Goal: Task Accomplishment & Management: Manage account settings

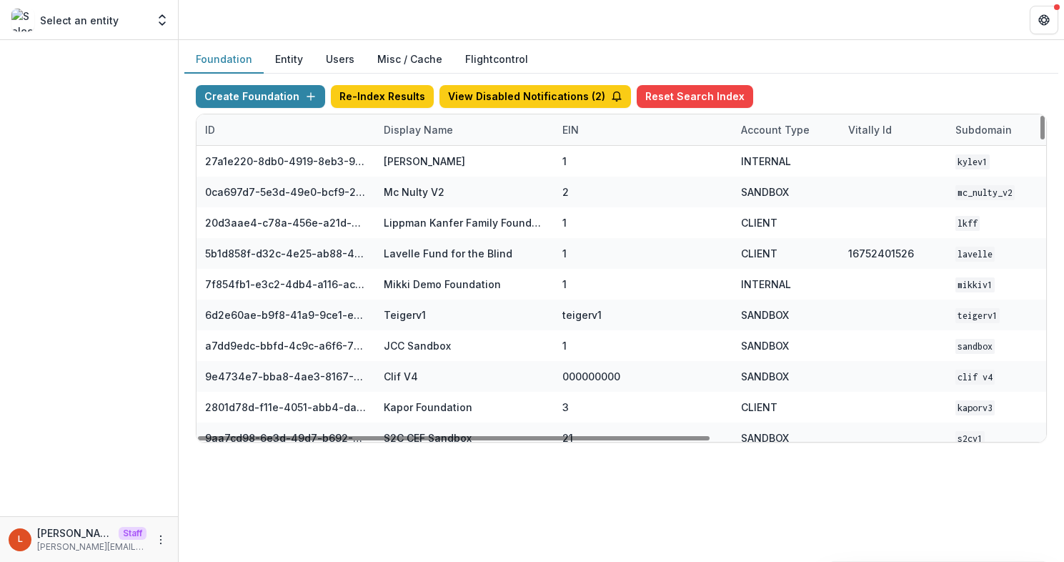
click at [416, 134] on div "Display Name" at bounding box center [418, 129] width 86 height 15
click at [421, 155] on input at bounding box center [464, 162] width 172 height 23
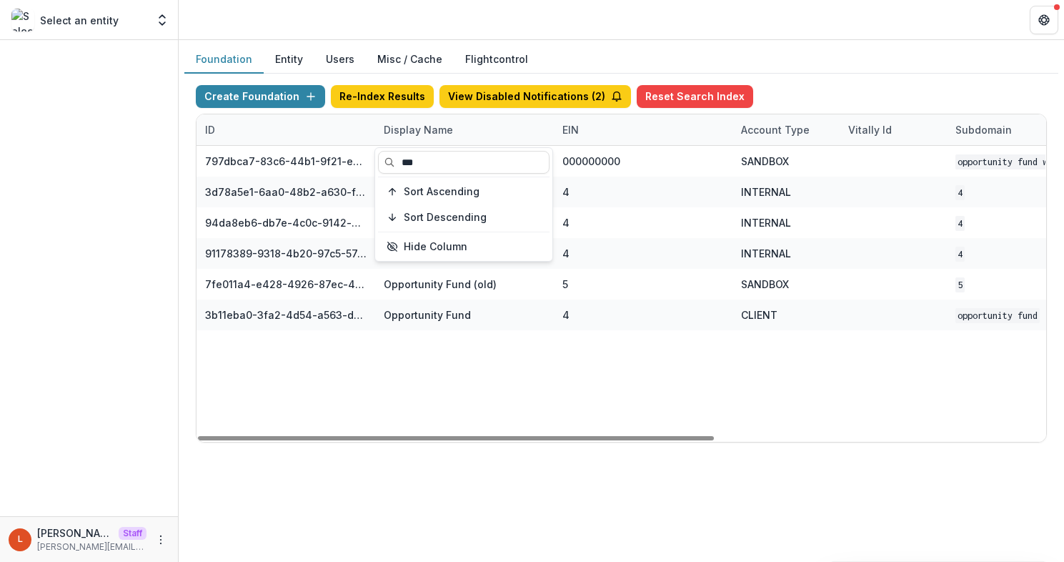
type input "***"
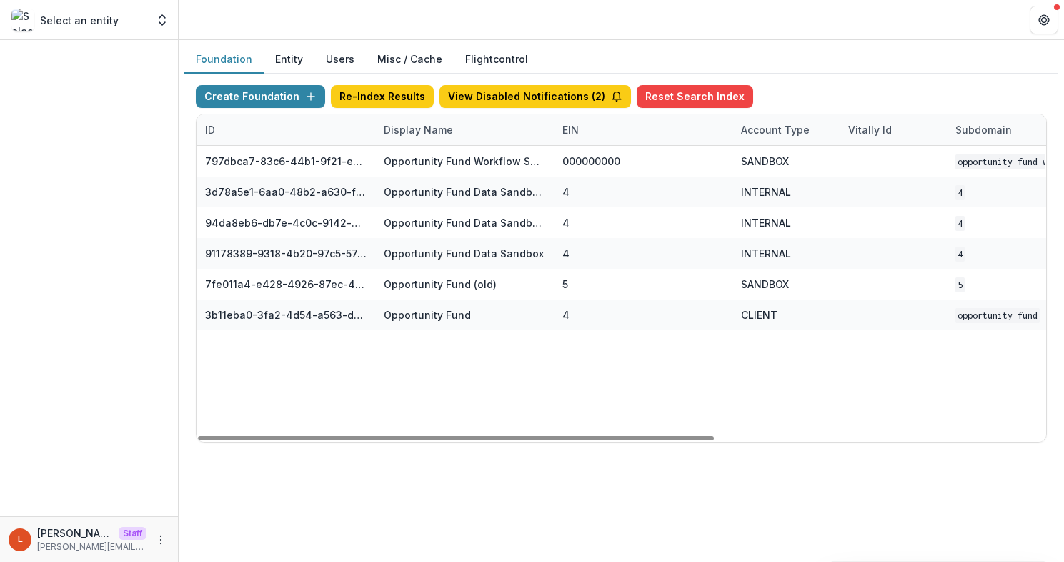
click at [575, 359] on div "797dbca7-83c6-44b1-9f21-ee3637c7698d Opportunity Fund Workflow Sandbox 00000000…" at bounding box center [894, 294] width 1394 height 296
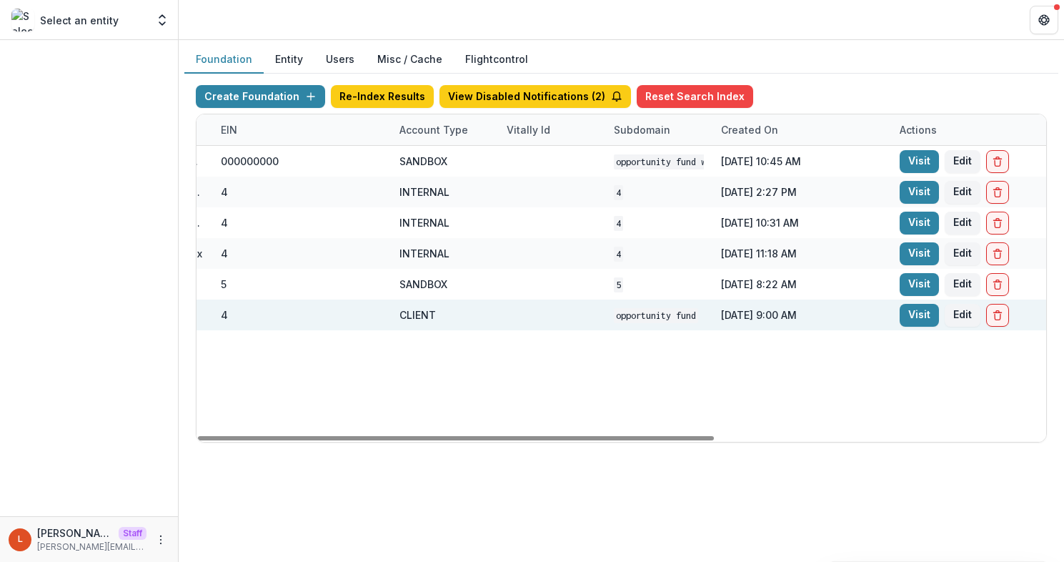
scroll to position [0, 434]
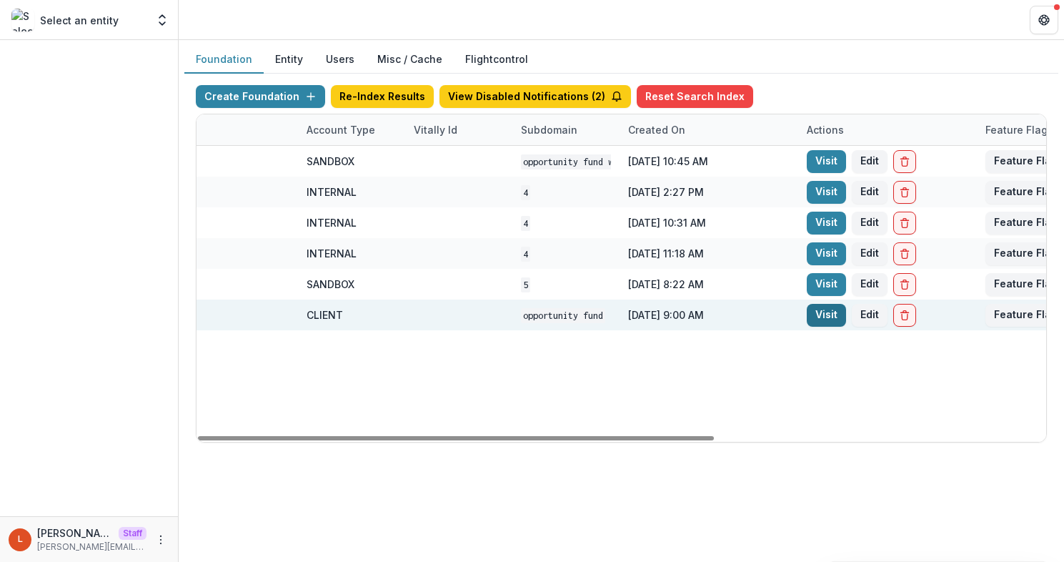
click at [830, 315] on link "Visit" at bounding box center [826, 315] width 39 height 23
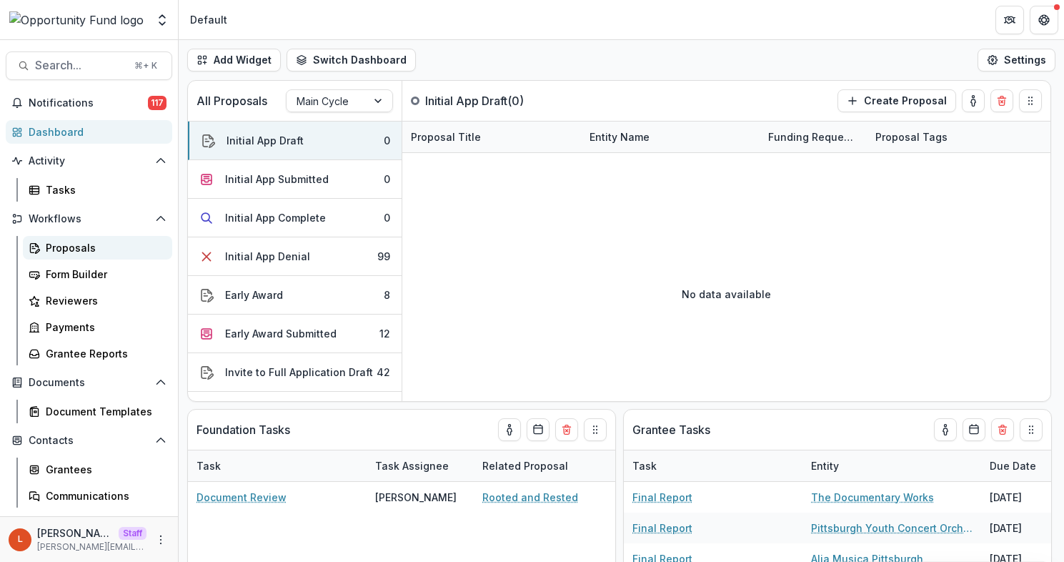
click at [102, 246] on div "Proposals" at bounding box center [103, 247] width 115 height 15
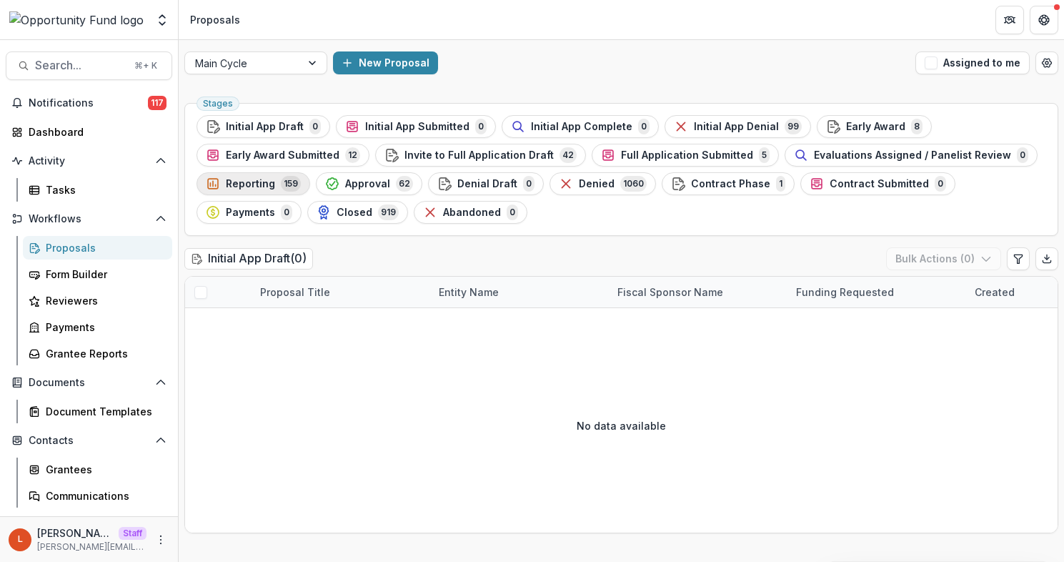
click at [244, 184] on span "Reporting" at bounding box center [250, 184] width 49 height 12
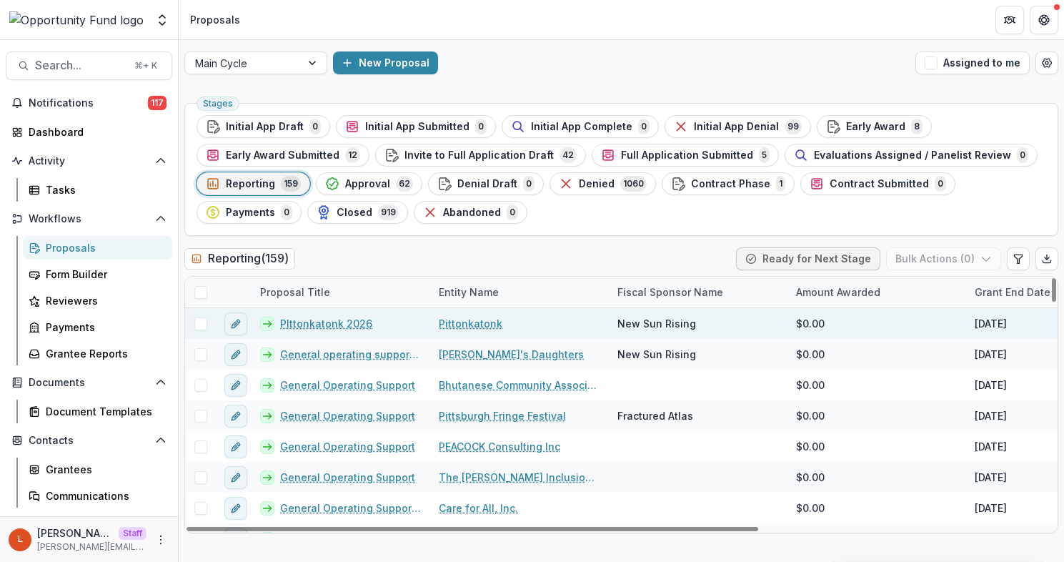
click at [336, 323] on link "PIttonkatonk 2026" at bounding box center [326, 323] width 92 height 15
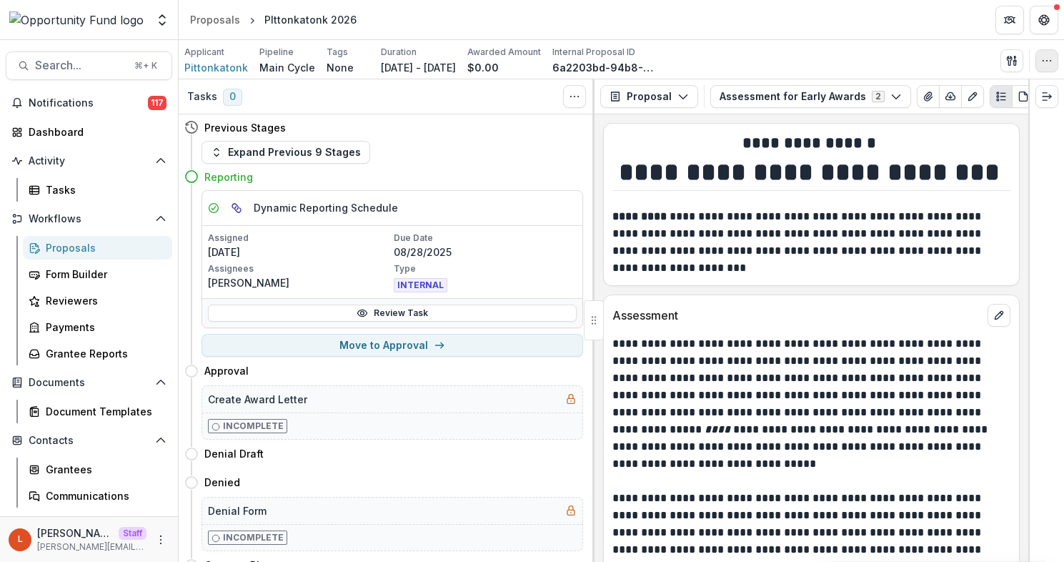
click at [1046, 59] on icon "button" at bounding box center [1046, 60] width 11 height 11
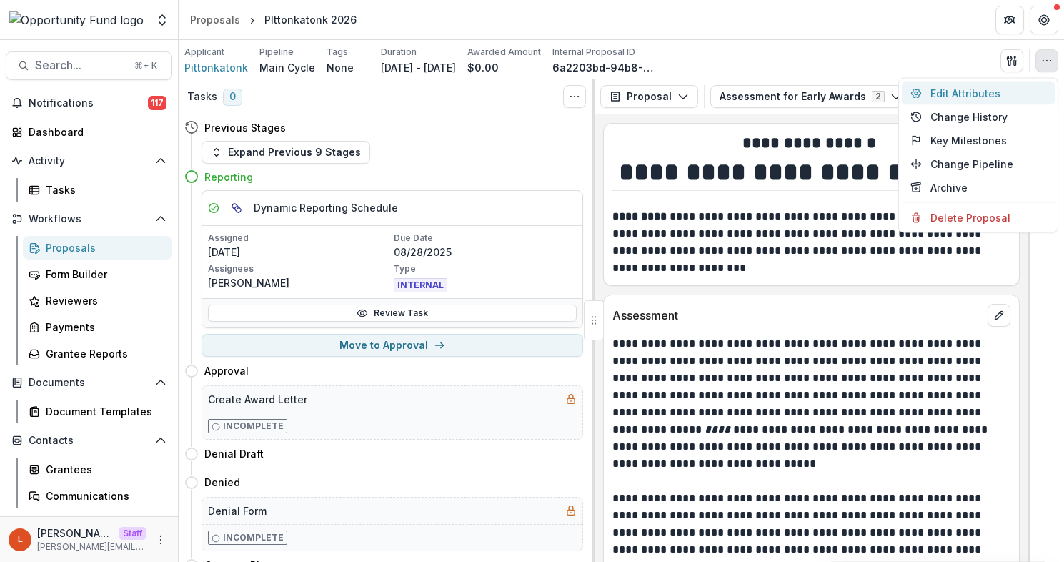
click at [1013, 94] on button "Edit Attributes" at bounding box center [978, 93] width 153 height 24
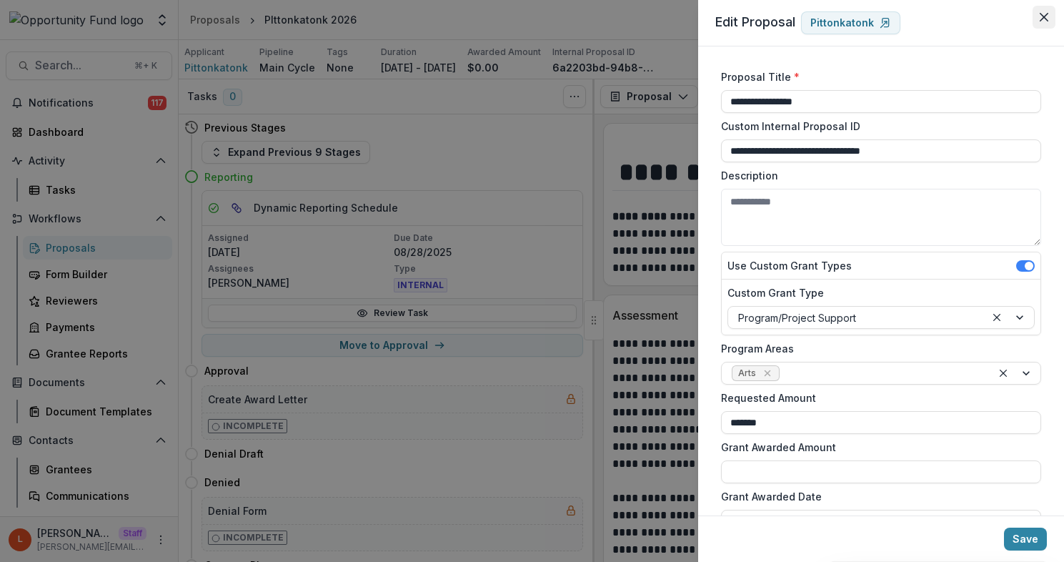
click at [1038, 18] on button "Close" at bounding box center [1044, 17] width 23 height 23
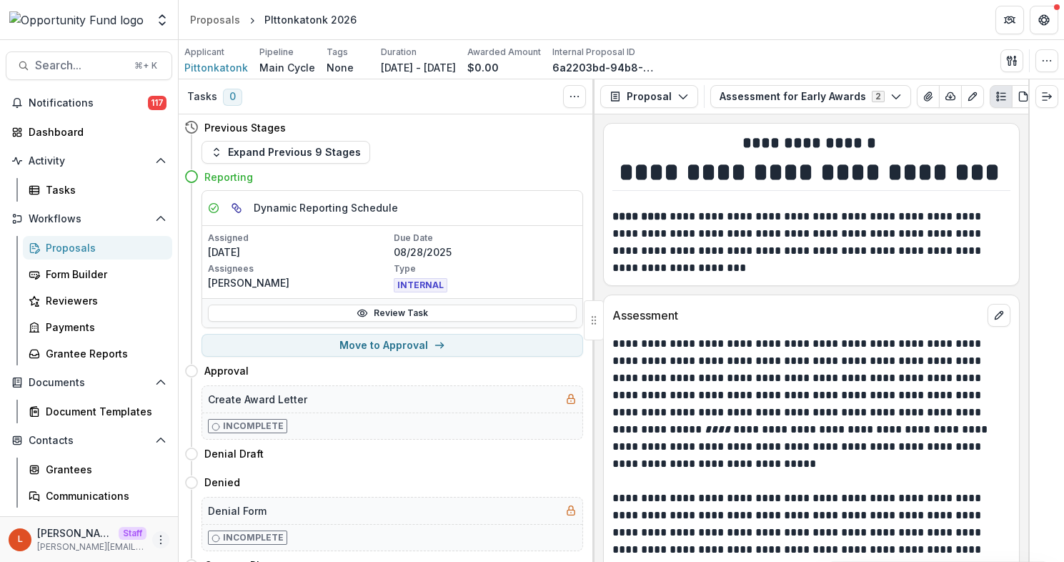
click at [157, 534] on icon "More" at bounding box center [160, 539] width 11 height 11
click at [212, 507] on link "User Settings" at bounding box center [250, 509] width 153 height 24
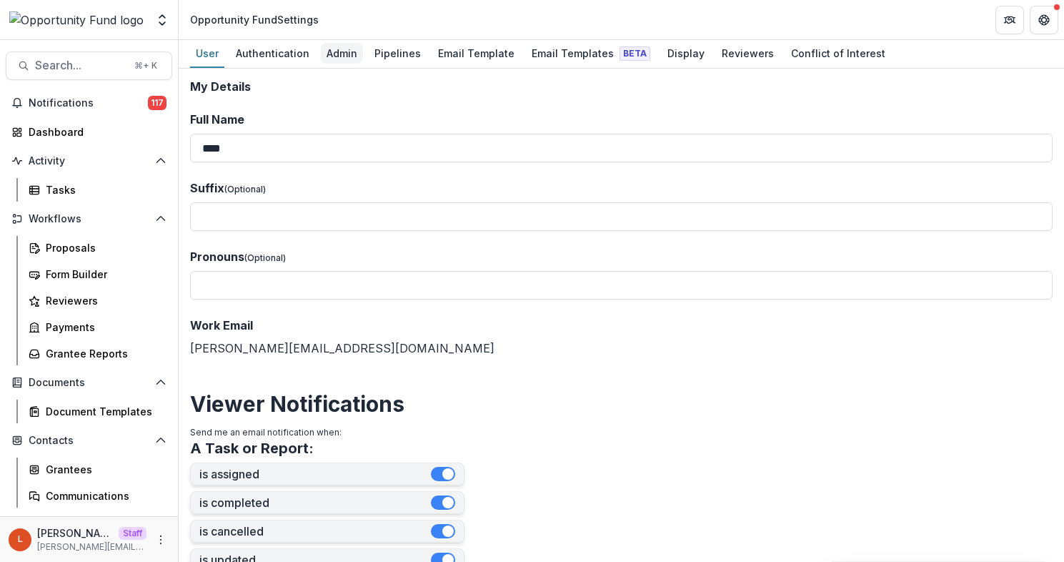
click at [342, 54] on div "Admin" at bounding box center [342, 53] width 42 height 21
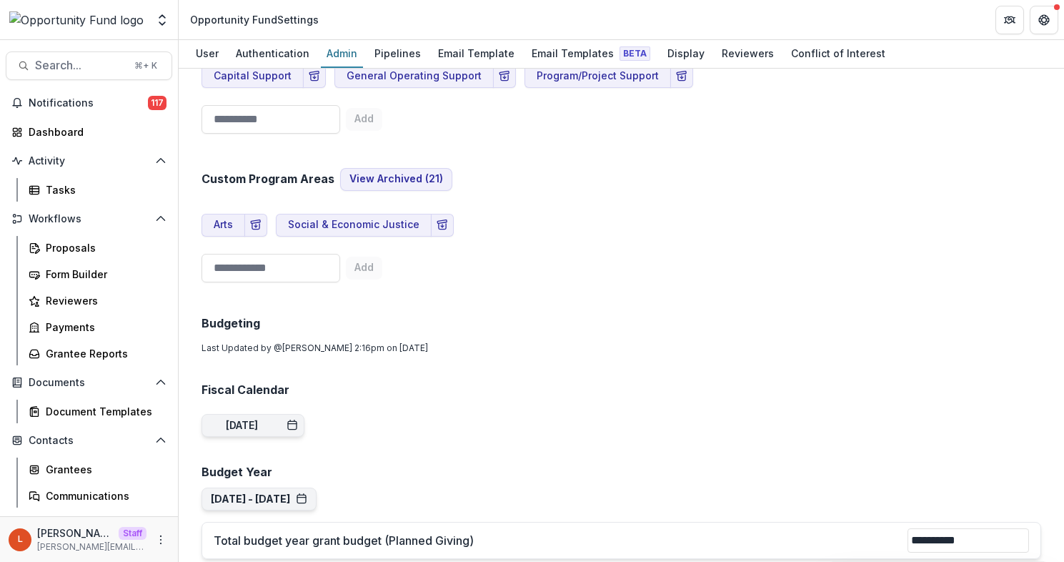
scroll to position [721, 0]
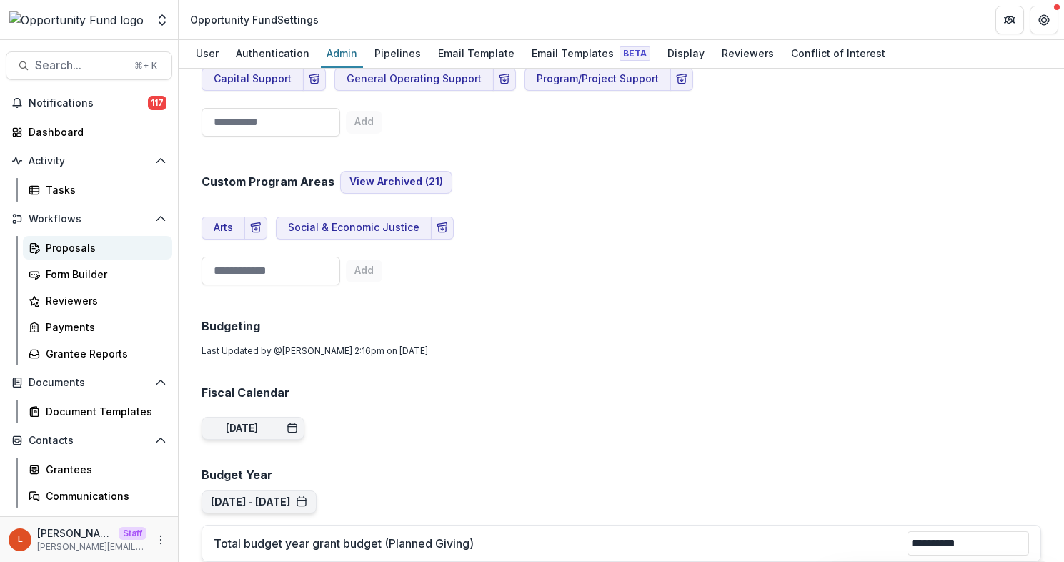
click at [54, 246] on div "Proposals" at bounding box center [103, 247] width 115 height 15
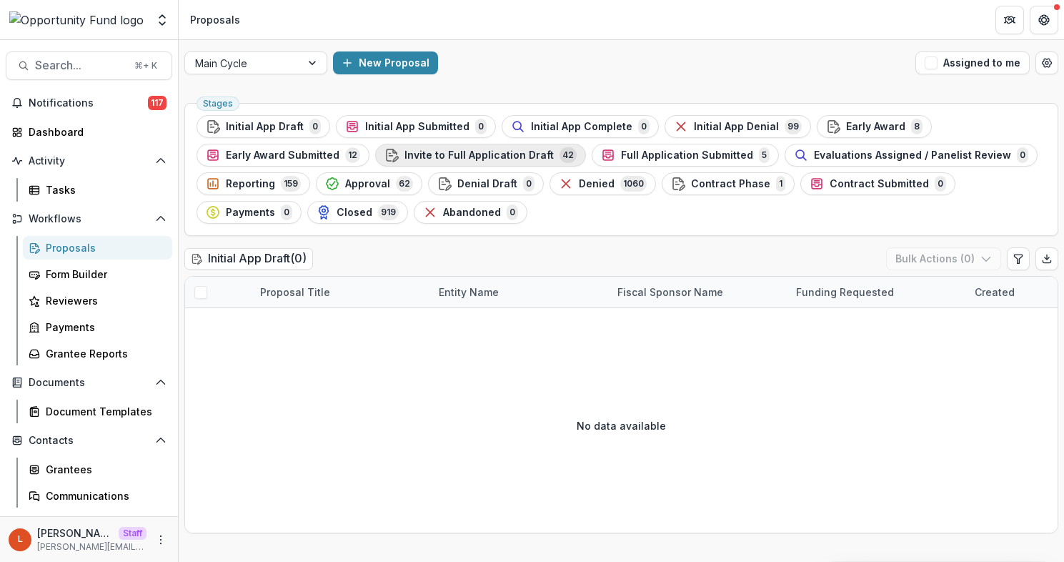
click at [485, 156] on span "Invite to Full Application Draft" at bounding box center [478, 155] width 149 height 12
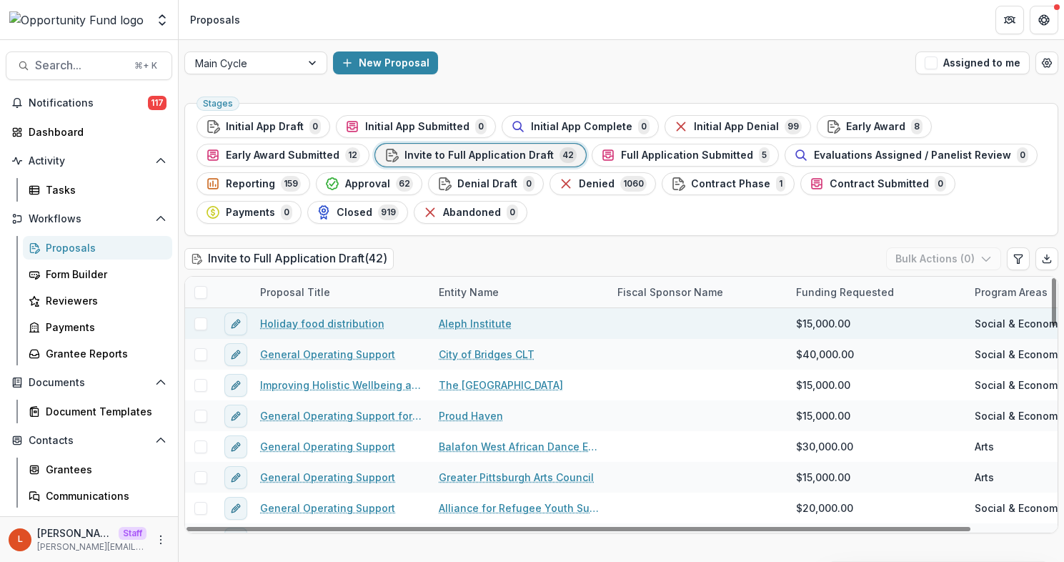
click at [1012, 323] on span "Social & Economic Justice" at bounding box center [1040, 323] width 131 height 15
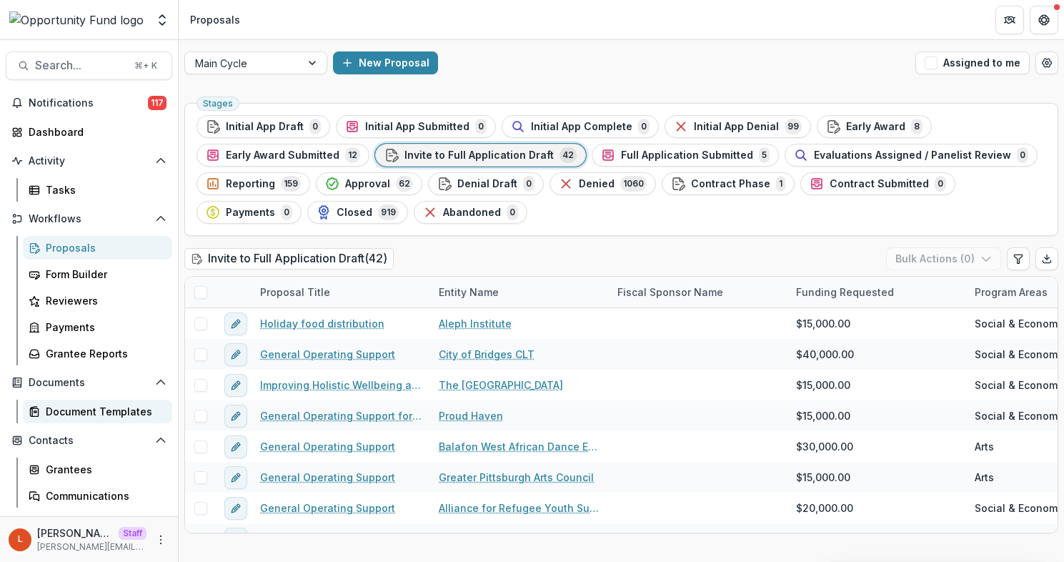
click at [98, 401] on link "Document Templates" at bounding box center [97, 411] width 149 height 24
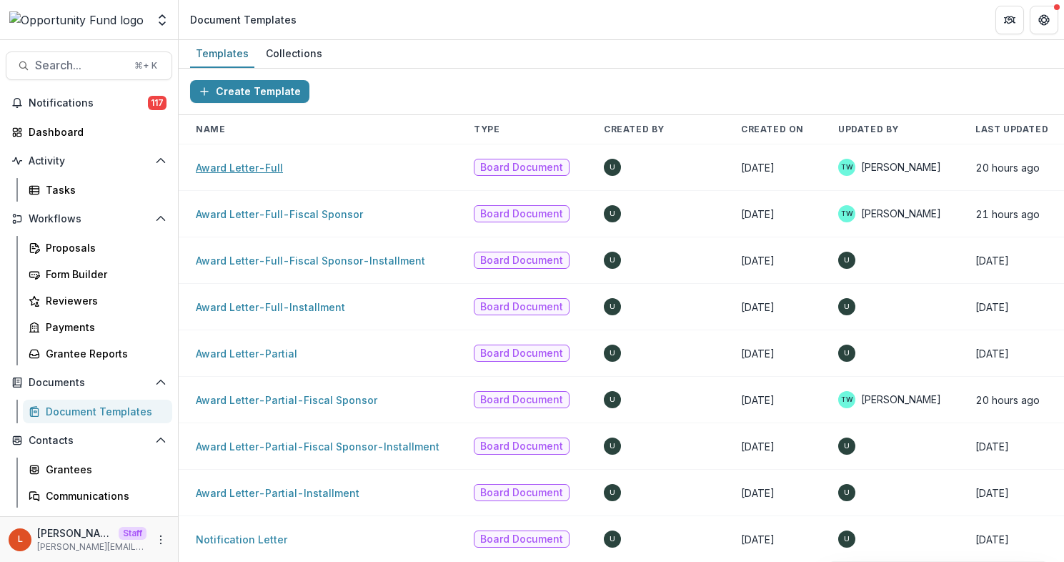
click at [245, 167] on link "Award Letter-Full" at bounding box center [239, 168] width 87 height 12
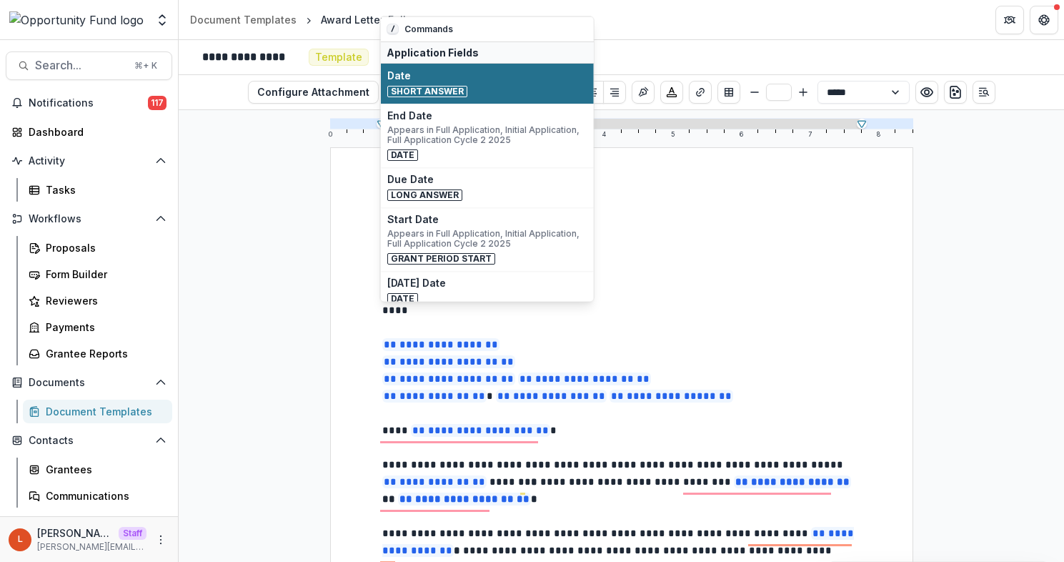
click at [451, 94] on span "Short Answer" at bounding box center [427, 90] width 80 height 11
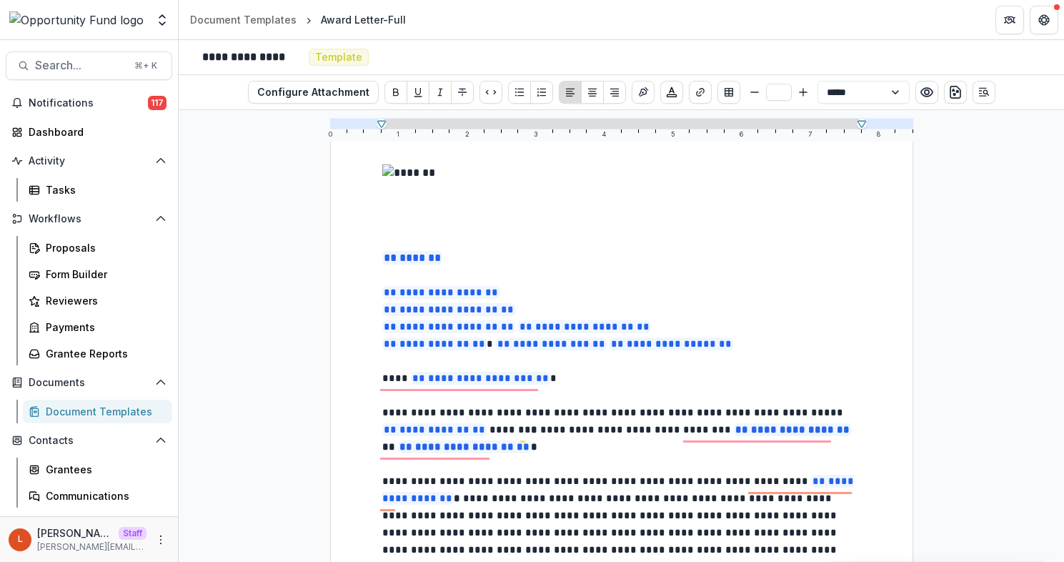
scroll to position [54, 0]
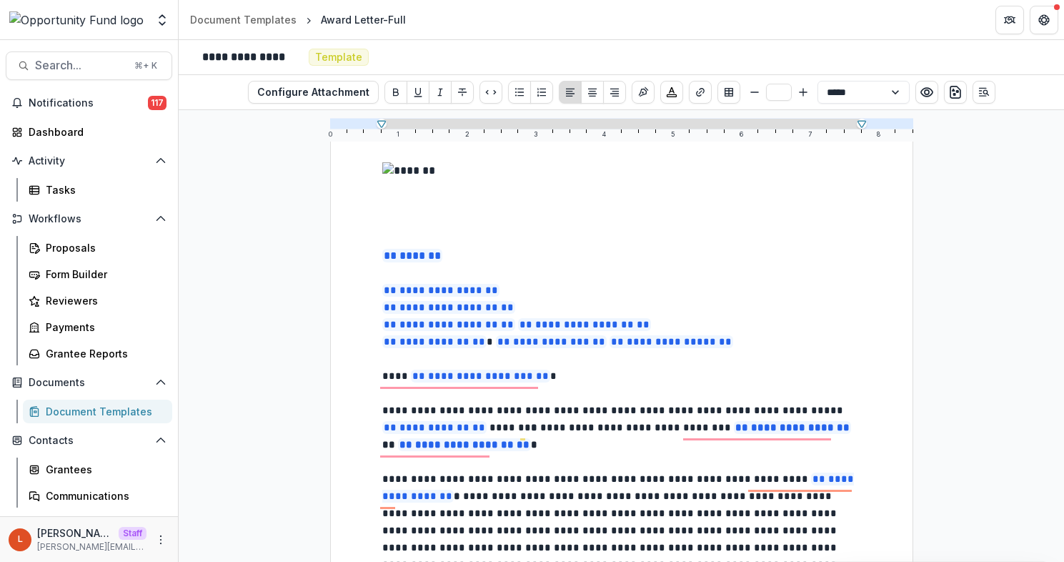
click at [536, 205] on img "To enrich screen reader interactions, please activate Accessibility in Grammarl…" at bounding box center [613, 196] width 462 height 68
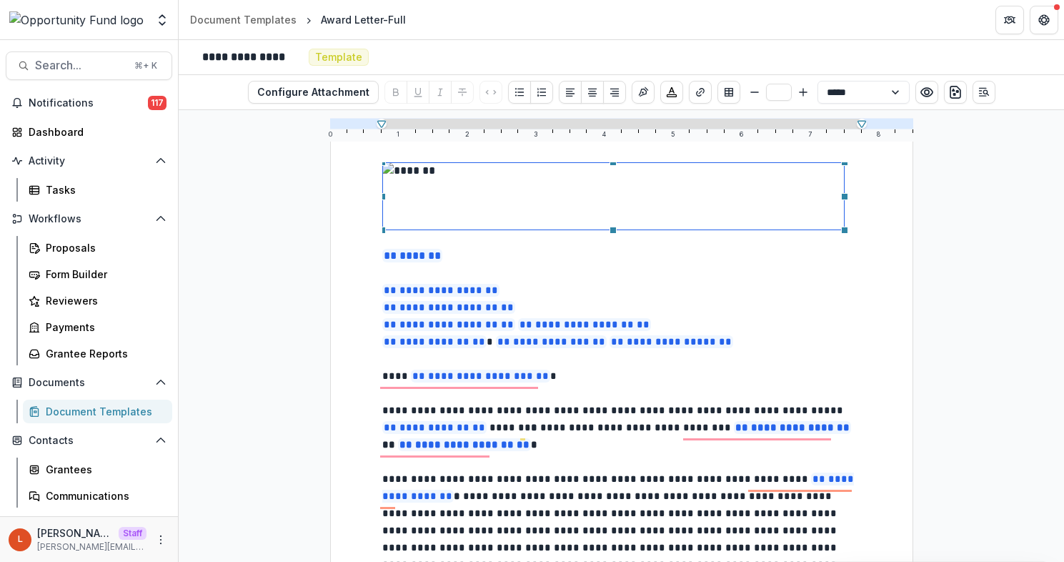
scroll to position [0, 0]
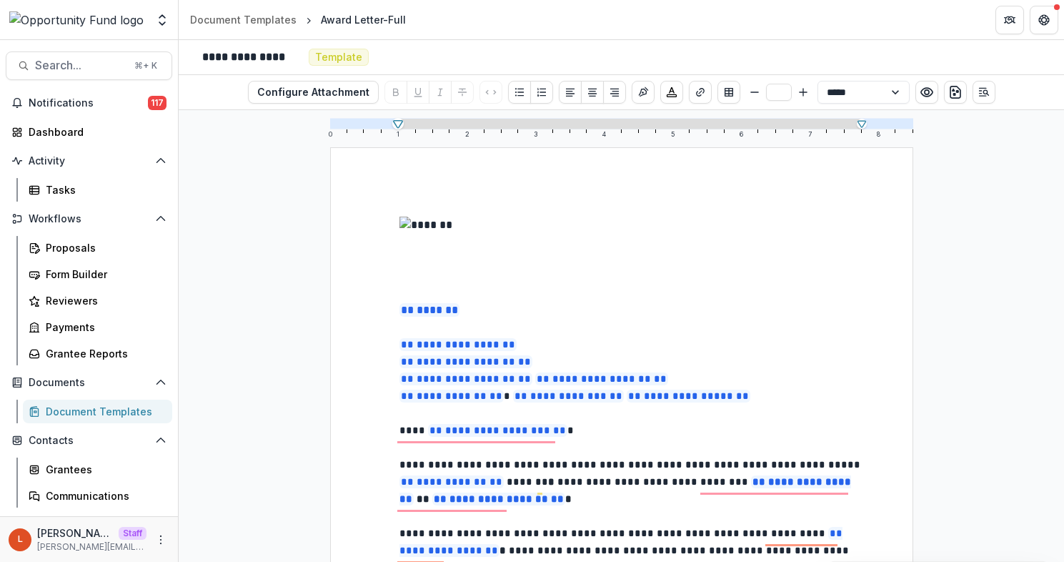
click at [395, 119] on icon at bounding box center [398, 123] width 13 height 13
click at [412, 269] on img "To enrich screen reader interactions, please activate Accessibility in Grammarl…" at bounding box center [630, 251] width 462 height 68
click at [393, 127] on icon at bounding box center [398, 123] width 13 height 13
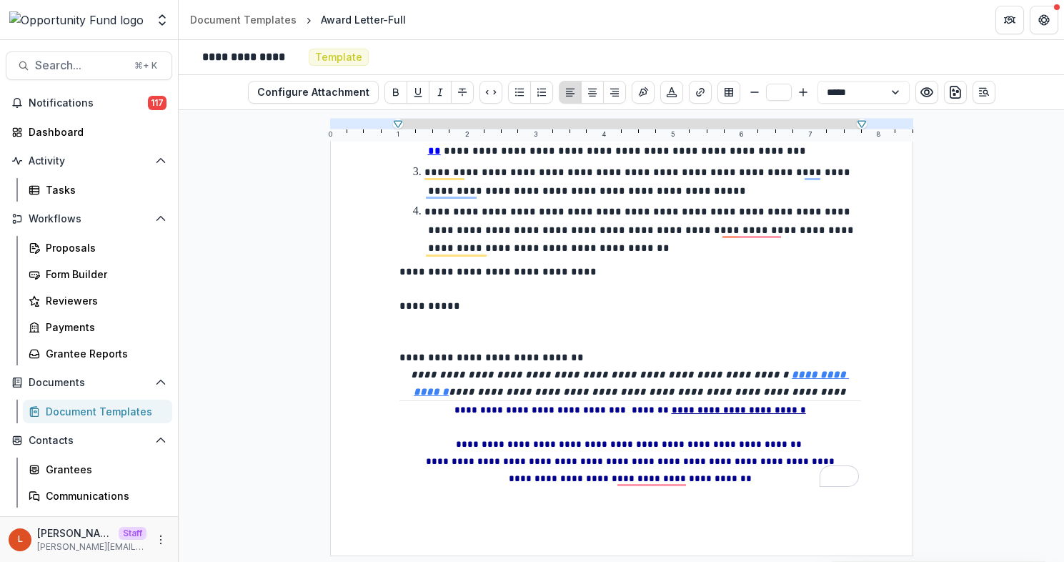
click at [404, 352] on span "**********" at bounding box center [491, 357] width 184 height 10
type input "**"
click at [407, 321] on p "To enrich screen reader interactions, please activate Accessibility in Grammarl…" at bounding box center [630, 322] width 462 height 17
click at [406, 323] on p "To enrich screen reader interactions, please activate Accessibility in Grammarl…" at bounding box center [630, 322] width 462 height 17
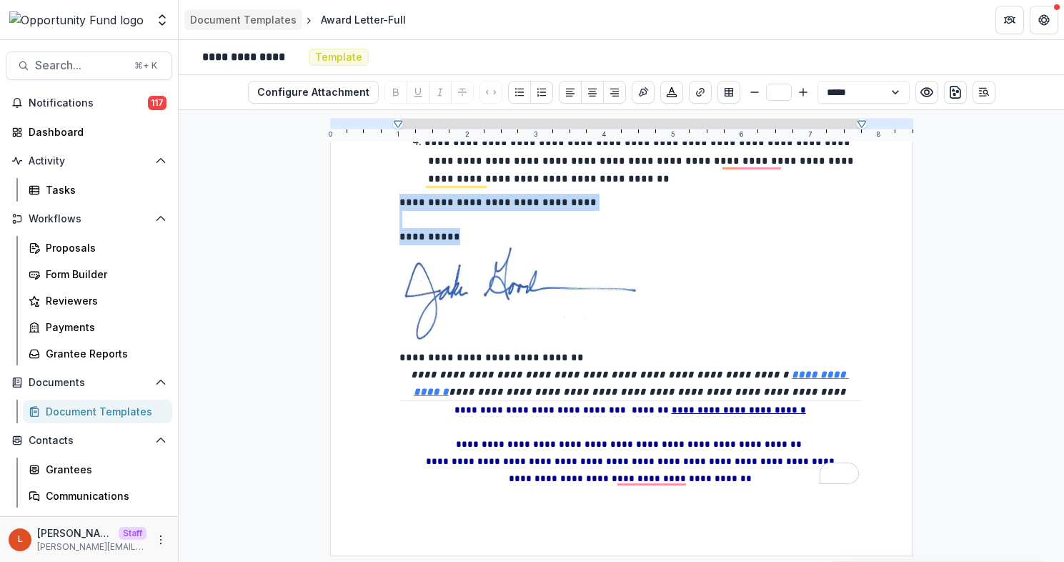
click at [218, 24] on div "Document Templates" at bounding box center [243, 19] width 106 height 15
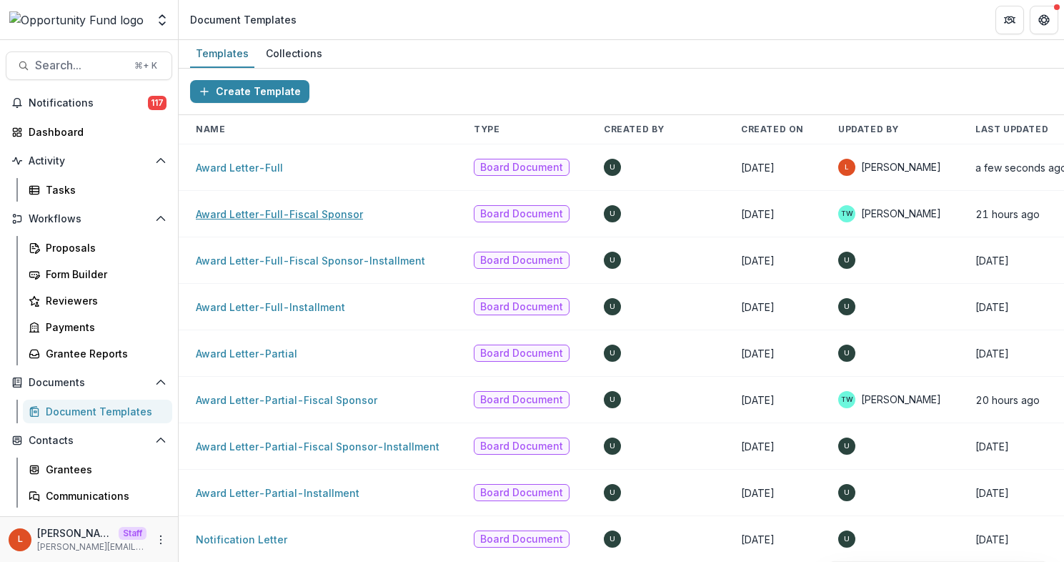
click at [302, 214] on link "Award Letter-Full-Fiscal Sponsor" at bounding box center [279, 214] width 167 height 12
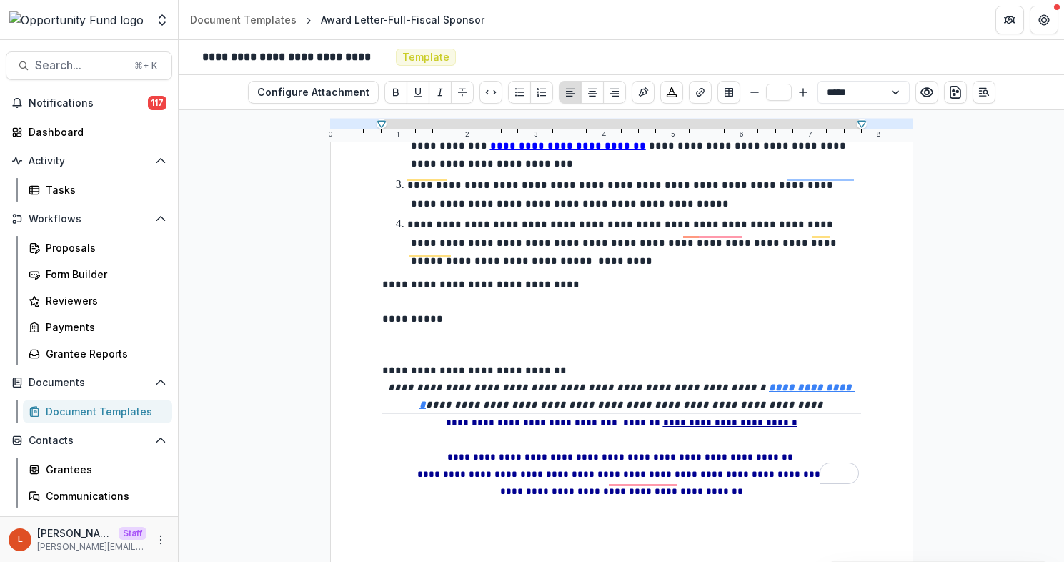
click at [404, 344] on p "To enrich screen reader interactions, please activate Accessibility in Grammarl…" at bounding box center [621, 352] width 479 height 17
click at [399, 327] on p "To enrich screen reader interactions, please activate Accessibility in Grammarl…" at bounding box center [621, 335] width 479 height 17
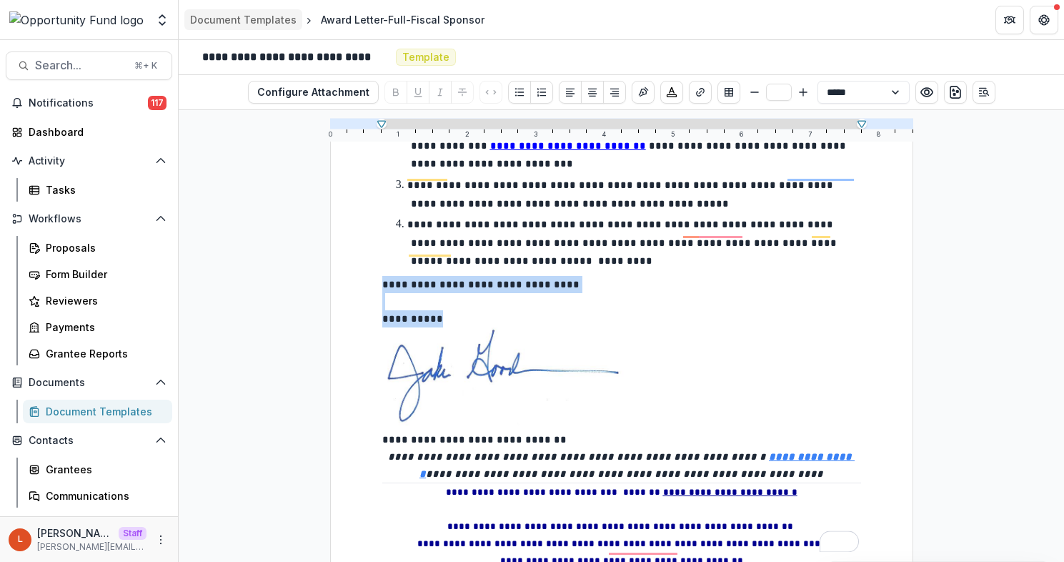
click at [230, 20] on div "Document Templates" at bounding box center [243, 19] width 106 height 15
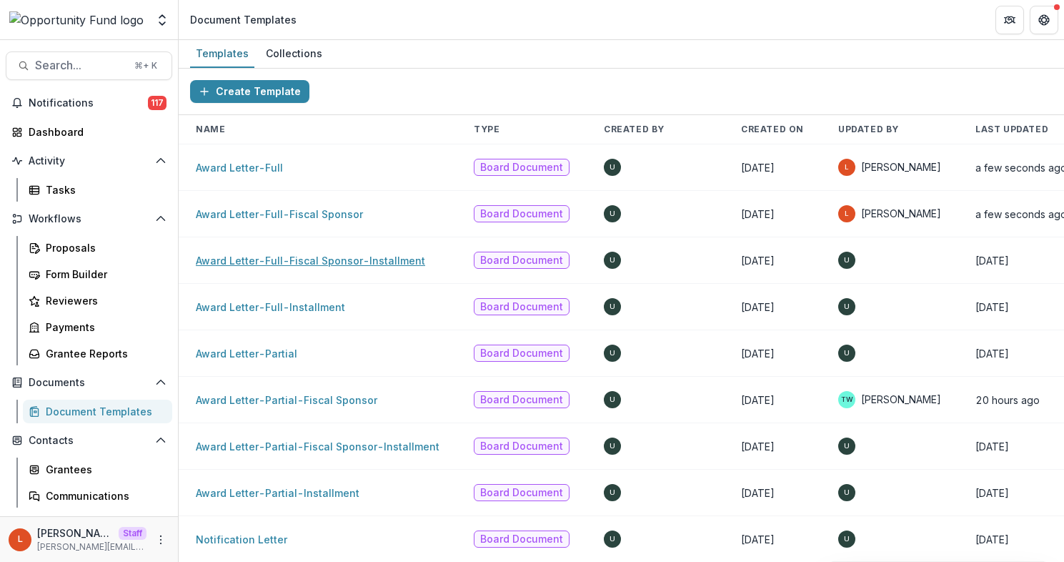
click at [268, 263] on link "Award Letter-Full-Fiscal Sponsor-Installment" at bounding box center [310, 260] width 229 height 12
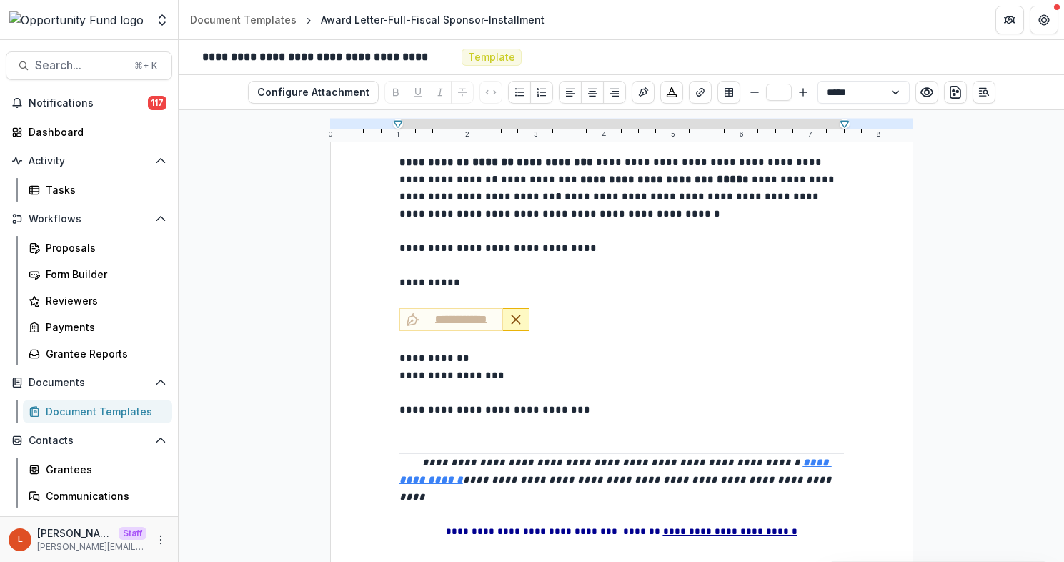
click at [513, 315] on line "Remove Signature" at bounding box center [516, 319] width 8 height 8
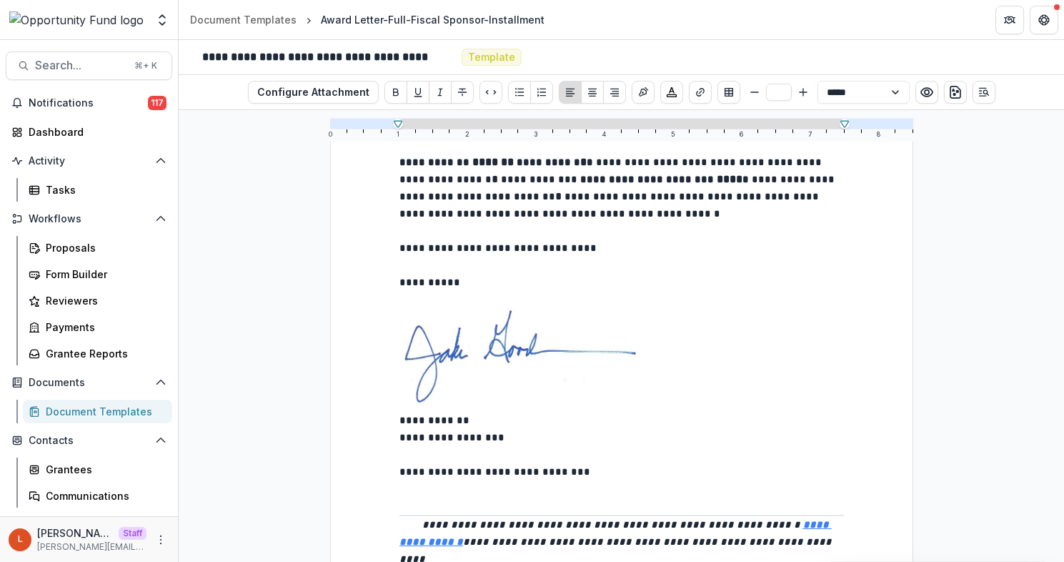
click at [412, 291] on p "To enrich screen reader interactions, please activate Accessibility in Grammarl…" at bounding box center [621, 299] width 445 height 17
type input "**"
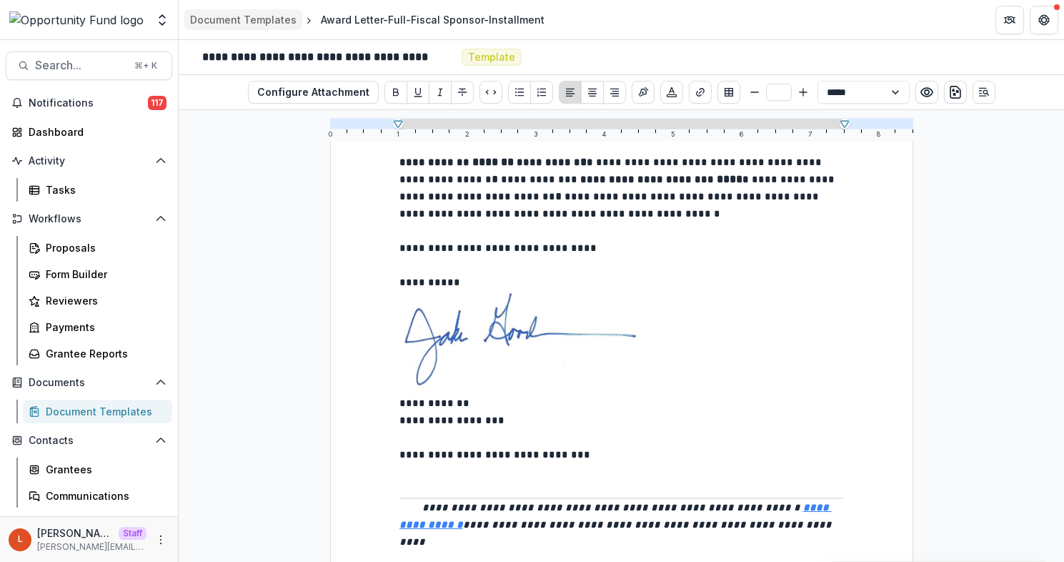
click at [244, 11] on link "Document Templates" at bounding box center [243, 19] width 118 height 21
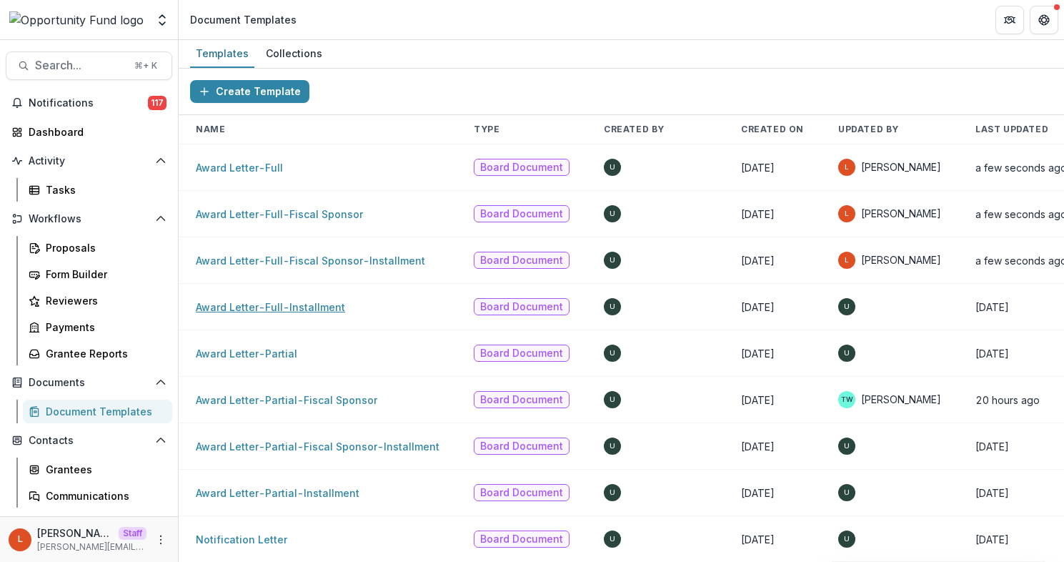
click at [266, 304] on link "Award Letter-Full-Installment" at bounding box center [270, 307] width 149 height 12
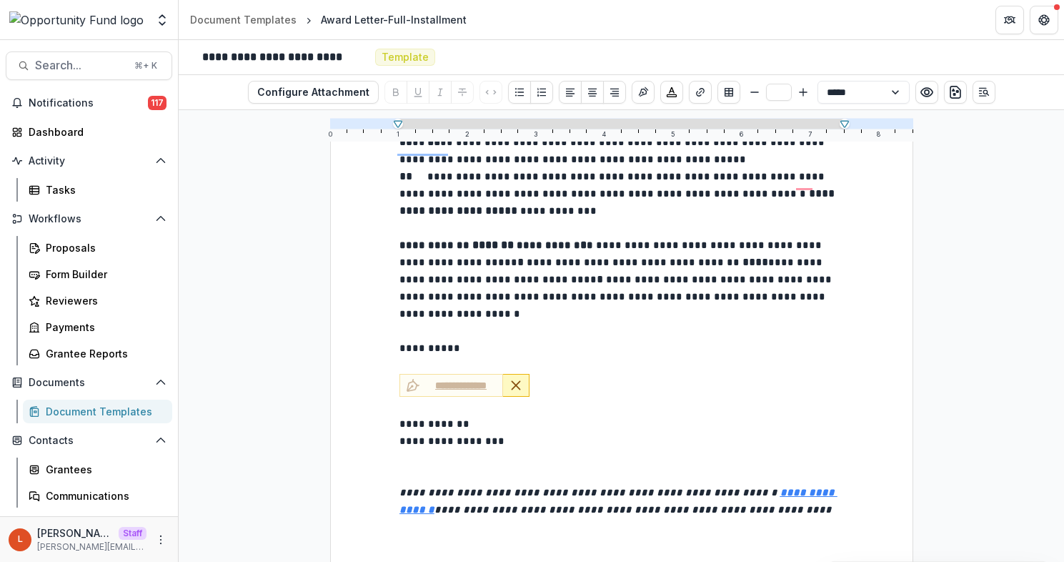
click at [509, 378] on icon "Remove Signature" at bounding box center [516, 385] width 14 height 14
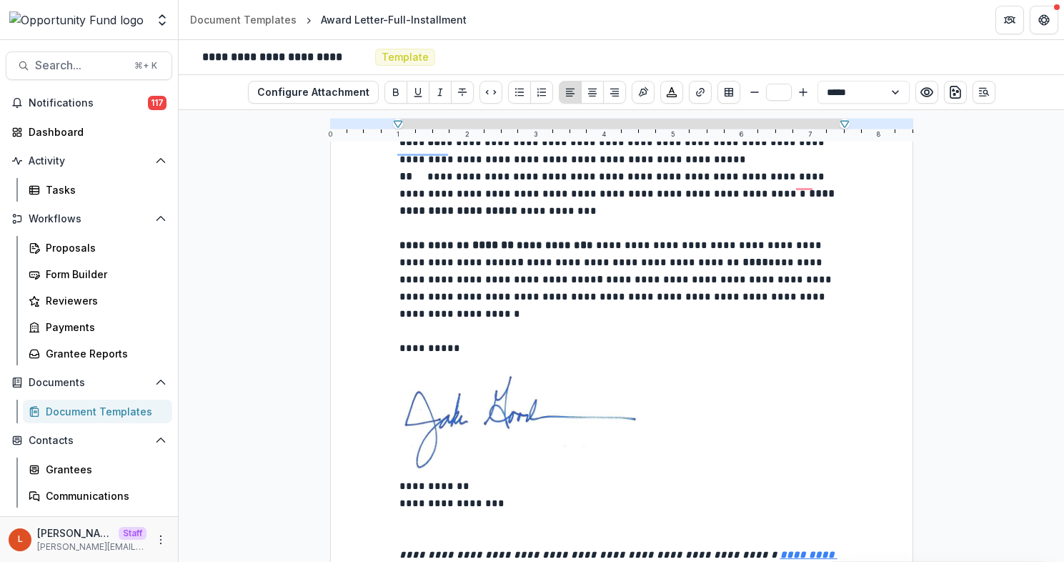
click at [403, 357] on p "To enrich screen reader interactions, please activate Accessibility in Grammarl…" at bounding box center [621, 365] width 445 height 17
type input "**"
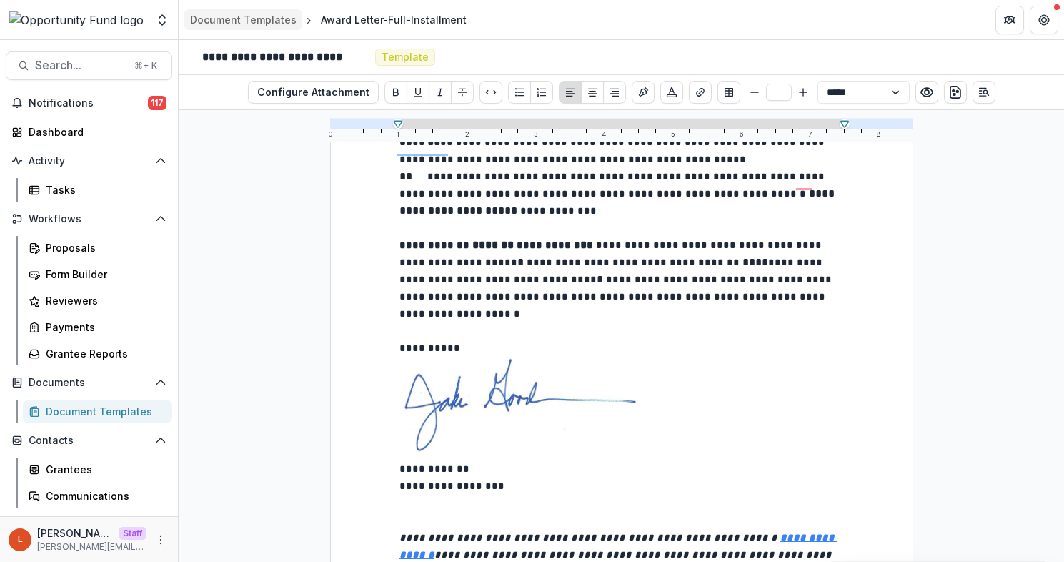
click at [249, 27] on link "Document Templates" at bounding box center [243, 19] width 118 height 21
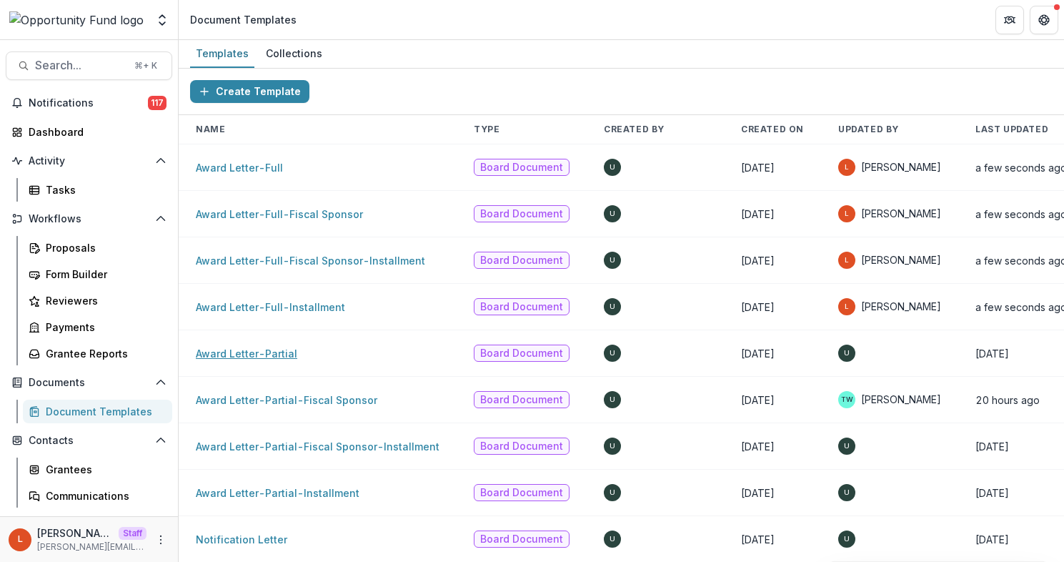
click at [263, 348] on link "Award Letter-Partial" at bounding box center [246, 353] width 101 height 12
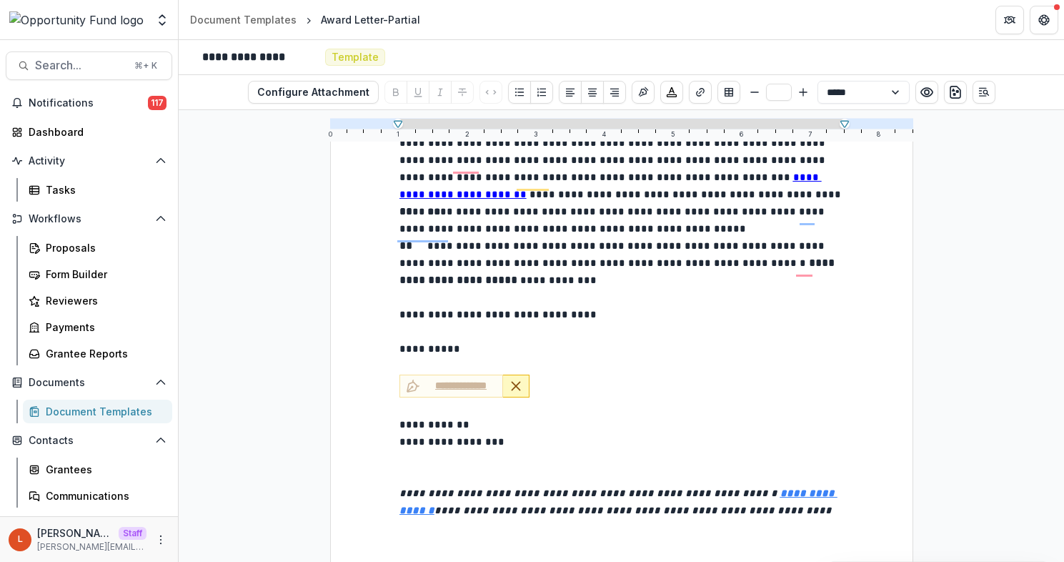
click at [522, 388] on button "Remove Signature" at bounding box center [516, 385] width 26 height 23
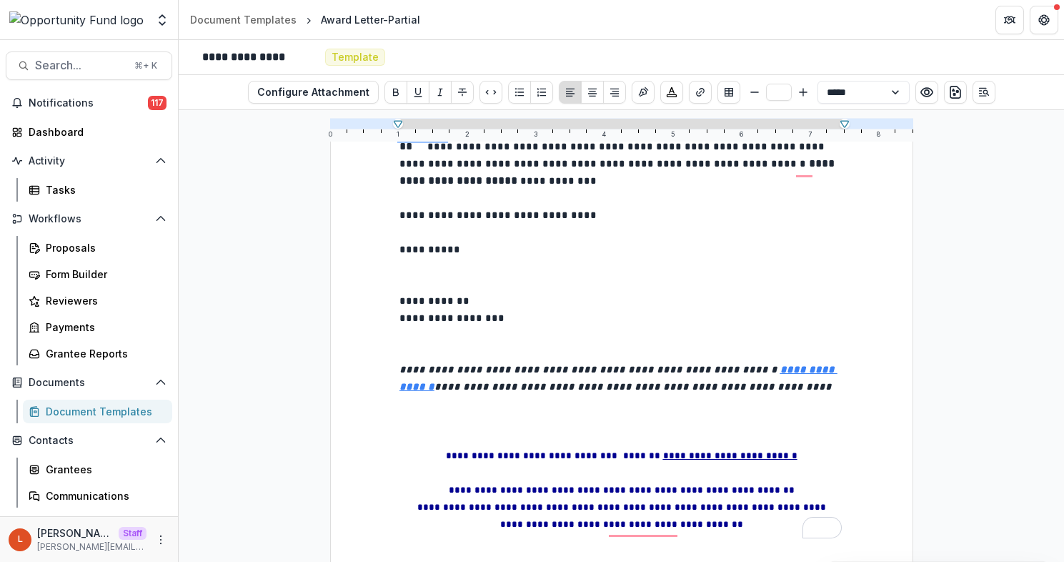
click at [409, 275] on p "To enrich screen reader interactions, please activate Accessibility in Grammarl…" at bounding box center [621, 266] width 445 height 17
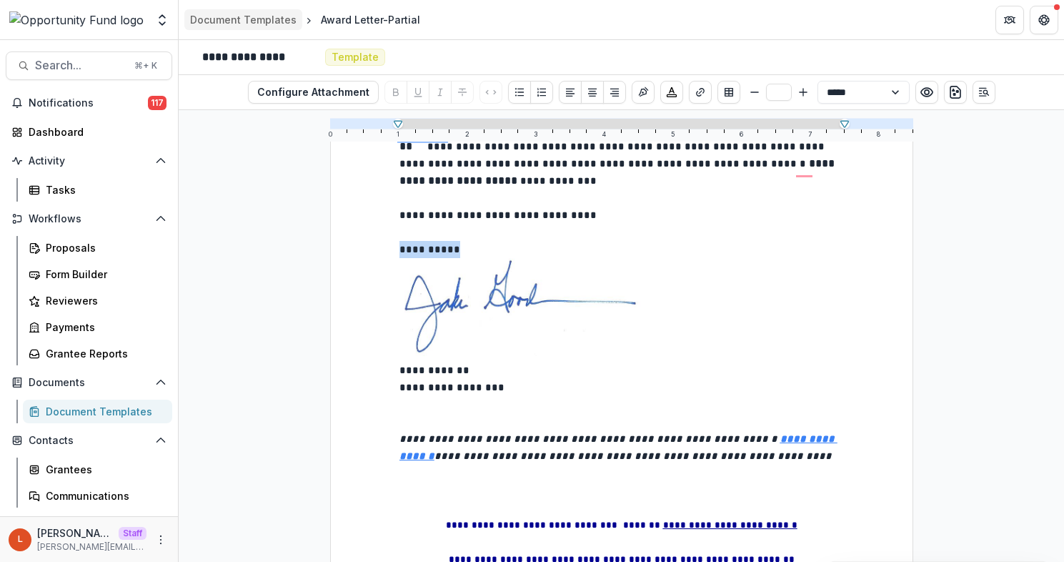
click at [272, 15] on div "Document Templates" at bounding box center [243, 19] width 106 height 15
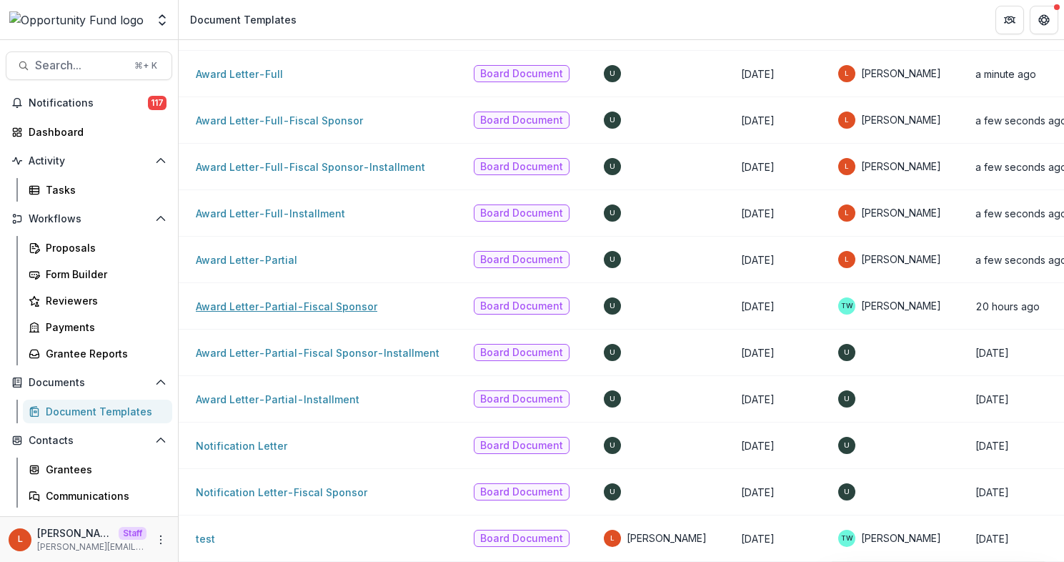
click at [281, 300] on link "Award Letter-Partial-Fiscal Sponsor" at bounding box center [287, 306] width 182 height 12
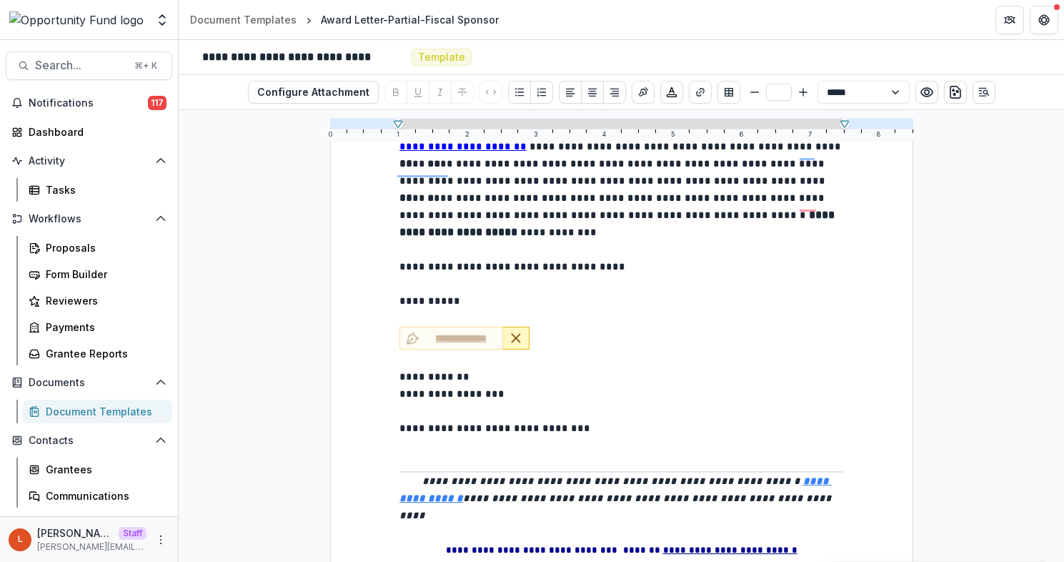
click at [518, 331] on icon "Remove Signature" at bounding box center [516, 338] width 14 height 14
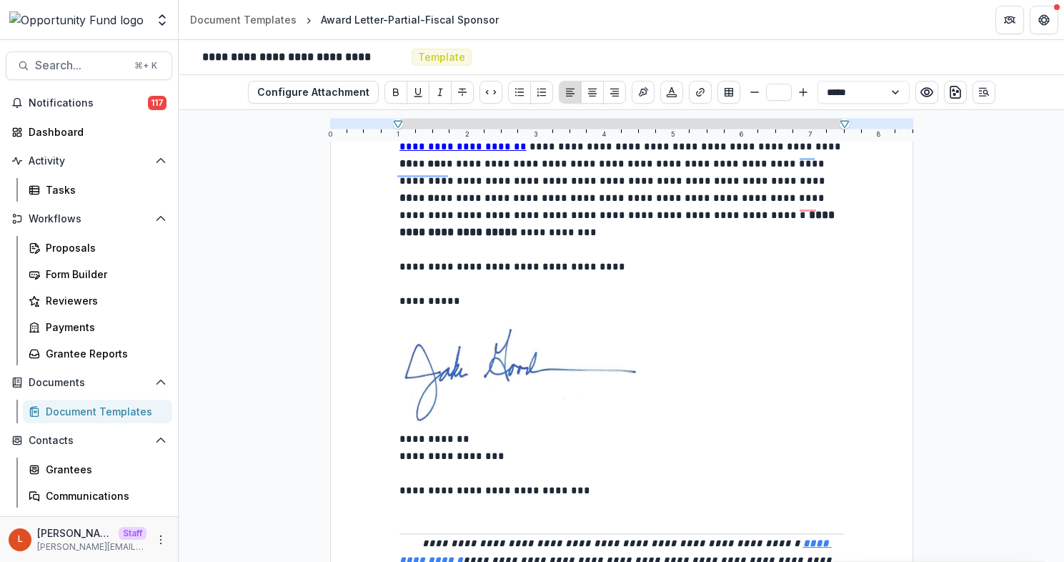
click at [412, 311] on p "To enrich screen reader interactions, please activate Accessibility in Grammarl…" at bounding box center [621, 317] width 445 height 17
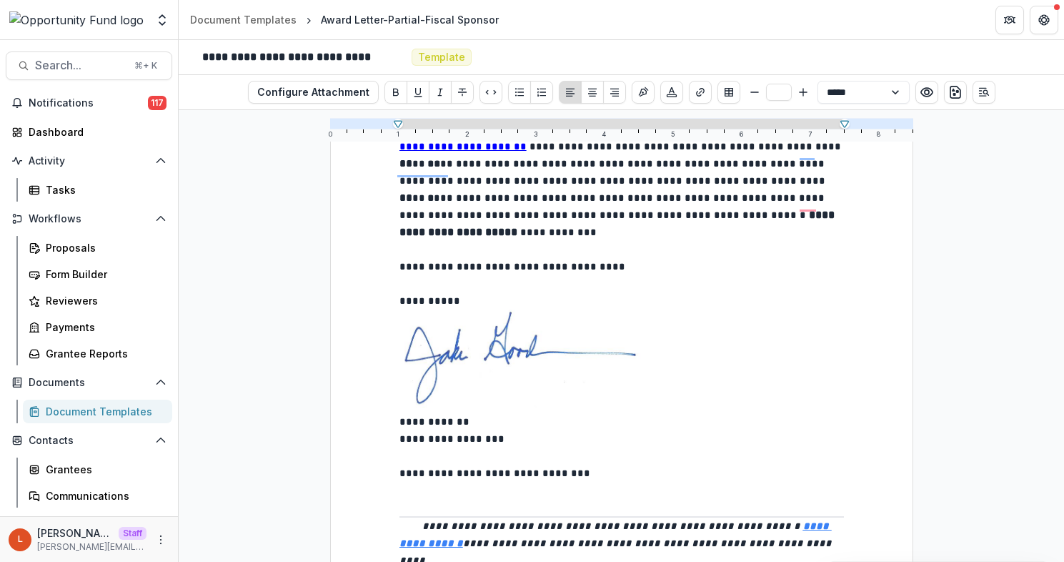
type input "**"
click at [794, 209] on strong "**********" at bounding box center [618, 223] width 438 height 28
click at [219, 16] on div "Document Templates" at bounding box center [243, 19] width 106 height 15
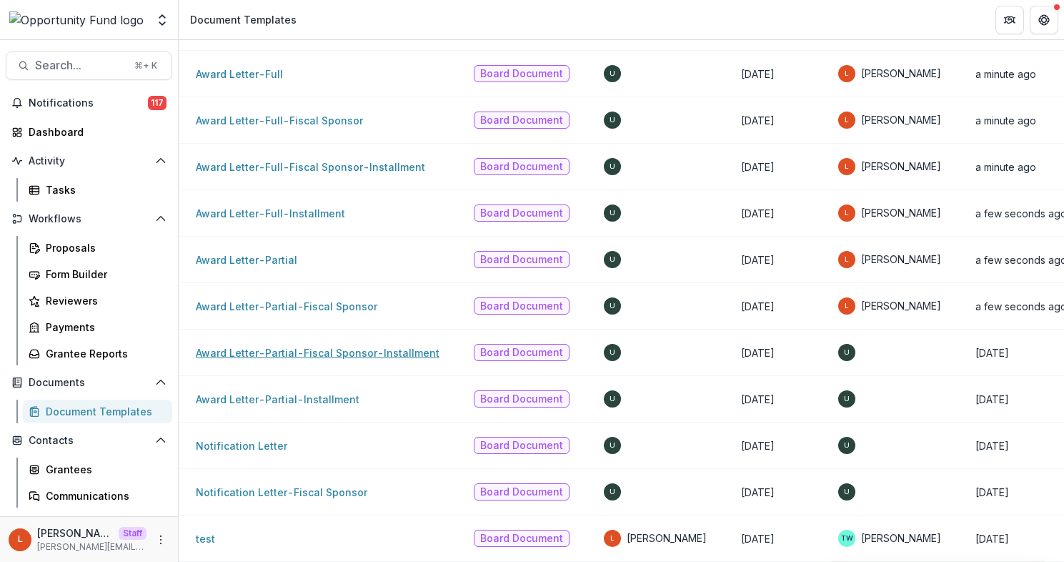
click at [298, 347] on link "Award Letter-Partial-Fiscal Sponsor-Installment" at bounding box center [318, 353] width 244 height 12
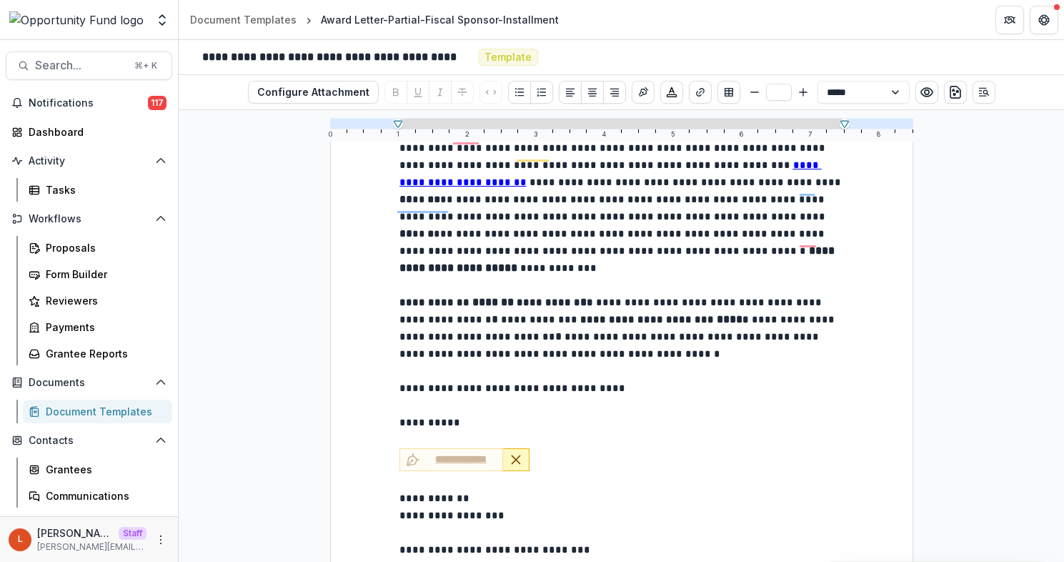
click at [520, 448] on button "Remove Signature" at bounding box center [516, 459] width 26 height 23
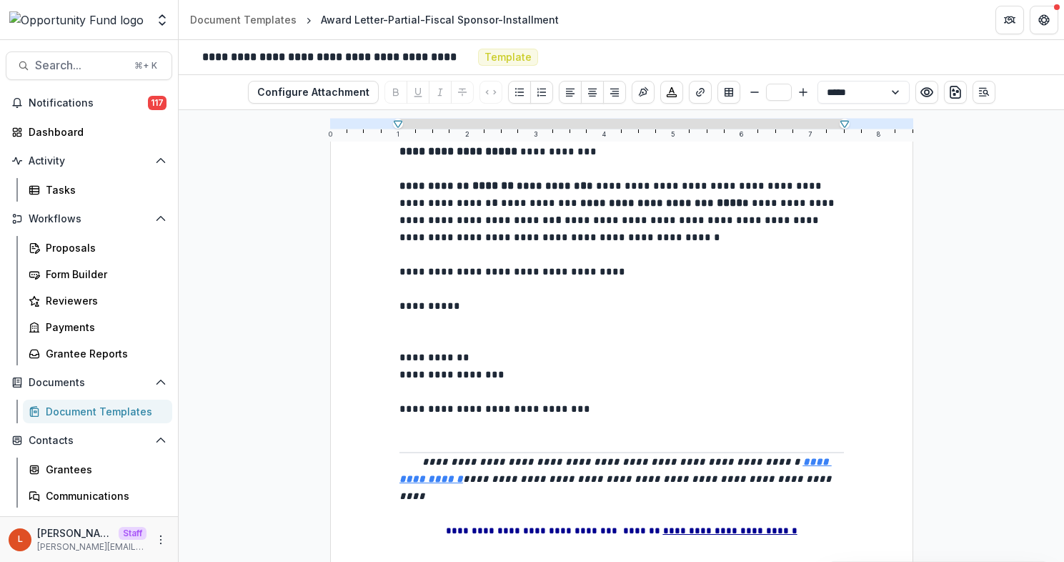
click at [412, 318] on p "To enrich screen reader interactions, please activate Accessibility in Grammarl…" at bounding box center [621, 322] width 445 height 17
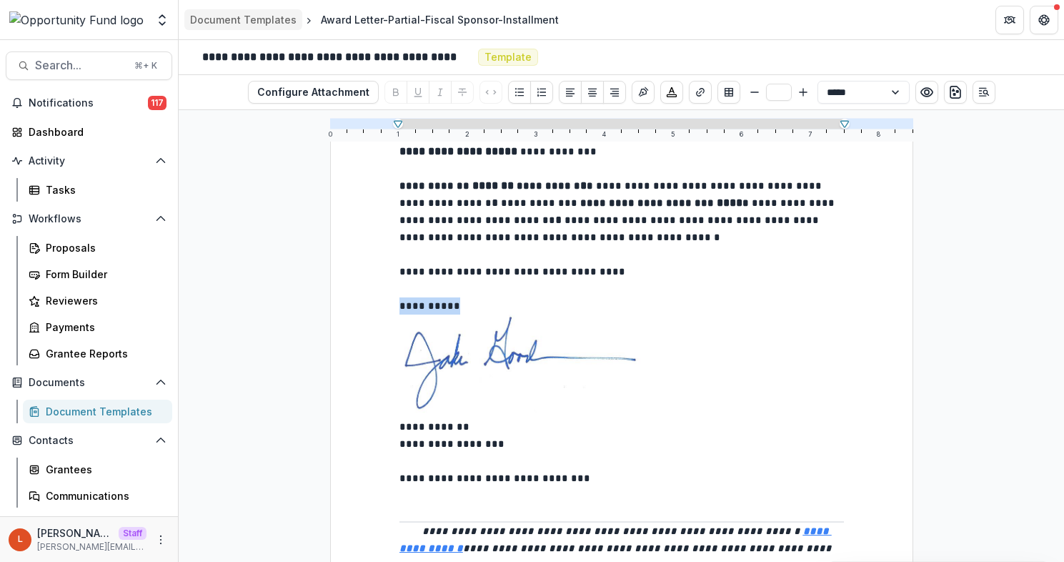
click at [246, 20] on div "Document Templates" at bounding box center [243, 19] width 106 height 15
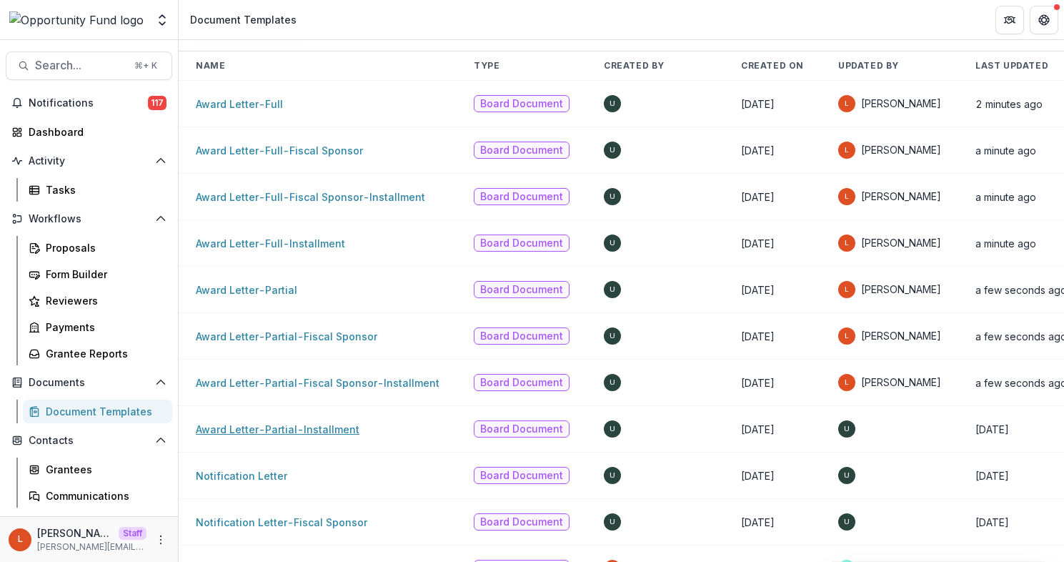
click at [307, 427] on link "Award Letter-Partial-Installment" at bounding box center [278, 429] width 164 height 12
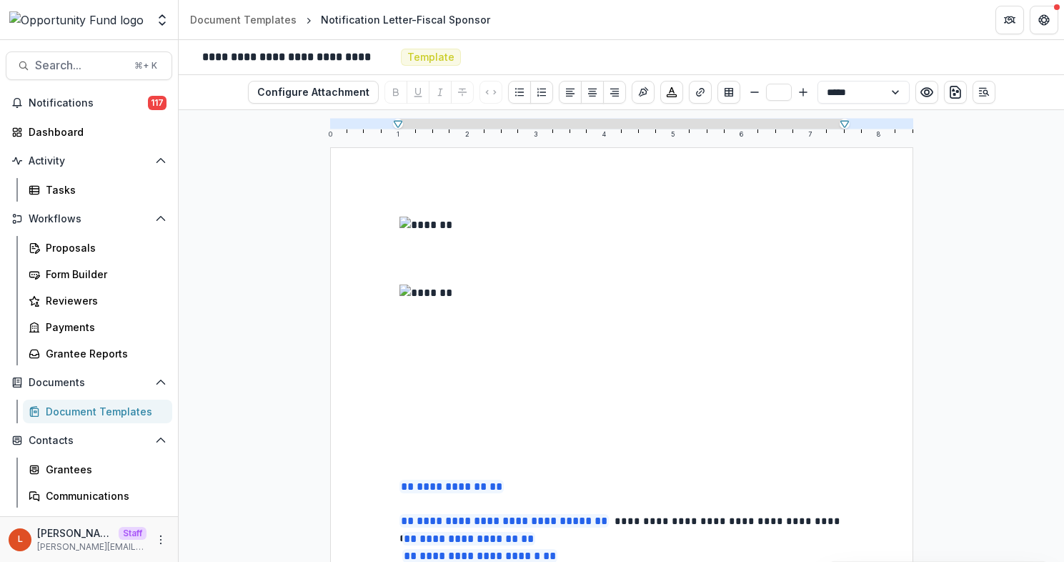
click at [717, 257] on img "To enrich screen reader interactions, please activate Accessibility in Grammarl…" at bounding box center [630, 251] width 462 height 68
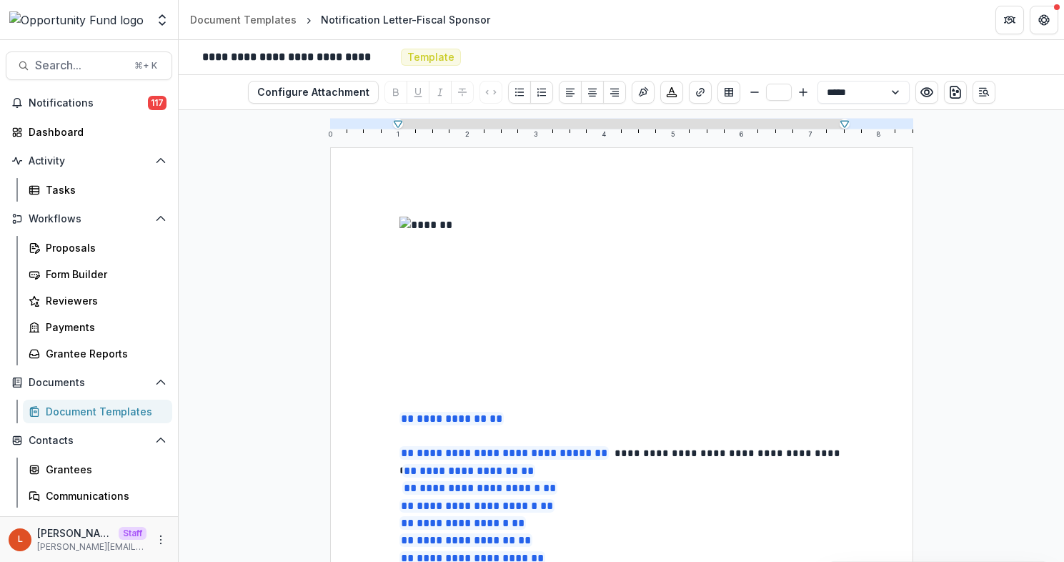
click at [701, 282] on img "To enrich screen reader interactions, please activate Accessibility in Grammarl…" at bounding box center [630, 305] width 462 height 177
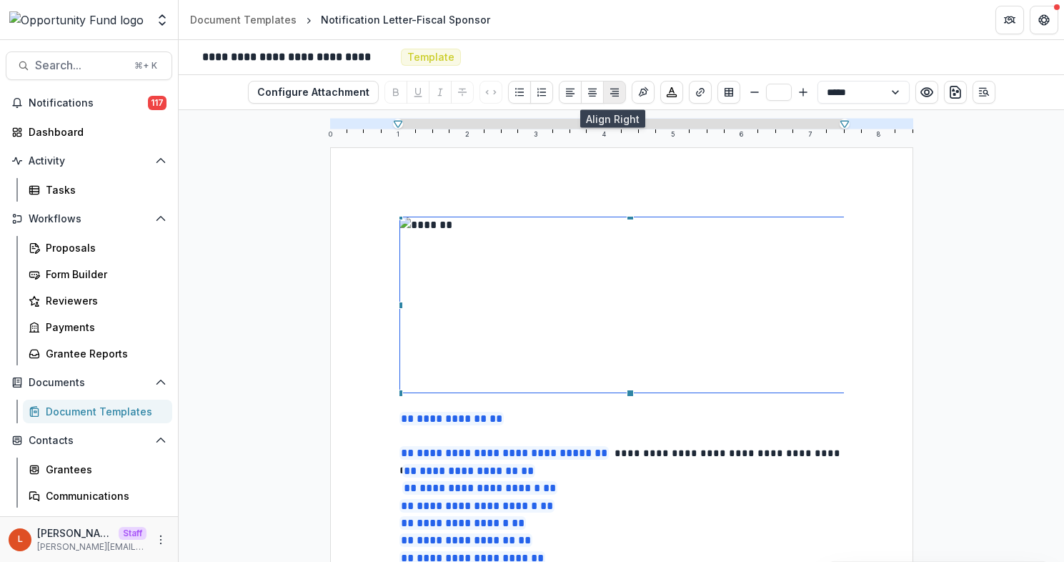
click at [616, 91] on icon "Align Right" at bounding box center [614, 91] width 11 height 11
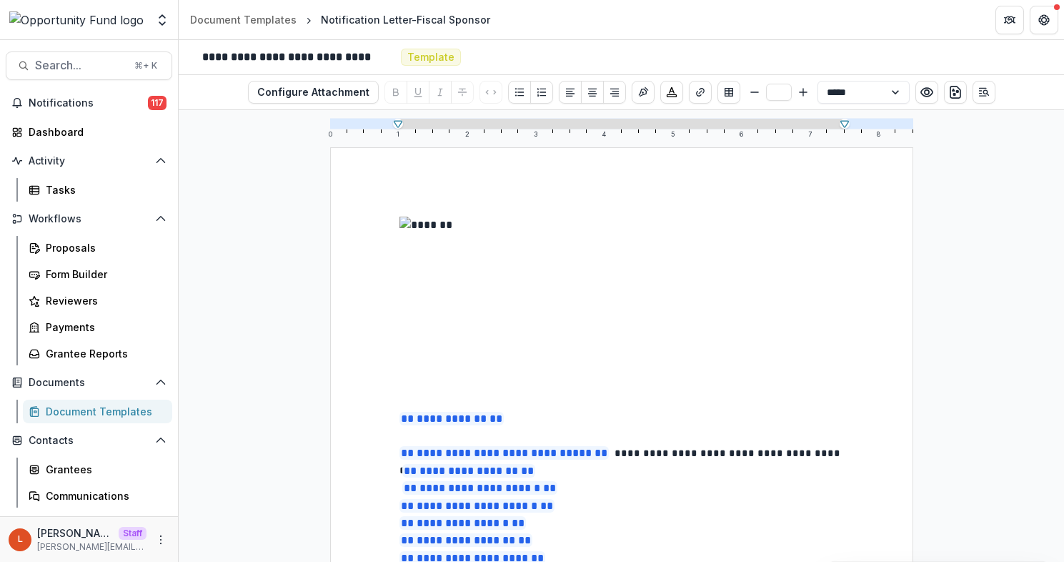
click at [472, 311] on img "To enrich screen reader interactions, please activate Accessibility in Grammarl…" at bounding box center [630, 305] width 462 height 177
drag, startPoint x: 399, startPoint y: 392, endPoint x: 467, endPoint y: 340, distance: 85.8
click at [467, 341] on div "To enrich screen reader interactions, please activate Accessibility in Grammarl…" at bounding box center [630, 305] width 462 height 177
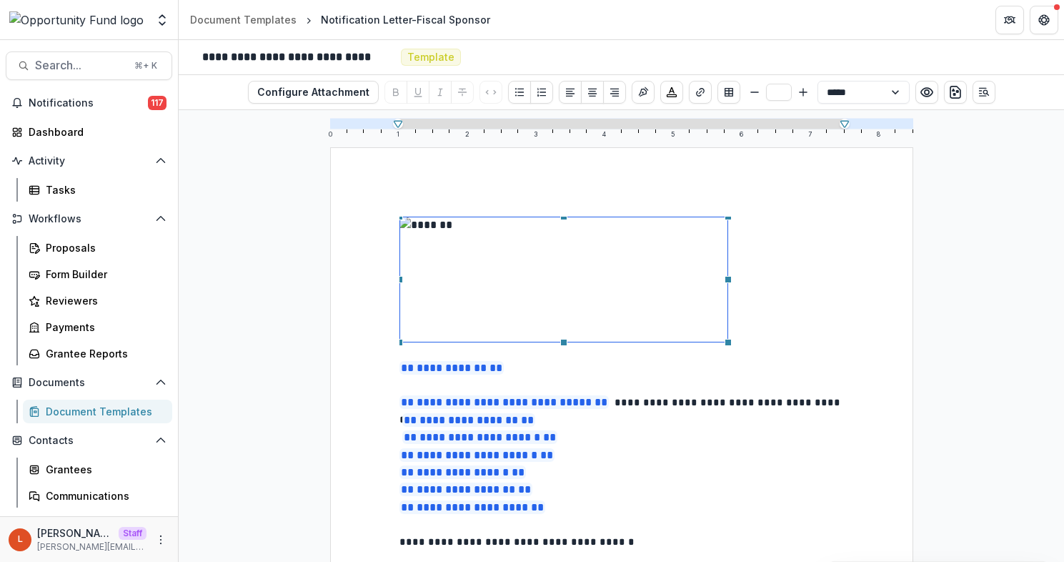
click at [467, 340] on div "To enrich screen reader interactions, please activate Accessibility in Grammarl…" at bounding box center [563, 280] width 329 height 126
click at [616, 91] on icon "Align Right" at bounding box center [614, 91] width 11 height 11
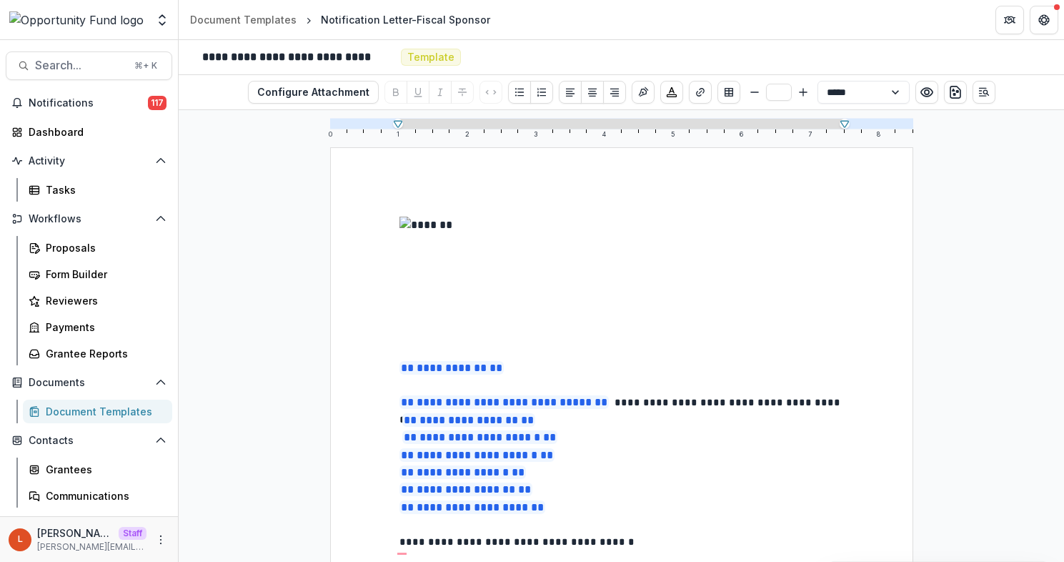
click at [610, 262] on img "To enrich screen reader interactions, please activate Accessibility in Grammarl…" at bounding box center [563, 280] width 329 height 126
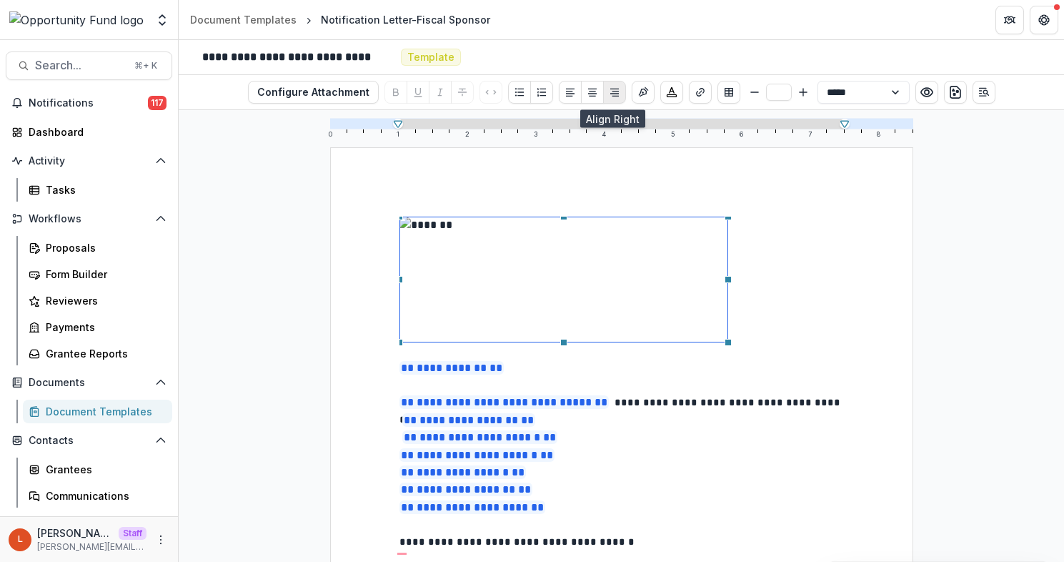
click at [611, 89] on icon "Align Right" at bounding box center [614, 93] width 9 height 8
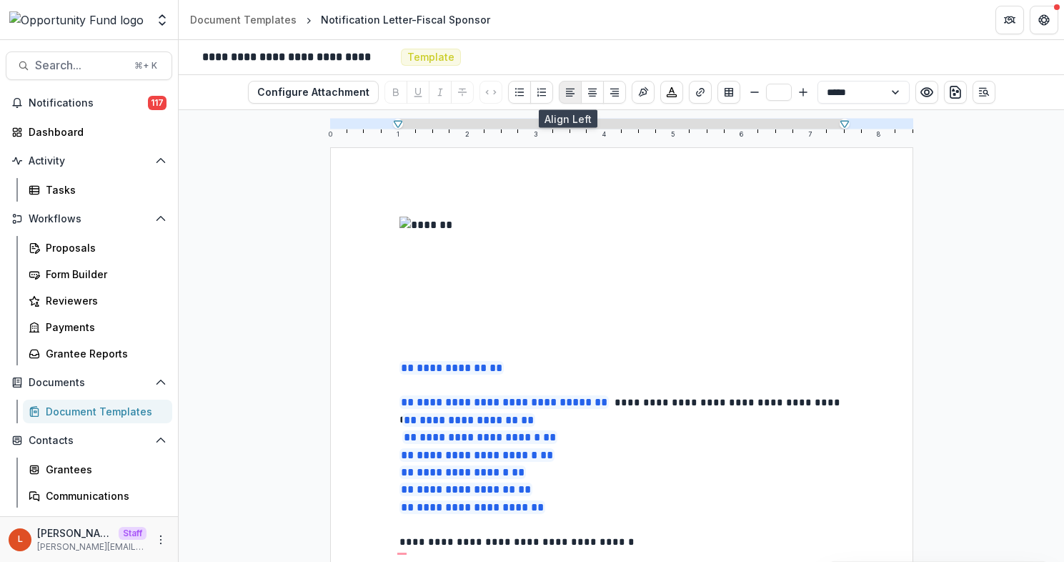
click at [565, 93] on icon "Align Left" at bounding box center [570, 91] width 11 height 11
click at [582, 93] on button "Align Center" at bounding box center [592, 92] width 23 height 23
click at [574, 235] on img "To enrich screen reader interactions, please activate Accessibility in Grammarl…" at bounding box center [563, 280] width 329 height 126
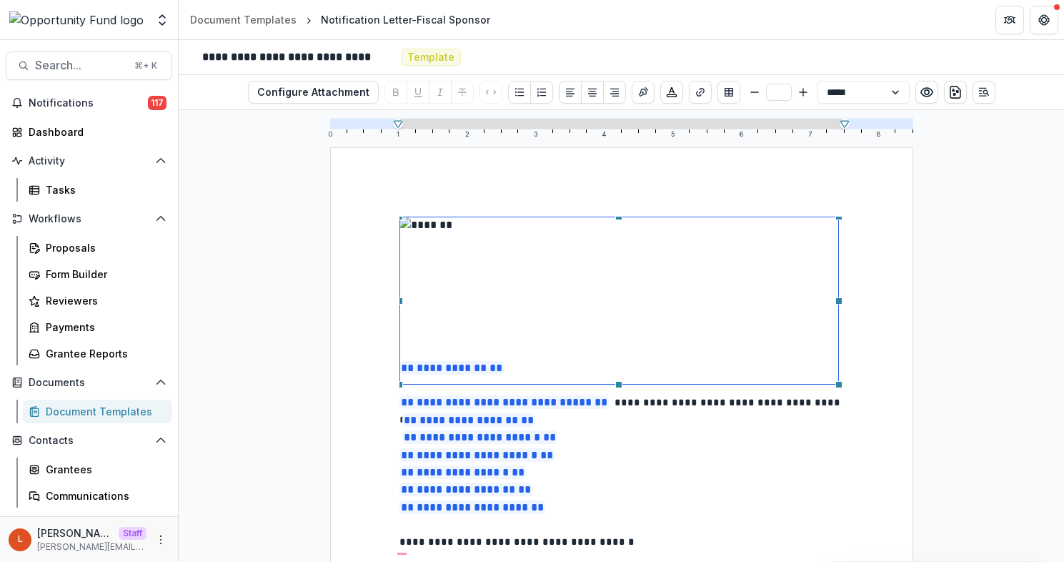
drag, startPoint x: 725, startPoint y: 342, endPoint x: 836, endPoint y: 332, distance: 111.3
click at [836, 332] on div "To enrich screen reader interactions, please activate Accessibility in Grammarl…" at bounding box center [619, 301] width 440 height 168
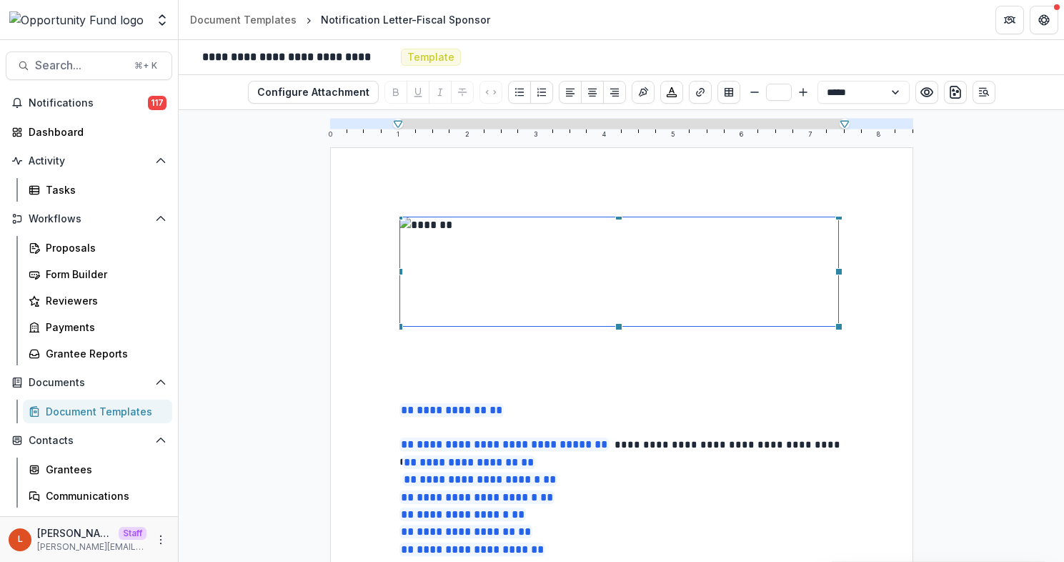
drag, startPoint x: 617, startPoint y: 384, endPoint x: 617, endPoint y: 327, distance: 57.9
click at [617, 327] on div "To enrich screen reader interactions, please activate Accessibility in Grammarl…" at bounding box center [618, 326] width 7 height 7
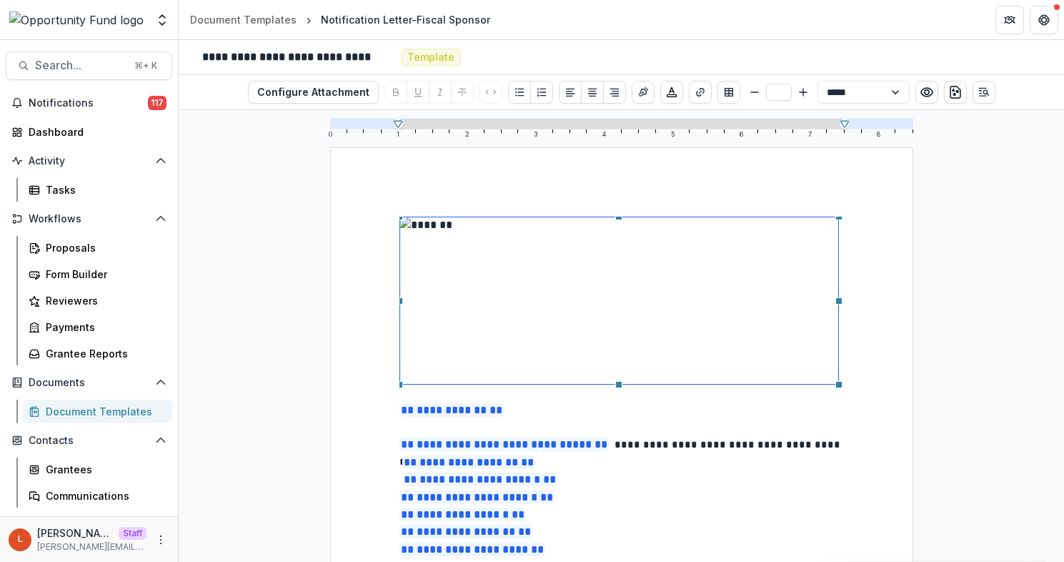
click at [450, 353] on div "To enrich screen reader interactions, please activate Accessibility in Grammarl…" at bounding box center [619, 301] width 440 height 168
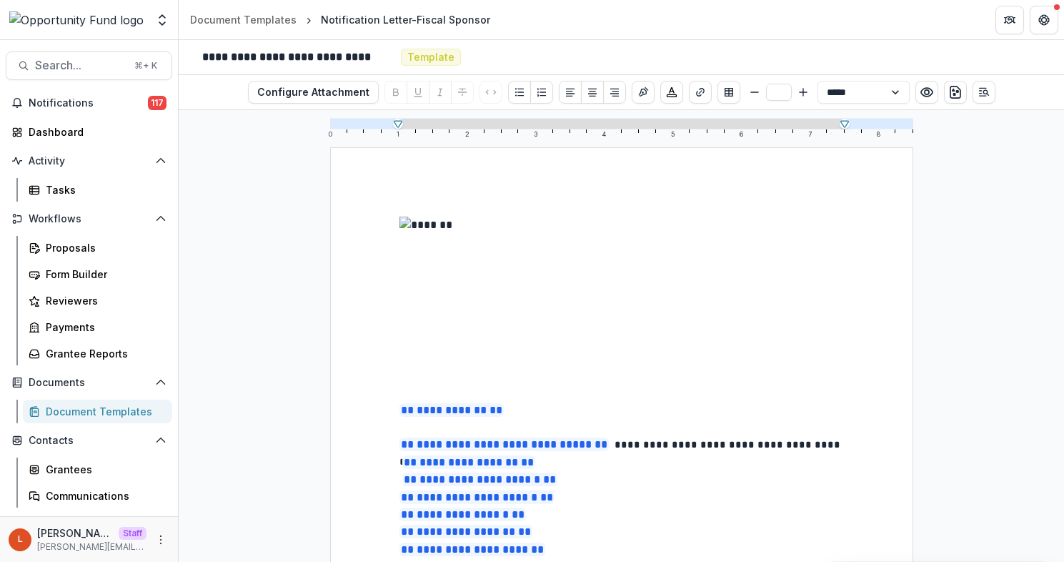
click at [429, 356] on img "To enrich screen reader interactions, please activate Accessibility in Grammarl…" at bounding box center [619, 301] width 440 height 168
drag, startPoint x: 399, startPoint y: 383, endPoint x: 511, endPoint y: 309, distance: 134.6
click at [511, 309] on div "To enrich screen reader interactions, please activate Accessibility in Grammarl…" at bounding box center [619, 301] width 440 height 168
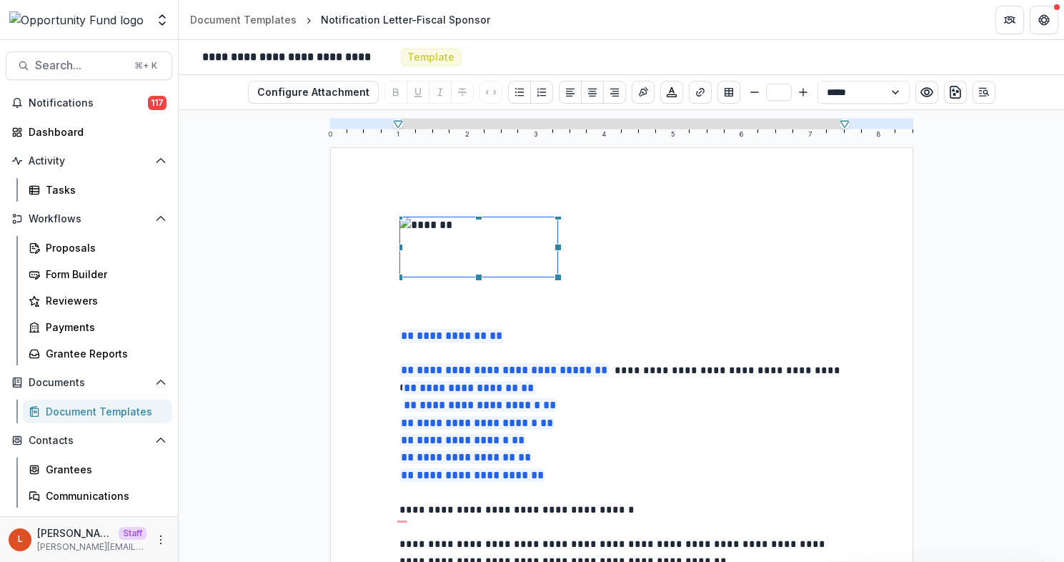
drag, startPoint x: 641, startPoint y: 307, endPoint x: 541, endPoint y: 274, distance: 105.3
click at [541, 274] on div "To enrich screen reader interactions, please activate Accessibility in Grammarl…" at bounding box center [478, 247] width 159 height 61
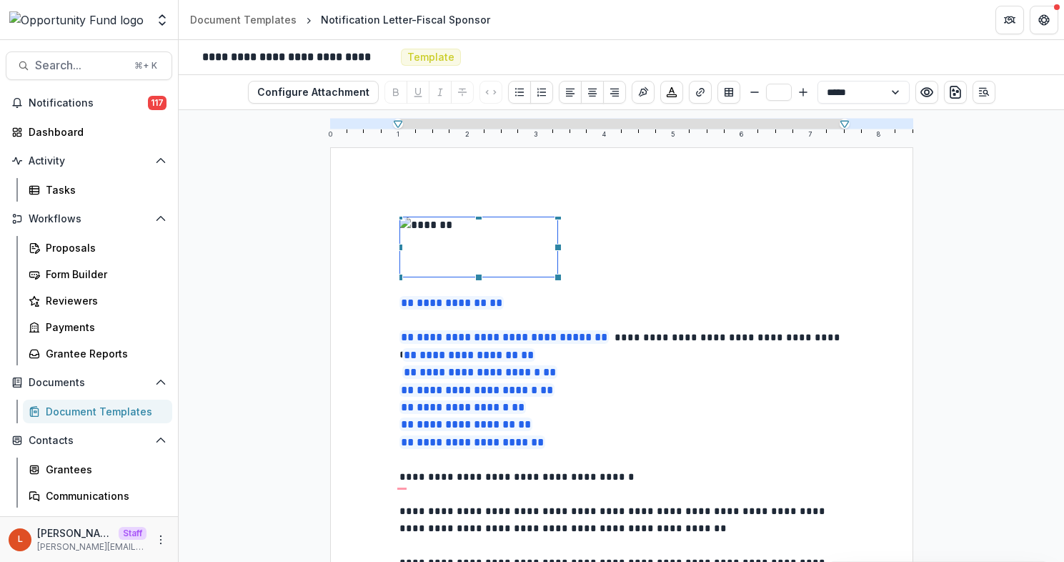
click at [466, 243] on div "To enrich screen reader interactions, please activate Accessibility in Grammarl…" at bounding box center [478, 247] width 159 height 61
click at [591, 86] on icon "Align Center" at bounding box center [592, 91] width 11 height 11
click at [468, 257] on img "To enrich screen reader interactions, please activate Accessibility in Grammarl…" at bounding box center [478, 247] width 159 height 61
click at [605, 304] on p "**********" at bounding box center [621, 303] width 445 height 18
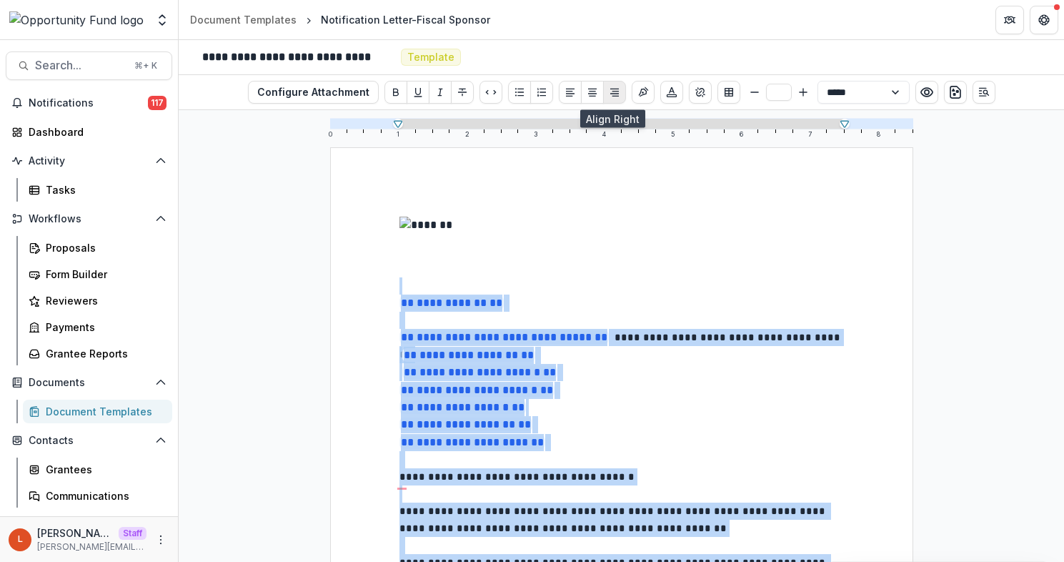
click at [618, 90] on button "Align Right" at bounding box center [614, 92] width 23 height 23
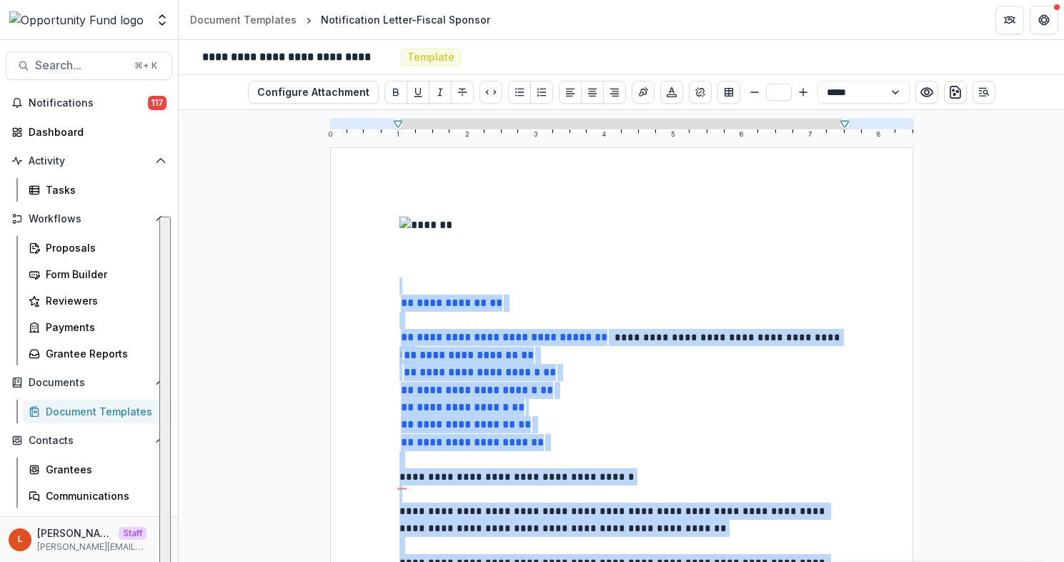
click at [508, 242] on img "To enrich screen reader interactions, please activate Accessibility in Grammarl…" at bounding box center [478, 247] width 159 height 61
type input "**"
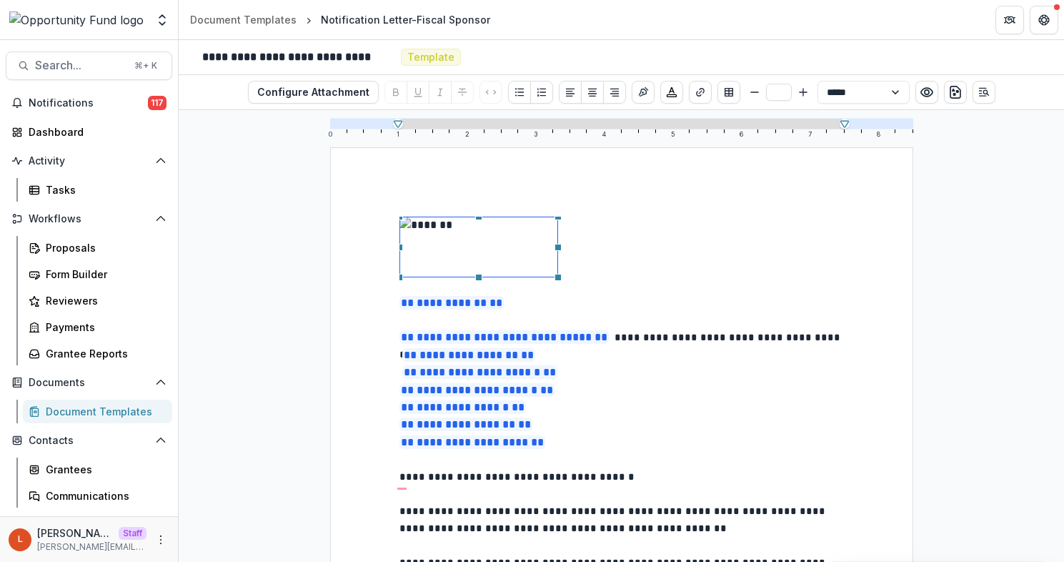
click at [608, 282] on p "To enrich screen reader interactions, please activate Accessibility in Grammarl…" at bounding box center [621, 285] width 445 height 17
click at [215, 29] on link "Document Templates" at bounding box center [243, 19] width 118 height 21
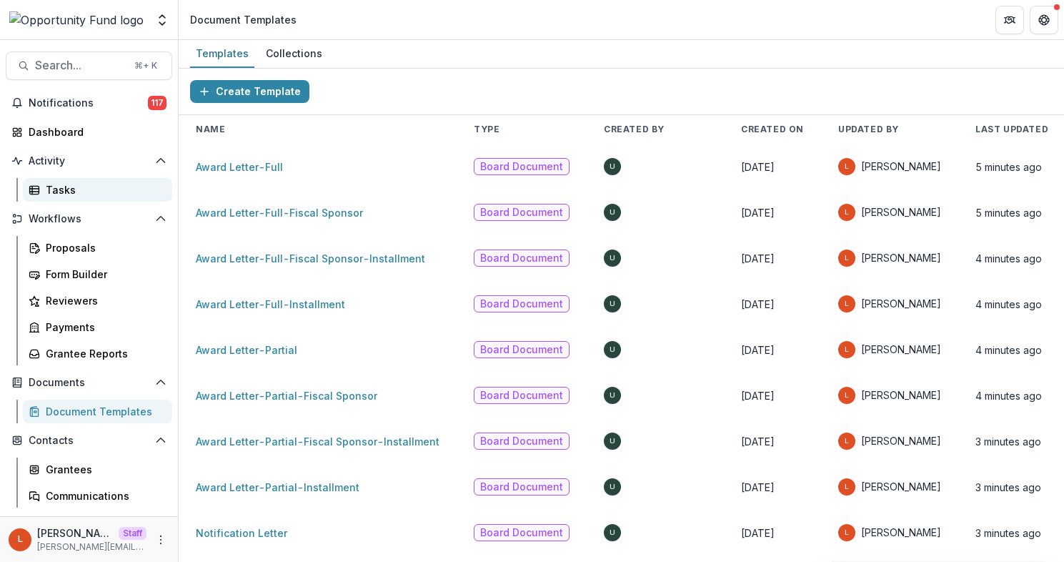
click at [114, 189] on div "Tasks" at bounding box center [103, 189] width 115 height 15
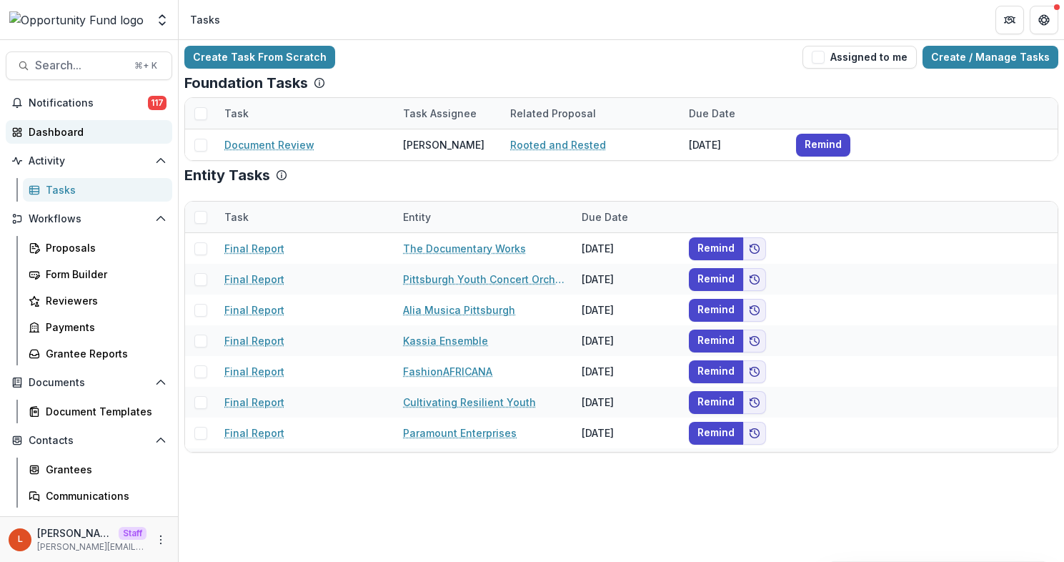
click at [117, 126] on div "Dashboard" at bounding box center [95, 131] width 132 height 15
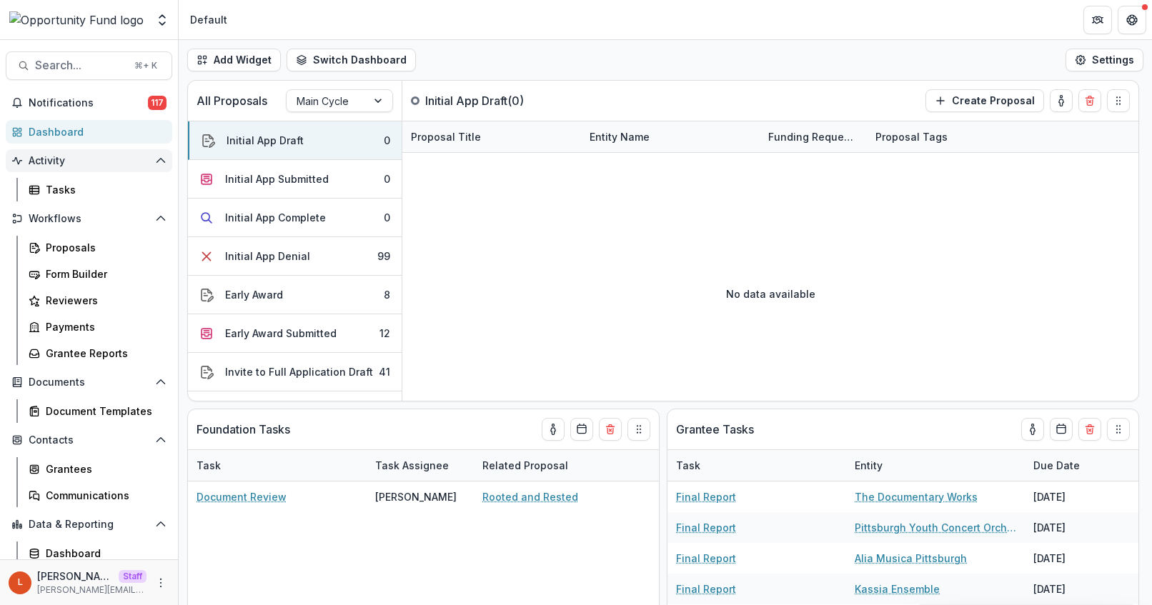
click at [155, 155] on icon "Open Activity" at bounding box center [160, 160] width 11 height 11
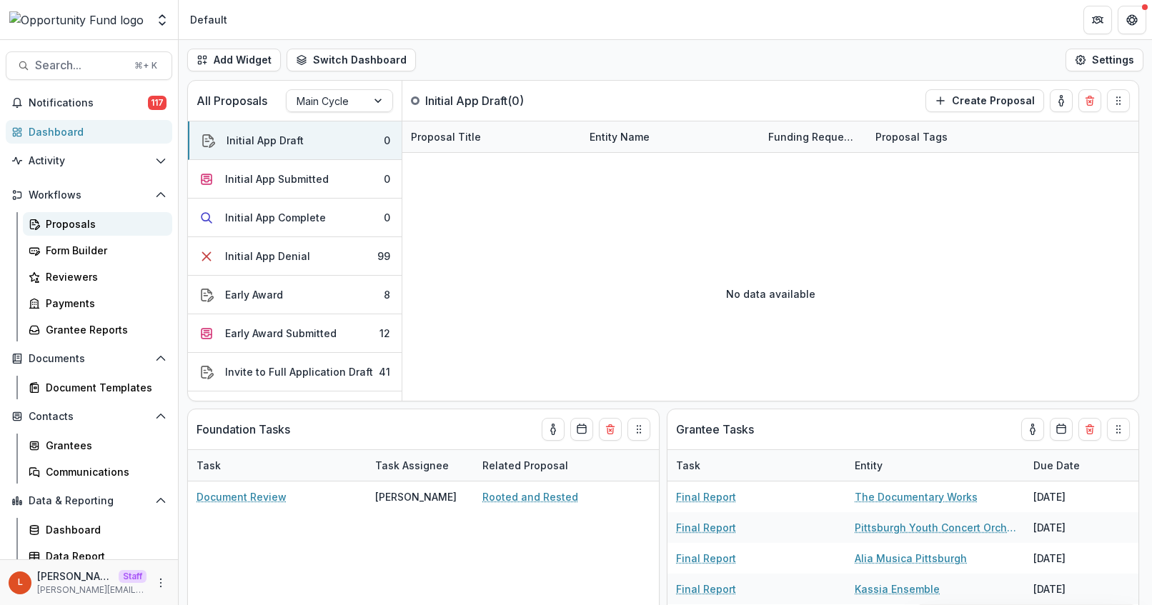
click at [72, 227] on div "Proposals" at bounding box center [103, 224] width 115 height 15
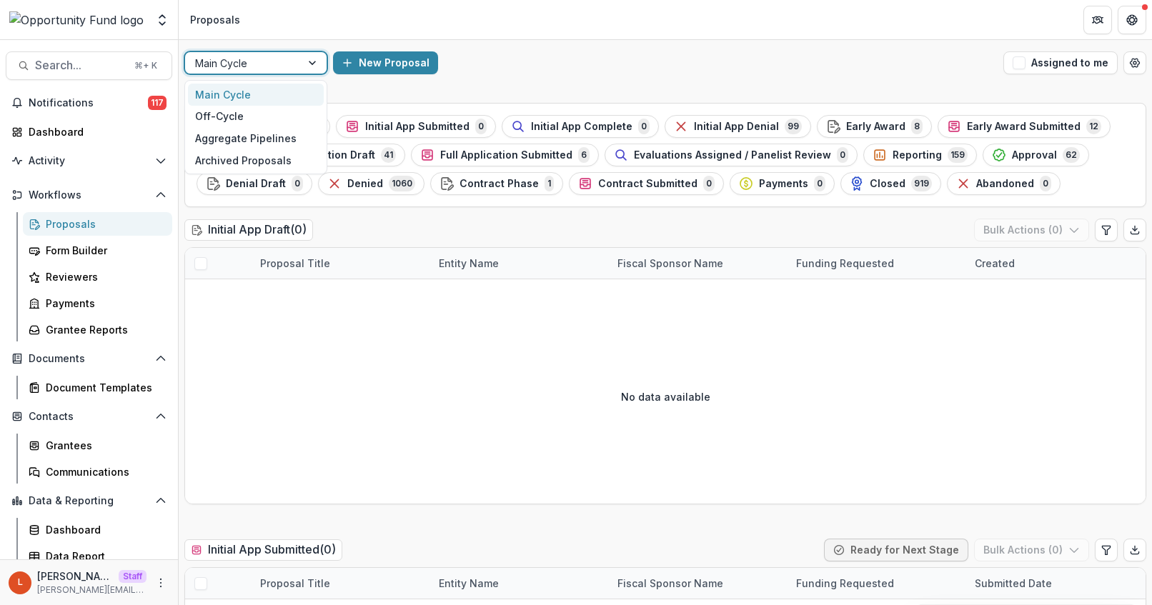
click at [313, 64] on div at bounding box center [314, 62] width 26 height 21
click at [266, 115] on div "Off-Cycle" at bounding box center [256, 117] width 136 height 22
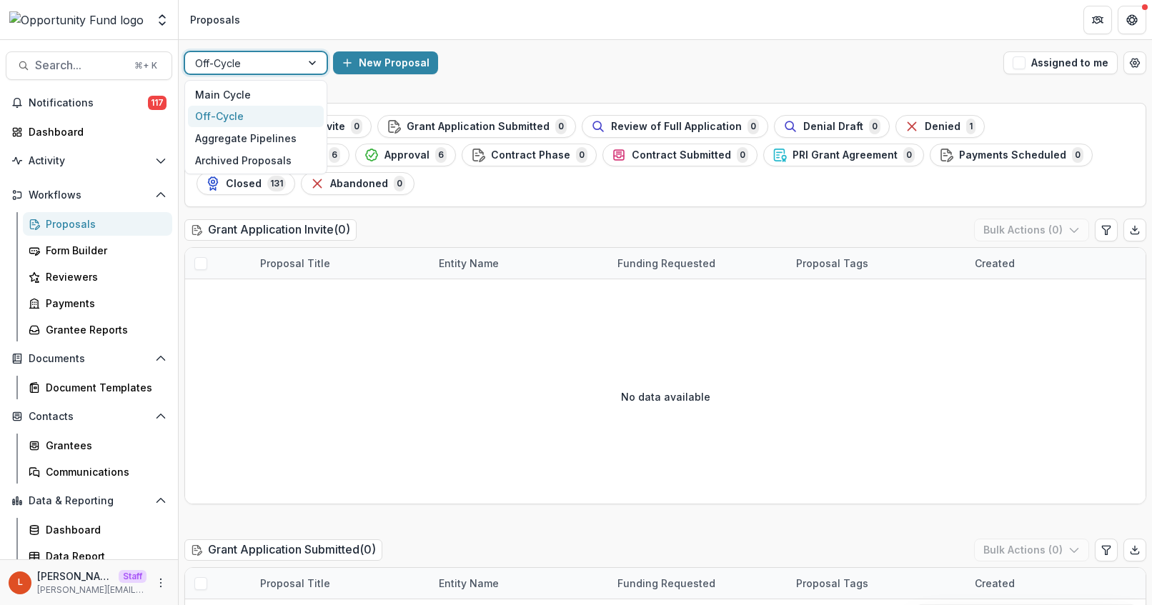
click at [303, 59] on div at bounding box center [314, 62] width 26 height 21
click at [279, 93] on div "Main Cycle" at bounding box center [256, 95] width 136 height 22
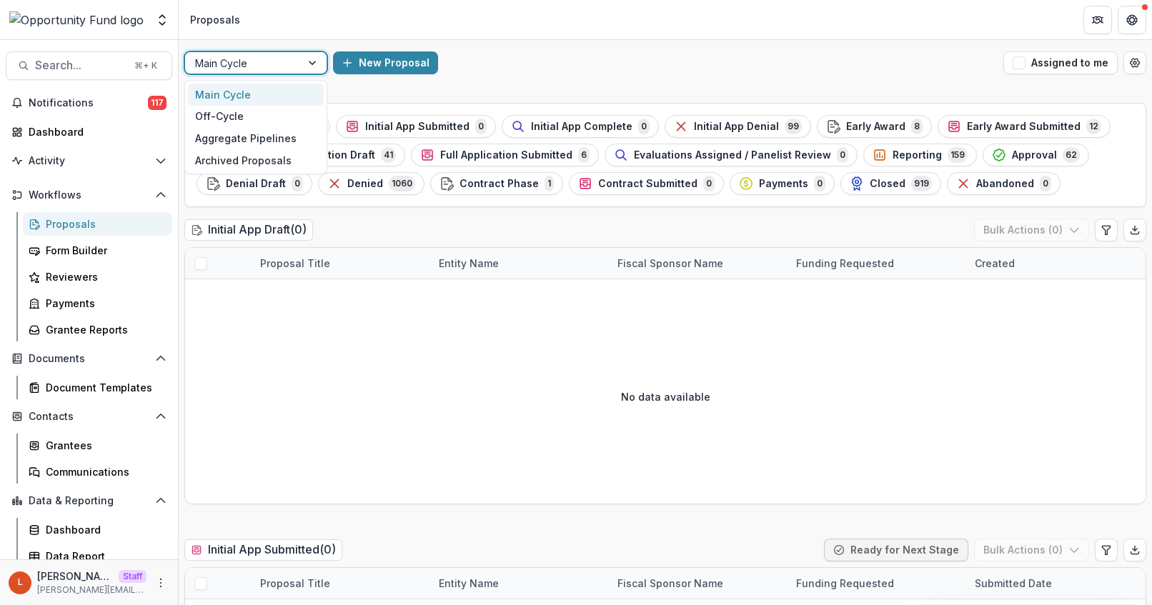
click at [312, 64] on div at bounding box center [314, 62] width 26 height 21
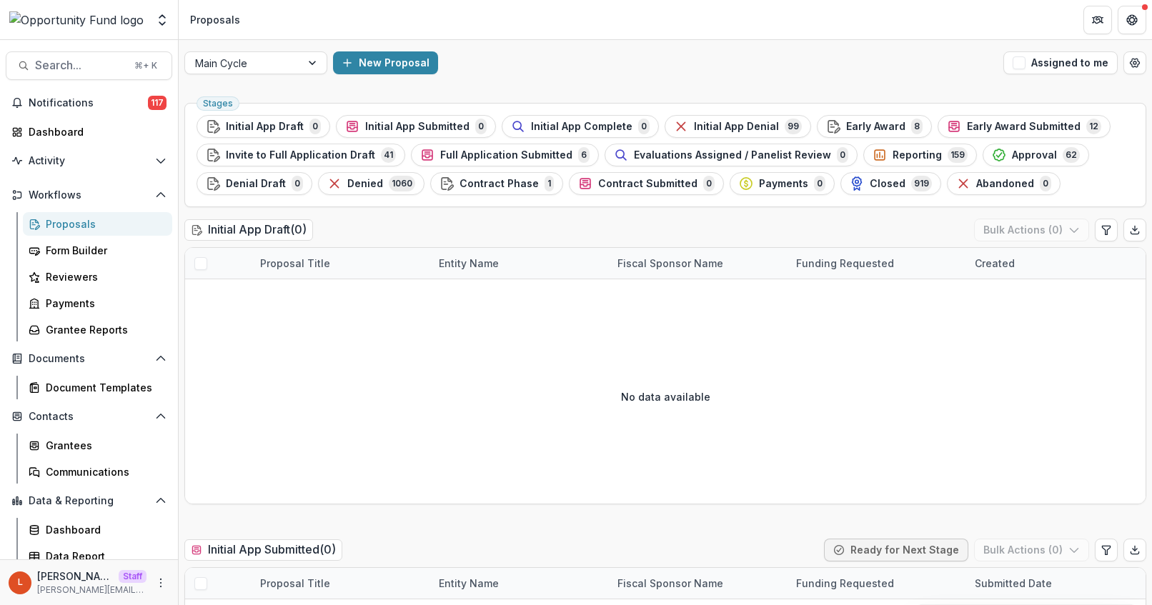
click at [388, 64] on button "New Proposal" at bounding box center [385, 62] width 105 height 23
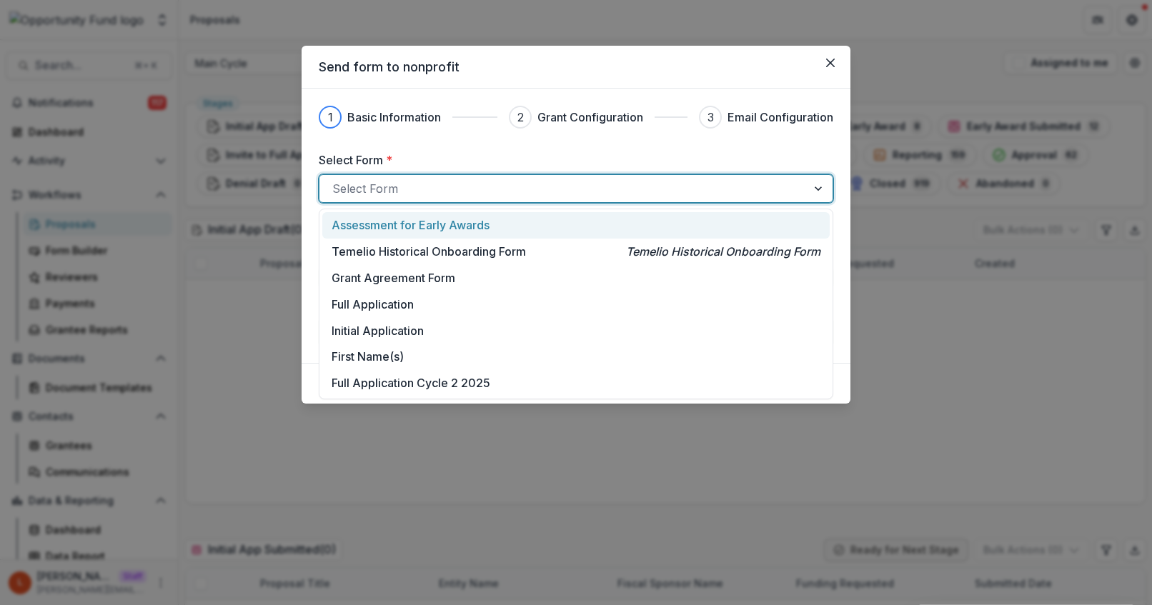
click at [418, 187] on div at bounding box center [563, 189] width 462 height 20
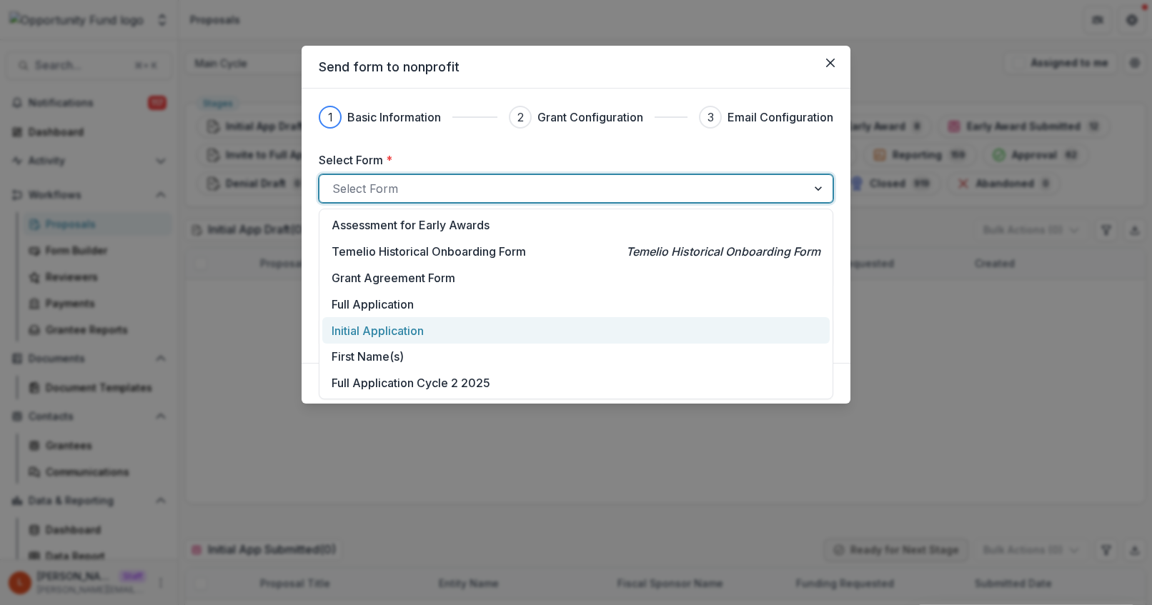
click at [424, 336] on p "Initial Application" at bounding box center [378, 330] width 92 height 17
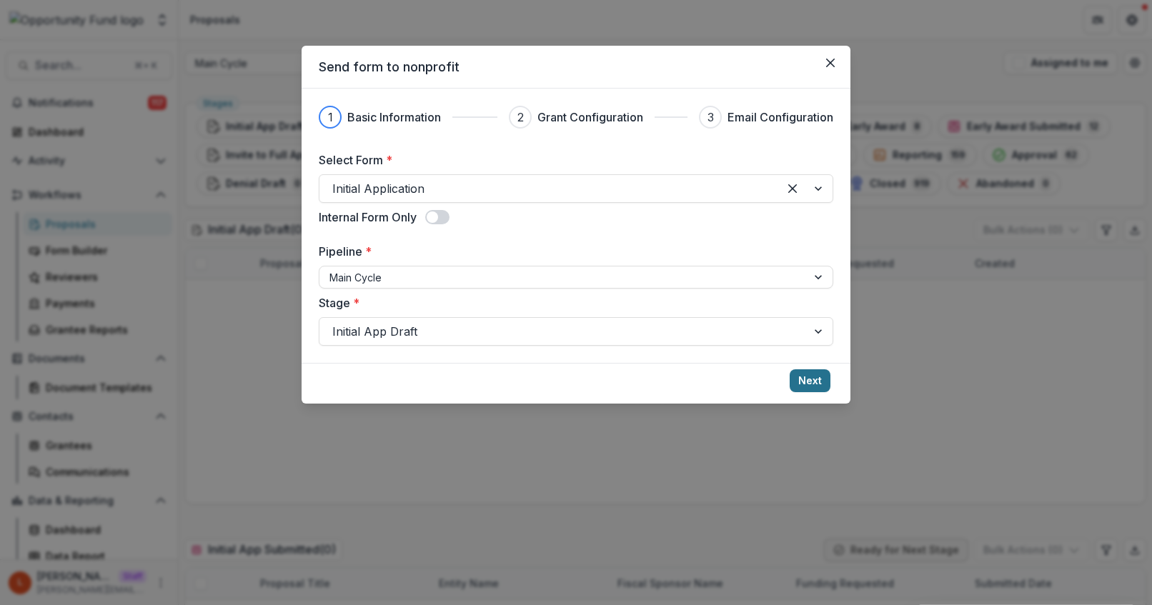
click at [815, 377] on button "Next" at bounding box center [810, 380] width 41 height 23
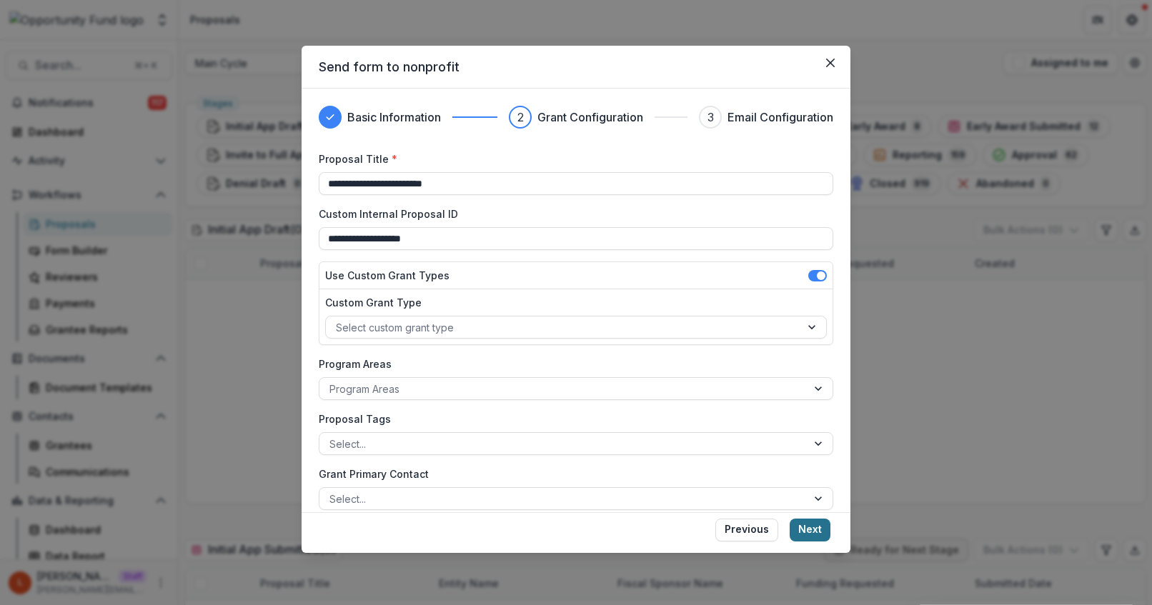
click at [807, 535] on button "Next" at bounding box center [810, 530] width 41 height 23
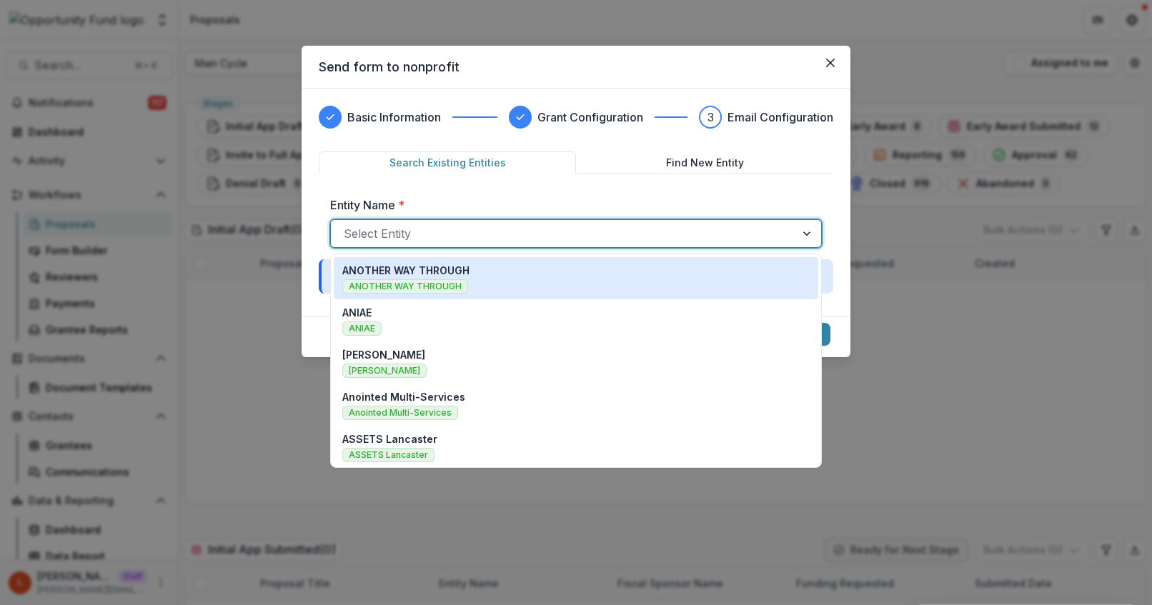
click at [542, 232] on div at bounding box center [563, 234] width 439 height 20
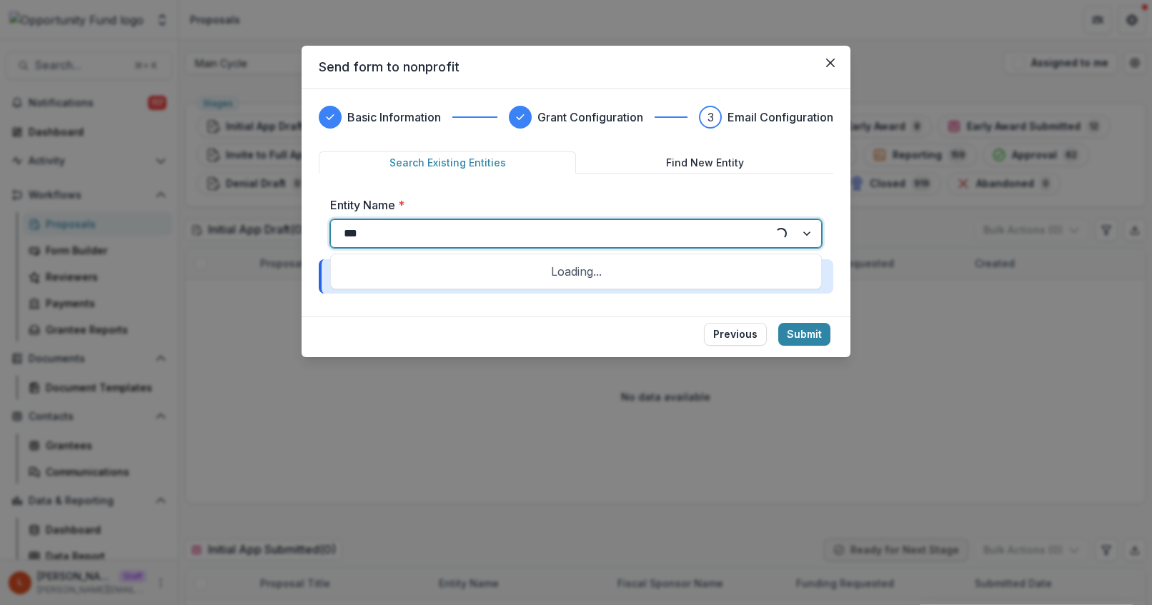
type input "****"
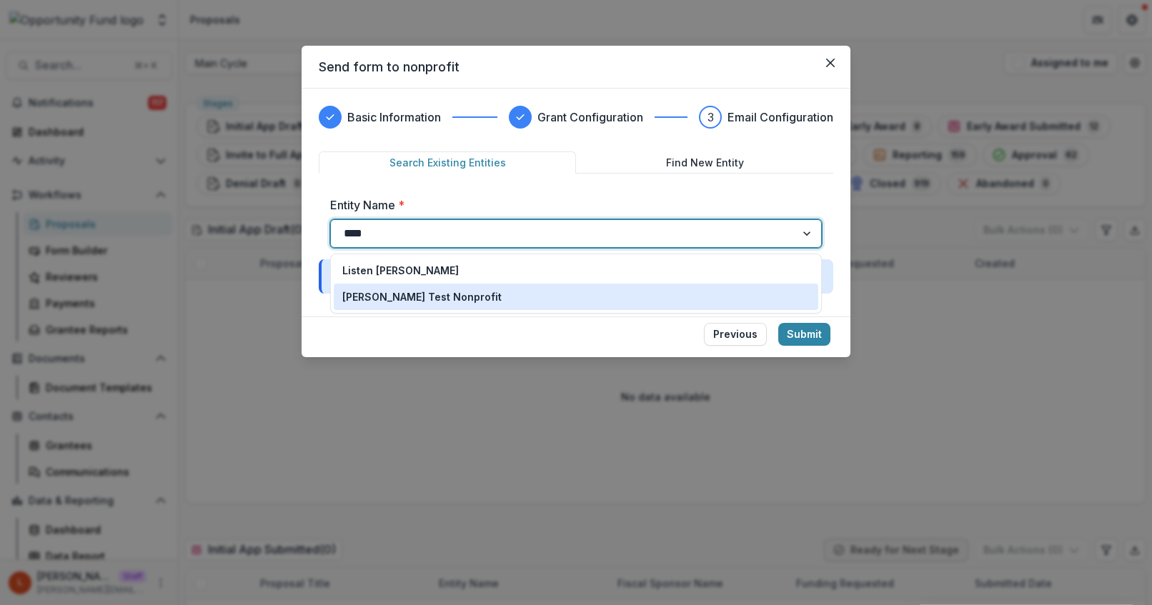
click at [491, 304] on div "[PERSON_NAME] Test Nonprofit" at bounding box center [575, 296] width 467 height 15
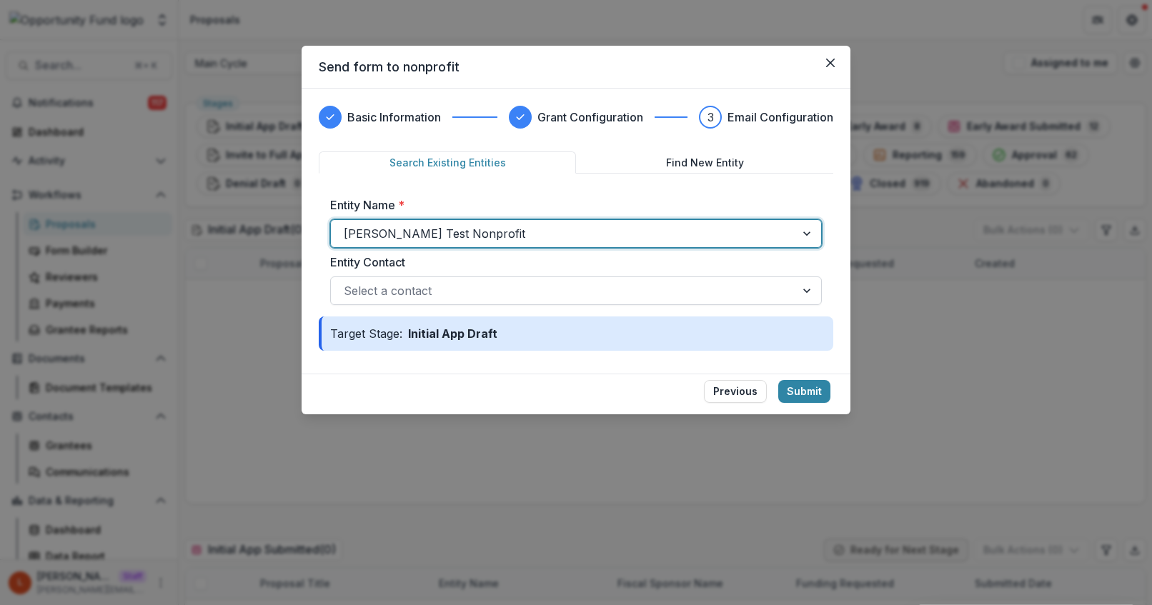
click at [473, 294] on div at bounding box center [563, 291] width 439 height 20
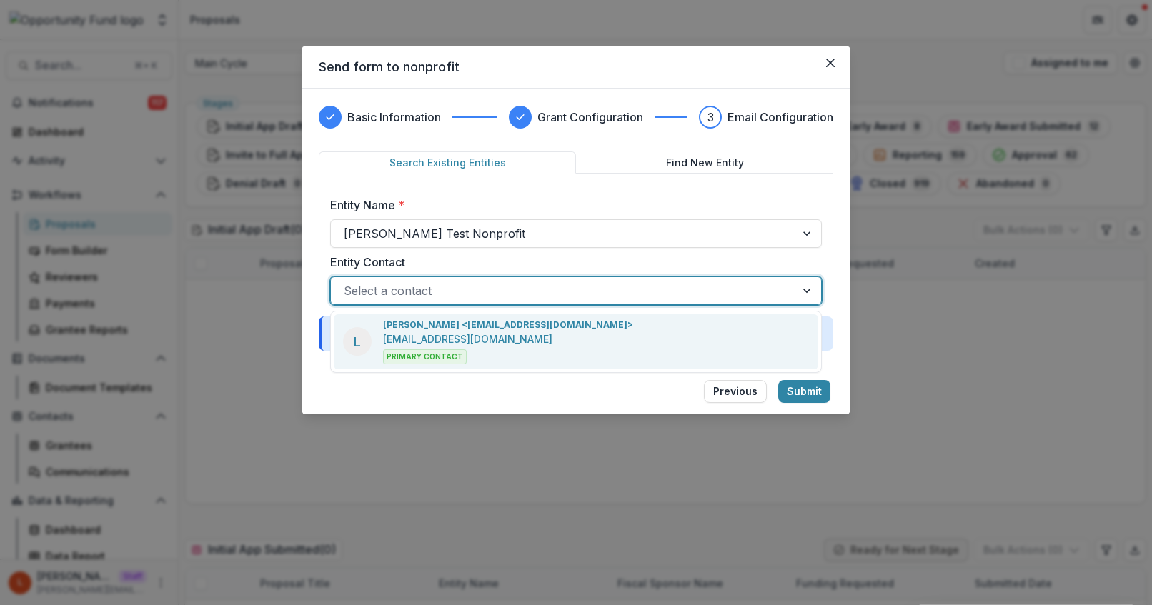
click at [469, 330] on p "[PERSON_NAME] <[EMAIL_ADDRESS][DOMAIN_NAME]>" at bounding box center [508, 325] width 250 height 13
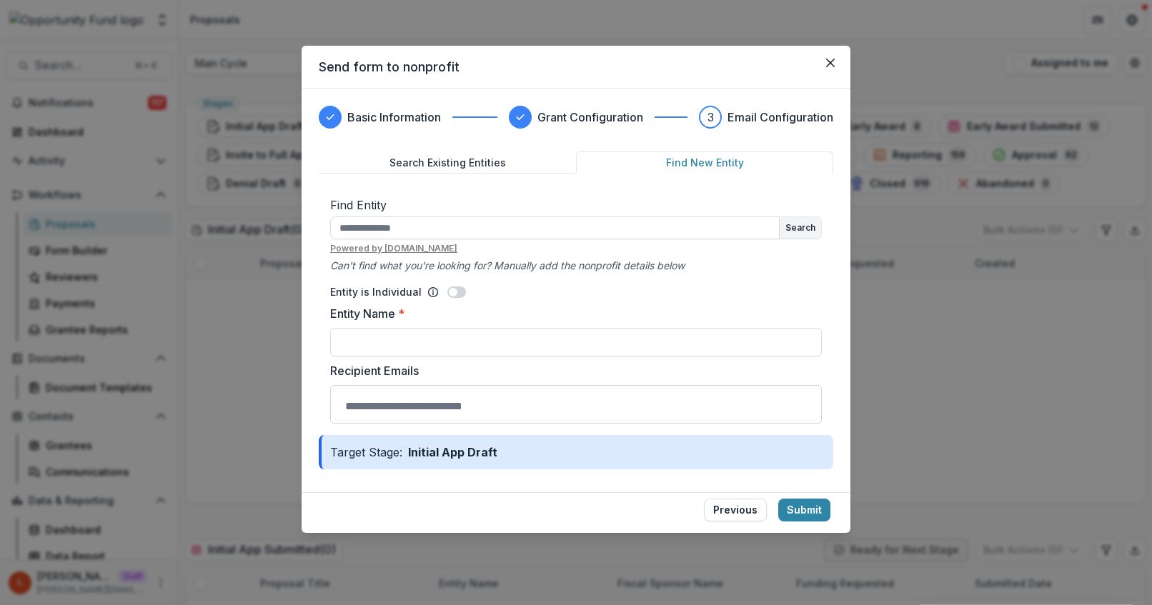
click at [657, 153] on button "Find New Entity" at bounding box center [704, 163] width 257 height 22
click at [468, 344] on input "Entity Name *" at bounding box center [576, 342] width 492 height 29
type input "**********"
click at [447, 405] on input "Recipient Emails" at bounding box center [576, 406] width 485 height 29
click at [446, 344] on input "**********" at bounding box center [576, 342] width 492 height 29
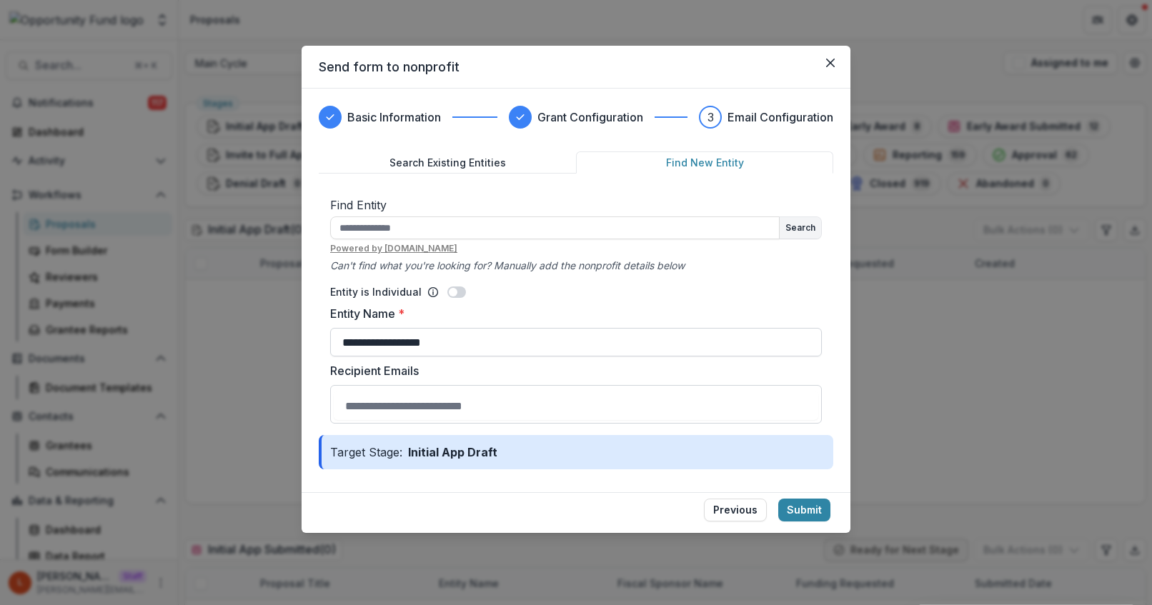
click at [446, 344] on input "**********" at bounding box center [576, 342] width 492 height 29
click at [397, 221] on input "text" at bounding box center [555, 228] width 450 height 23
type input "**********"
click at [817, 229] on button "Search" at bounding box center [800, 227] width 41 height 21
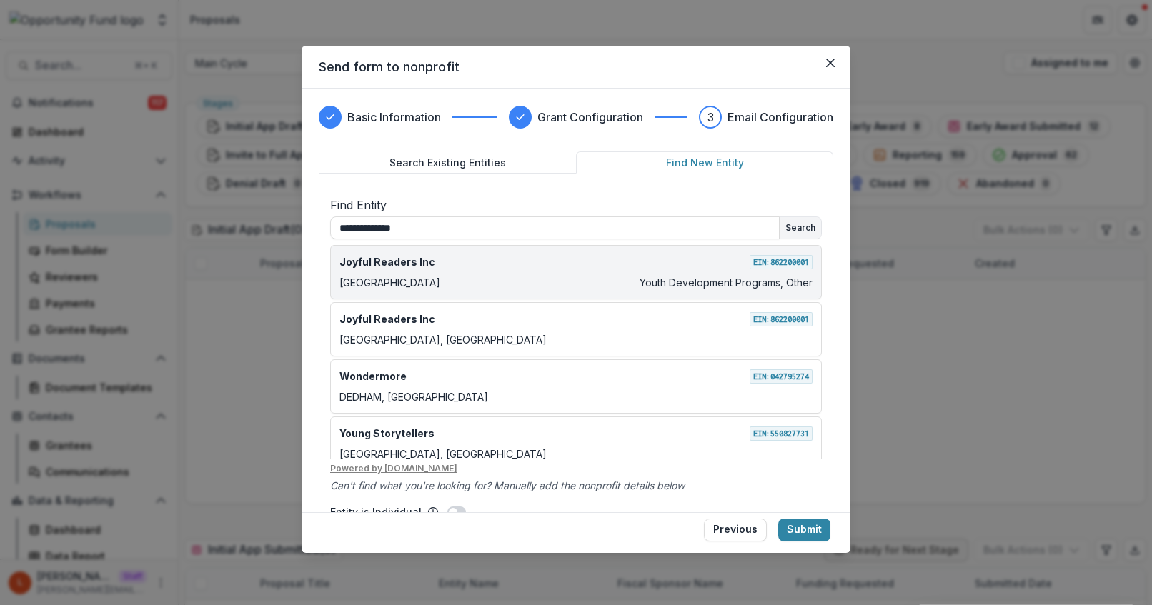
click at [499, 274] on div "Joyful Readers Inc EIN: 862200001 Philadelphia Youth Development Programs, Other" at bounding box center [576, 272] width 492 height 54
type input "**********"
click at [565, 278] on div "Philadelphia Youth Development Programs, Other" at bounding box center [575, 282] width 473 height 15
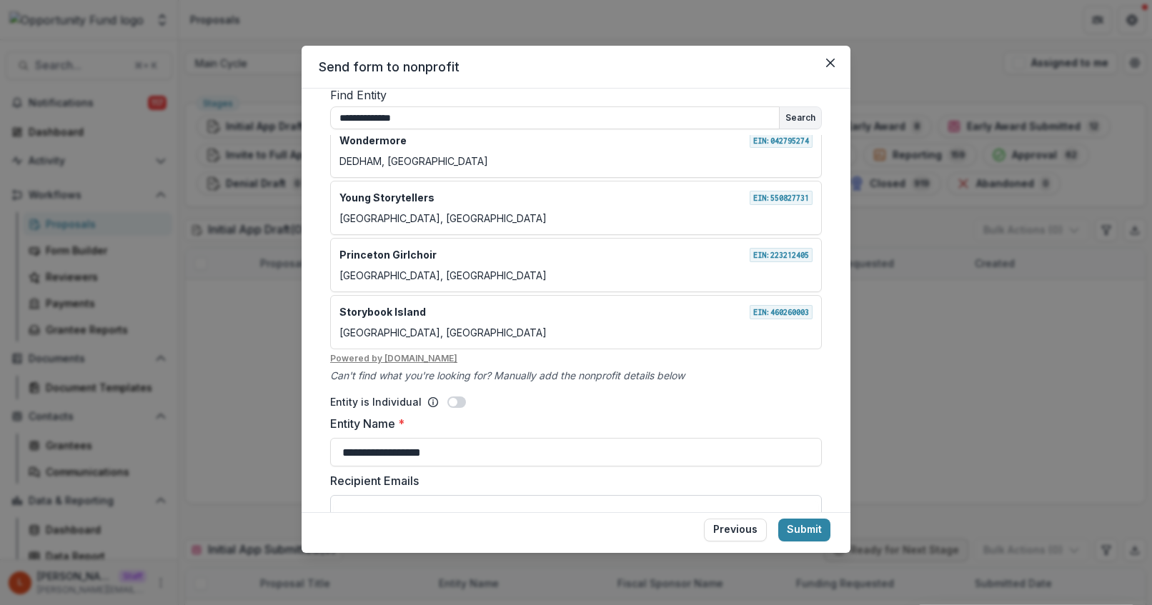
scroll to position [200, 0]
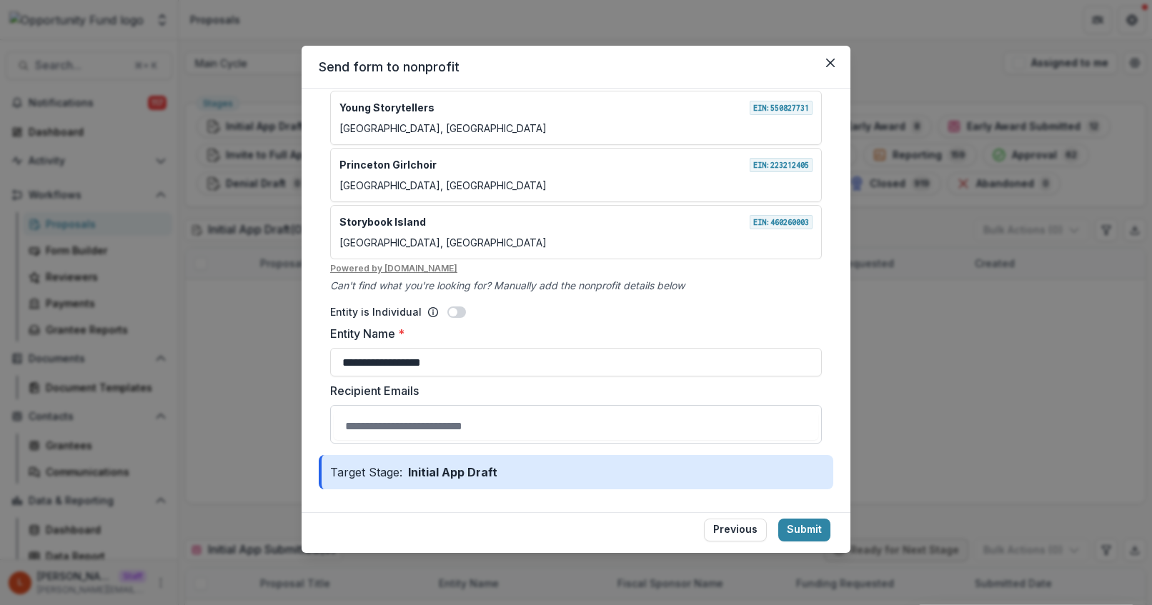
click at [410, 427] on input "Recipient Emails" at bounding box center [576, 426] width 485 height 29
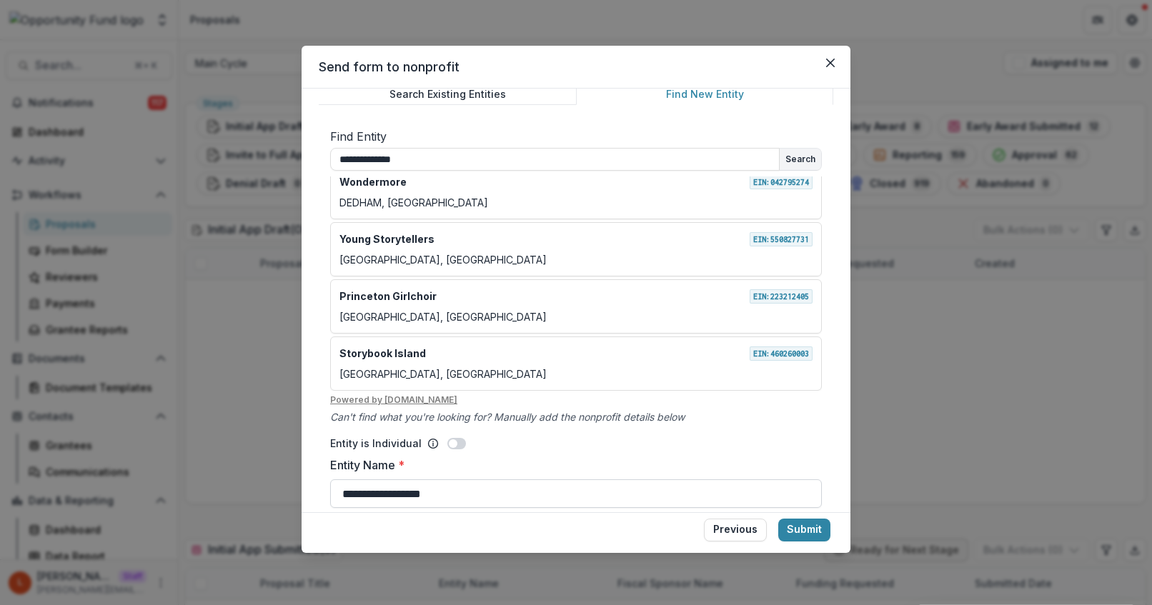
scroll to position [0, 0]
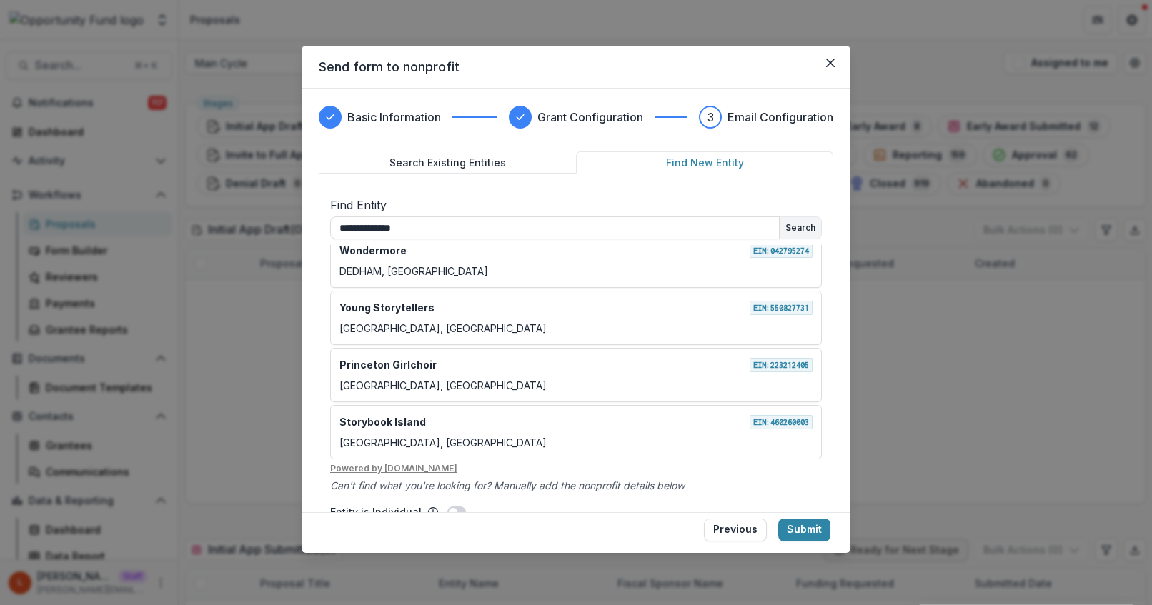
click at [414, 171] on button "Search Existing Entities" at bounding box center [447, 163] width 257 height 22
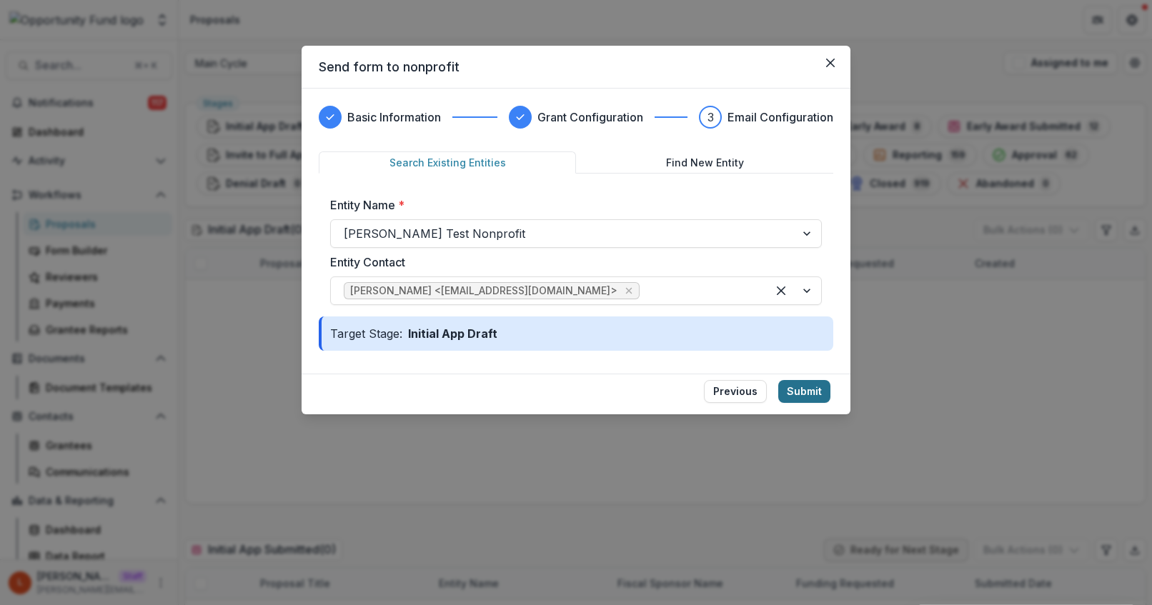
click at [815, 394] on button "Submit" at bounding box center [804, 391] width 52 height 23
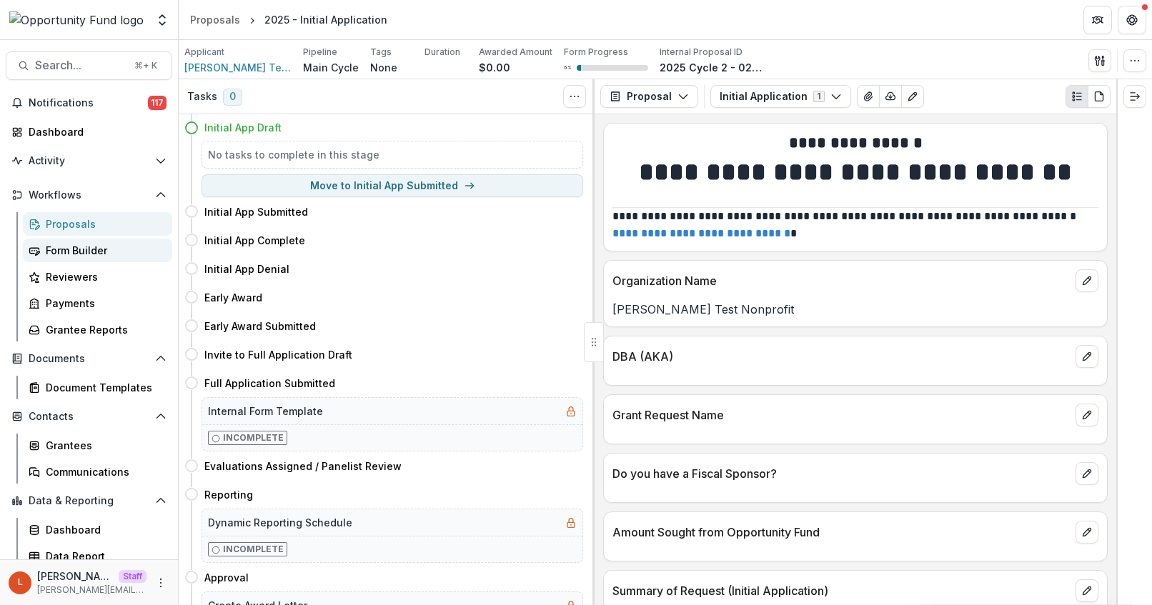
click at [104, 256] on div "Form Builder" at bounding box center [103, 250] width 115 height 15
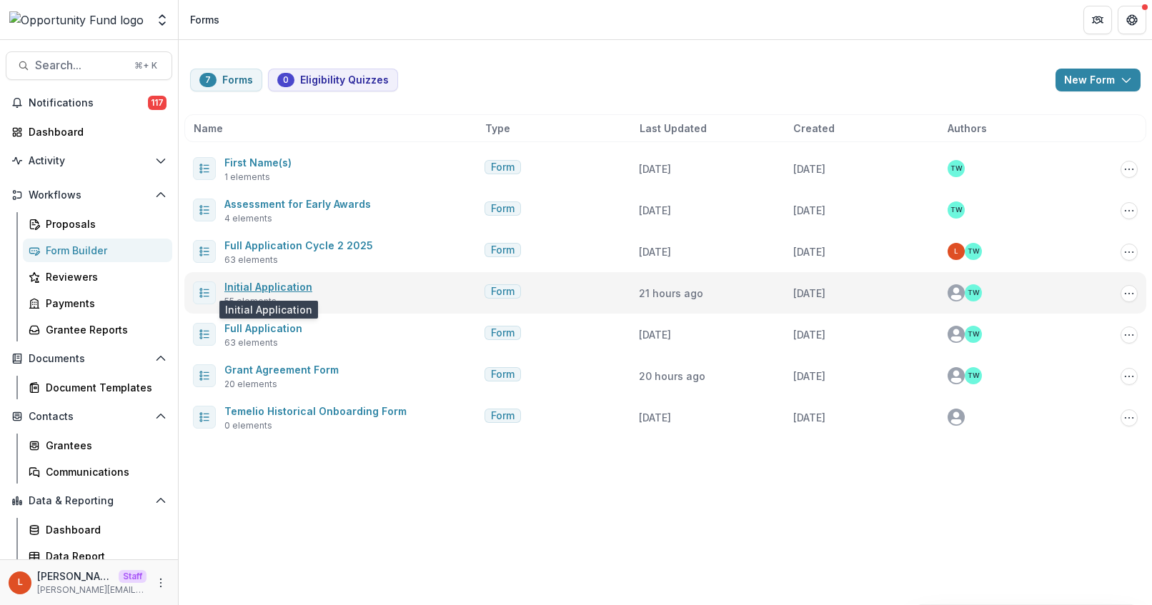
click at [272, 286] on link "Initial Application" at bounding box center [268, 287] width 88 height 12
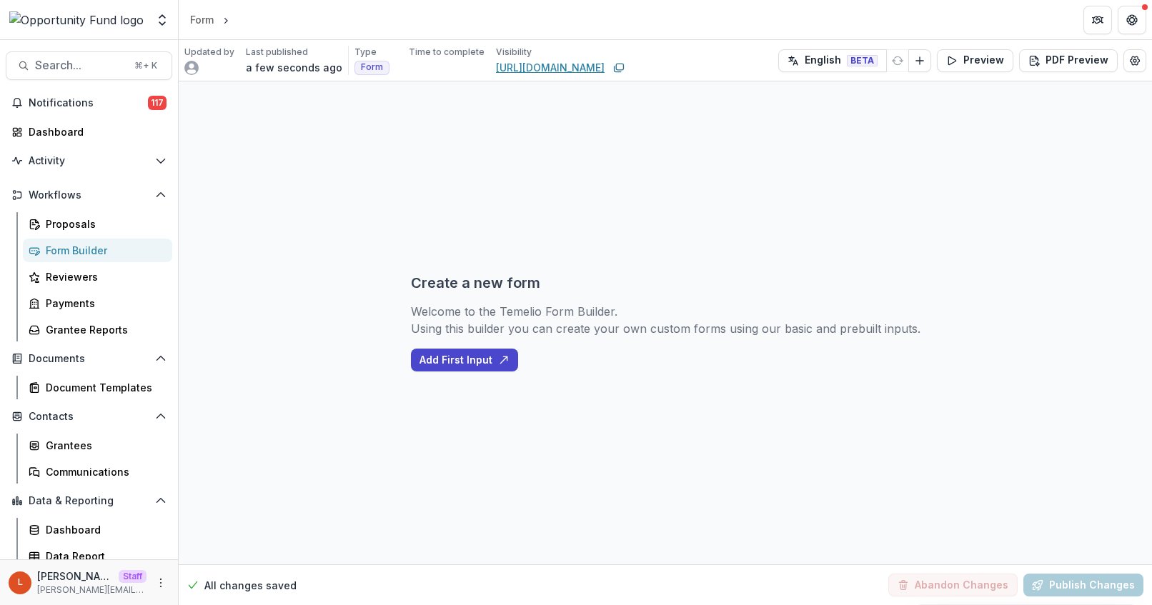
click at [566, 68] on link "https://app.trytemelio.com/form/" at bounding box center [550, 67] width 109 height 15
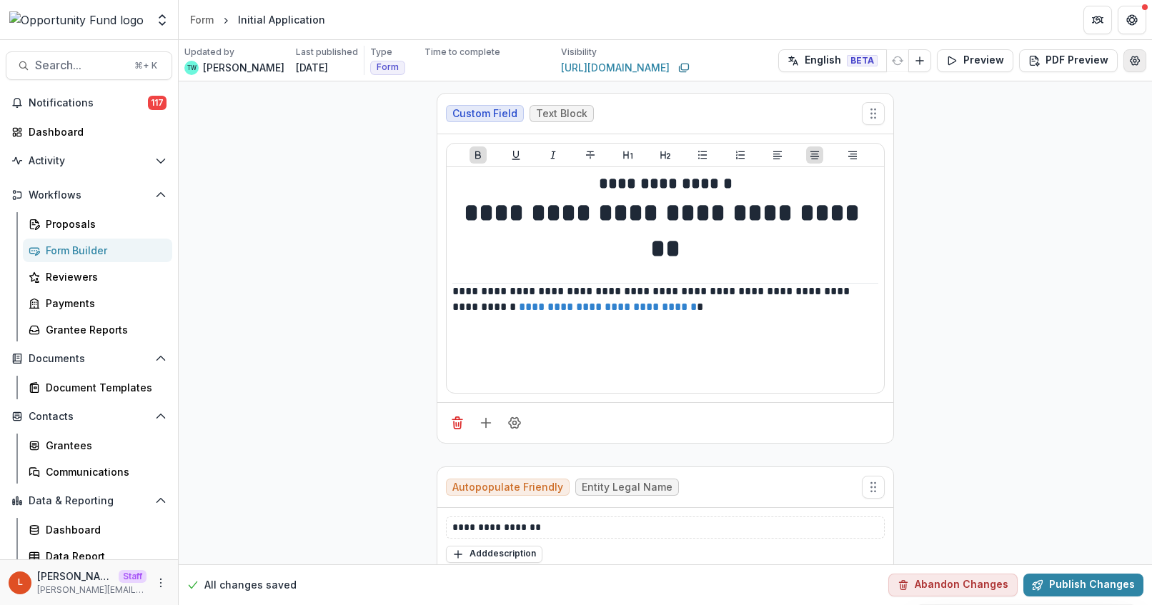
click at [1129, 61] on icon "Edit Form Settings" at bounding box center [1134, 60] width 11 height 11
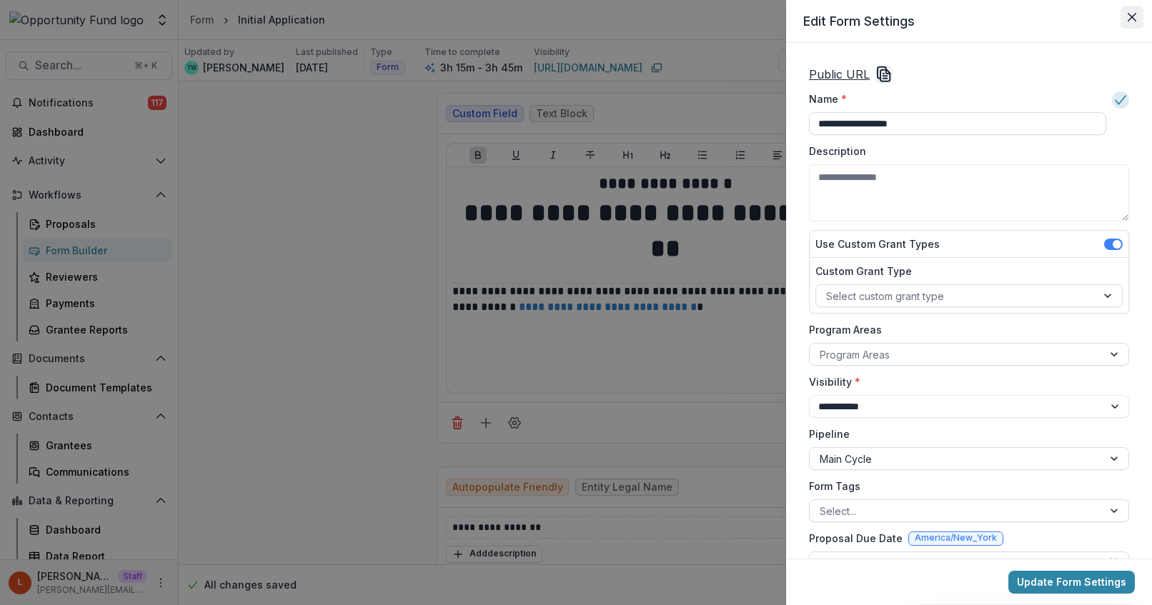
click at [1129, 16] on icon "Close" at bounding box center [1132, 17] width 9 height 9
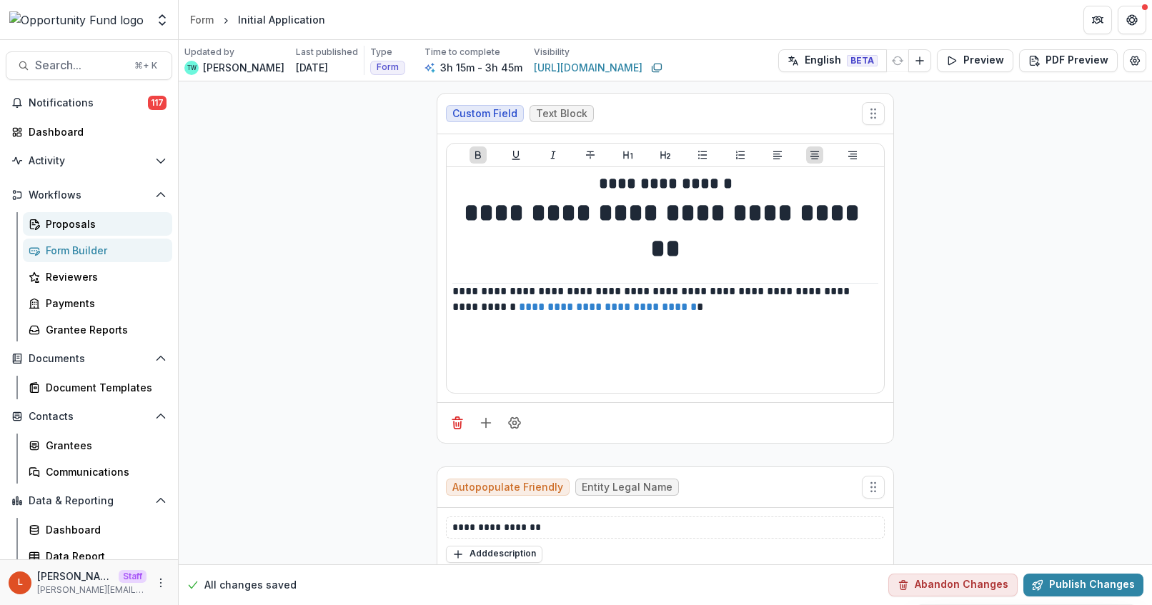
click at [129, 219] on div "Proposals" at bounding box center [103, 224] width 115 height 15
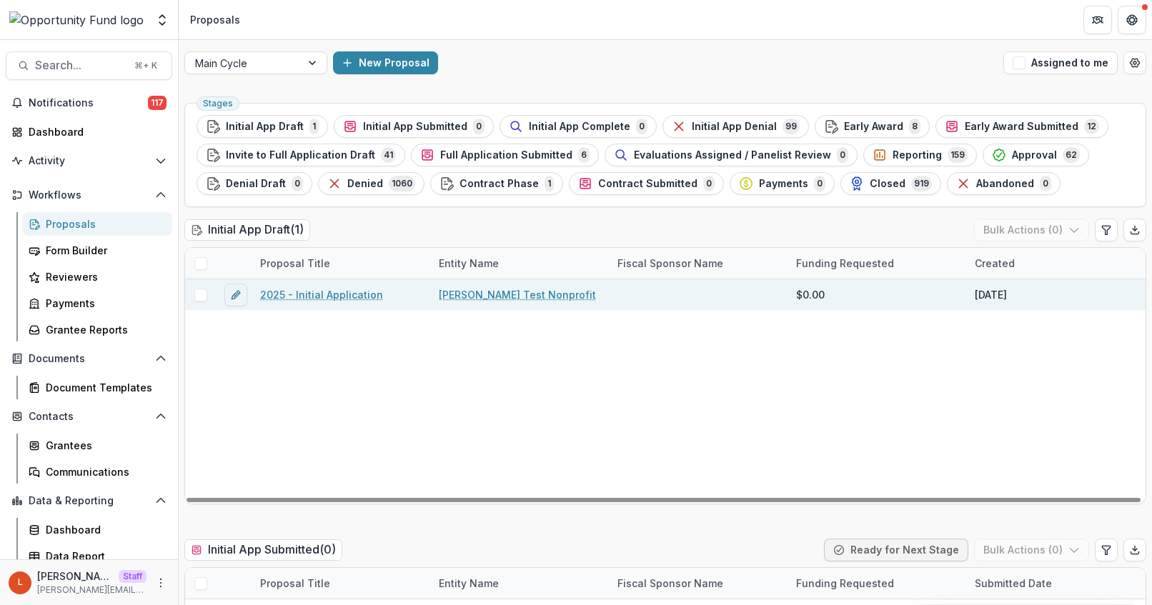
click at [299, 294] on link "2025 - Initial Application" at bounding box center [321, 294] width 123 height 15
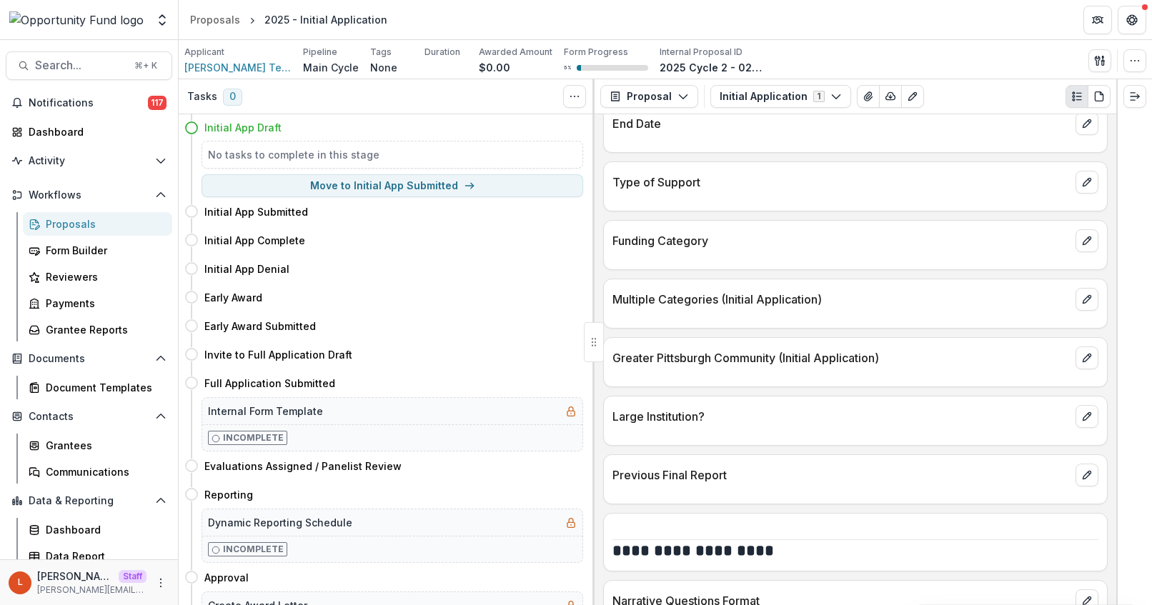
scroll to position [602, 0]
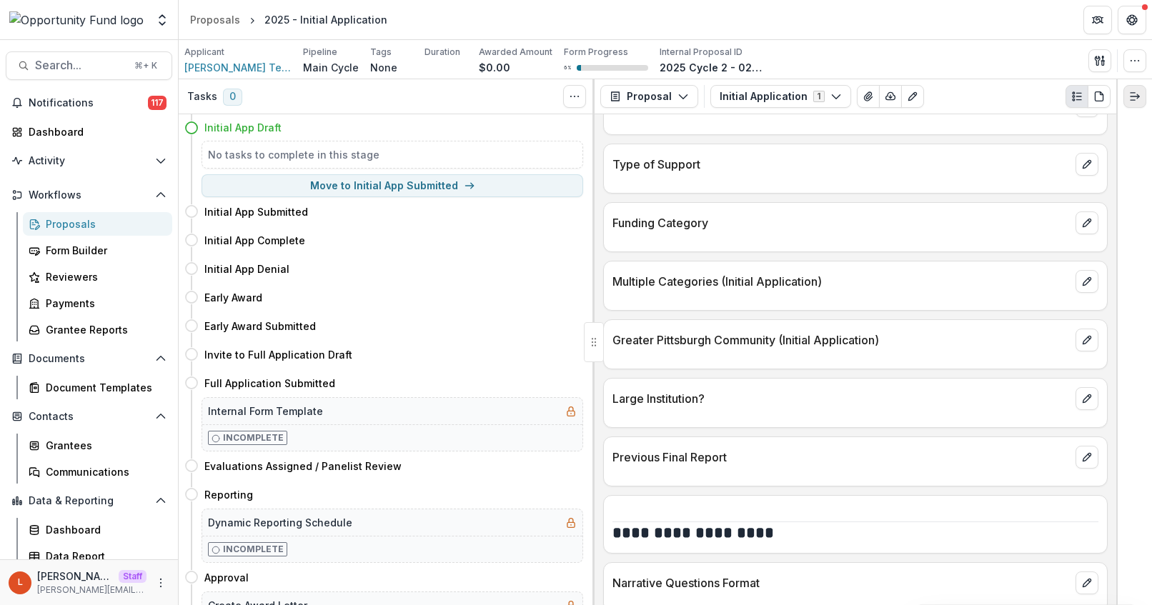
click at [1131, 94] on icon "Expand right" at bounding box center [1134, 96] width 11 height 11
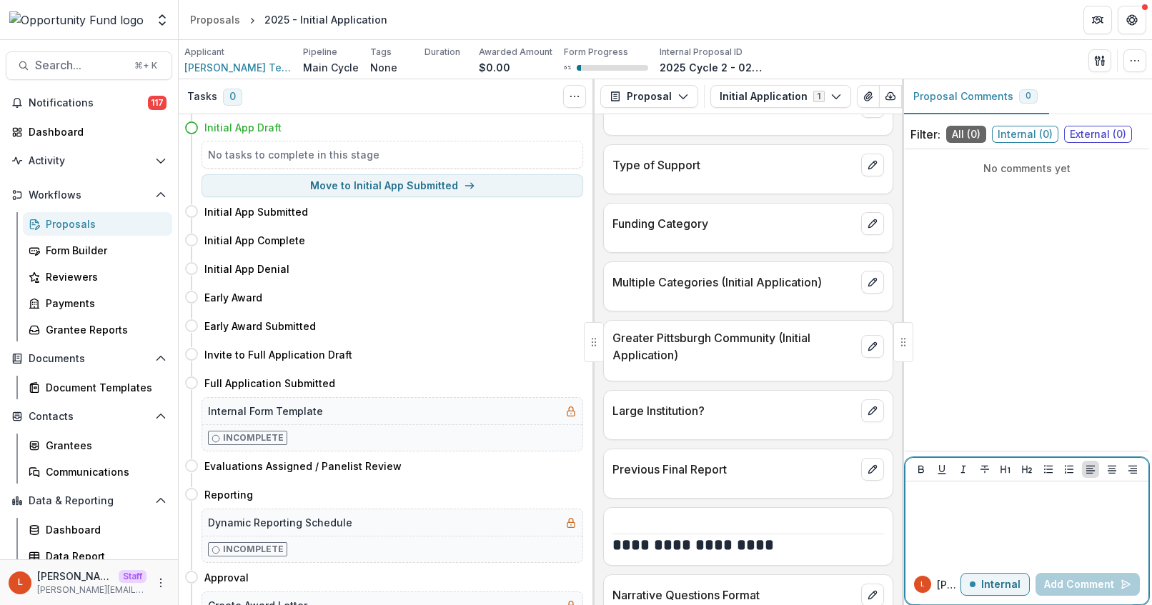
click at [1033, 535] on div at bounding box center [1027, 522] width 232 height 71
click at [229, 19] on div "Proposals" at bounding box center [215, 19] width 50 height 15
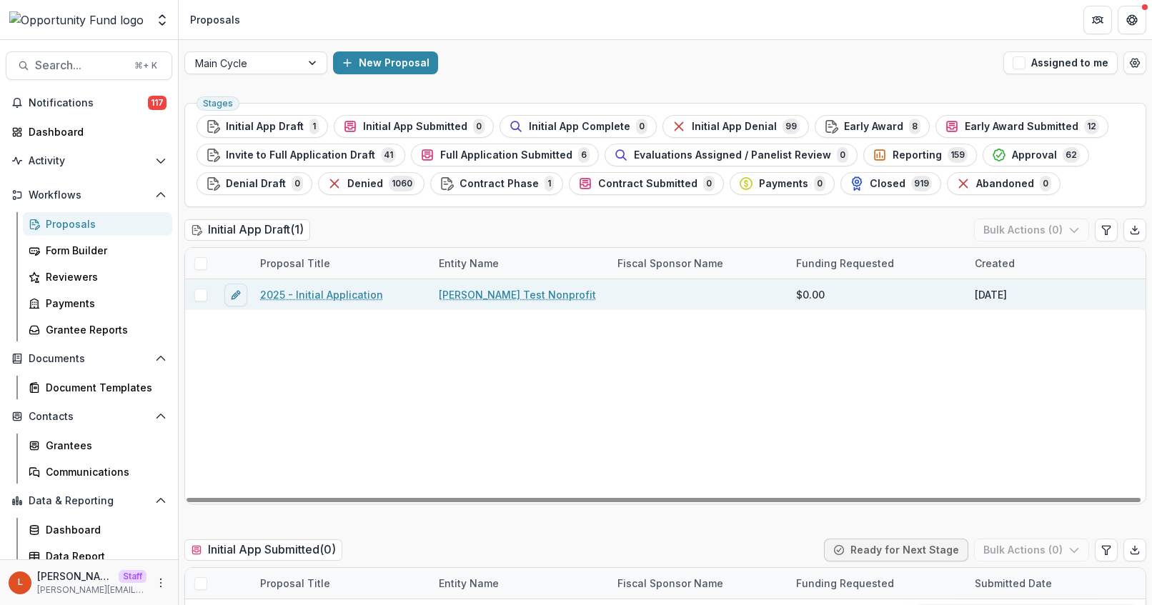
click at [298, 296] on link "2025 - Initial Application" at bounding box center [321, 294] width 123 height 15
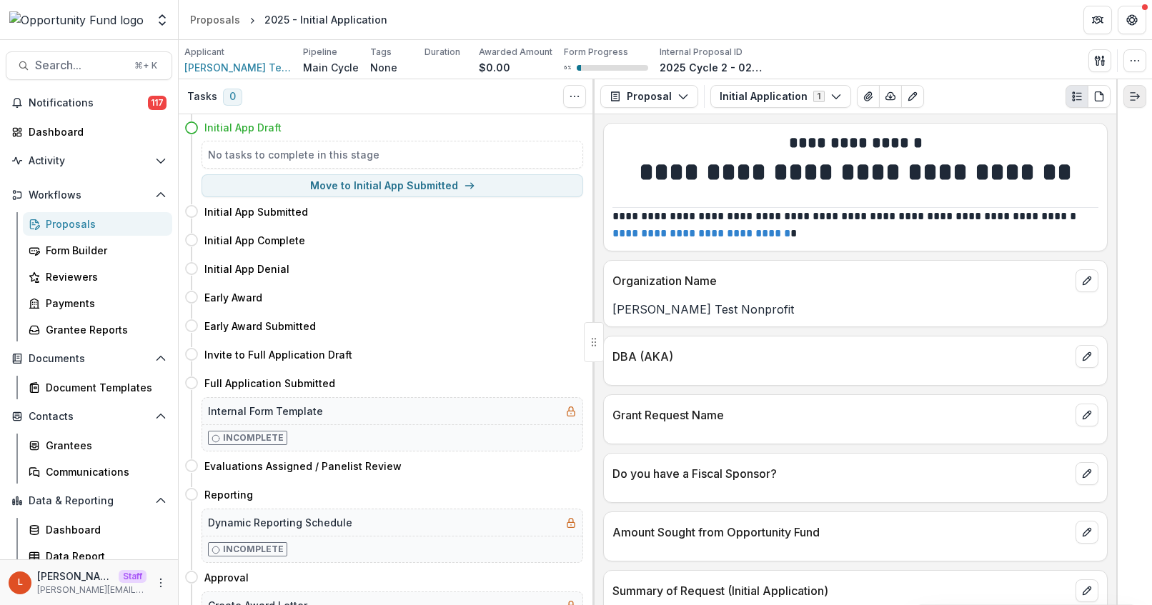
click at [1135, 95] on icon "Expand right" at bounding box center [1134, 96] width 11 height 11
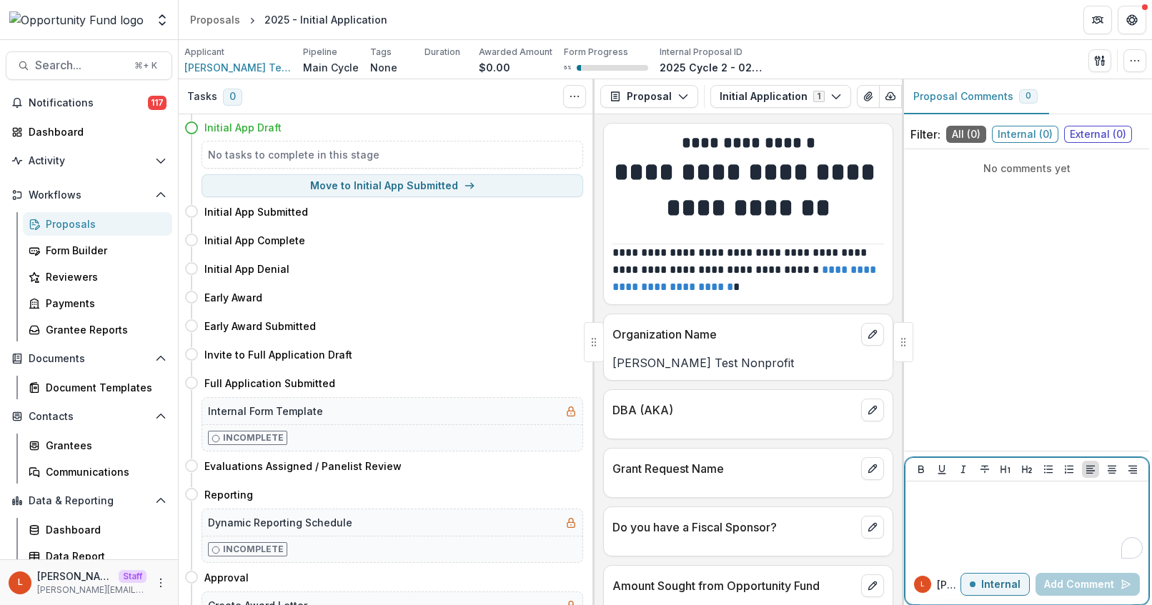
click at [1013, 502] on p "To enrich screen reader interactions, please activate Accessibility in Grammarl…" at bounding box center [1027, 495] width 232 height 16
click at [1071, 589] on button "Add Comment" at bounding box center [1088, 584] width 104 height 23
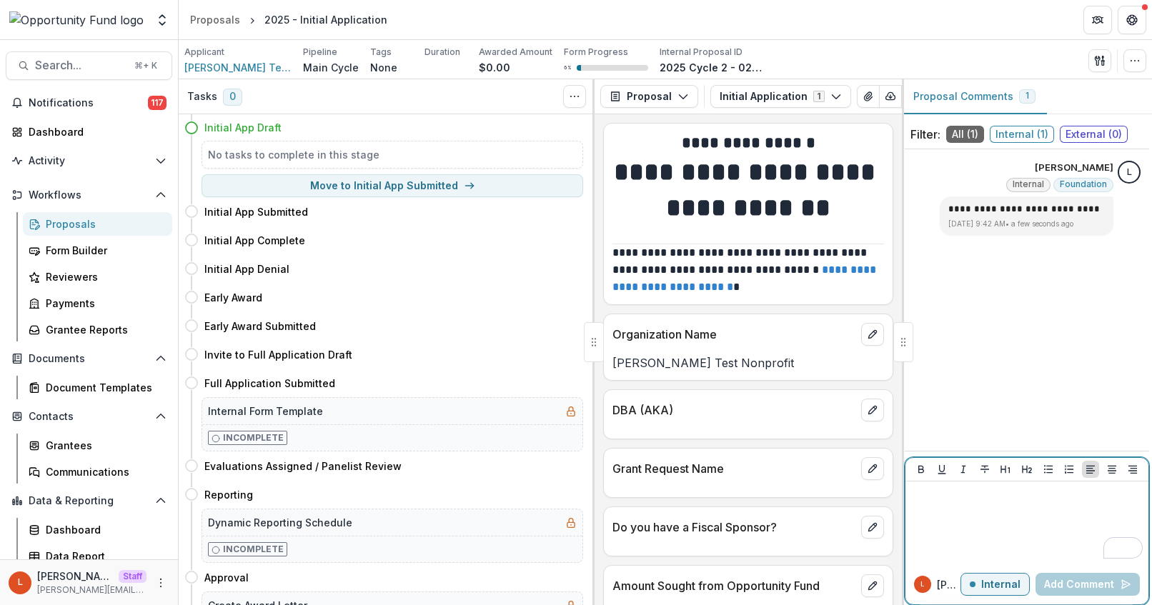
click at [971, 515] on div "To enrich screen reader interactions, please activate Accessibility in Grammarl…" at bounding box center [1027, 522] width 232 height 71
click at [993, 580] on p "Internal" at bounding box center [1000, 585] width 39 height 12
click at [996, 512] on div at bounding box center [1027, 522] width 232 height 71
click at [995, 583] on p "External" at bounding box center [999, 585] width 41 height 12
click at [995, 583] on p "Internal" at bounding box center [1000, 585] width 39 height 12
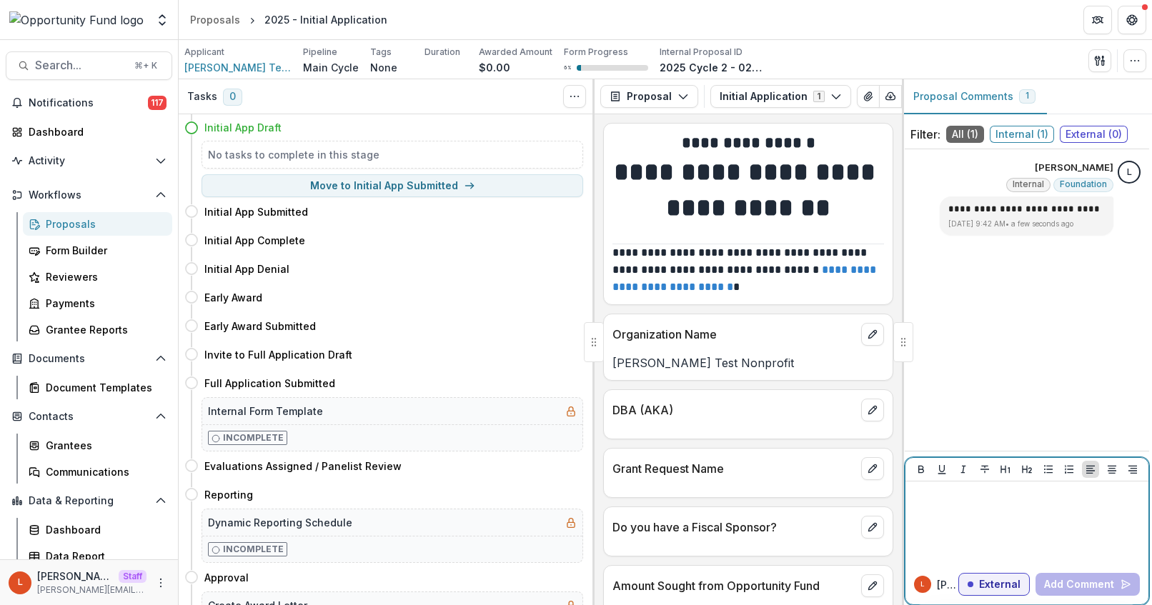
click at [985, 520] on div at bounding box center [1027, 522] width 232 height 71
click at [1115, 582] on button "Add Comment" at bounding box center [1088, 584] width 104 height 23
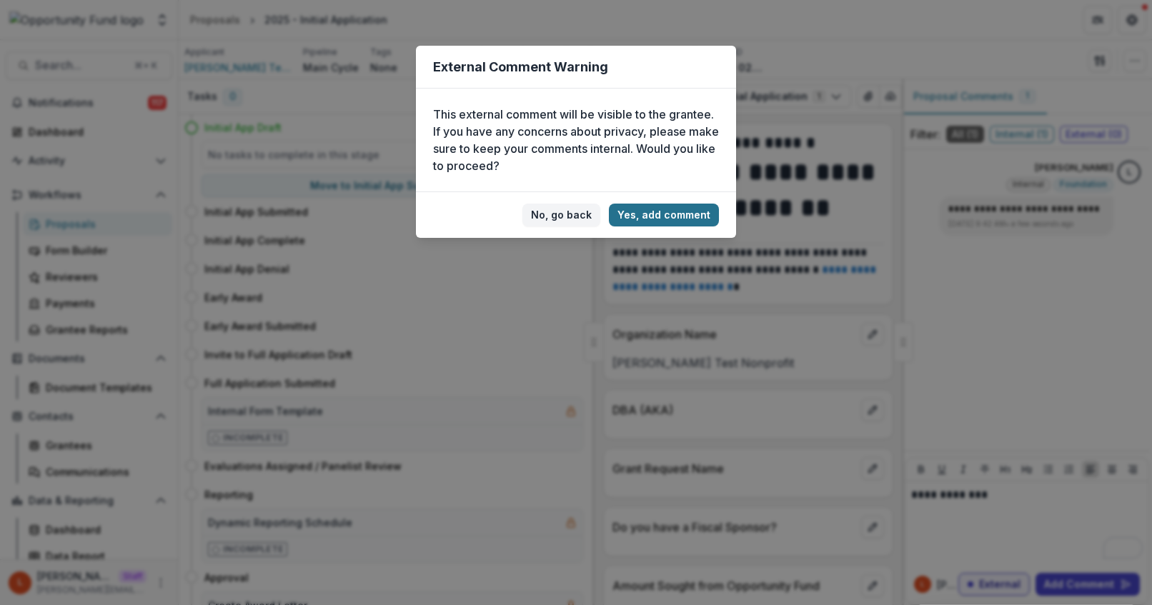
click at [652, 214] on button "Yes, add comment" at bounding box center [664, 215] width 110 height 23
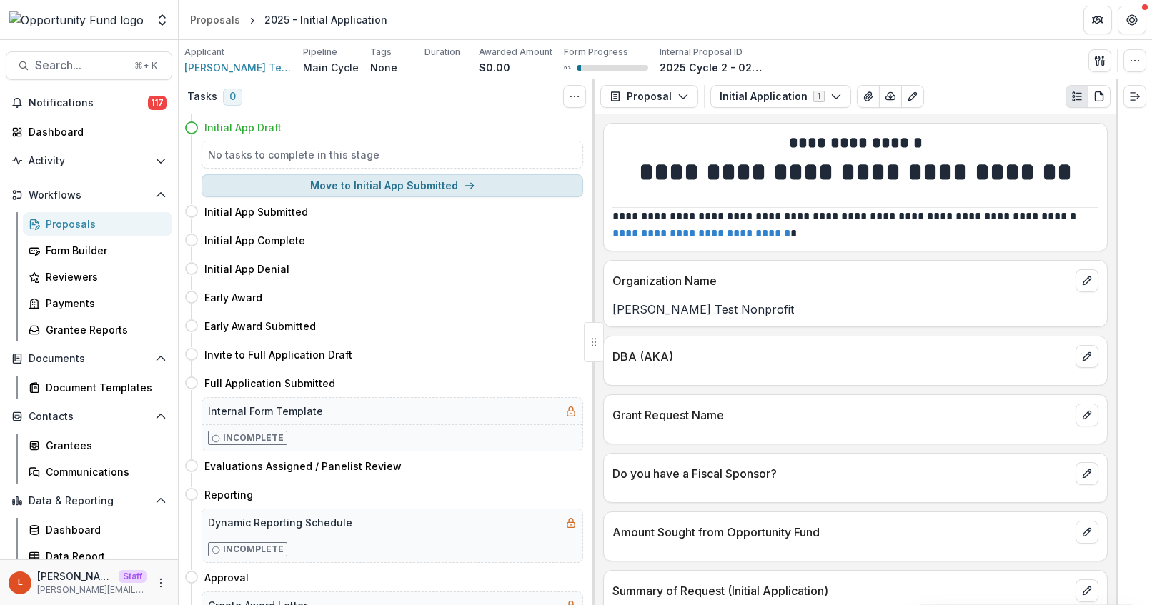
click at [457, 184] on button "Move to Initial App Submitted" at bounding box center [393, 185] width 382 height 23
select select "**********"
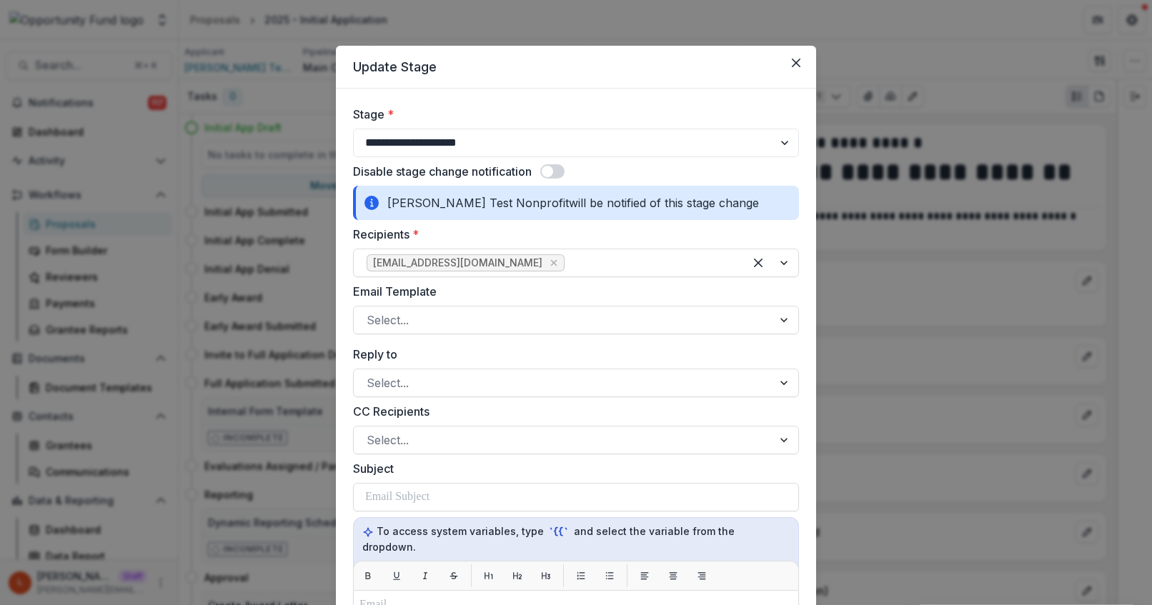
click at [557, 177] on span at bounding box center [552, 171] width 24 height 14
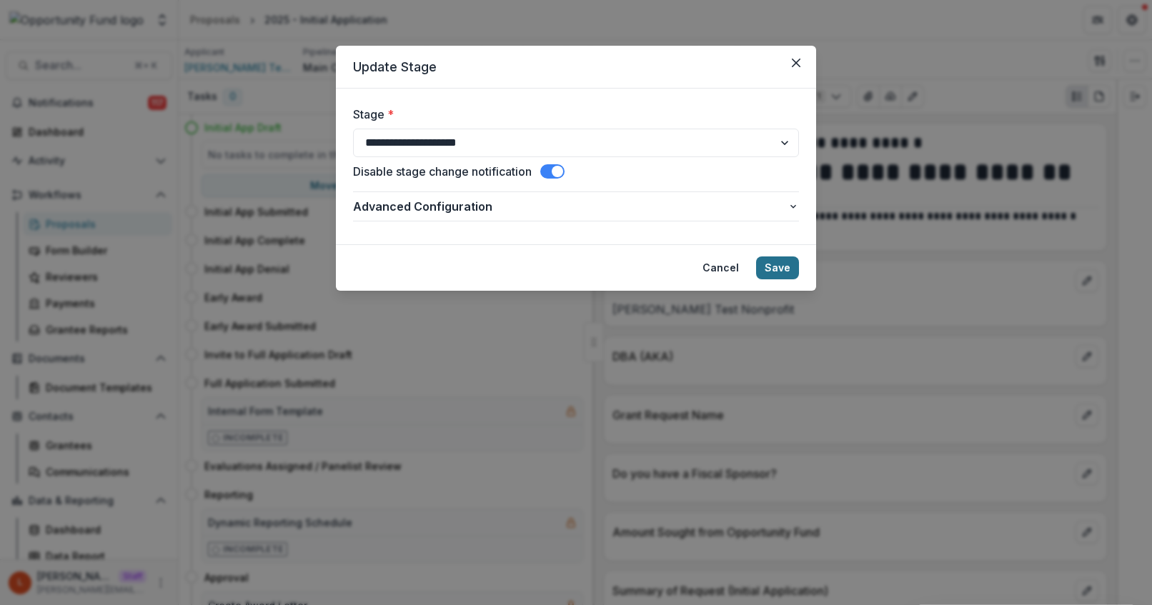
click at [783, 272] on button "Save" at bounding box center [777, 268] width 43 height 23
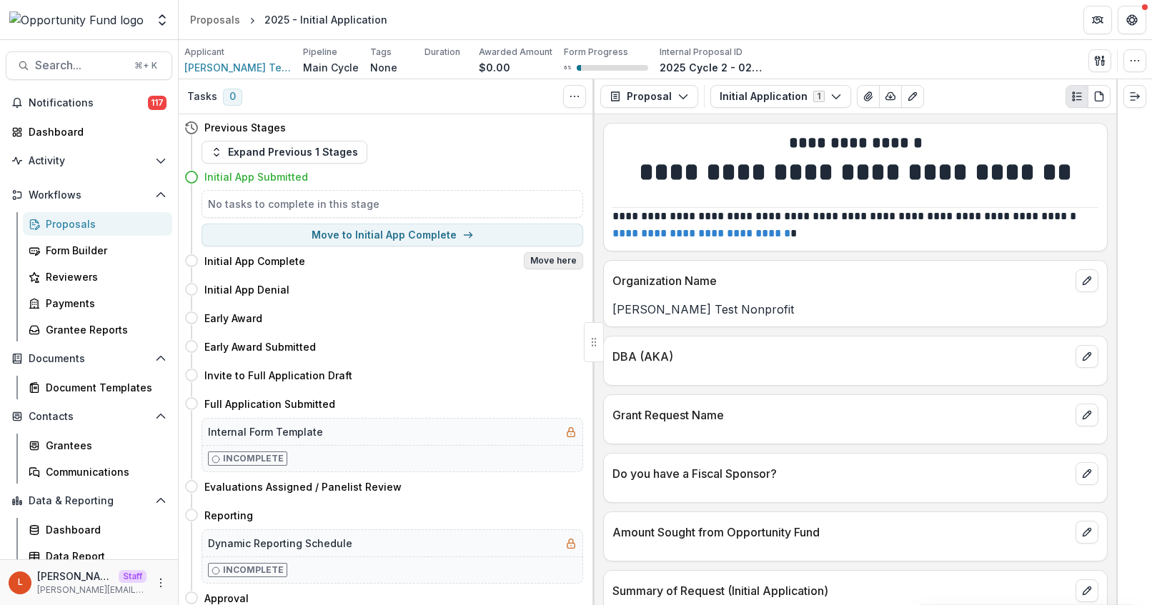
click at [540, 256] on button "Move here" at bounding box center [553, 260] width 59 height 17
select select "**********"
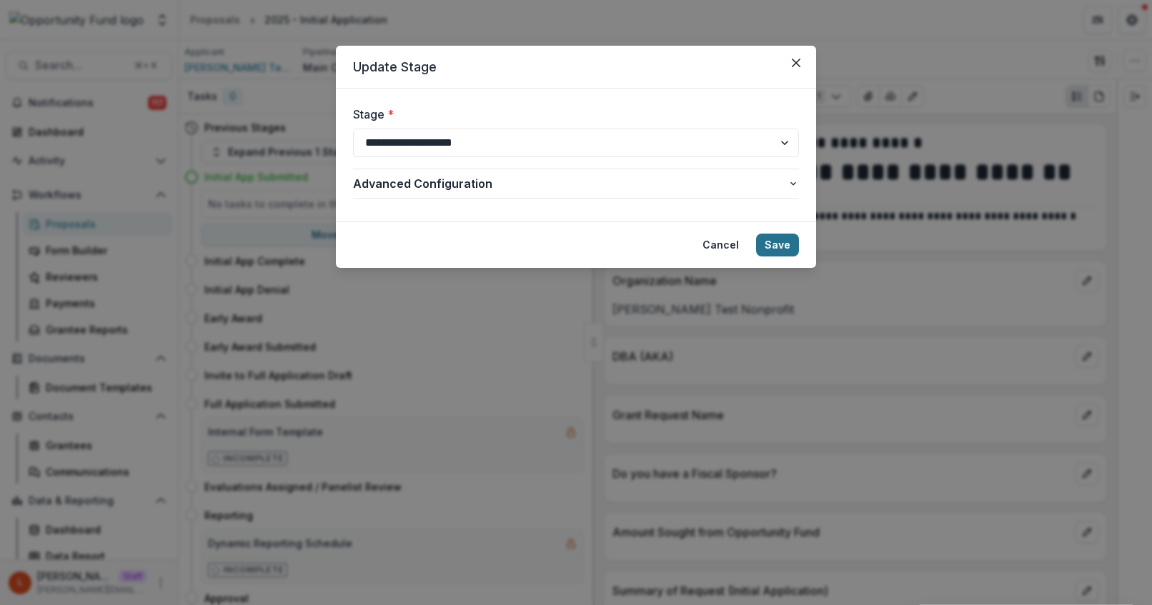
click at [780, 246] on button "Save" at bounding box center [777, 245] width 43 height 23
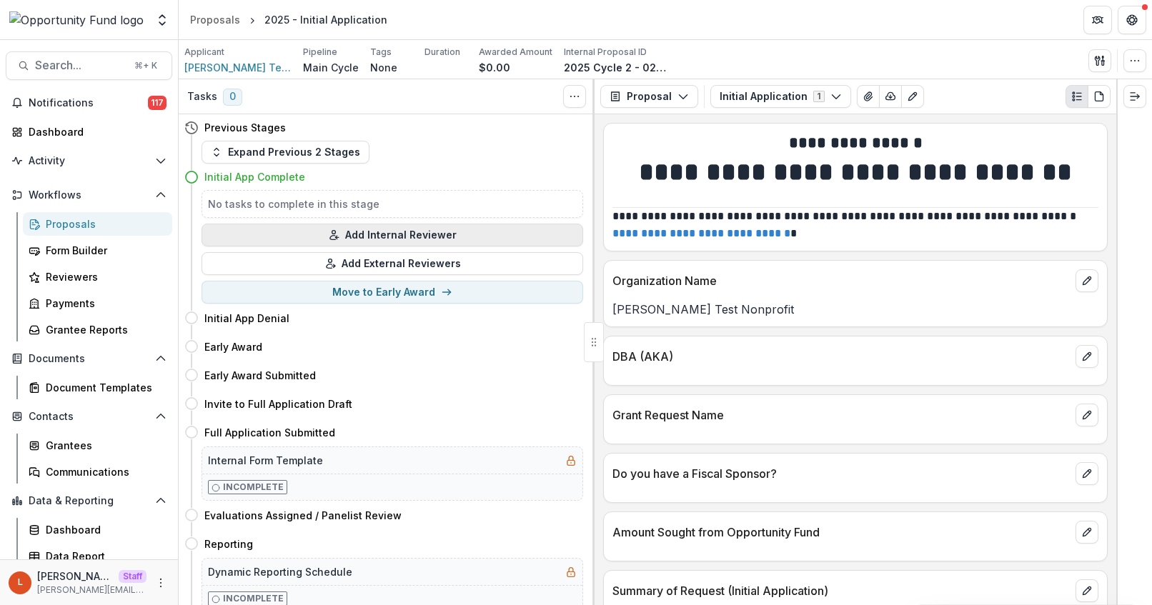
click at [406, 232] on button "Add Internal Reviewer" at bounding box center [393, 235] width 382 height 23
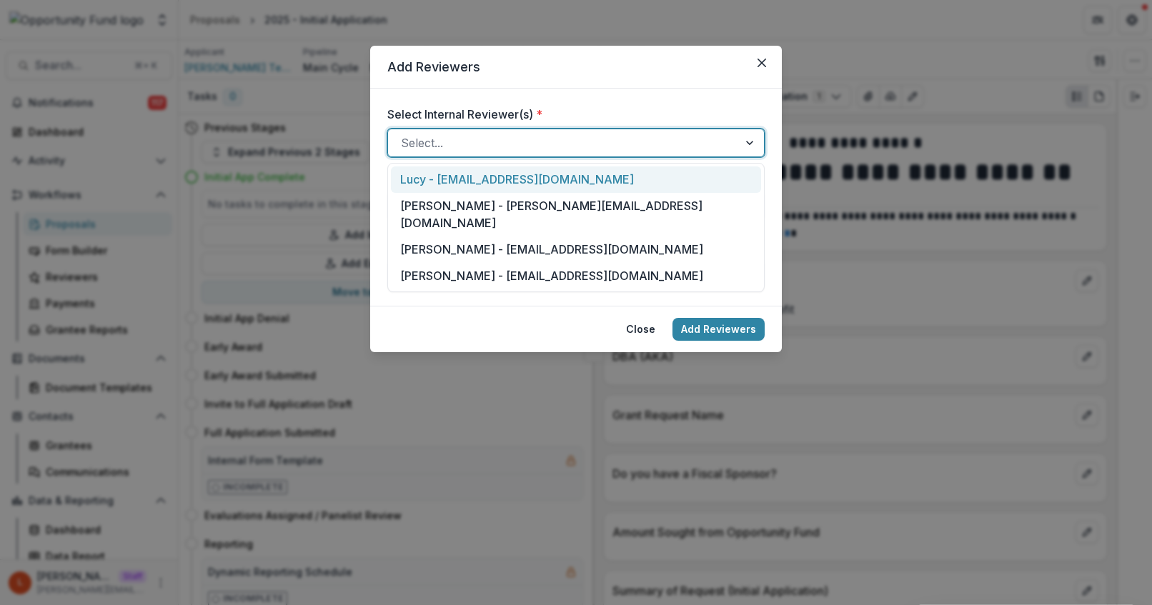
click at [460, 141] on div at bounding box center [563, 143] width 324 height 20
click at [477, 184] on div "Lucy - lucy@trytemelio.com" at bounding box center [576, 180] width 370 height 26
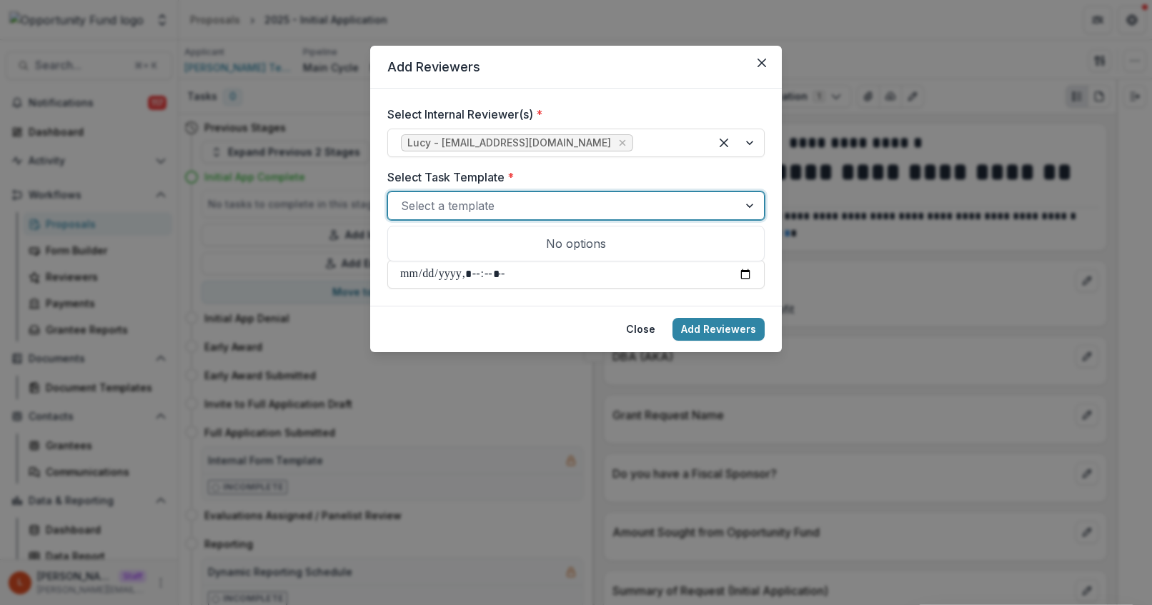
click at [479, 209] on div at bounding box center [563, 206] width 324 height 20
click at [478, 208] on div at bounding box center [563, 206] width 324 height 20
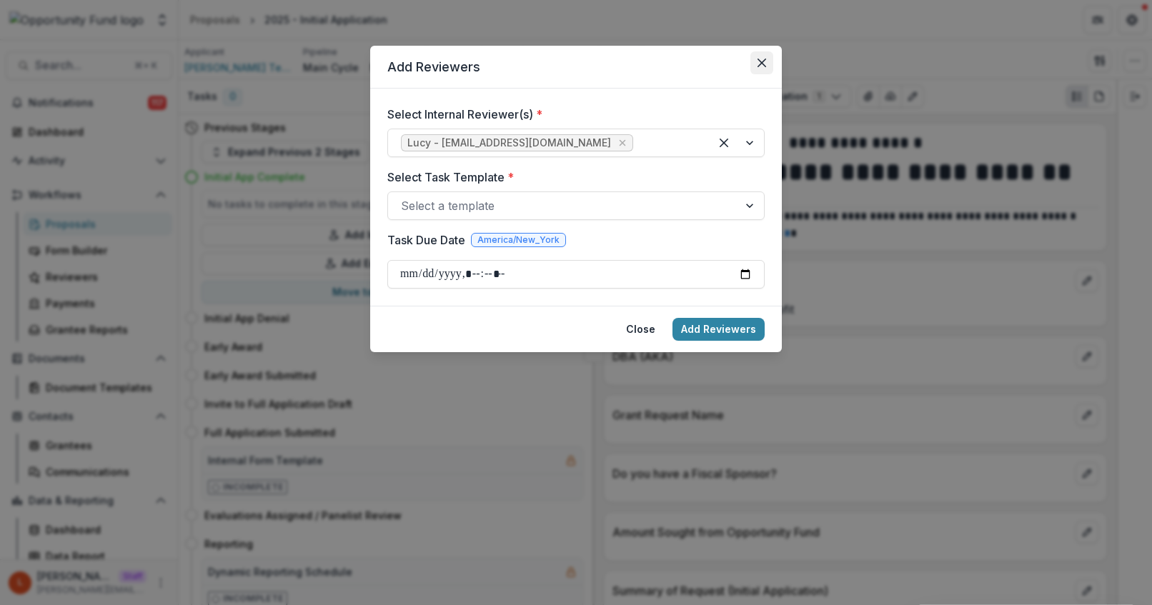
click at [758, 64] on icon "Close" at bounding box center [762, 63] width 9 height 9
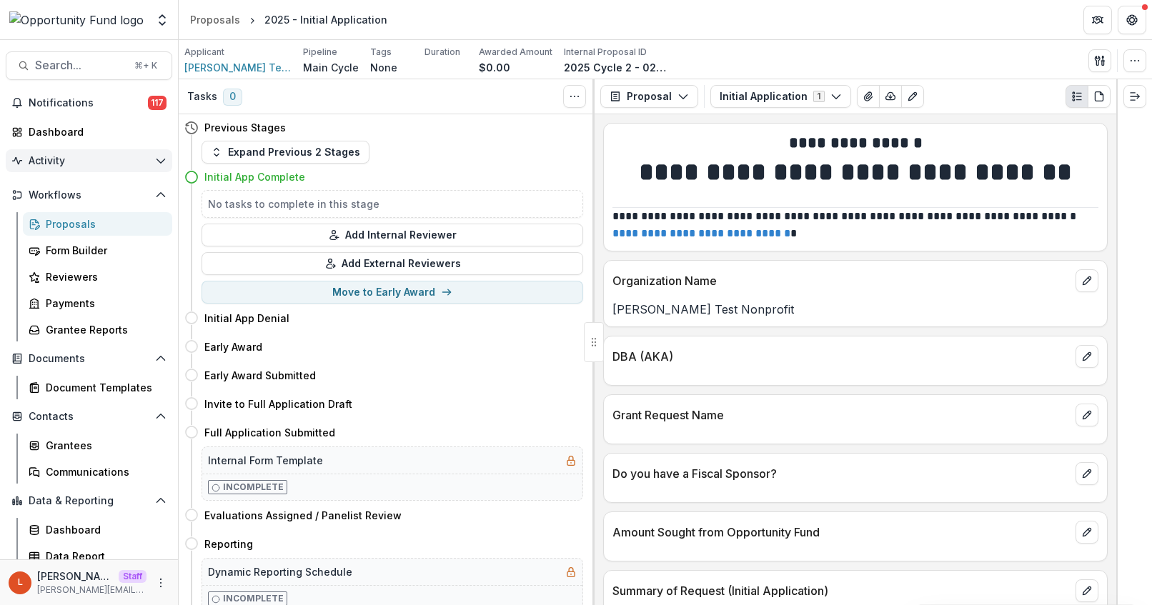
click at [102, 157] on span "Activity" at bounding box center [89, 161] width 121 height 12
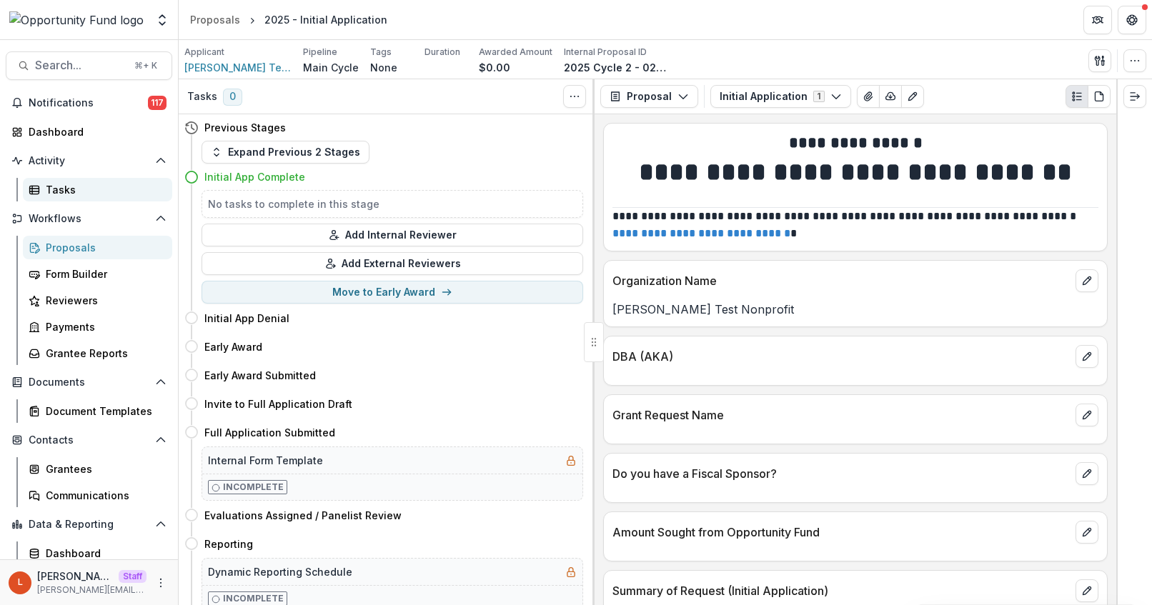
click at [96, 186] on div "Tasks" at bounding box center [103, 189] width 115 height 15
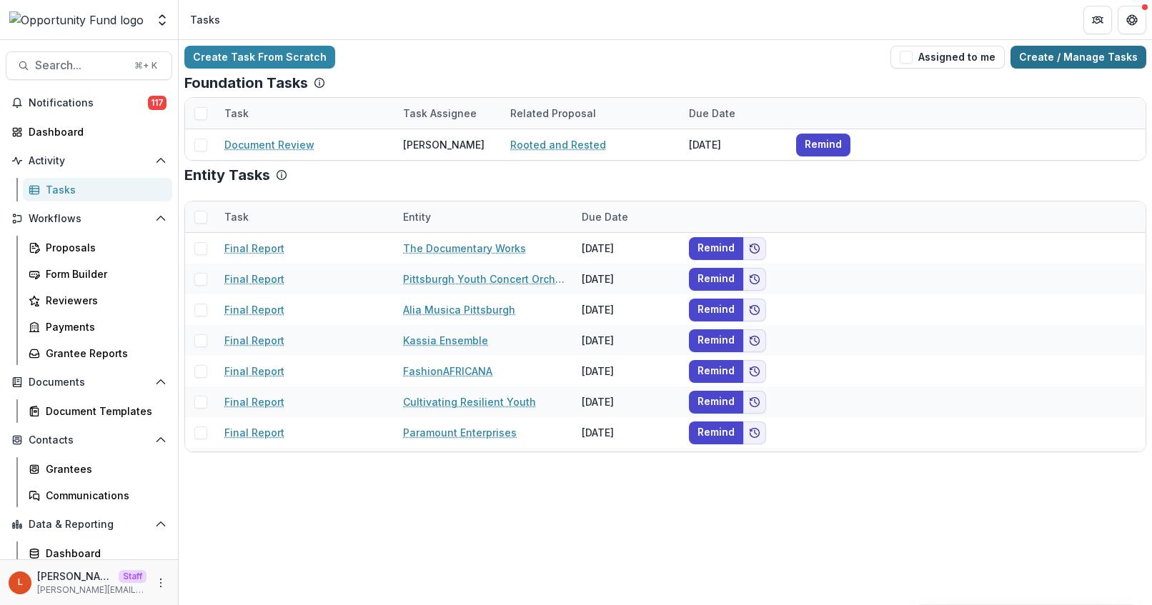
click at [1078, 51] on link "Create / Manage Tasks" at bounding box center [1078, 57] width 136 height 23
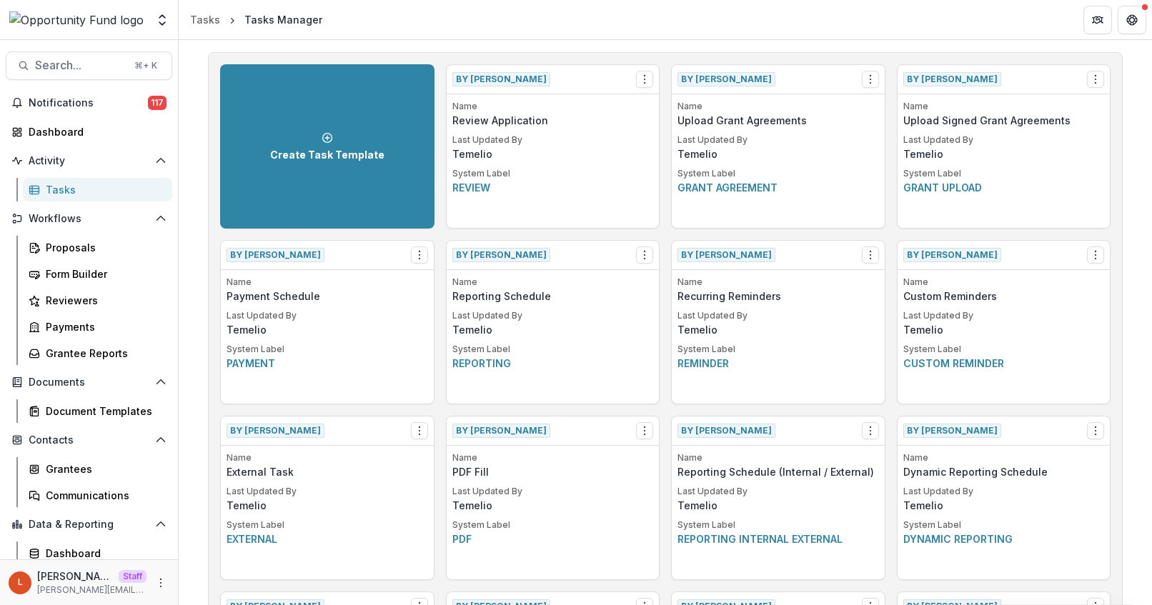
scroll to position [44, 0]
click at [649, 79] on button "Options" at bounding box center [644, 79] width 17 height 17
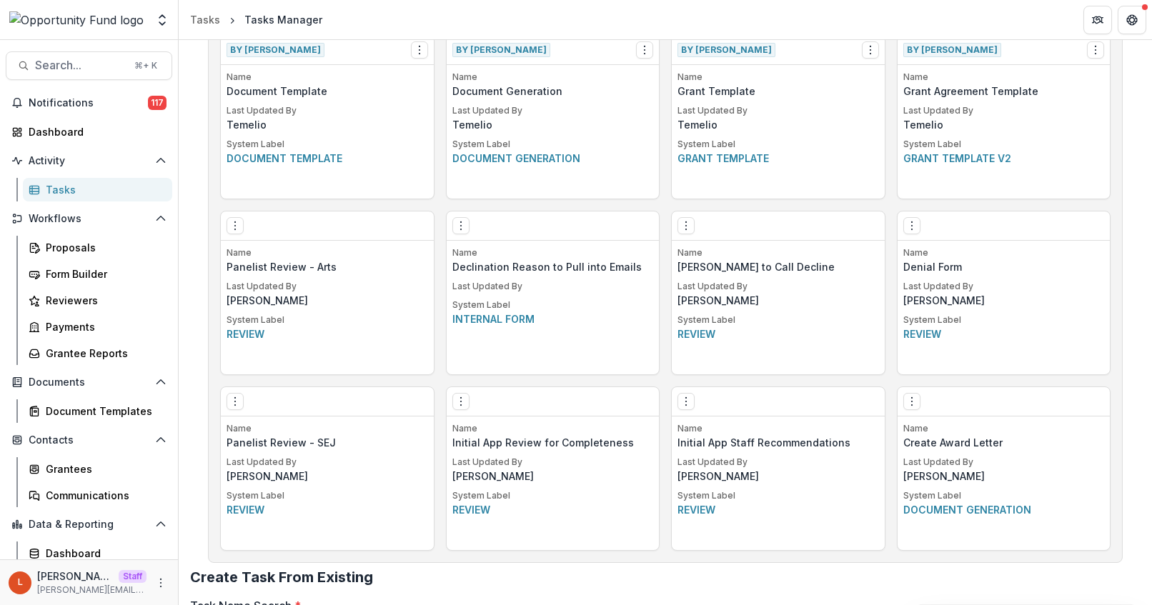
scroll to position [777, 0]
click at [159, 584] on icon "More" at bounding box center [160, 582] width 11 height 11
click at [264, 548] on link "User Settings" at bounding box center [250, 553] width 153 height 24
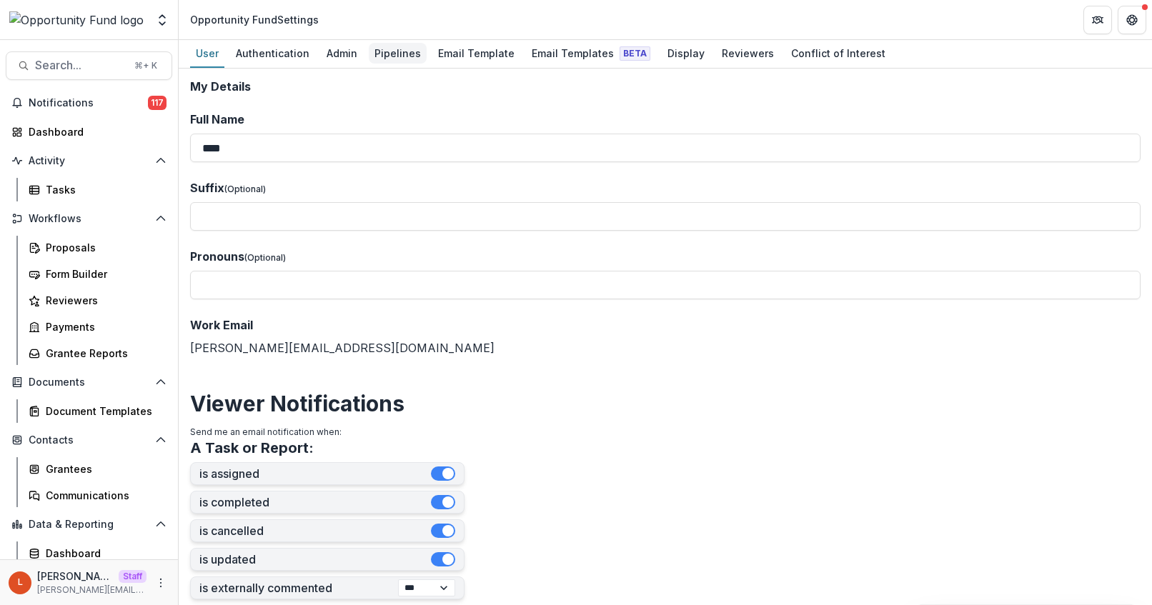
click at [387, 46] on div "Pipelines" at bounding box center [398, 53] width 58 height 21
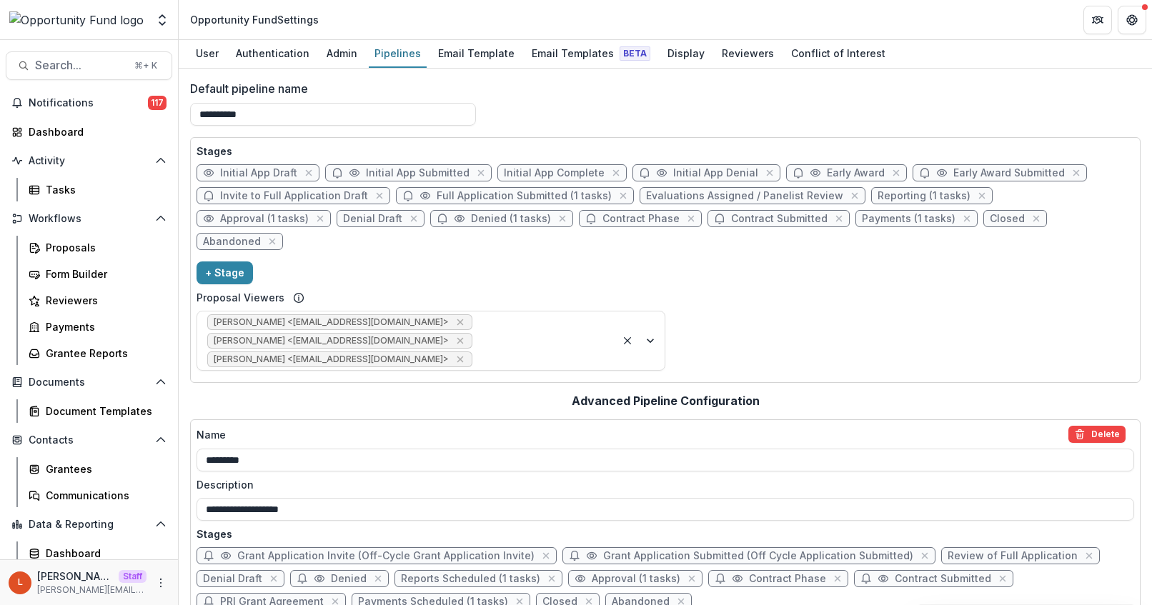
click at [542, 172] on span "Initial App Complete" at bounding box center [554, 173] width 101 height 12
select select "******"
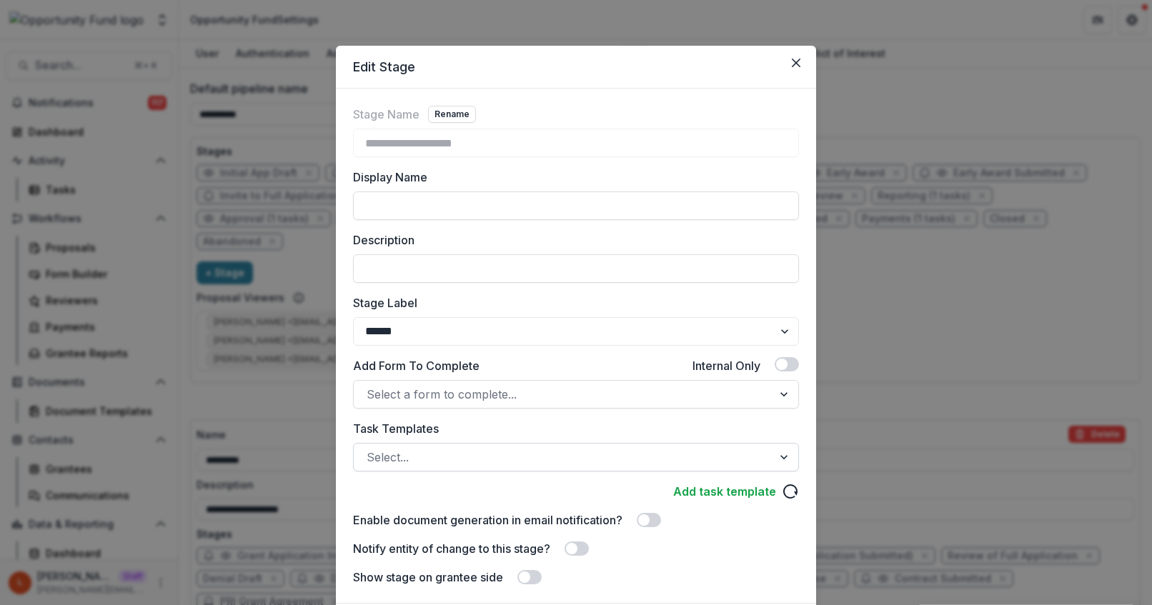
click at [462, 455] on div at bounding box center [563, 457] width 393 height 20
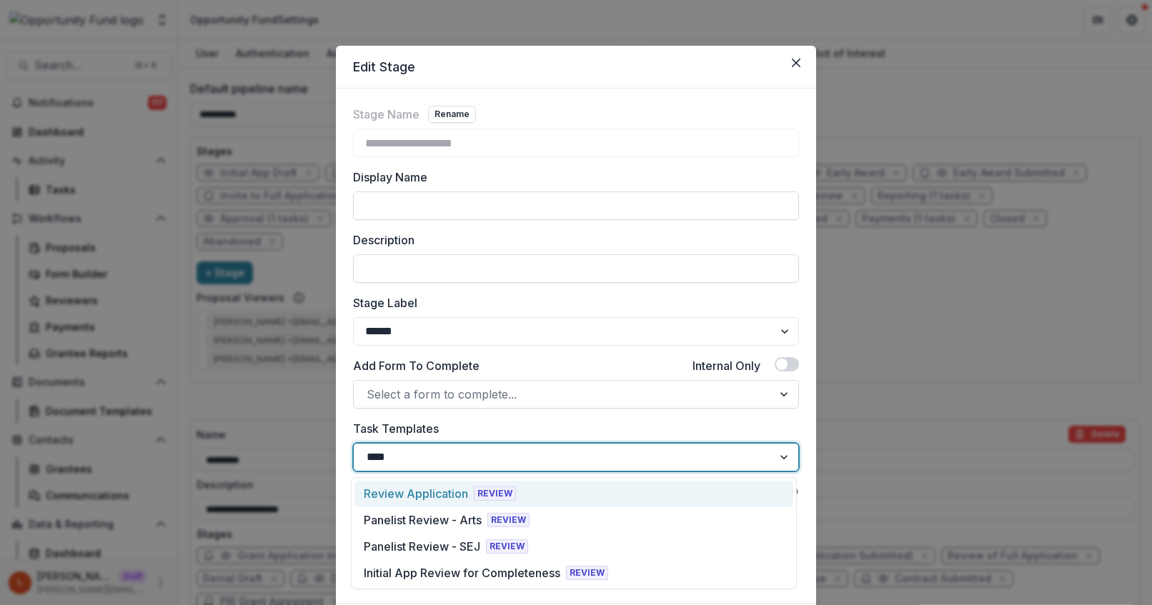
type input "*****"
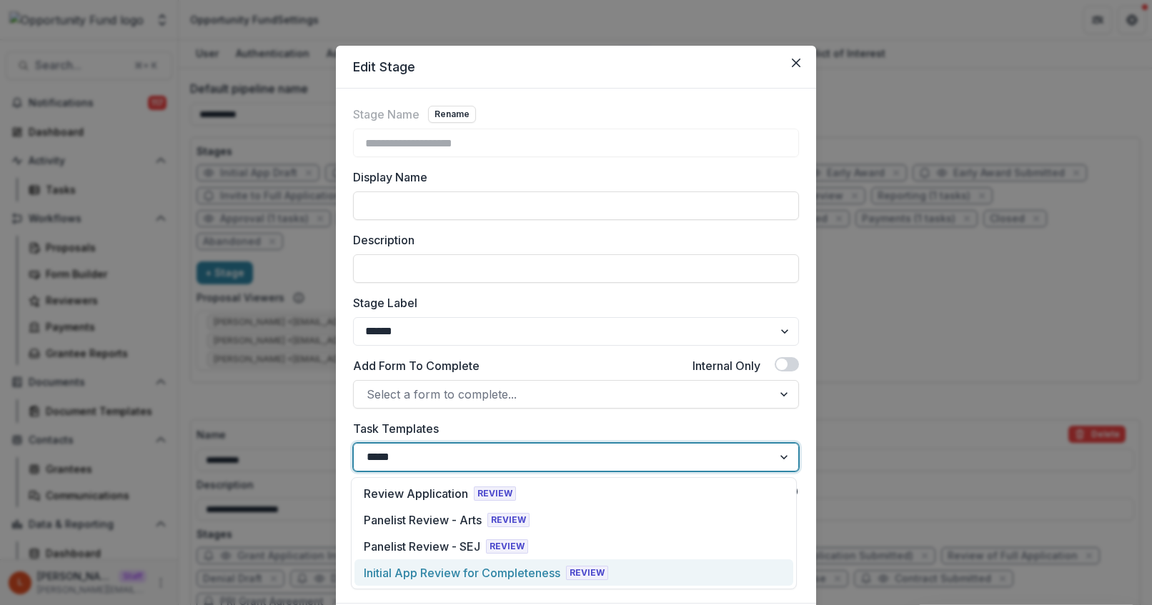
click at [443, 577] on div "Initial App Review for Completeness" at bounding box center [462, 573] width 197 height 17
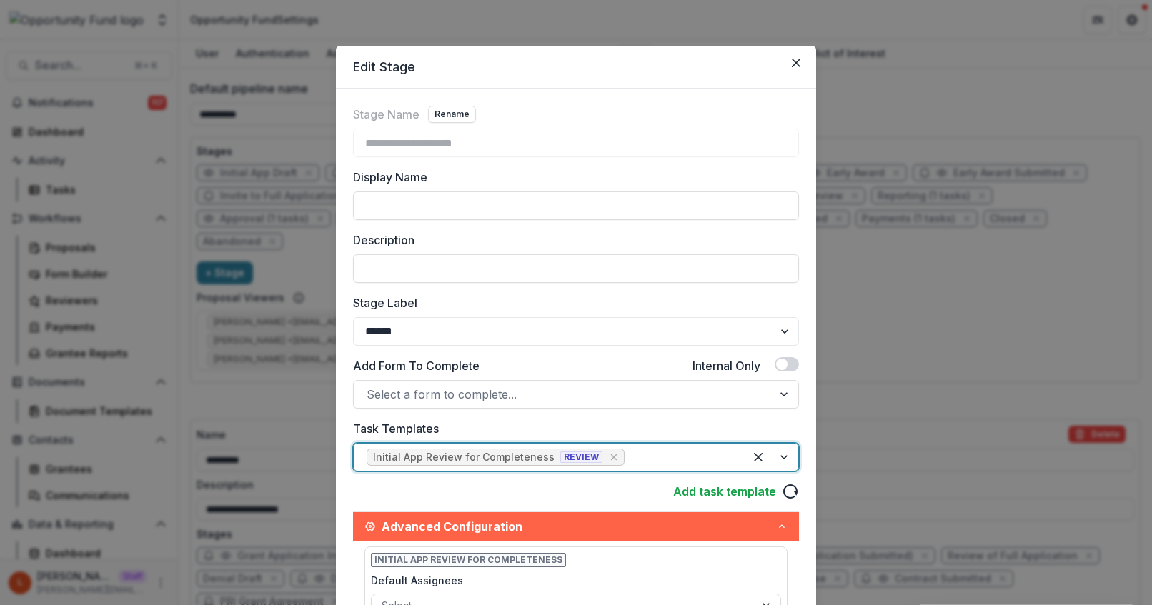
scroll to position [304, 0]
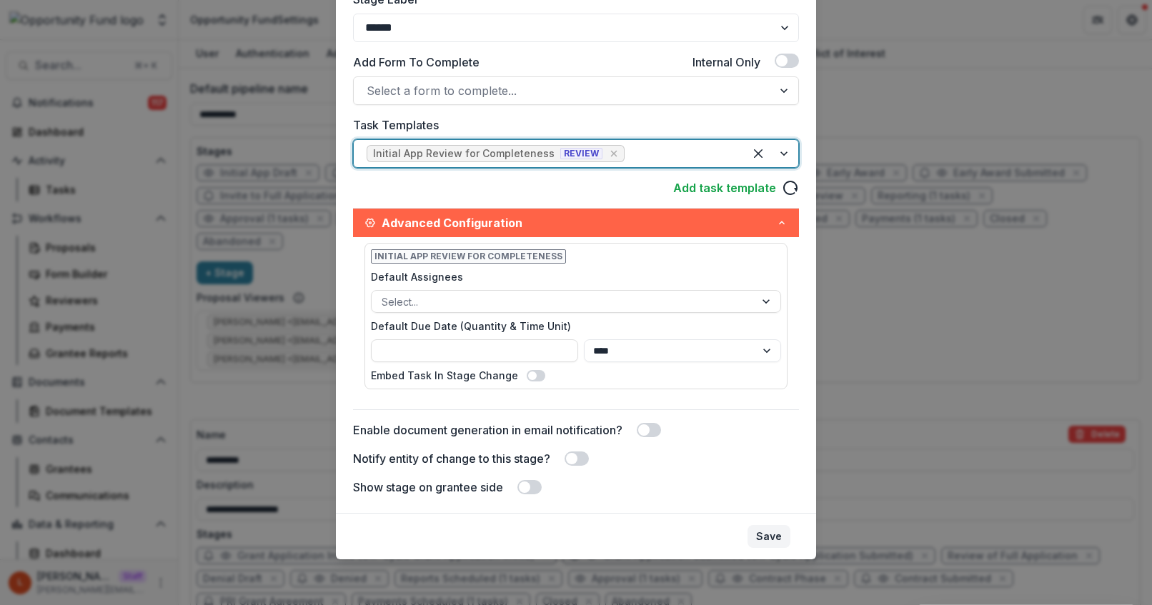
click at [776, 537] on button "Save" at bounding box center [769, 536] width 43 height 23
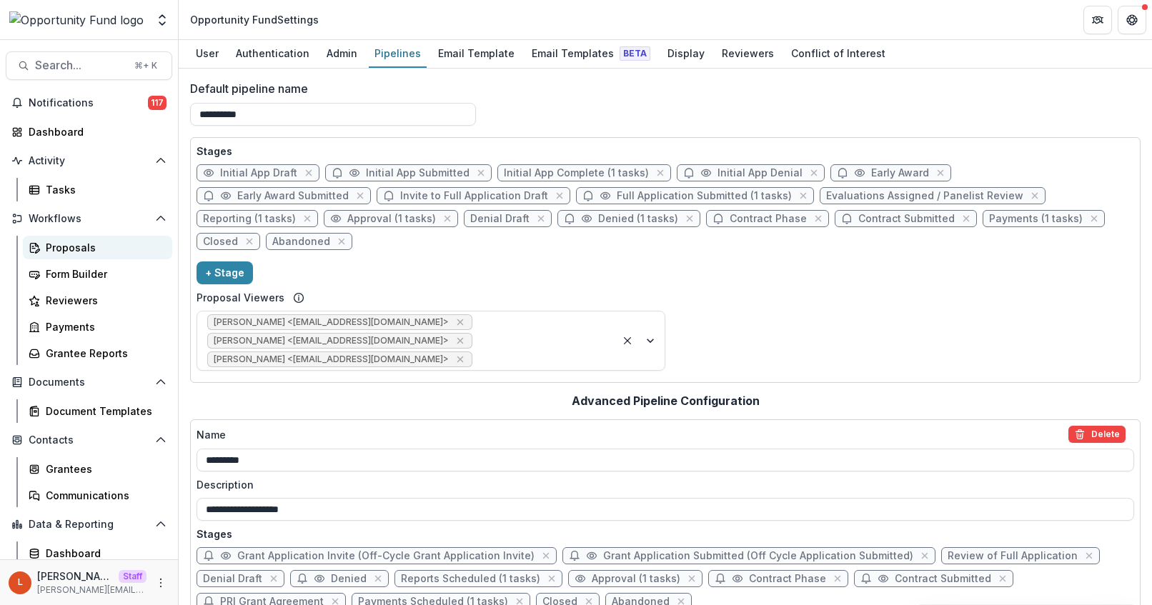
click at [61, 248] on div "Proposals" at bounding box center [103, 247] width 115 height 15
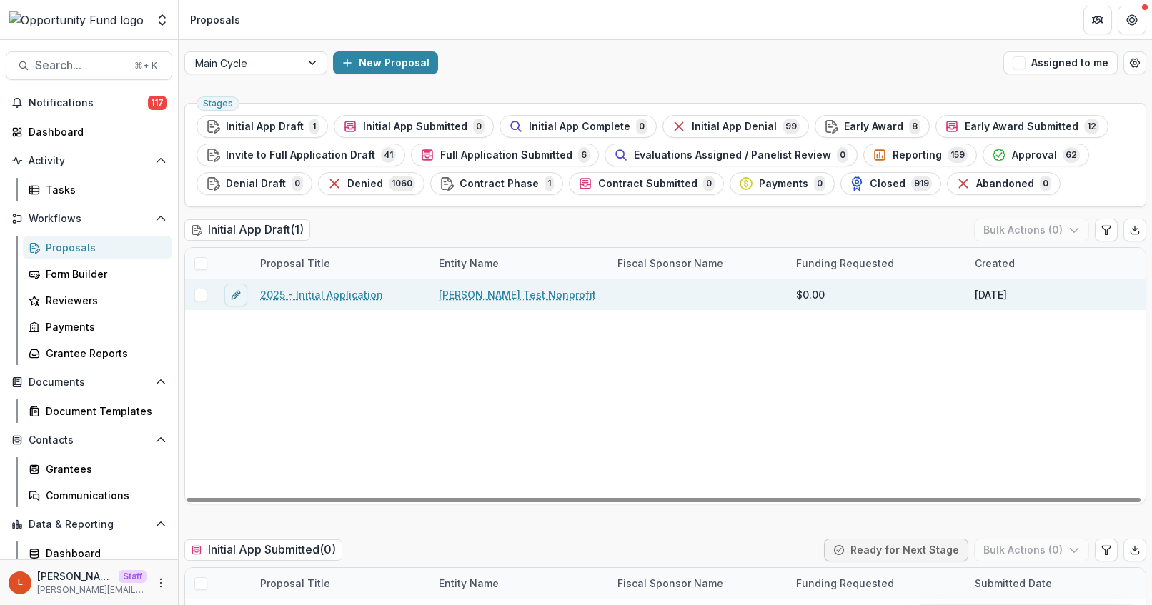
drag, startPoint x: 534, startPoint y: 124, endPoint x: 332, endPoint y: 288, distance: 260.2
click at [332, 288] on link "2025 - Initial Application" at bounding box center [321, 294] width 123 height 15
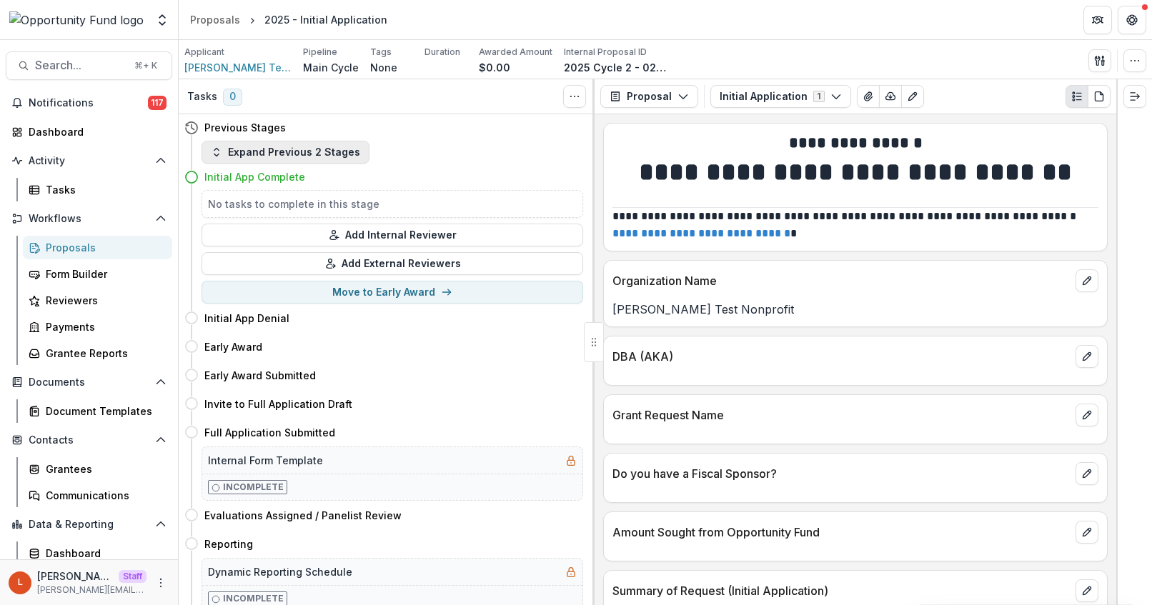
click at [313, 154] on button "Expand Previous 2 Stages" at bounding box center [286, 152] width 168 height 23
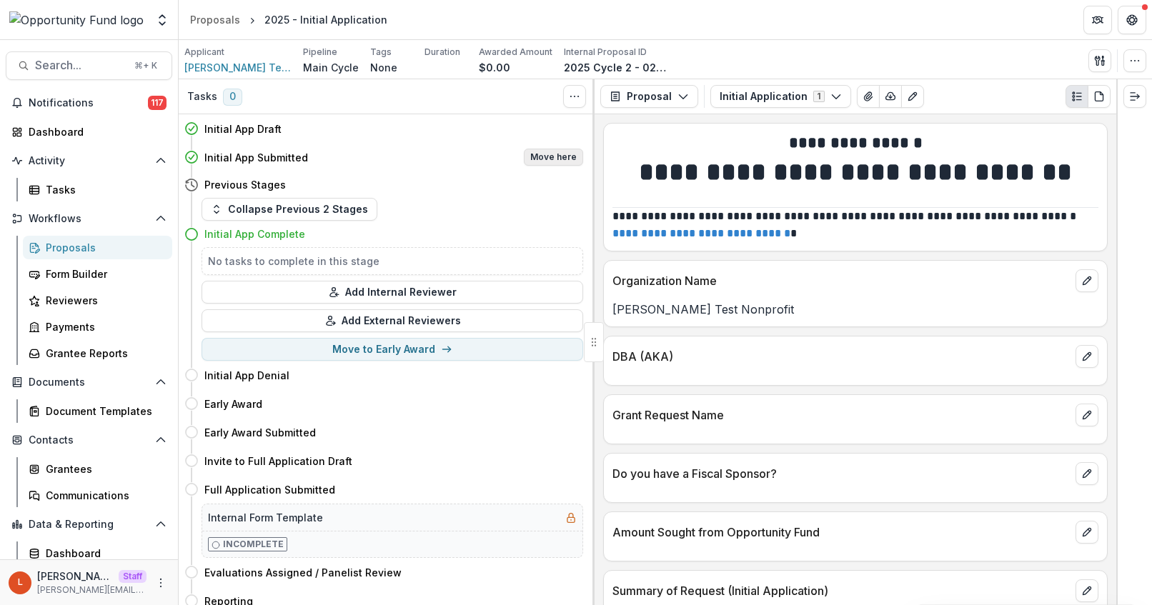
click at [555, 162] on button "Move here" at bounding box center [553, 157] width 59 height 17
select select "**********"
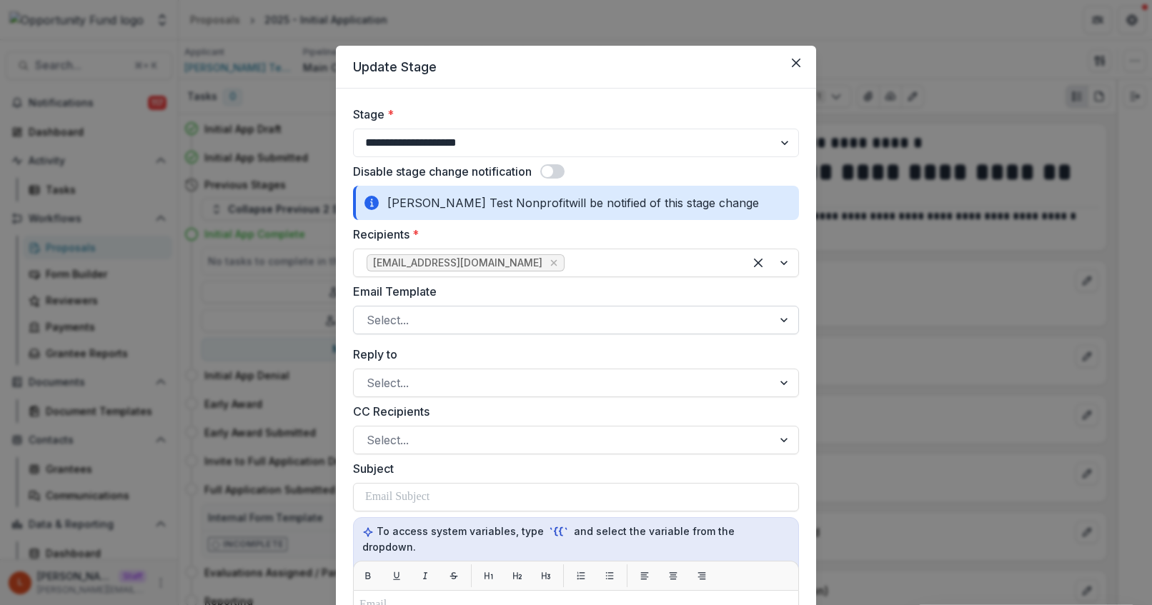
scroll to position [1, 0]
click at [552, 171] on span at bounding box center [547, 170] width 11 height 11
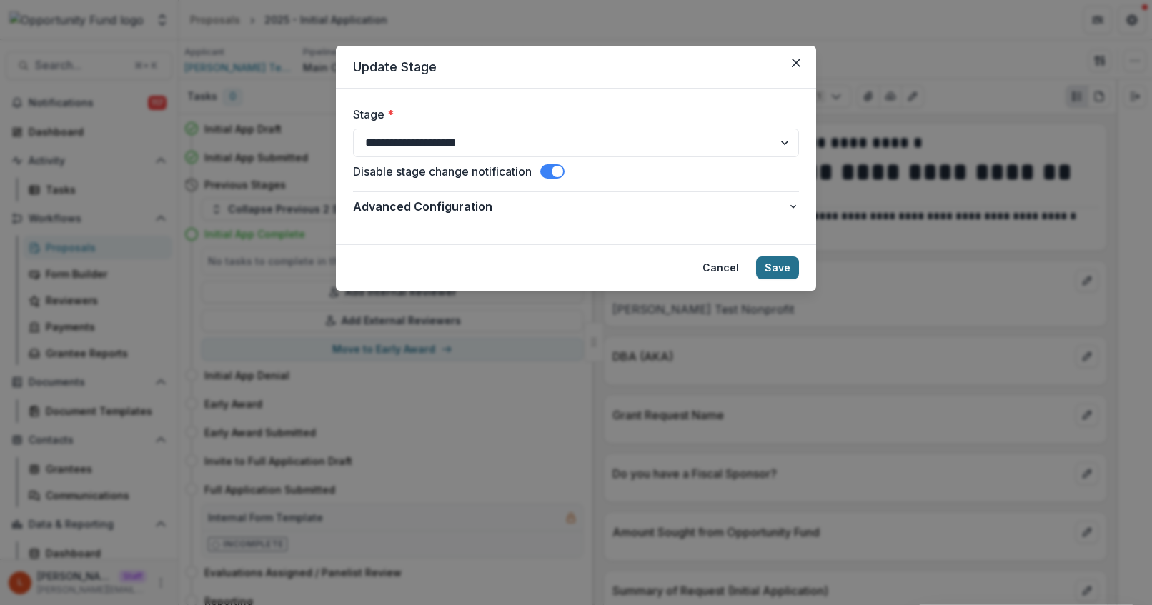
click at [779, 262] on button "Save" at bounding box center [777, 268] width 43 height 23
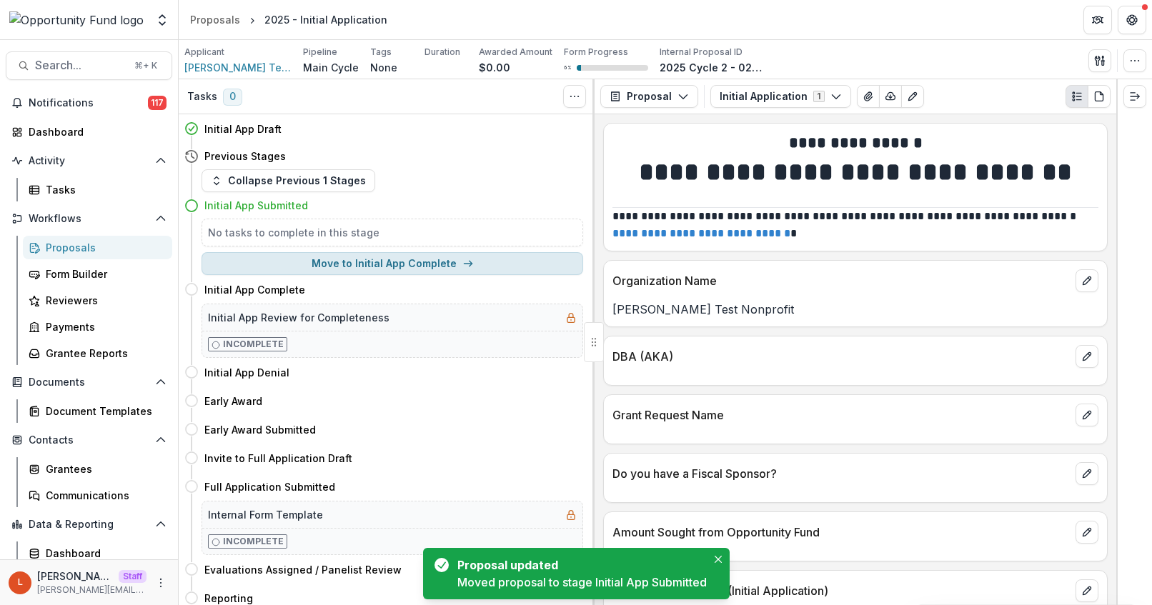
click at [419, 269] on button "Move to Initial App Complete" at bounding box center [393, 263] width 382 height 23
select select "**********"
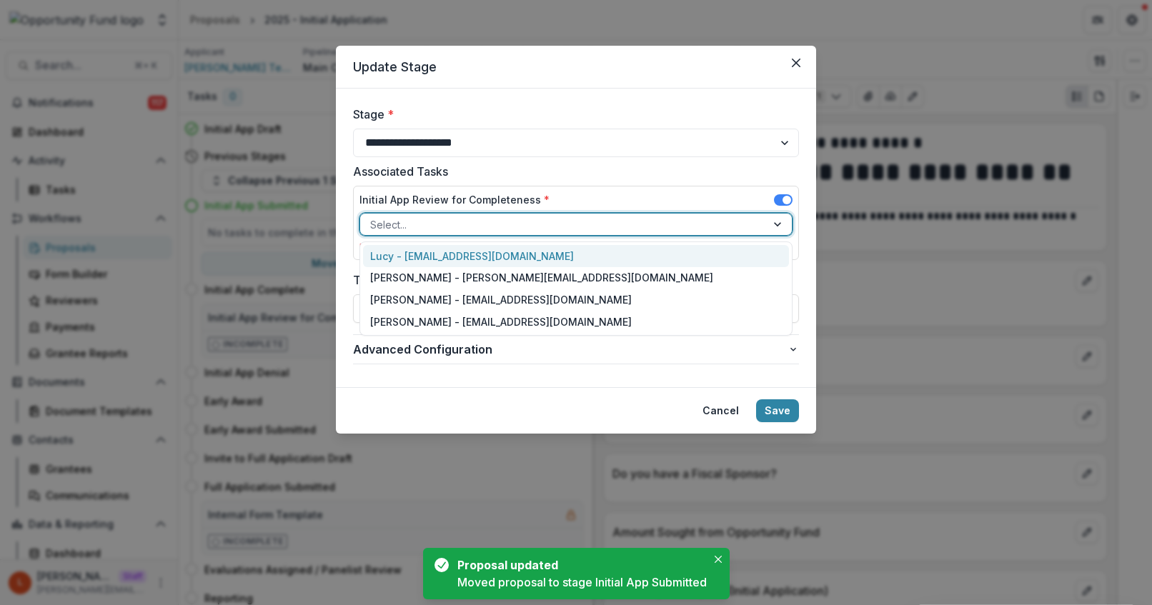
click at [497, 224] on div at bounding box center [563, 225] width 386 height 18
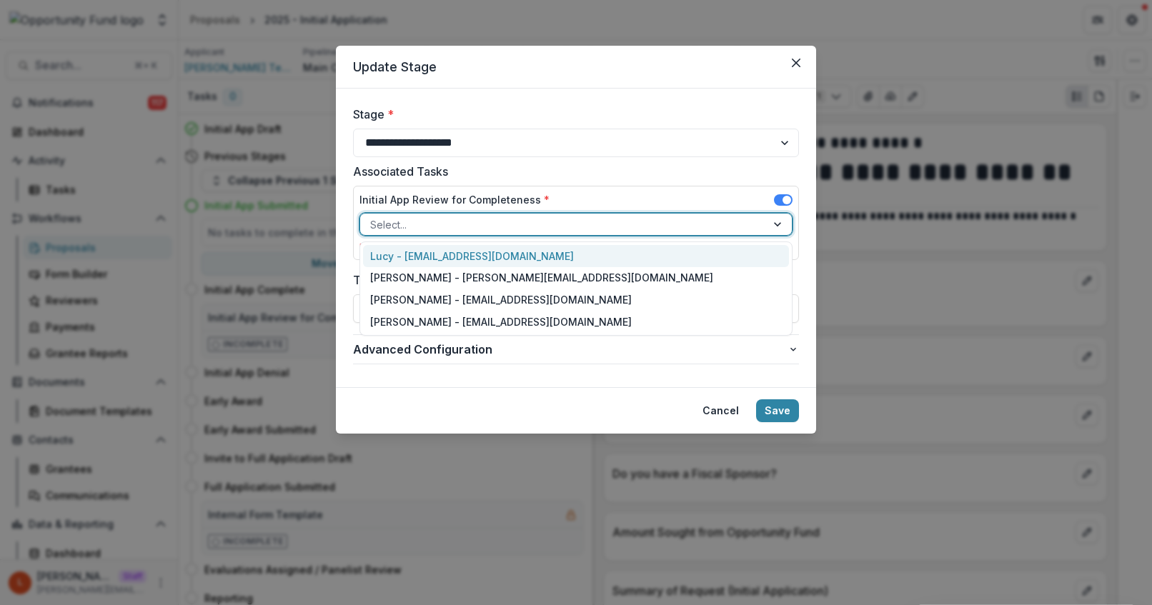
click at [487, 254] on div "Lucy - [EMAIL_ADDRESS][DOMAIN_NAME]" at bounding box center [576, 256] width 426 height 22
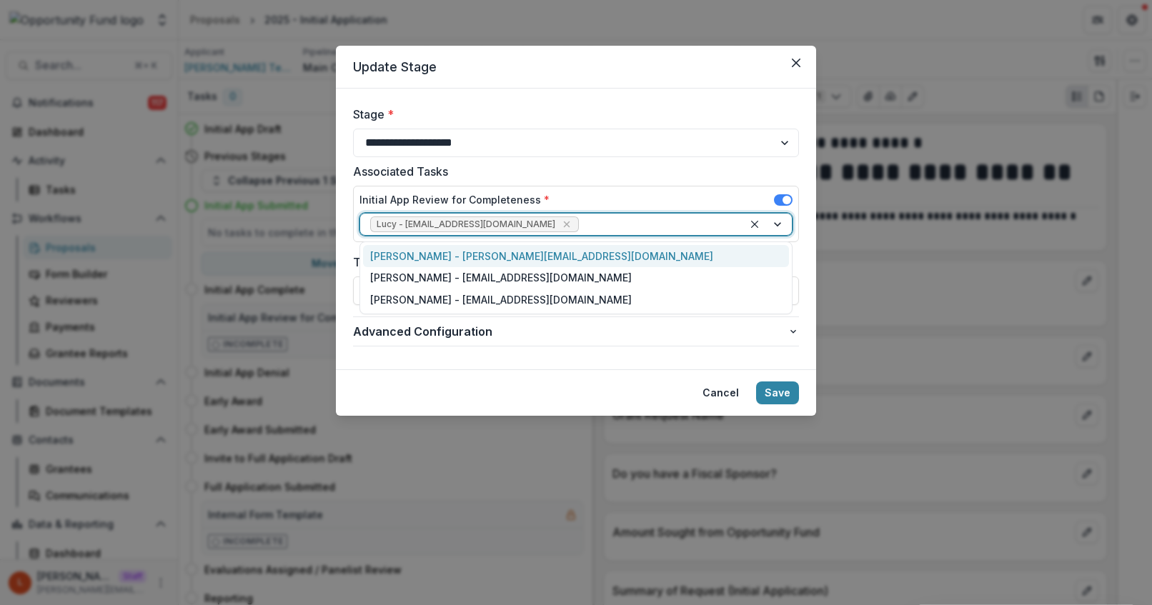
click at [582, 224] on div at bounding box center [658, 225] width 152 height 18
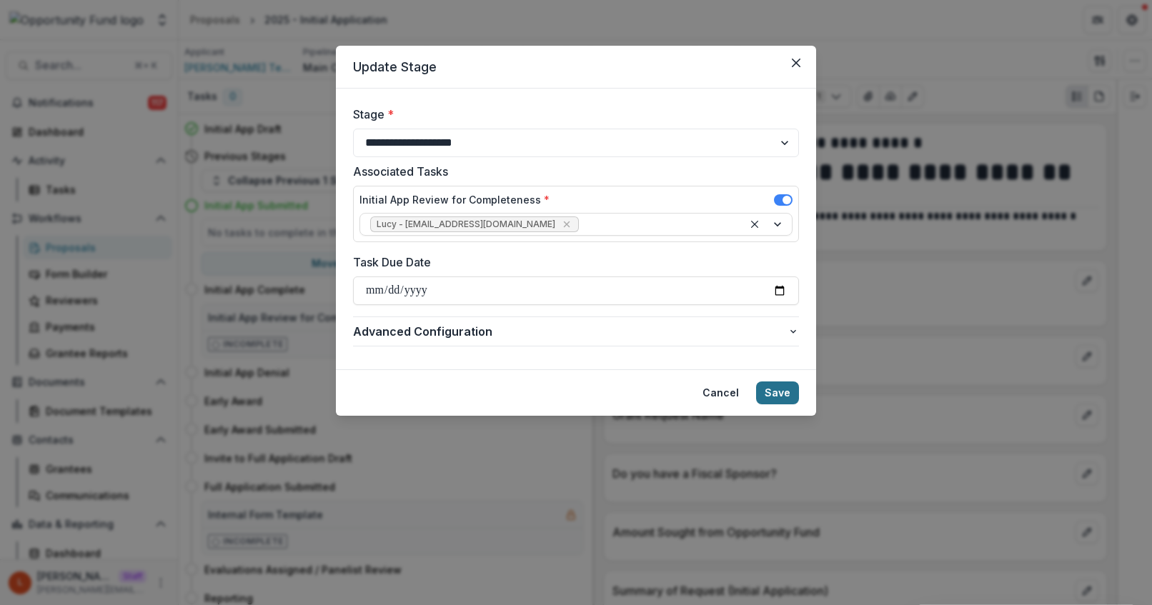
click at [773, 392] on button "Save" at bounding box center [777, 393] width 43 height 23
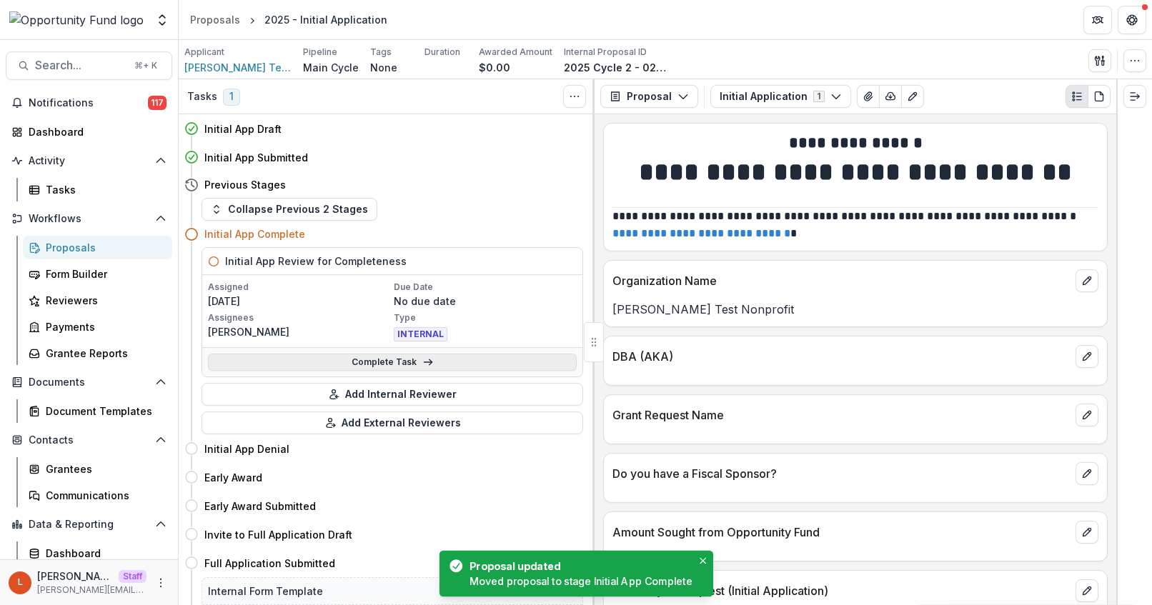
click at [379, 363] on link "Complete Task" at bounding box center [392, 362] width 369 height 17
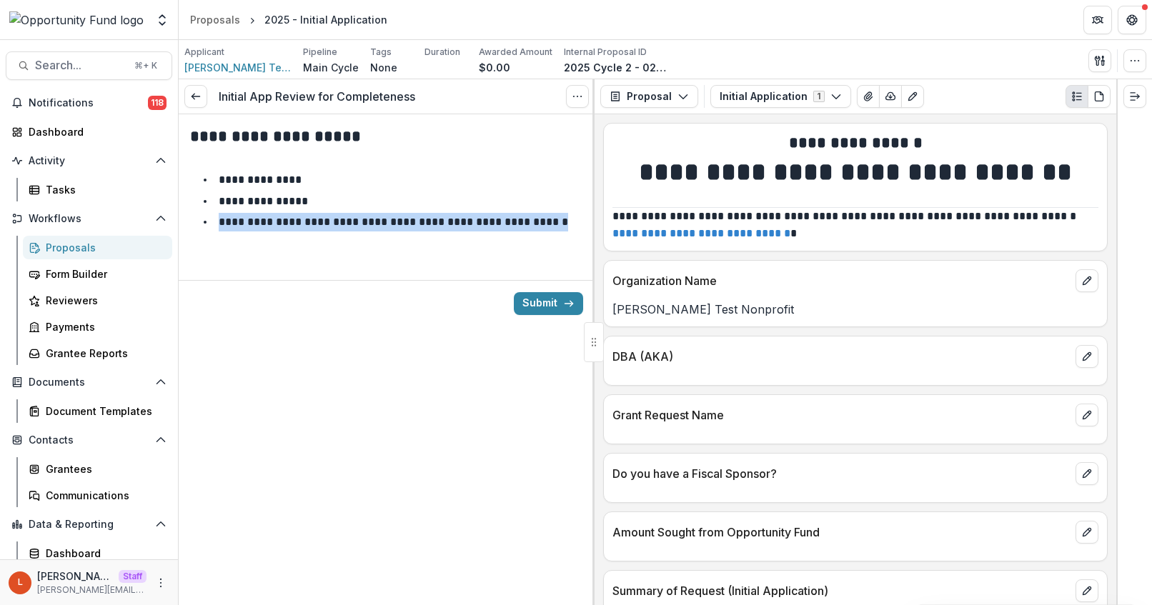
drag, startPoint x: 567, startPoint y: 227, endPoint x: 218, endPoint y: 227, distance: 349.5
click at [219, 227] on li "**********" at bounding box center [395, 222] width 376 height 19
click at [1135, 99] on icon "Expand right" at bounding box center [1134, 96] width 11 height 11
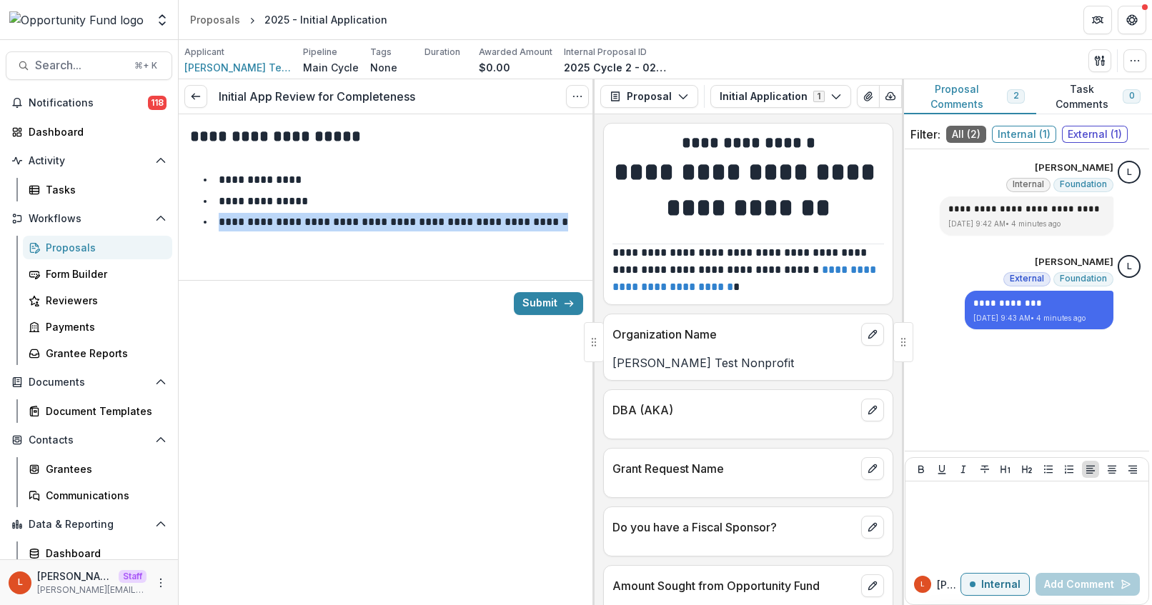
click at [942, 89] on button "Proposal Comments 2" at bounding box center [969, 96] width 134 height 35
click at [200, 99] on icon at bounding box center [195, 96] width 11 height 11
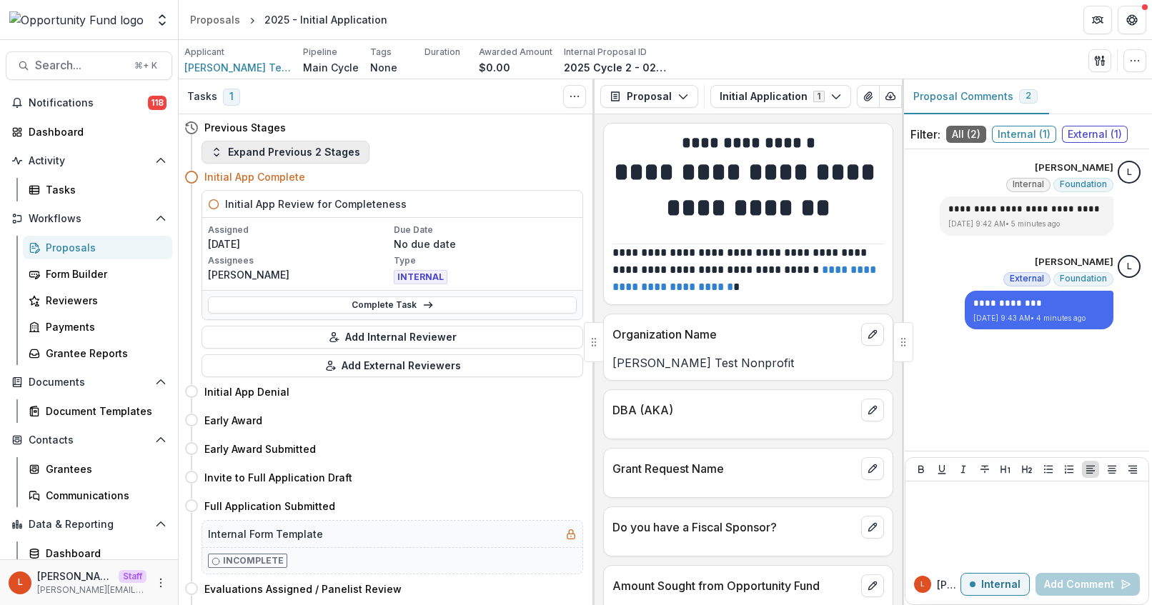
click at [243, 154] on button "Expand Previous 2 Stages" at bounding box center [286, 152] width 168 height 23
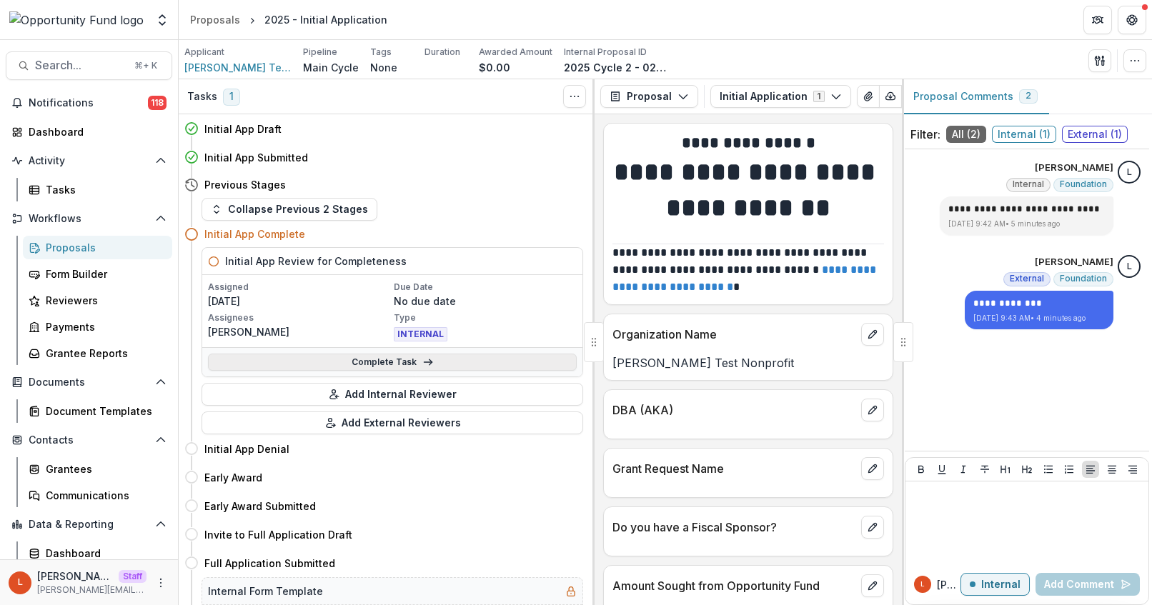
click at [359, 364] on link "Complete Task" at bounding box center [392, 362] width 369 height 17
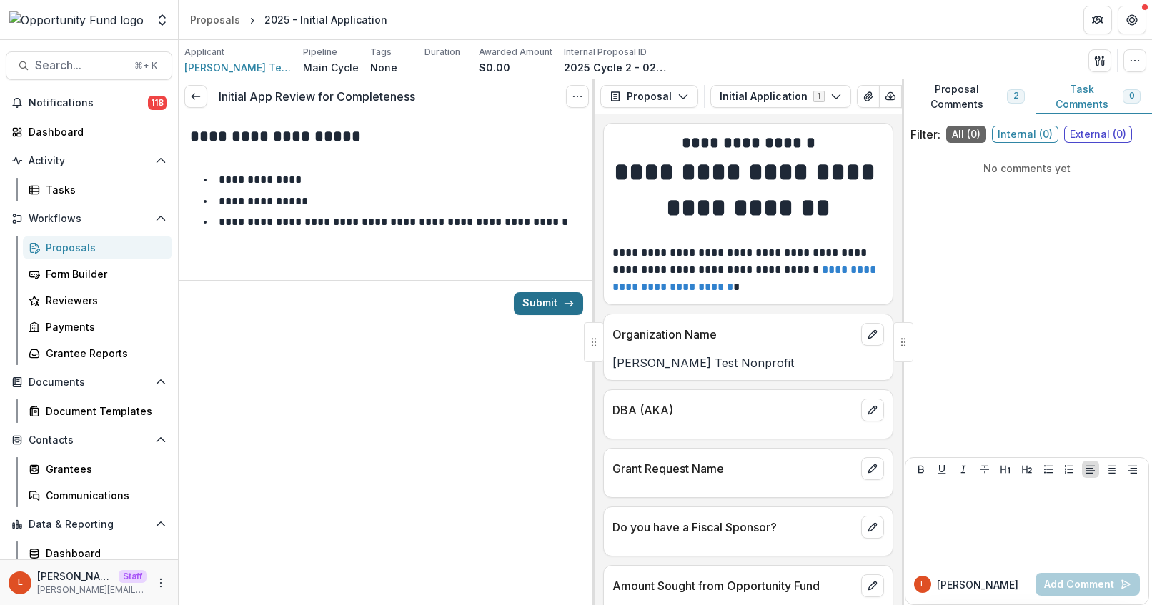
click at [549, 300] on button "Submit" at bounding box center [548, 303] width 69 height 23
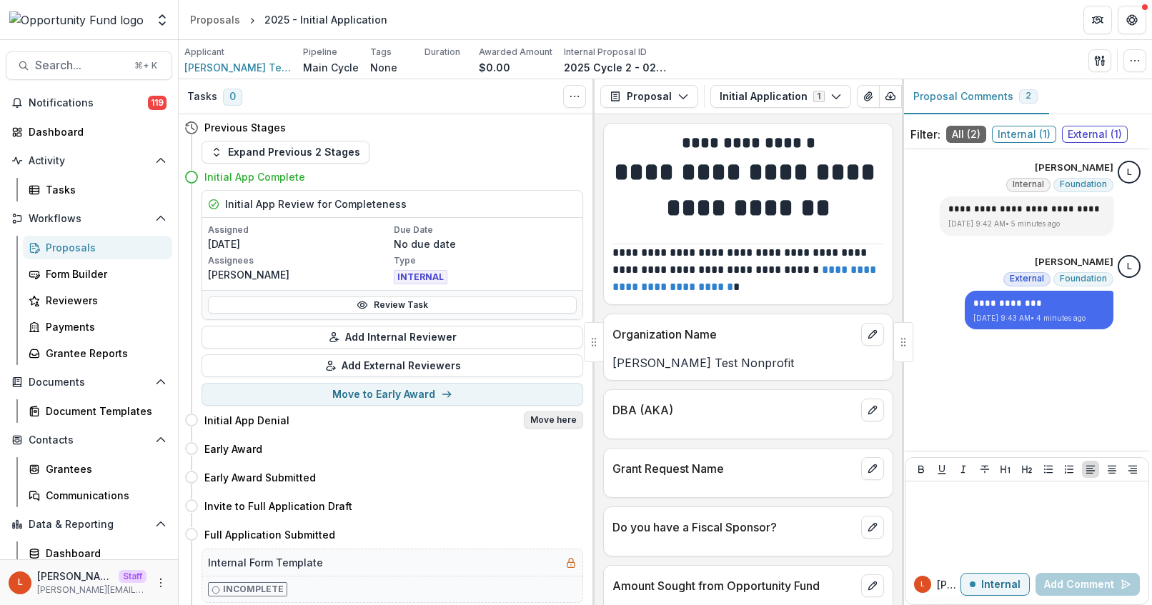
click at [562, 426] on button "Move here" at bounding box center [553, 420] width 59 height 17
select select "**********"
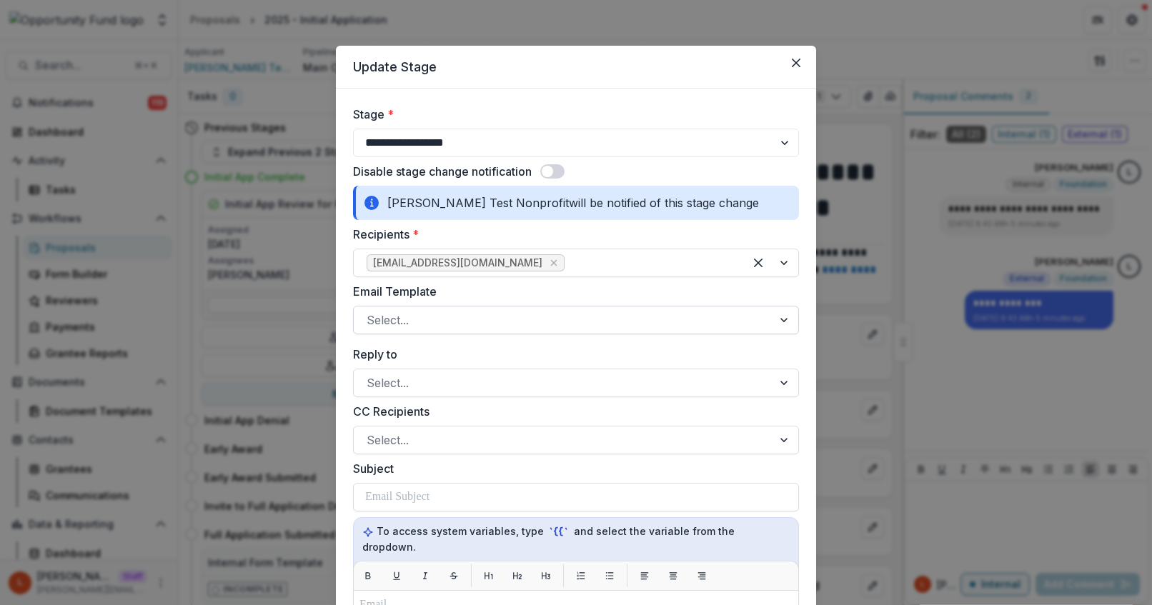
click at [473, 317] on div at bounding box center [563, 320] width 393 height 20
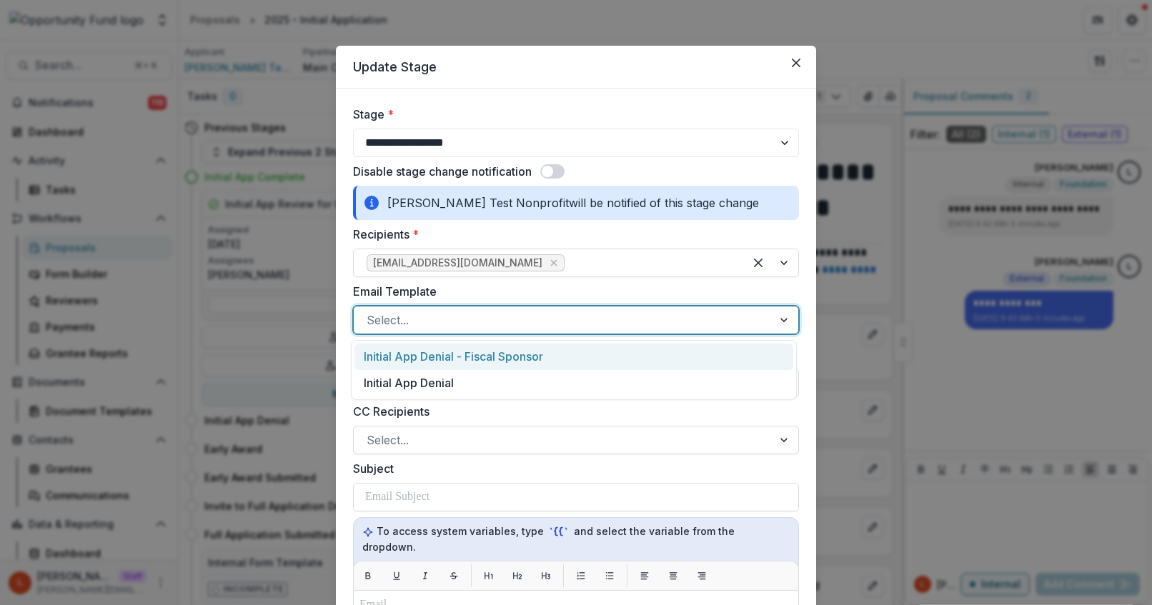
click at [477, 354] on div "Initial App Denial - Fiscal Sponsor" at bounding box center [573, 357] width 439 height 26
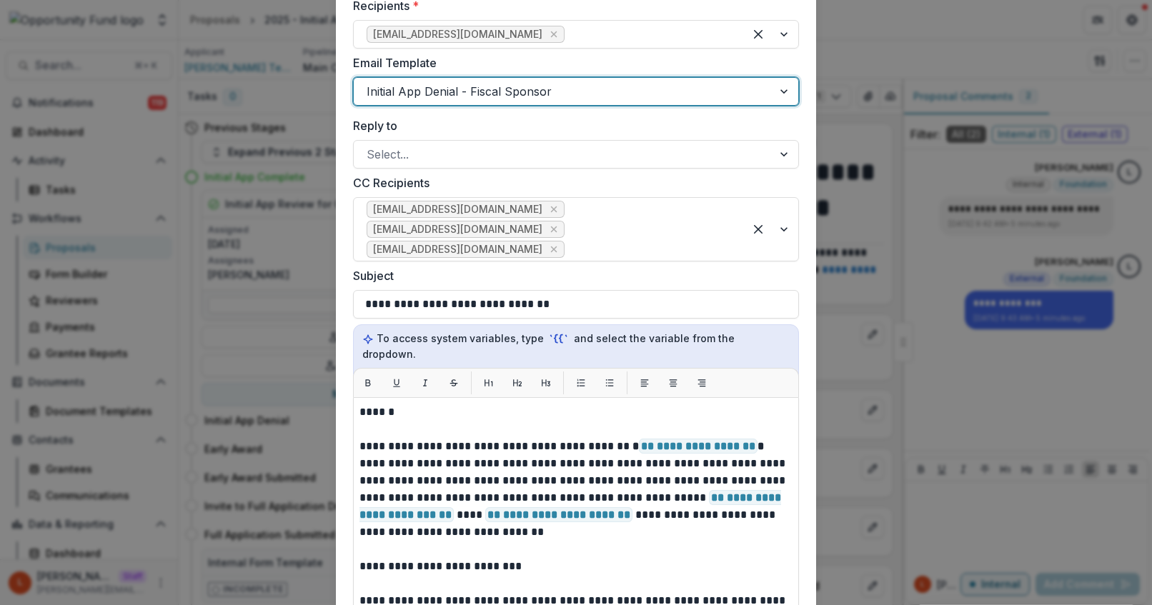
scroll to position [202, 0]
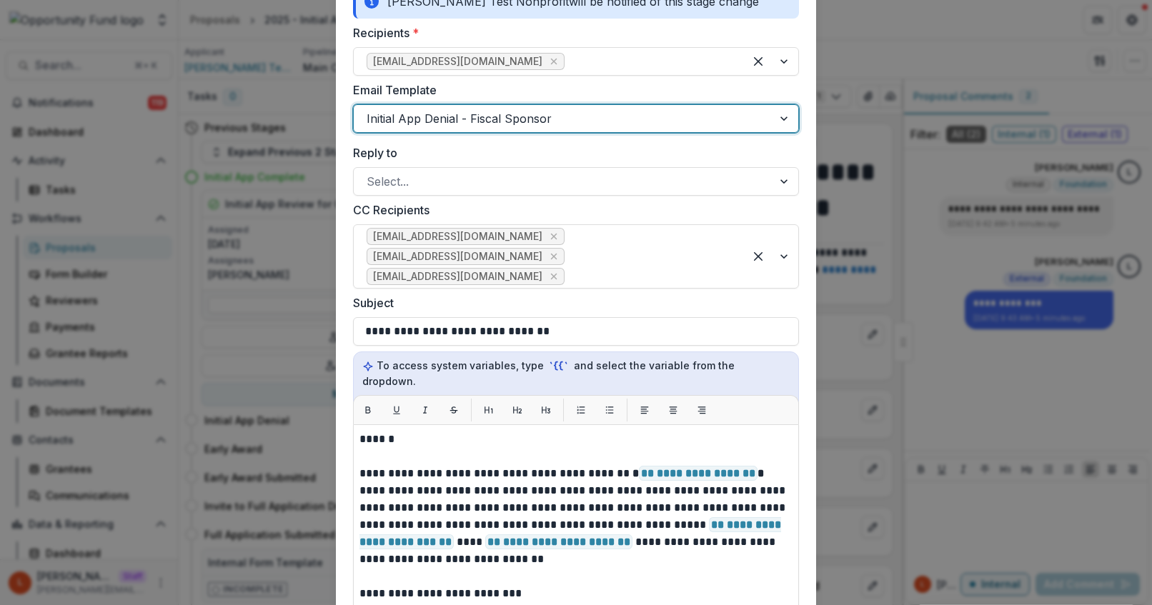
click at [490, 109] on div at bounding box center [563, 119] width 393 height 20
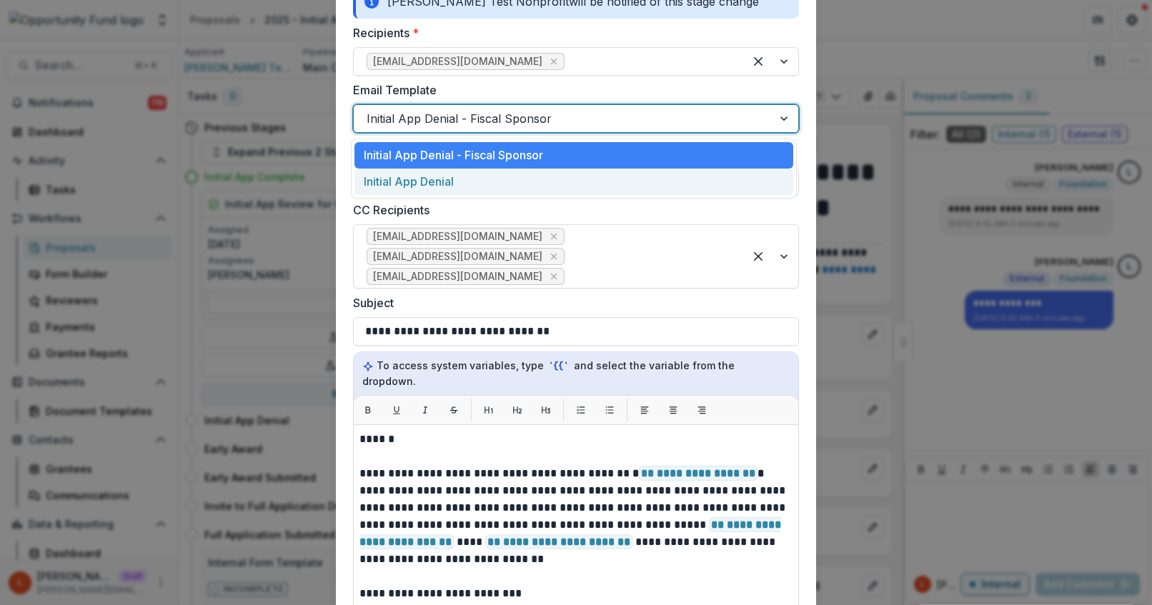
click at [459, 184] on div "Initial App Denial" at bounding box center [573, 182] width 439 height 26
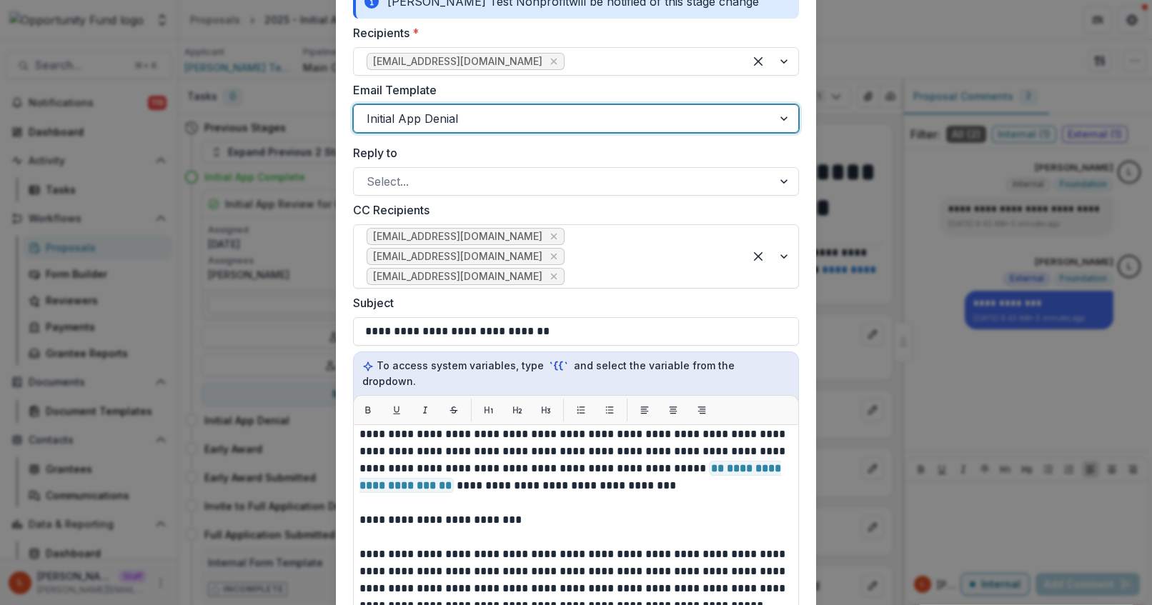
scroll to position [72, 0]
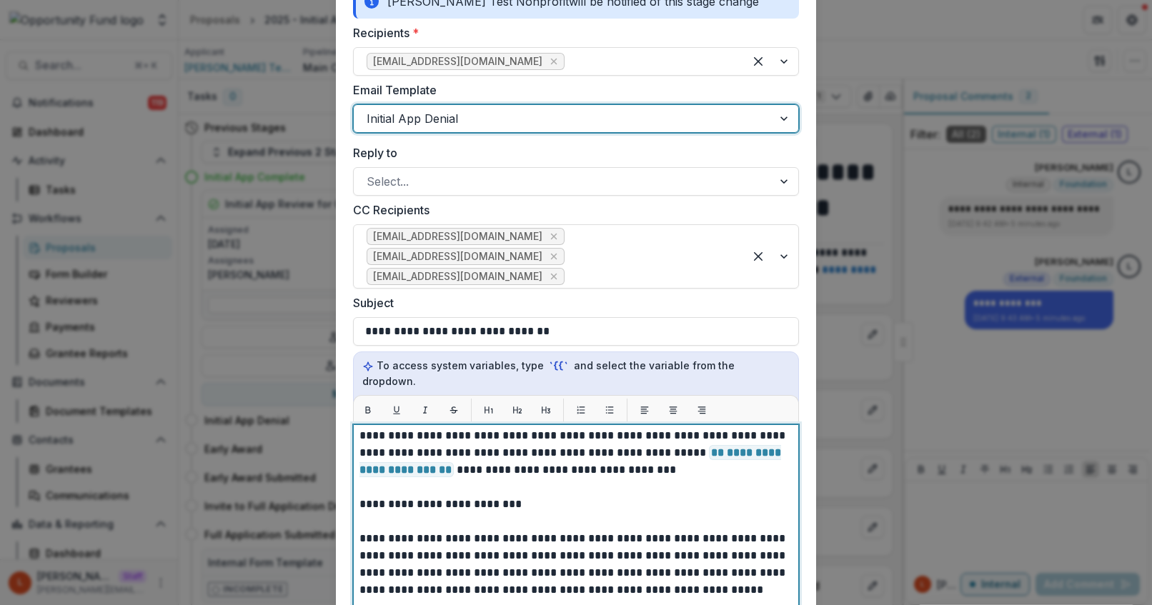
click at [542, 493] on p "**********" at bounding box center [573, 599] width 429 height 480
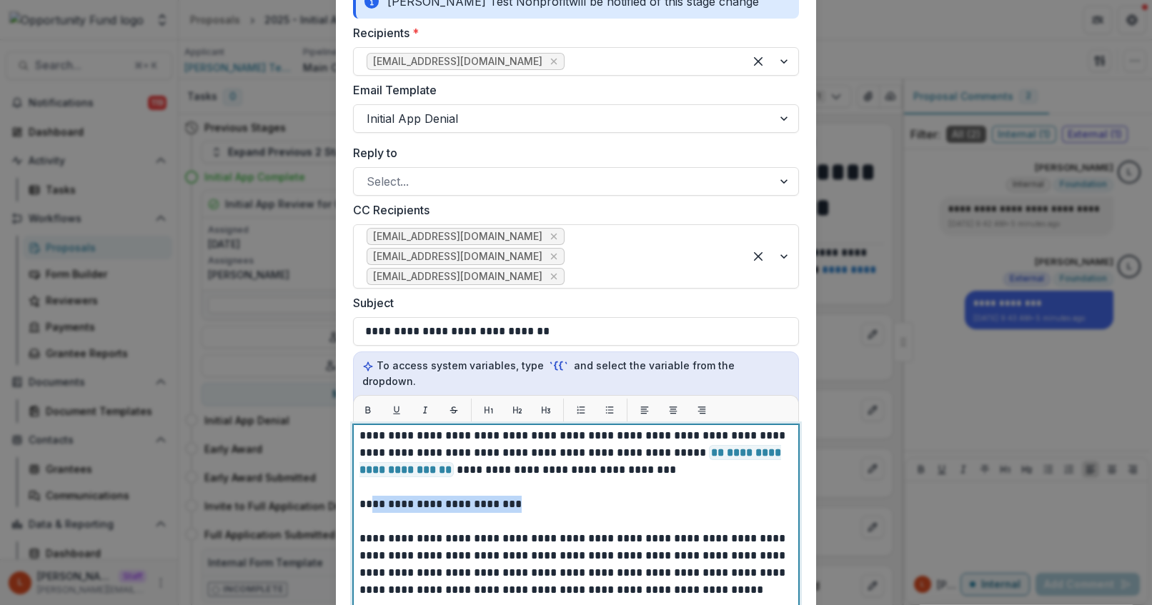
drag, startPoint x: 542, startPoint y: 493, endPoint x: 353, endPoint y: 492, distance: 188.7
click at [353, 492] on div "**********" at bounding box center [576, 602] width 446 height 357
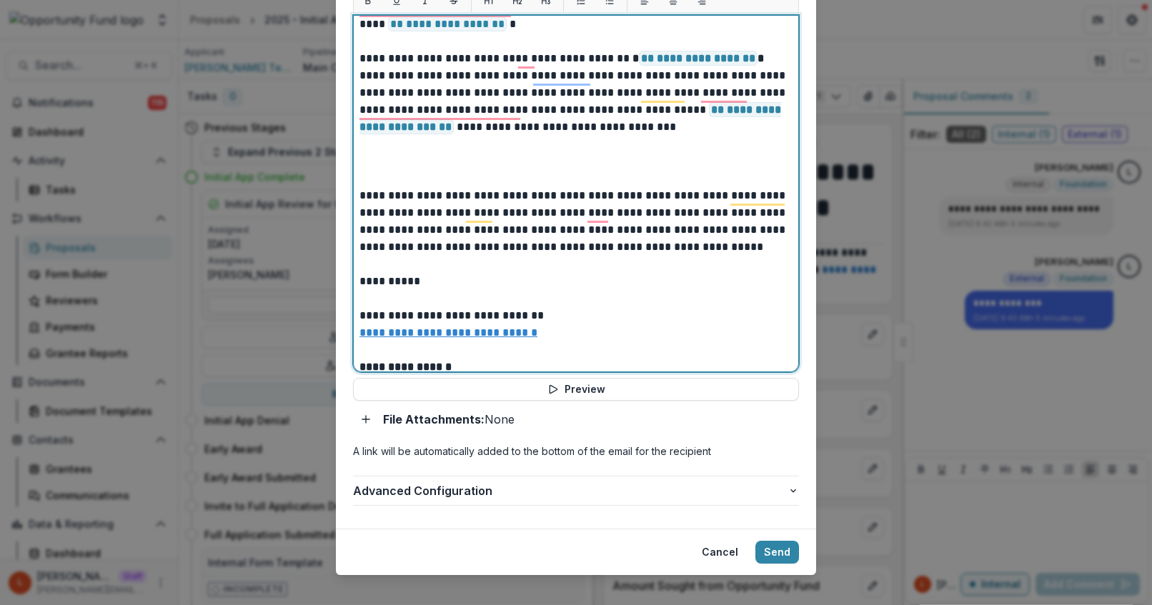
scroll to position [0, 0]
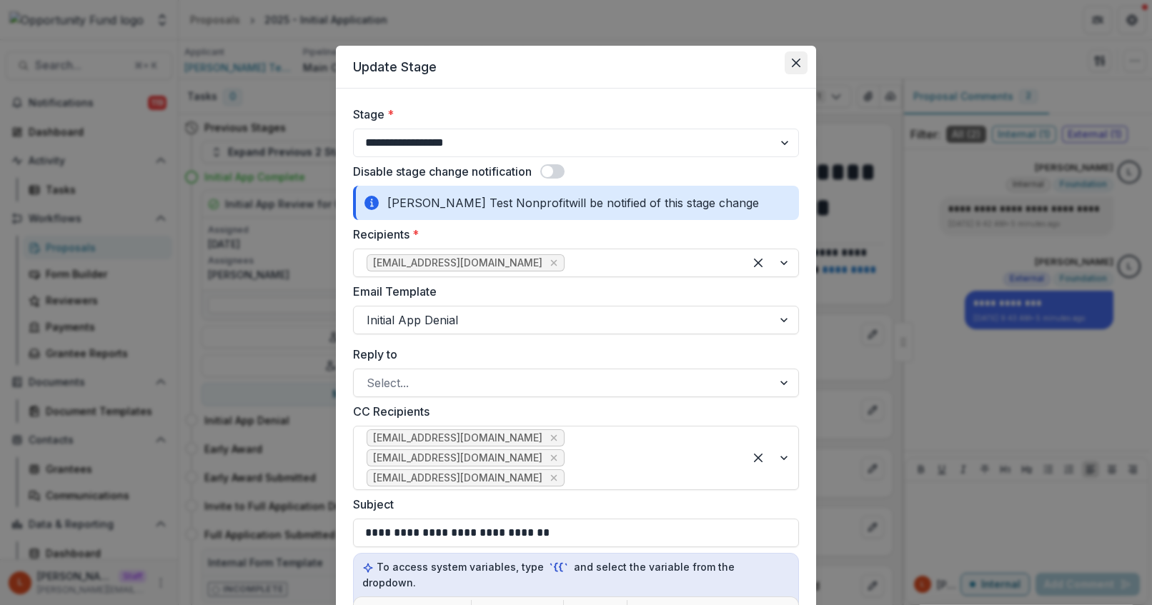
click at [793, 63] on icon "Close" at bounding box center [796, 63] width 9 height 9
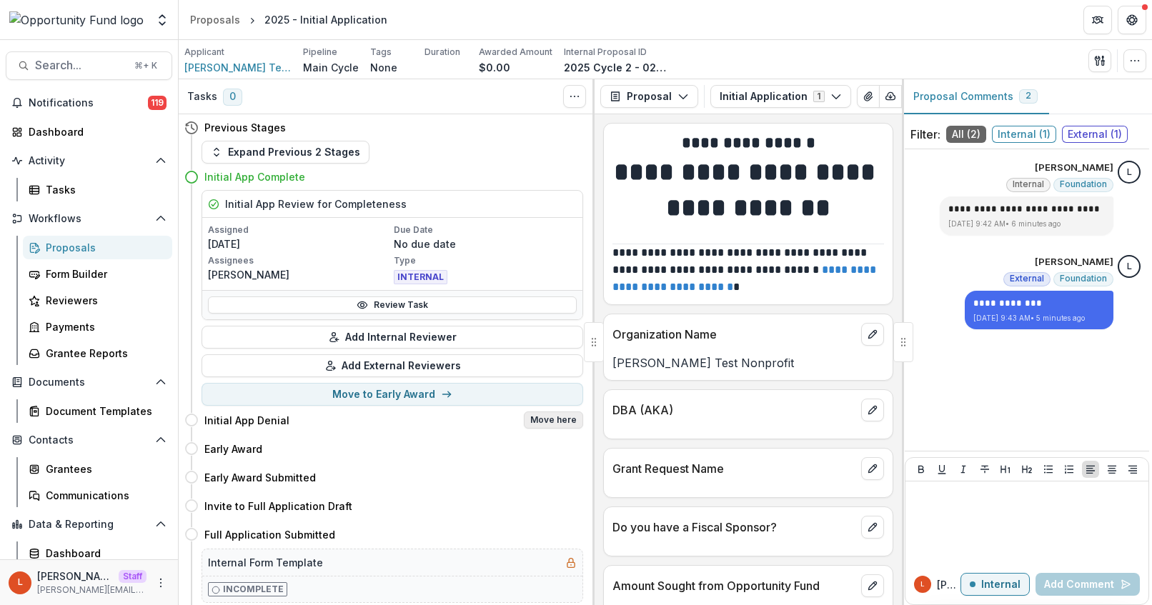
click at [559, 419] on button "Move here" at bounding box center [553, 420] width 59 height 17
select select "**********"
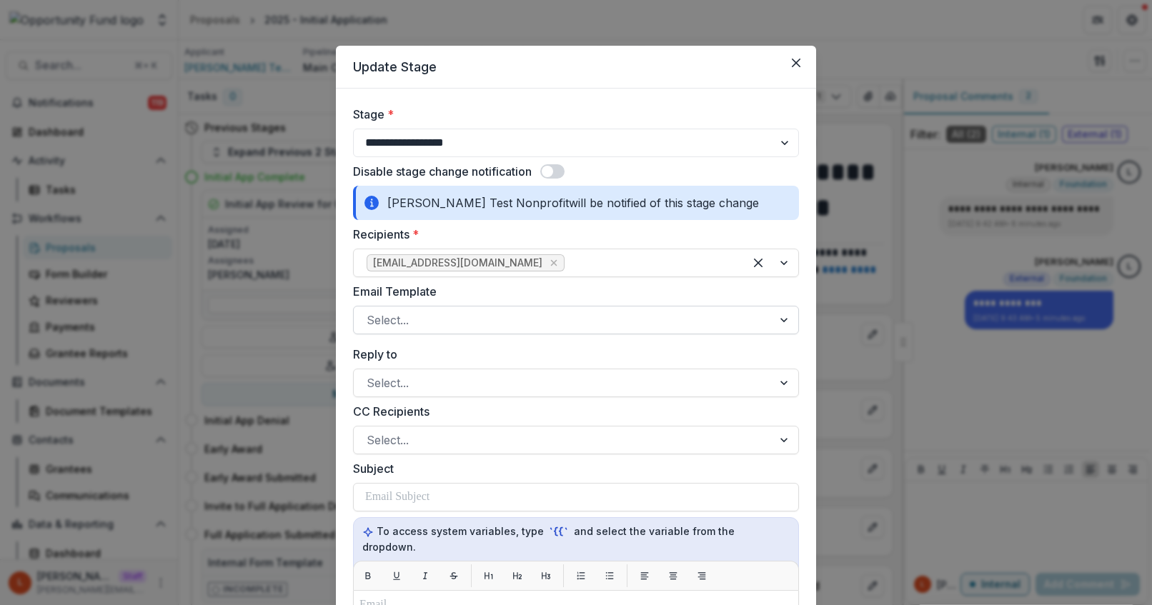
click at [484, 317] on div at bounding box center [563, 320] width 393 height 20
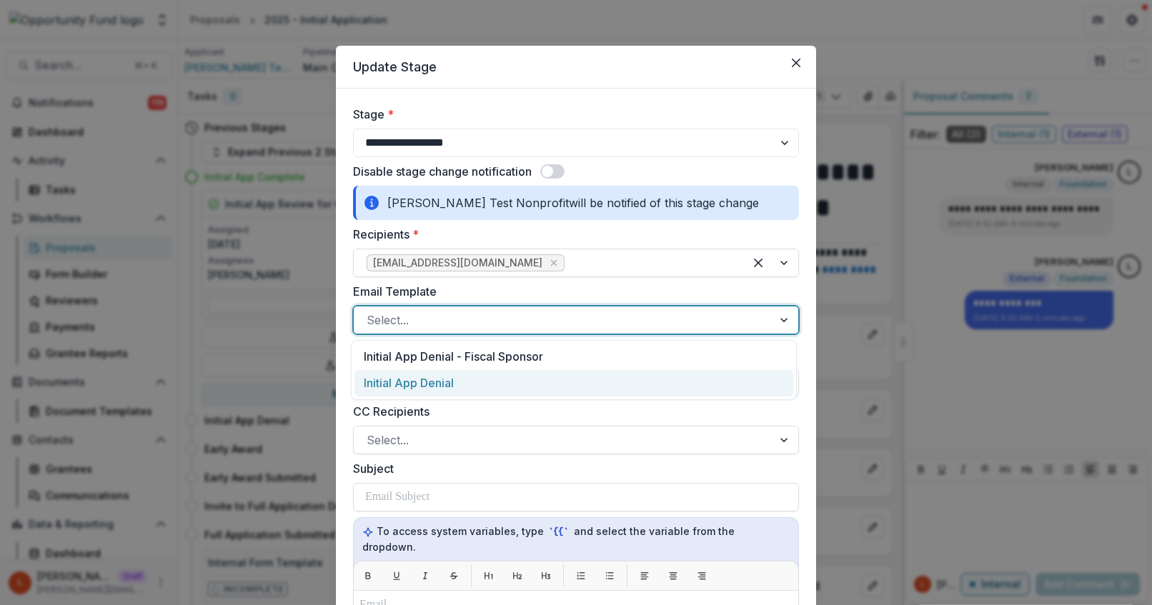
click at [475, 381] on div "Initial App Denial" at bounding box center [573, 383] width 439 height 26
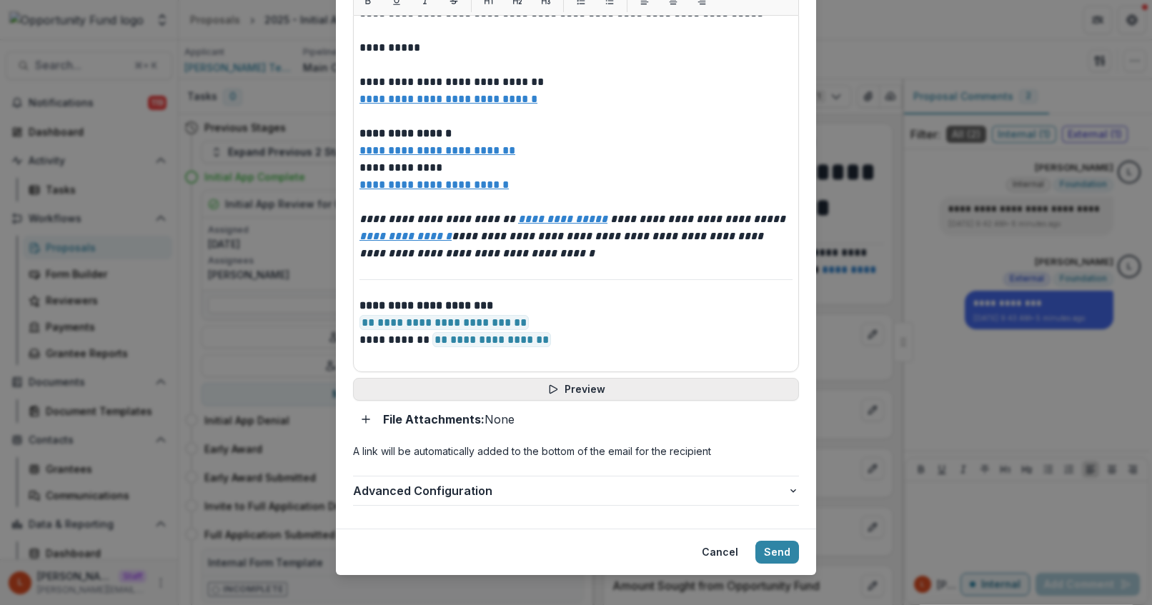
click at [575, 378] on button "Preview" at bounding box center [576, 389] width 446 height 23
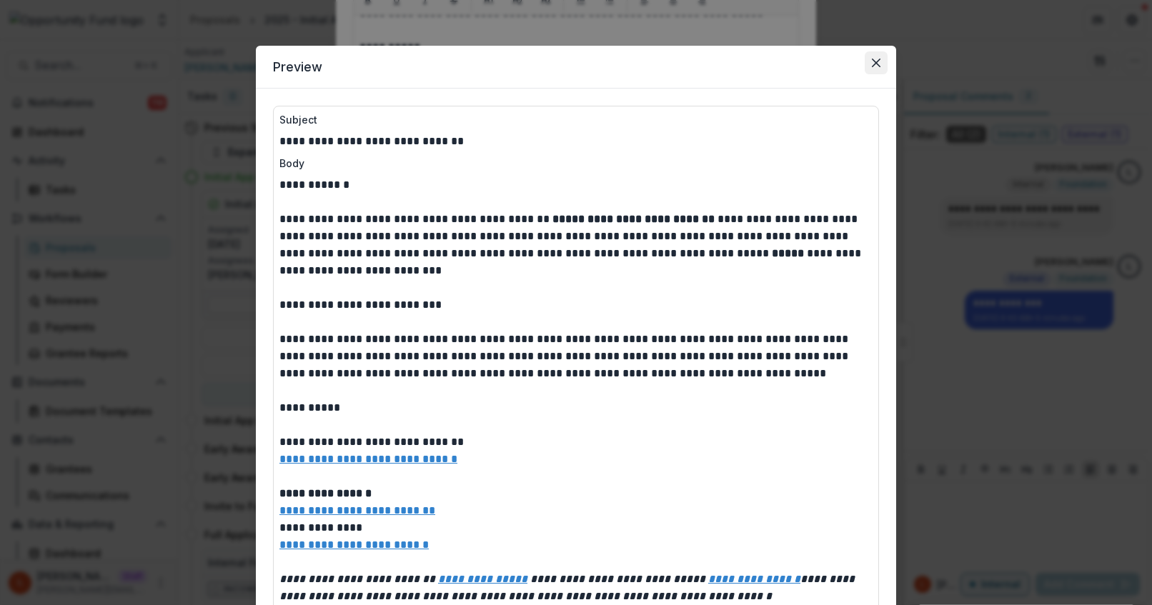
click at [877, 61] on icon "Close" at bounding box center [876, 63] width 9 height 9
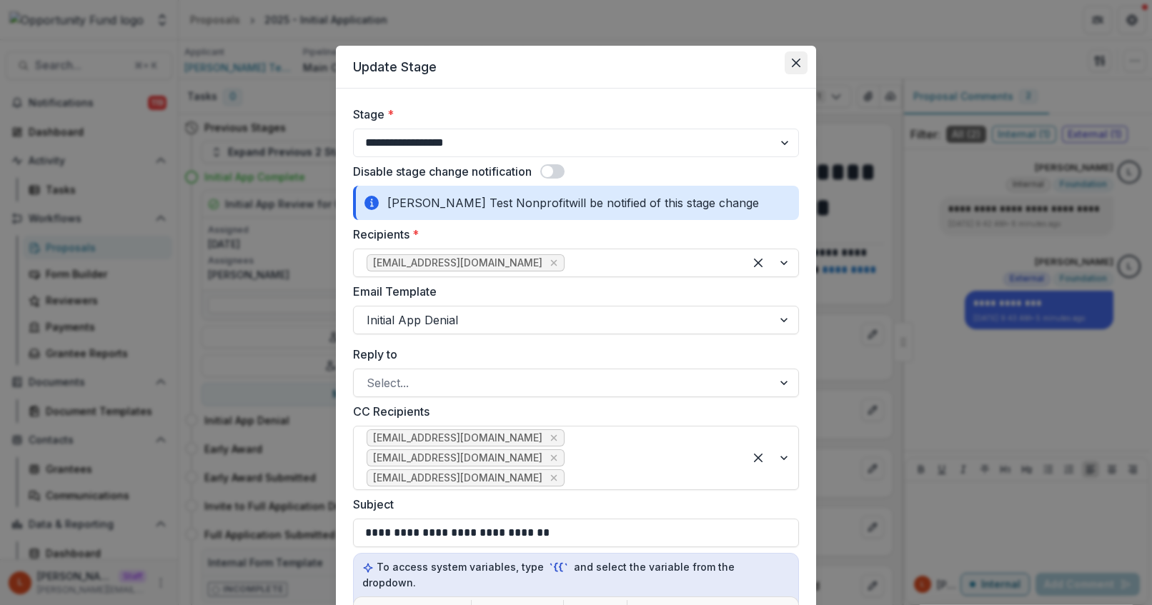
click at [792, 59] on icon "Close" at bounding box center [796, 63] width 9 height 9
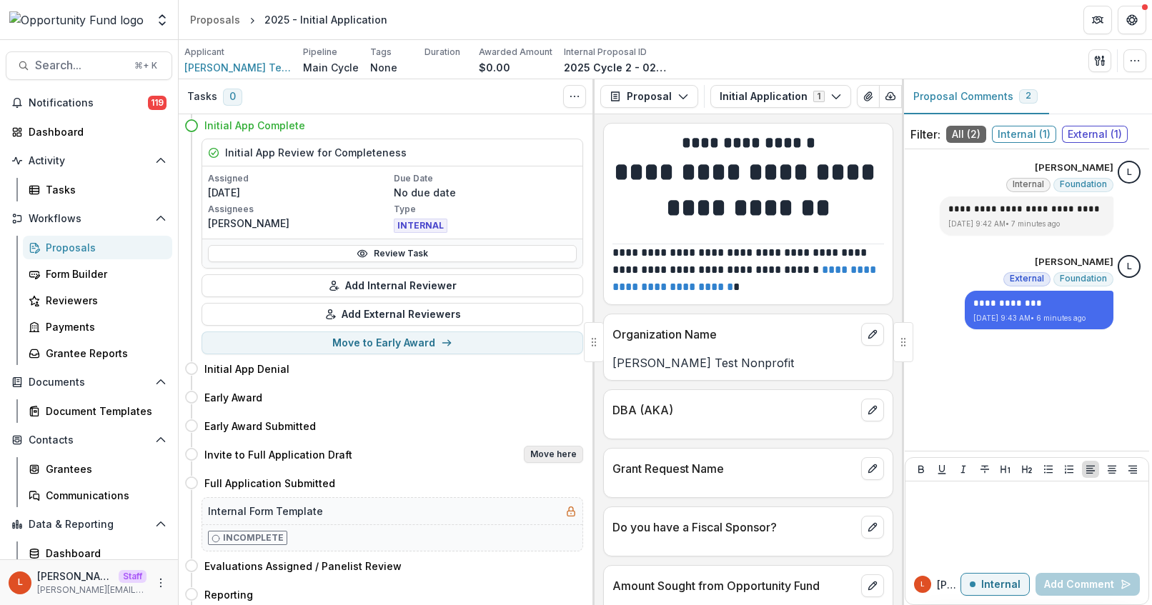
click at [547, 453] on button "Move here" at bounding box center [553, 454] width 59 height 17
select select "**********"
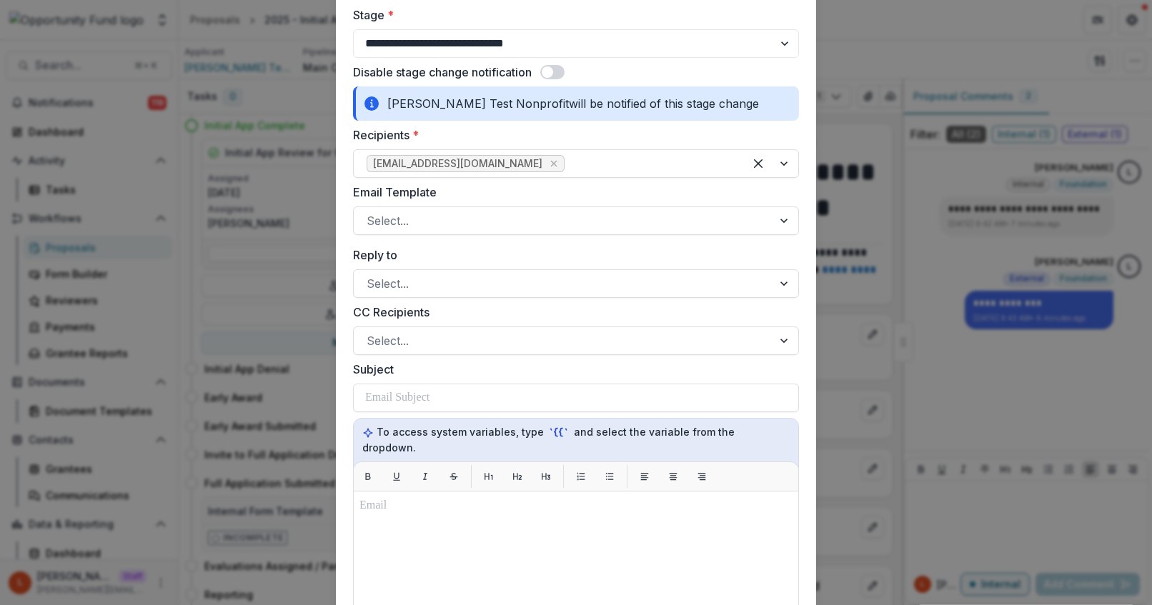
scroll to position [108, 0]
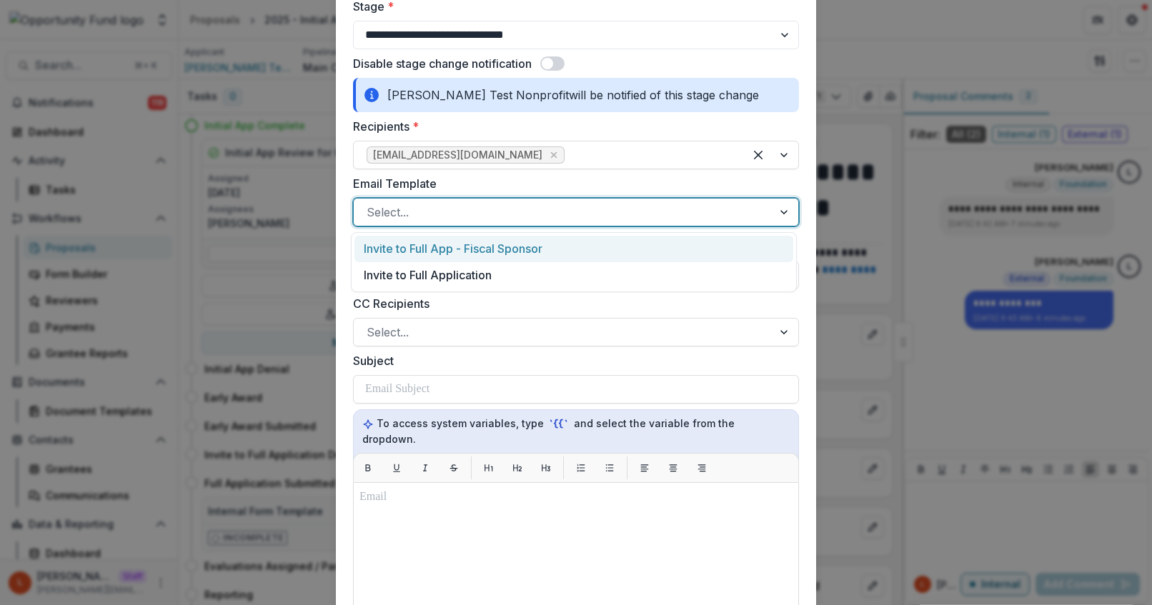
click at [549, 207] on div at bounding box center [563, 212] width 393 height 20
click at [536, 248] on div "Invite to Full App - Fiscal Sponsor" at bounding box center [573, 249] width 439 height 26
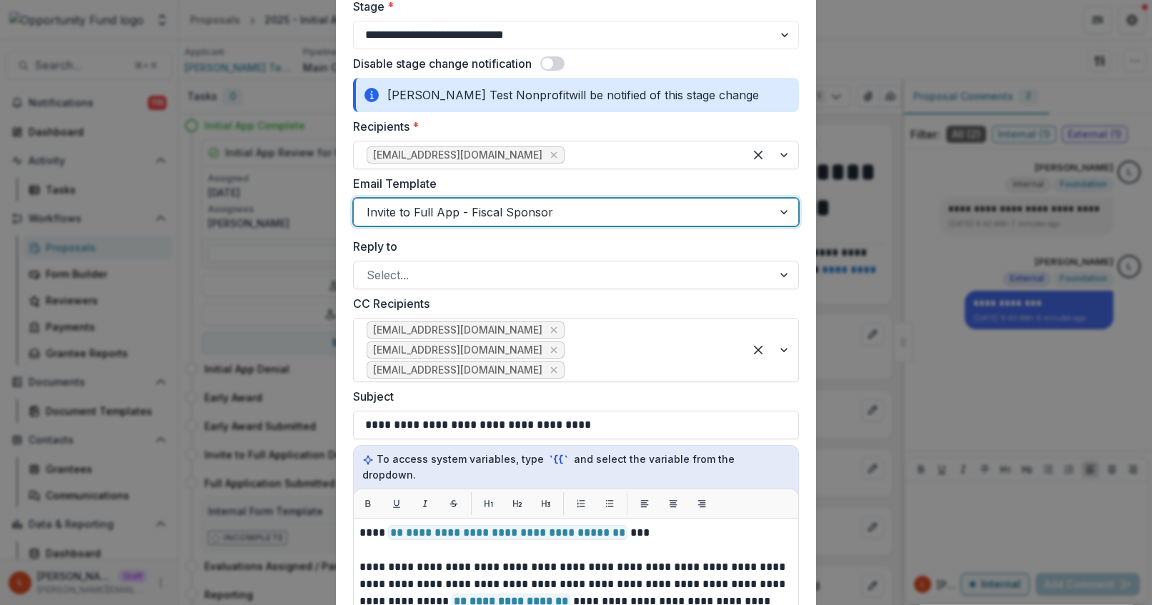
click at [565, 207] on div at bounding box center [563, 212] width 393 height 20
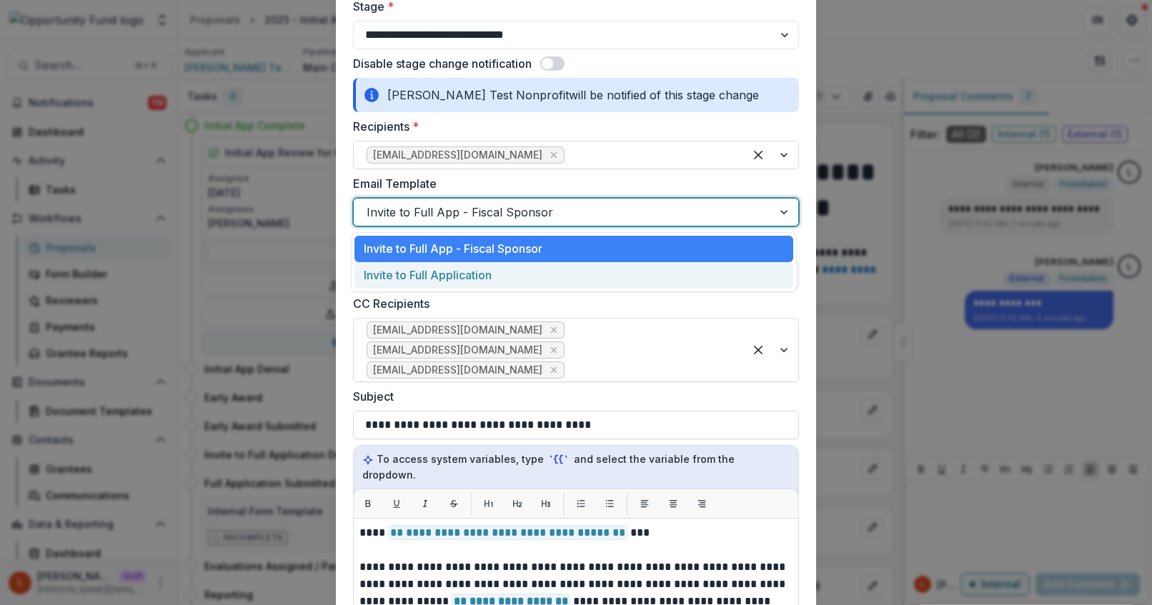
click at [486, 274] on div "Invite to Full Application" at bounding box center [573, 275] width 439 height 26
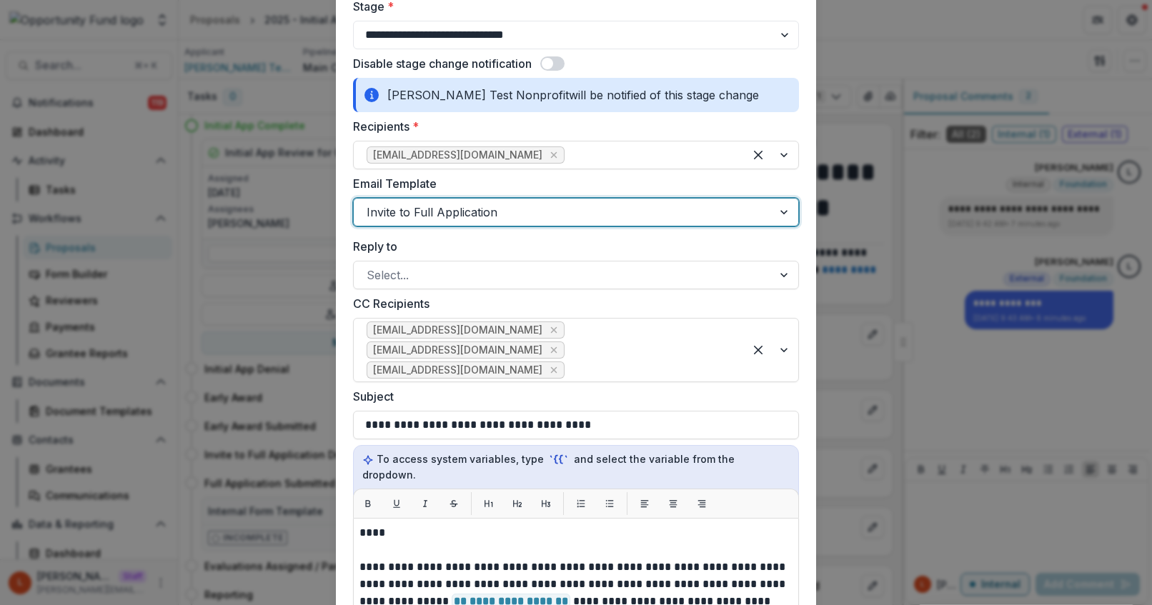
click at [498, 244] on label "Reply to" at bounding box center [571, 246] width 437 height 17
click at [370, 267] on input "Reply to" at bounding box center [369, 275] width 4 height 17
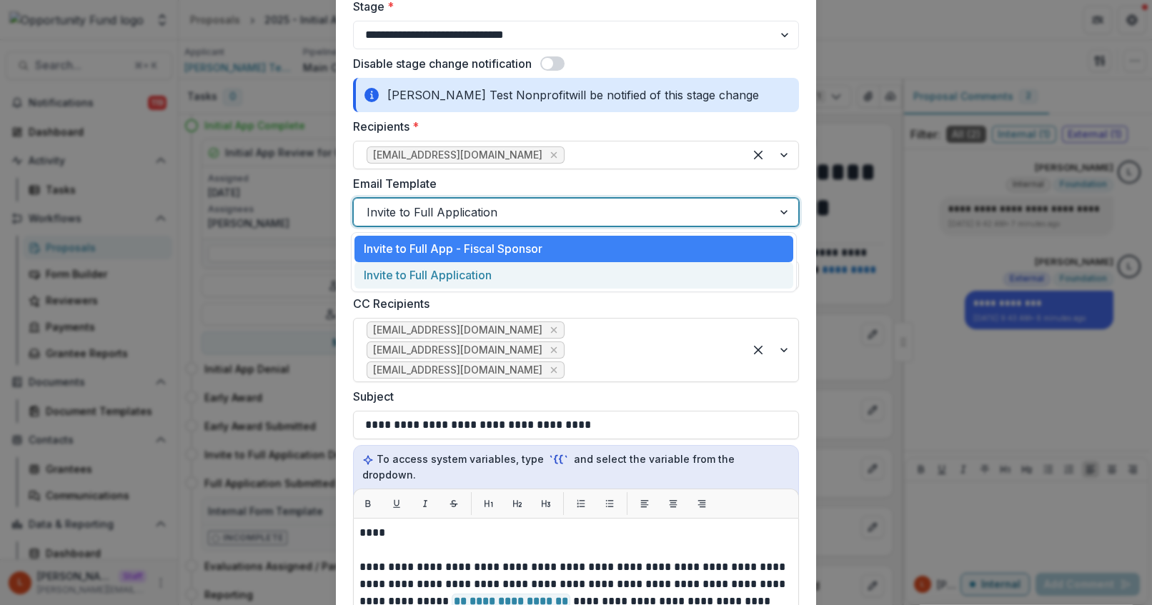
click at [780, 213] on div at bounding box center [786, 212] width 26 height 27
click at [680, 177] on label "Email Template" at bounding box center [571, 183] width 437 height 17
click at [370, 204] on input "Email Template" at bounding box center [369, 212] width 4 height 17
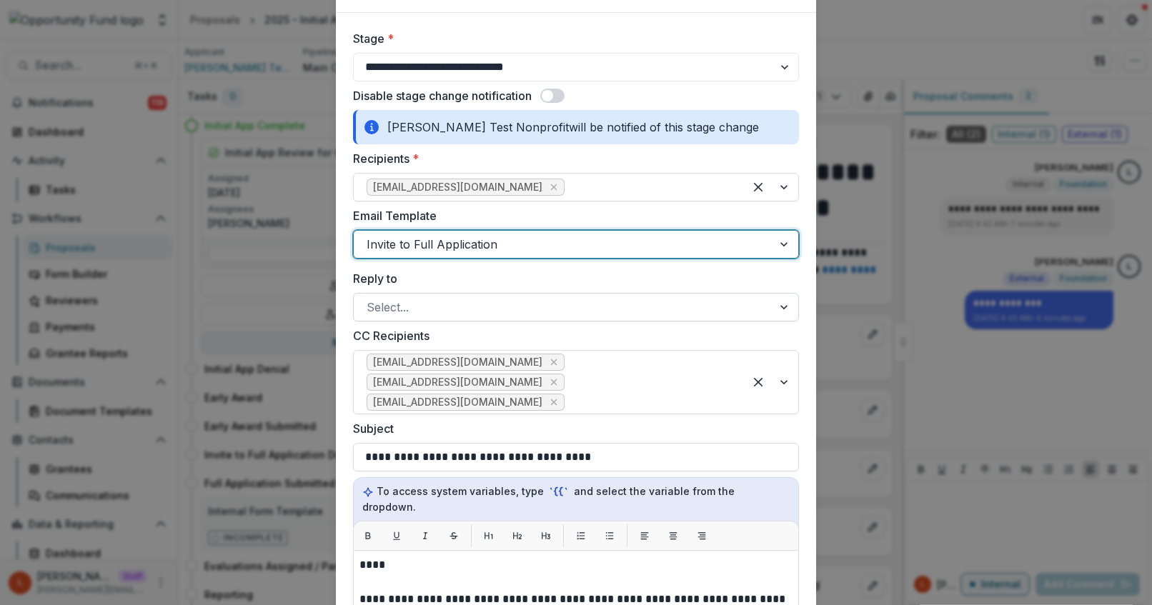
scroll to position [68, 0]
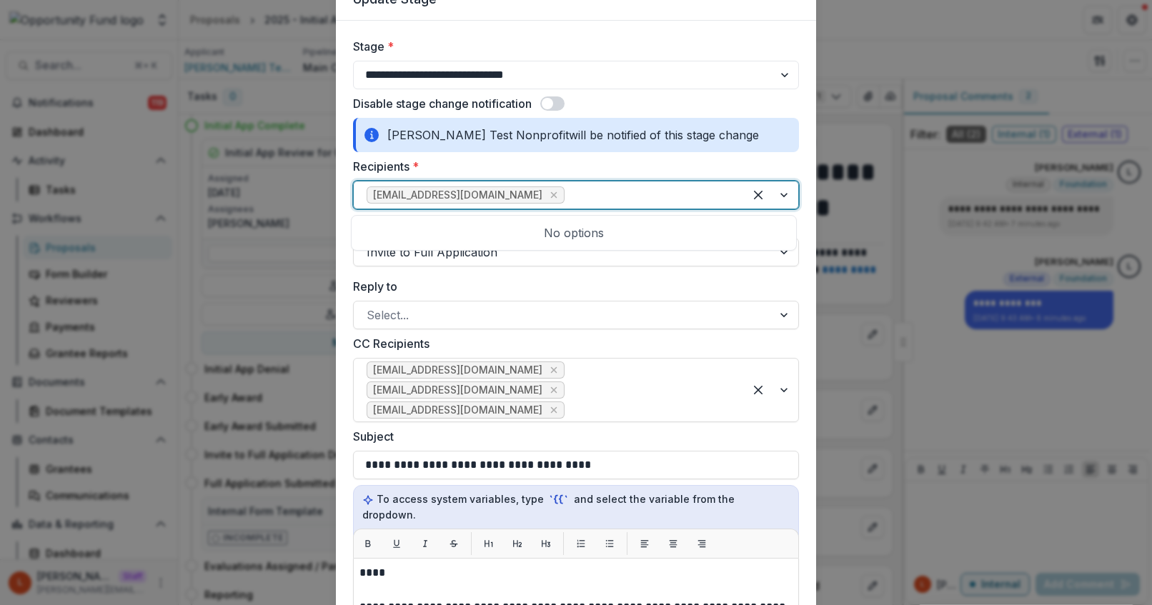
click at [567, 189] on div at bounding box center [649, 195] width 164 height 20
click at [567, 192] on div at bounding box center [649, 195] width 164 height 20
click at [627, 411] on div at bounding box center [649, 410] width 164 height 20
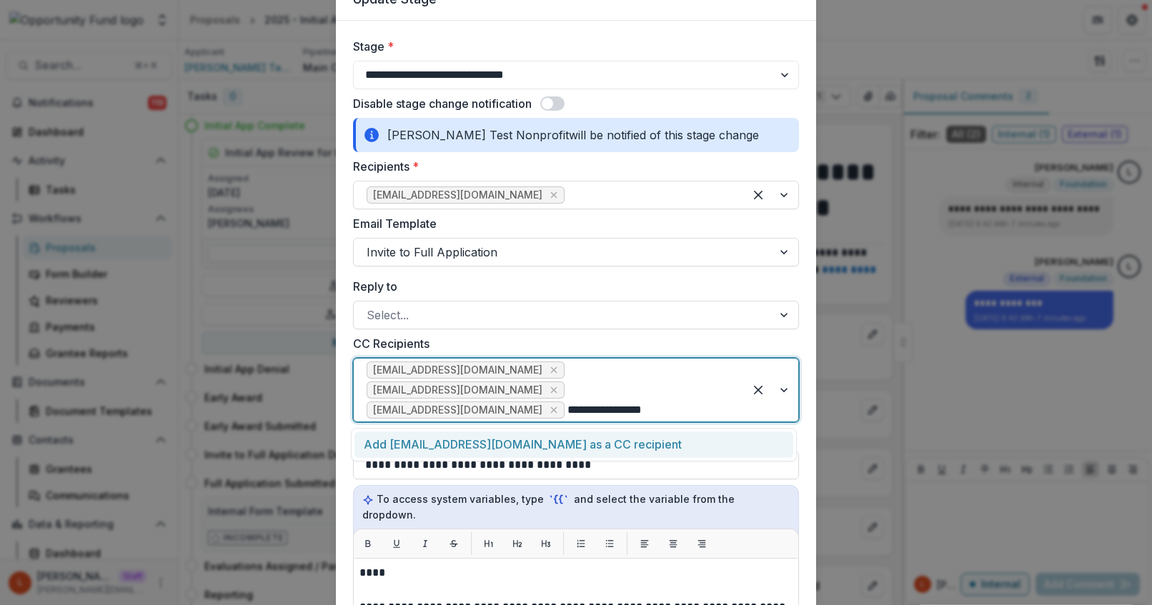
type input "**********"
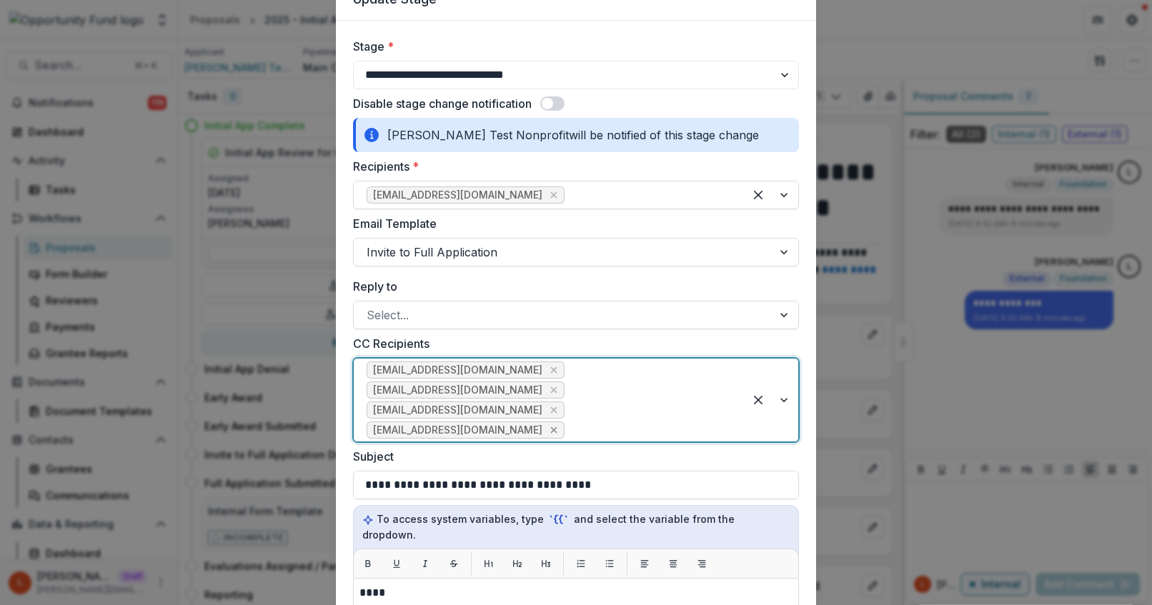
click at [560, 424] on icon "Remove lucyjfey@gmail.com" at bounding box center [553, 429] width 11 height 11
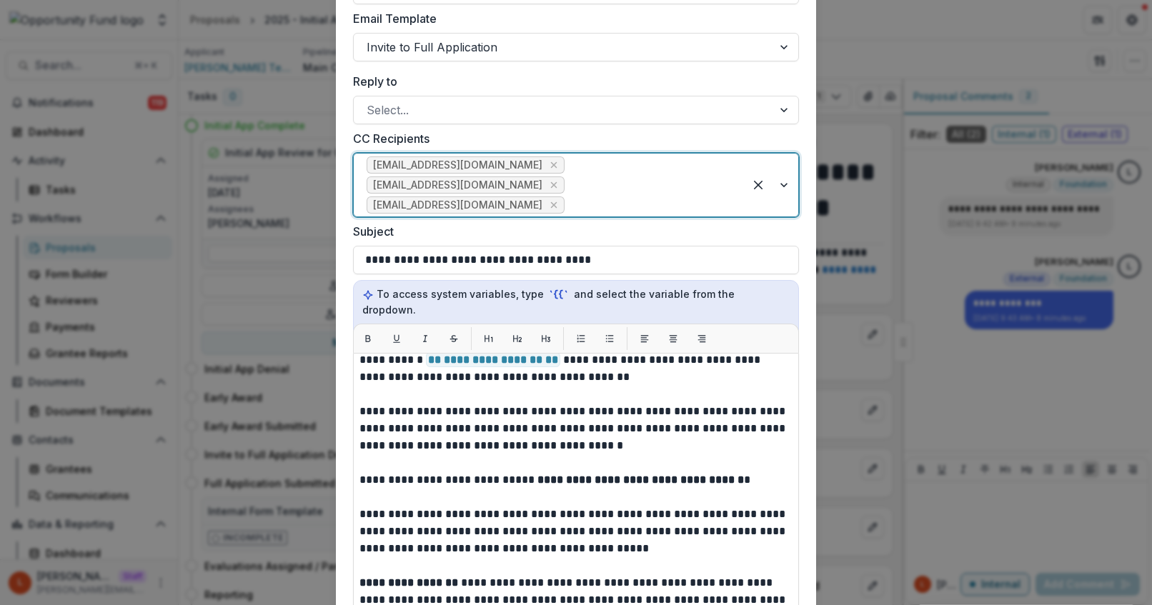
scroll to position [86, 0]
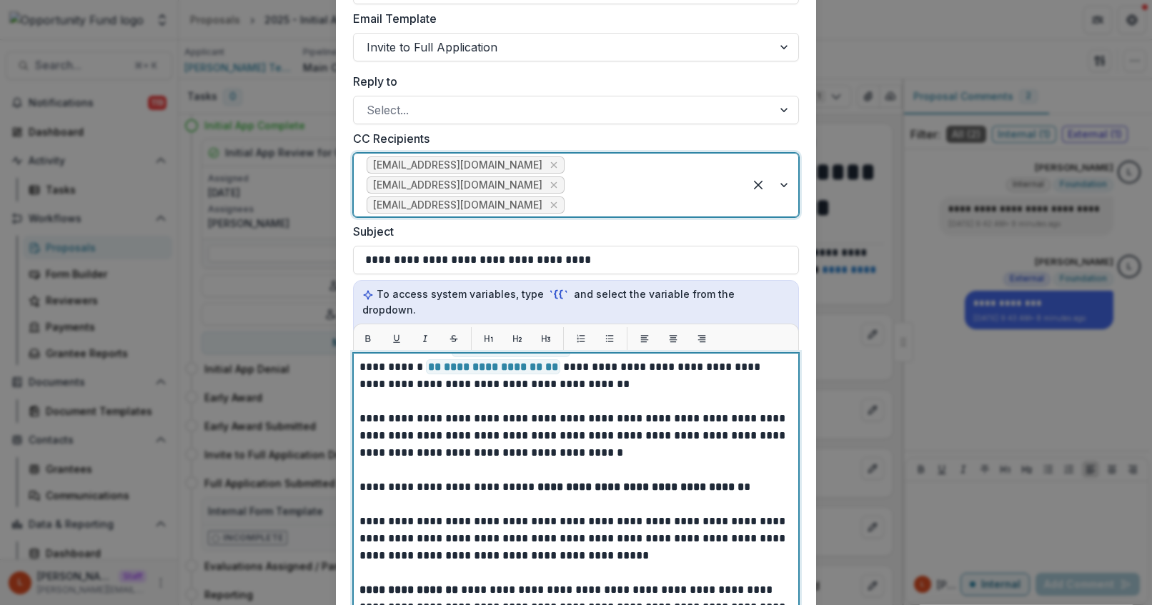
click at [703, 482] on strong "**********" at bounding box center [640, 487] width 207 height 11
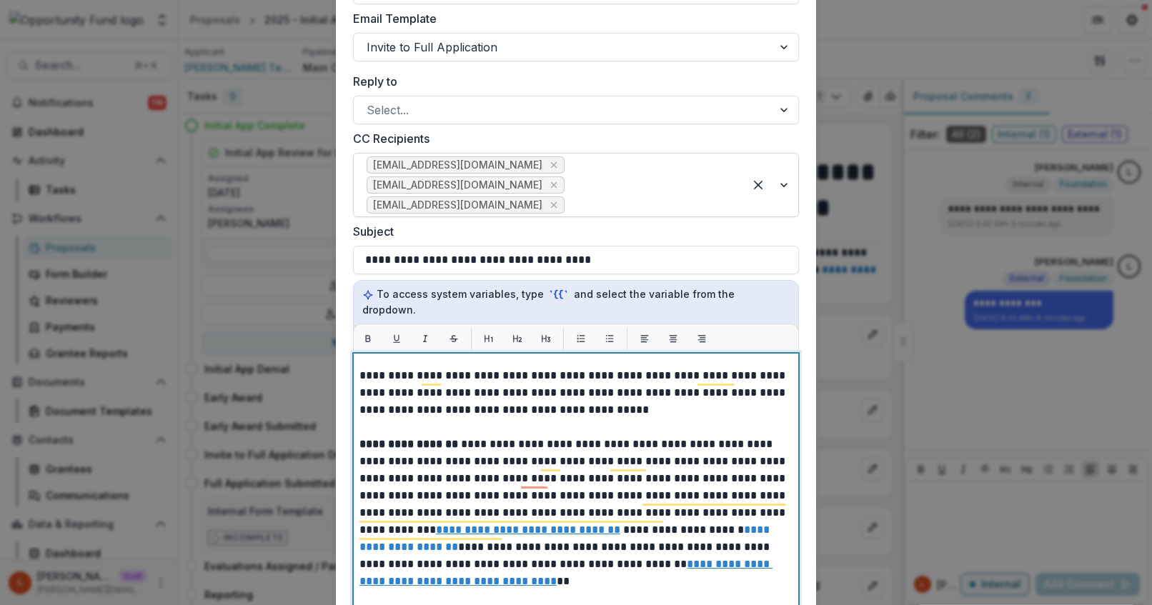
scroll to position [327, 0]
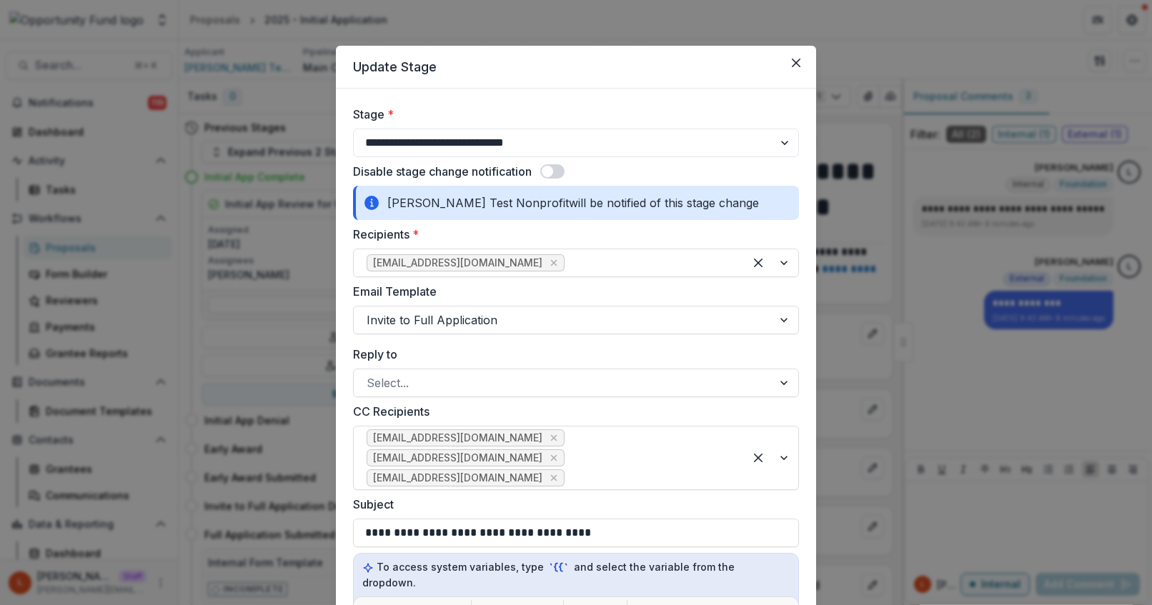
select select "**********"
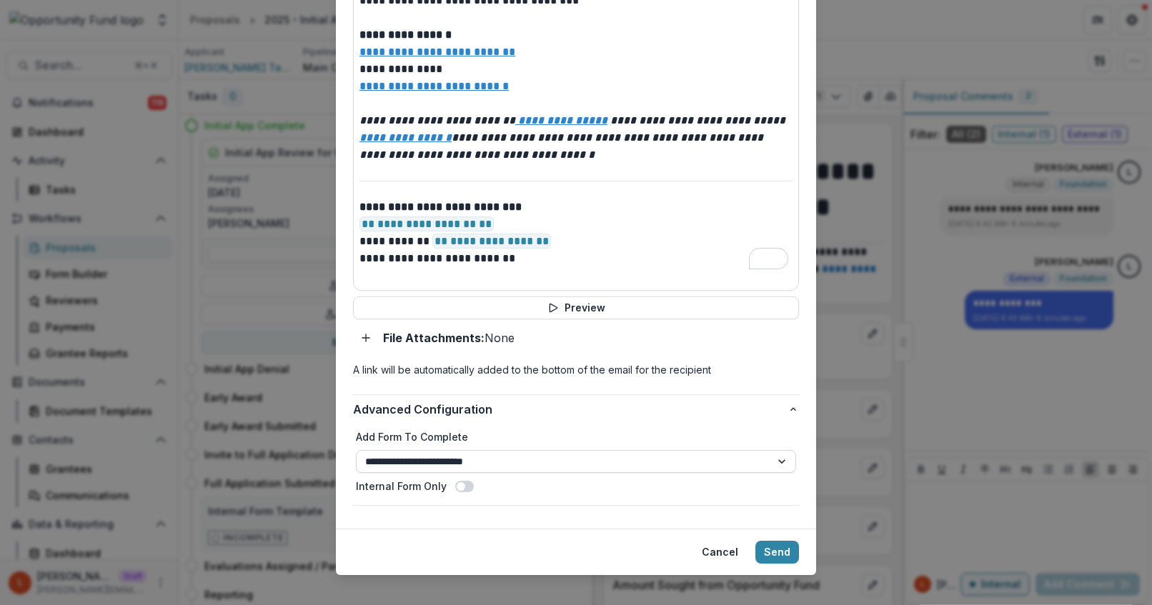
click at [779, 450] on select "**********" at bounding box center [576, 461] width 440 height 23
click at [783, 541] on button "Send" at bounding box center [777, 552] width 44 height 23
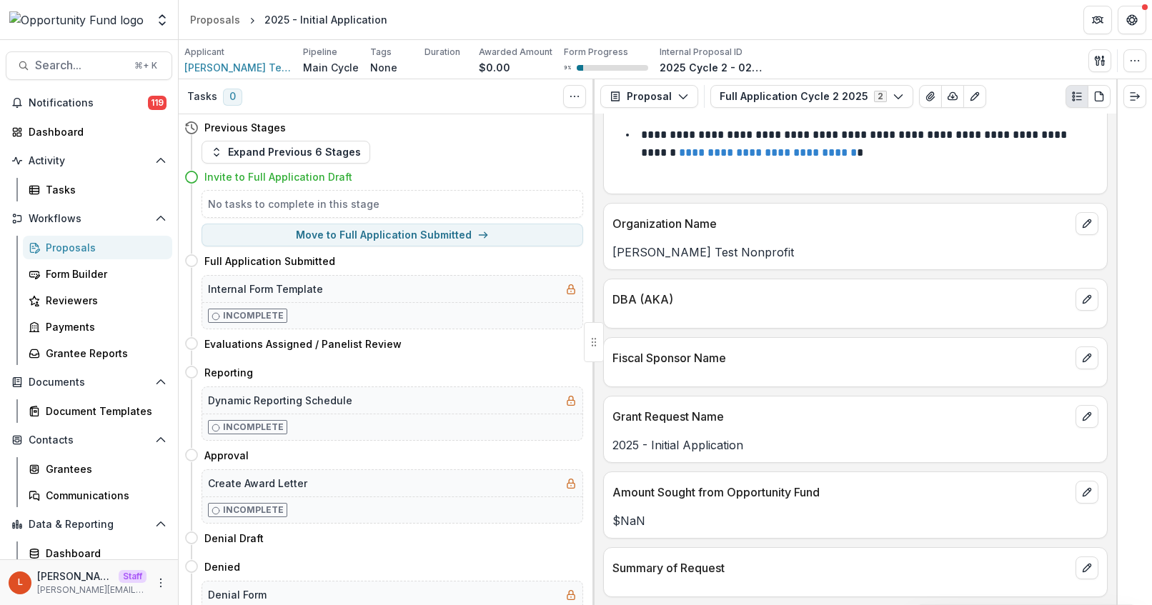
scroll to position [0, 0]
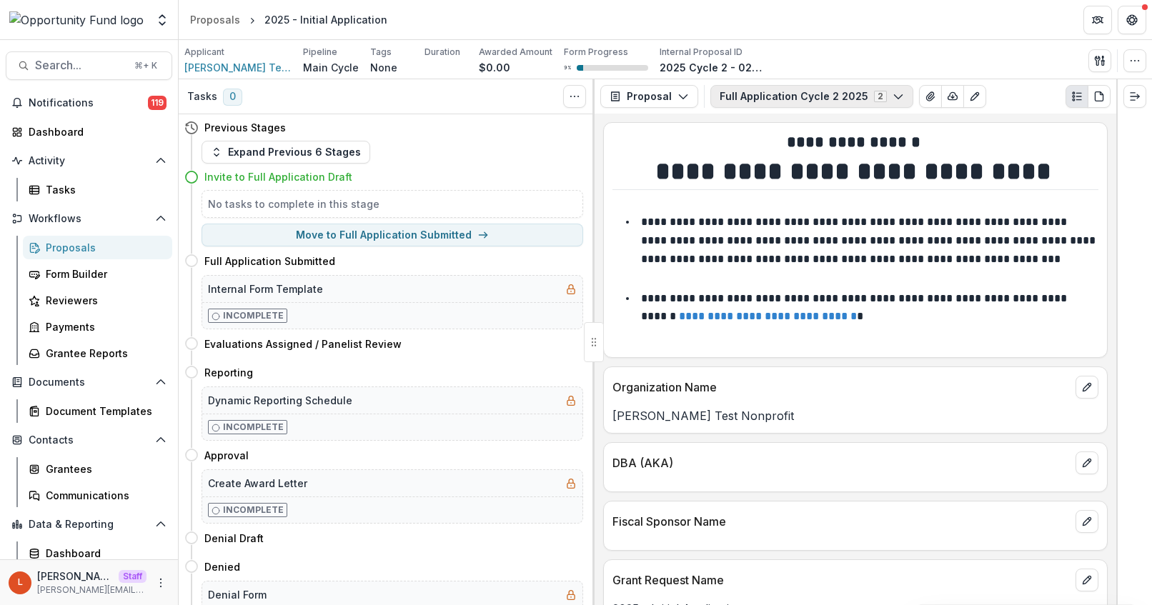
click at [894, 95] on polyline "button" at bounding box center [898, 97] width 8 height 4
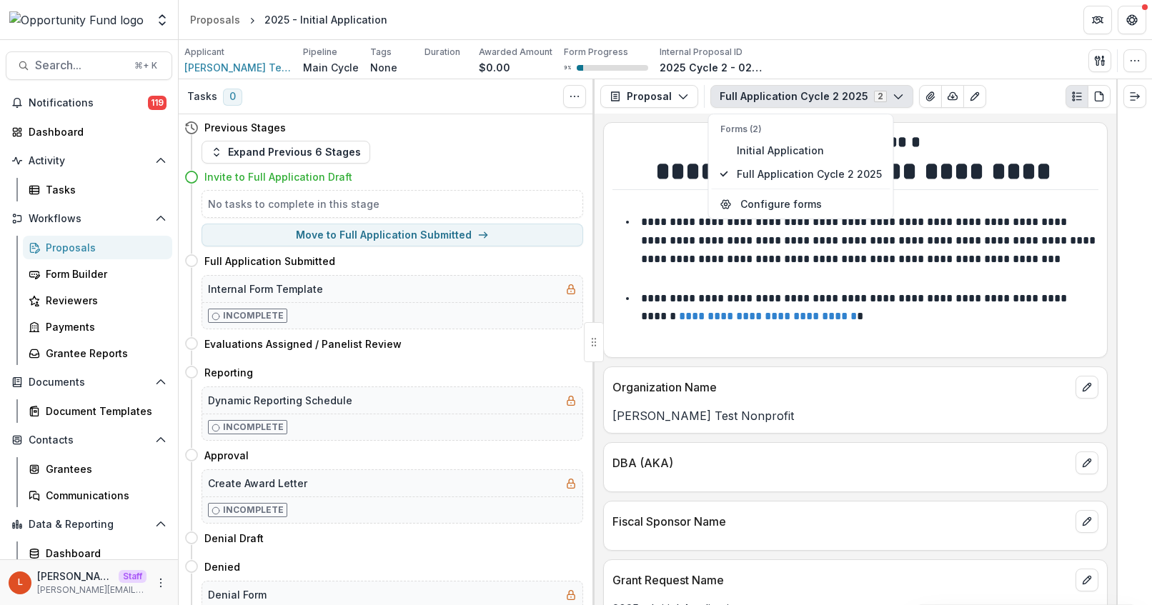
click at [913, 224] on p "**********" at bounding box center [869, 240] width 457 height 47
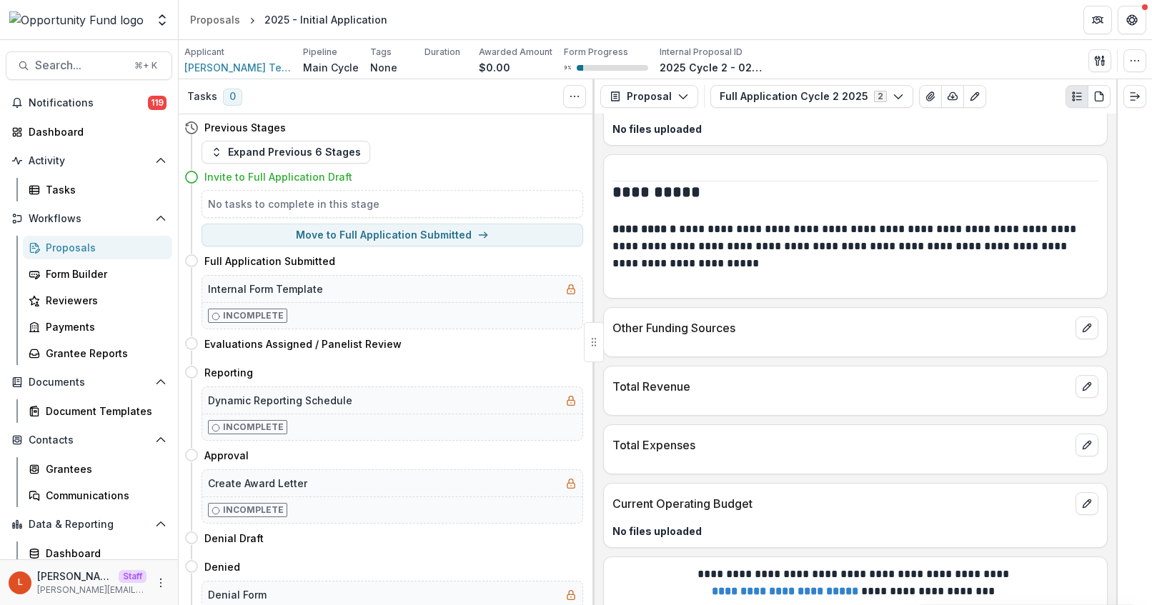
scroll to position [1713, 0]
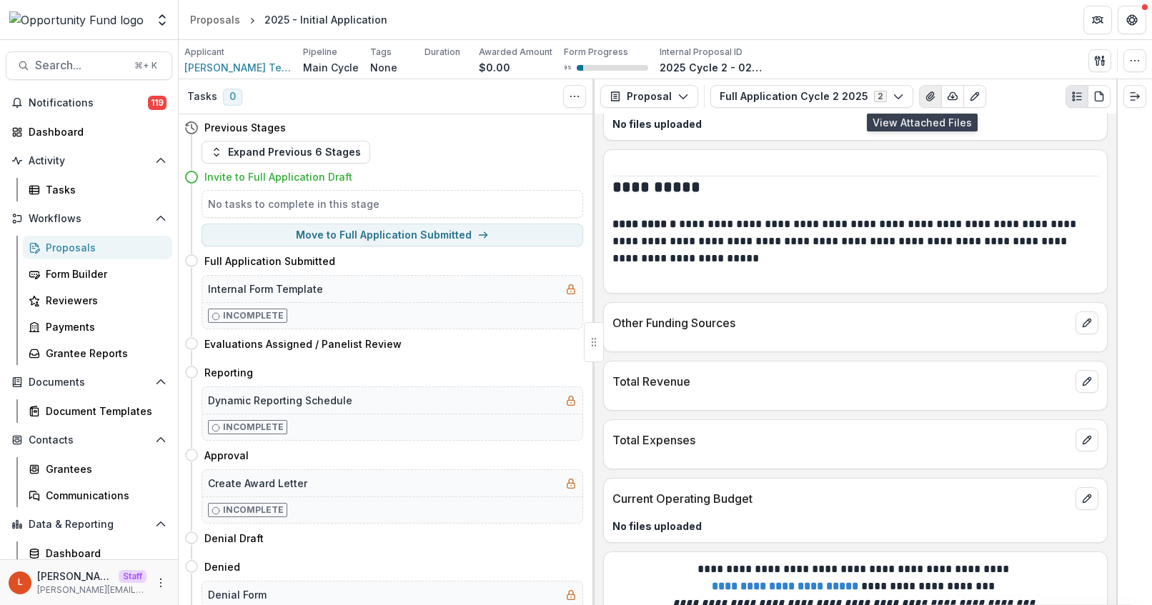
click at [925, 97] on icon "View Attached Files" at bounding box center [930, 96] width 11 height 11
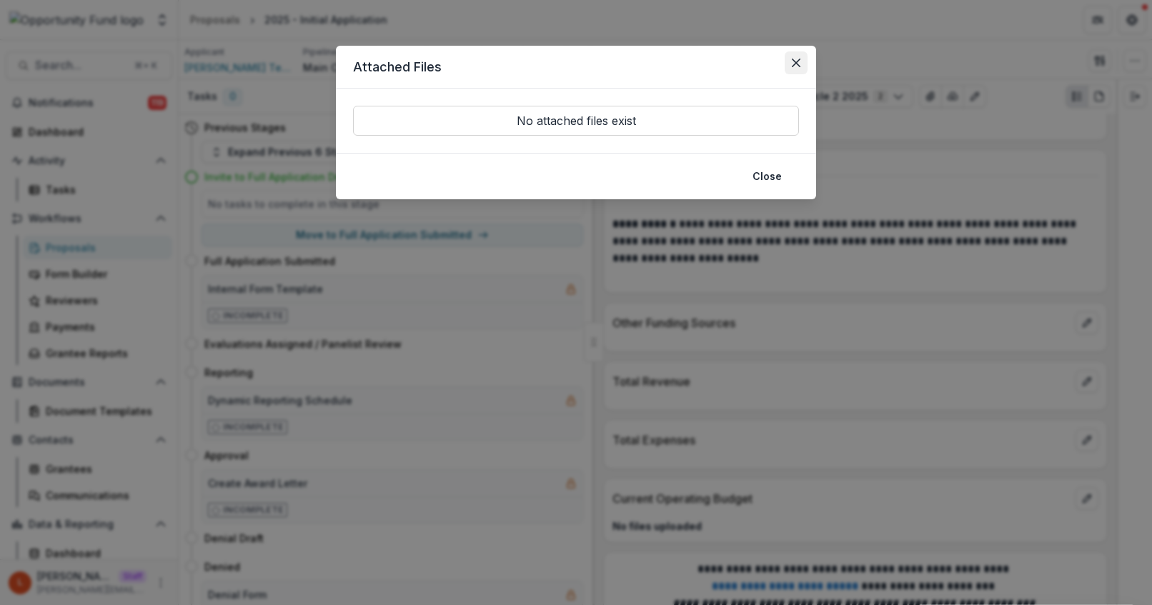
click at [795, 59] on icon "Close" at bounding box center [796, 63] width 9 height 9
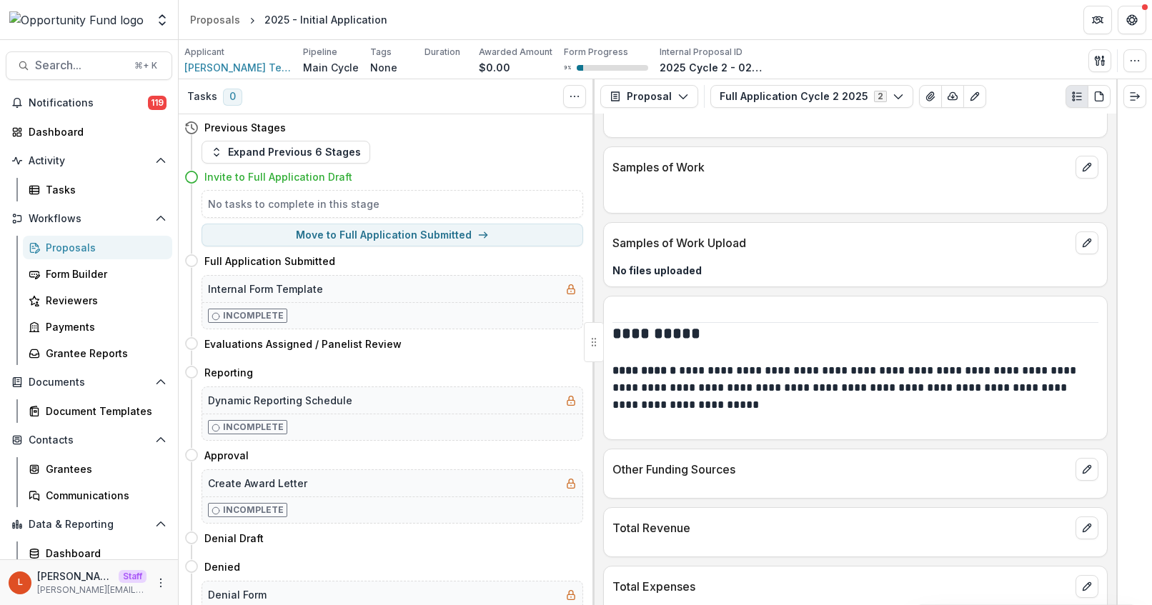
scroll to position [1559, 0]
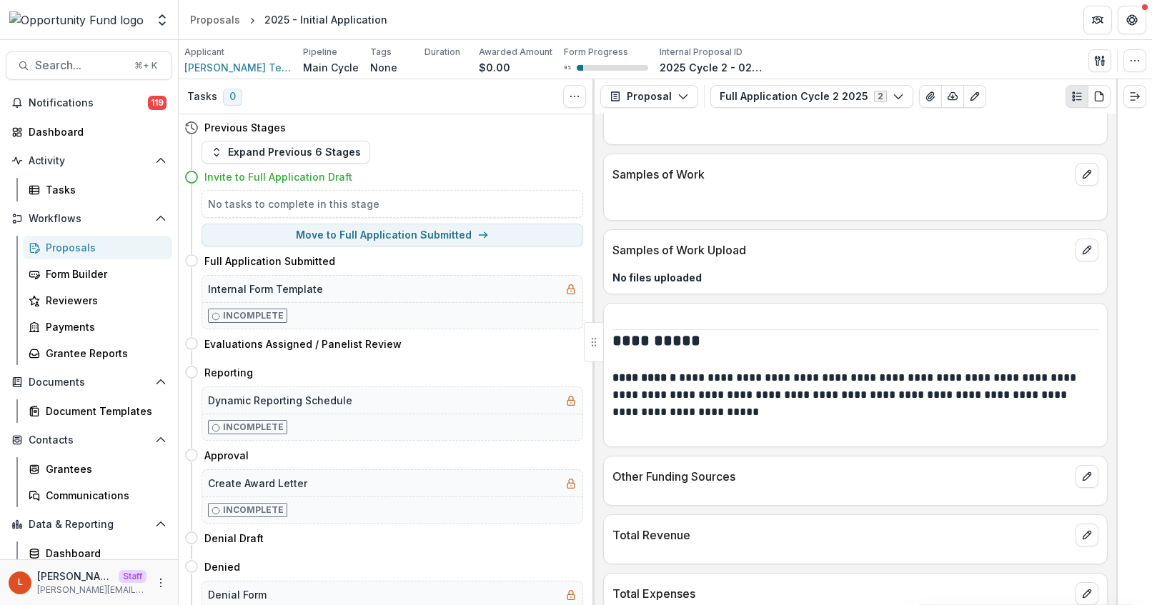
drag, startPoint x: 1097, startPoint y: 94, endPoint x: 1059, endPoint y: 160, distance: 76.5
click at [1059, 160] on div "**********" at bounding box center [856, 342] width 522 height 526
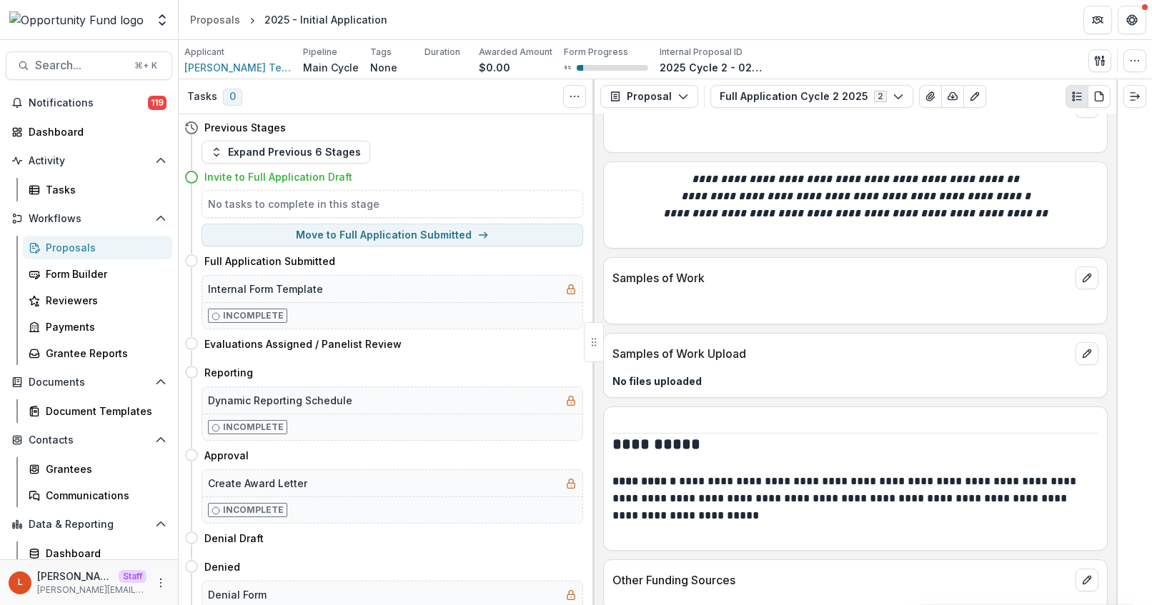
scroll to position [1441, 0]
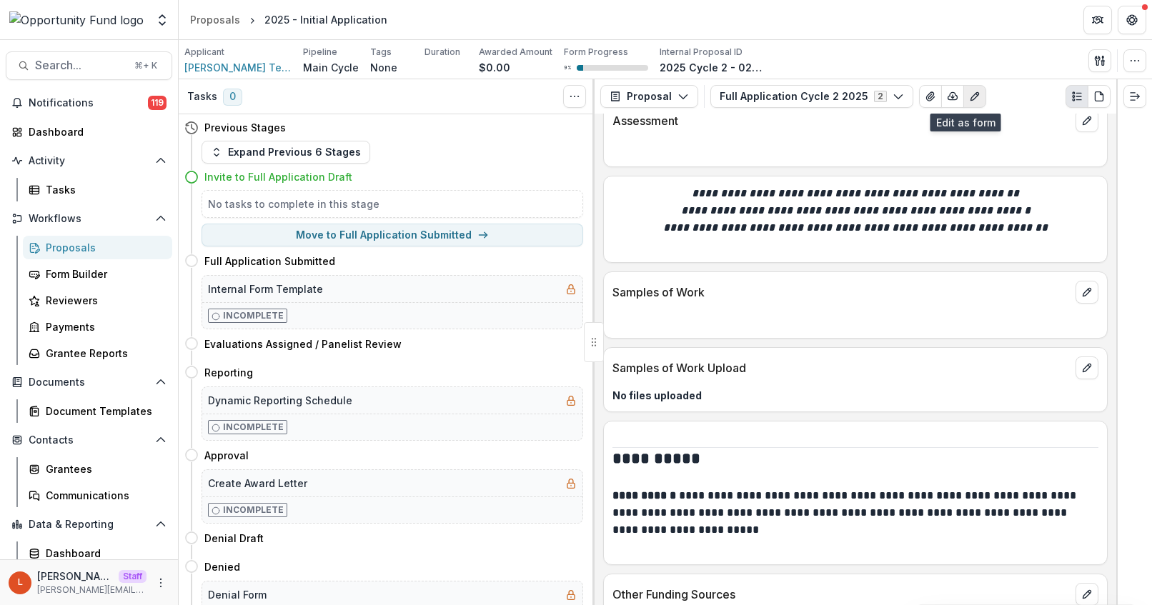
click at [970, 96] on icon "Edit as form" at bounding box center [974, 97] width 8 height 8
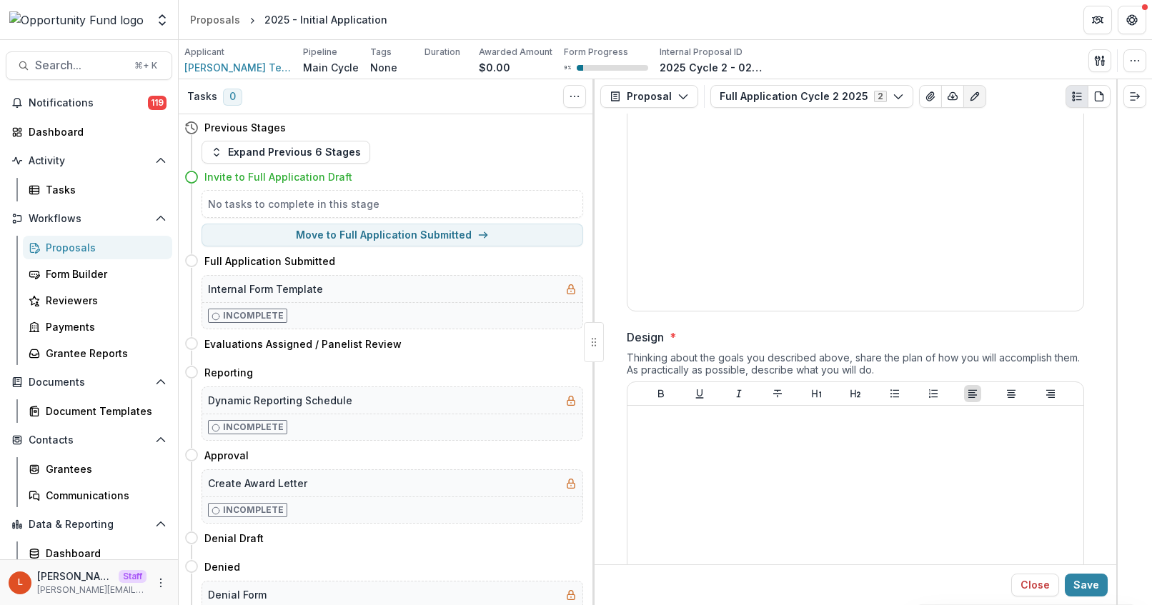
scroll to position [2199, 0]
drag, startPoint x: 1046, startPoint y: 586, endPoint x: 1084, endPoint y: 515, distance: 81.2
click at [1084, 515] on div "**********" at bounding box center [856, 360] width 522 height 492
click at [1027, 586] on button "Close" at bounding box center [1035, 585] width 48 height 23
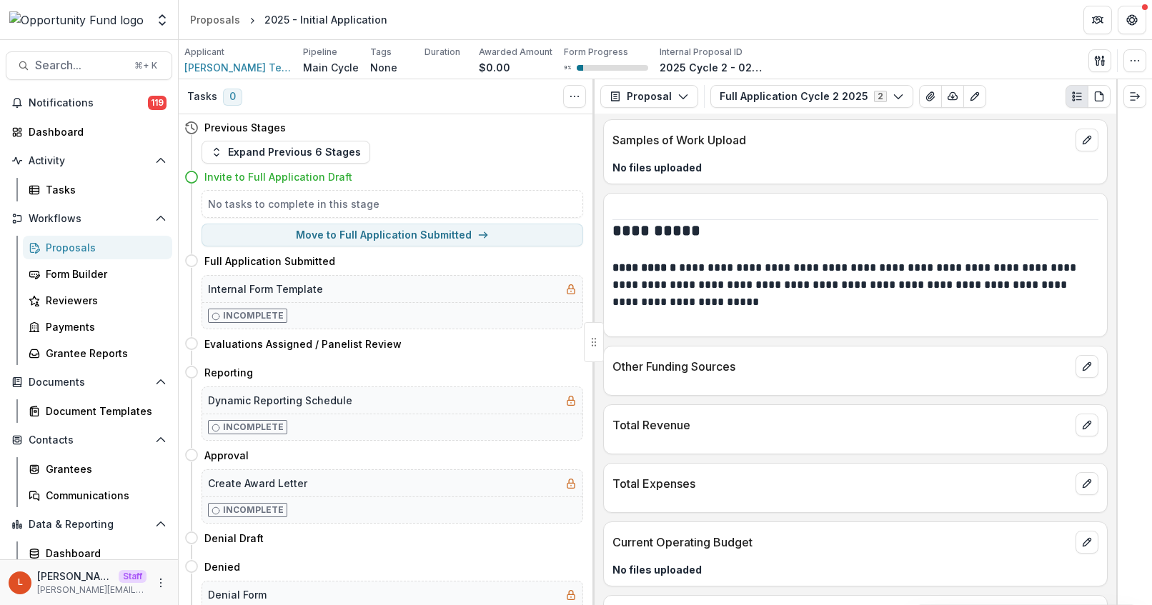
scroll to position [1674, 0]
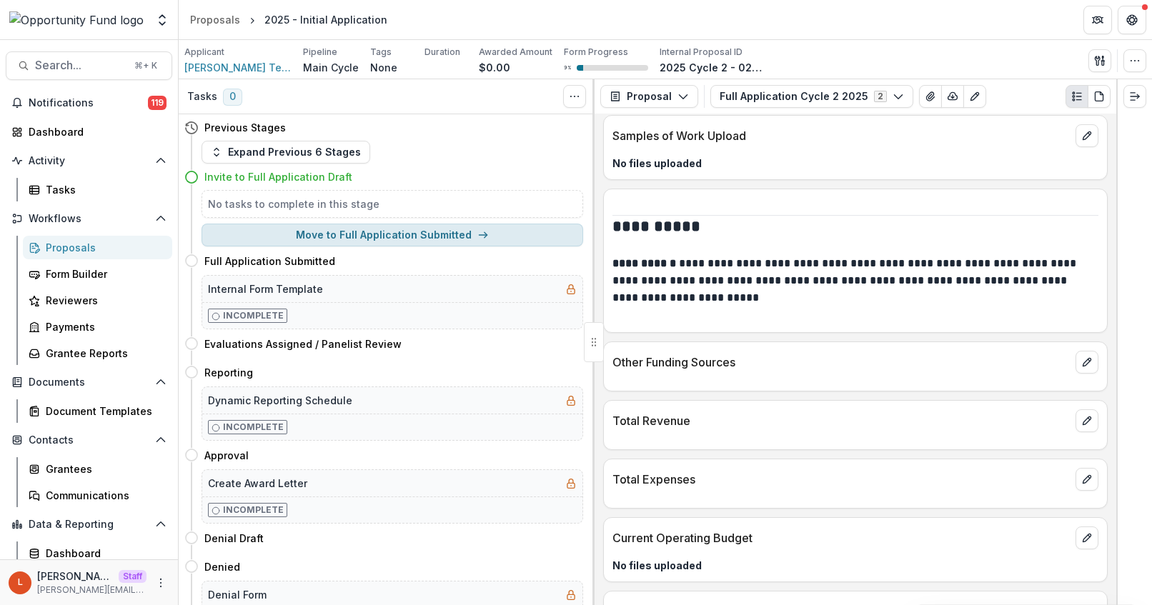
click at [370, 233] on button "Move to Full Application Submitted" at bounding box center [393, 235] width 382 height 23
select select "**********"
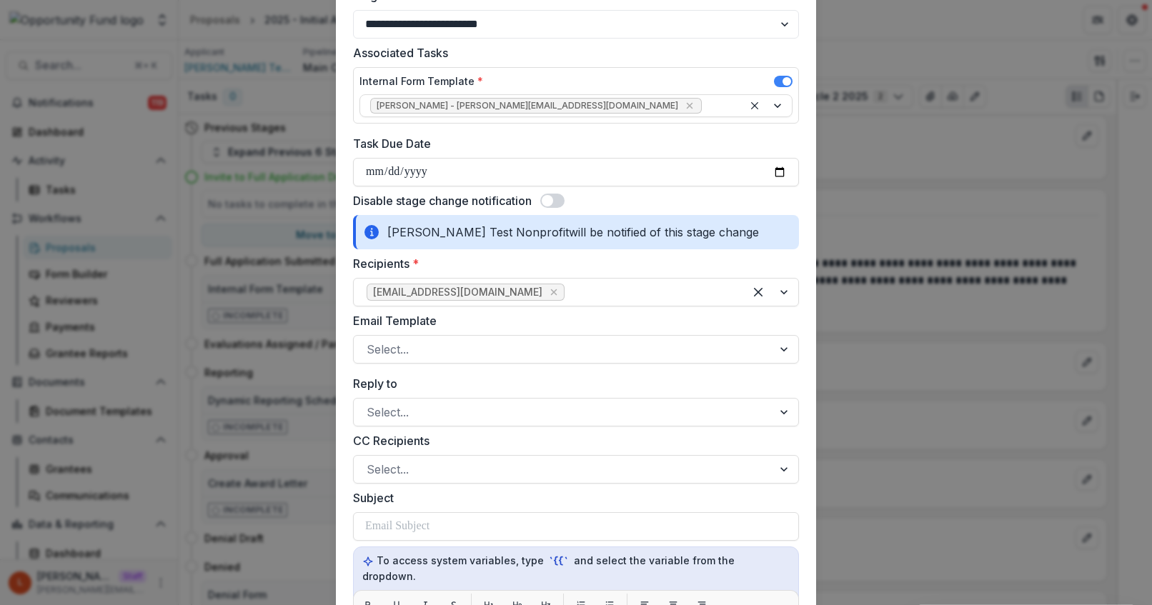
scroll to position [98, 0]
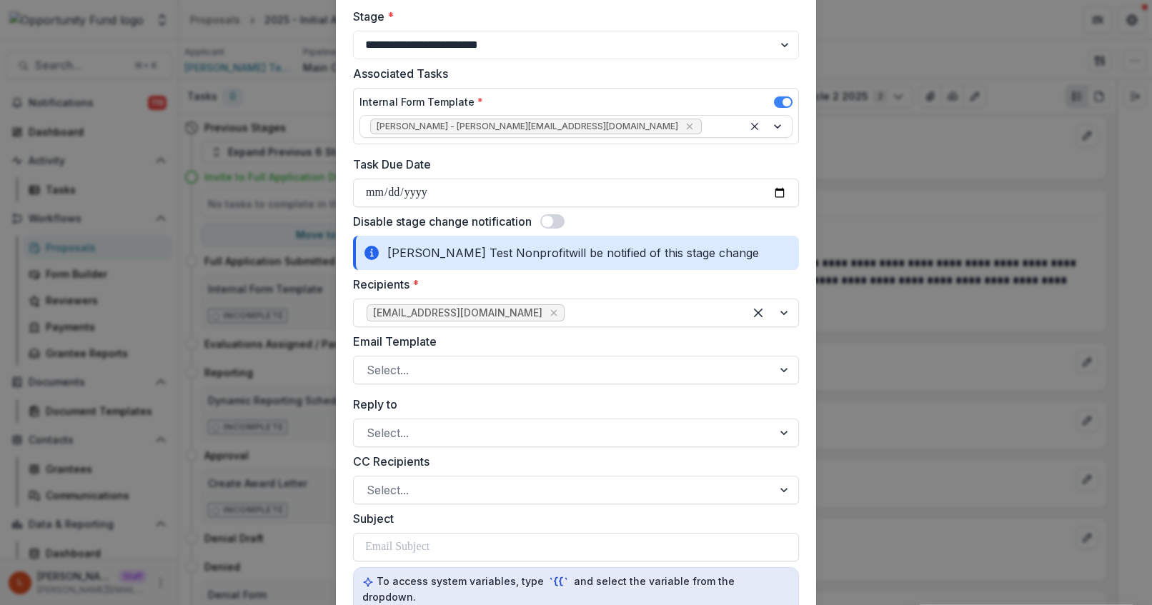
click at [550, 219] on span at bounding box center [547, 221] width 11 height 11
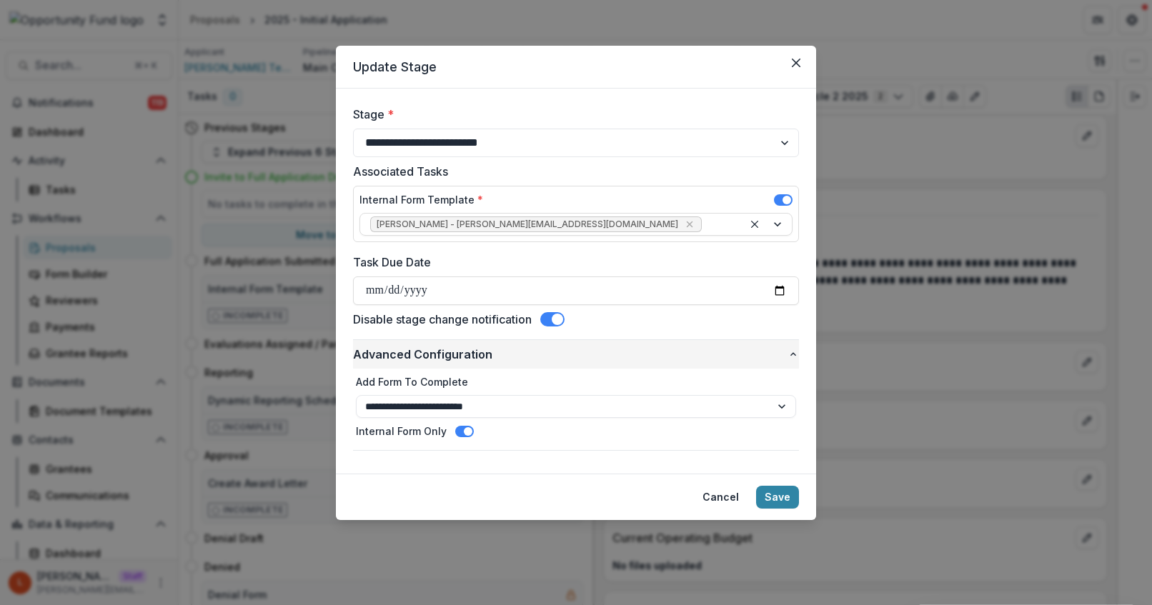
scroll to position [0, 0]
click at [778, 491] on button "Save" at bounding box center [777, 497] width 43 height 23
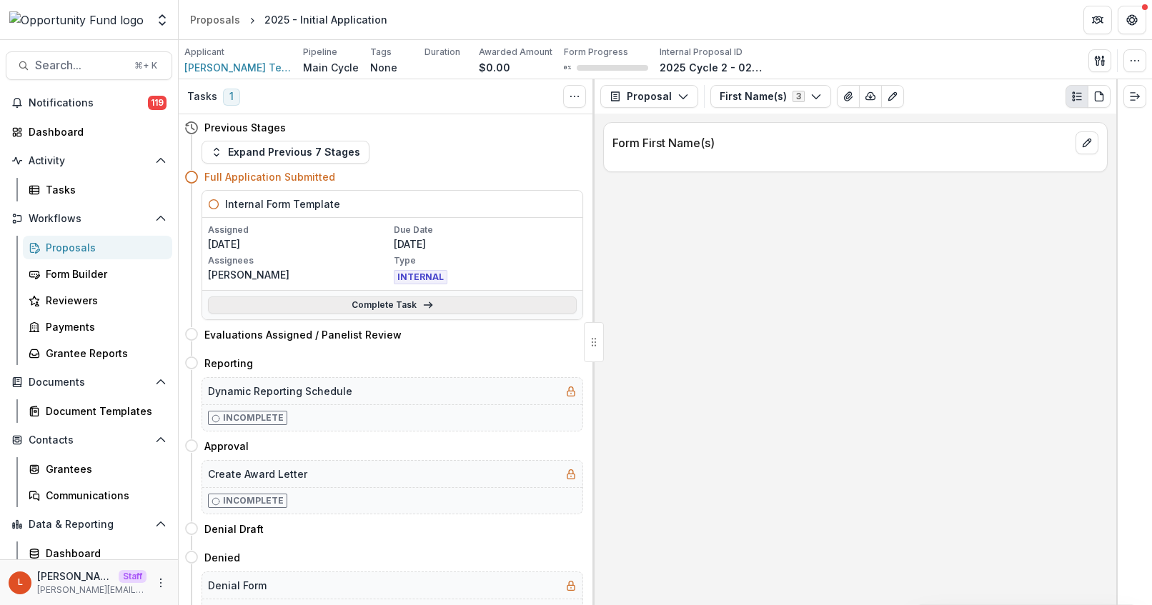
click at [365, 305] on link "Complete Task" at bounding box center [392, 305] width 369 height 17
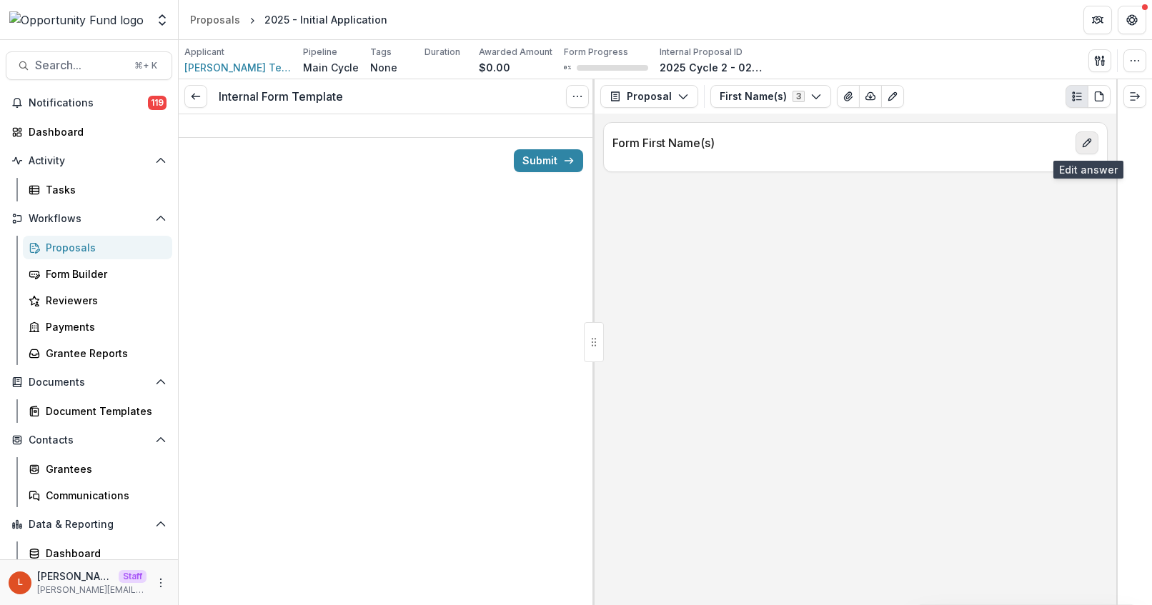
click at [1081, 141] on icon "edit" at bounding box center [1086, 142] width 11 height 11
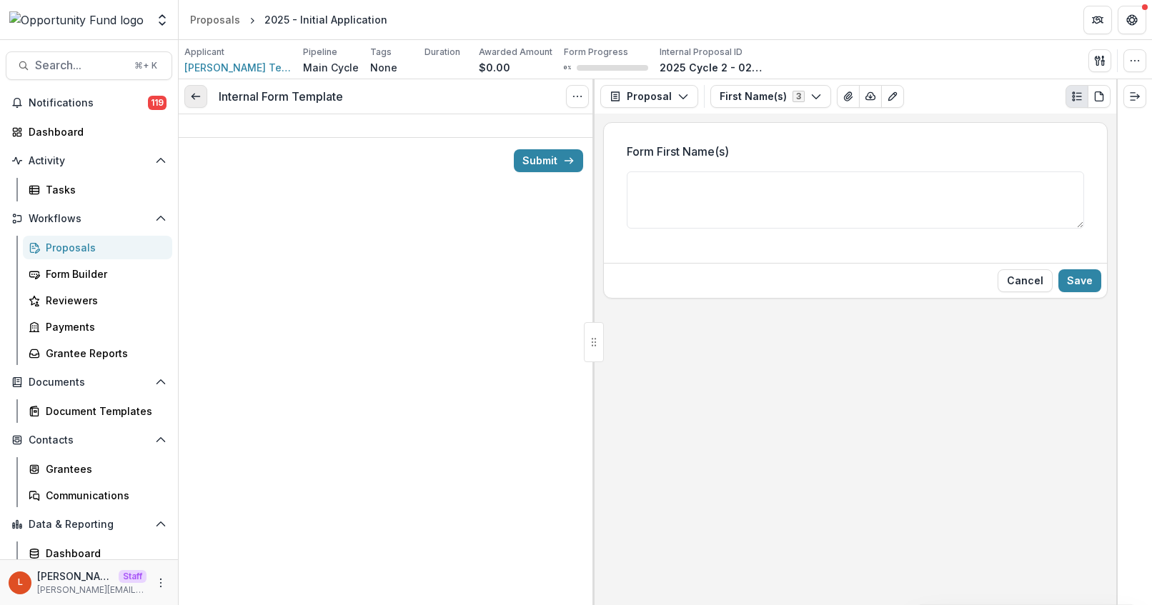
click at [199, 96] on icon at bounding box center [195, 96] width 11 height 11
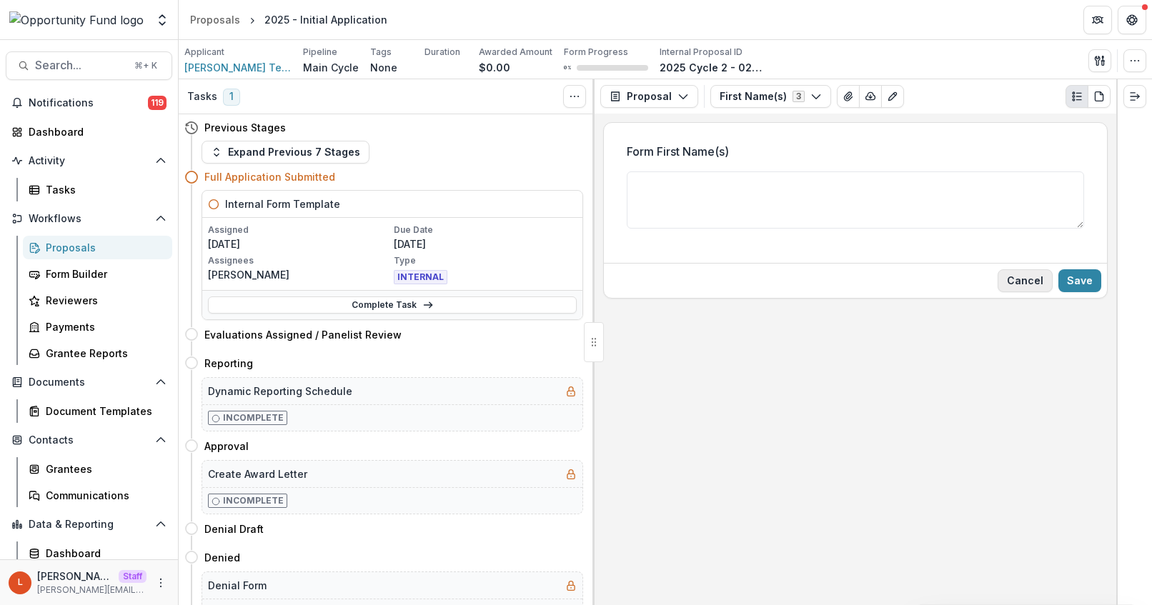
click at [1030, 272] on button "Cancel" at bounding box center [1025, 280] width 55 height 23
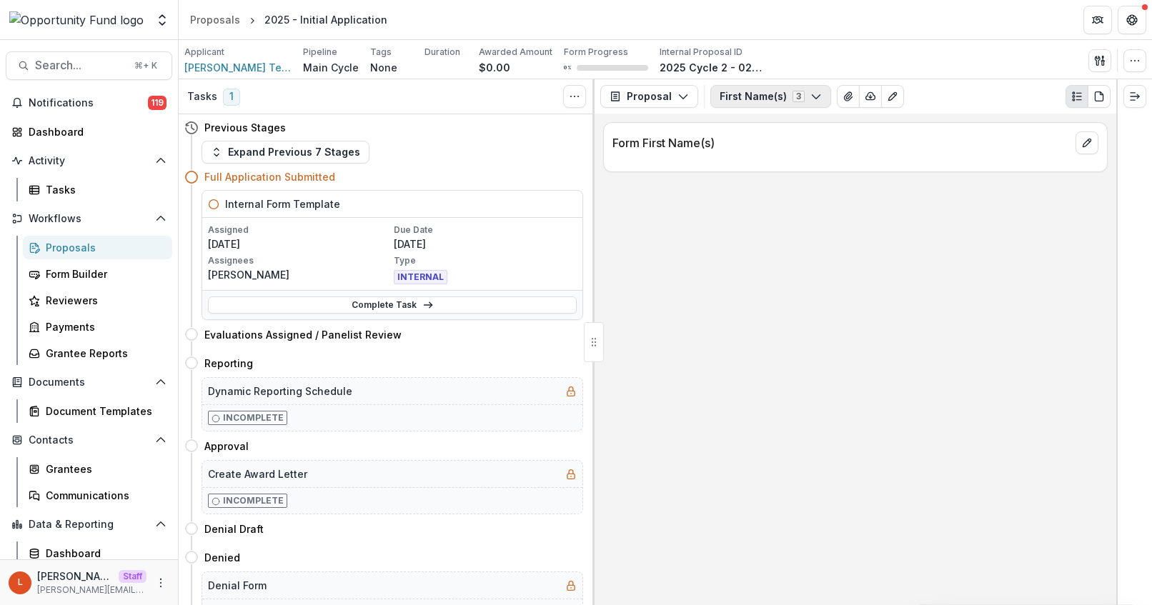
click at [783, 90] on button "First Name(s) 3" at bounding box center [770, 96] width 121 height 23
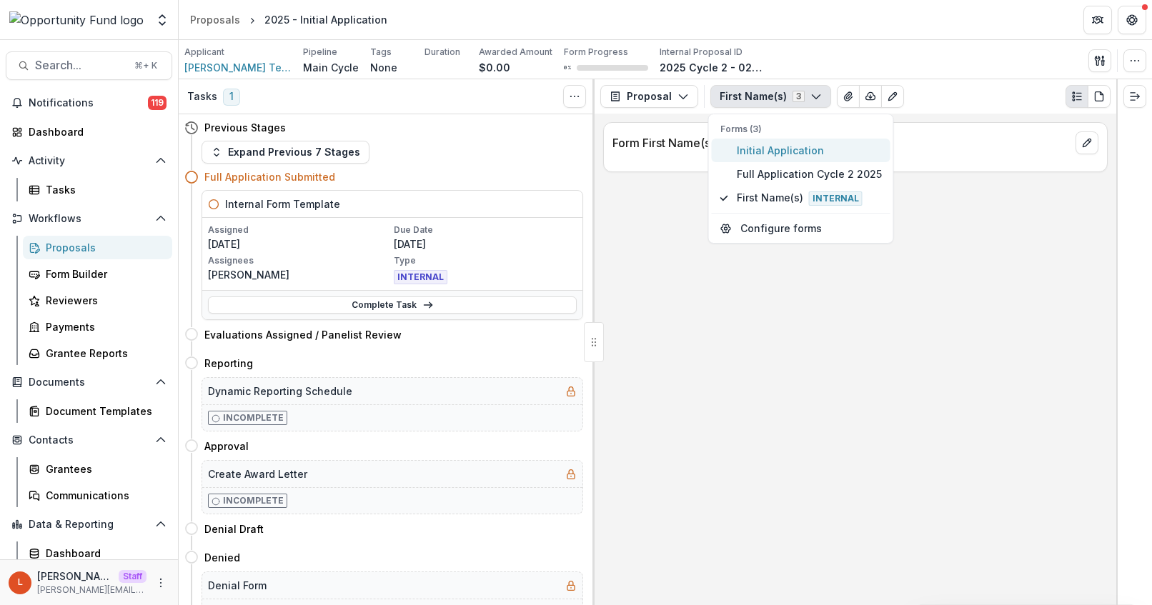
click at [793, 155] on span "Initial Application" at bounding box center [809, 150] width 145 height 15
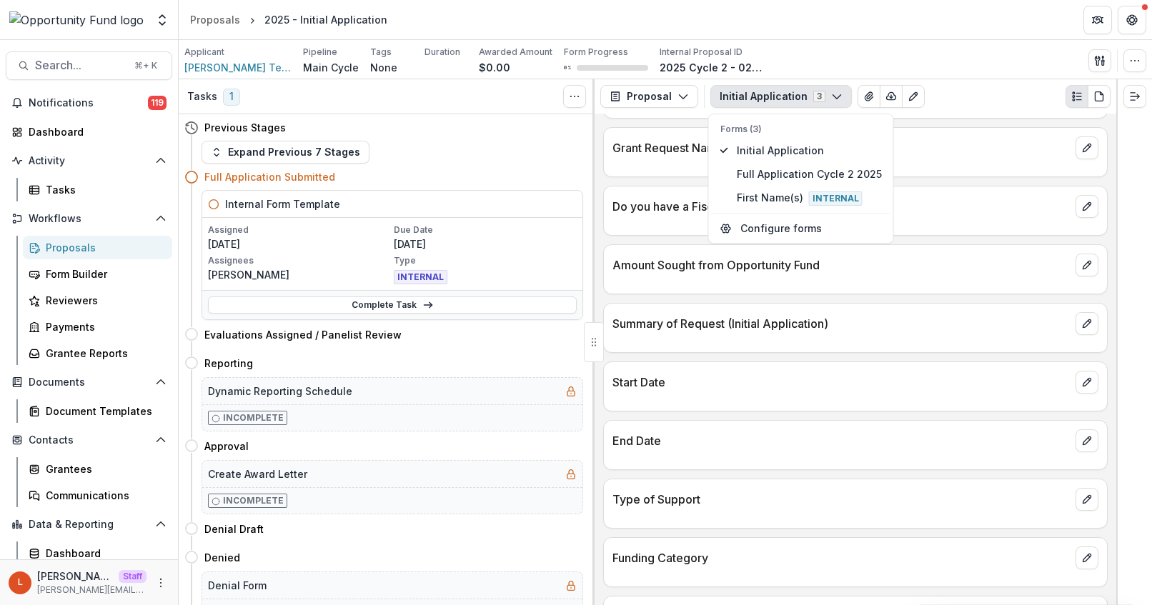
scroll to position [146, 0]
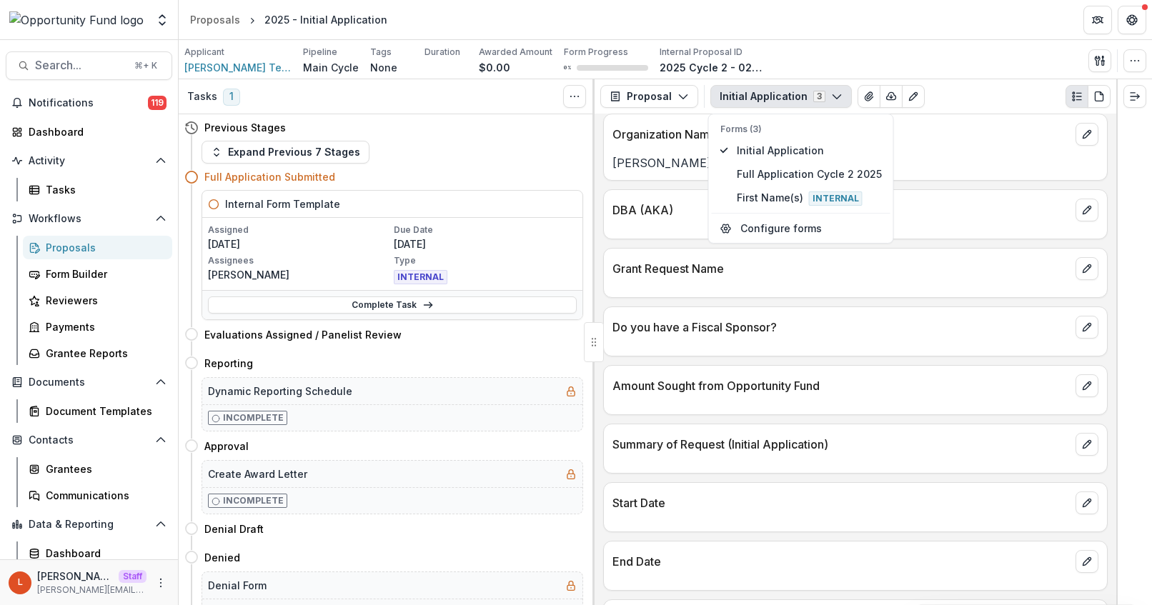
click at [940, 114] on div "Organization Name [PERSON_NAME] Test Nonprofit" at bounding box center [855, 147] width 505 height 67
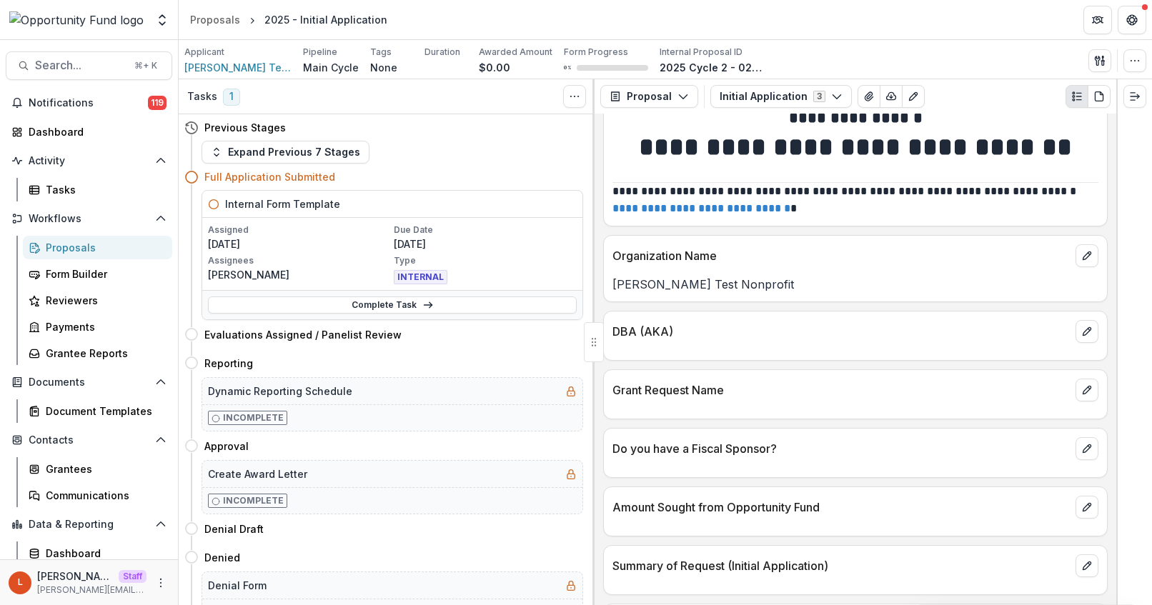
scroll to position [0, 0]
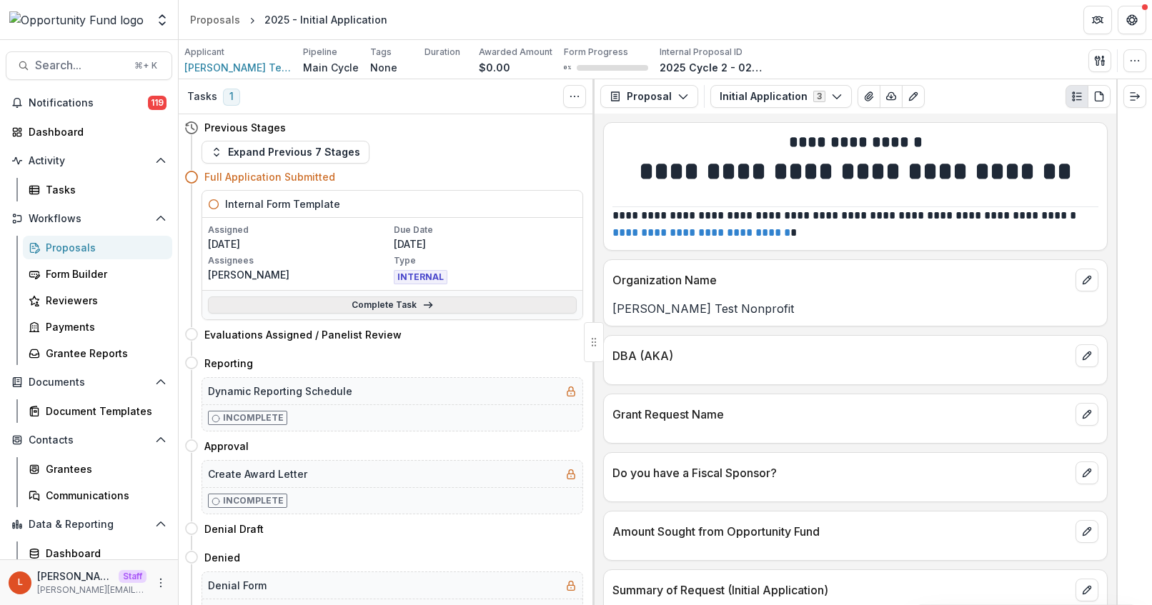
click at [376, 310] on link "Complete Task" at bounding box center [392, 305] width 369 height 17
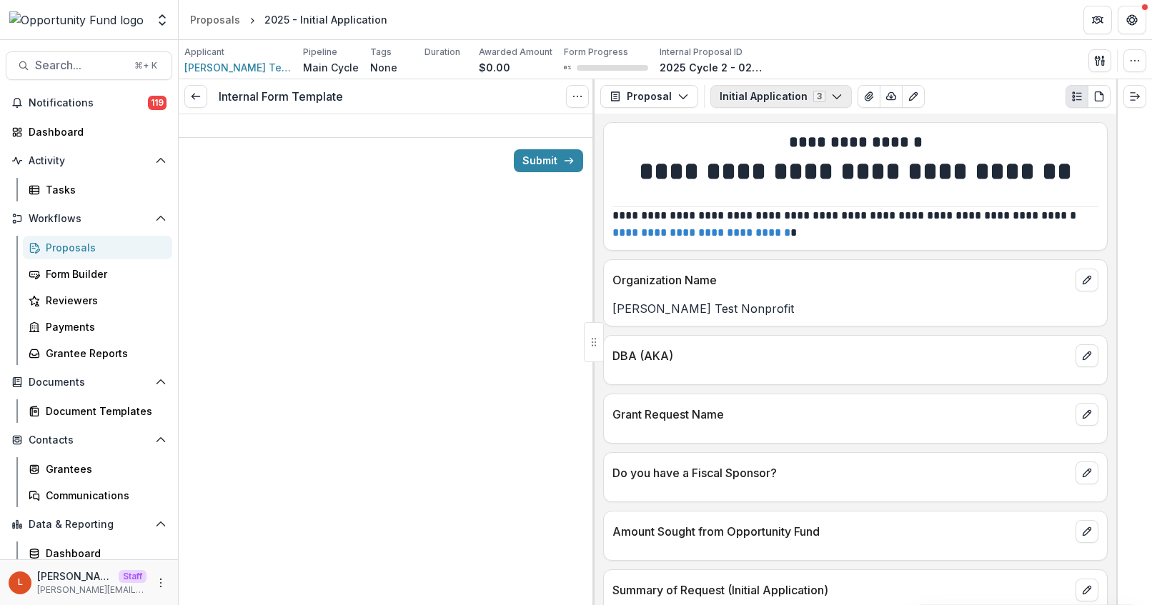
click at [754, 94] on button "Initial Application 3" at bounding box center [780, 96] width 141 height 23
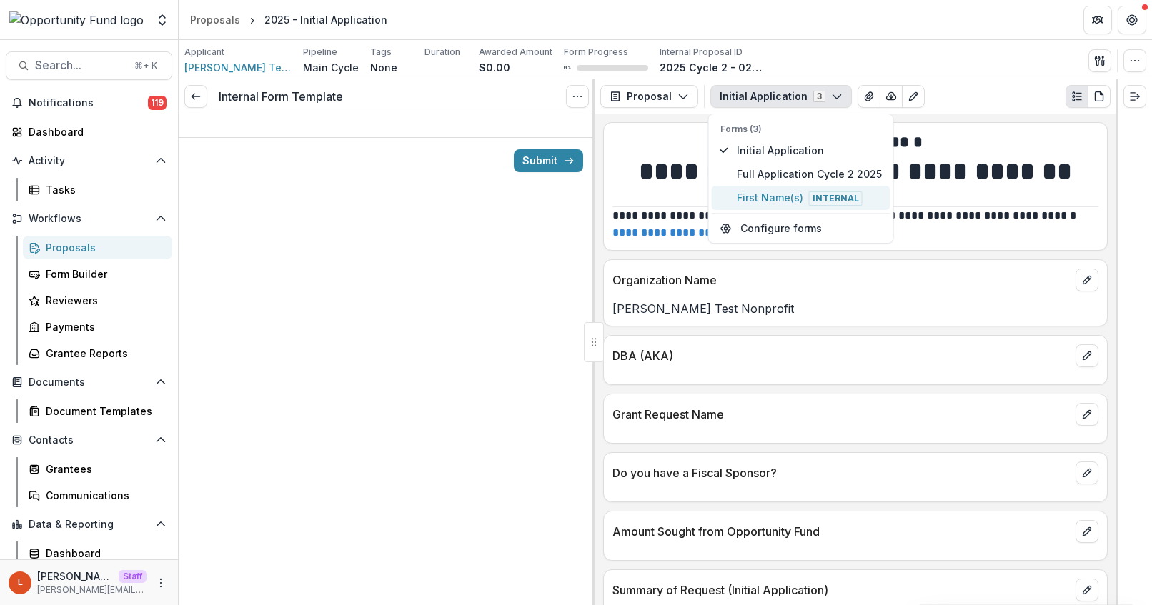
click at [756, 201] on span "First Name(s) Internal" at bounding box center [809, 198] width 145 height 16
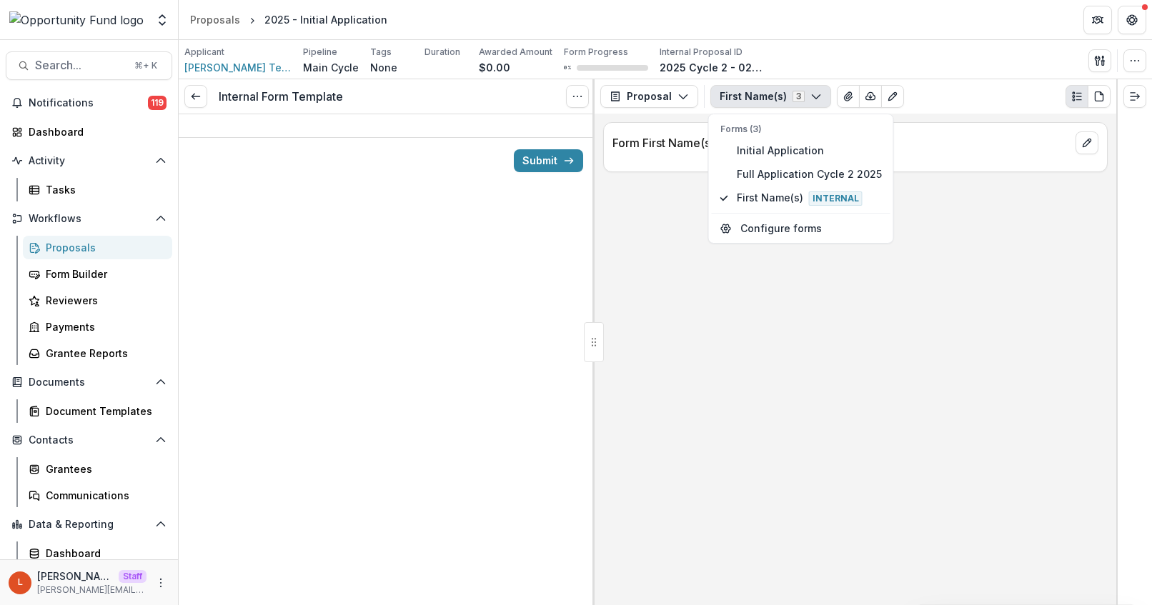
click at [662, 238] on div "Form First Name(s)" at bounding box center [856, 360] width 522 height 492
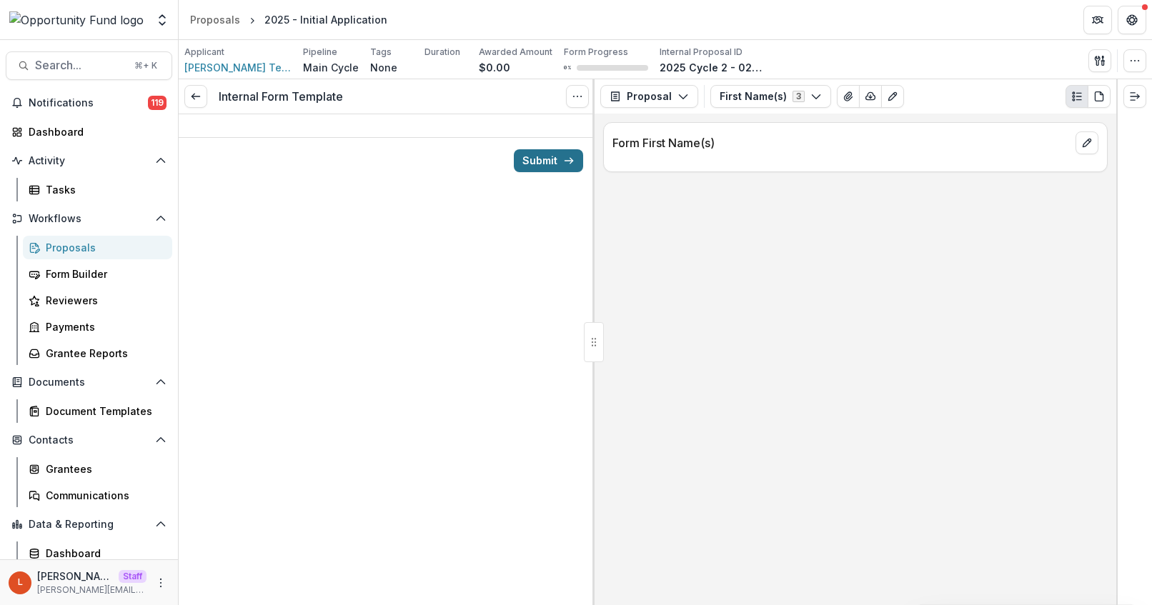
click at [564, 162] on icon "submit" at bounding box center [568, 160] width 11 height 11
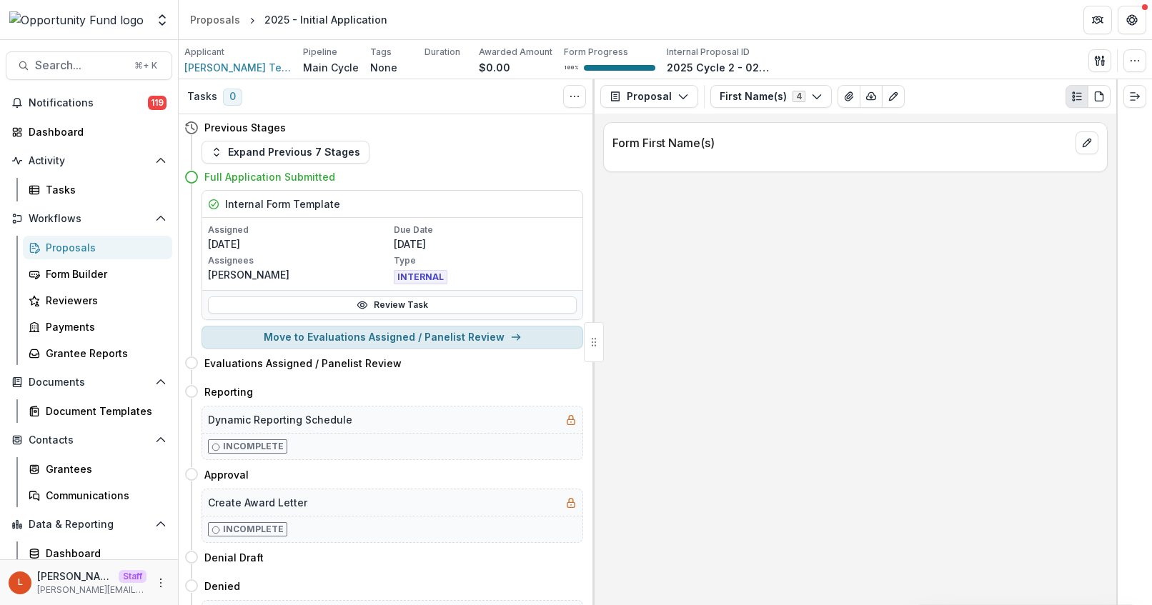
click at [351, 335] on button "Move to Evaluations Assigned / Panelist Review" at bounding box center [393, 337] width 382 height 23
select select "**********"
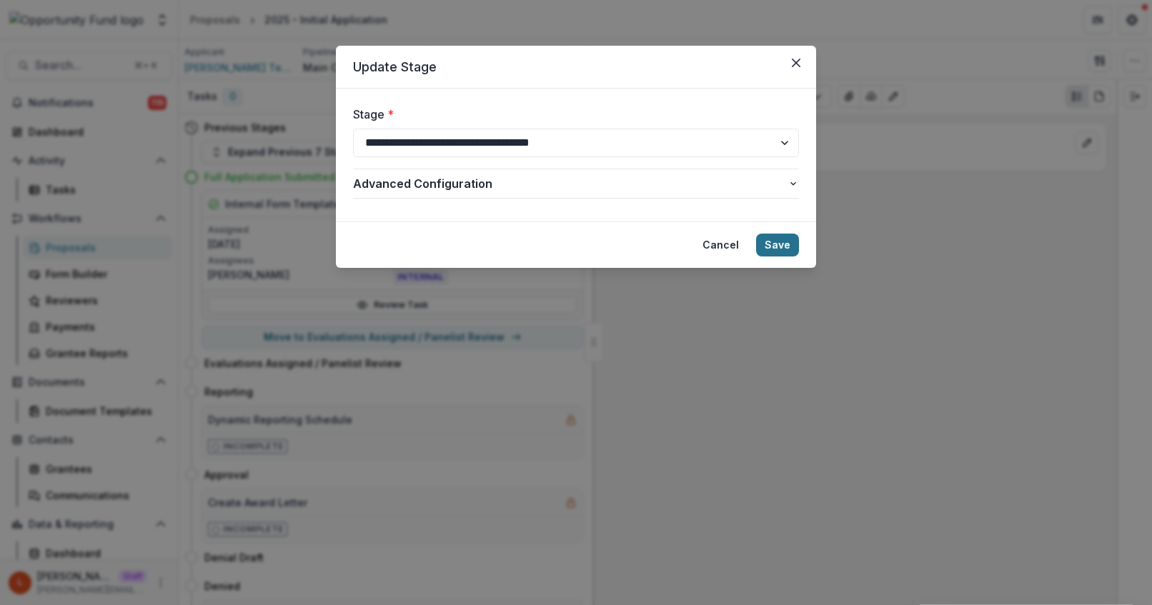
click at [788, 246] on button "Save" at bounding box center [777, 245] width 43 height 23
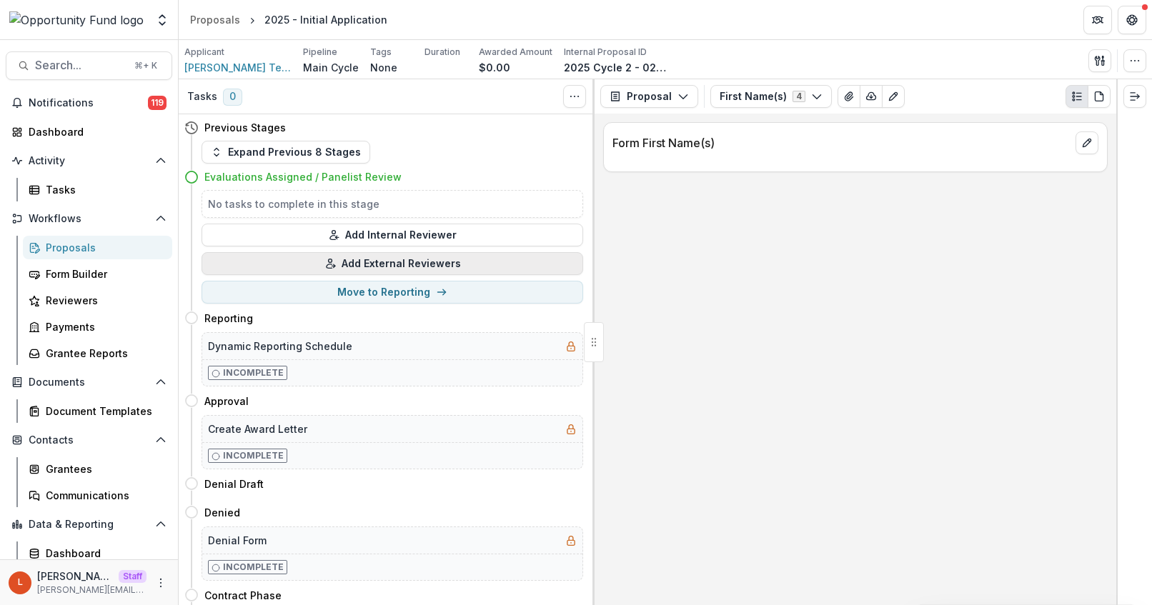
click at [359, 265] on button "Add External Reviewers" at bounding box center [393, 263] width 382 height 23
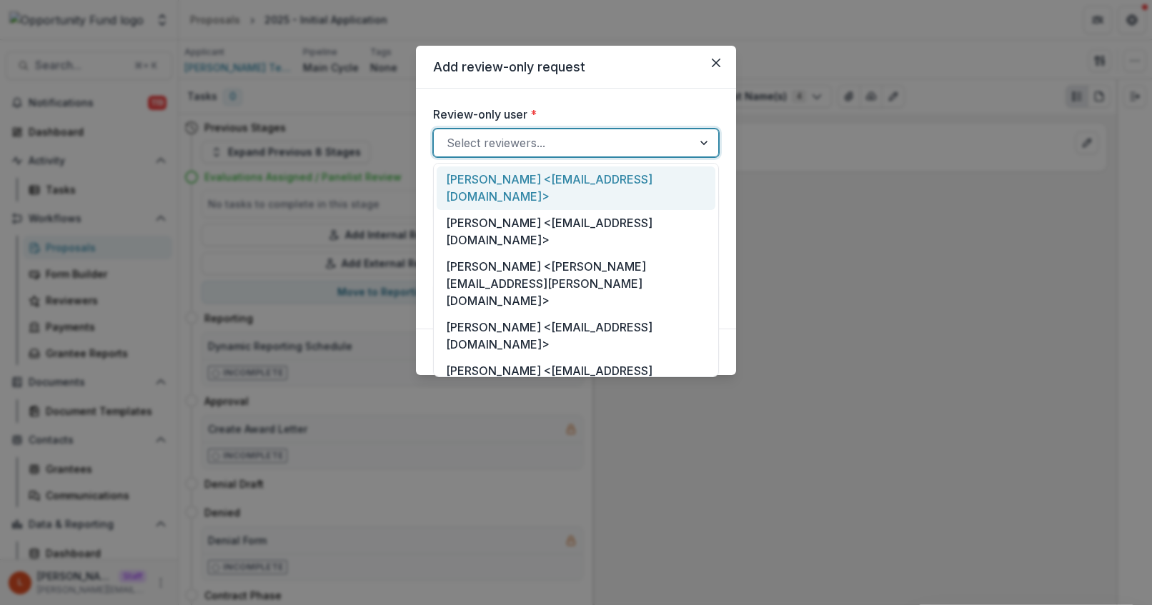
click at [576, 140] on div at bounding box center [563, 143] width 233 height 20
click at [657, 171] on div "[PERSON_NAME] <[EMAIL_ADDRESS][DOMAIN_NAME]>" at bounding box center [576, 189] width 279 height 44
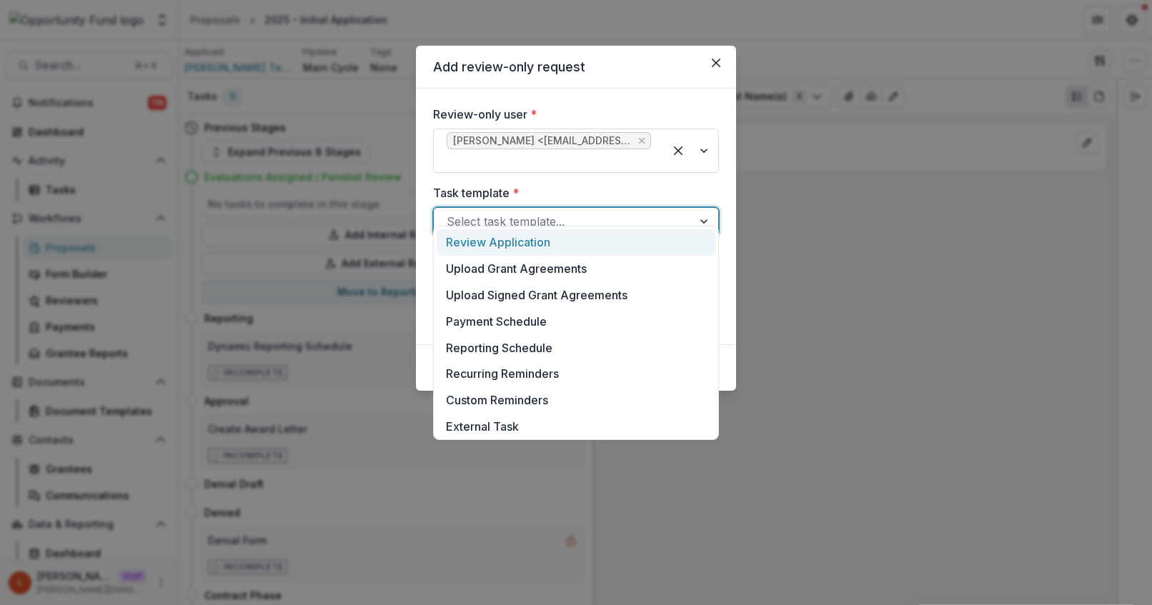
click at [556, 212] on div at bounding box center [563, 222] width 233 height 20
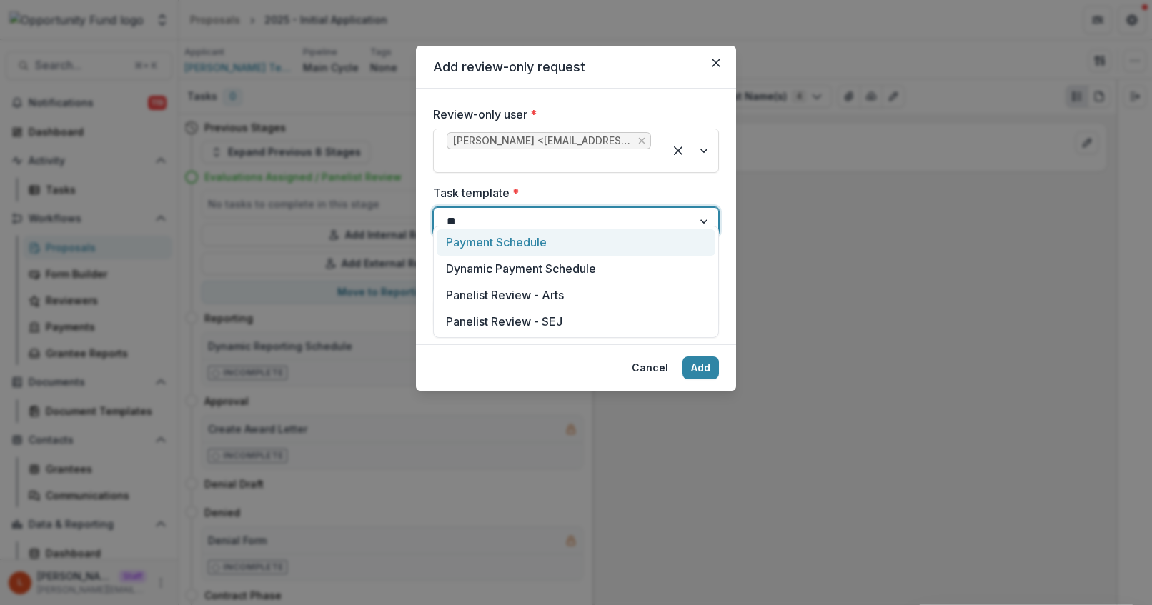
type input "***"
click at [555, 243] on div "Panelist Review - Arts" at bounding box center [576, 242] width 279 height 26
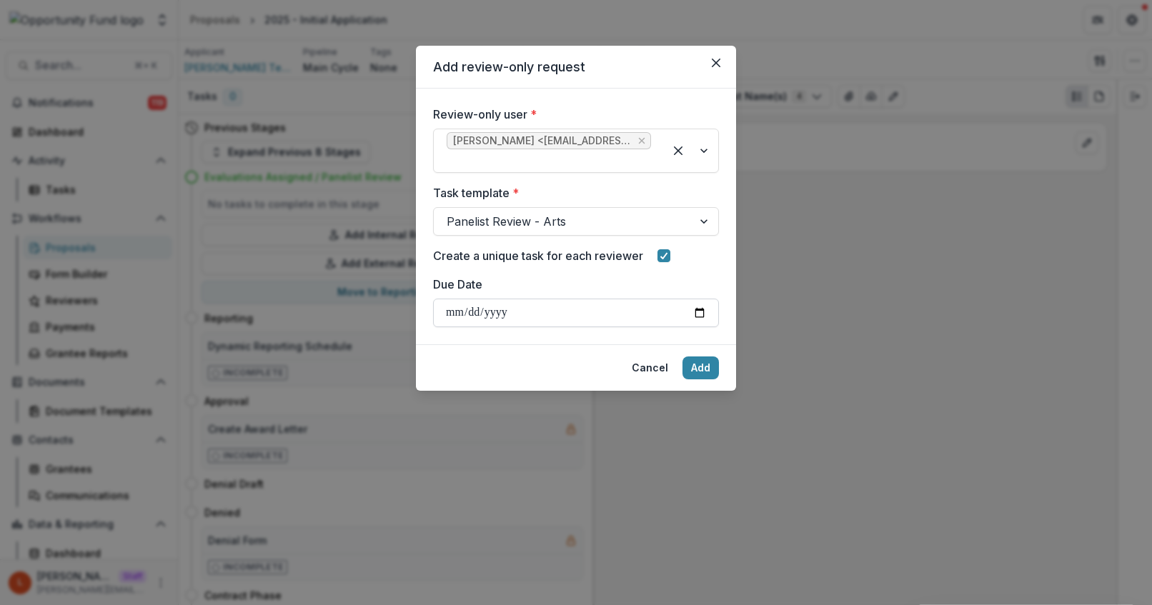
click at [702, 299] on input "Due Date" at bounding box center [576, 313] width 286 height 29
click at [716, 322] on div "Review-only user * [PERSON_NAME] <[EMAIL_ADDRESS][DOMAIN_NAME]> Task template *…" at bounding box center [576, 217] width 320 height 256
click at [700, 357] on button "Add" at bounding box center [700, 368] width 36 height 23
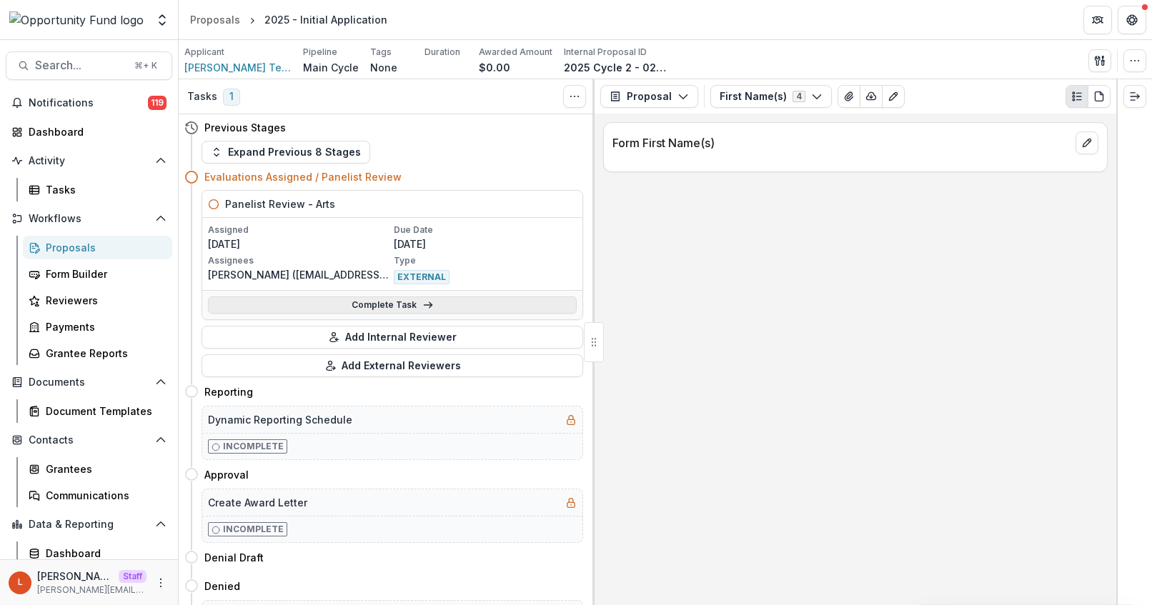
click at [435, 304] on link "Complete Task" at bounding box center [392, 305] width 369 height 17
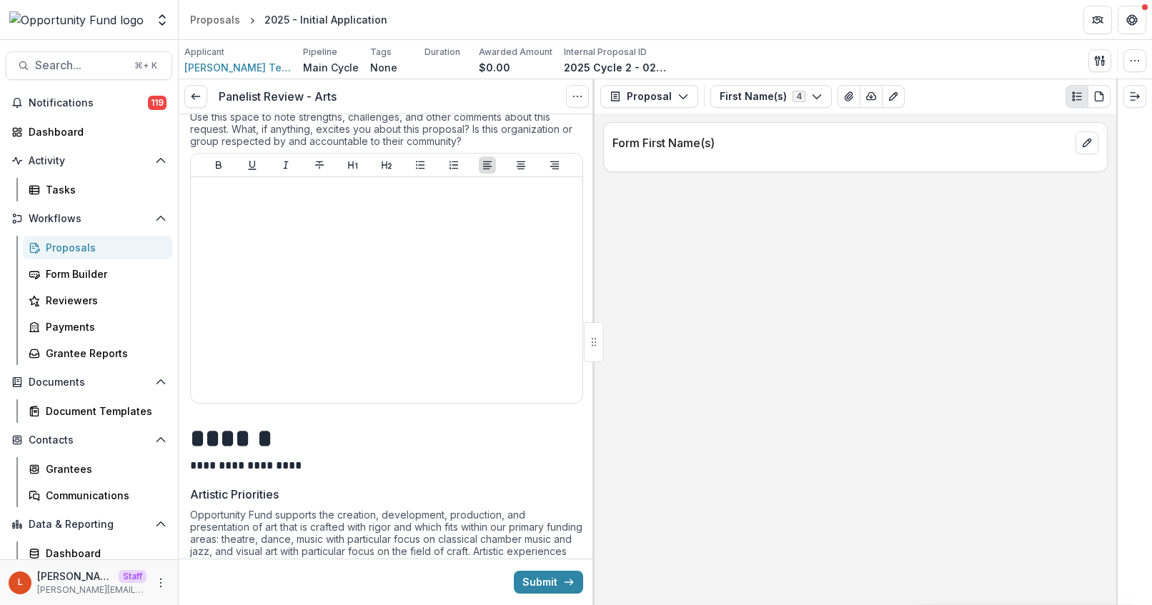
scroll to position [393, 0]
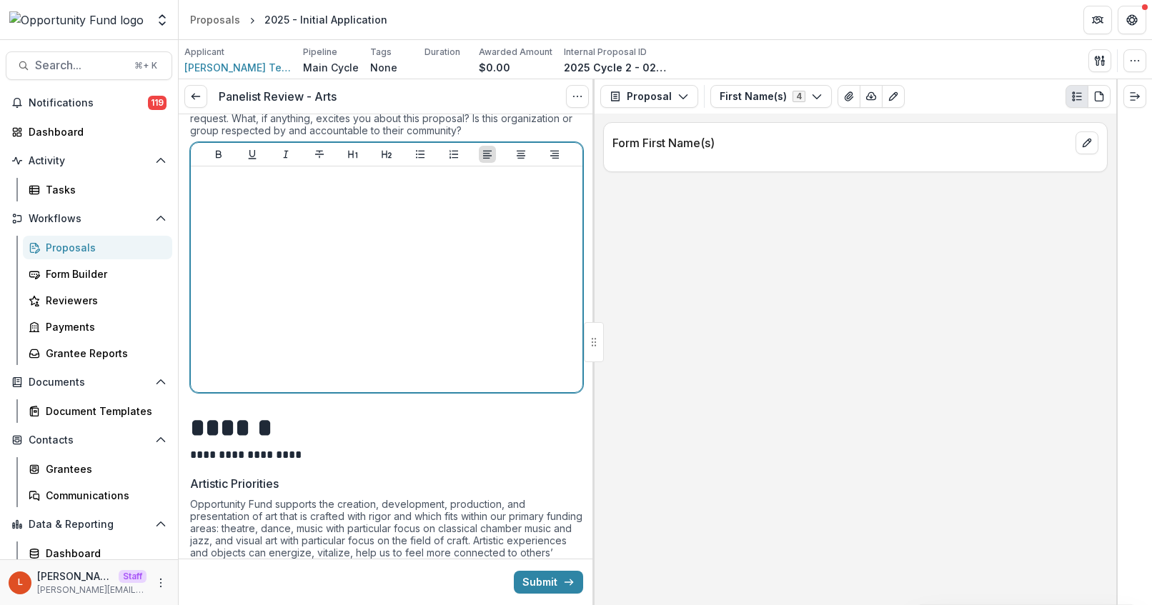
click at [350, 236] on div at bounding box center [387, 279] width 380 height 214
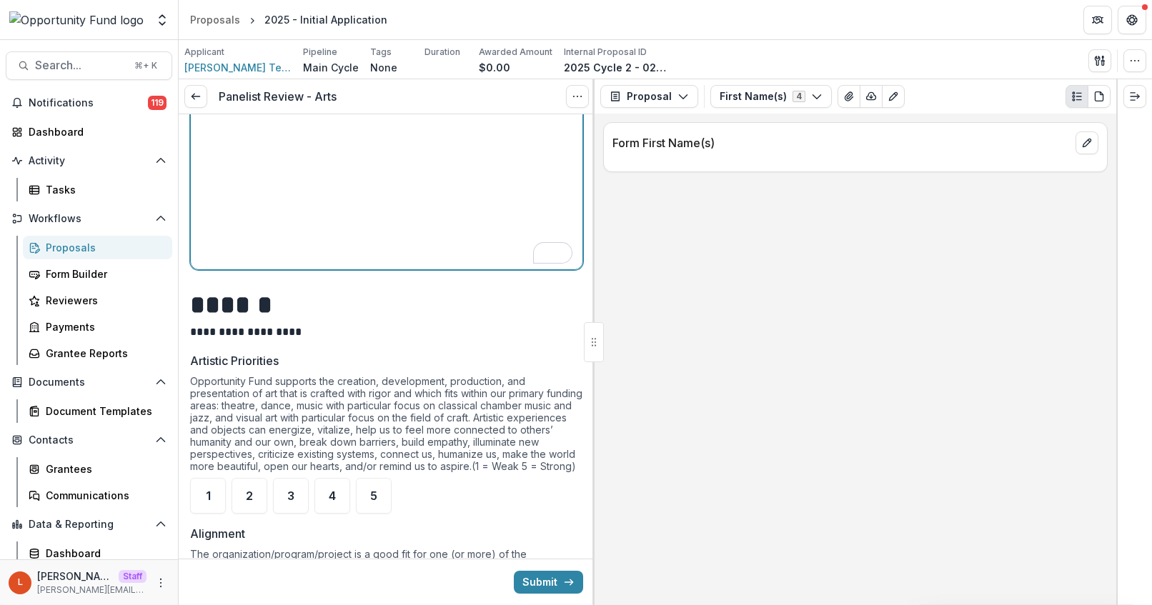
scroll to position [0, 0]
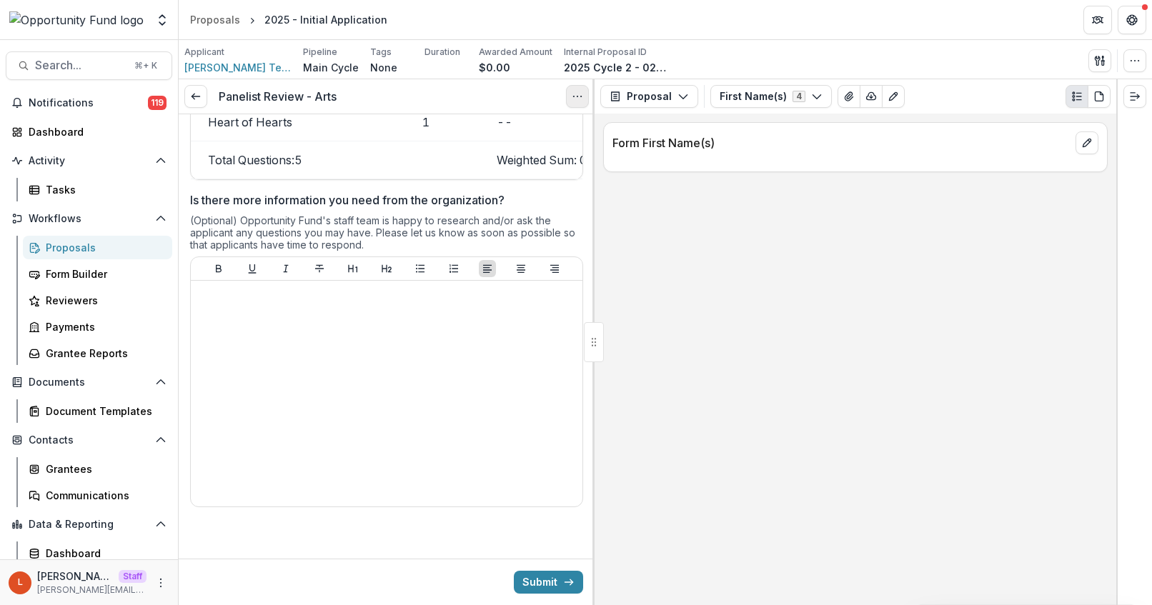
click at [579, 99] on icon "Options" at bounding box center [577, 96] width 11 height 11
click at [467, 550] on div at bounding box center [387, 547] width 416 height 23
click at [541, 585] on button "Submit" at bounding box center [548, 582] width 69 height 23
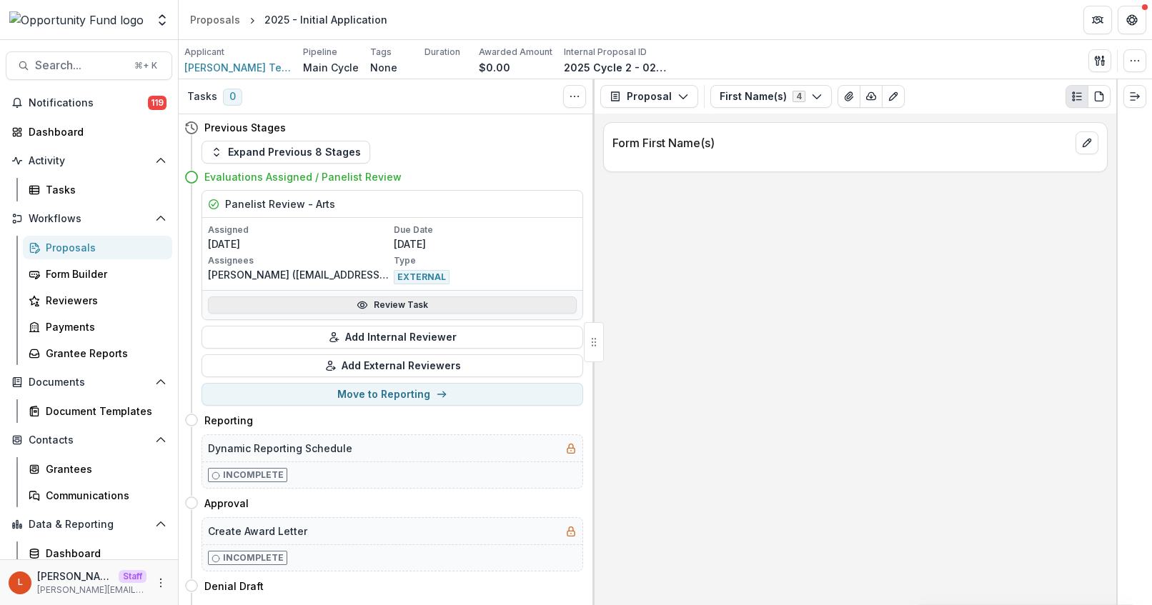
click at [376, 304] on link "Review Task" at bounding box center [392, 305] width 369 height 17
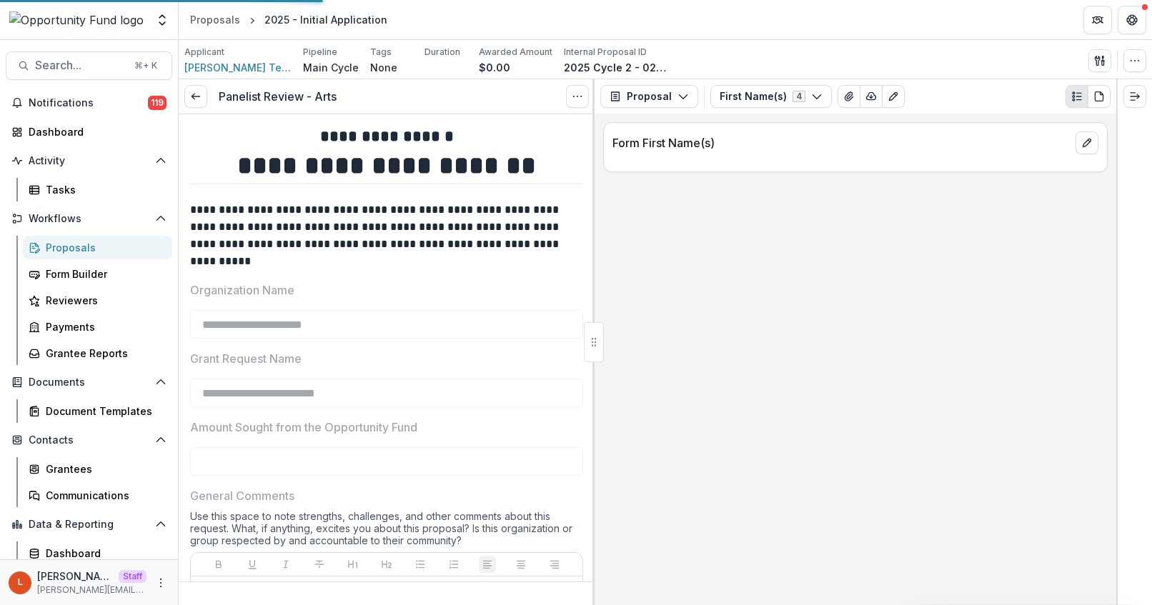
type input "**"
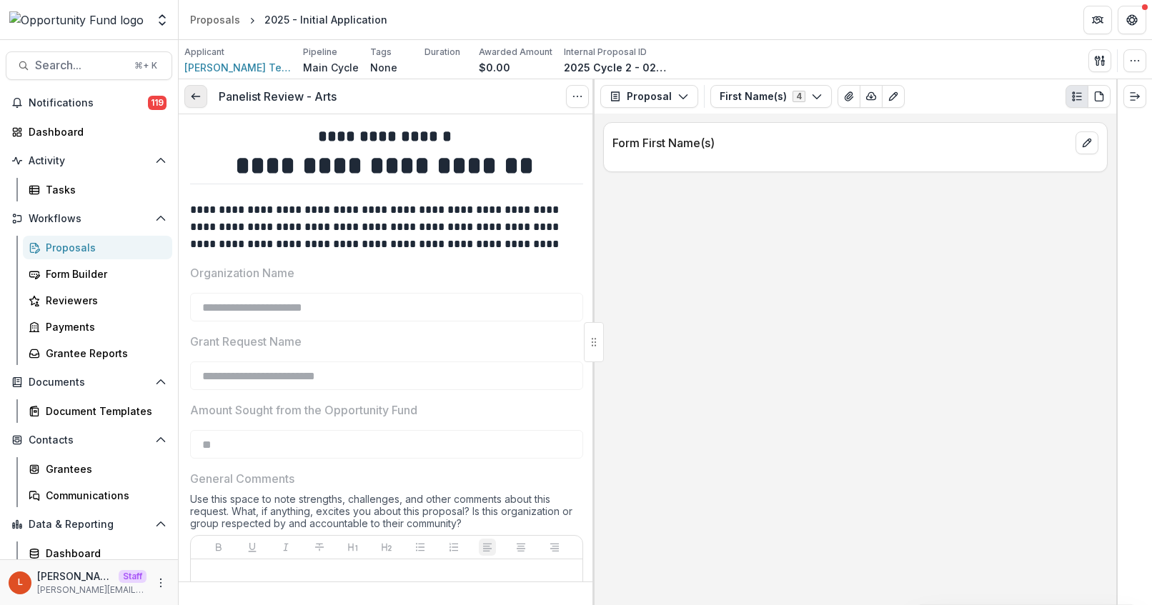
click at [190, 99] on icon at bounding box center [195, 96] width 11 height 11
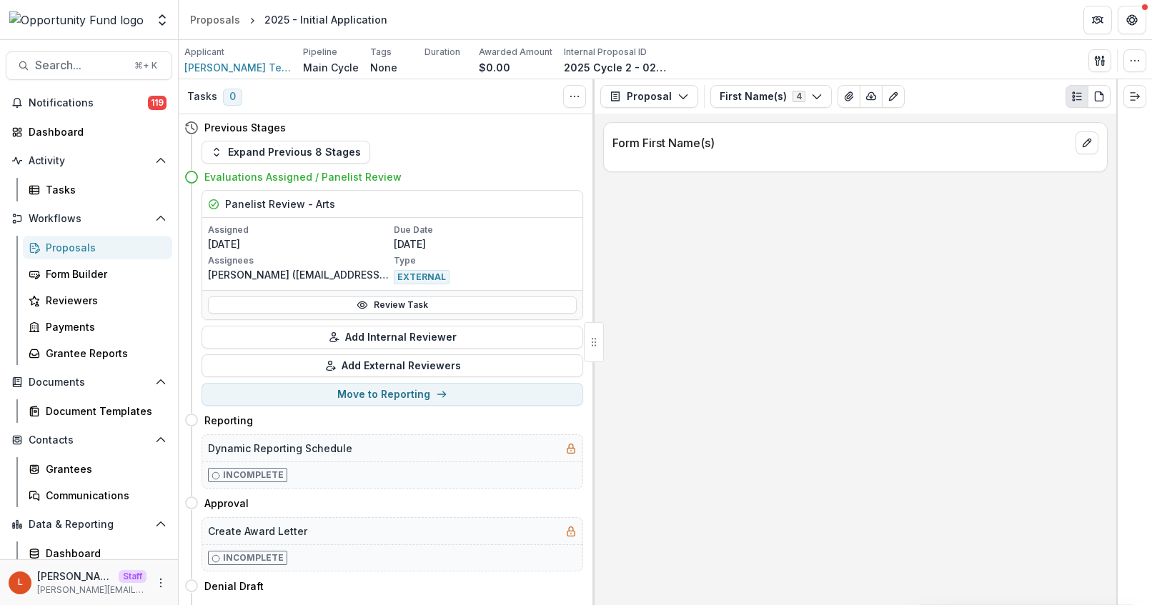
click at [61, 249] on div "Proposals" at bounding box center [103, 247] width 115 height 15
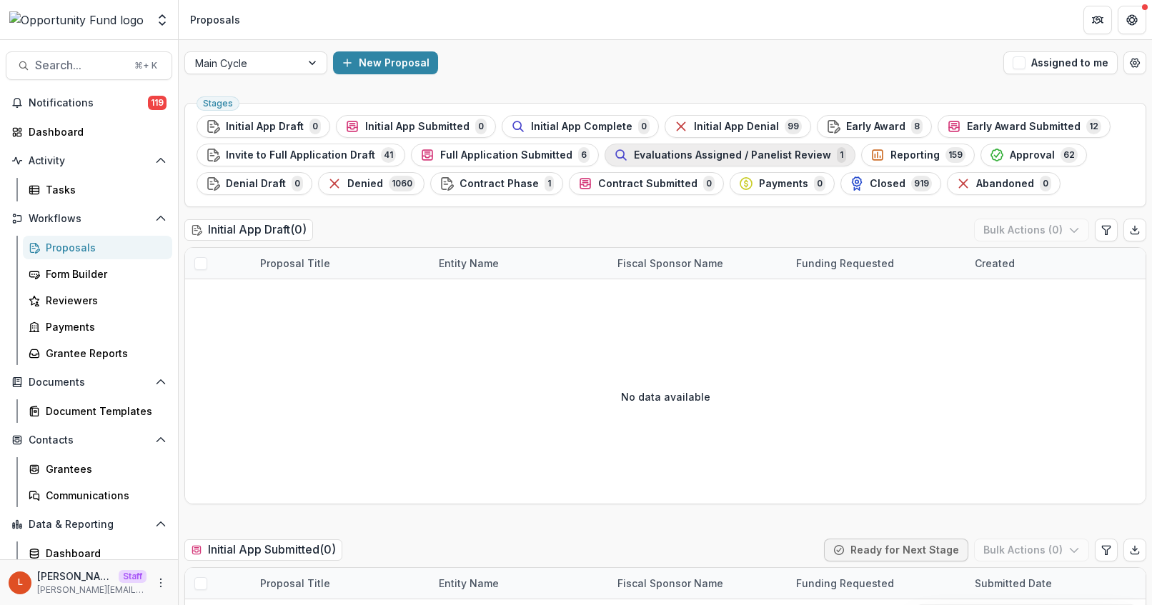
click at [634, 152] on span "Evaluations Assigned / Panelist Review" at bounding box center [732, 155] width 197 height 12
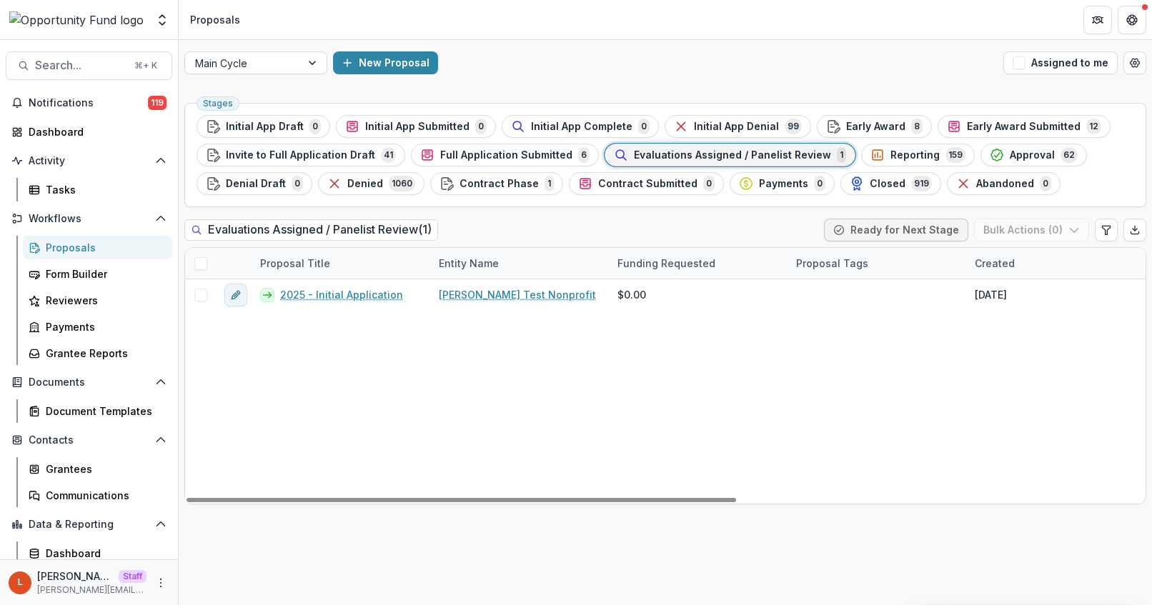
click at [202, 262] on span at bounding box center [200, 263] width 13 height 13
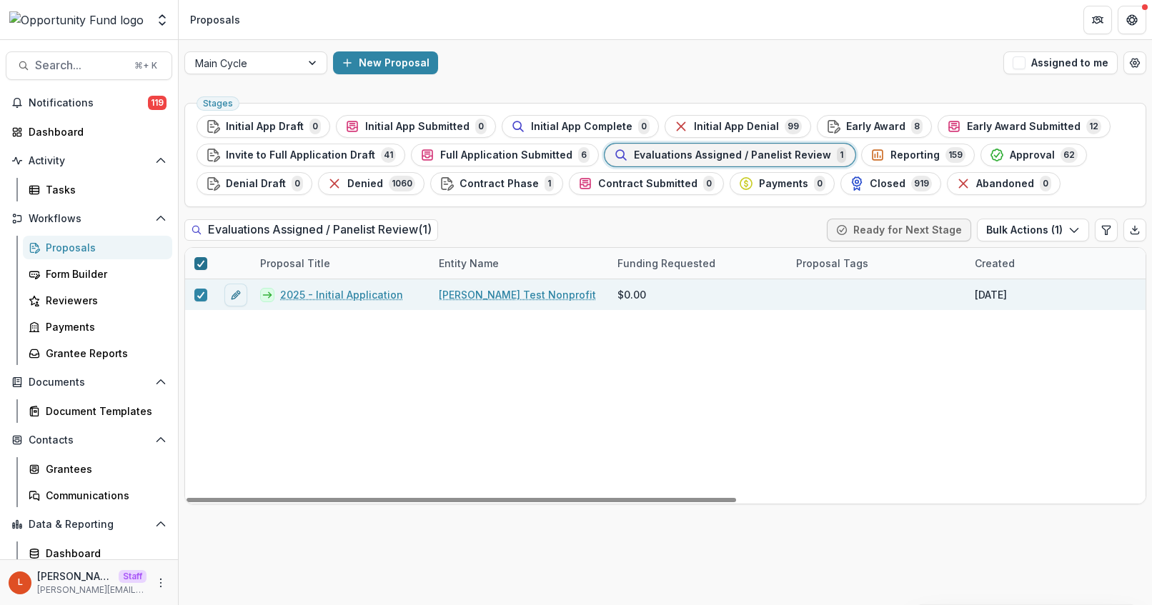
click at [200, 262] on icon at bounding box center [201, 263] width 9 height 7
click at [197, 294] on span at bounding box center [200, 295] width 13 height 13
click at [1069, 229] on icon "button" at bounding box center [1073, 229] width 11 height 11
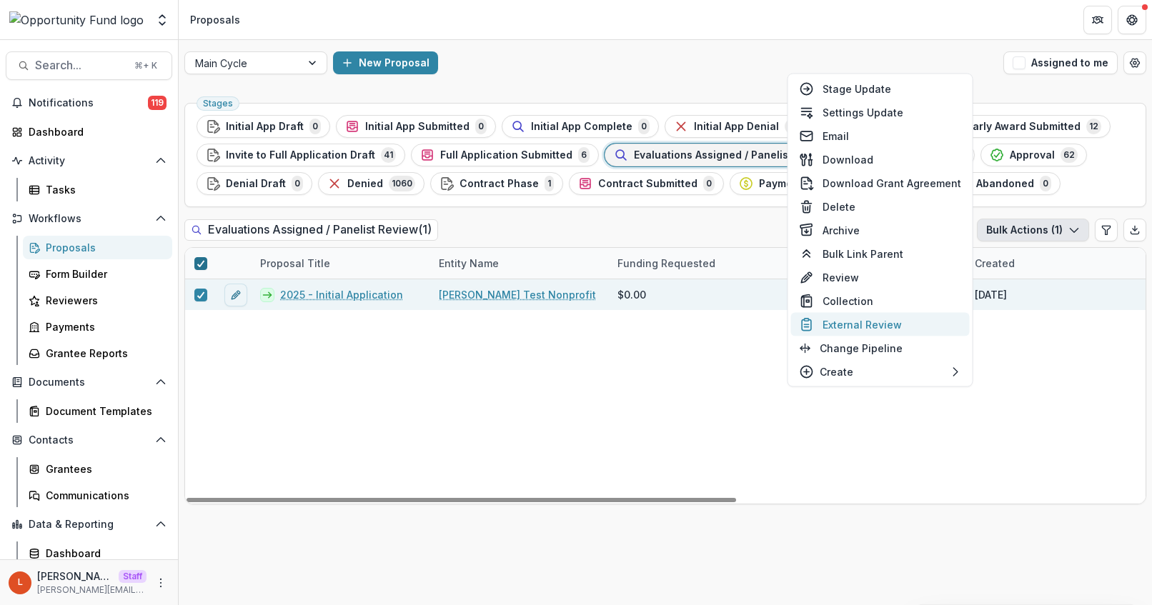
click at [896, 328] on button "External Review" at bounding box center [880, 325] width 179 height 24
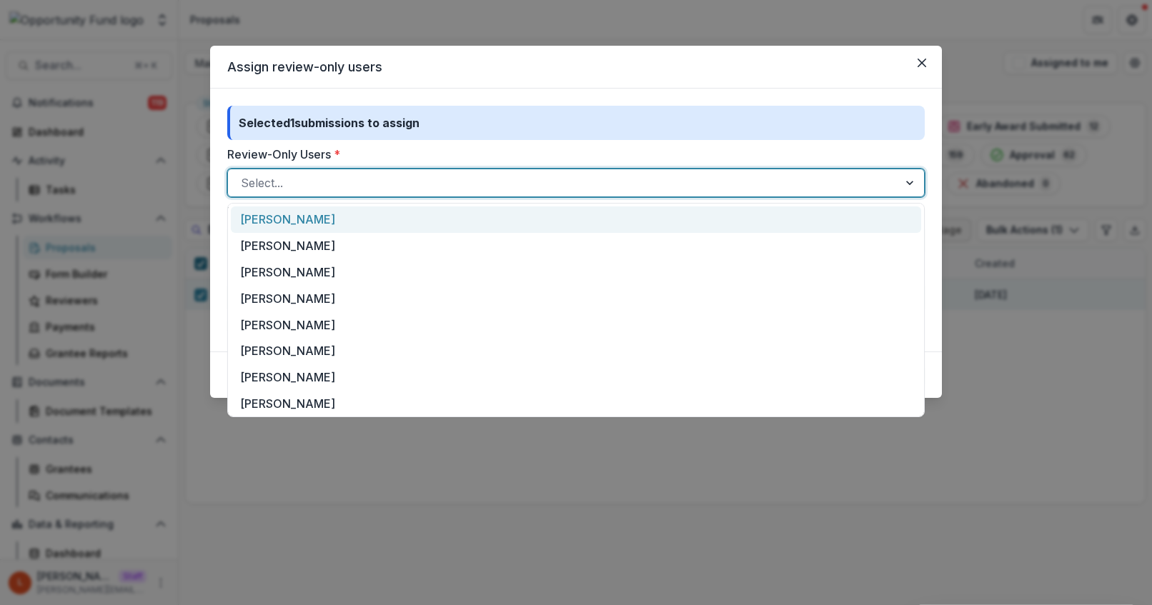
click at [443, 186] on div at bounding box center [563, 183] width 645 height 20
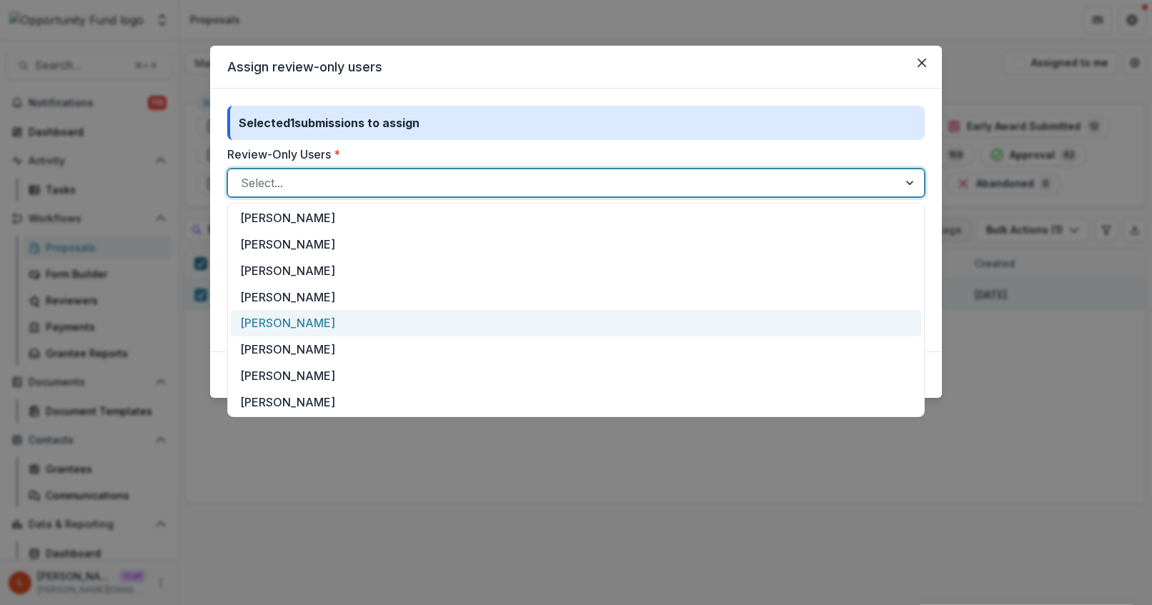
scroll to position [56, 0]
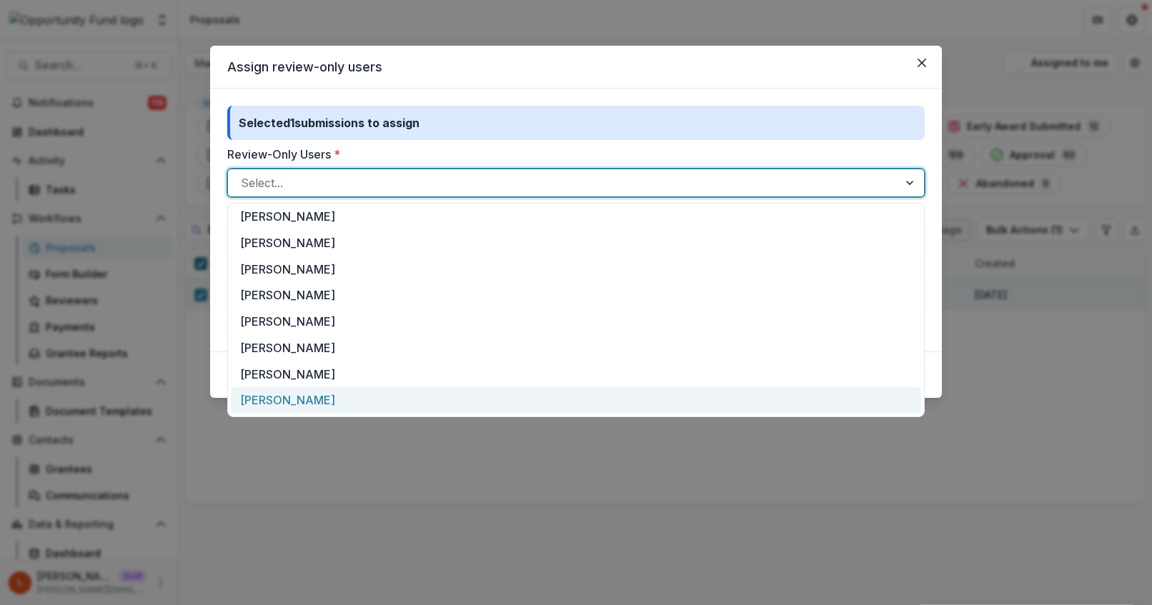
click at [357, 401] on div "Ti Wilhelm" at bounding box center [576, 400] width 690 height 26
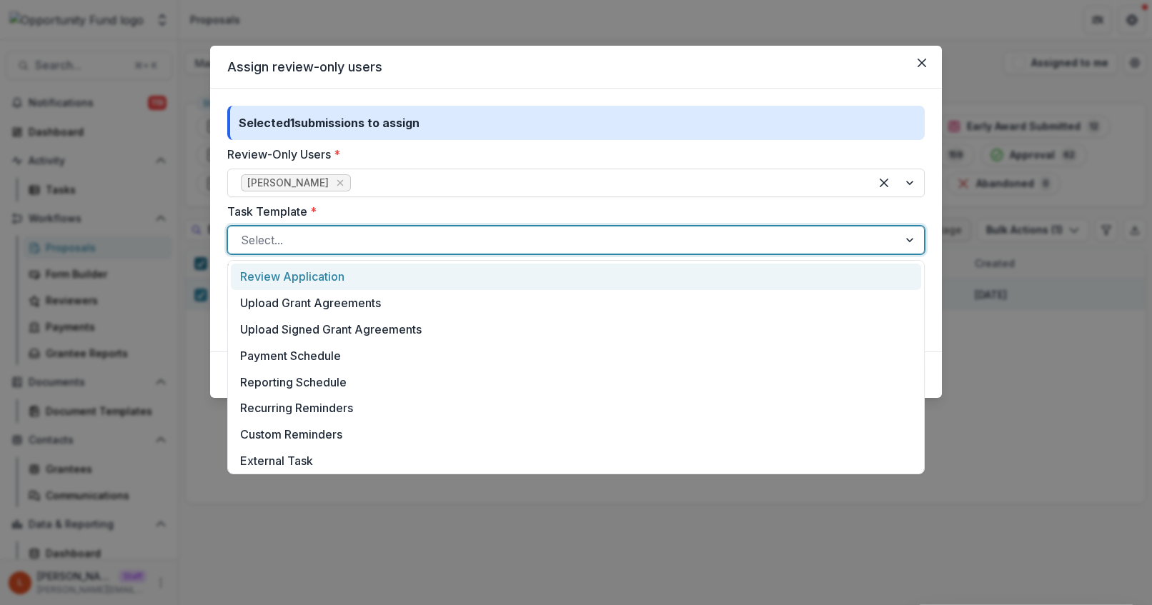
click at [366, 246] on div at bounding box center [563, 240] width 645 height 20
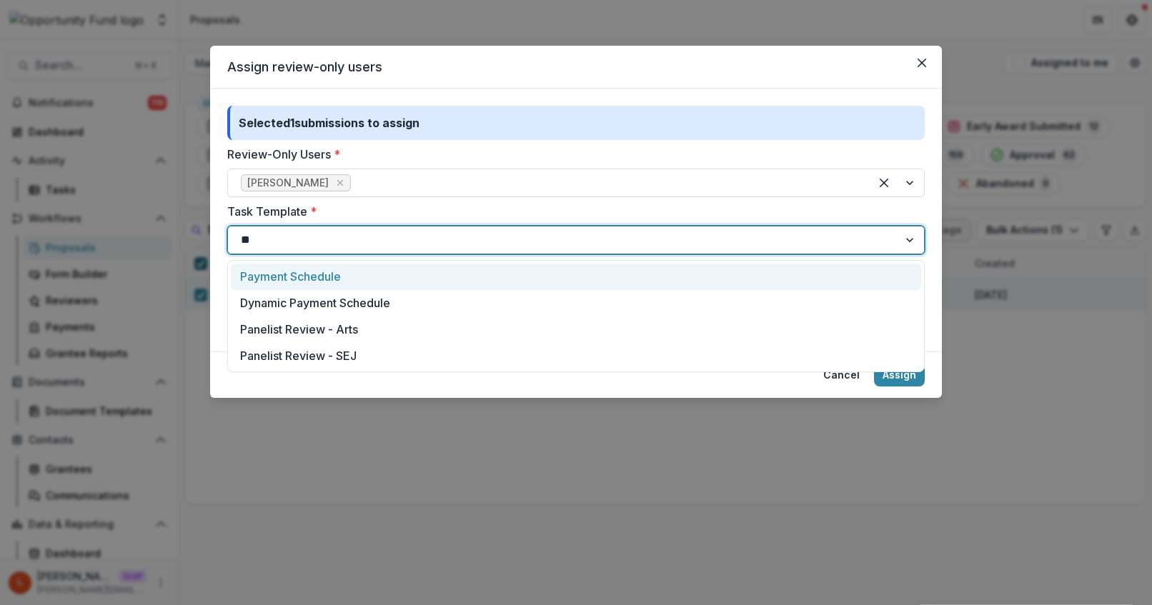
type input "***"
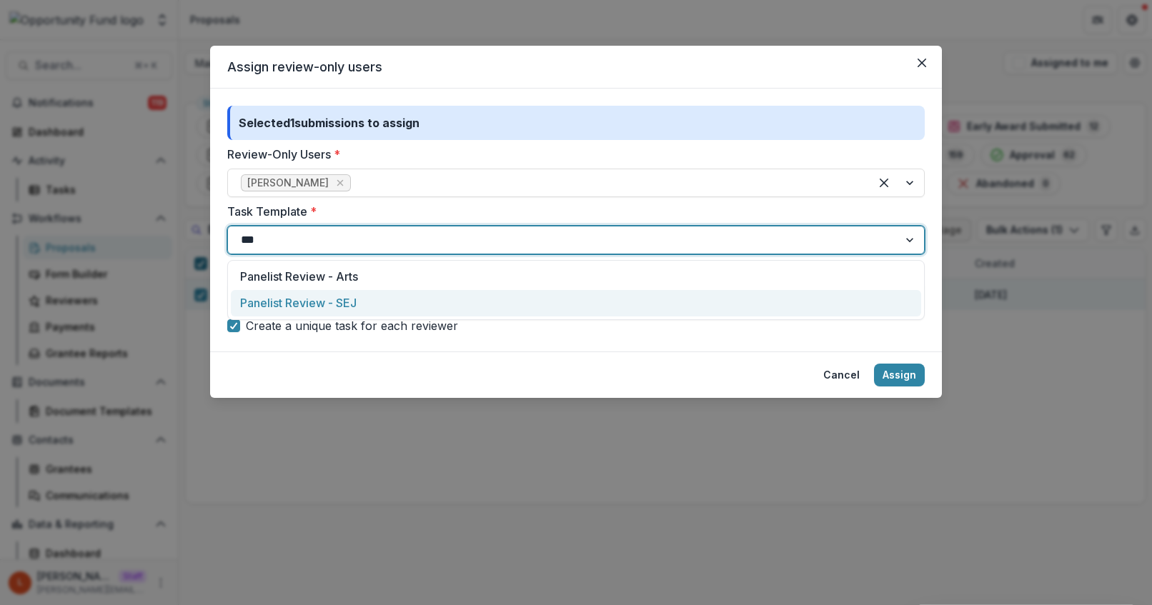
click at [373, 305] on div "Panelist Review - SEJ" at bounding box center [576, 303] width 690 height 26
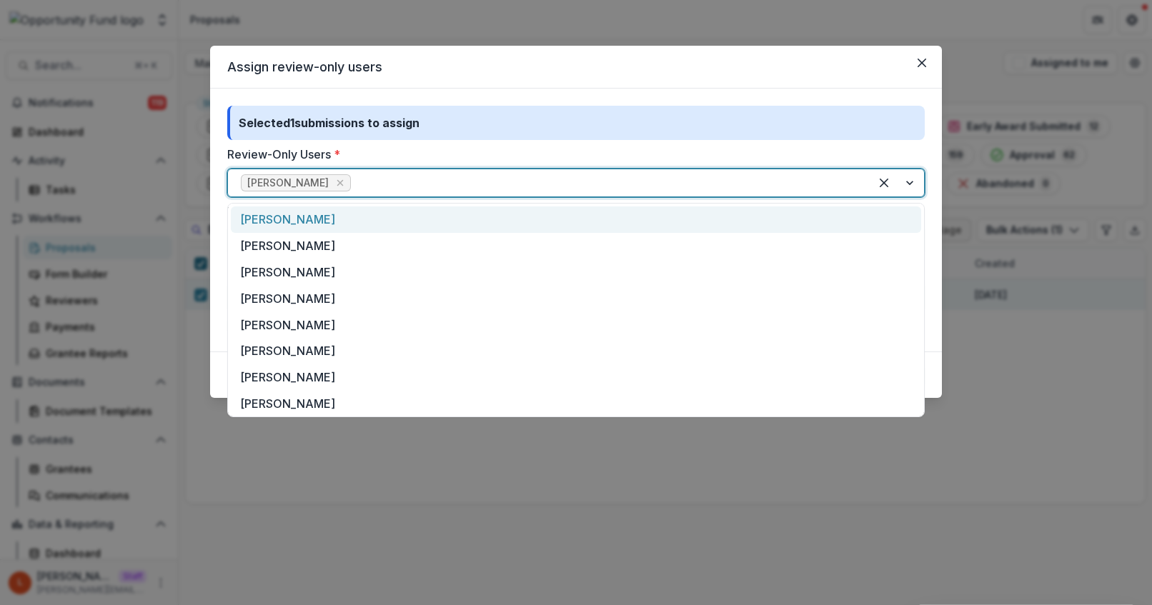
click at [401, 179] on div at bounding box center [605, 183] width 503 height 20
click at [373, 217] on div "Lucy Fey" at bounding box center [576, 220] width 690 height 26
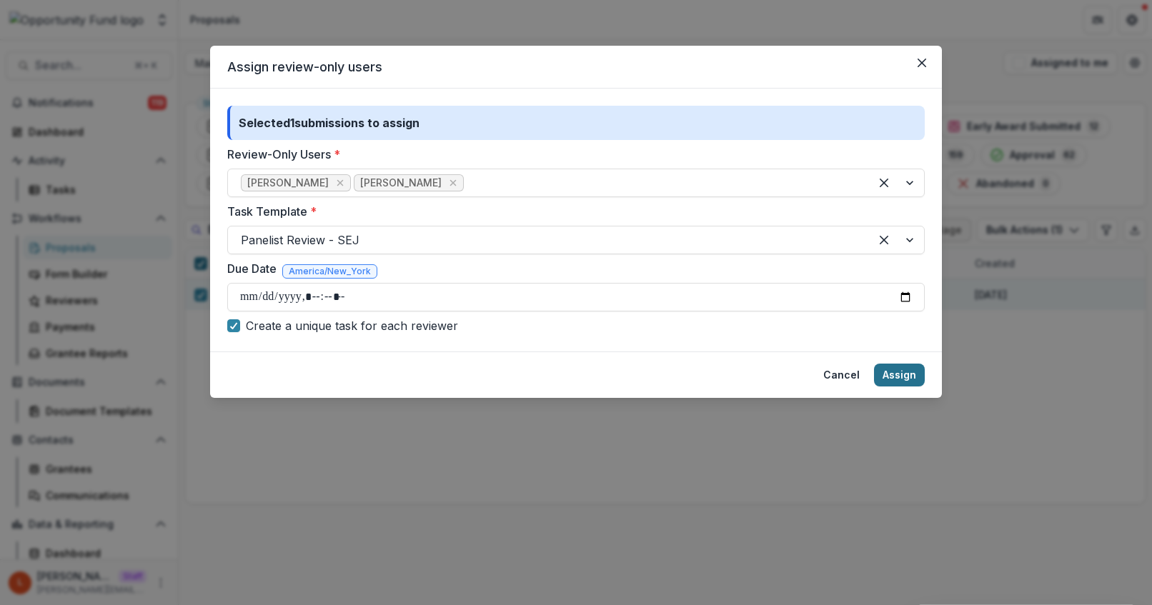
click at [902, 382] on button "Assign" at bounding box center [899, 375] width 51 height 23
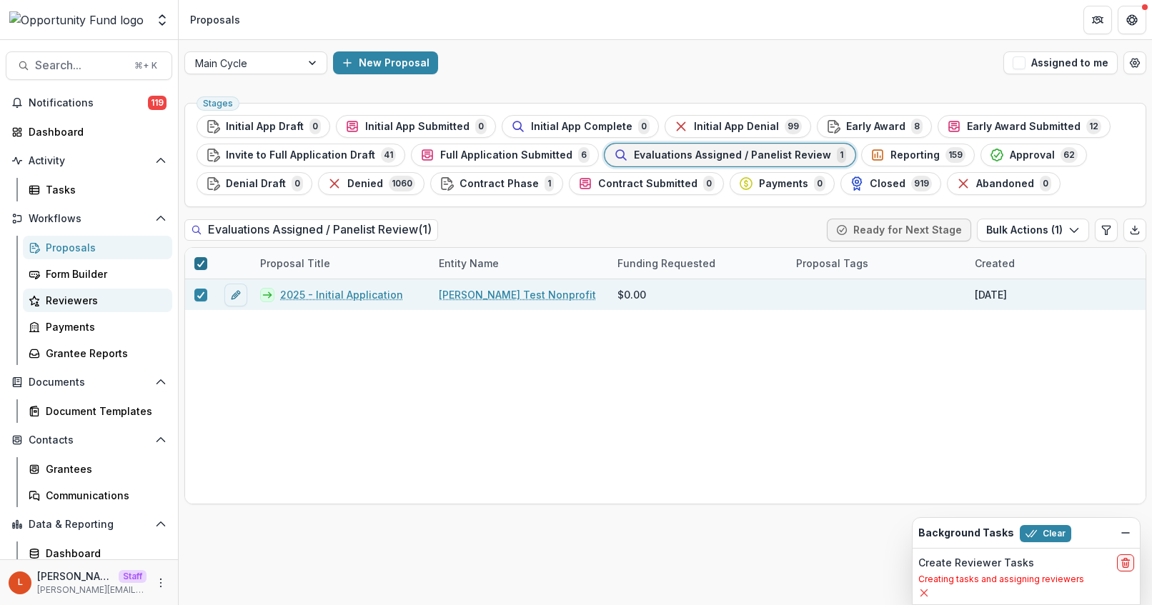
click at [69, 299] on div "Reviewers" at bounding box center [103, 300] width 115 height 15
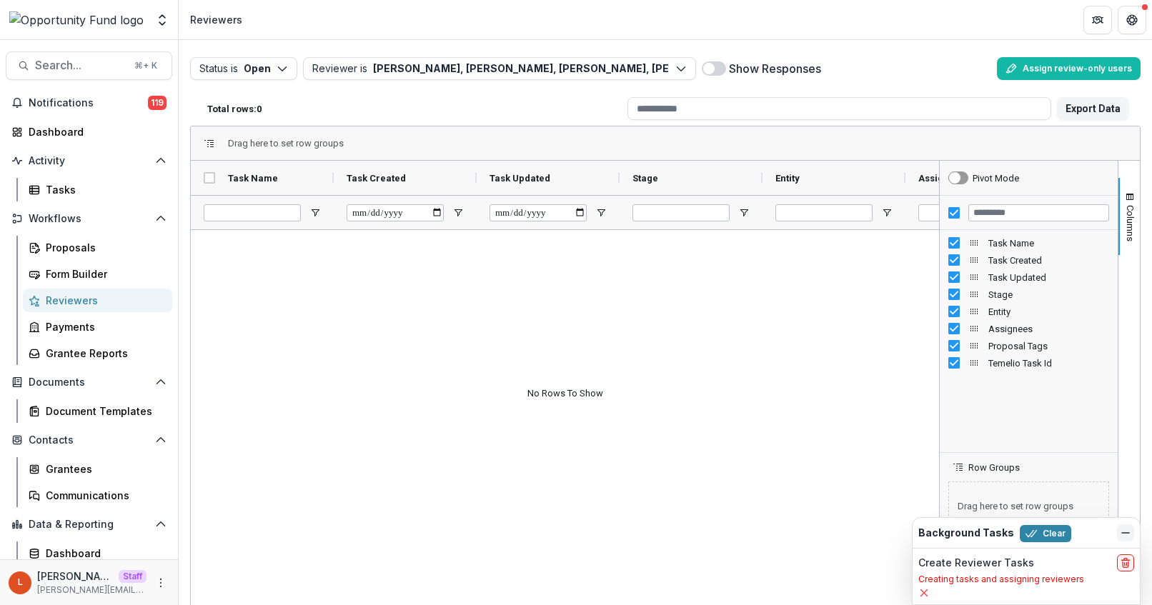
click at [1117, 528] on button "Dismiss" at bounding box center [1125, 533] width 17 height 17
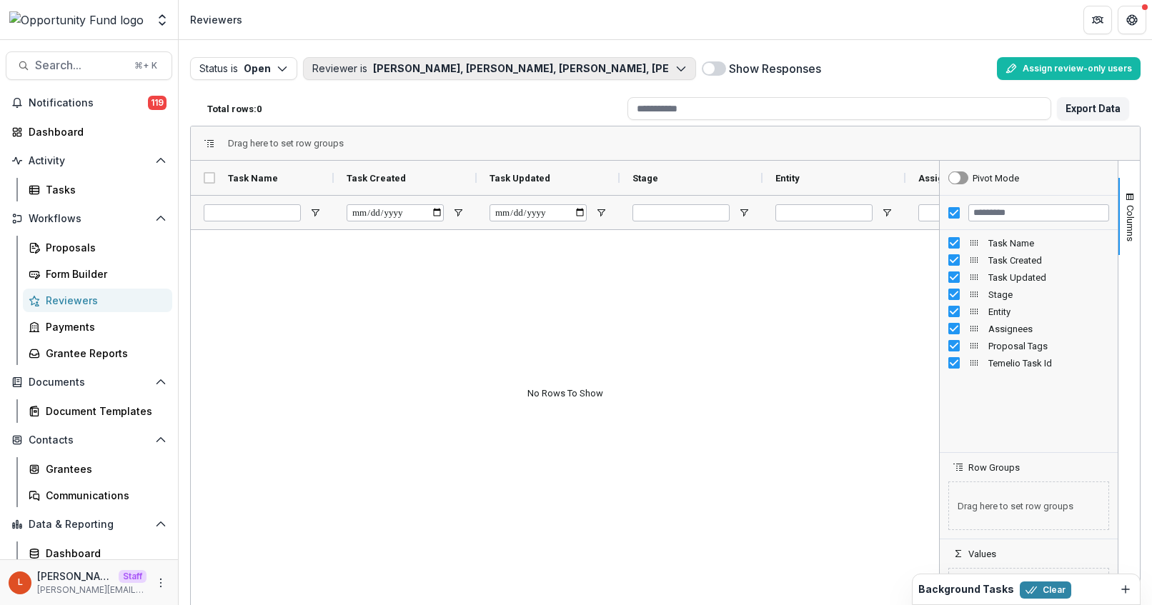
click at [657, 75] on button "Reviewer is Lucy Fey, Idy Goodman, Mollie Goodman, Gillian Porter, alisha worms…" at bounding box center [499, 68] width 393 height 23
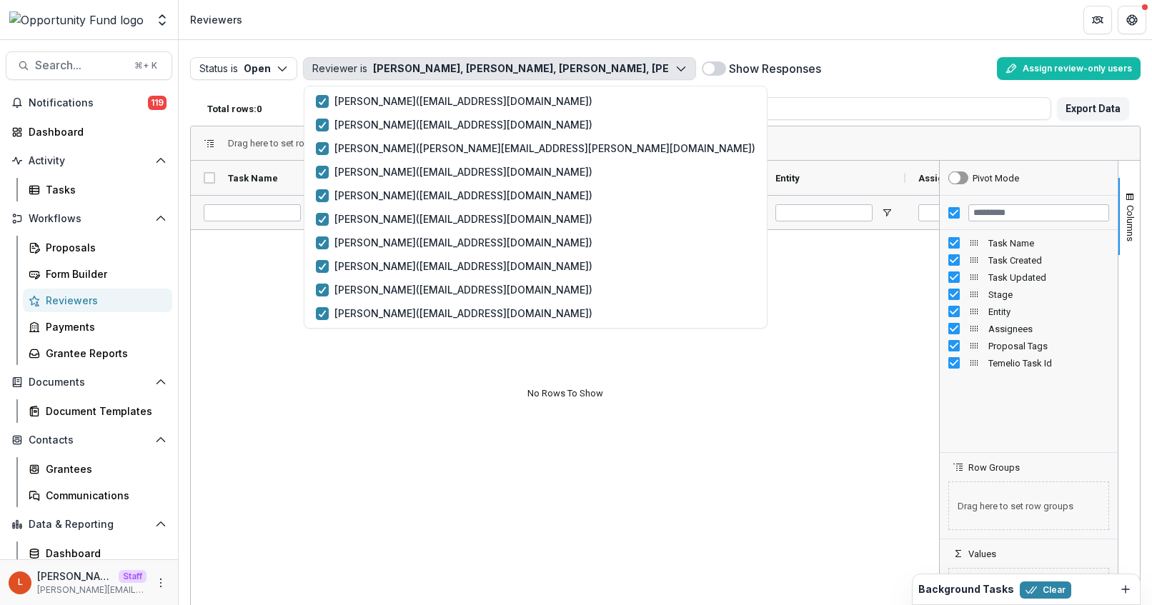
click at [650, 159] on div "Drag here to set row groups" at bounding box center [665, 143] width 949 height 34
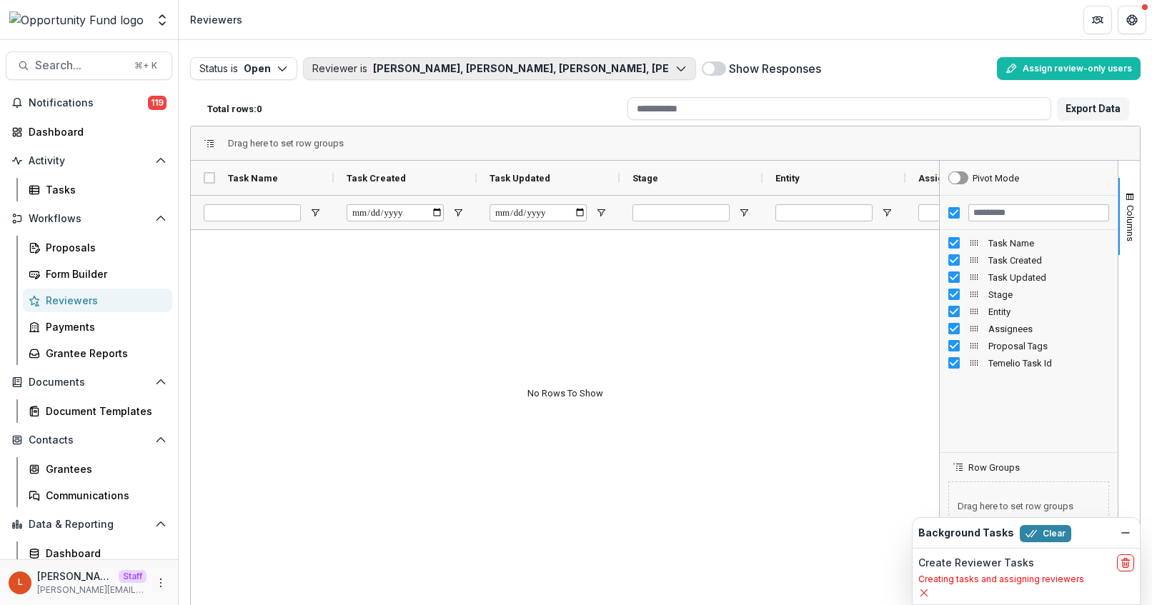
click at [678, 72] on icon "button" at bounding box center [680, 68] width 11 height 11
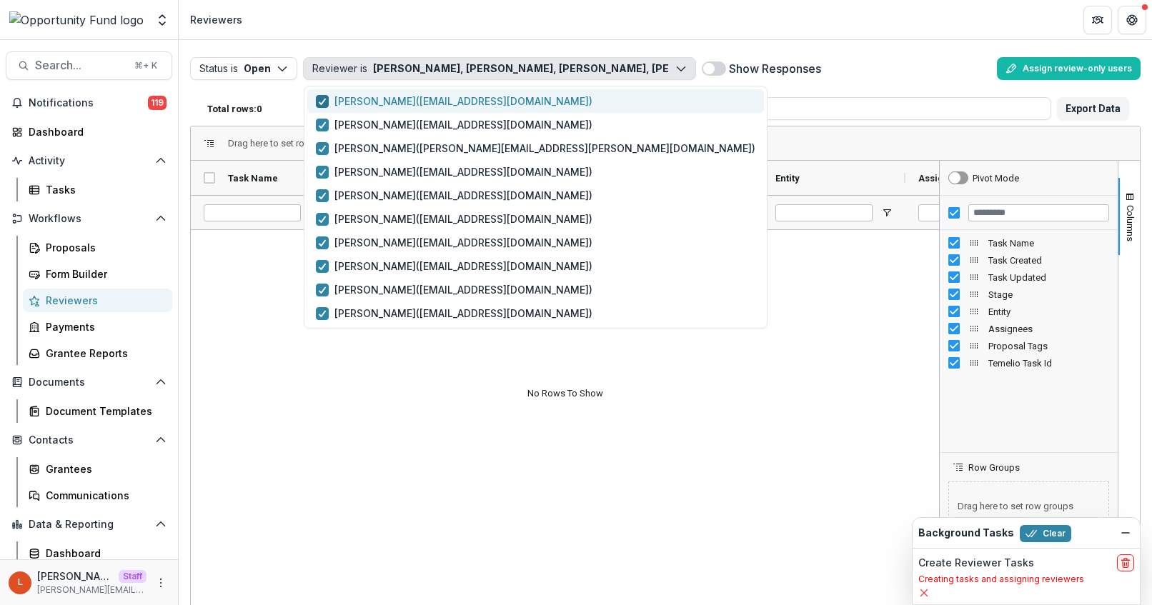
click at [321, 98] on icon "button" at bounding box center [322, 101] width 9 height 7
click at [671, 304] on div at bounding box center [565, 425] width 748 height 391
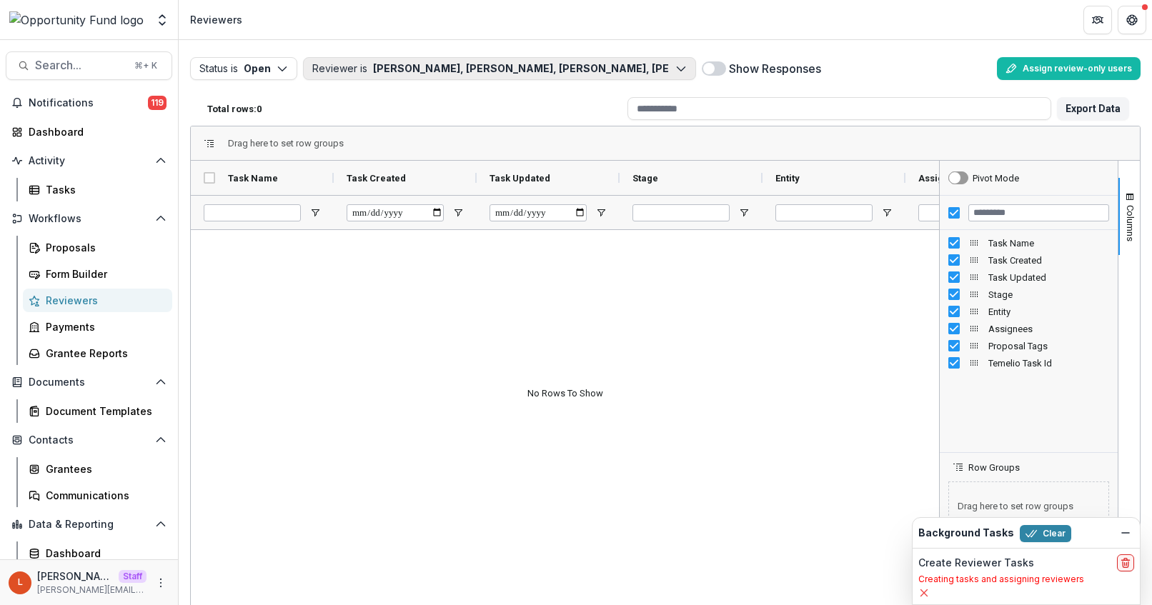
click at [663, 74] on button "Reviewer is [PERSON_NAME], [PERSON_NAME], [PERSON_NAME], [PERSON_NAME], [PERSON…" at bounding box center [499, 68] width 393 height 23
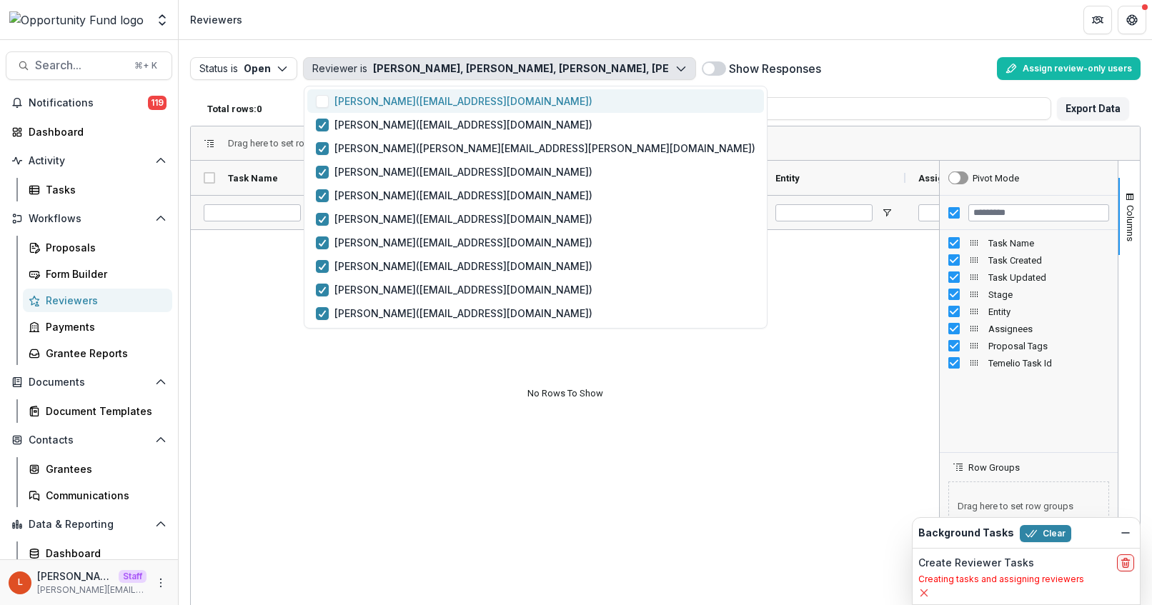
click at [317, 98] on span "button" at bounding box center [322, 101] width 13 height 13
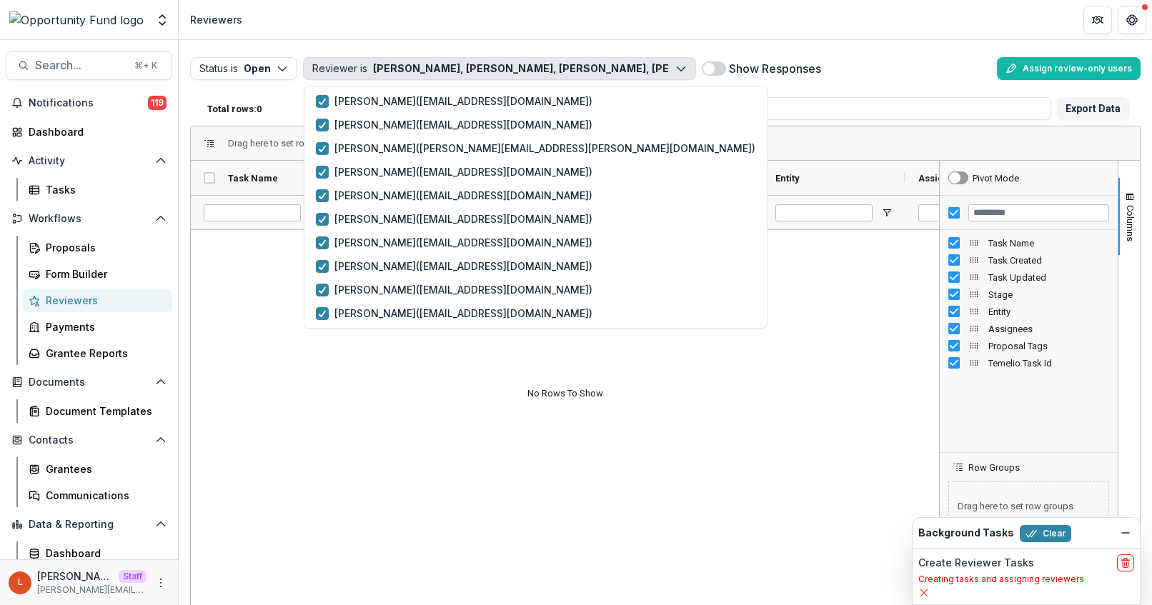
click at [293, 379] on div at bounding box center [565, 425] width 748 height 391
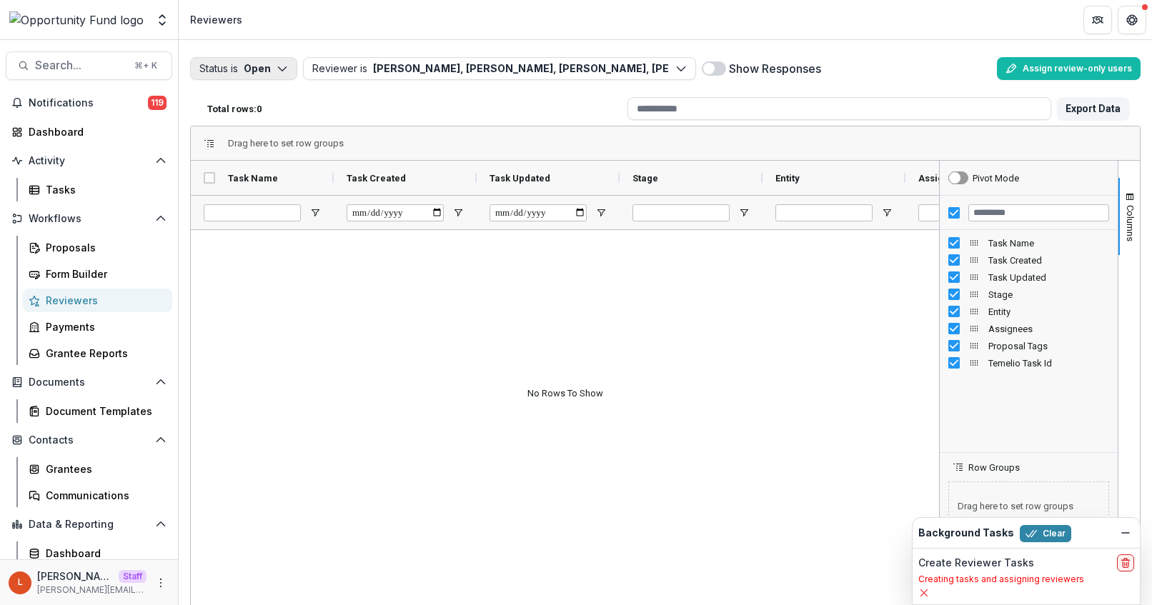
click at [245, 74] on button "Status is Open" at bounding box center [243, 68] width 107 height 23
click at [249, 126] on p "Completed" at bounding box center [265, 124] width 54 height 15
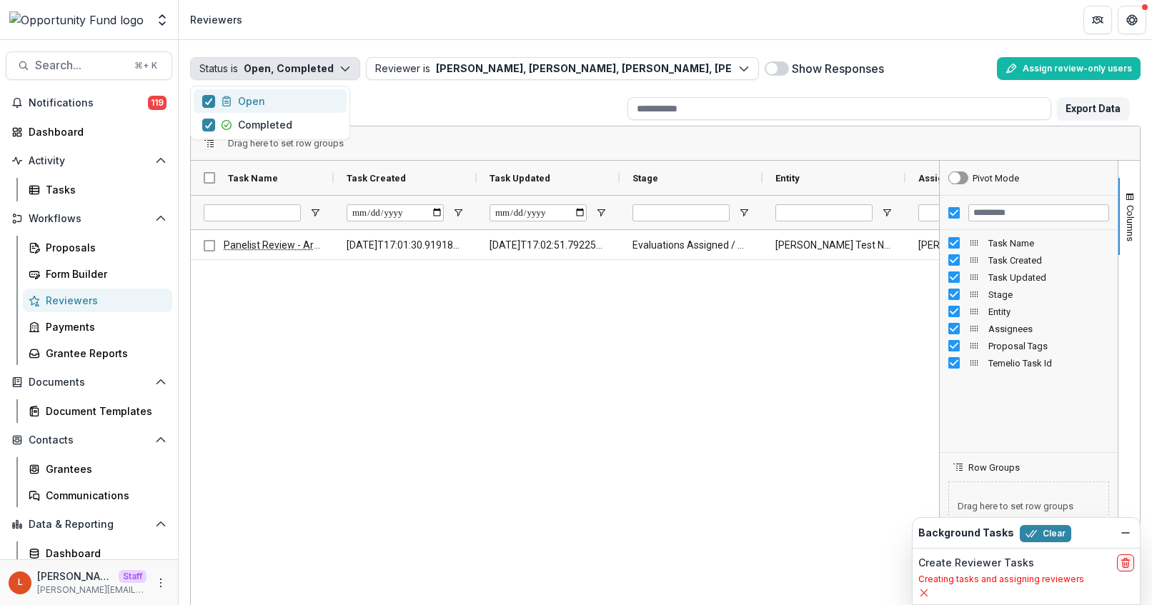
click at [238, 104] on p "Open" at bounding box center [251, 101] width 27 height 15
click at [444, 116] on div "Total rows: 1" at bounding box center [412, 109] width 420 height 22
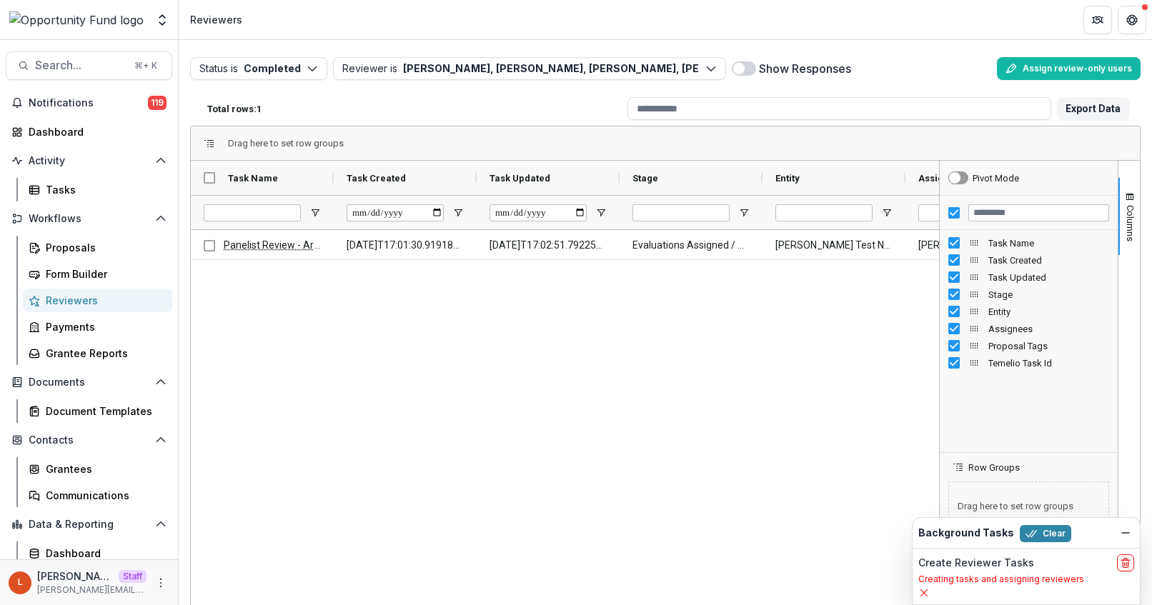
click at [1036, 589] on div "Create Reviewer Tasks Creating tasks and assigning reviewers" at bounding box center [1026, 577] width 227 height 56
click at [1003, 571] on div "Create Reviewer Tasks" at bounding box center [1026, 563] width 216 height 17
click at [1123, 529] on icon "Dismiss" at bounding box center [1125, 532] width 11 height 11
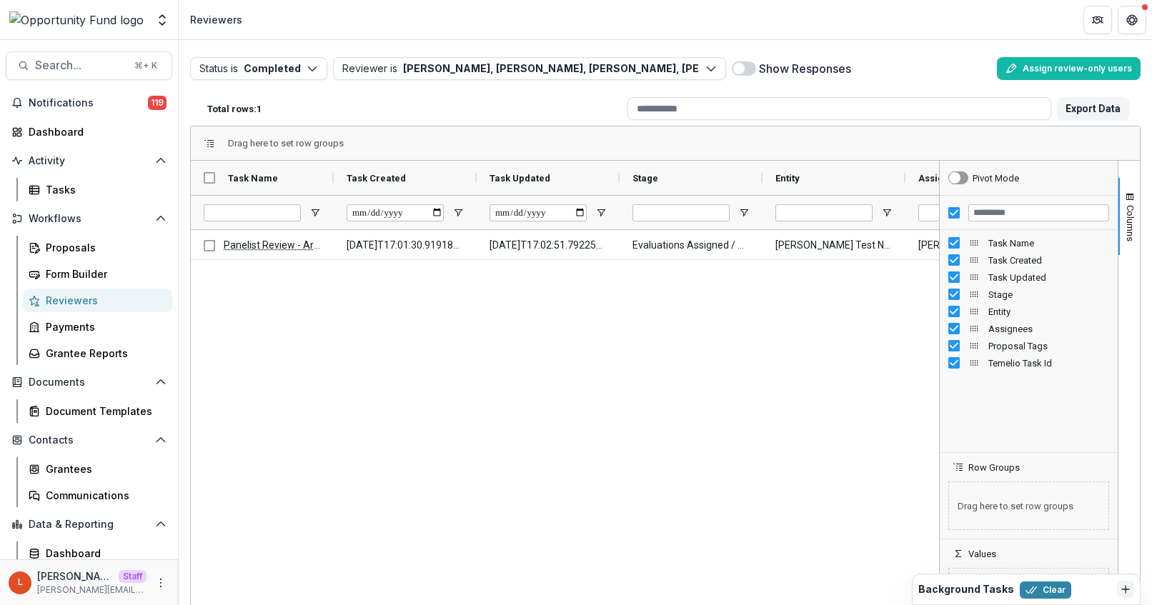
click at [913, 63] on div "Show Responses" at bounding box center [861, 68] width 259 height 23
click at [282, 70] on button "Status is Completed" at bounding box center [258, 68] width 137 height 23
click at [274, 98] on button "Open" at bounding box center [270, 101] width 153 height 24
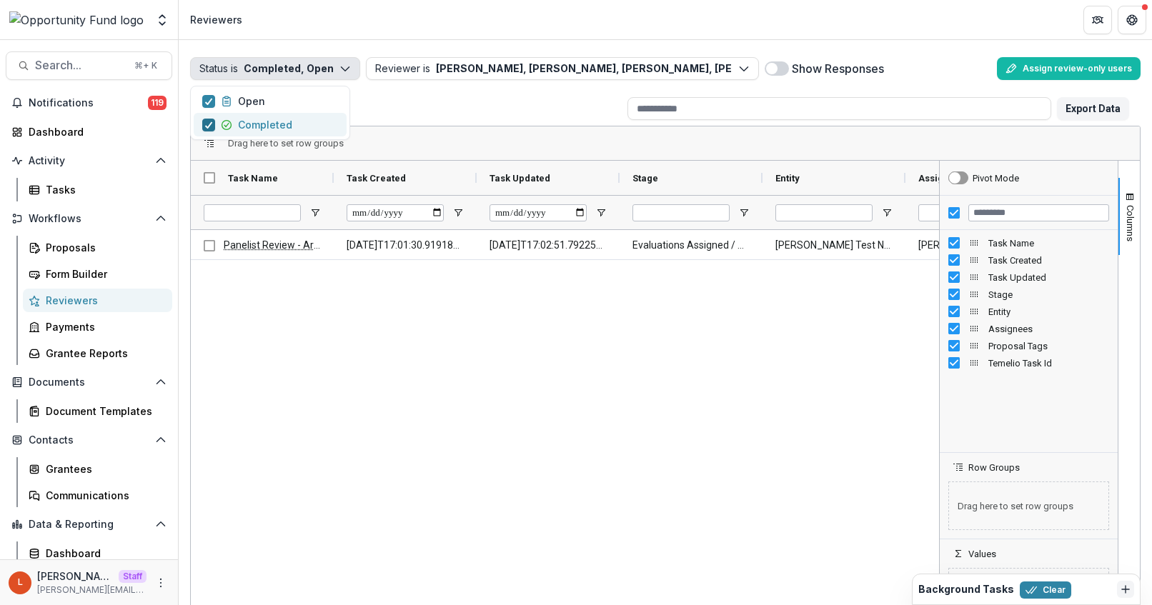
click at [206, 119] on div "button" at bounding box center [208, 124] width 9 height 11
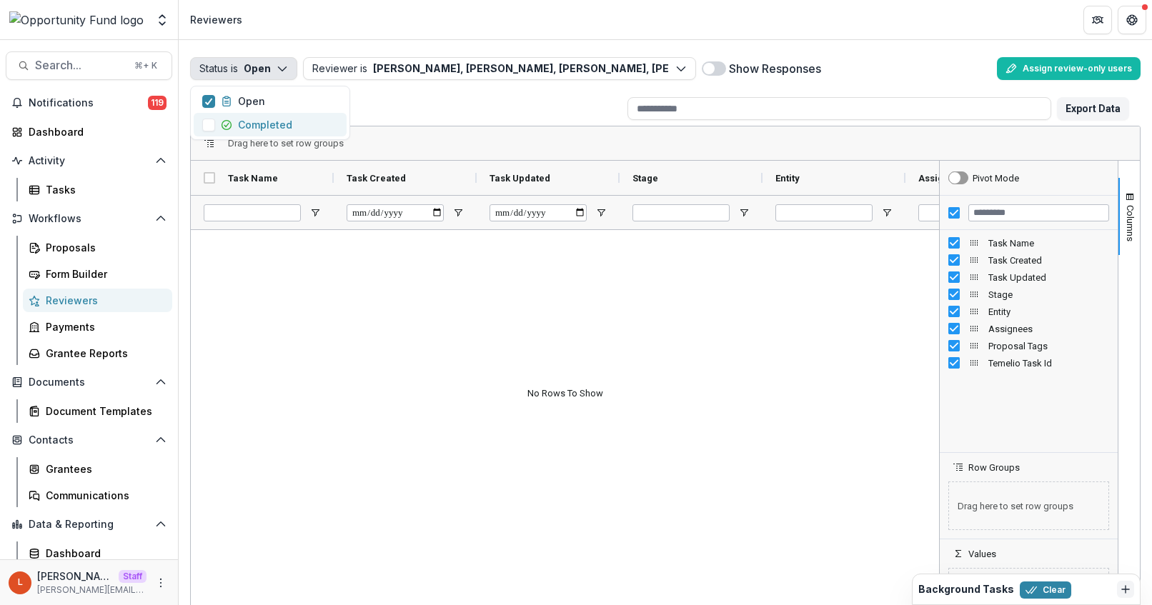
click at [314, 345] on div at bounding box center [565, 425] width 748 height 391
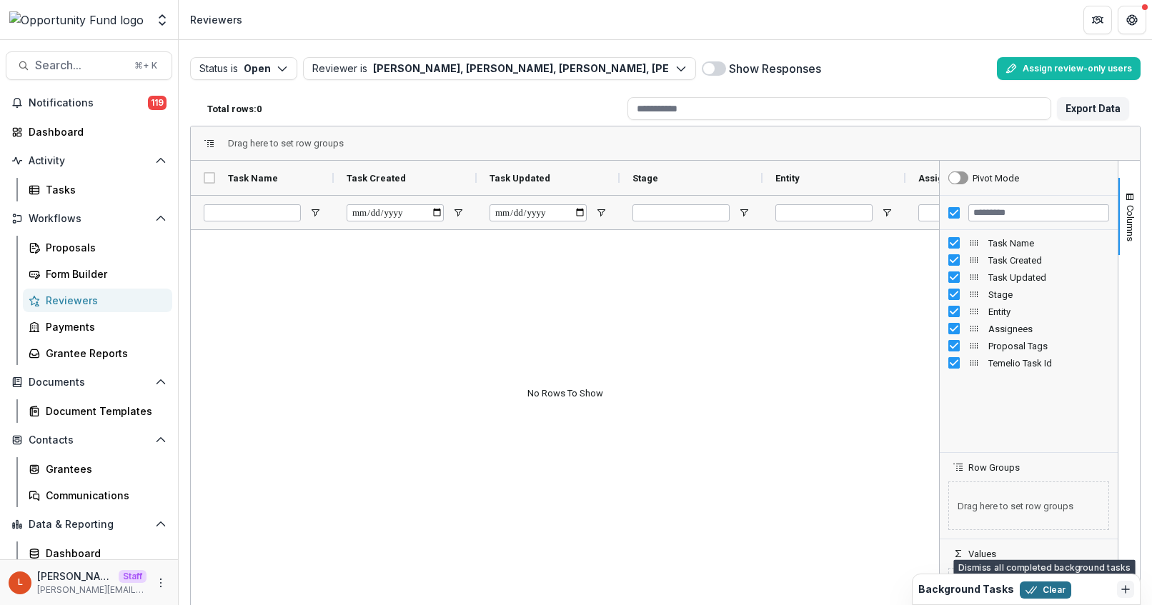
click at [1031, 595] on button "Clear" at bounding box center [1045, 590] width 51 height 17
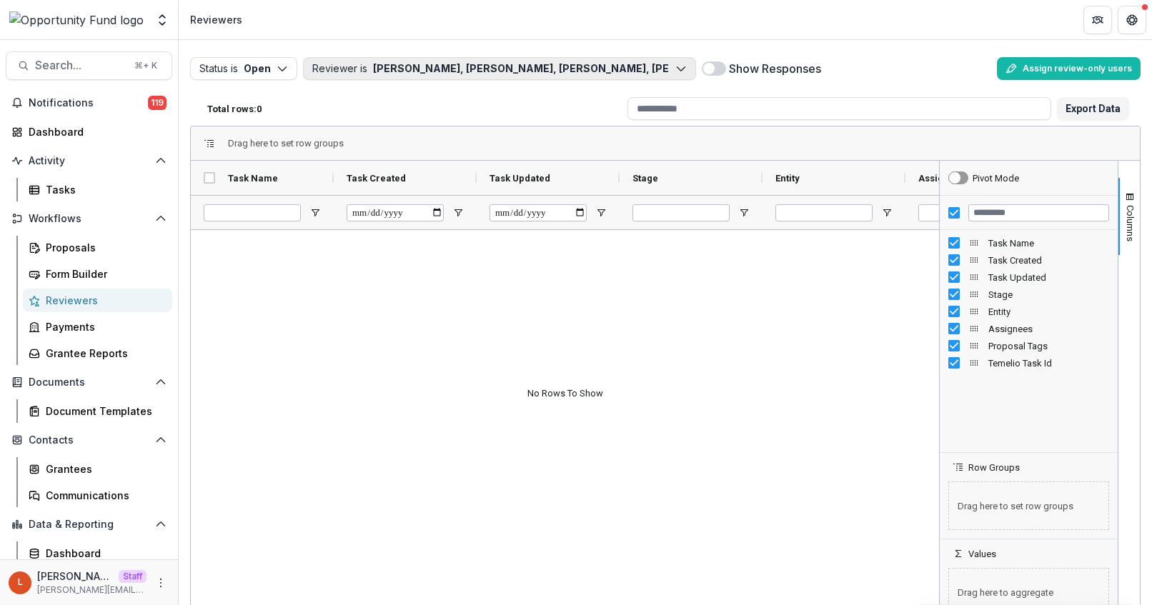
click at [685, 66] on icon "button" at bounding box center [680, 68] width 11 height 11
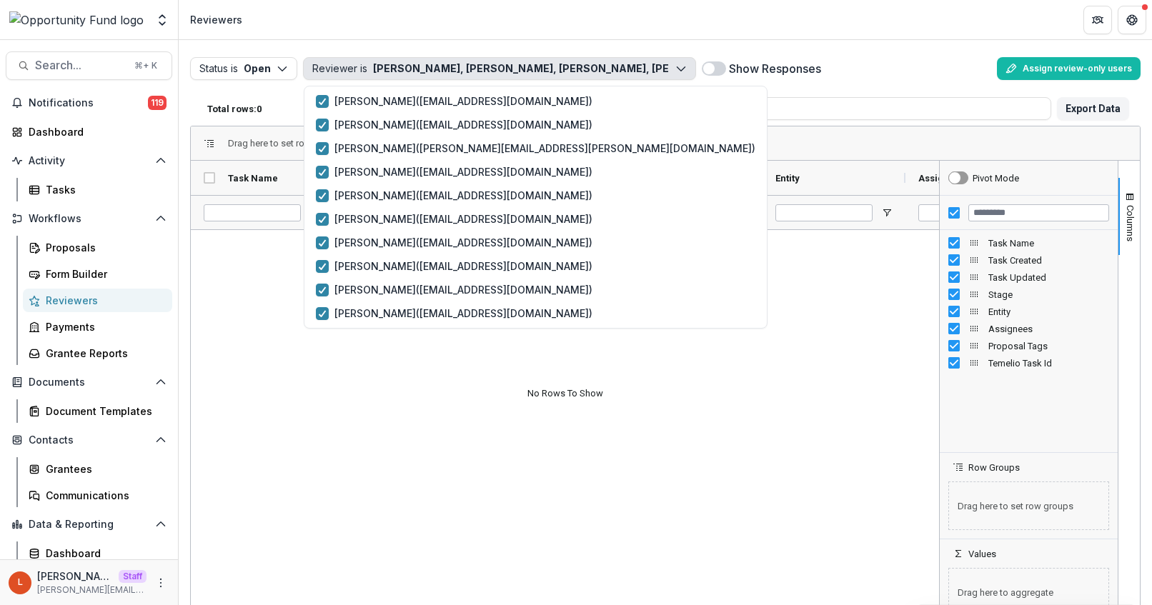
click at [245, 93] on div "Total rows: 0 Export Data" at bounding box center [665, 108] width 950 height 34
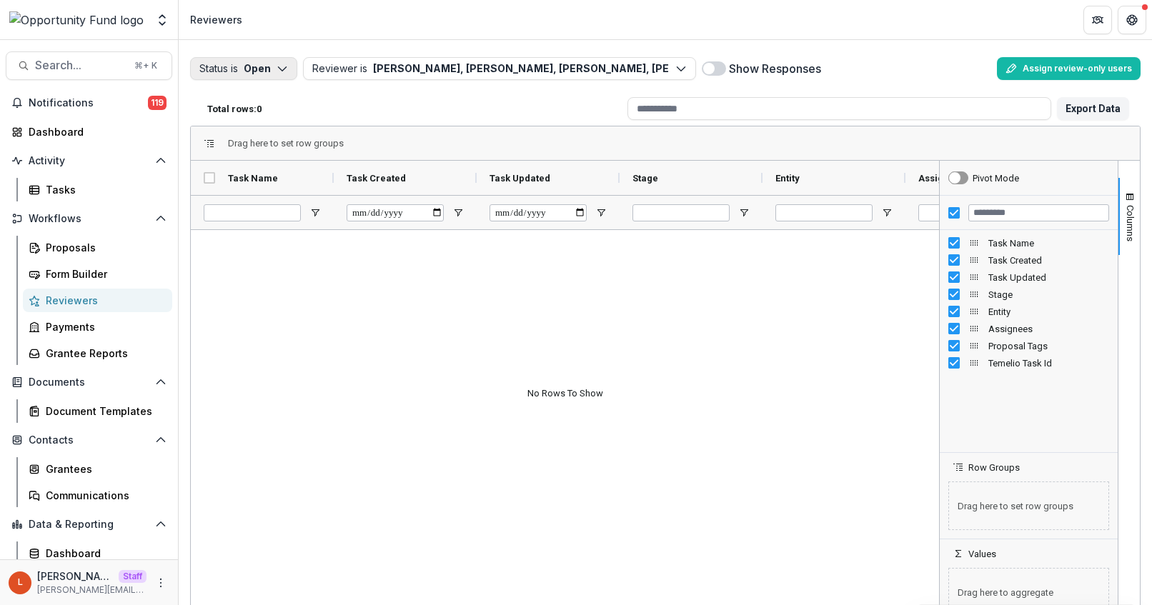
click at [247, 74] on button "Status is Open" at bounding box center [243, 68] width 107 height 23
click at [250, 129] on p "Completed" at bounding box center [265, 124] width 54 height 15
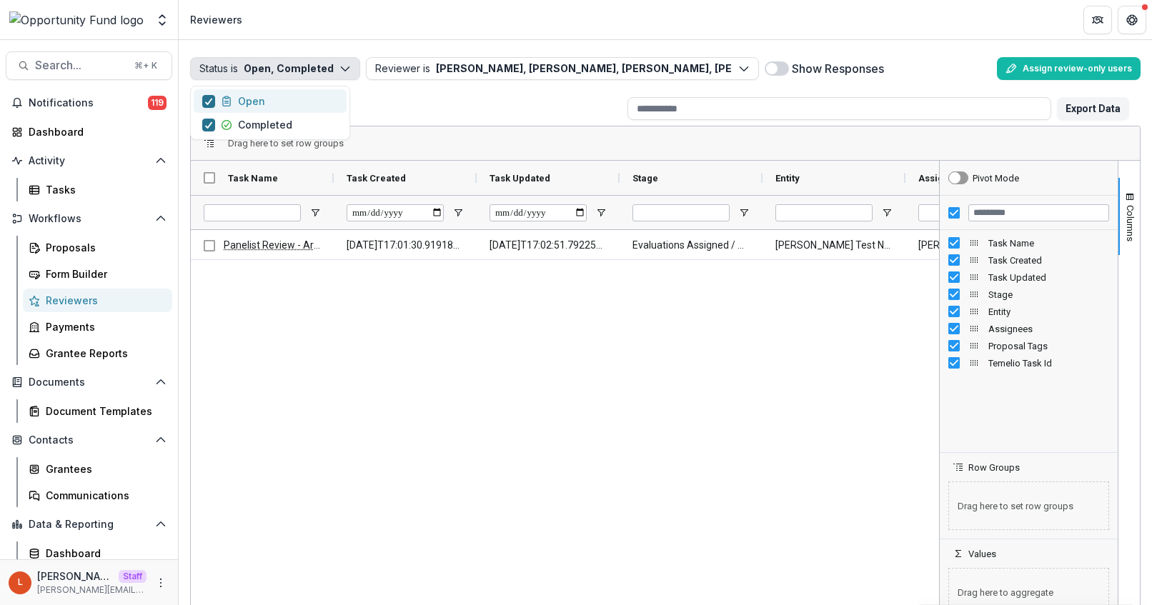
click at [202, 100] on span "button" at bounding box center [208, 101] width 13 height 13
click at [740, 70] on span at bounding box center [738, 68] width 11 height 11
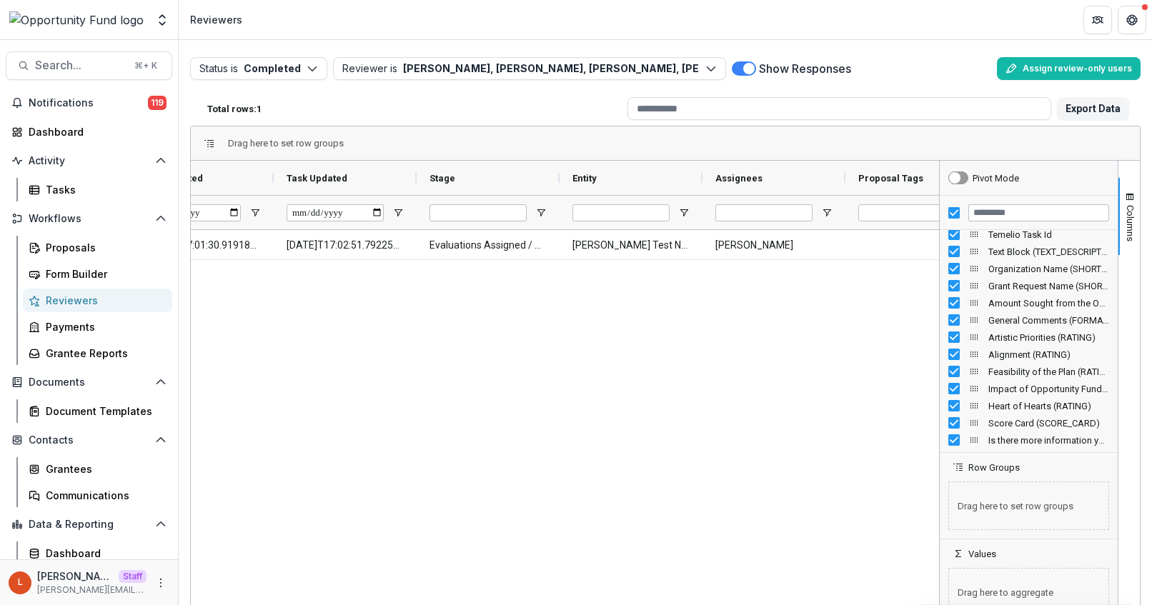
scroll to position [0, 352]
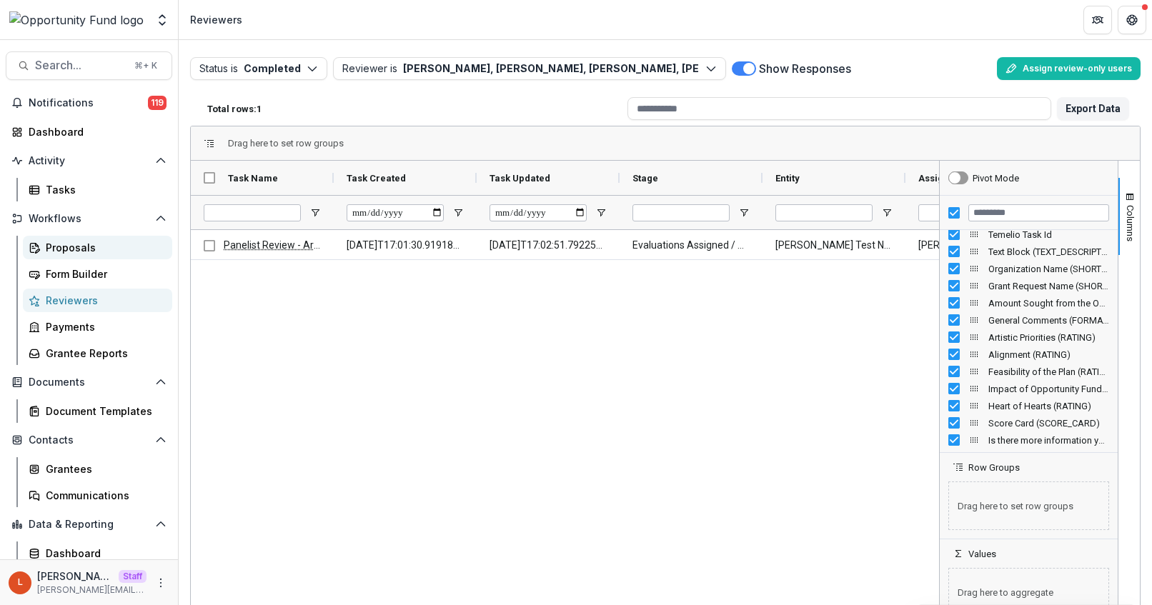
click at [73, 249] on div "Proposals" at bounding box center [103, 247] width 115 height 15
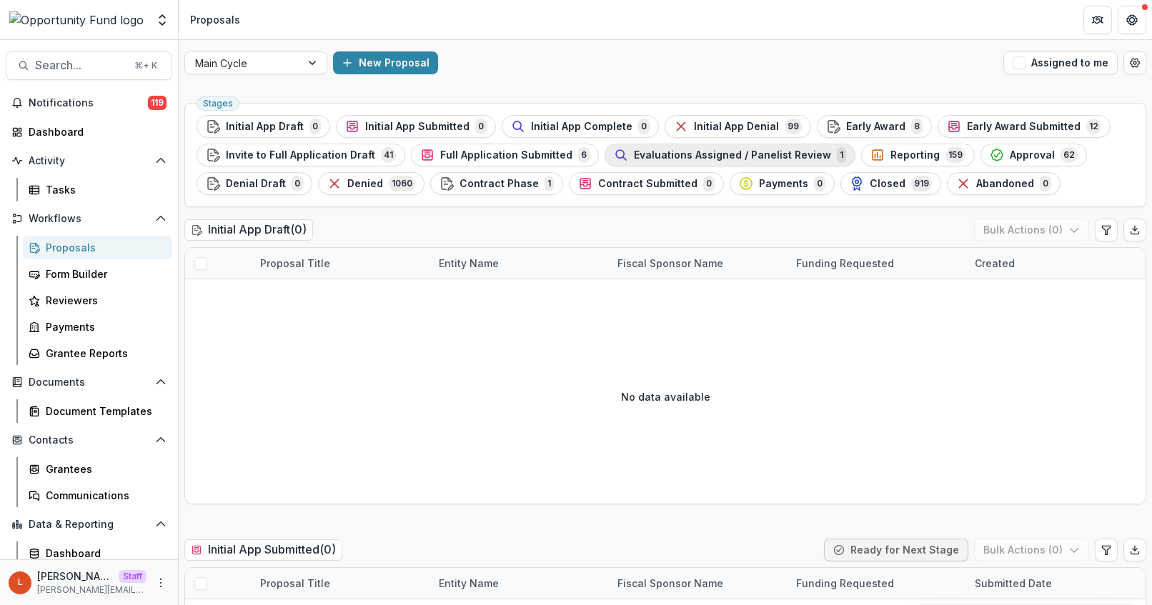
click at [692, 149] on span "Evaluations Assigned / Panelist Review" at bounding box center [732, 155] width 197 height 12
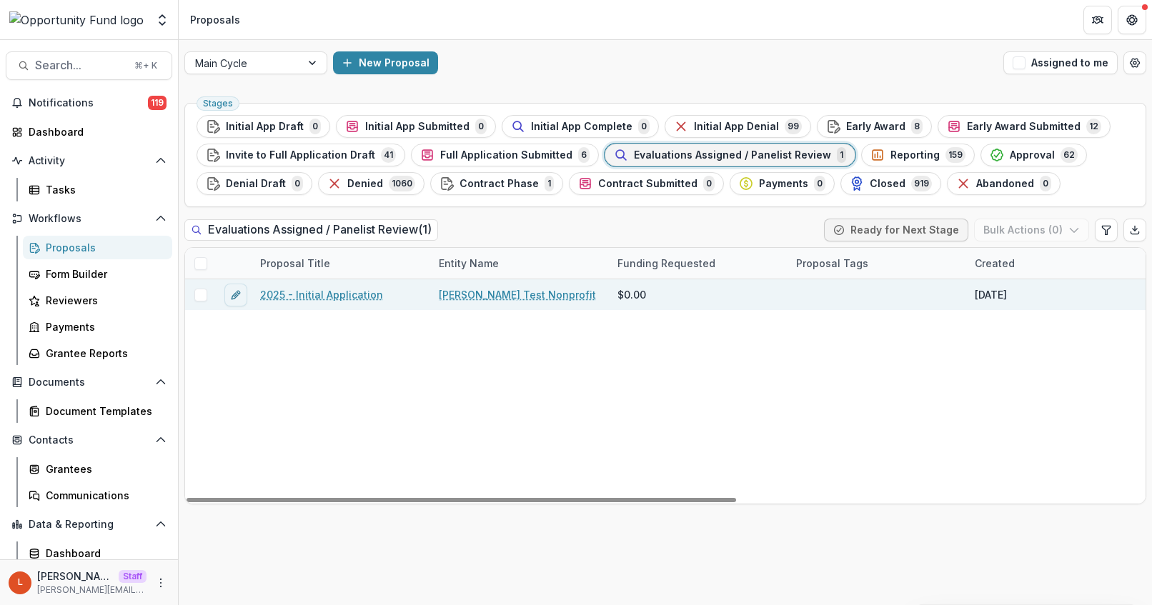
click at [349, 294] on link "2025 - Initial Application" at bounding box center [321, 294] width 123 height 15
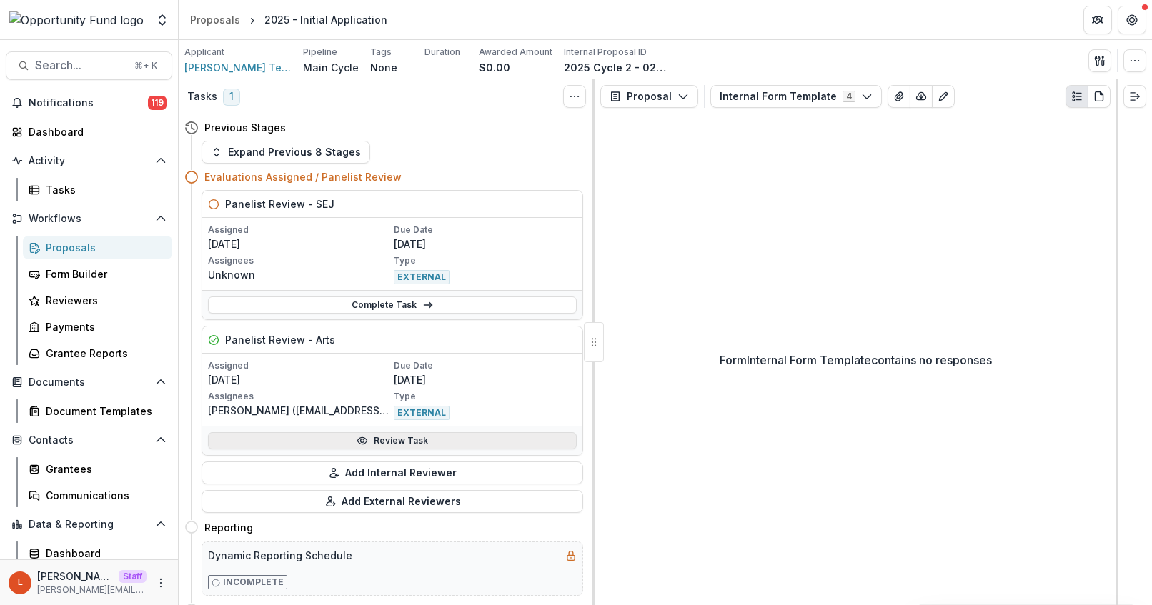
click at [402, 439] on link "Review Task" at bounding box center [392, 440] width 369 height 17
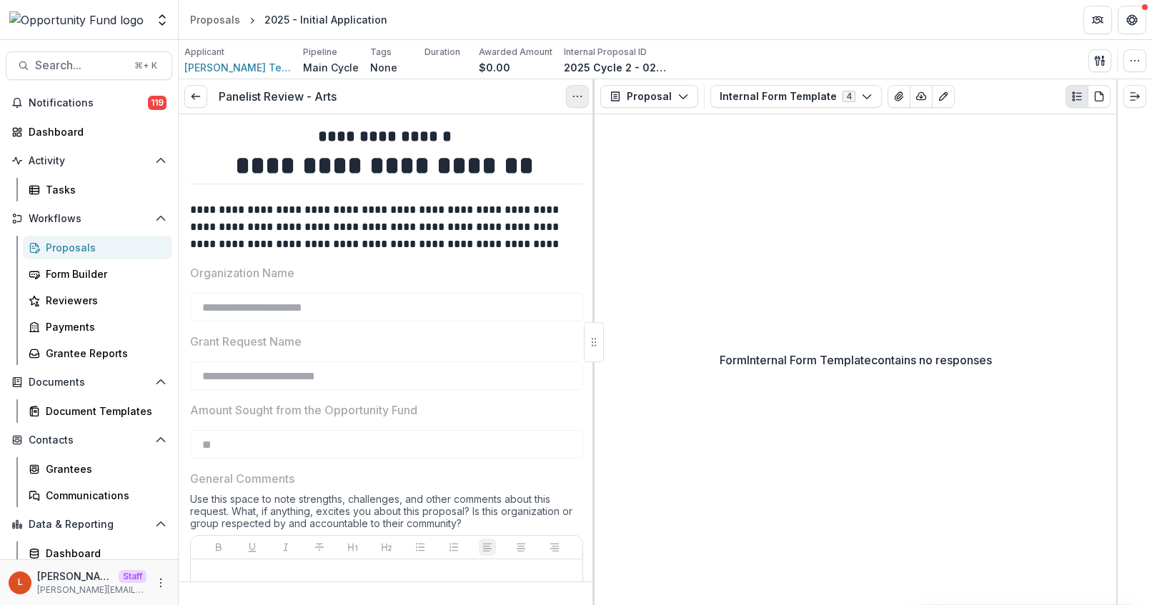
click at [573, 97] on icon "Options" at bounding box center [577, 96] width 11 height 11
click at [558, 124] on link "View task" at bounding box center [508, 129] width 153 height 24
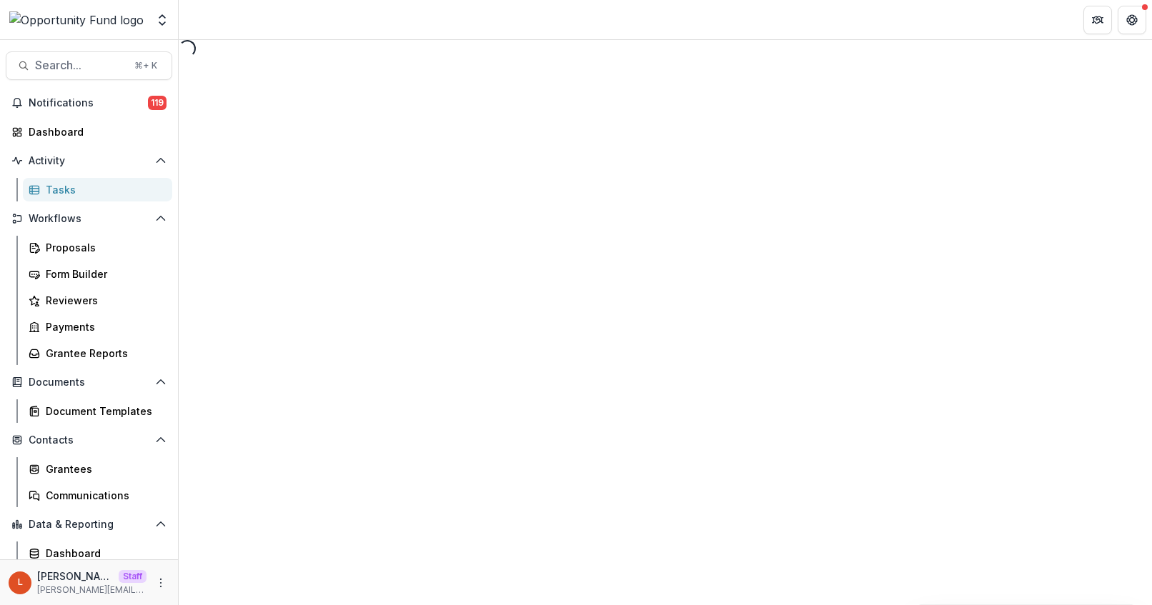
select select "********"
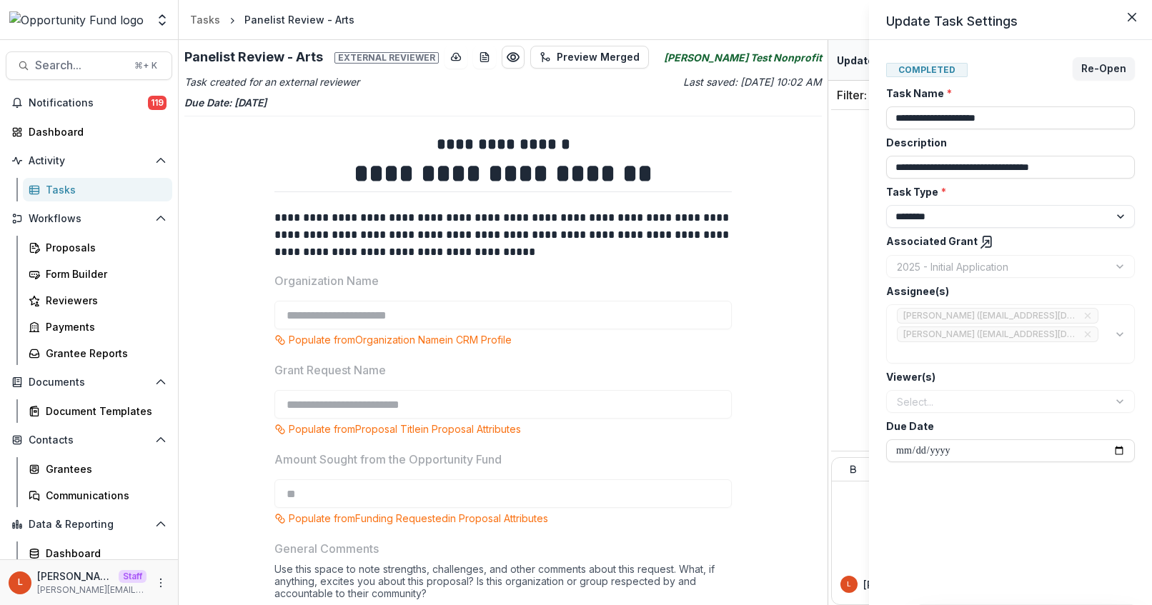
click at [1128, 4] on header "Update Task Settings" at bounding box center [1010, 20] width 283 height 40
click at [513, 94] on div "**********" at bounding box center [576, 302] width 1152 height 605
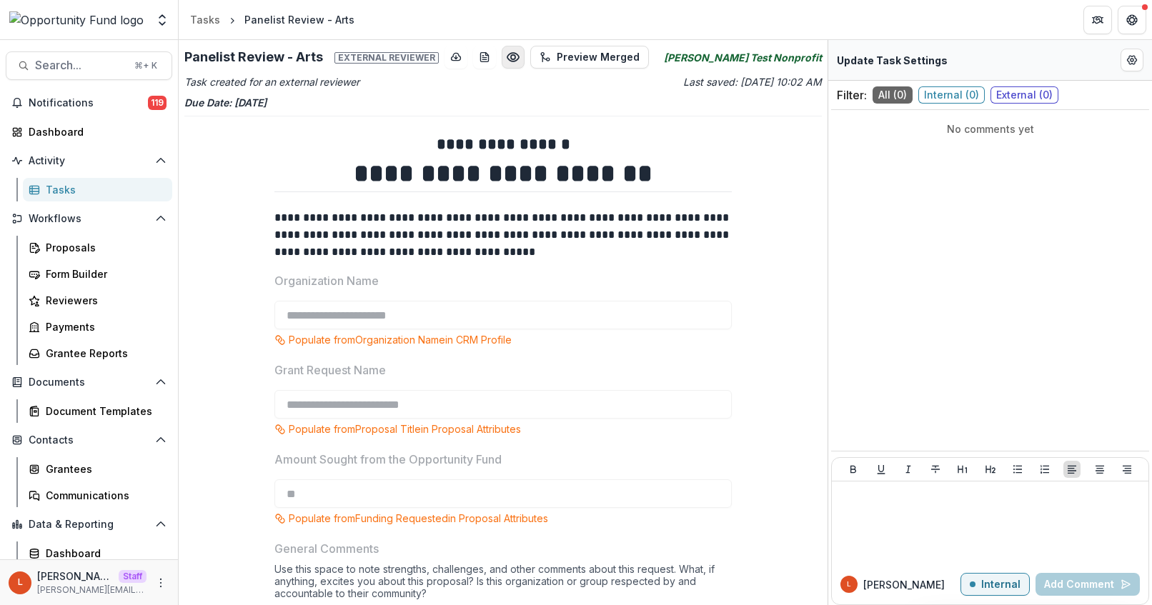
click at [506, 51] on icon "Preview 53f784d5-4466-4ff6-a535-79a12e10723d.pdf" at bounding box center [513, 57] width 14 height 14
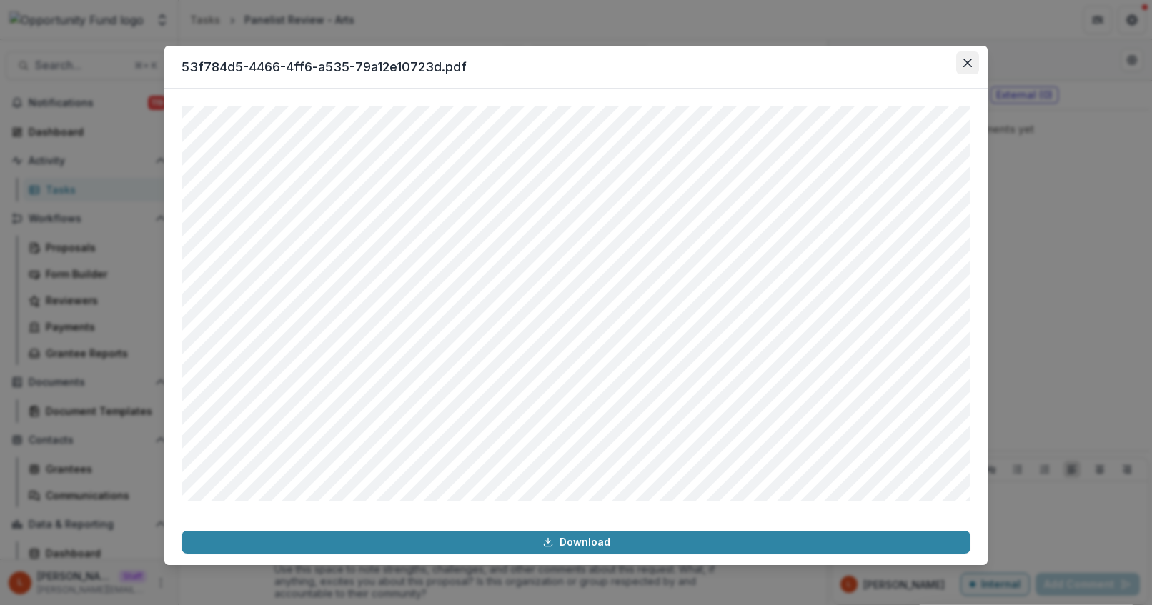
click at [959, 69] on button "Close" at bounding box center [967, 62] width 23 height 23
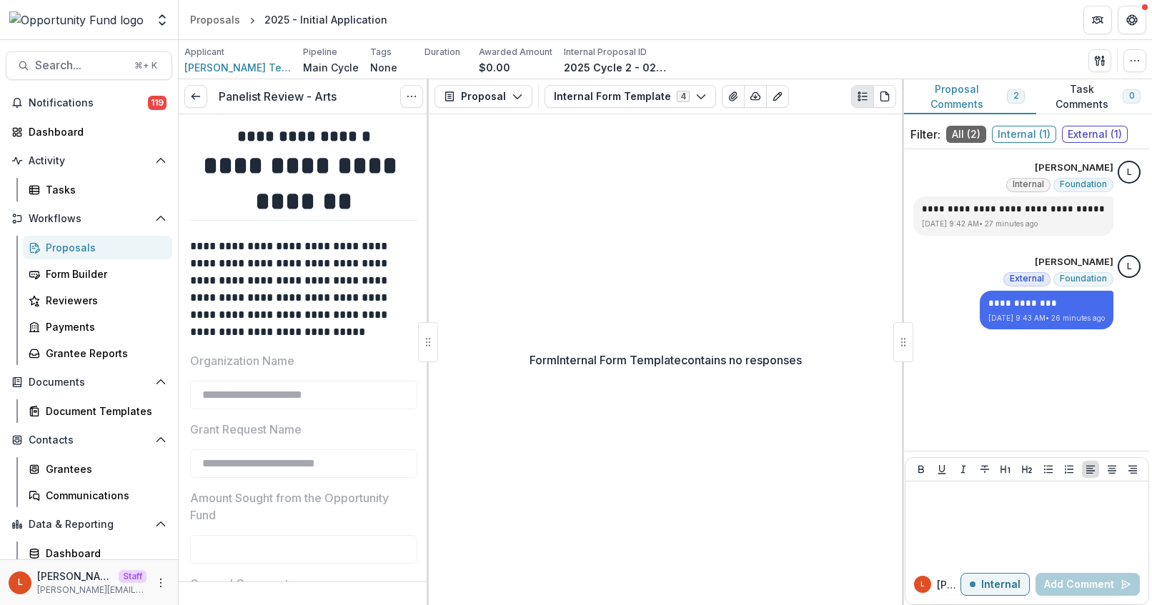
type input "**"
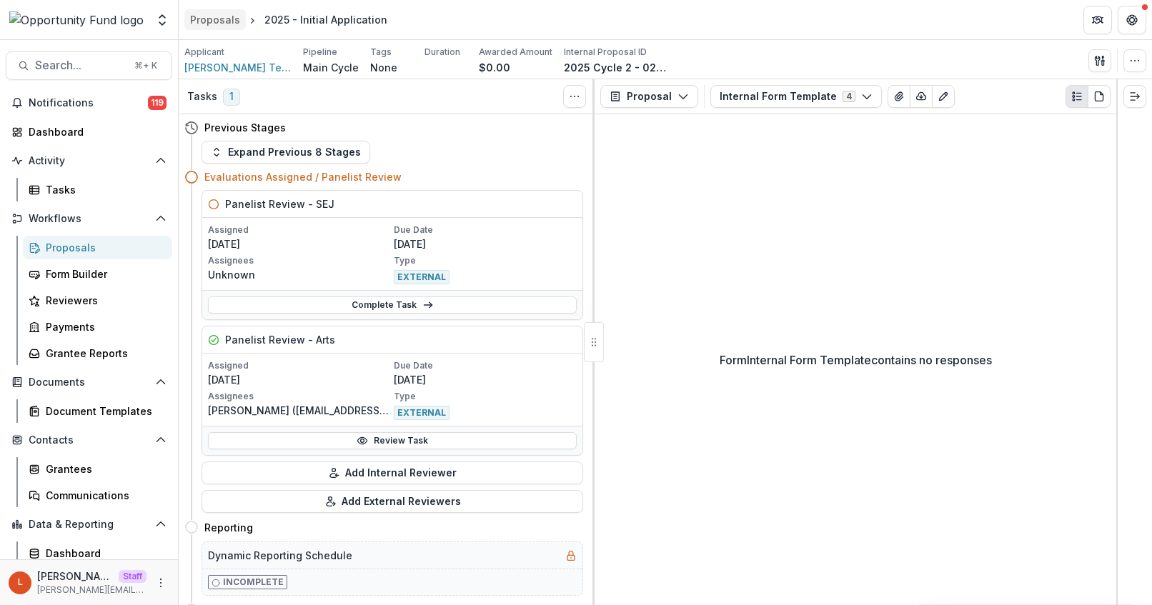
click at [211, 13] on div "Proposals" at bounding box center [215, 19] width 50 height 15
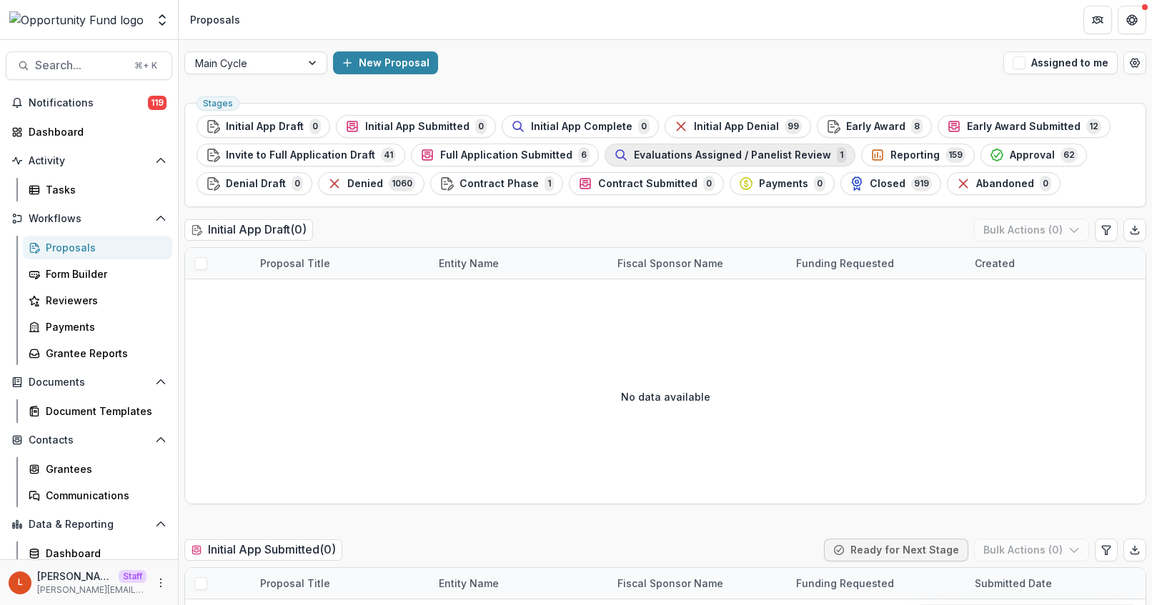
click at [717, 157] on span "Evaluations Assigned / Panelist Review" at bounding box center [732, 155] width 197 height 12
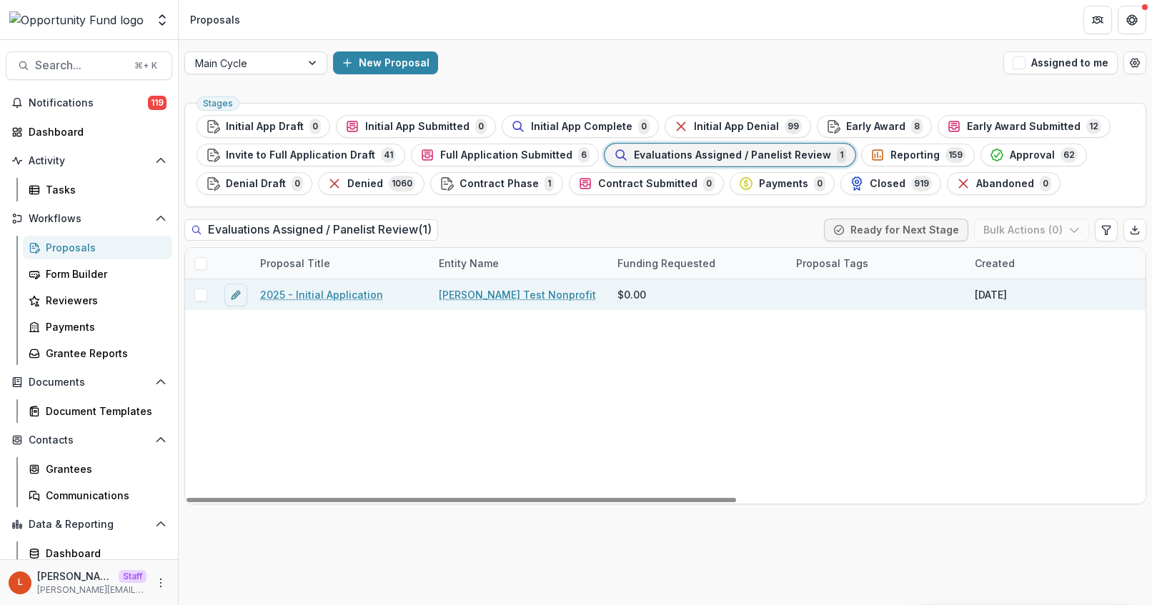
click at [302, 292] on link "2025 - Initial Application" at bounding box center [321, 294] width 123 height 15
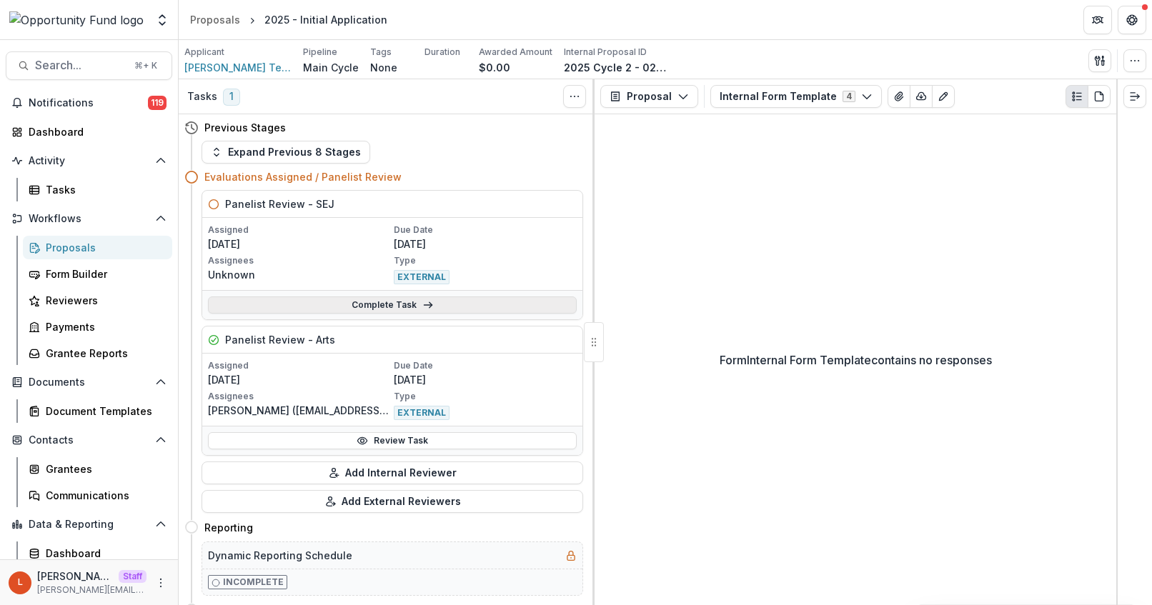
click at [397, 306] on link "Complete Task" at bounding box center [392, 305] width 369 height 17
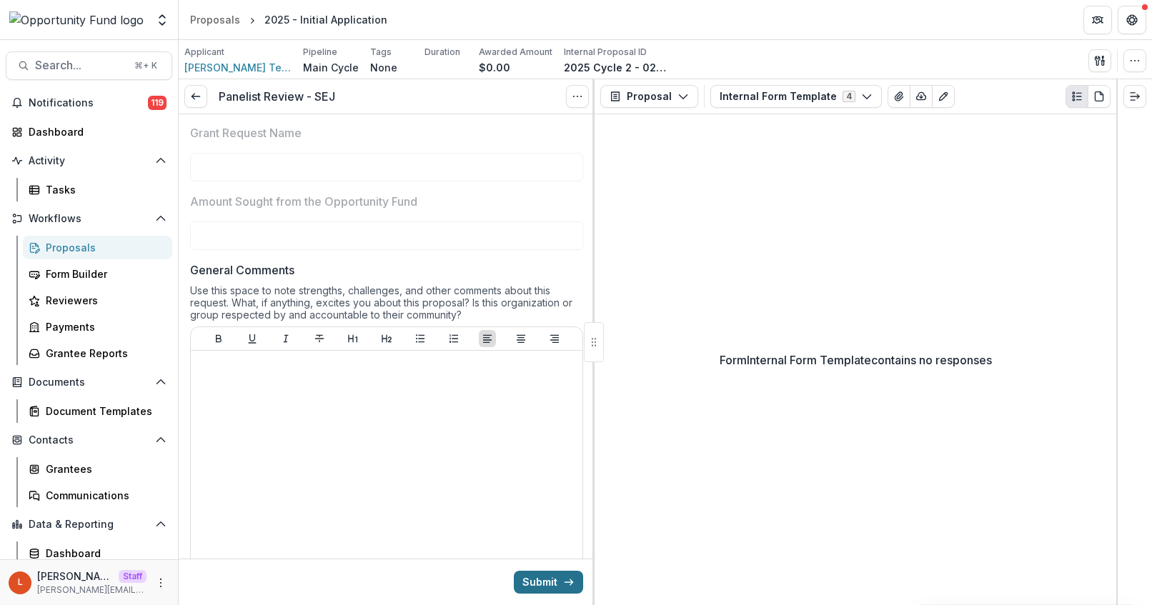
scroll to position [214, 0]
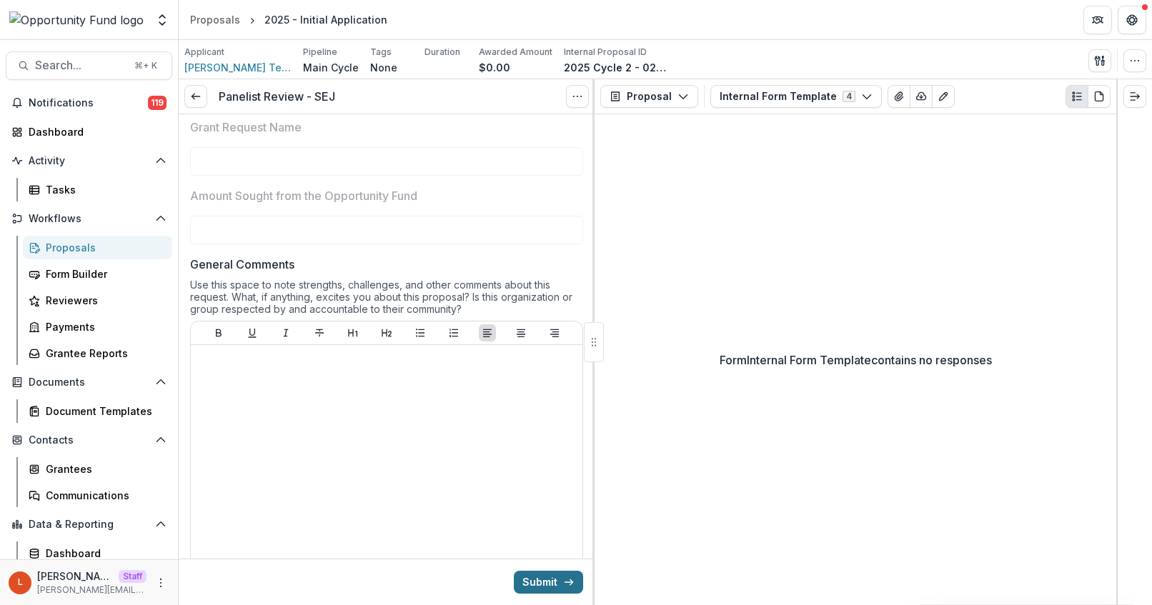
click at [547, 583] on button "Submit" at bounding box center [548, 582] width 69 height 23
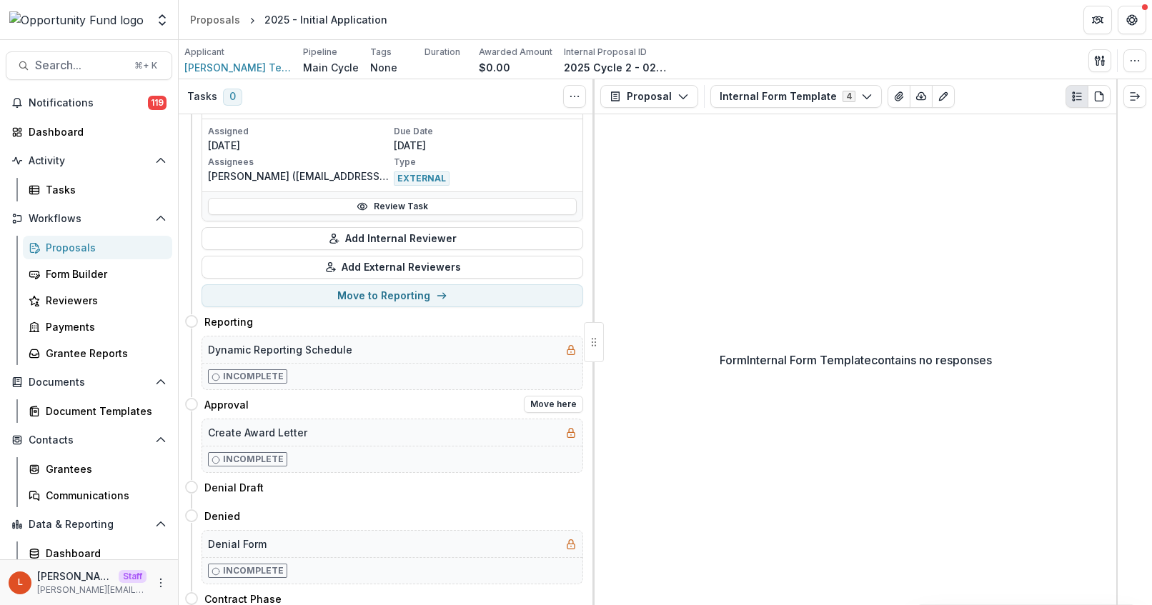
scroll to position [237, 0]
click at [552, 478] on button "Move here" at bounding box center [553, 485] width 59 height 17
select select "**********"
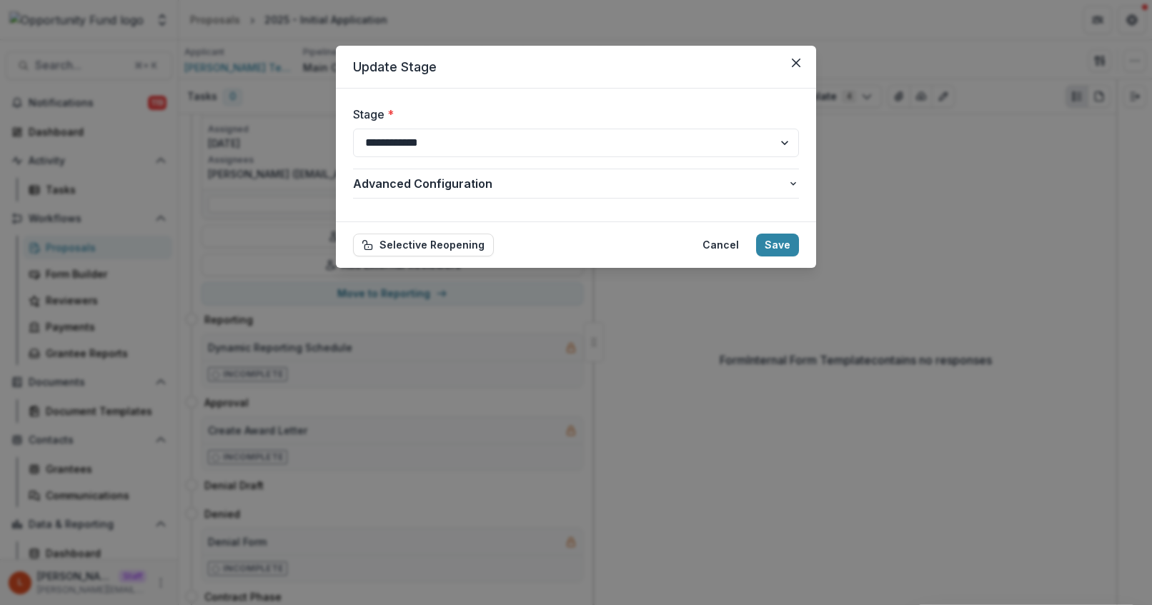
drag, startPoint x: 802, startPoint y: 64, endPoint x: 794, endPoint y: 54, distance: 12.7
click at [794, 54] on button "Close" at bounding box center [796, 62] width 23 height 23
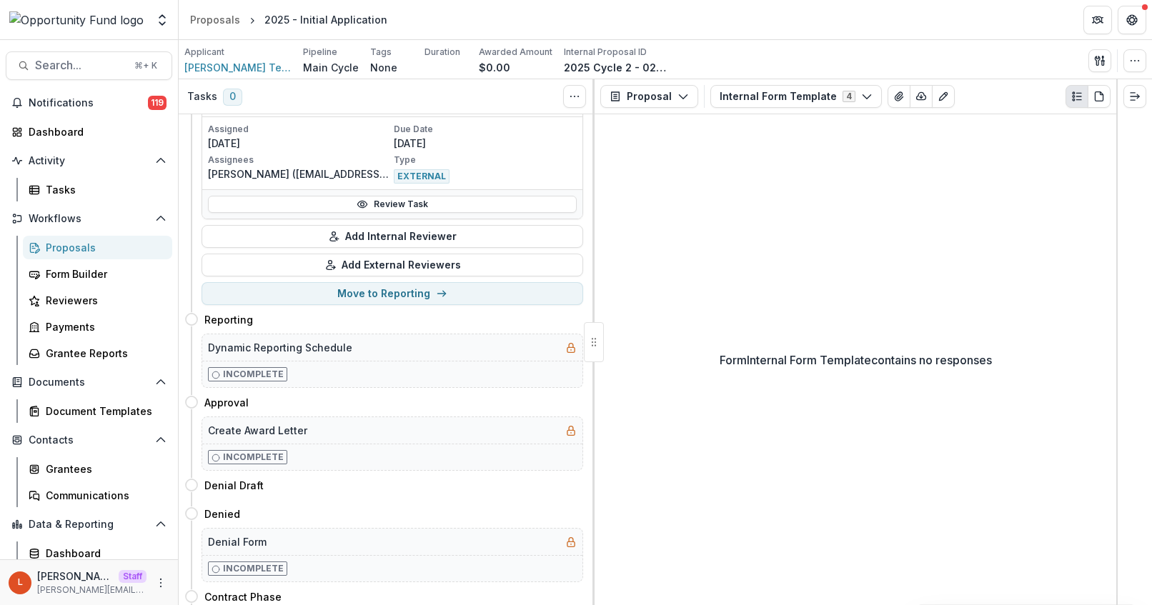
scroll to position [0, 0]
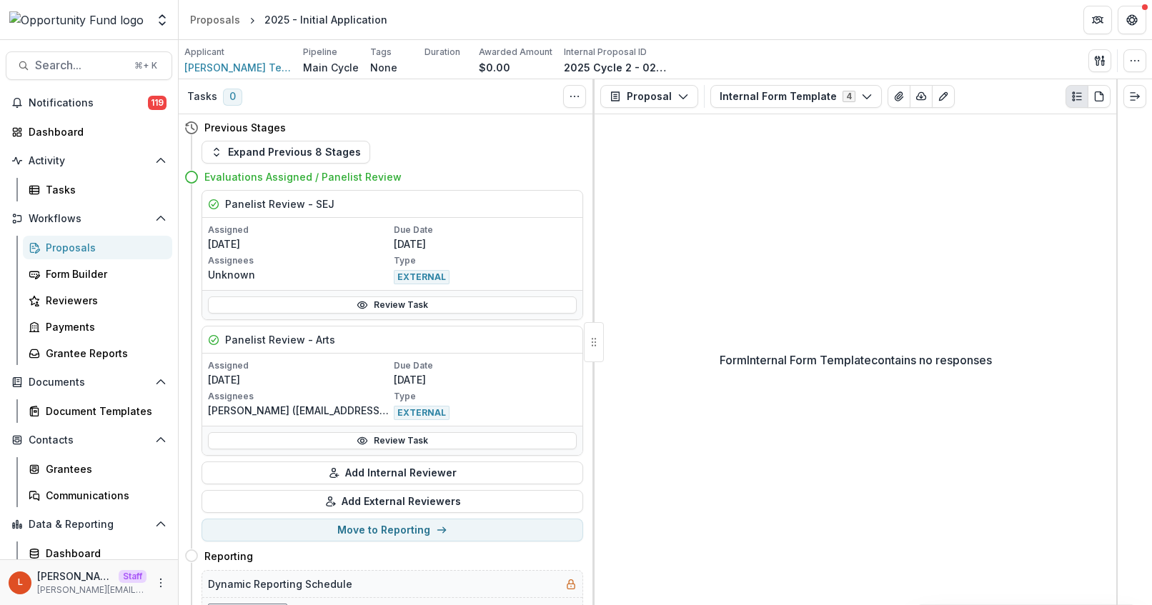
click at [794, 54] on div "Applicant Lucy Fey Test Nonprofit Pipeline Main Cycle Tags None All tags Durati…" at bounding box center [665, 60] width 962 height 29
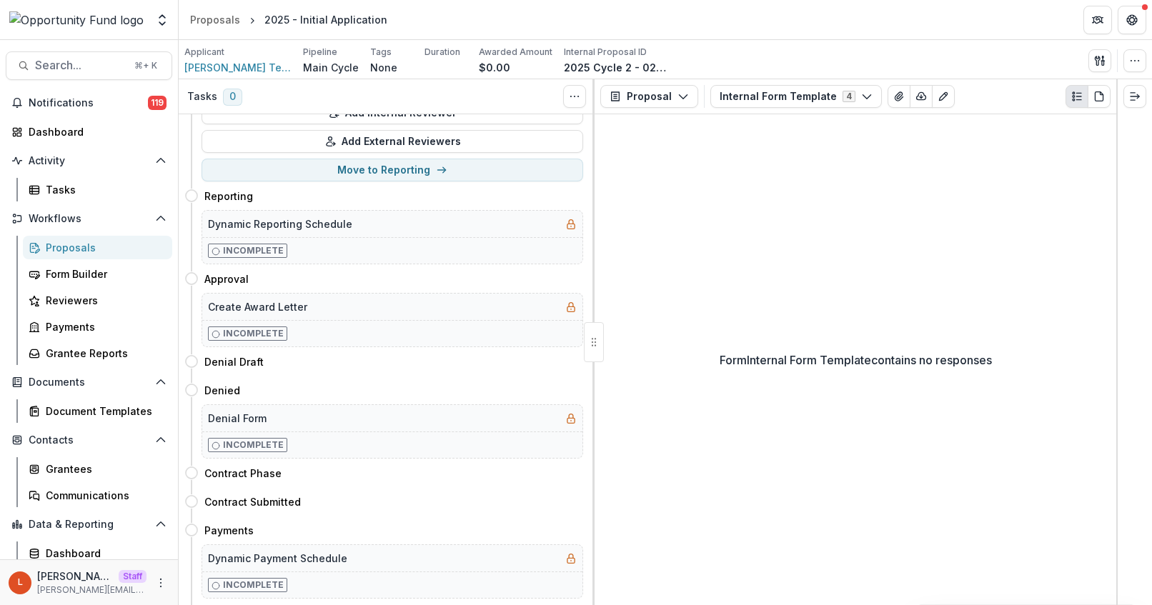
scroll to position [363, 0]
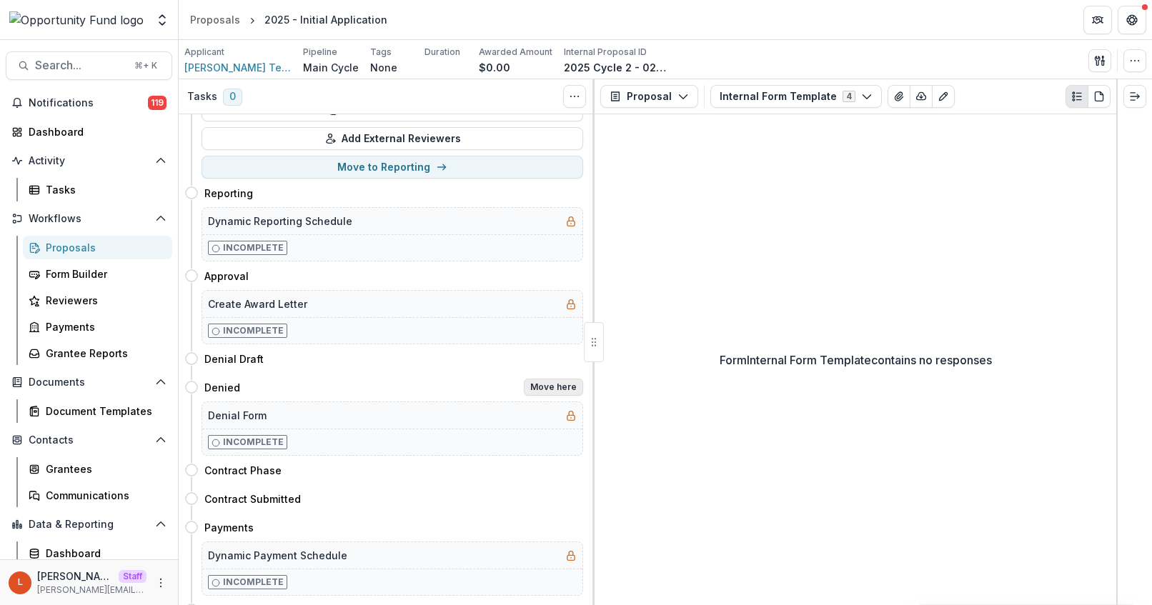
click at [566, 389] on button "Move here" at bounding box center [553, 387] width 59 height 17
select select "******"
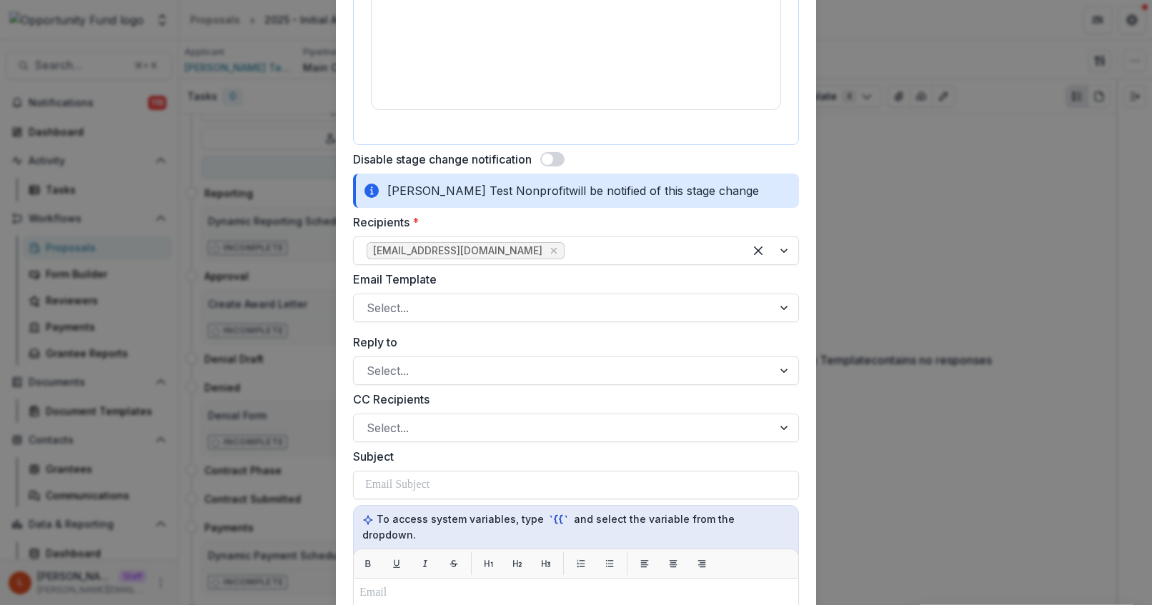
scroll to position [498, 0]
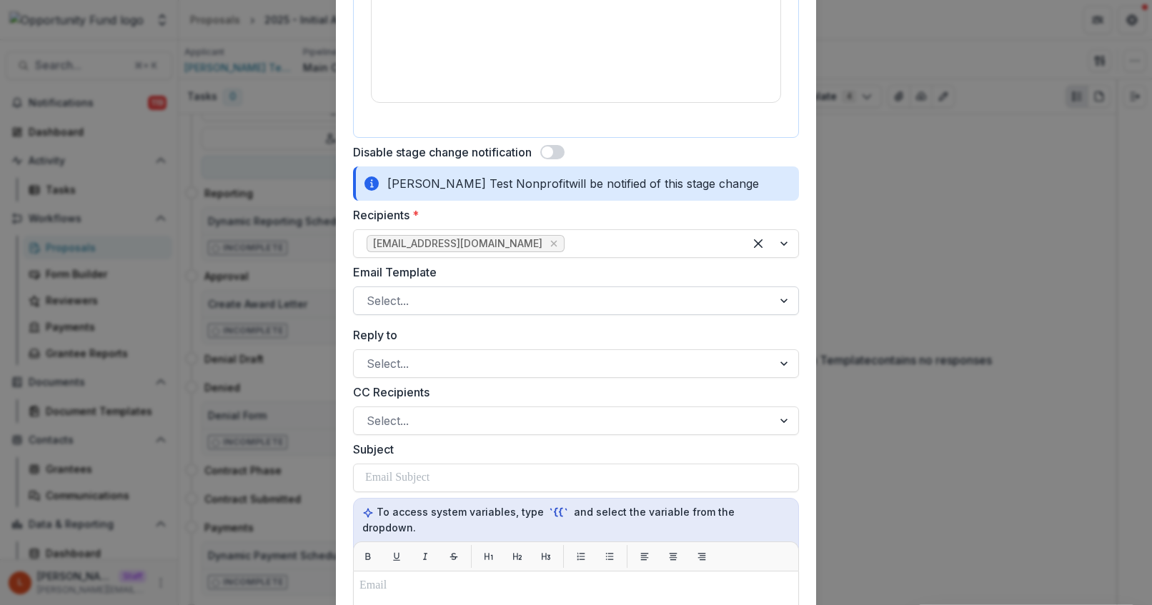
click at [460, 294] on div at bounding box center [563, 301] width 393 height 20
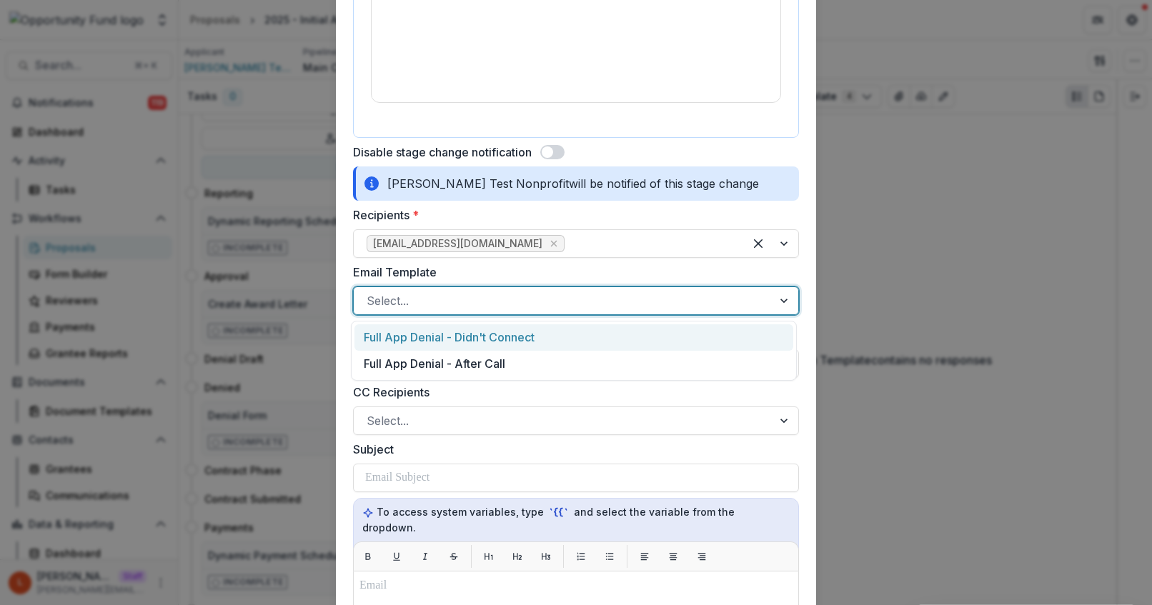
click at [477, 336] on div "Full App Denial - Didn't Connect" at bounding box center [573, 337] width 439 height 26
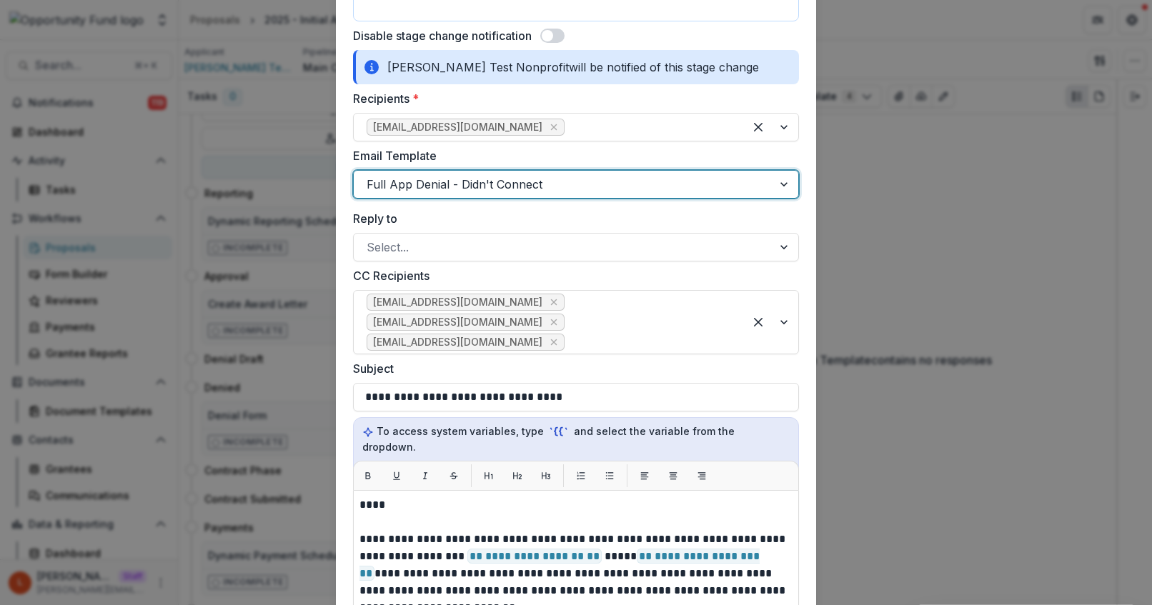
scroll to position [601, 0]
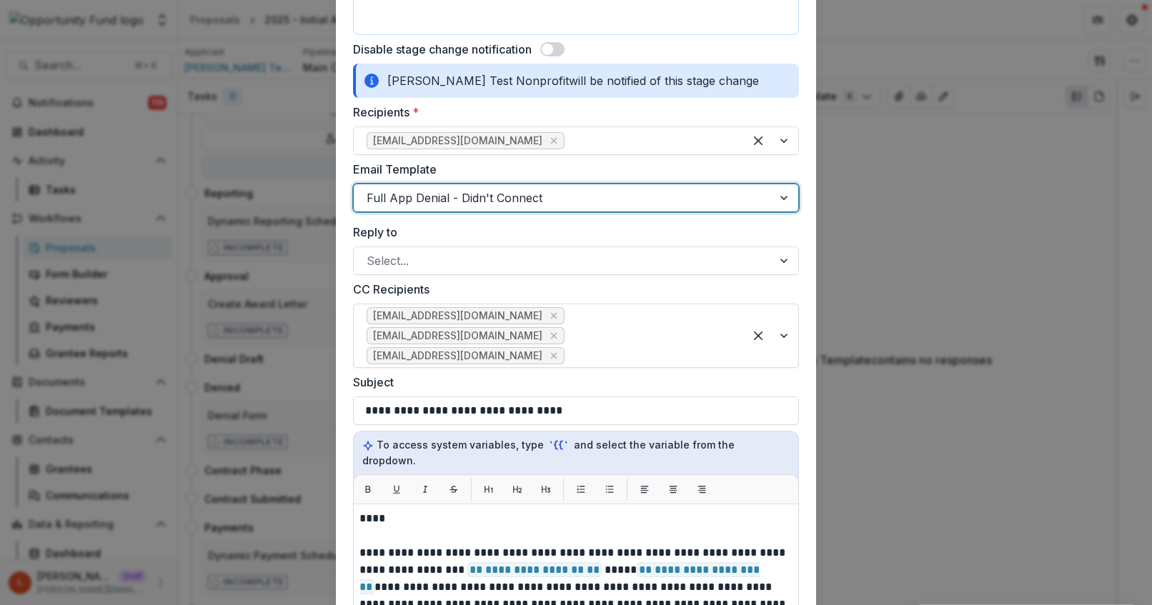
click at [498, 192] on div at bounding box center [563, 198] width 393 height 20
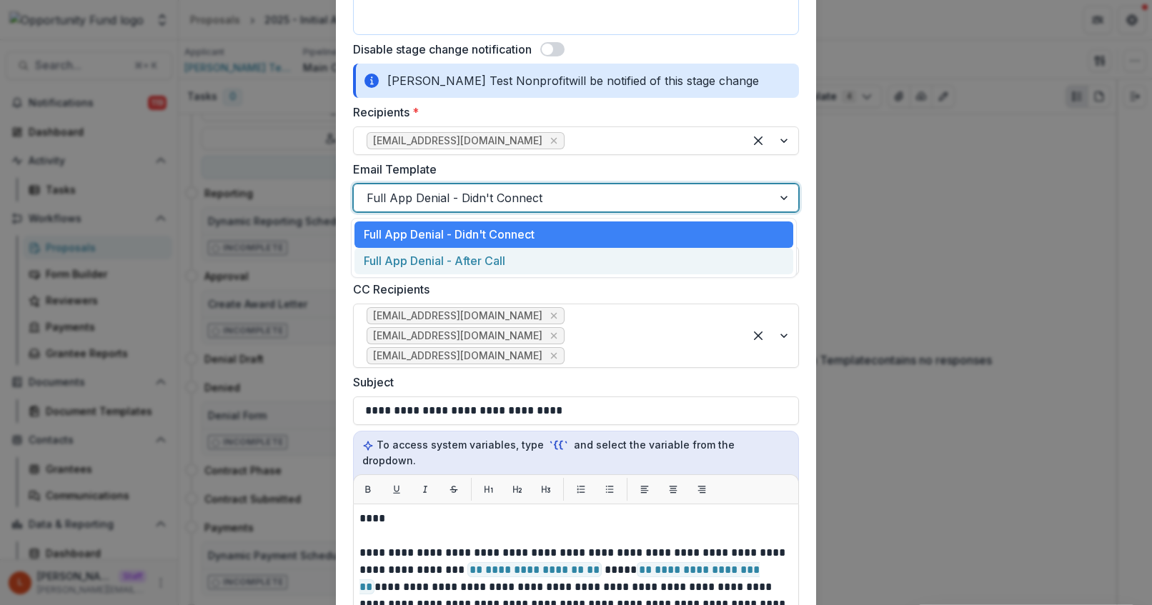
click at [497, 261] on div "Full App Denial - After Call" at bounding box center [573, 261] width 439 height 26
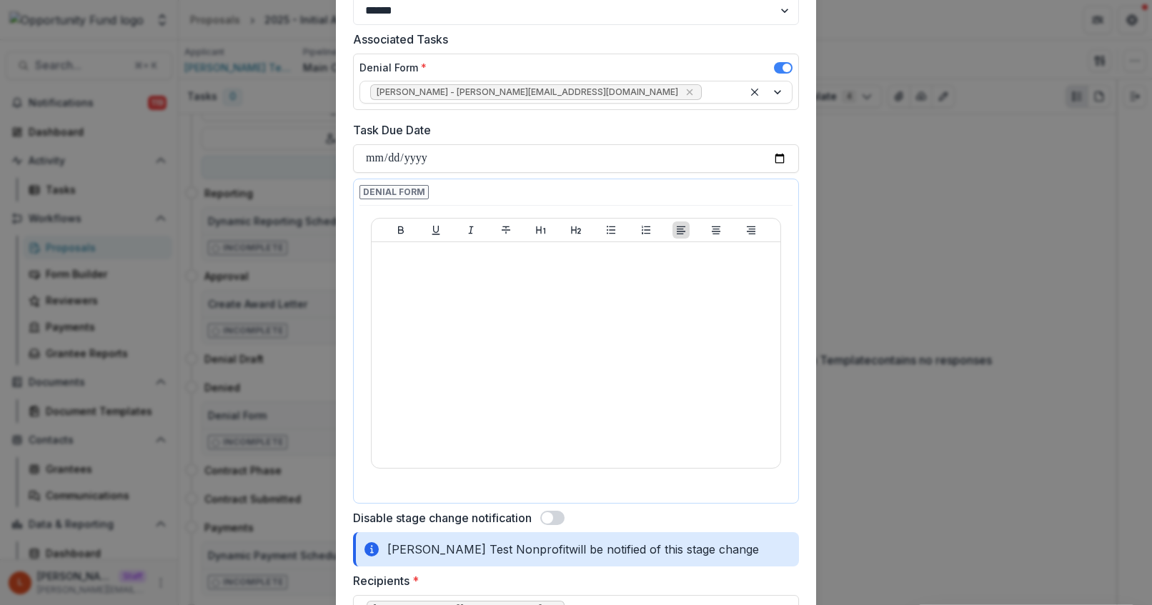
scroll to position [0, 0]
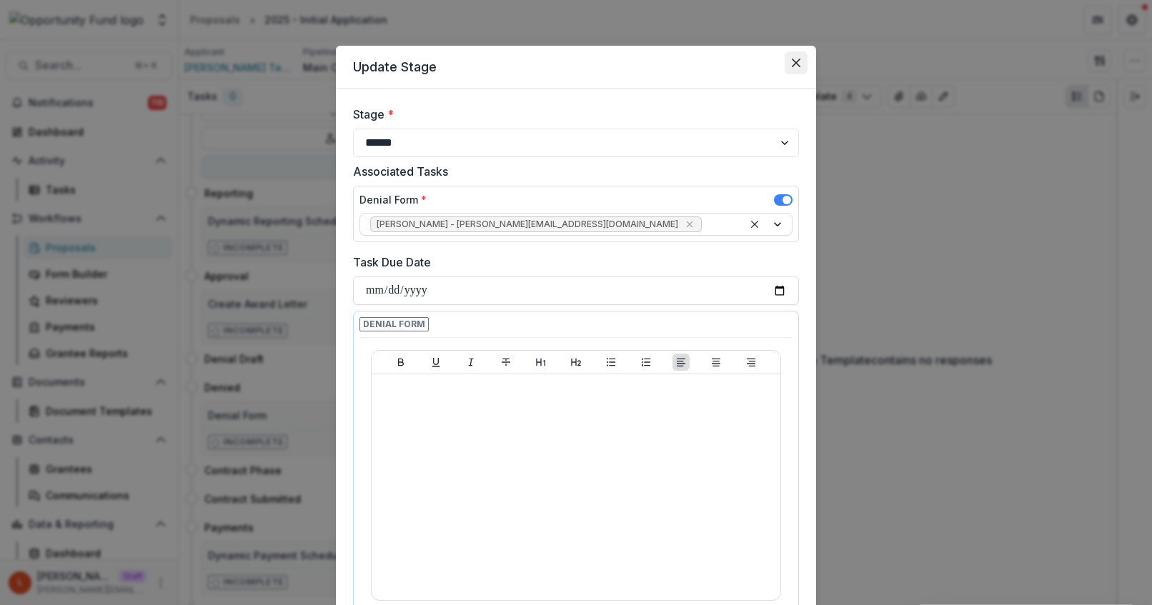
click at [788, 60] on button "Close" at bounding box center [796, 62] width 23 height 23
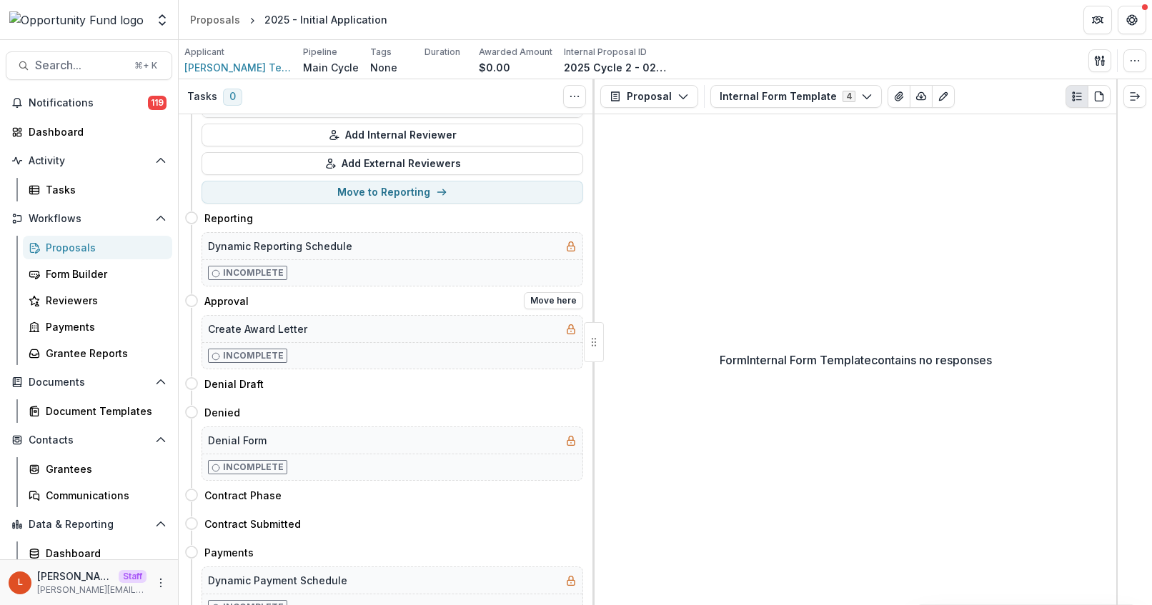
scroll to position [333, 0]
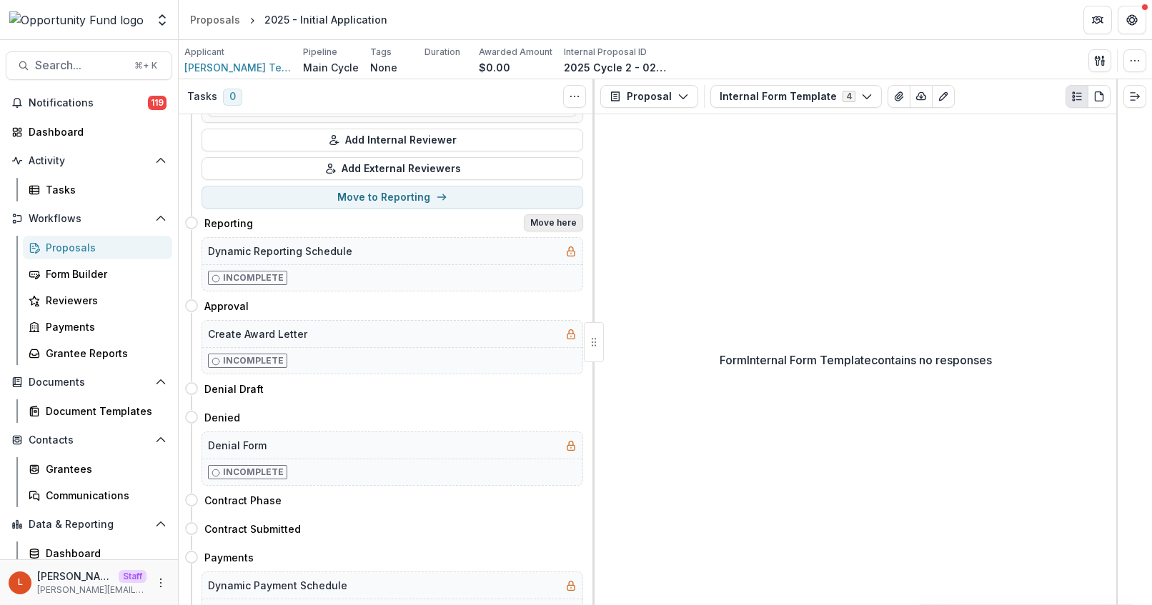
click at [548, 223] on button "Move here" at bounding box center [553, 222] width 59 height 17
select select "*********"
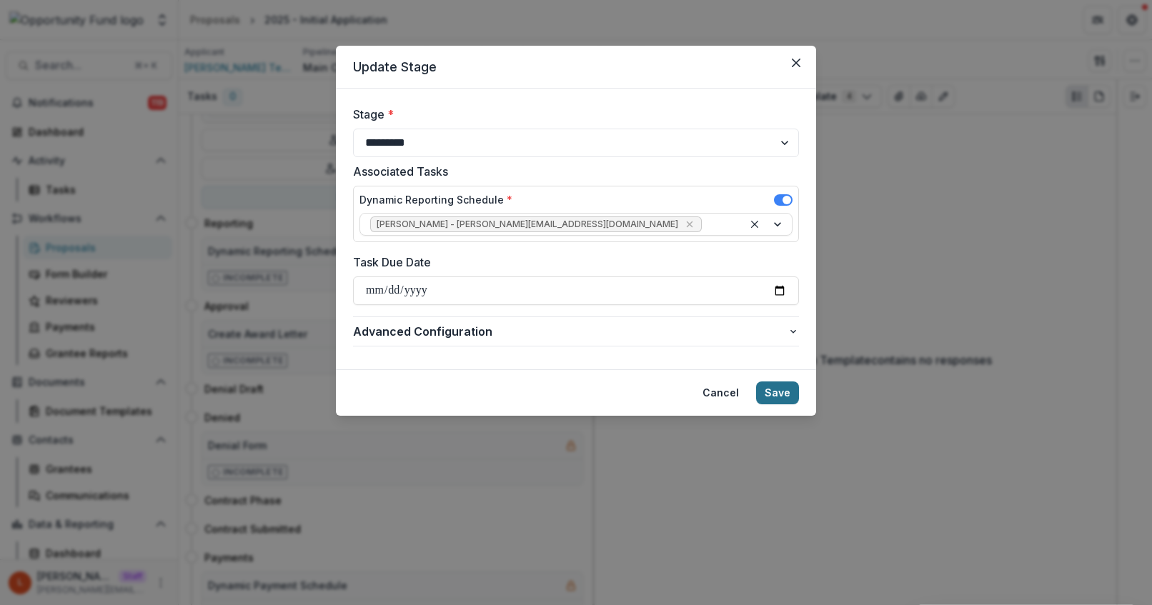
click at [784, 390] on button "Save" at bounding box center [777, 393] width 43 height 23
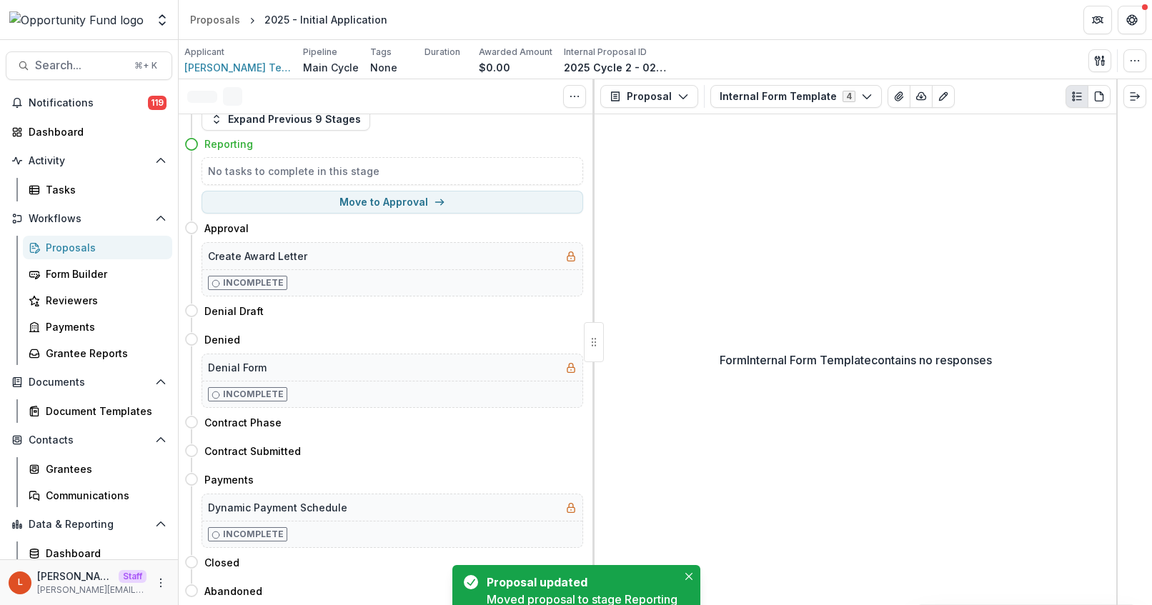
scroll to position [0, 0]
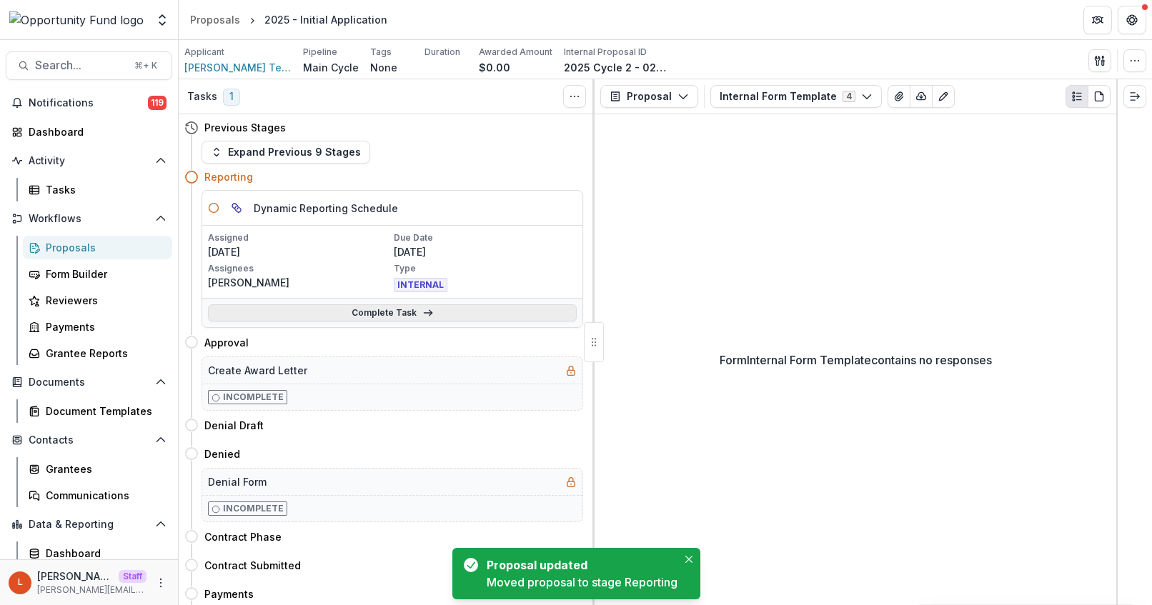
click at [388, 310] on link "Complete Task" at bounding box center [392, 312] width 369 height 17
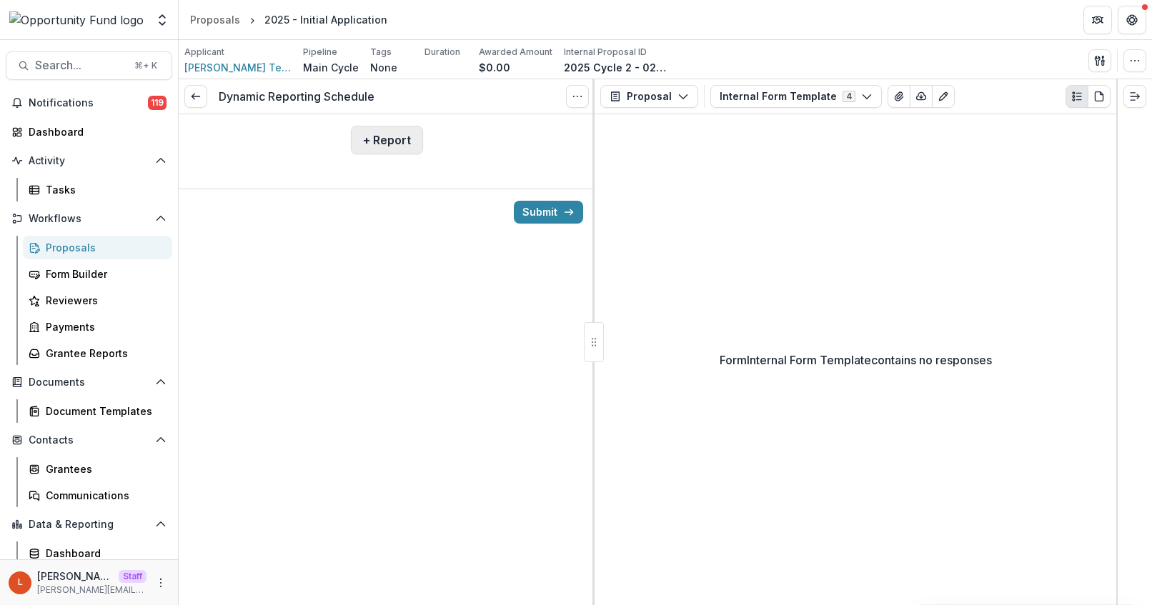
click at [393, 138] on button "+ Report" at bounding box center [387, 140] width 72 height 29
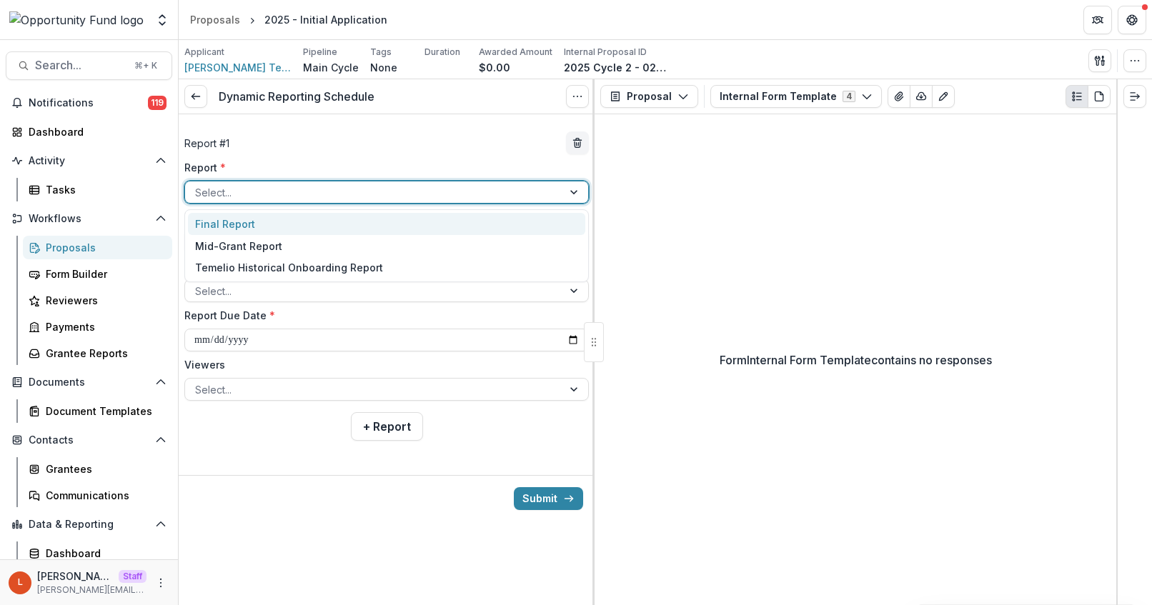
click at [277, 187] on div at bounding box center [373, 193] width 357 height 18
click at [239, 247] on div "Mid-Grant Report" at bounding box center [386, 246] width 397 height 22
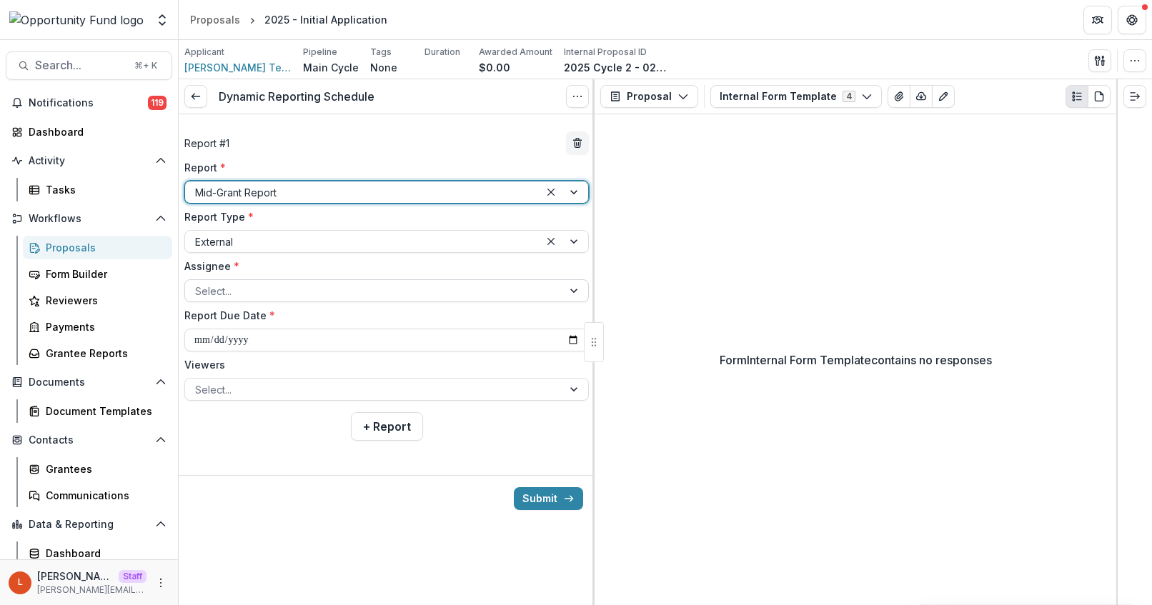
click at [227, 289] on div at bounding box center [373, 291] width 357 height 18
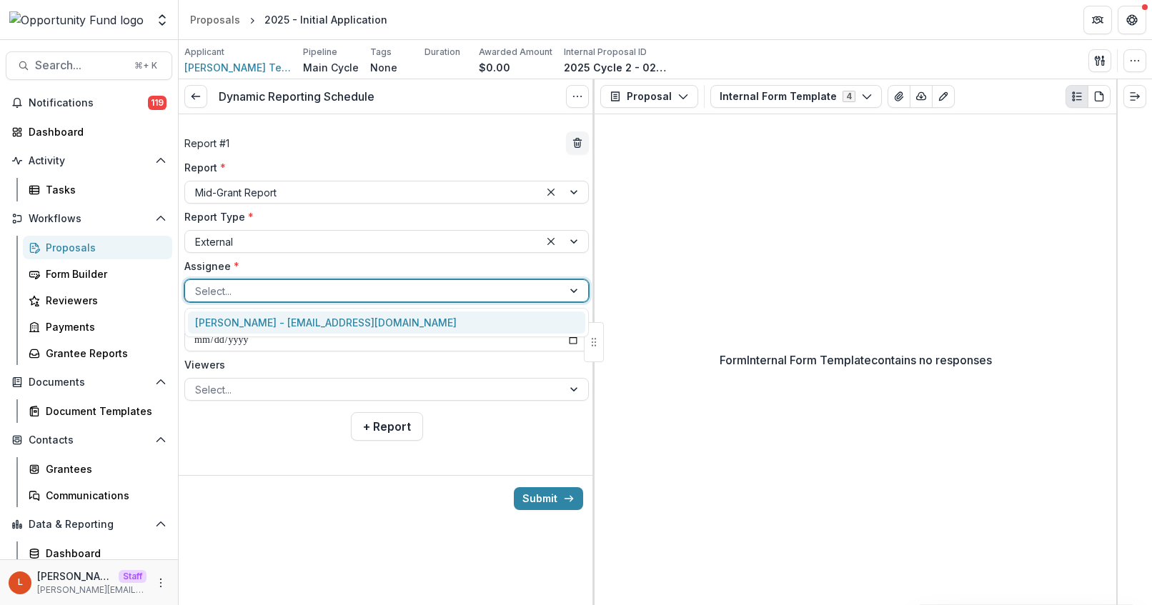
click at [233, 322] on div "Lucy Fey - lucyjfey@gmail.com" at bounding box center [386, 323] width 397 height 22
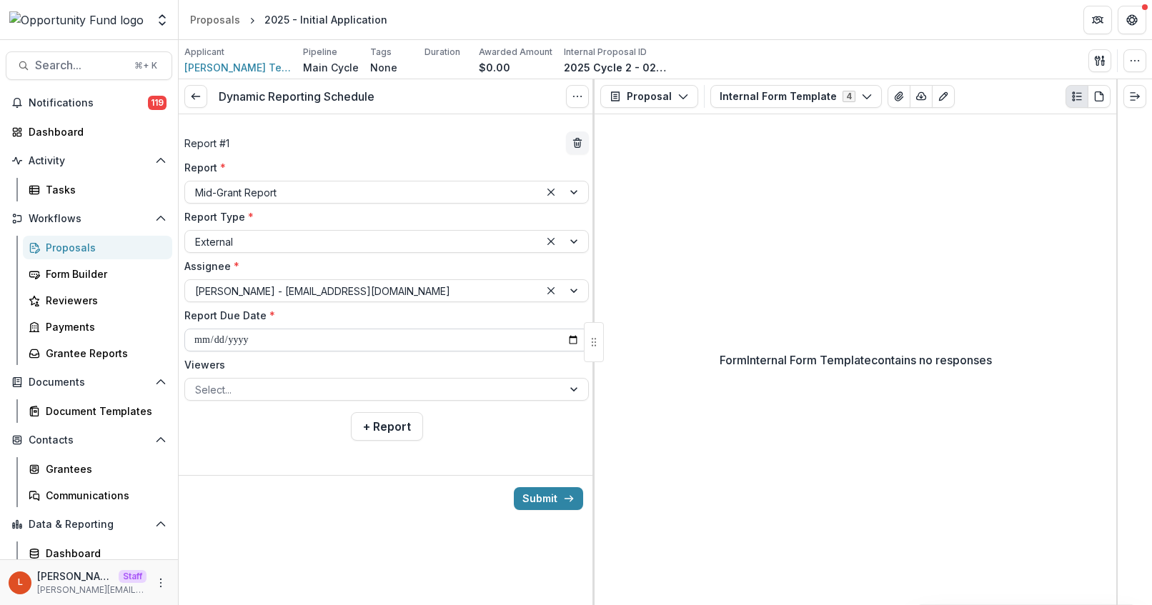
click at [416, 342] on input "**********" at bounding box center [386, 340] width 404 height 23
click at [292, 338] on input "**********" at bounding box center [386, 340] width 404 height 23
click at [574, 338] on input "**********" at bounding box center [386, 340] width 404 height 23
type input "**********"
click at [493, 368] on label "Viewers" at bounding box center [382, 364] width 396 height 15
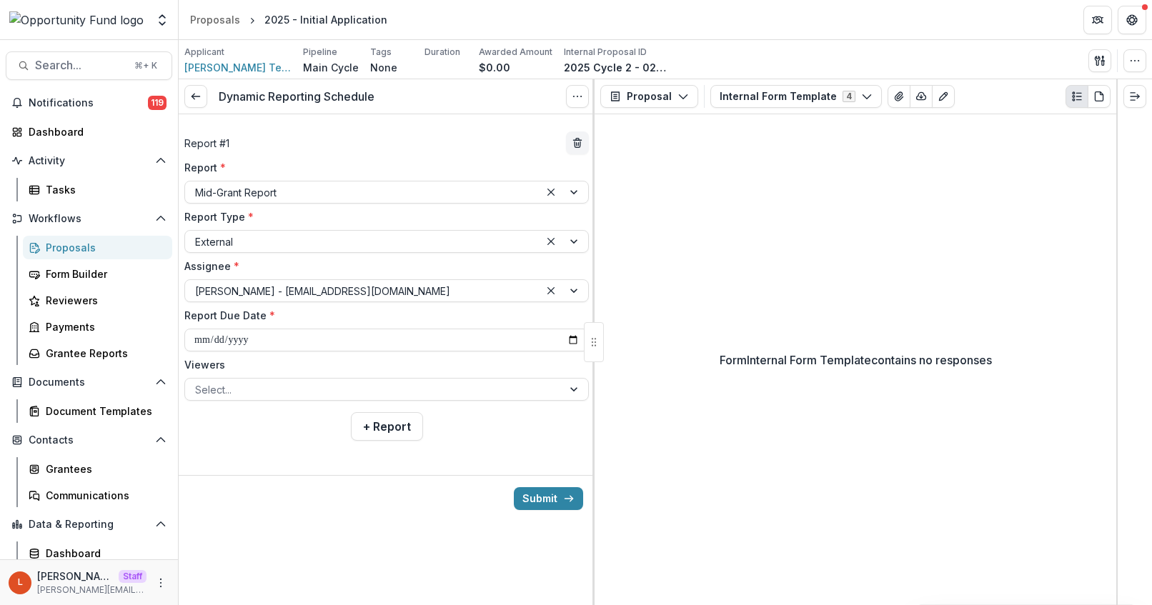
click at [198, 382] on input "Viewers" at bounding box center [196, 389] width 3 height 15
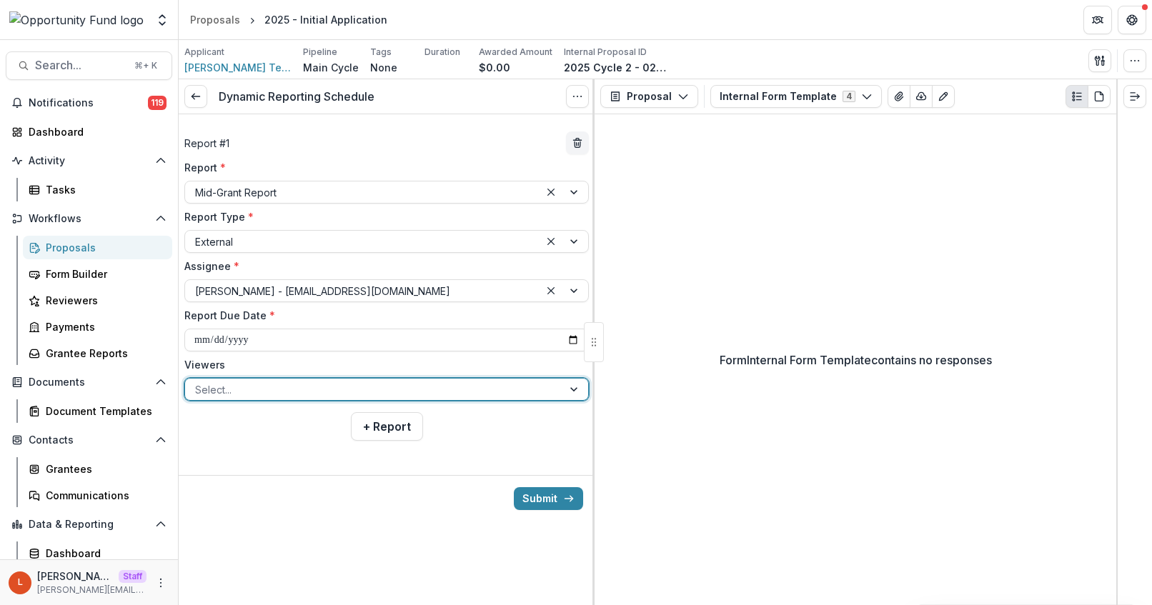
type input "*"
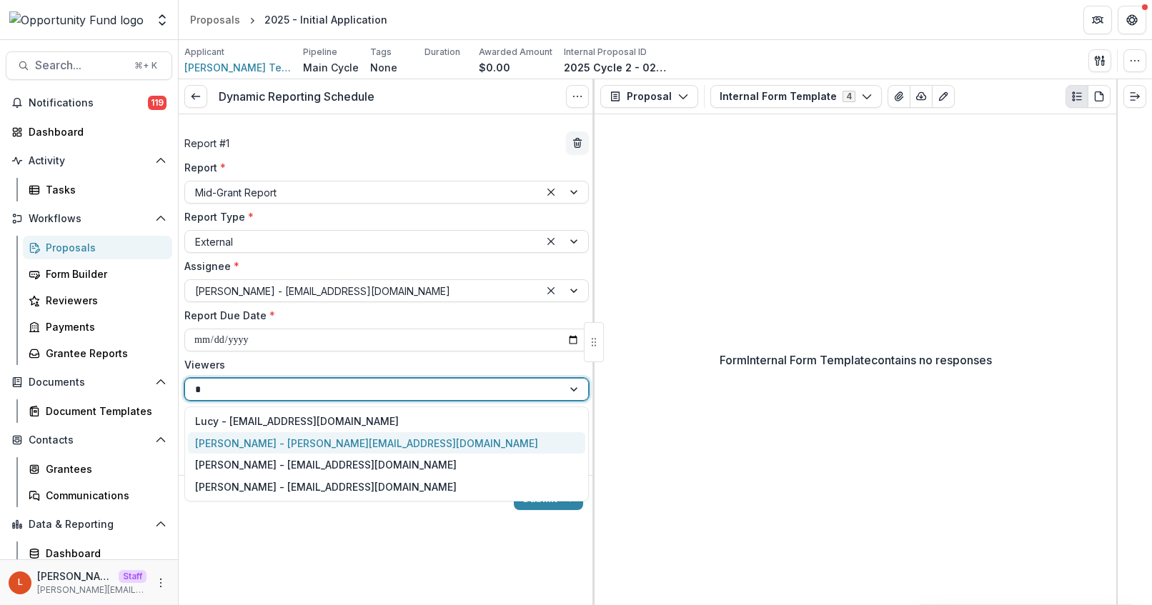
click at [335, 439] on div "Ti Wilhelm - twilhelm@theopportunityfund.org" at bounding box center [386, 443] width 397 height 22
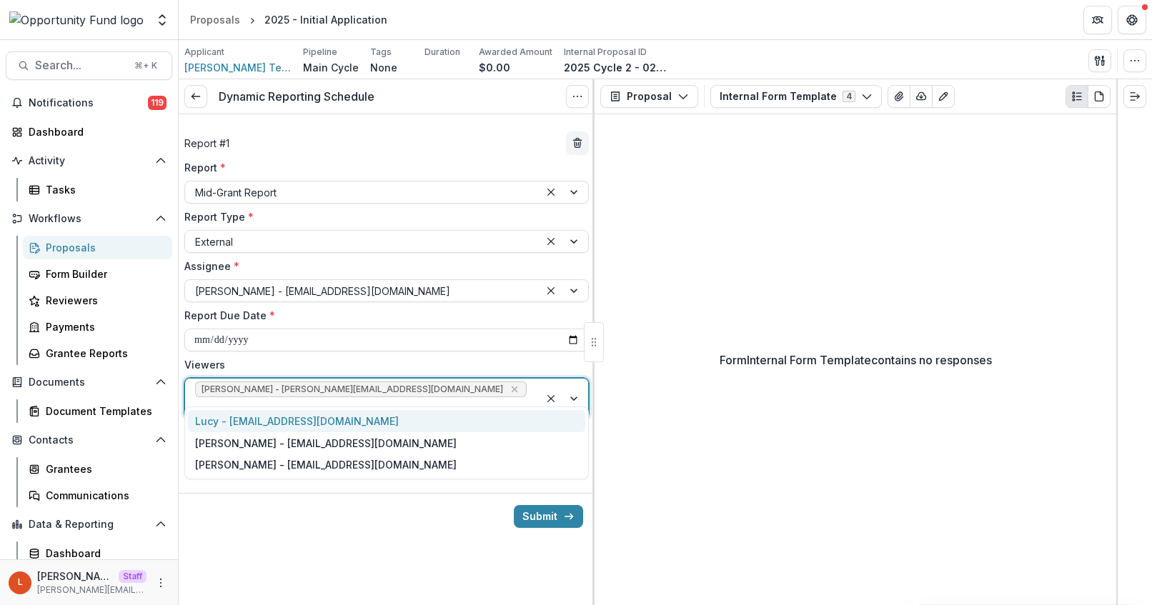
click at [432, 399] on div at bounding box center [362, 408] width 334 height 18
click at [429, 450] on div "Jake Goodman - jgoodman@theopportunityfund.org" at bounding box center [386, 443] width 397 height 22
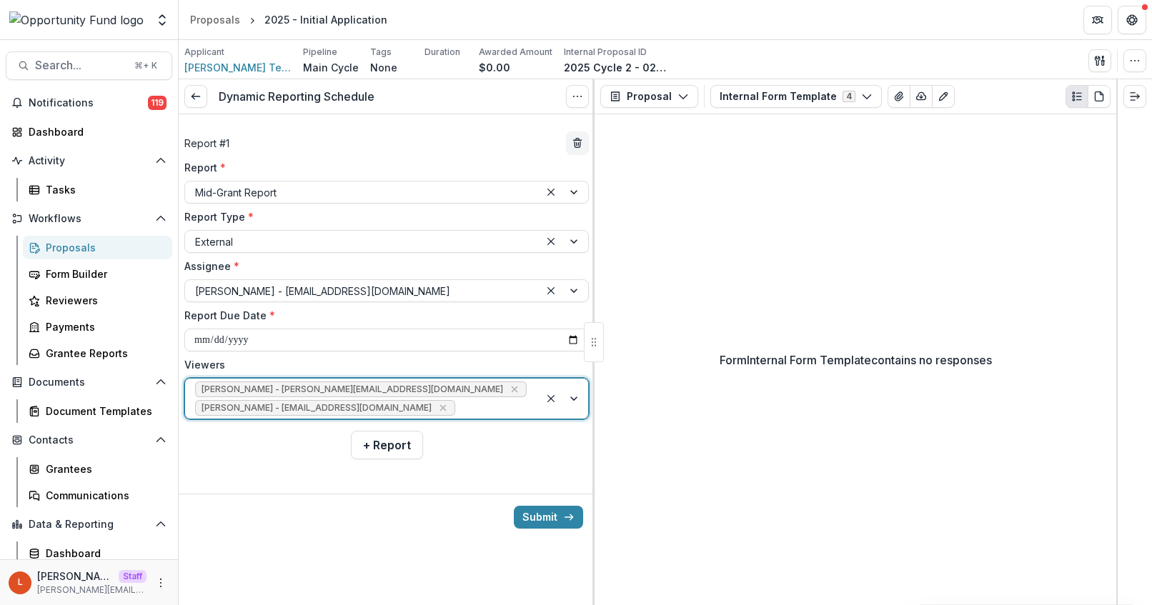
click at [487, 387] on div "Ti Wilhelm - twilhelm@theopportunityfund.org Jake Goodman - jgoodman@theopportu…" at bounding box center [362, 399] width 354 height 40
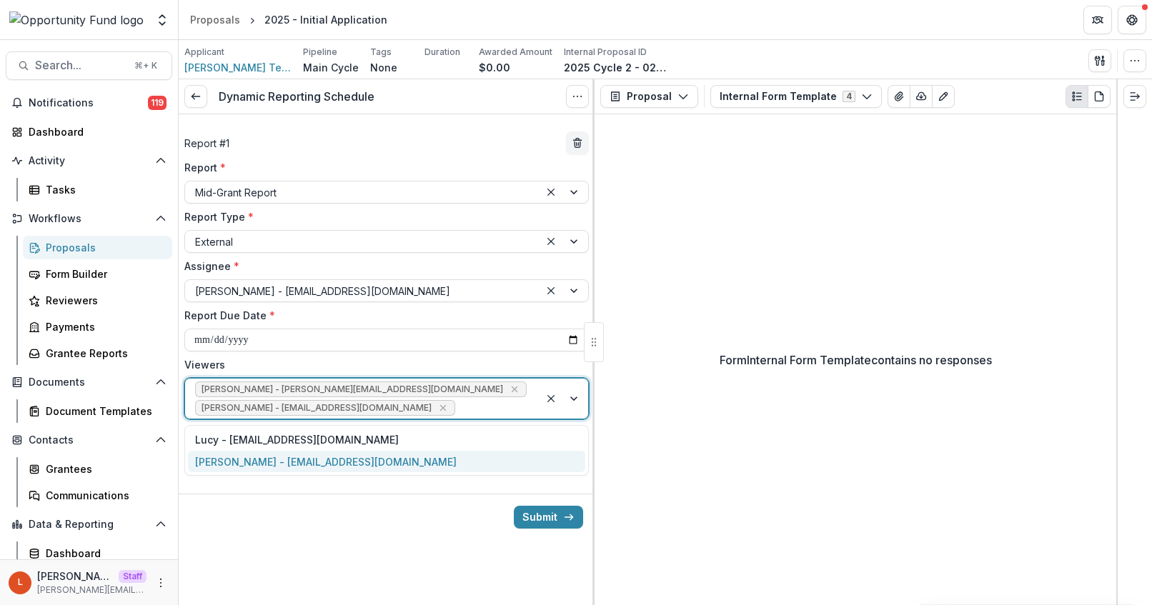
click at [448, 469] on div "yvette shipman - yshipman@theopportunityfund.org" at bounding box center [386, 462] width 397 height 22
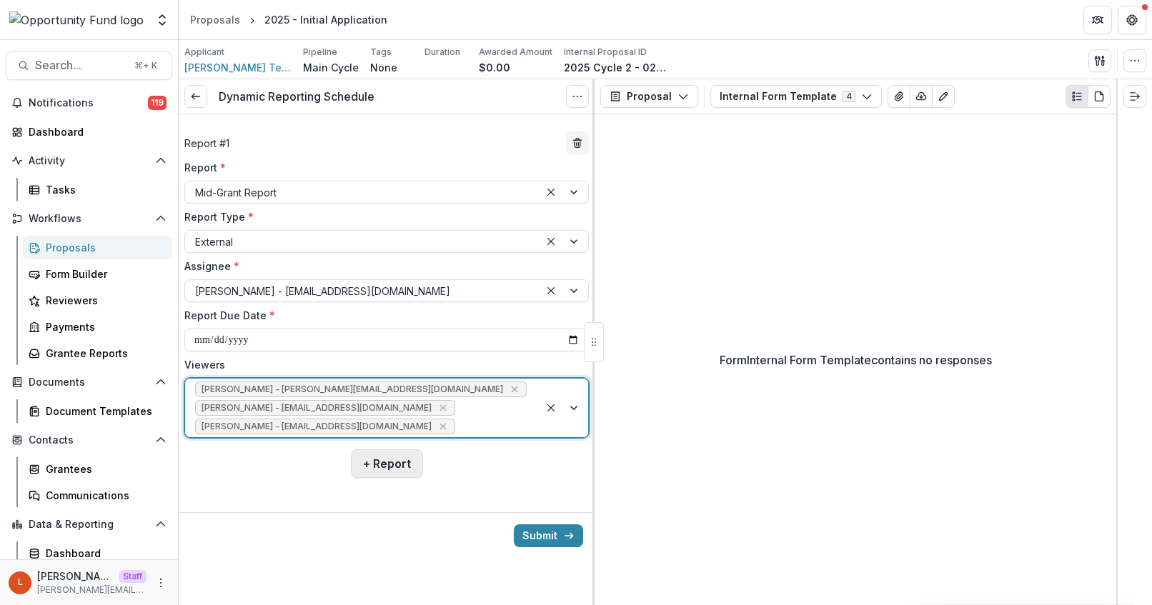
click at [387, 467] on button "+ Report" at bounding box center [387, 464] width 72 height 29
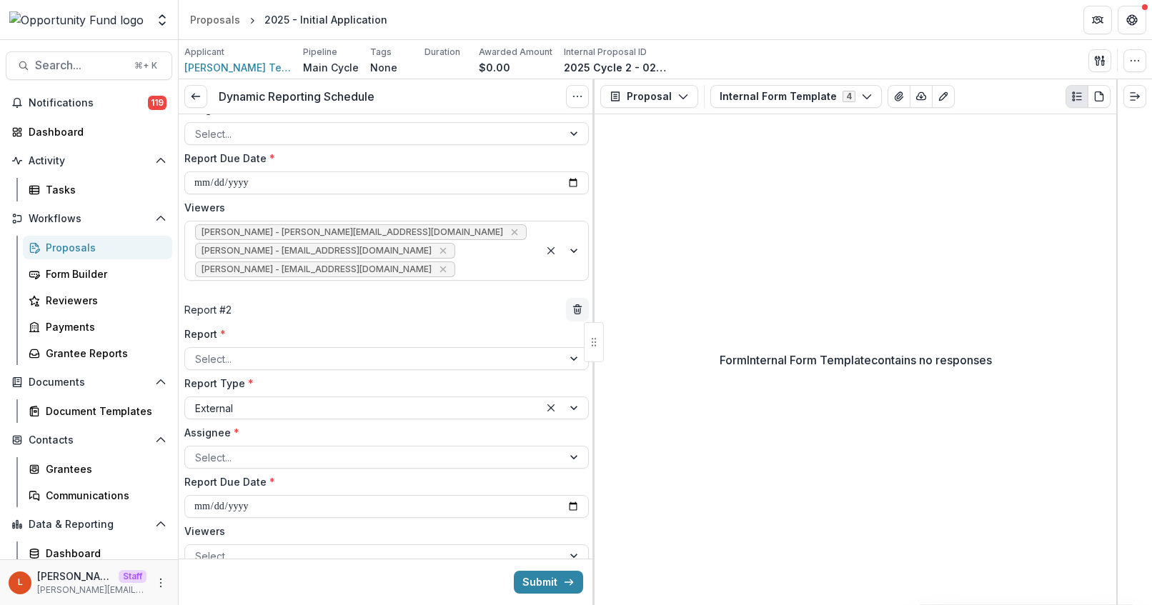
scroll to position [178, 0]
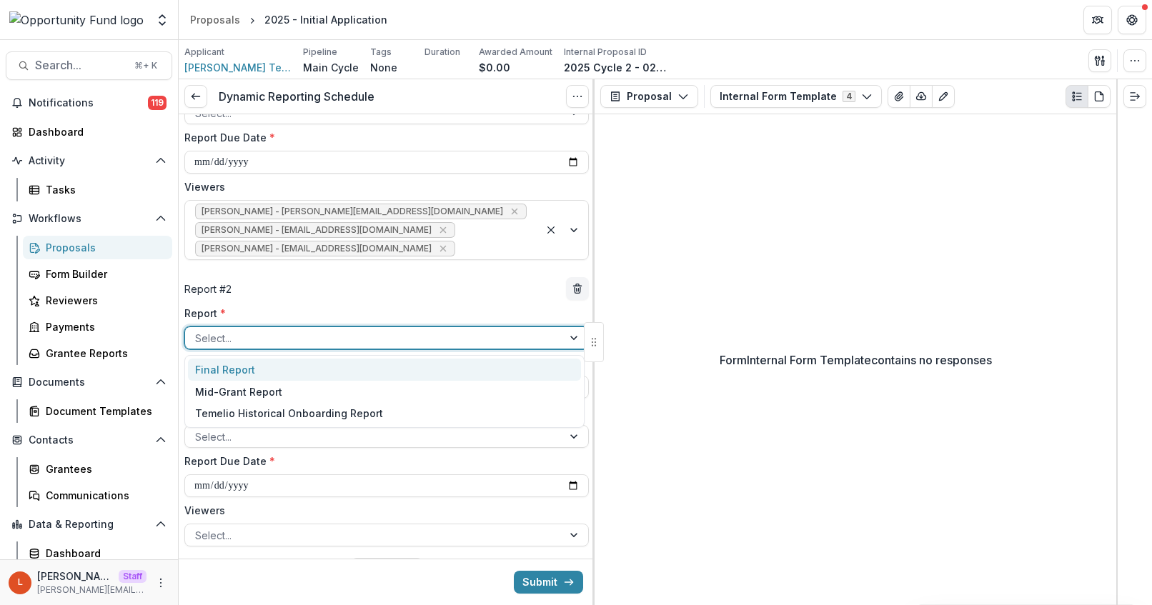
click at [294, 334] on div at bounding box center [373, 338] width 357 height 18
click at [277, 367] on div "Final Report" at bounding box center [384, 370] width 393 height 22
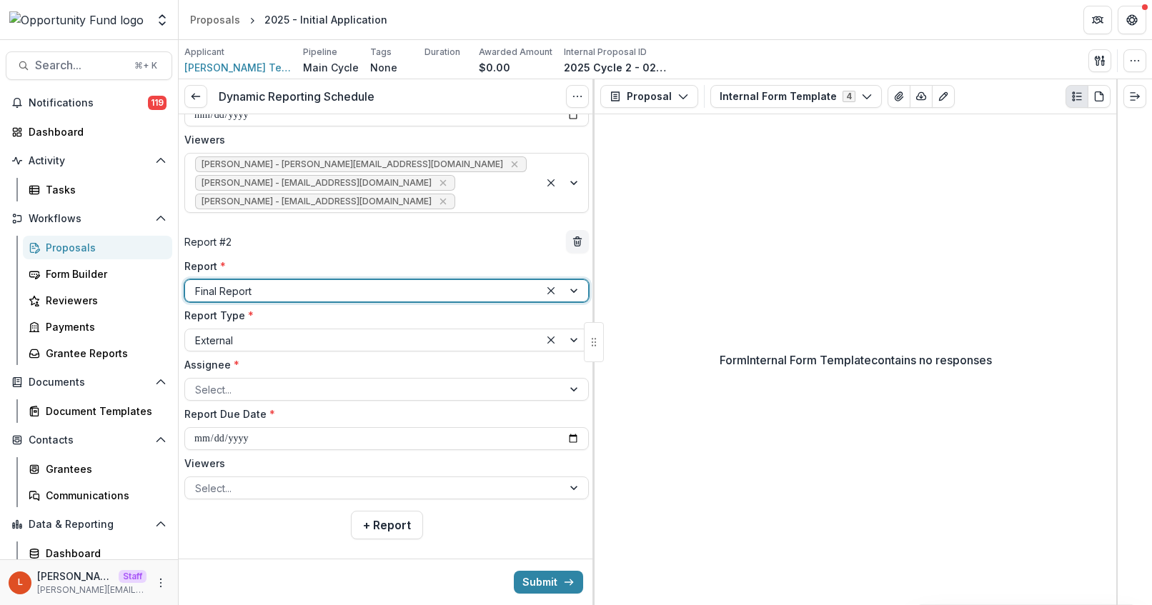
scroll to position [233, 0]
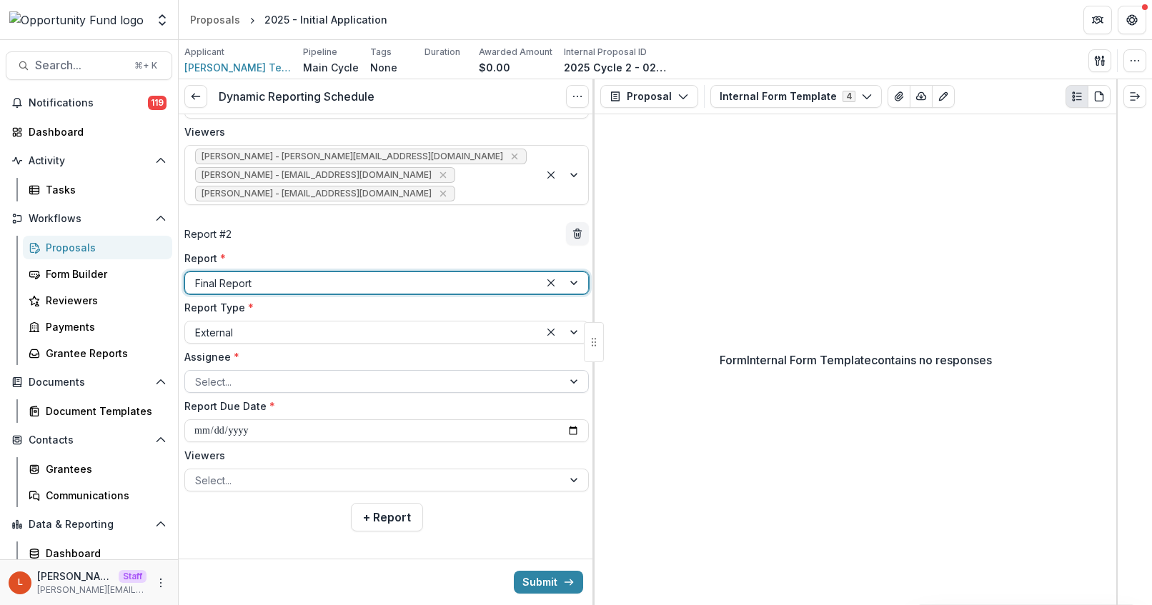
click at [276, 381] on div at bounding box center [373, 382] width 357 height 18
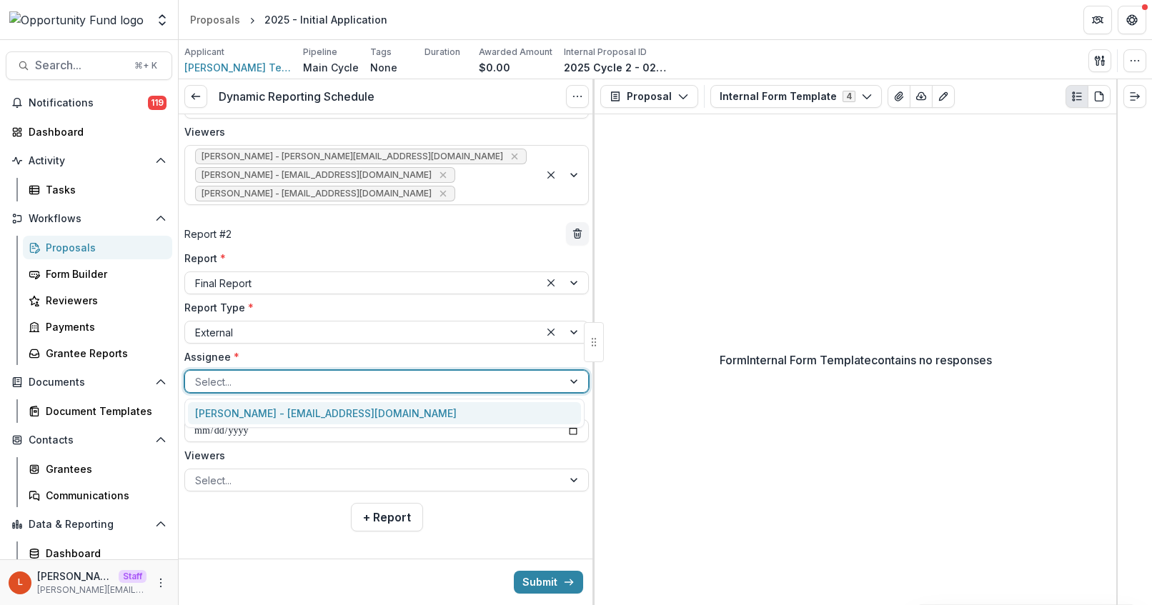
click at [276, 409] on div "Lucy Fey - lucyjfey@gmail.com" at bounding box center [384, 413] width 393 height 22
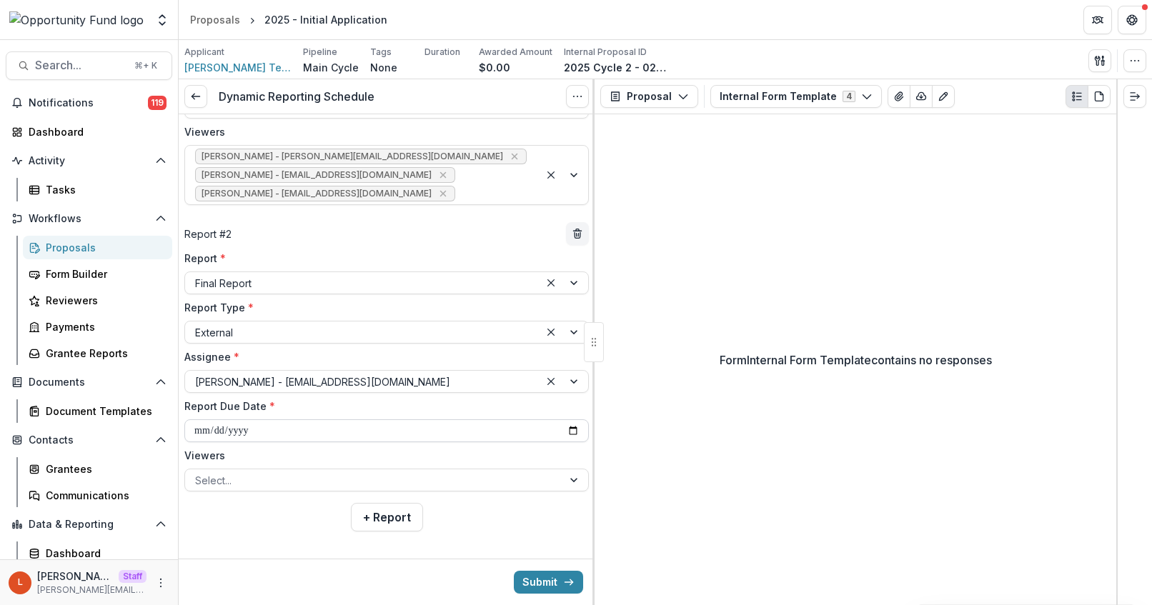
click at [261, 430] on input "**********" at bounding box center [386, 430] width 404 height 23
click at [243, 430] on input "**********" at bounding box center [386, 430] width 404 height 23
type input "**********"
click at [199, 431] on input "**********" at bounding box center [386, 430] width 404 height 23
type input "**********"
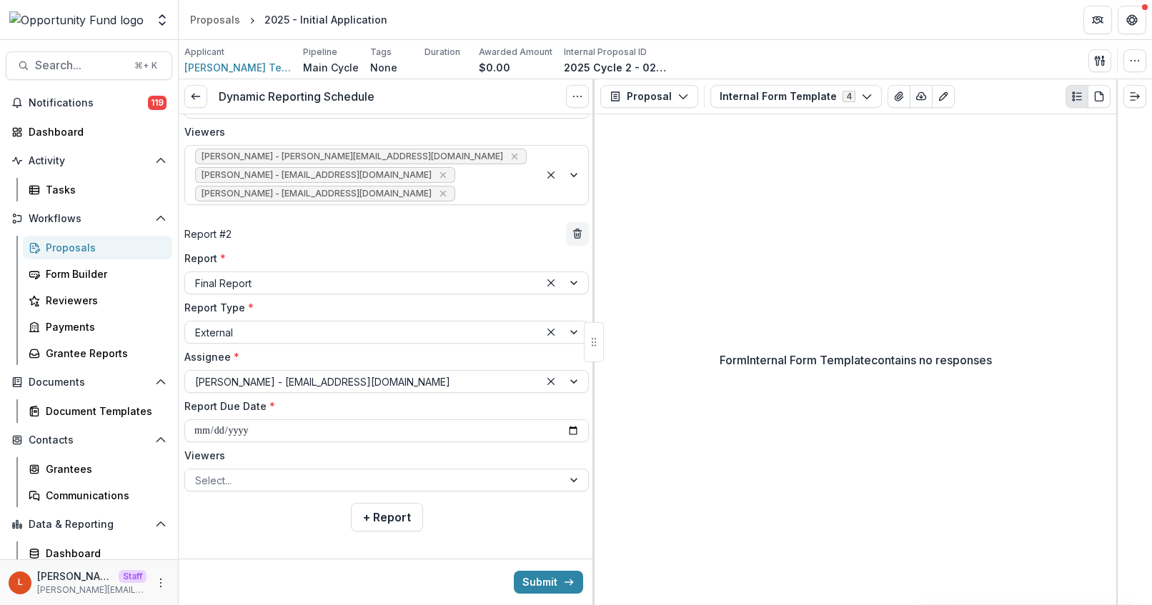
click at [332, 457] on label "Viewers" at bounding box center [382, 455] width 396 height 15
click at [198, 473] on input "Viewers" at bounding box center [196, 480] width 3 height 15
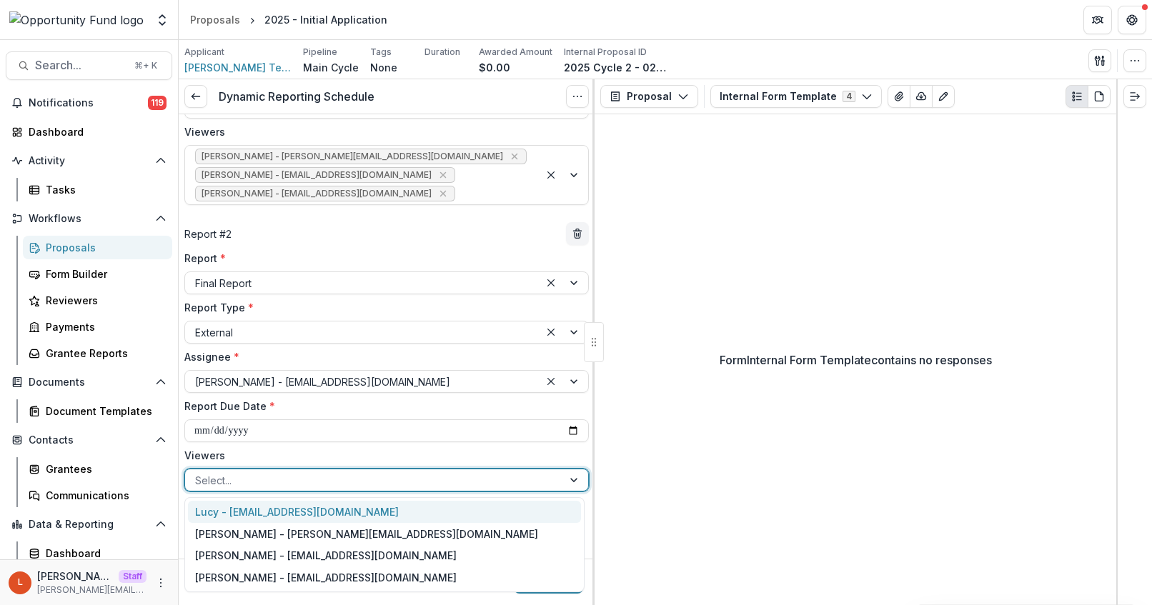
click at [312, 479] on div at bounding box center [373, 481] width 357 height 18
click at [275, 540] on div "Ti Wilhelm - twilhelm@theopportunityfund.org" at bounding box center [384, 534] width 393 height 22
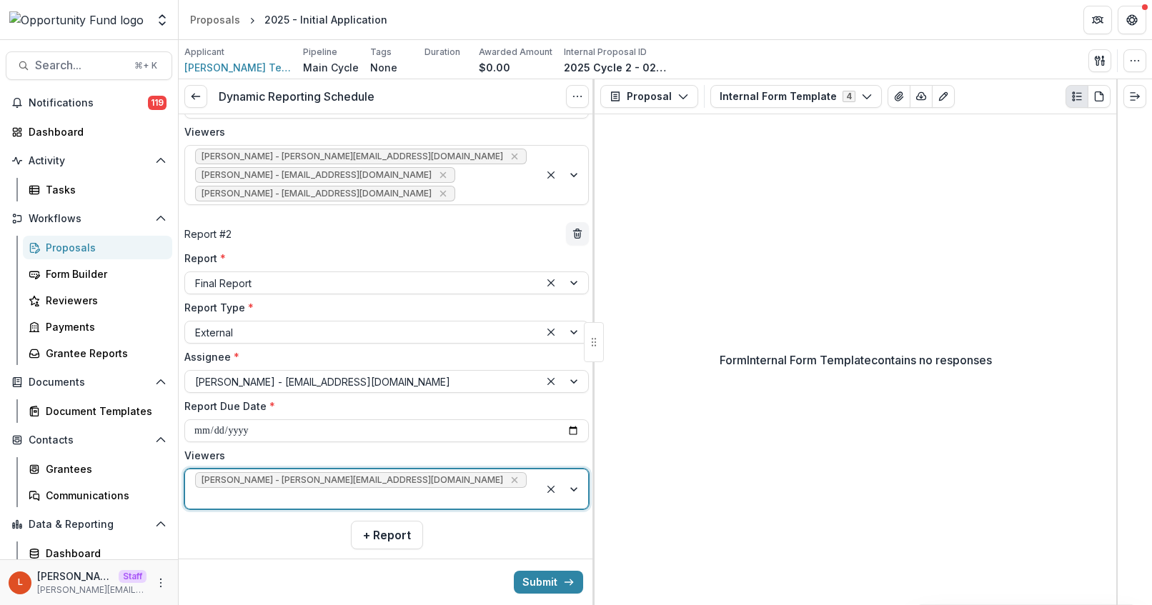
click at [462, 490] on div at bounding box center [362, 499] width 334 height 18
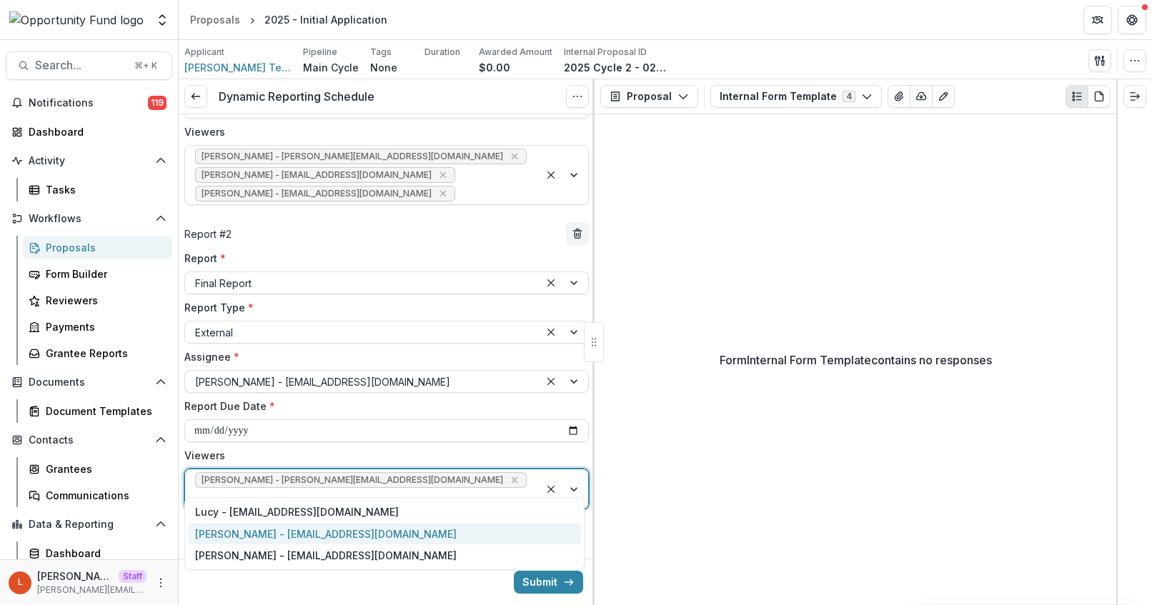
click at [429, 534] on div "Jake Goodman - jgoodman@theopportunityfund.org" at bounding box center [384, 534] width 393 height 22
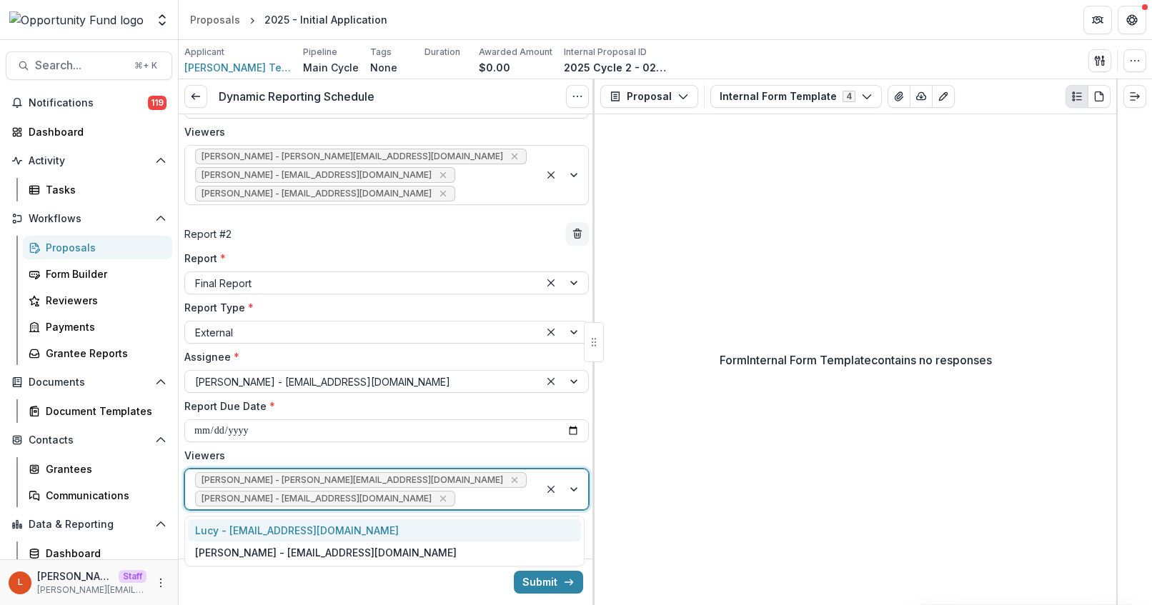
click at [463, 486] on div "Ti Wilhelm - twilhelm@theopportunityfund.org Jake Goodman - jgoodman@theopportu…" at bounding box center [362, 490] width 354 height 40
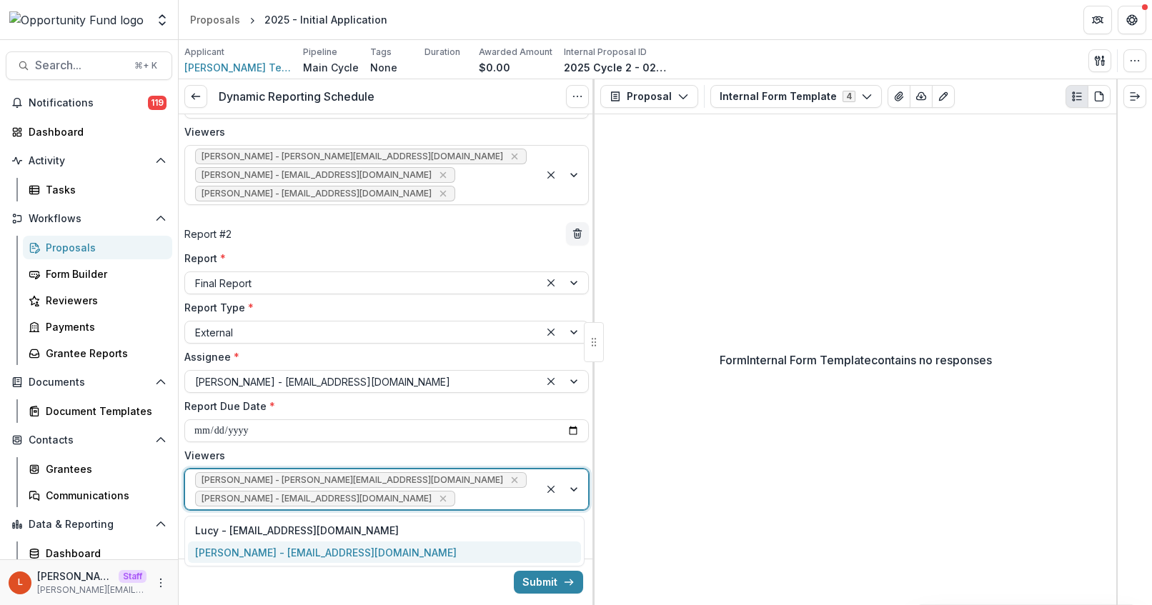
click at [452, 549] on div "yvette shipman - yshipman@theopportunityfund.org" at bounding box center [384, 553] width 393 height 22
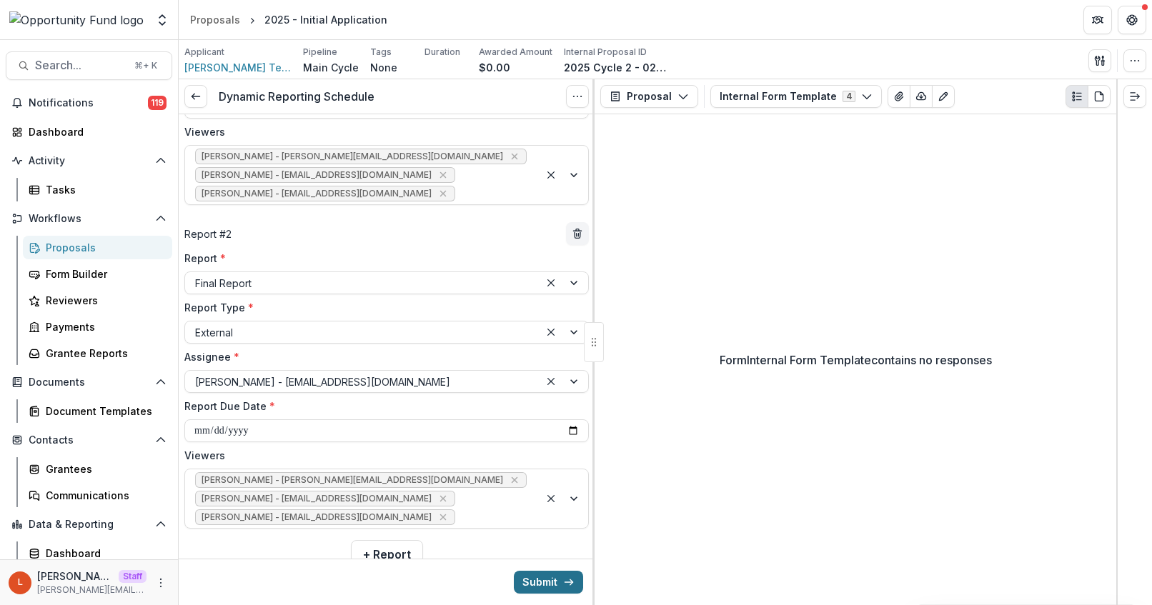
click at [543, 583] on button "Submit" at bounding box center [548, 582] width 69 height 23
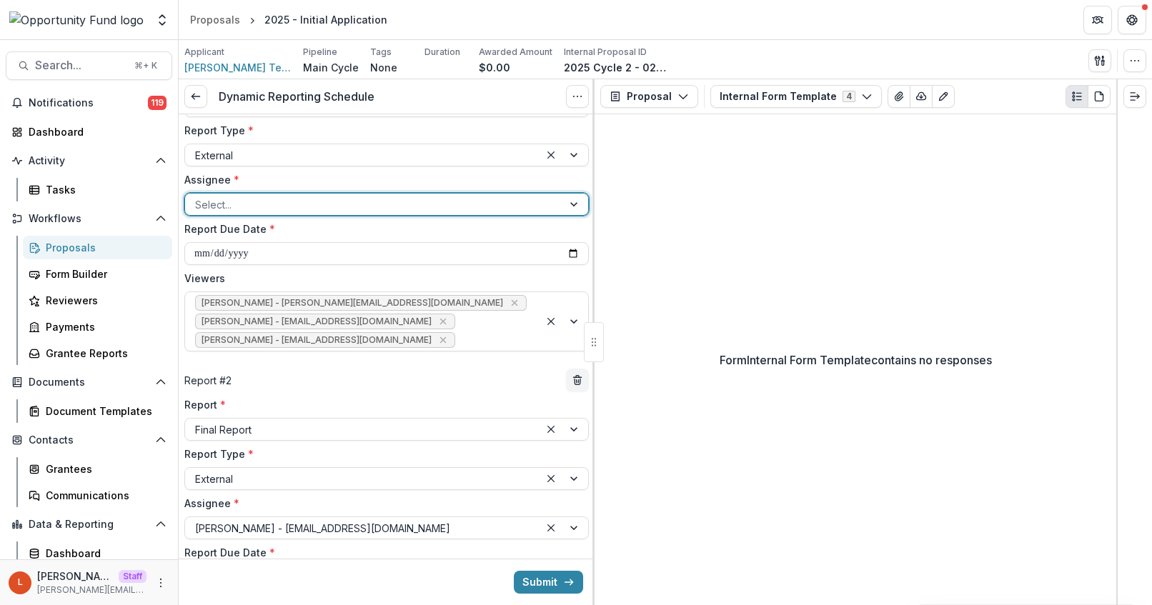
scroll to position [44, 0]
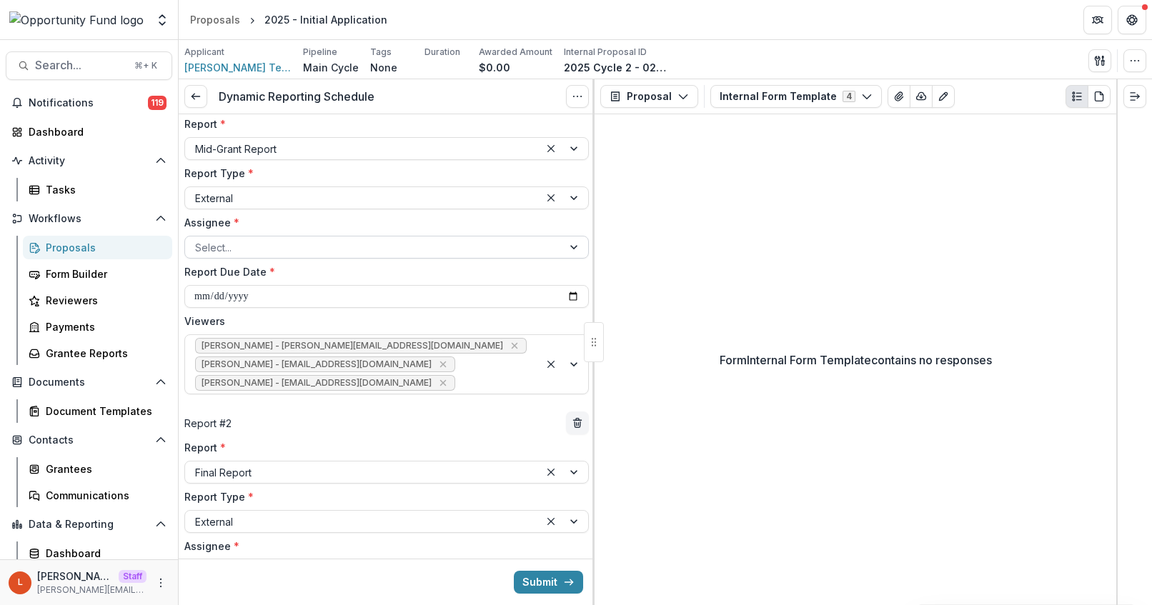
click at [254, 233] on div "Assignee * Select..." at bounding box center [386, 237] width 404 height 44
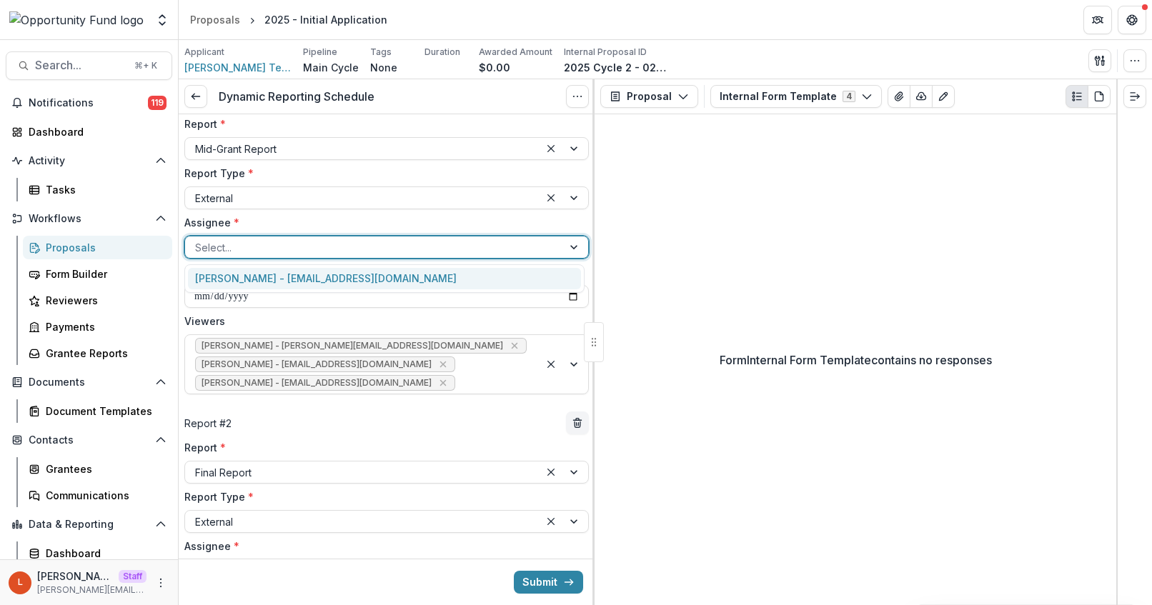
click at [254, 248] on div at bounding box center [373, 248] width 357 height 18
click at [253, 281] on div "Lucy Fey - lucyjfey@gmail.com" at bounding box center [384, 279] width 393 height 22
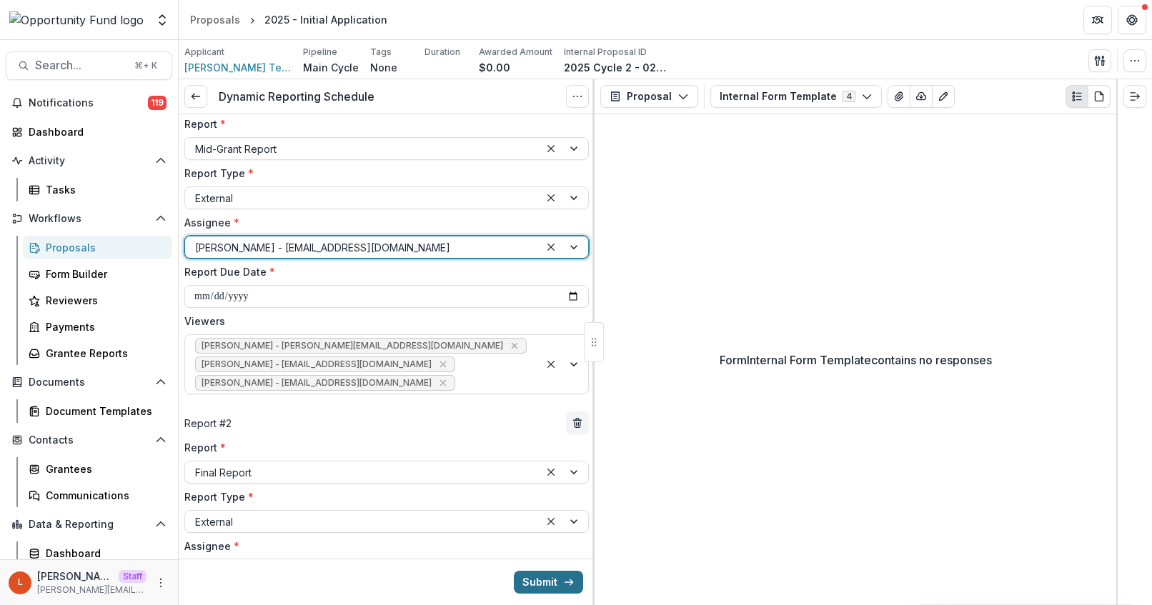
click at [532, 584] on button "Submit" at bounding box center [548, 582] width 69 height 23
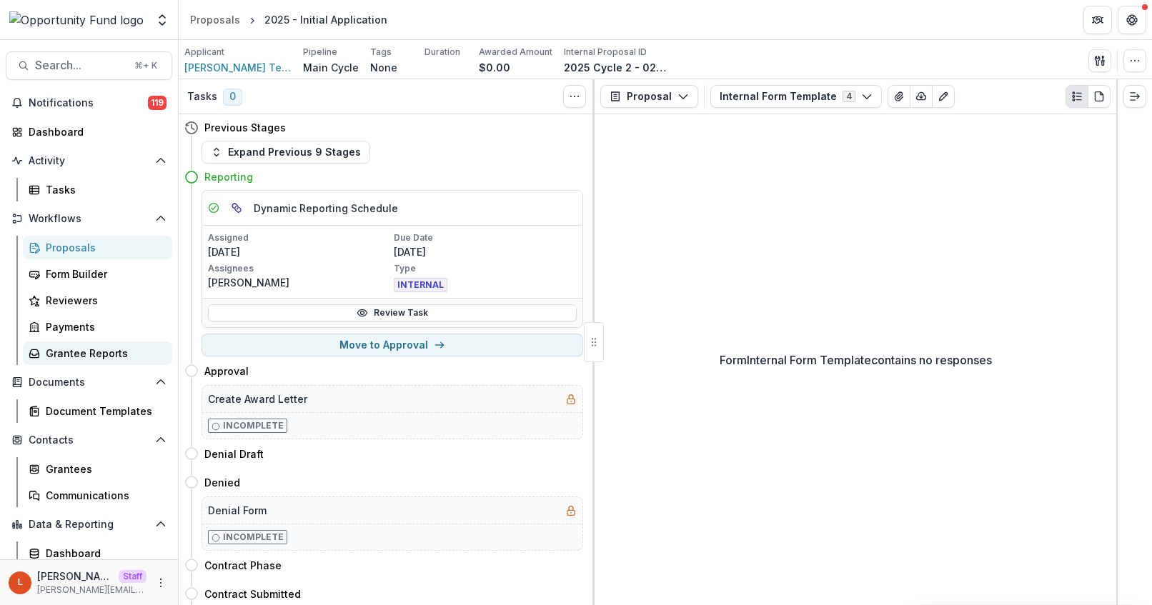
click at [69, 356] on div "Grantee Reports" at bounding box center [103, 353] width 115 height 15
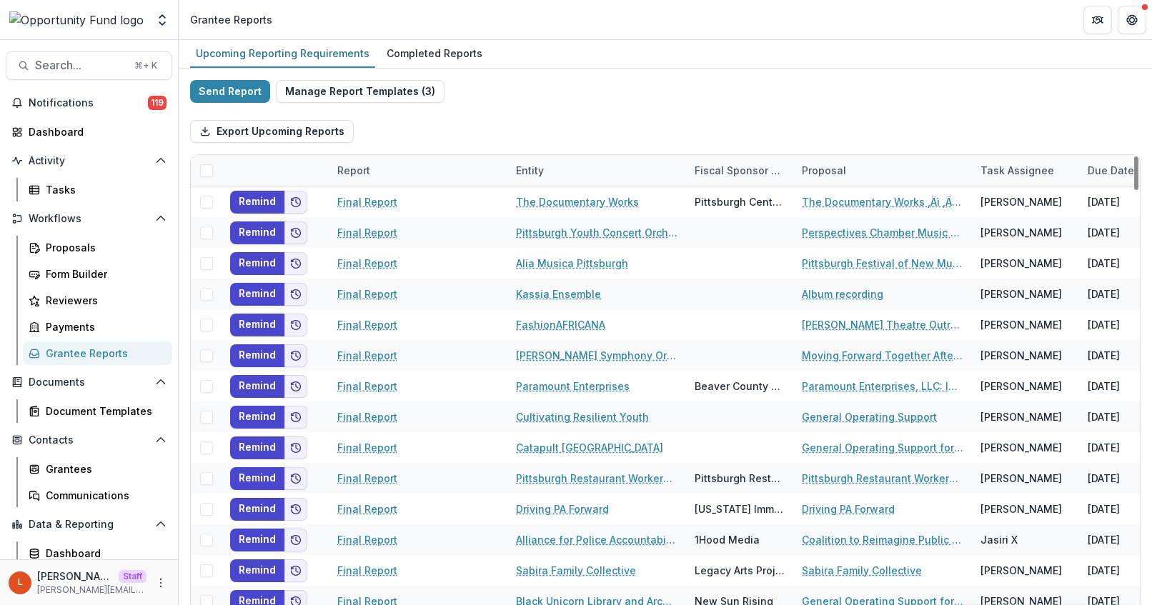
click at [539, 169] on div "Entity" at bounding box center [529, 170] width 45 height 15
click at [550, 200] on input at bounding box center [596, 203] width 172 height 23
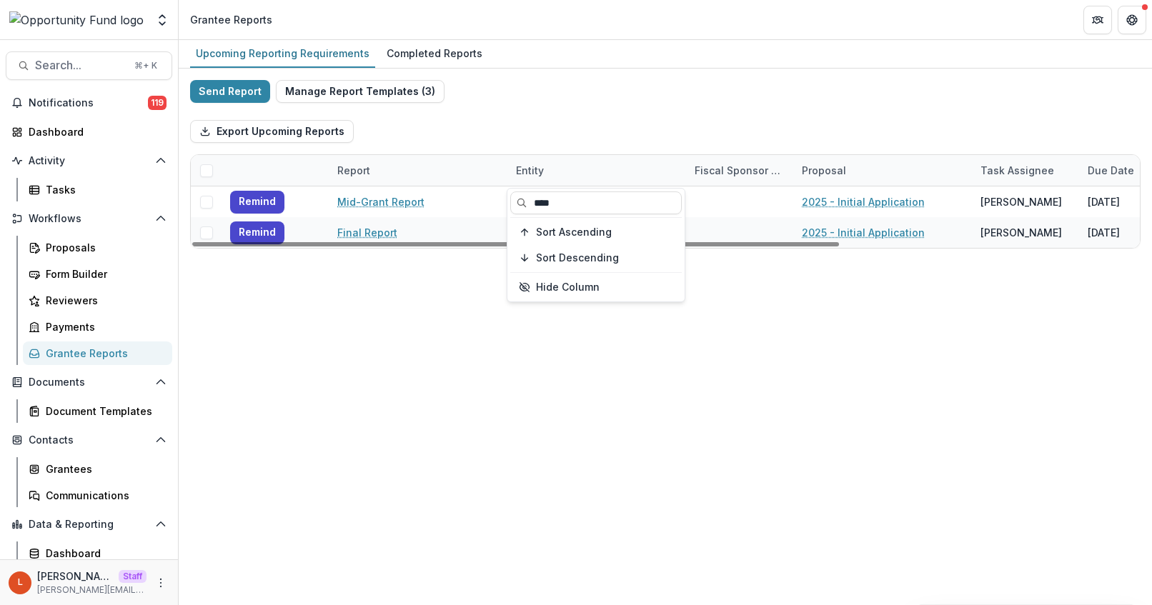
type input "****"
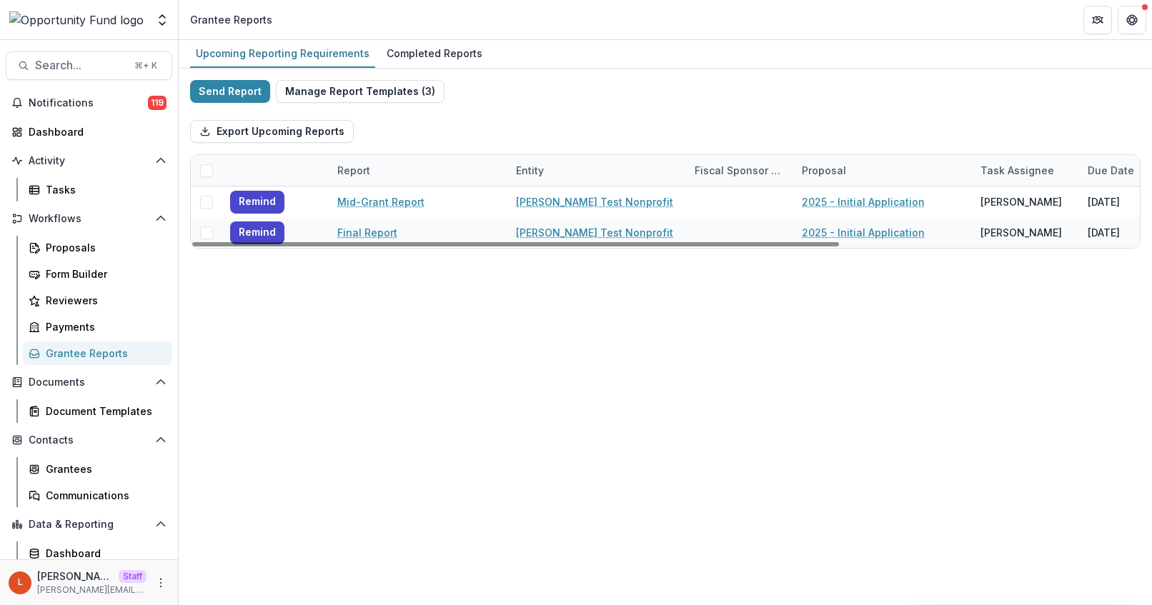
click at [610, 116] on div "Export Upcoming Reports" at bounding box center [665, 132] width 950 height 46
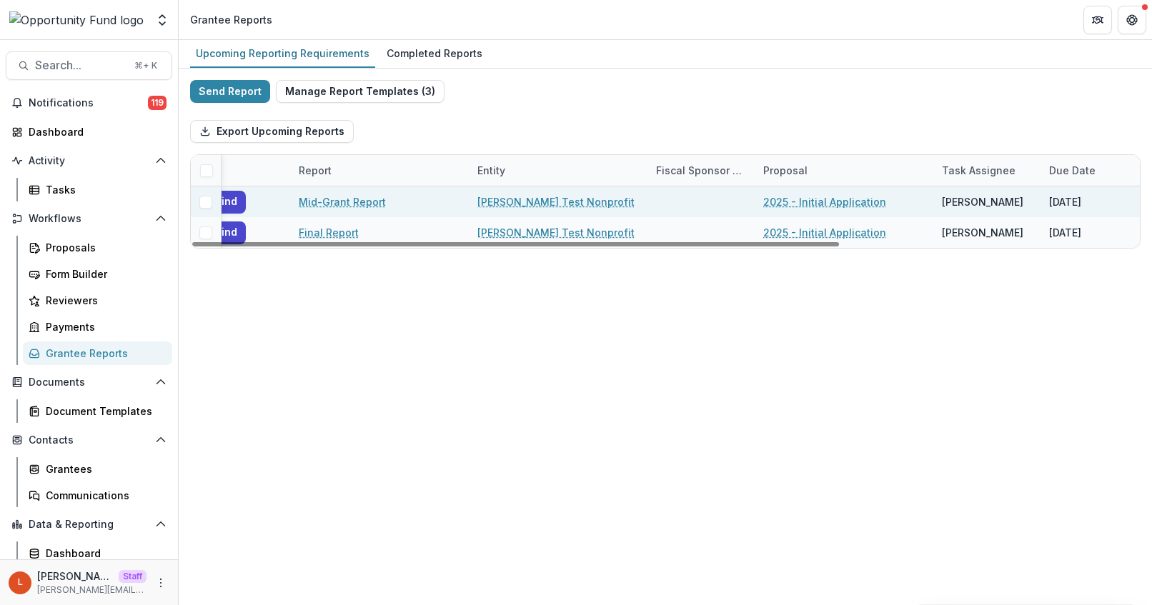
scroll to position [0, 39]
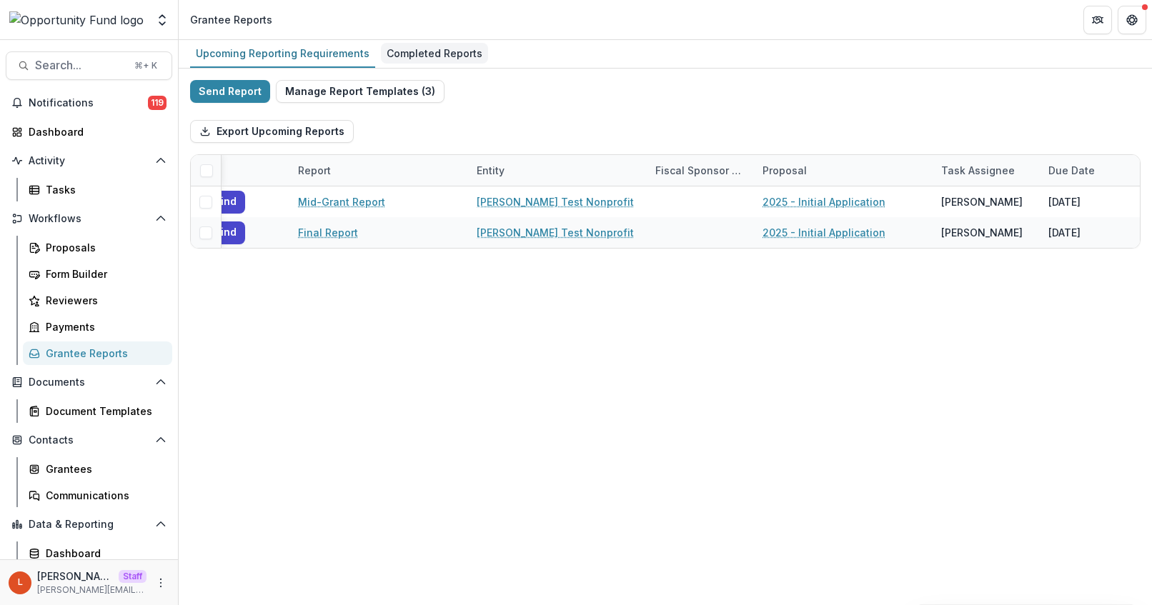
click at [424, 56] on div "Completed Reports" at bounding box center [434, 53] width 107 height 21
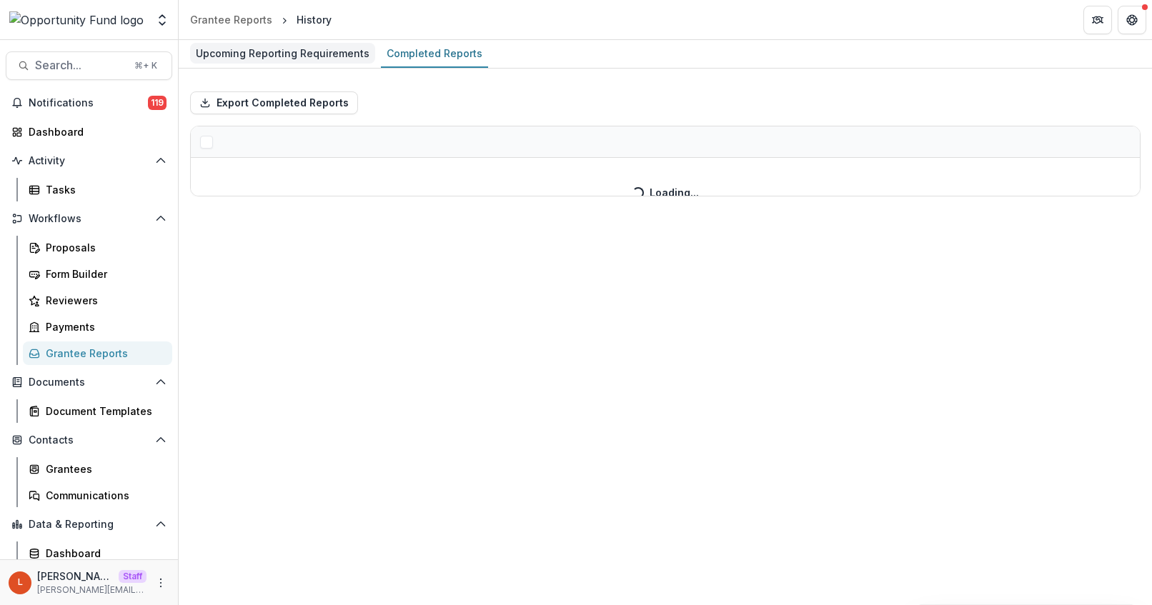
click at [297, 44] on div "Upcoming Reporting Requirements" at bounding box center [282, 53] width 185 height 21
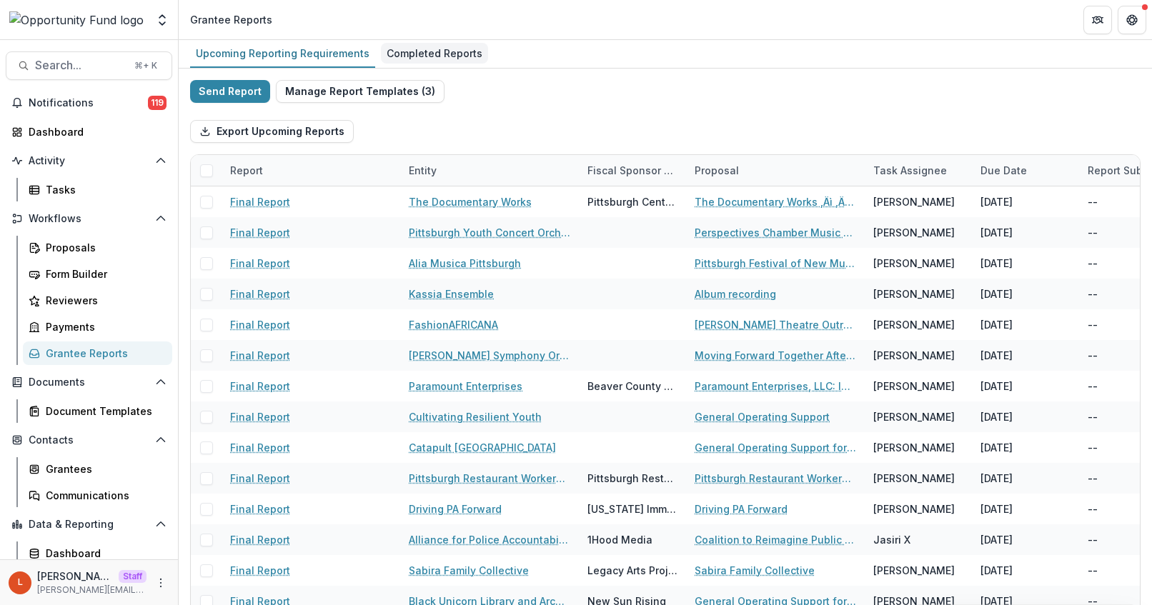
click at [409, 60] on div "Completed Reports" at bounding box center [434, 53] width 107 height 21
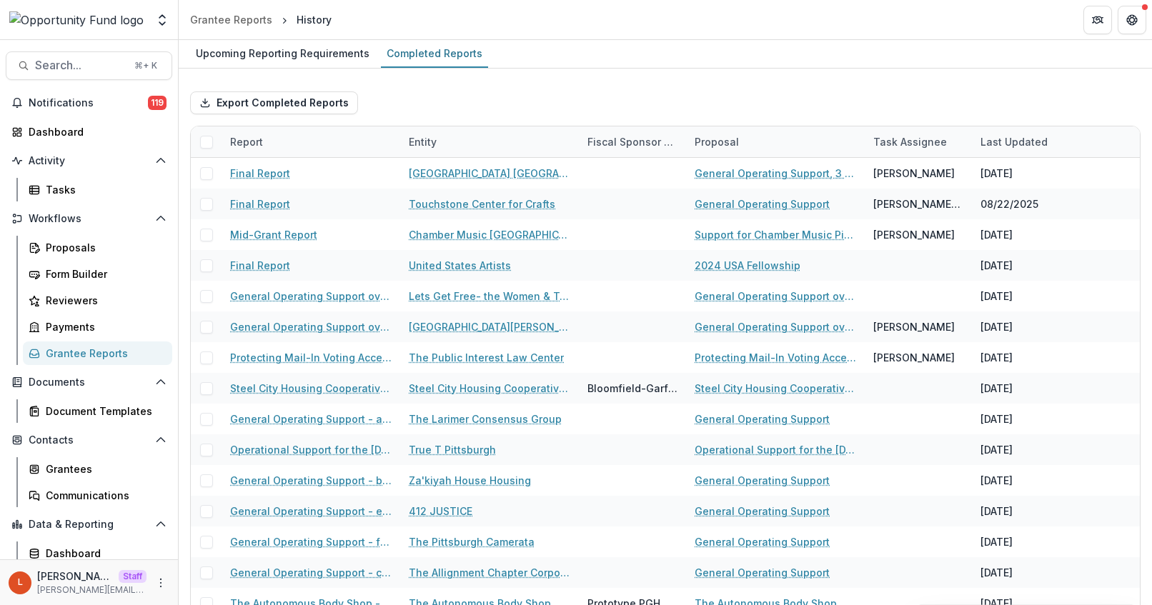
drag, startPoint x: 307, startPoint y: 51, endPoint x: 105, endPoint y: 147, distance: 223.4
click at [307, 51] on div "Upcoming Reporting Requirements" at bounding box center [282, 53] width 185 height 21
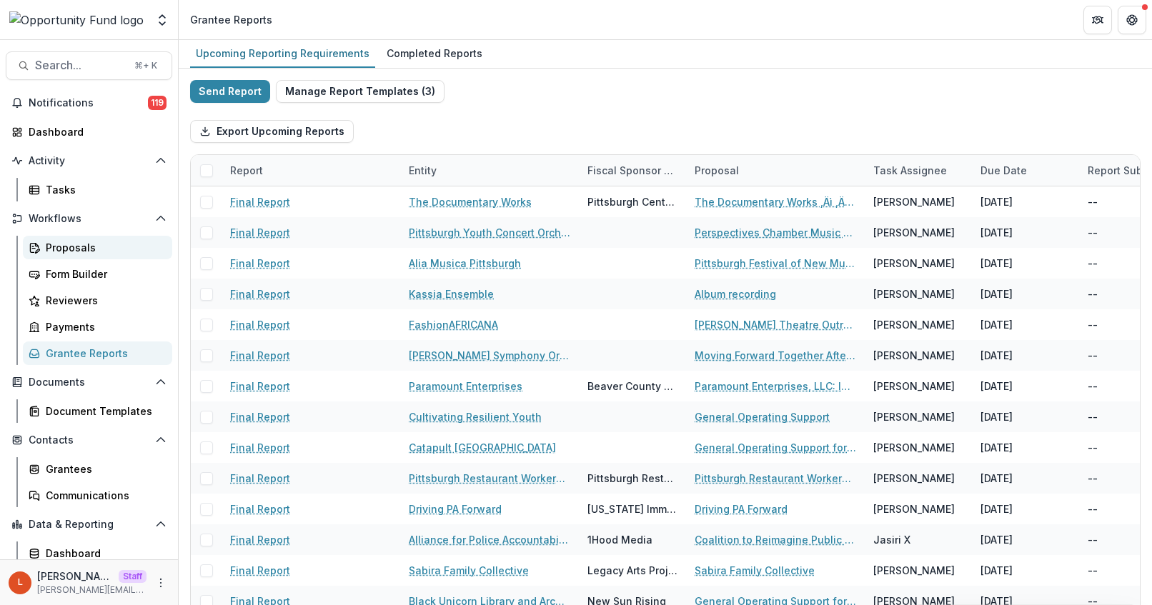
click at [63, 246] on div "Proposals" at bounding box center [103, 247] width 115 height 15
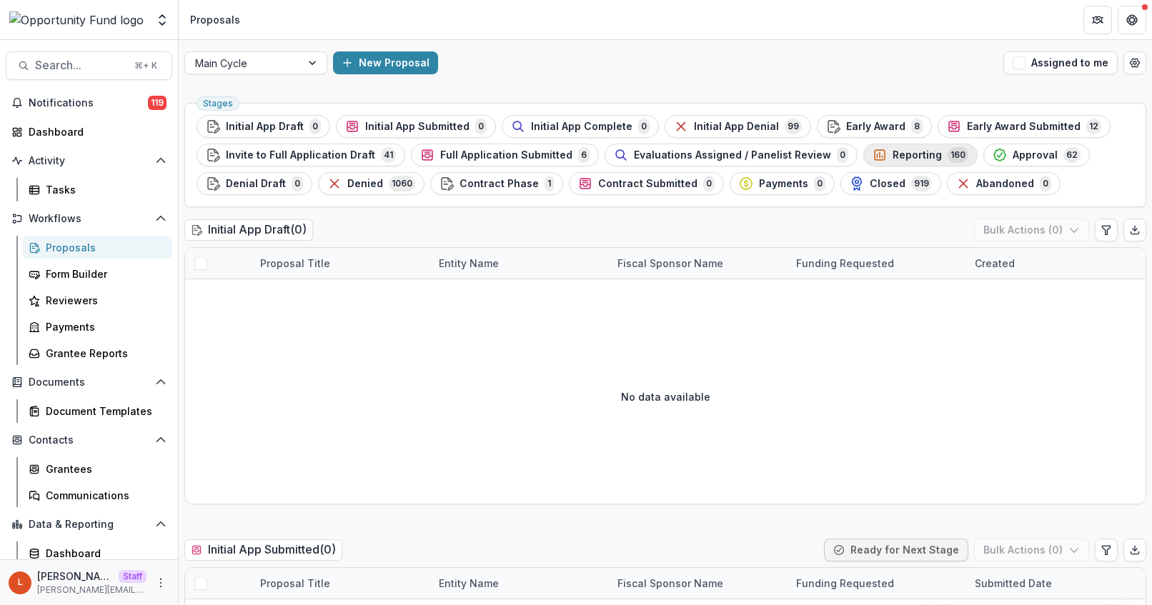
click at [893, 157] on span "Reporting" at bounding box center [917, 155] width 49 height 12
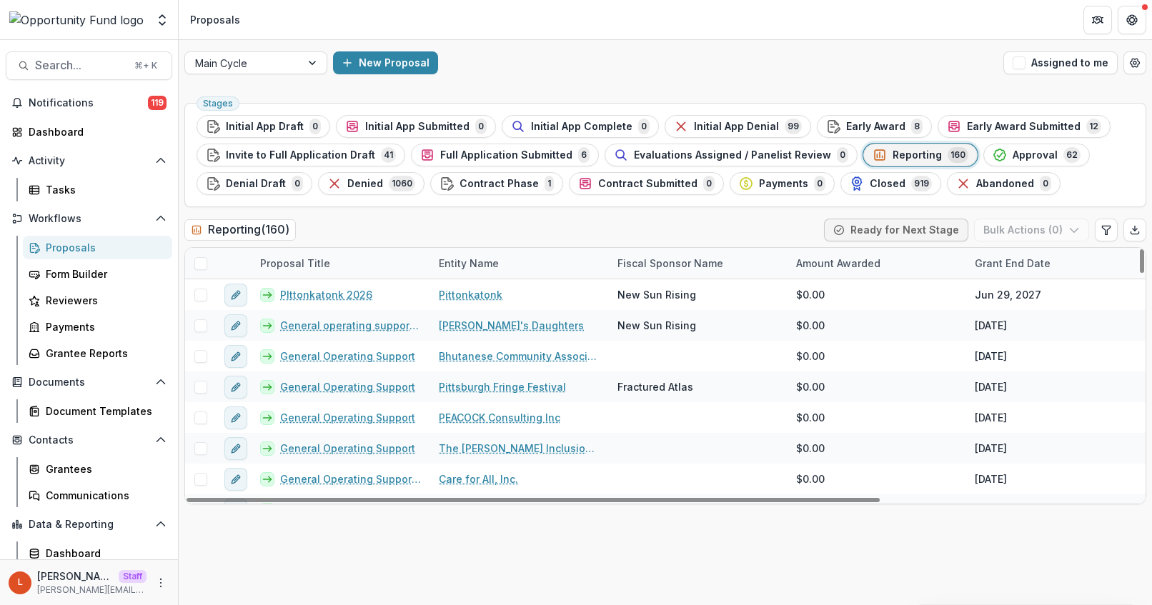
click at [332, 260] on div "Proposal Title" at bounding box center [295, 263] width 87 height 15
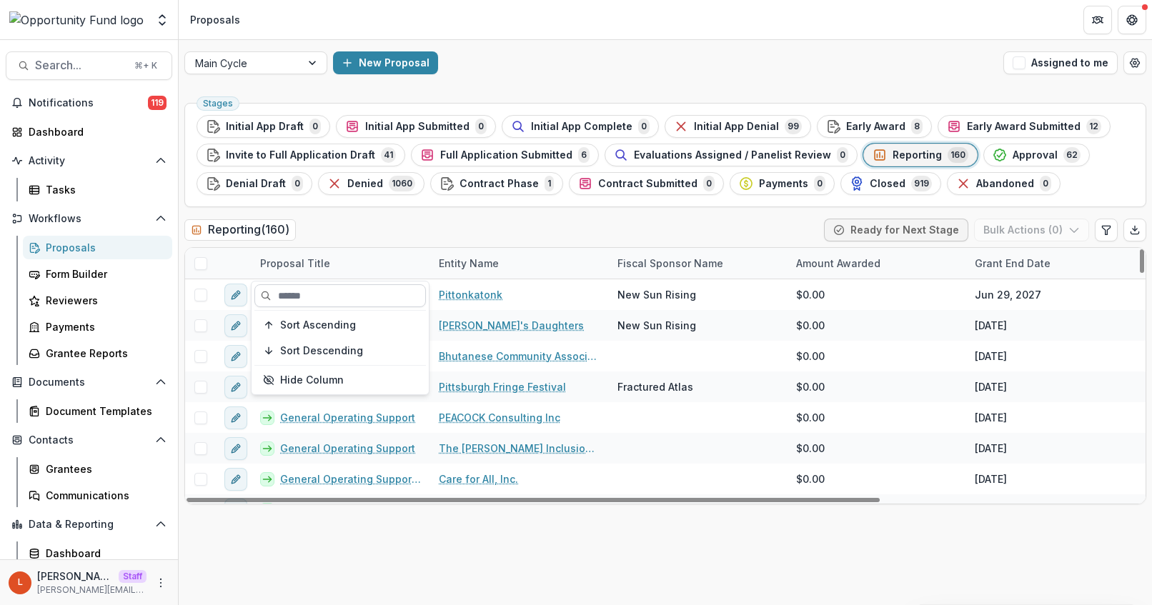
click at [314, 302] on input at bounding box center [340, 295] width 172 height 23
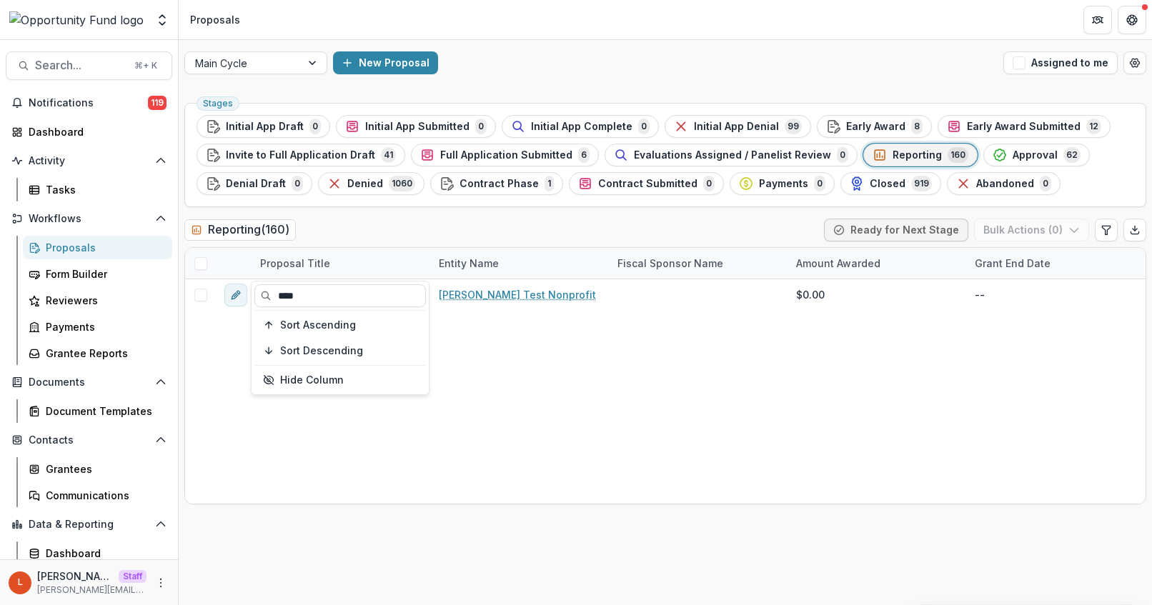
type input "****"
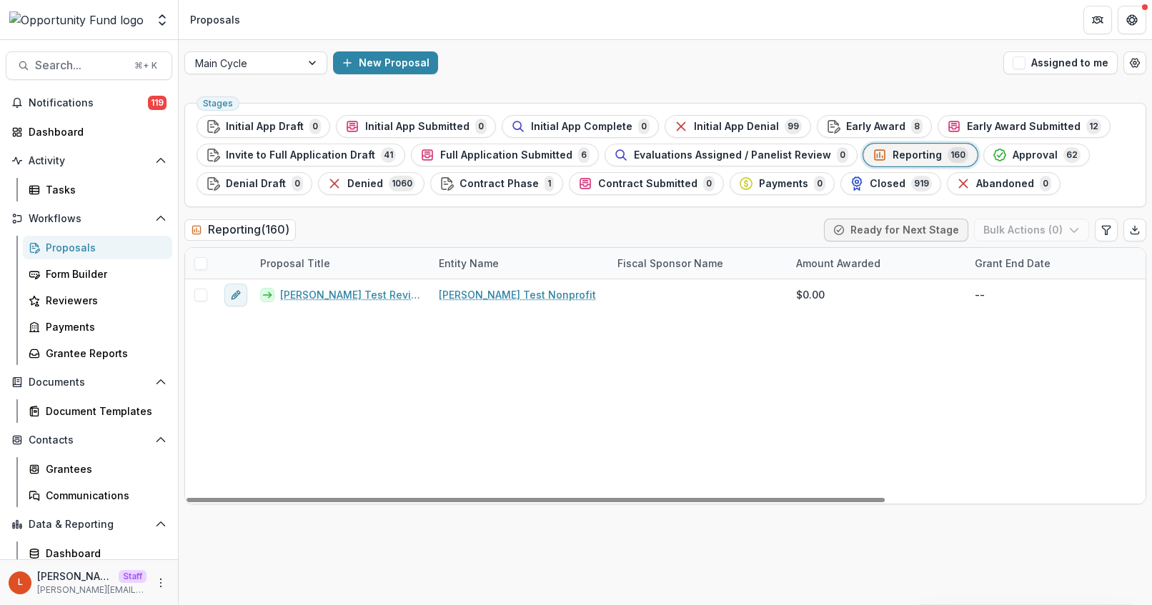
click at [588, 368] on div "Lucy Test Reviewers Lucy Fey Test Nonprofit $0.00 -- -- 0" at bounding box center [843, 391] width 1317 height 224
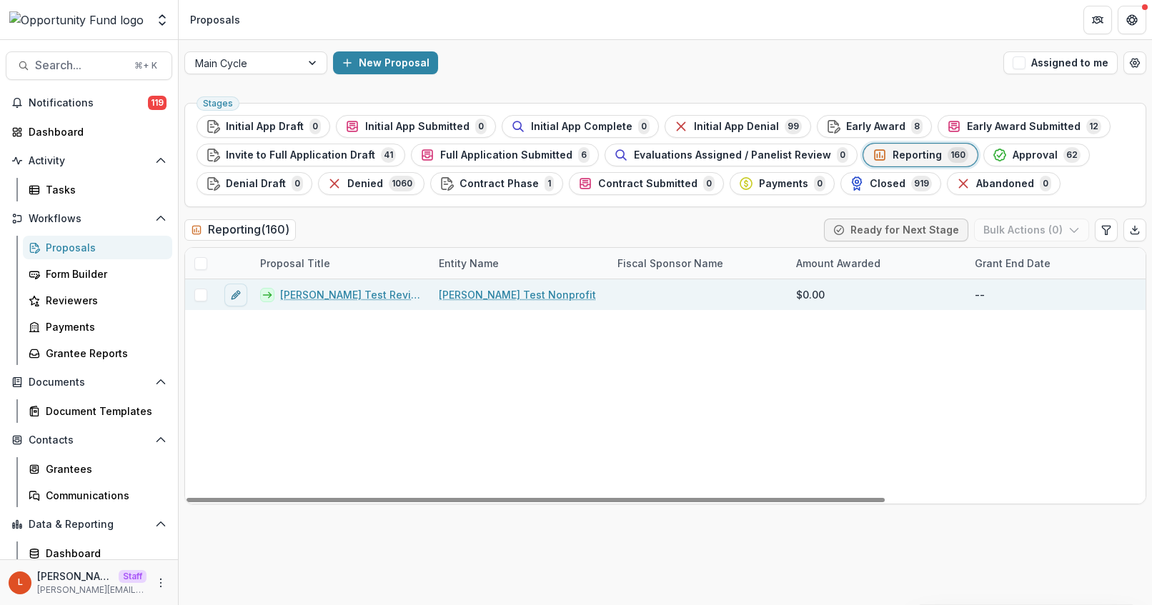
click at [334, 295] on link "Lucy Test Reviewers" at bounding box center [350, 294] width 141 height 15
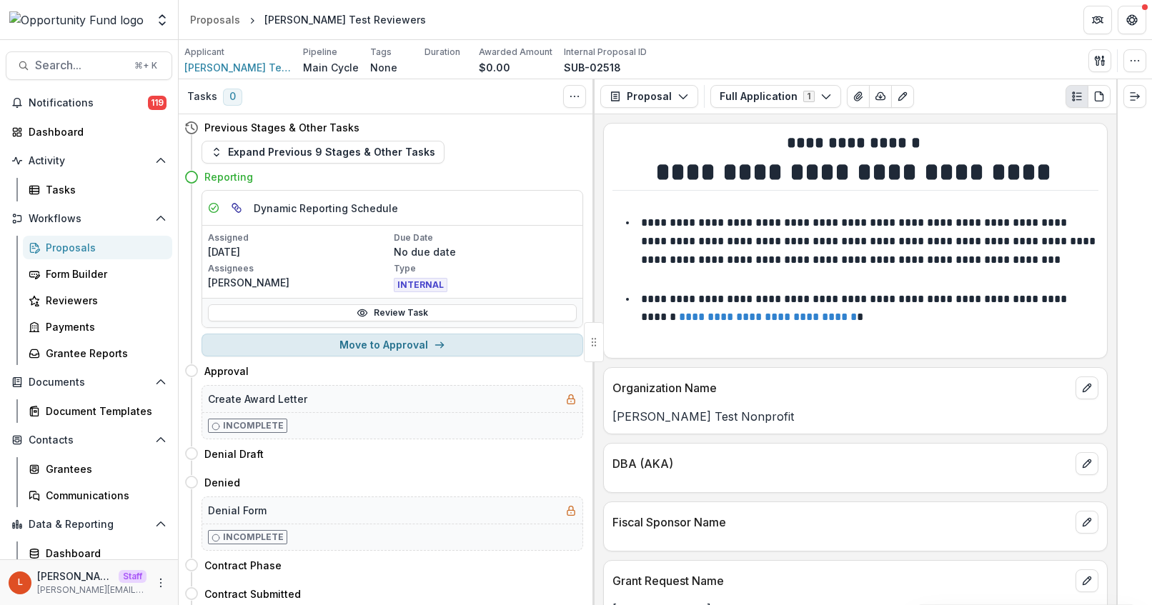
click at [387, 350] on button "Move to Approval" at bounding box center [393, 345] width 382 height 23
select select "********"
select select
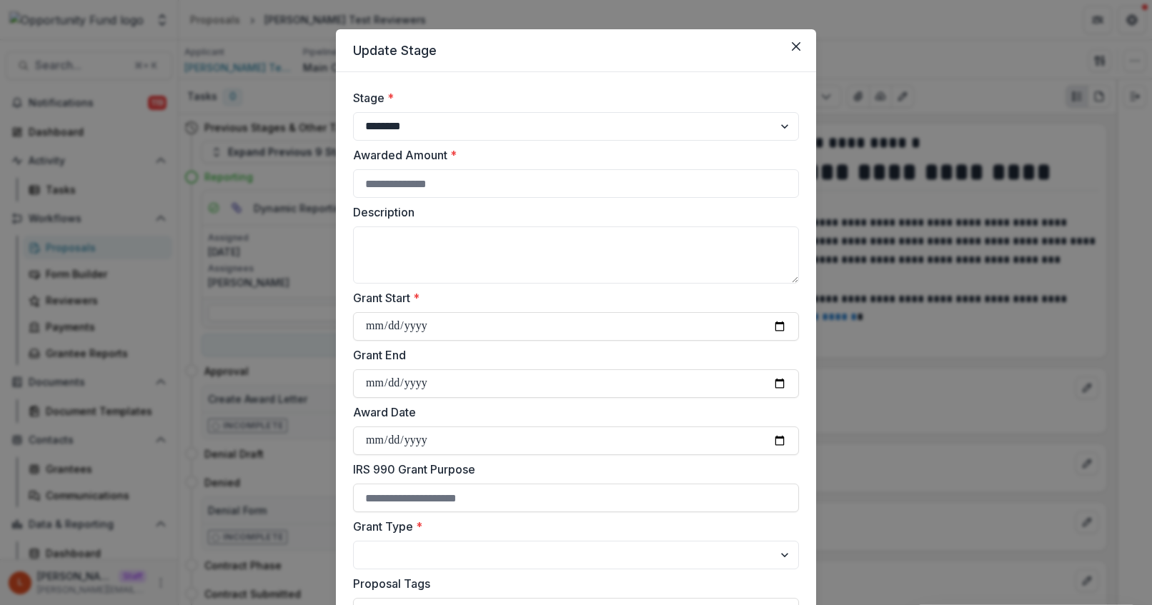
scroll to position [17, 0]
click at [540, 180] on input "Awarded Amount *" at bounding box center [576, 183] width 446 height 29
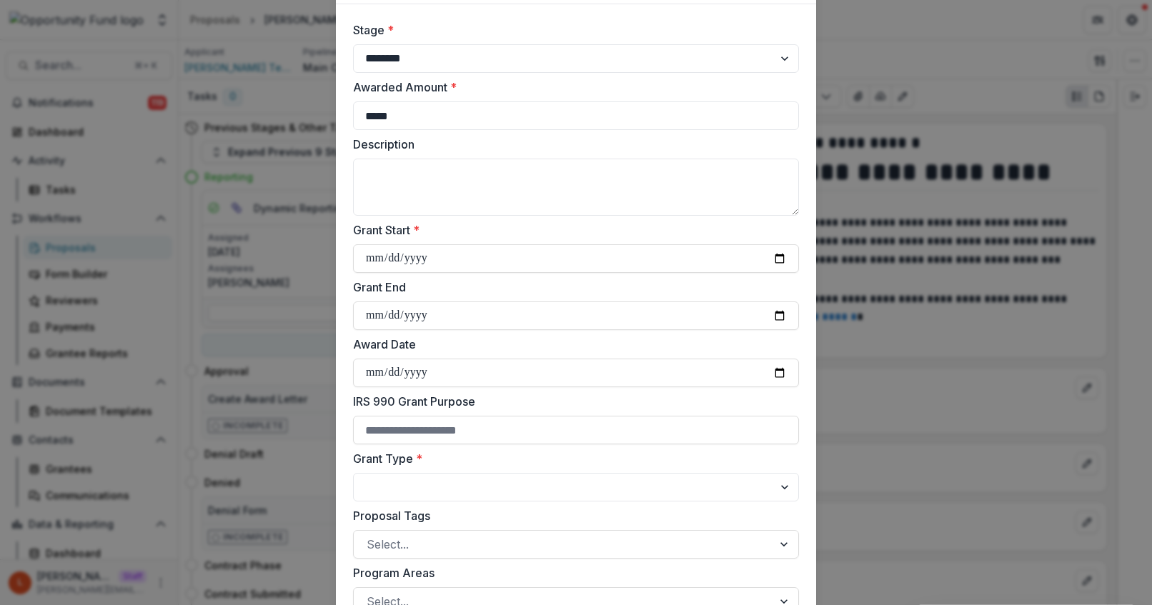
scroll to position [95, 0]
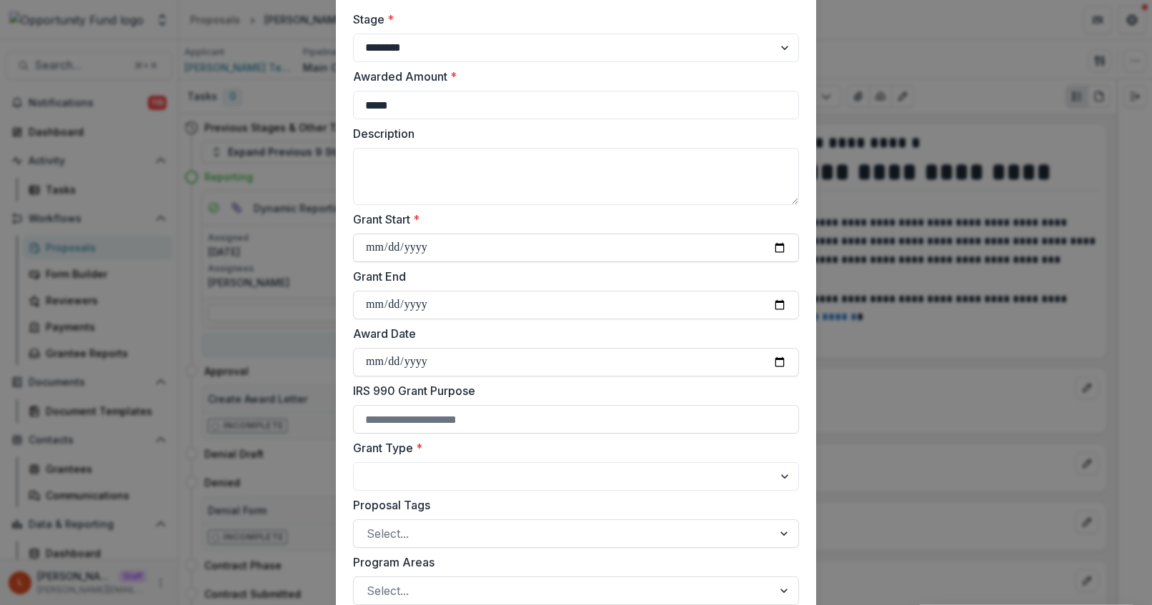
type input "*****"
click at [779, 248] on input "Grant Start *" at bounding box center [576, 248] width 446 height 29
type input "**********"
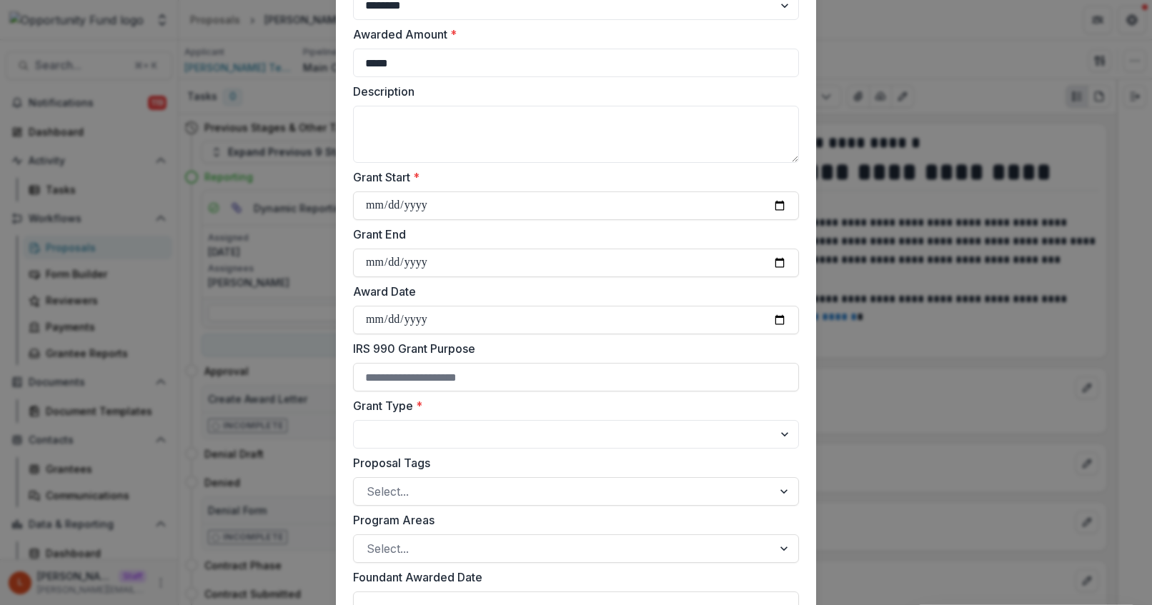
scroll to position [144, 0]
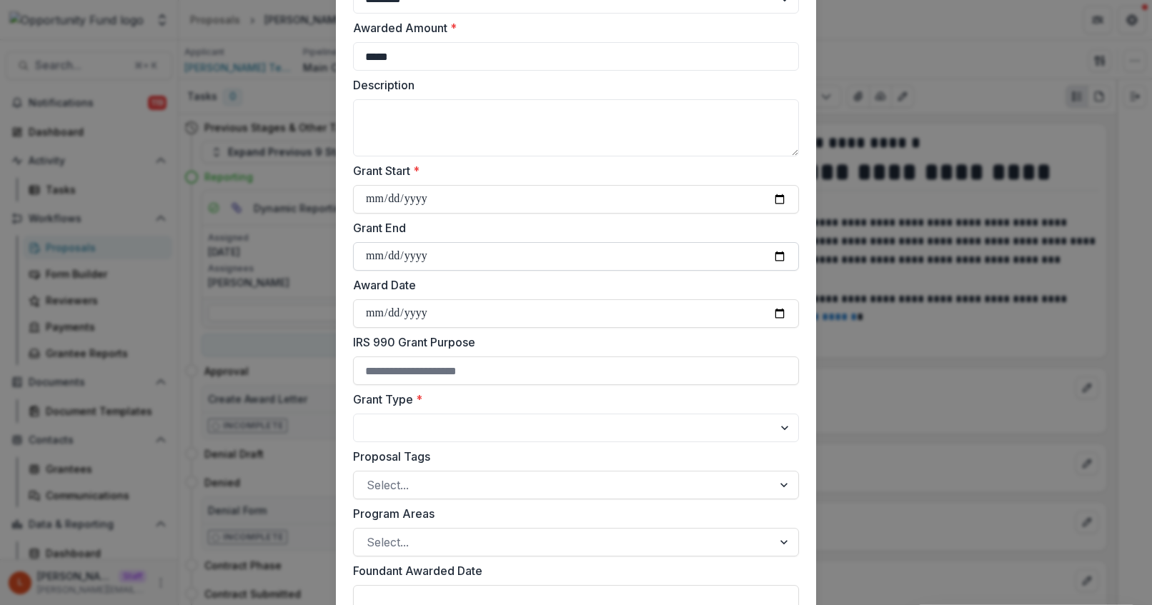
click at [779, 253] on input "Grant End" at bounding box center [576, 256] width 446 height 29
click at [430, 252] on input "**********" at bounding box center [576, 256] width 446 height 29
type input "**********"
click at [530, 309] on input "Award Date" at bounding box center [576, 313] width 446 height 29
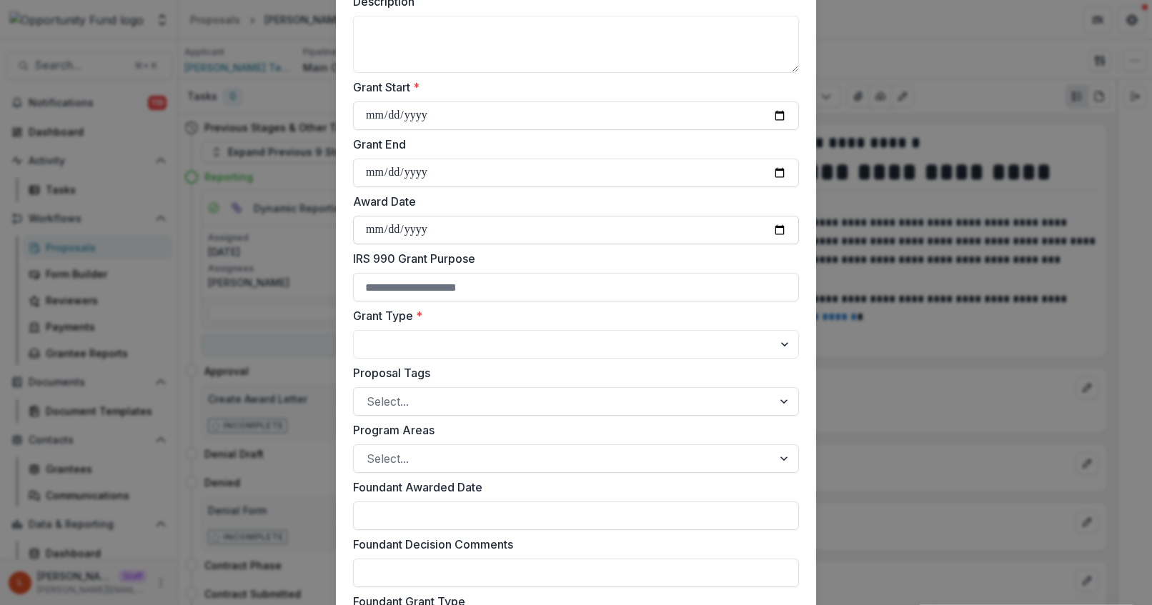
scroll to position [235, 0]
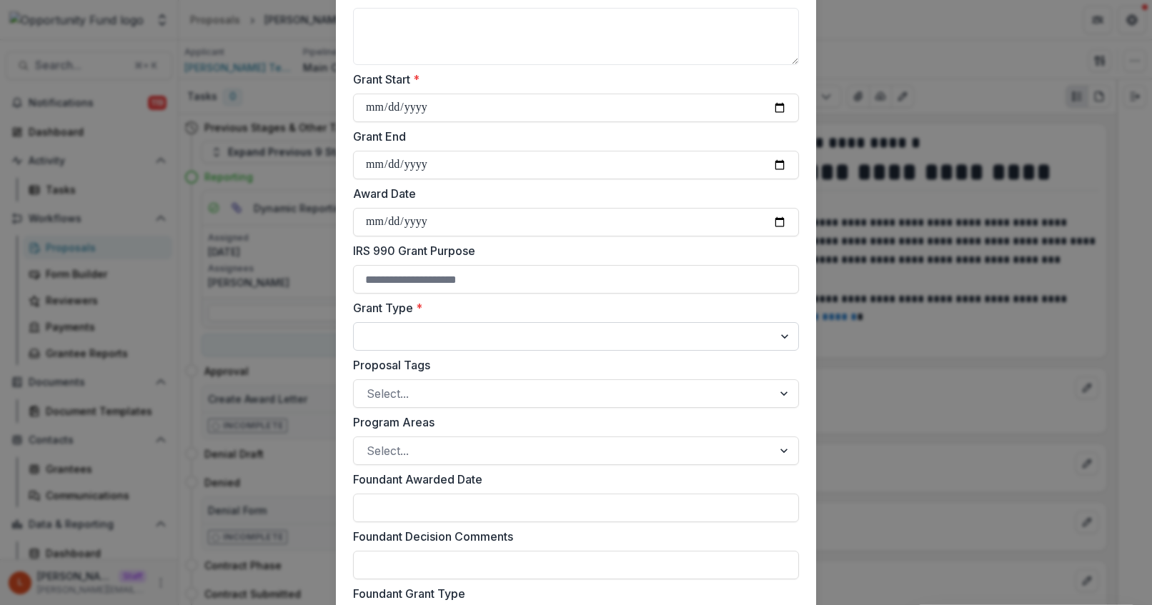
click at [410, 334] on select "**********" at bounding box center [576, 336] width 446 height 29
select select "**********"
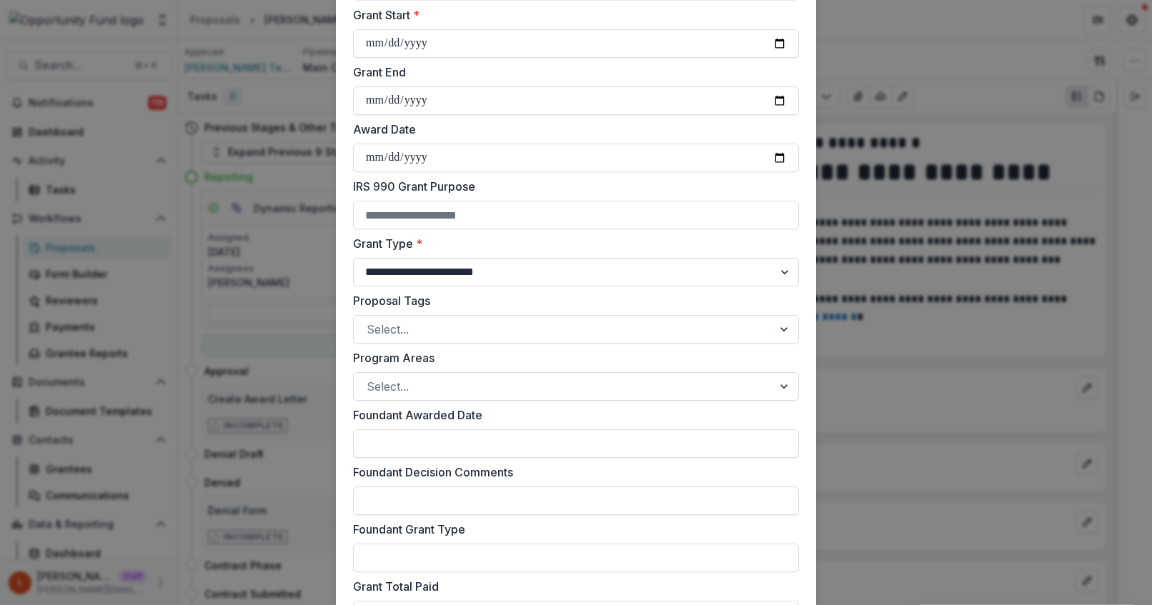
scroll to position [304, 0]
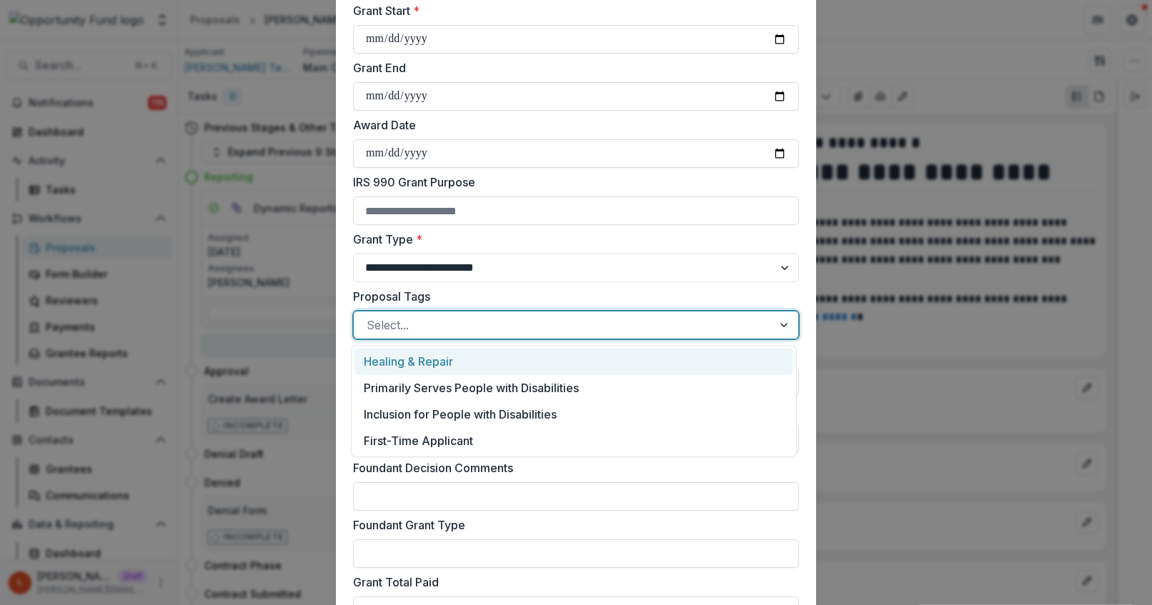
click at [396, 321] on div at bounding box center [563, 325] width 393 height 20
click at [402, 361] on div "Healing & Repair" at bounding box center [573, 362] width 439 height 26
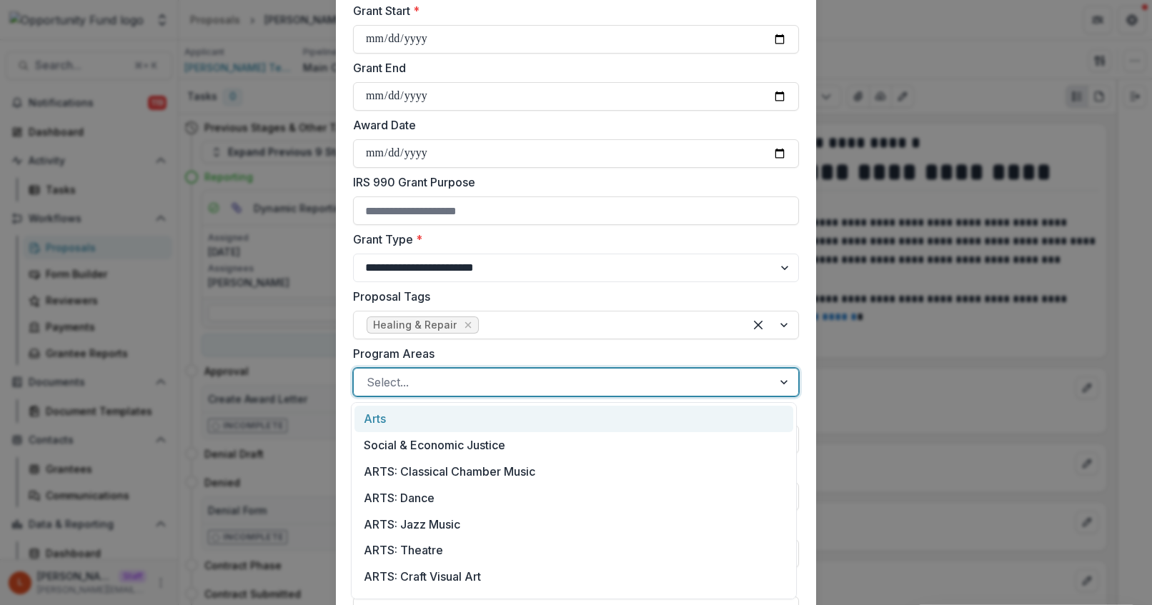
click at [440, 384] on div at bounding box center [563, 382] width 393 height 20
click at [429, 414] on div "Arts" at bounding box center [573, 419] width 439 height 26
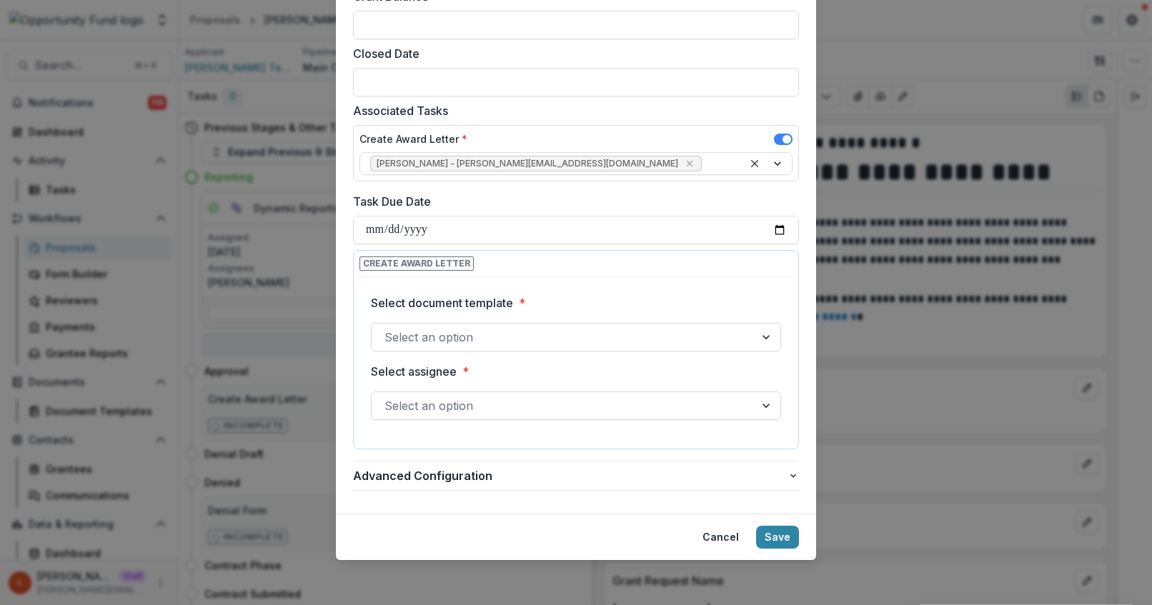
scroll to position [948, 0]
click at [622, 338] on div at bounding box center [562, 337] width 357 height 20
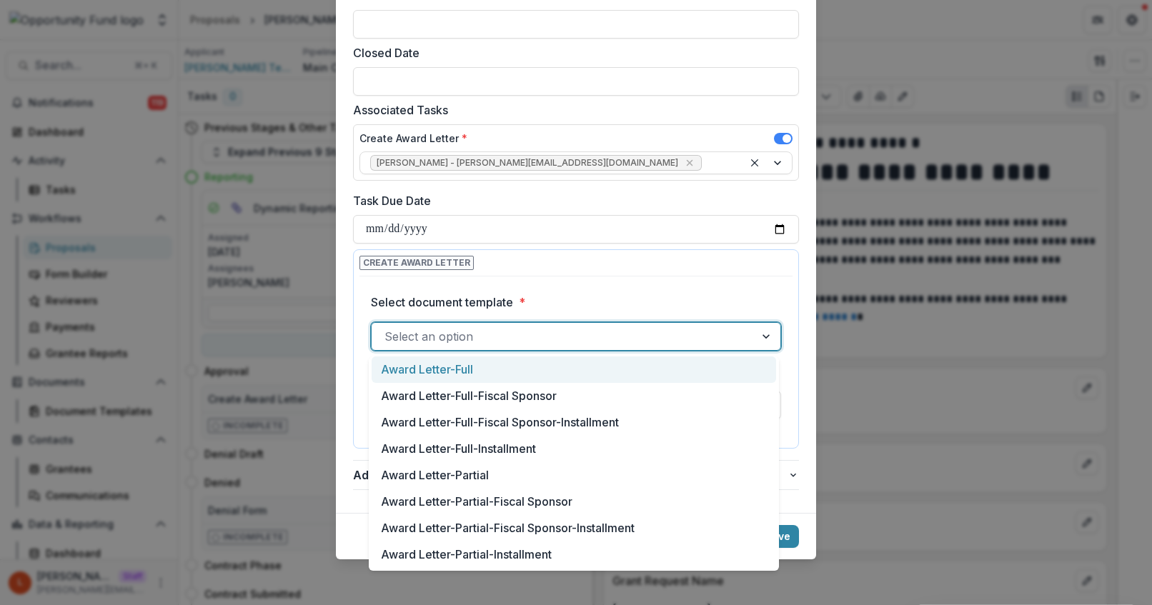
click at [597, 369] on div "Award Letter-Full" at bounding box center [574, 370] width 404 height 26
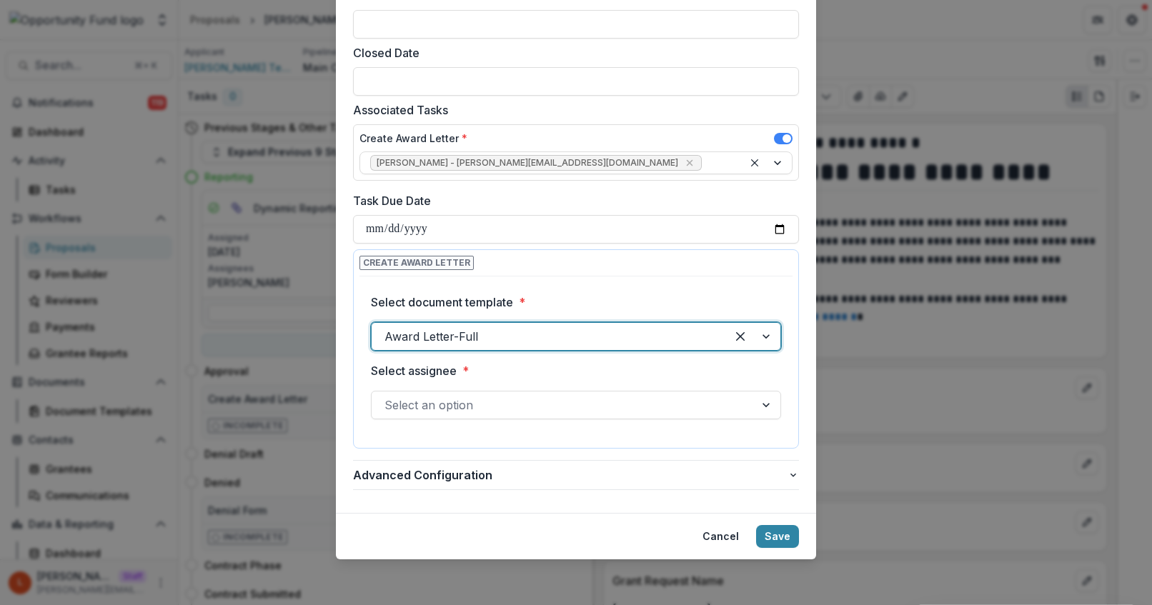
click at [554, 408] on div at bounding box center [562, 405] width 357 height 20
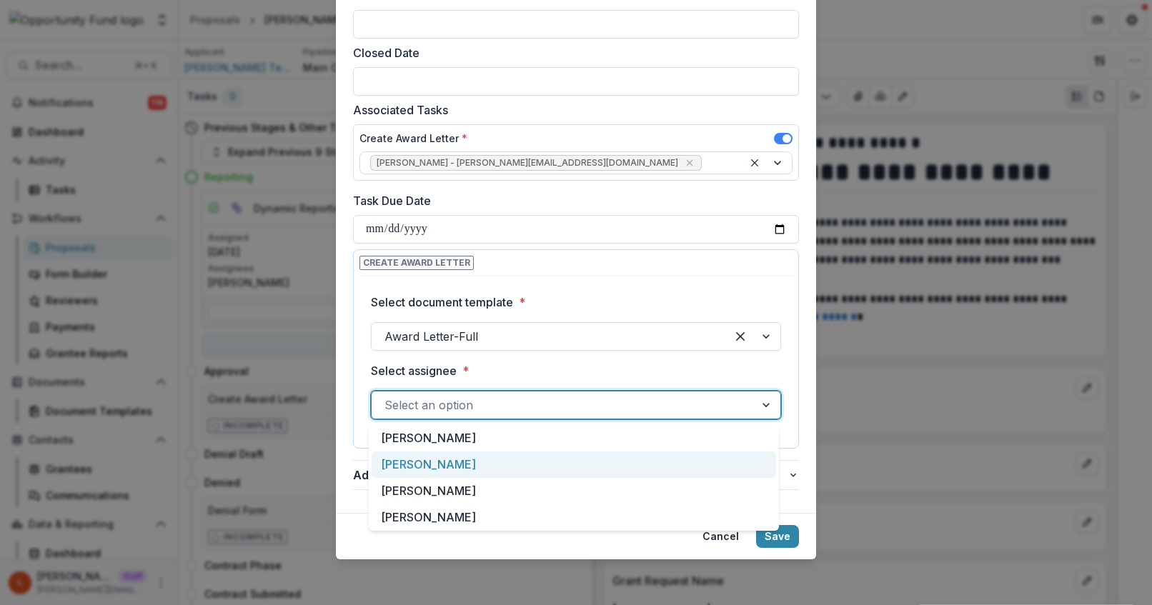
click at [520, 465] on div "Ti Wilhelm" at bounding box center [574, 465] width 404 height 26
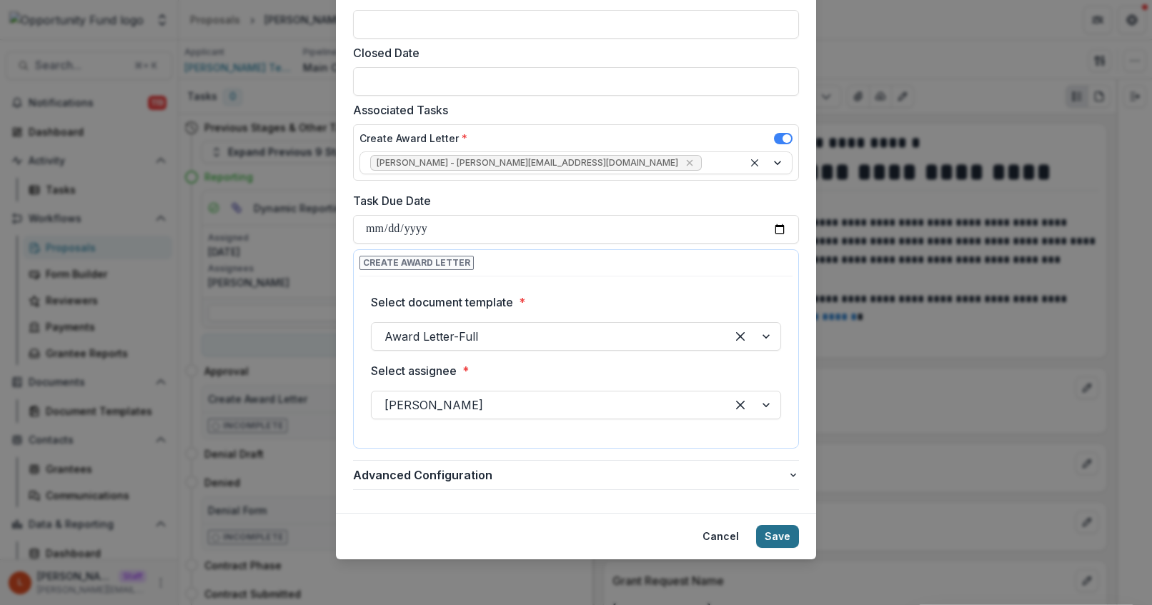
click at [764, 535] on button "Save" at bounding box center [777, 536] width 43 height 23
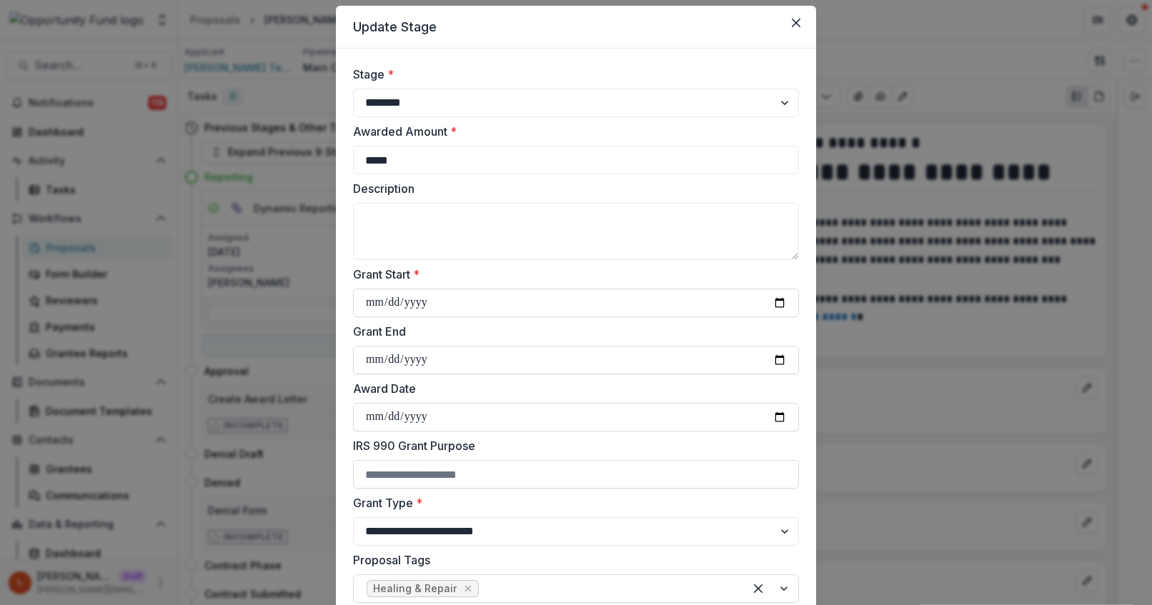
scroll to position [0, 0]
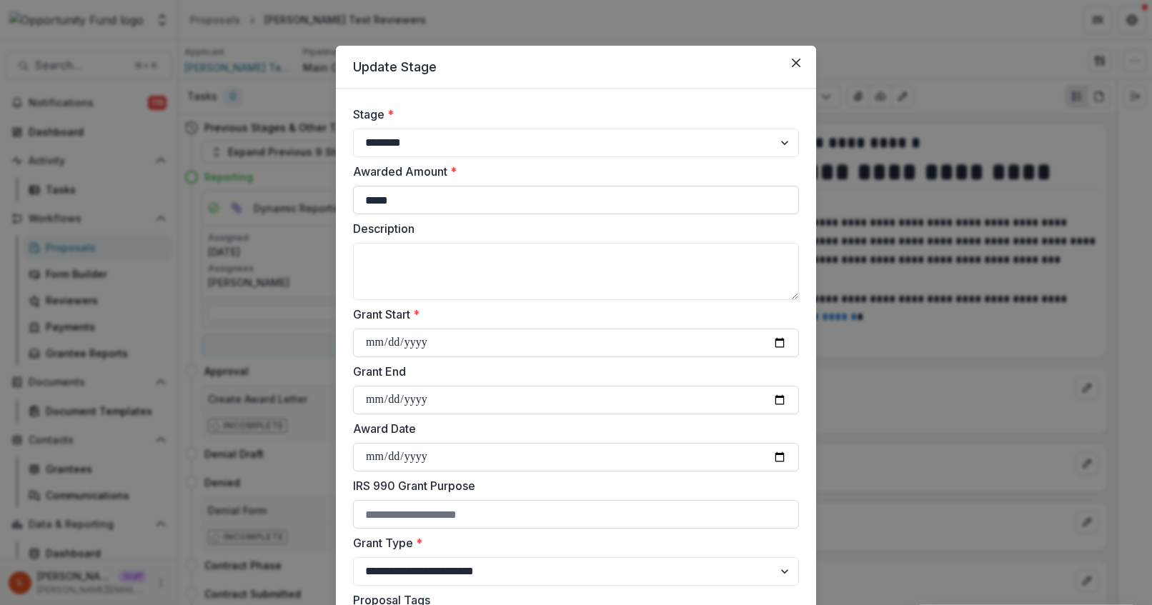
drag, startPoint x: 374, startPoint y: 204, endPoint x: 354, endPoint y: 204, distance: 20.7
click at [354, 204] on input "*****" at bounding box center [576, 200] width 446 height 29
type input "*****"
click at [426, 402] on input "**********" at bounding box center [576, 400] width 446 height 29
type input "**********"
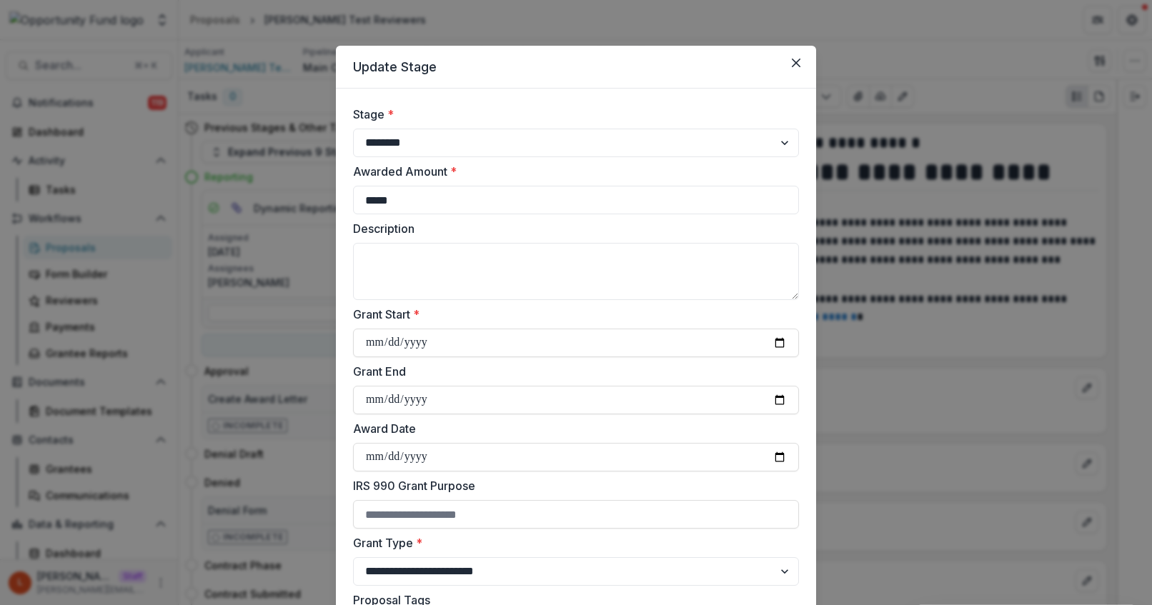
click at [486, 427] on label "Award Date" at bounding box center [571, 428] width 437 height 17
click at [486, 443] on input "Award Date" at bounding box center [576, 457] width 446 height 29
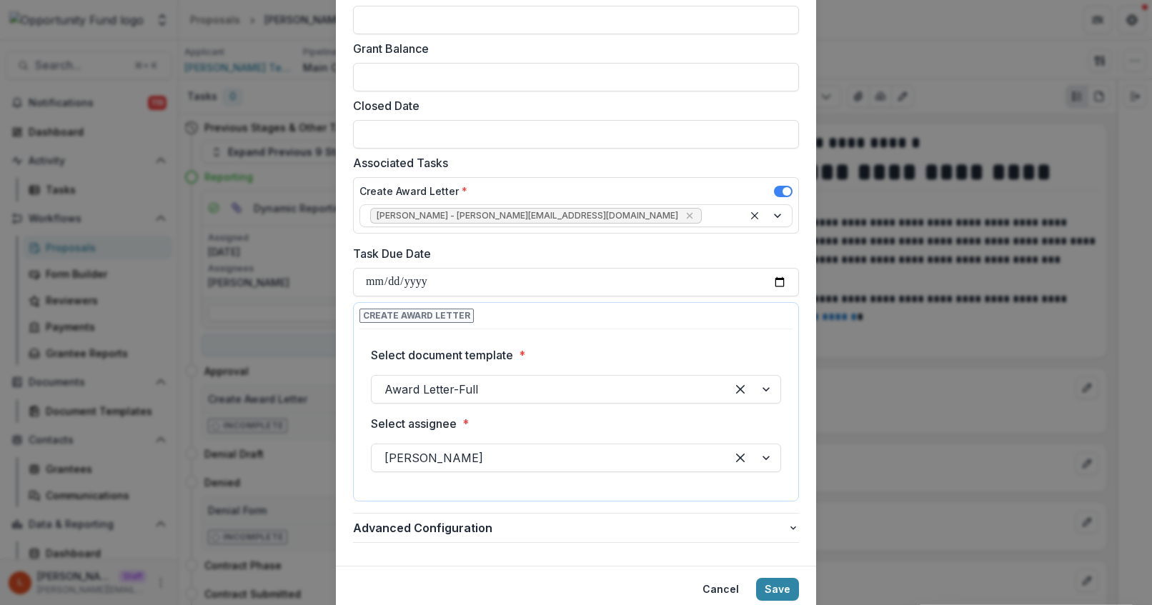
scroll to position [948, 0]
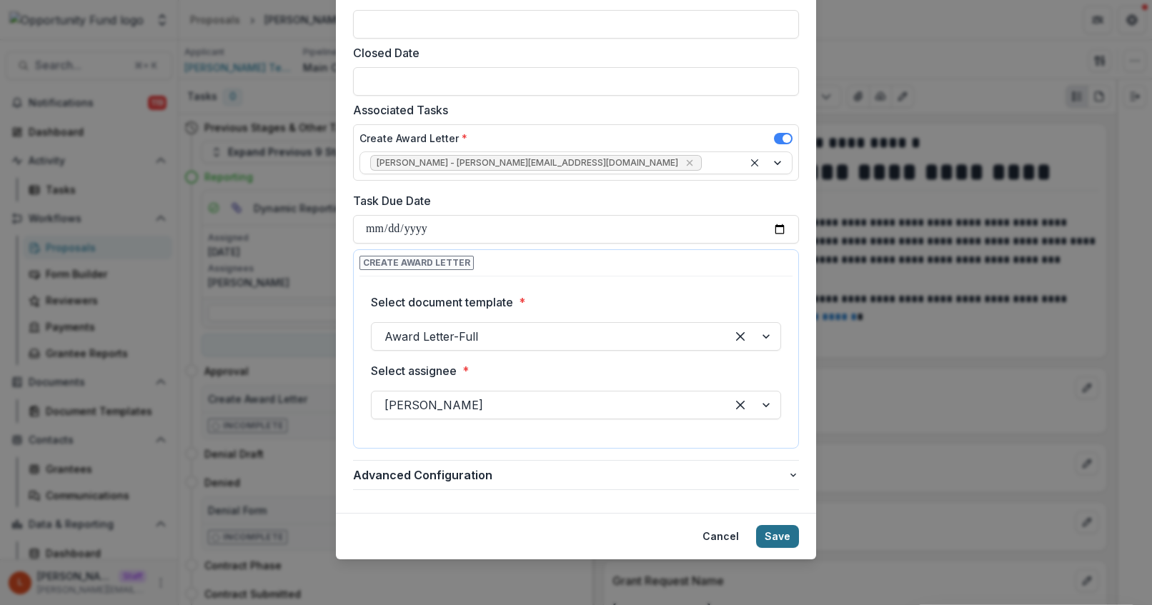
click at [775, 530] on button "Save" at bounding box center [777, 536] width 43 height 23
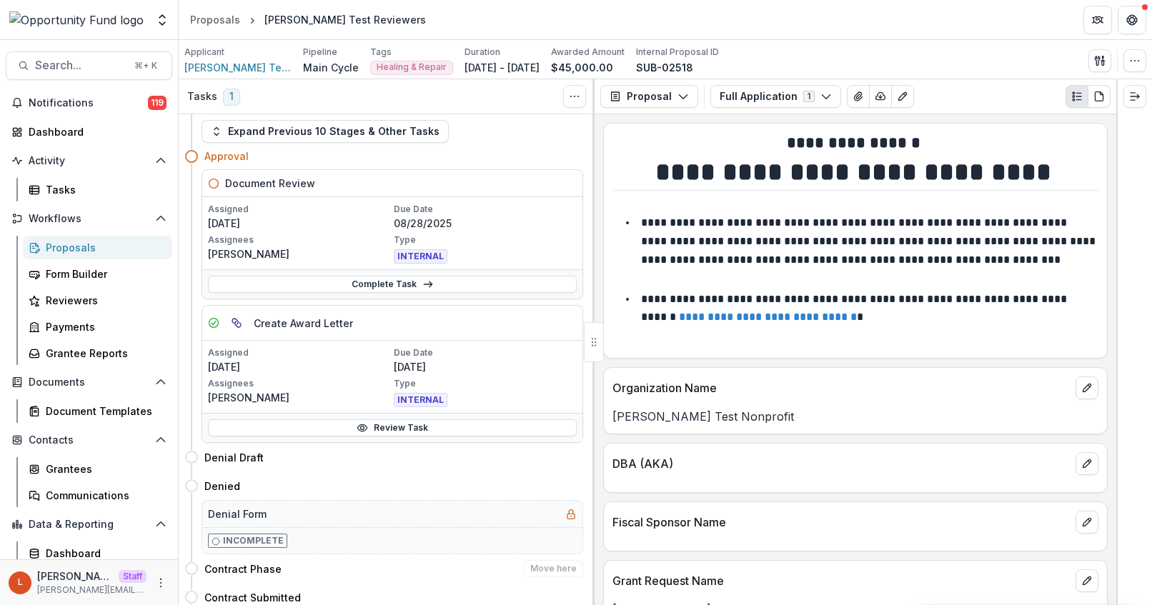
scroll to position [0, 0]
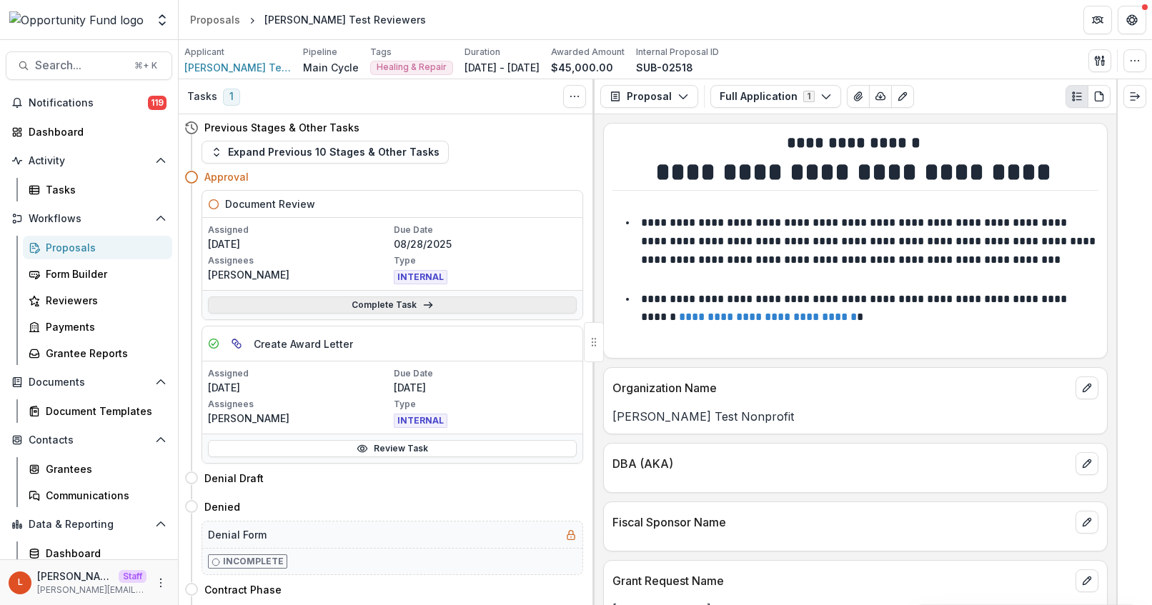
click at [413, 303] on link "Complete Task" at bounding box center [392, 305] width 369 height 17
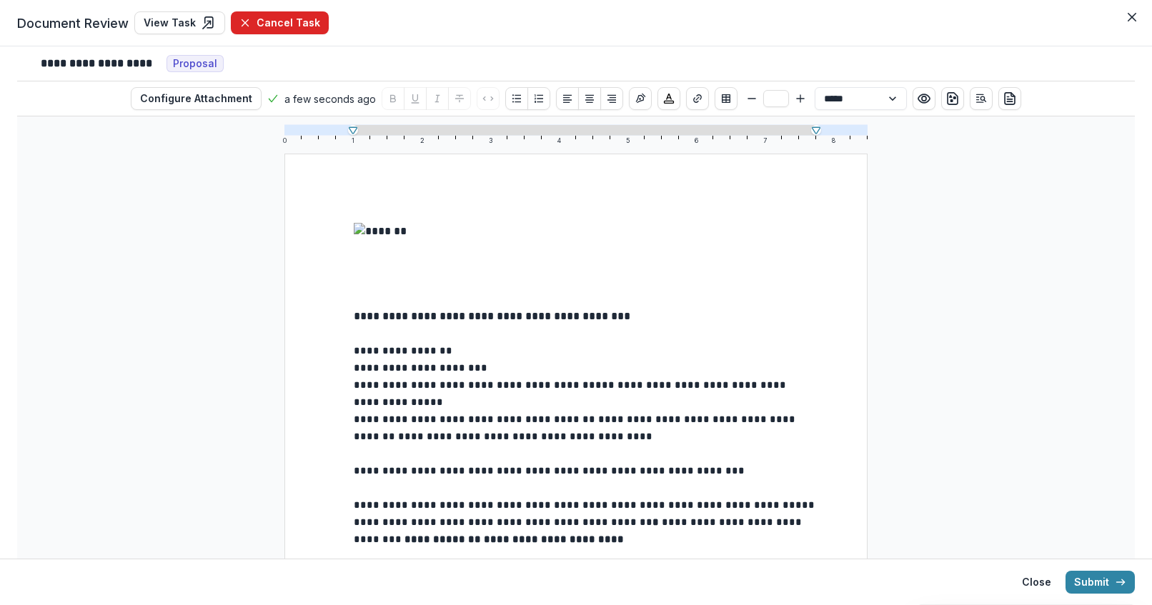
click at [294, 15] on button "Cancel Task" at bounding box center [280, 22] width 98 height 23
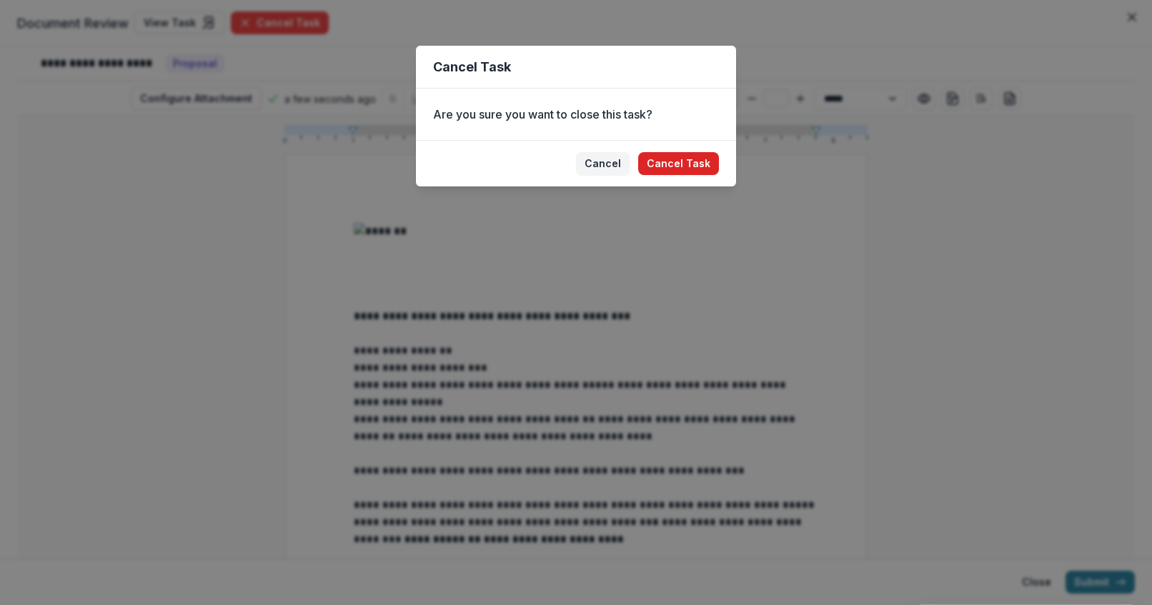
click at [690, 164] on button "Cancel Task" at bounding box center [678, 163] width 81 height 23
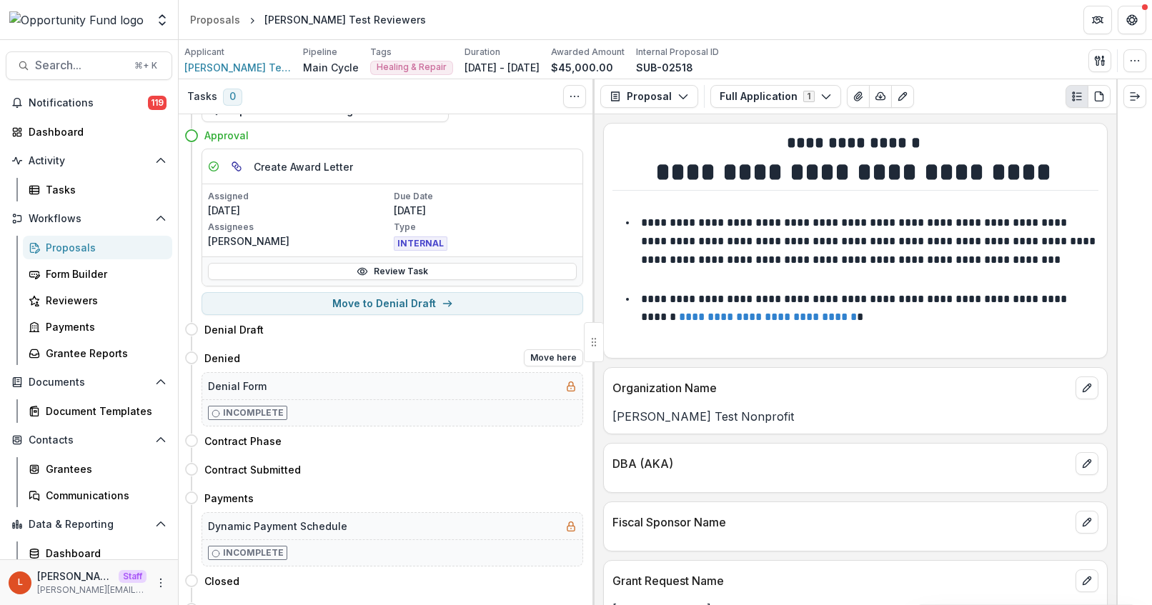
scroll to position [60, 0]
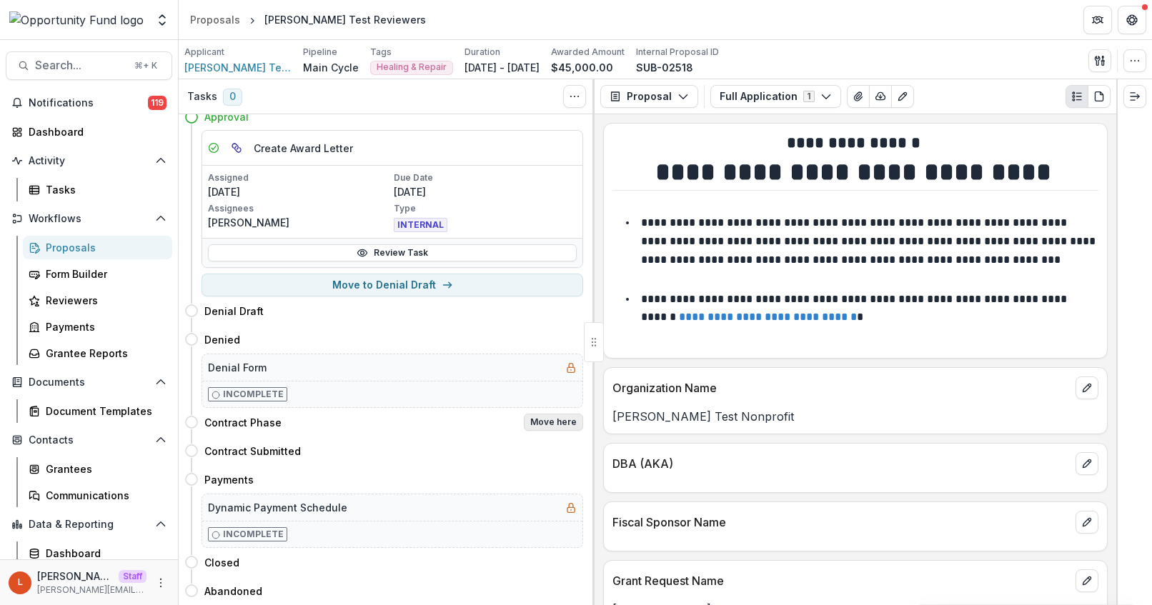
click at [552, 425] on button "Move here" at bounding box center [553, 422] width 59 height 17
select select "**********"
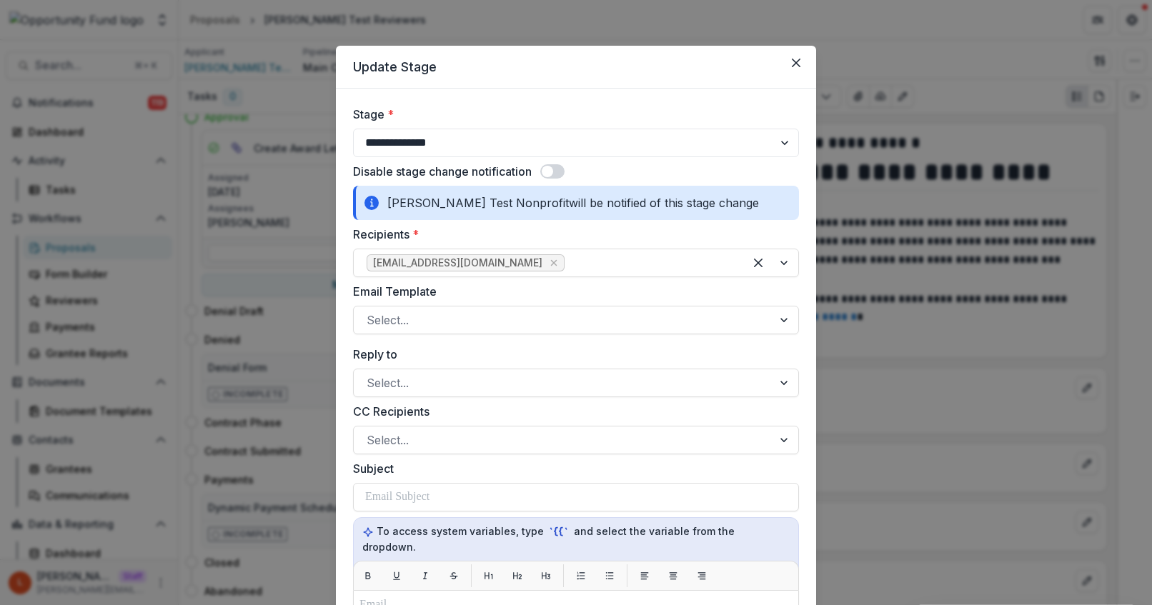
click at [502, 303] on div "Email Template Select..." at bounding box center [576, 308] width 446 height 51
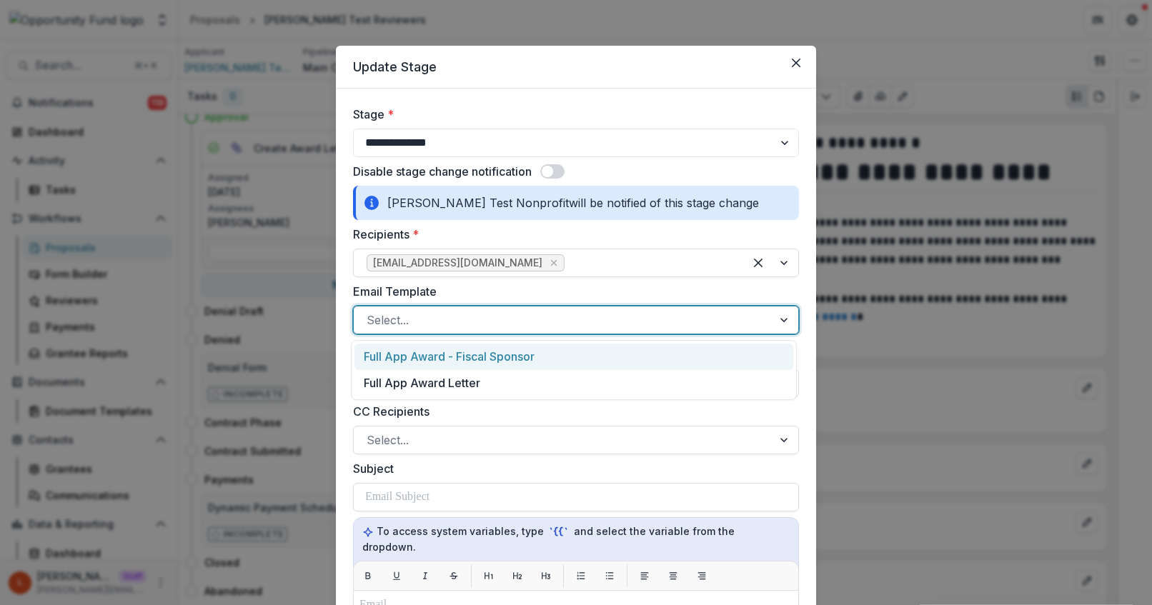
click at [502, 314] on div at bounding box center [563, 320] width 393 height 20
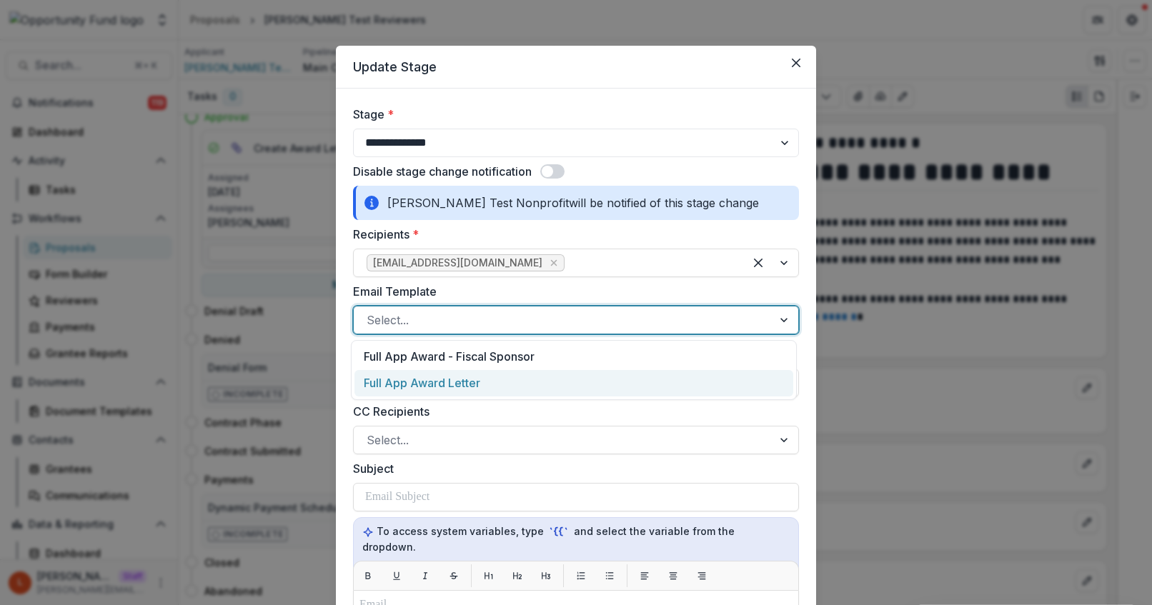
click at [480, 381] on div "Full App Award Letter" at bounding box center [573, 383] width 439 height 26
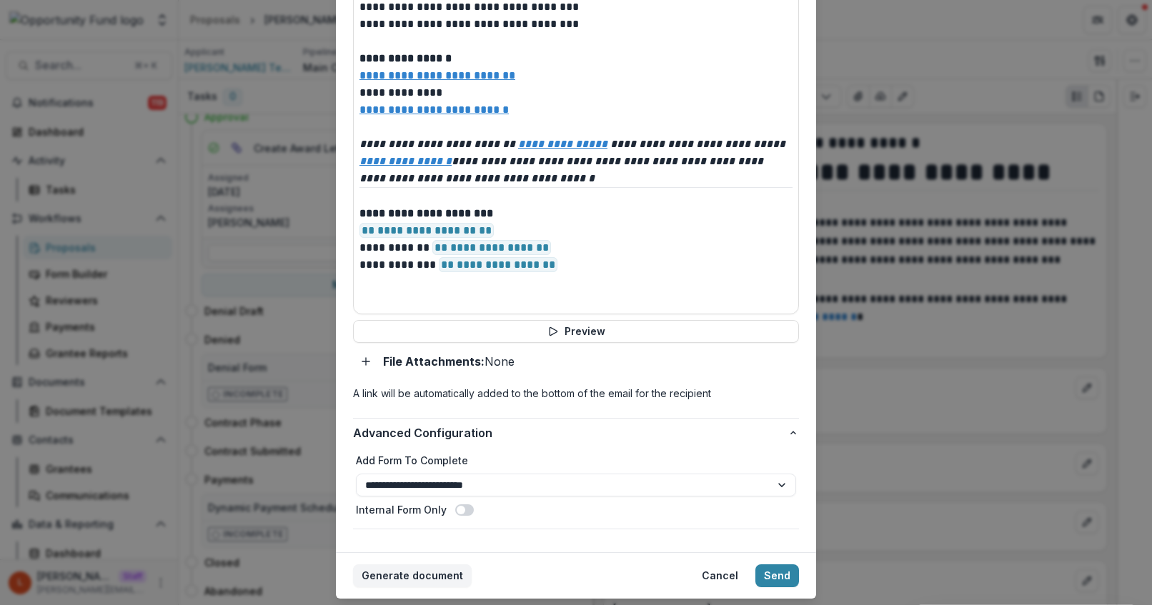
scroll to position [673, 0]
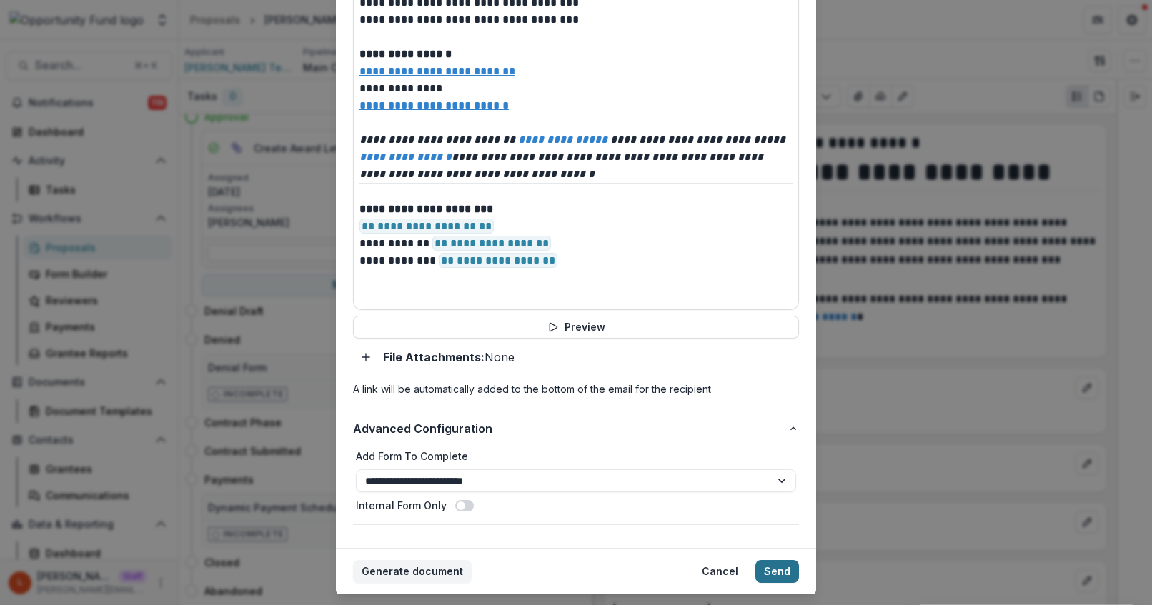
click at [771, 560] on button "Send" at bounding box center [777, 571] width 44 height 23
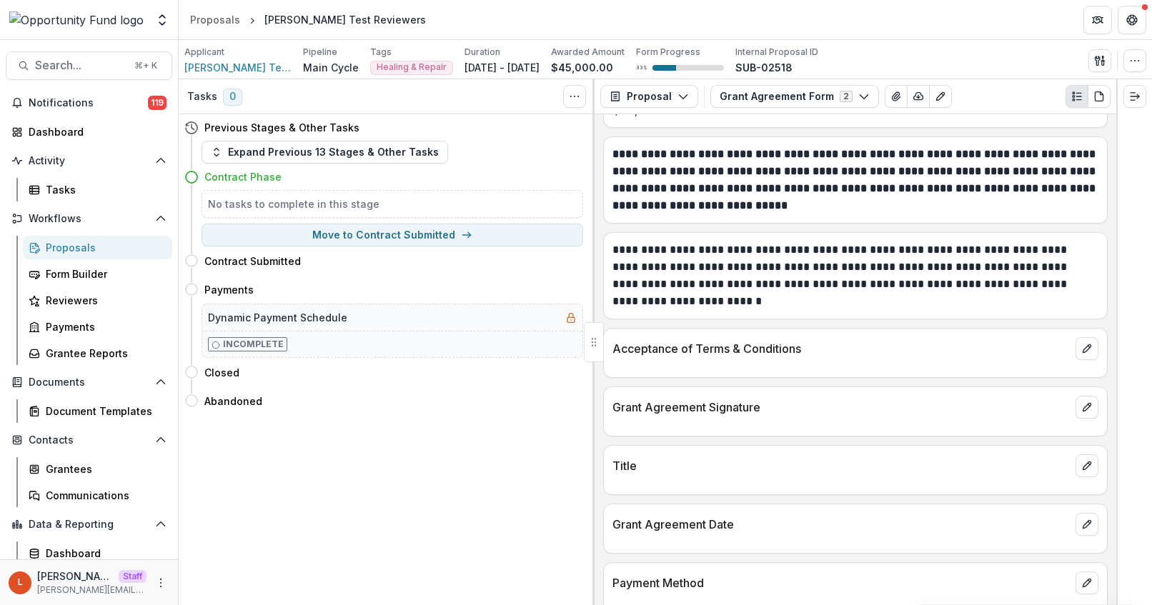
scroll to position [457, 0]
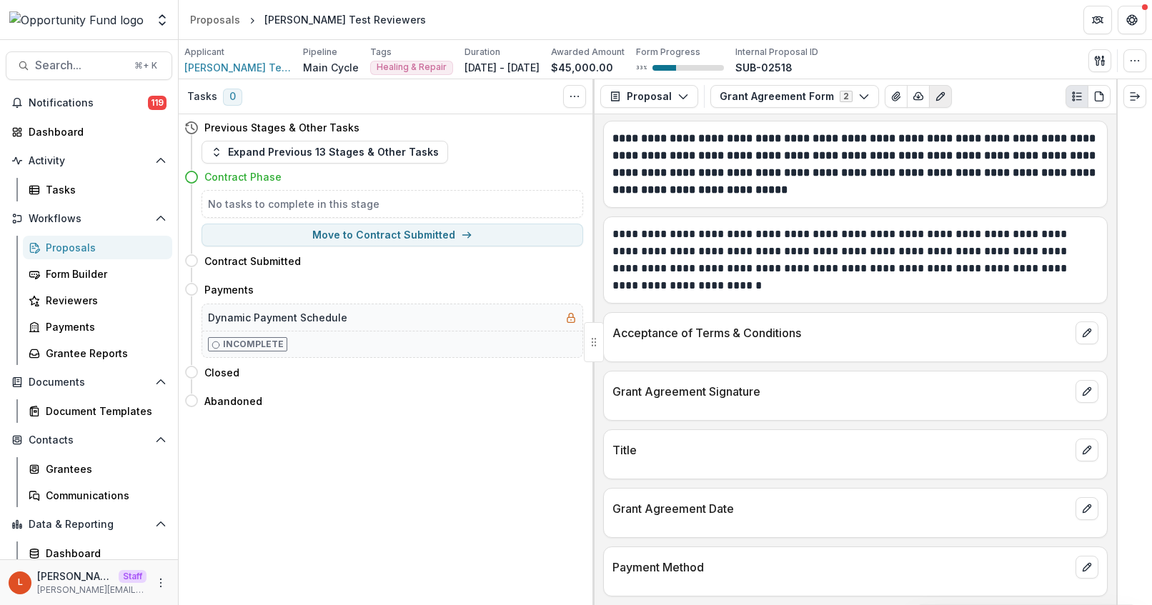
click at [935, 91] on icon "Edit as form" at bounding box center [940, 96] width 11 height 11
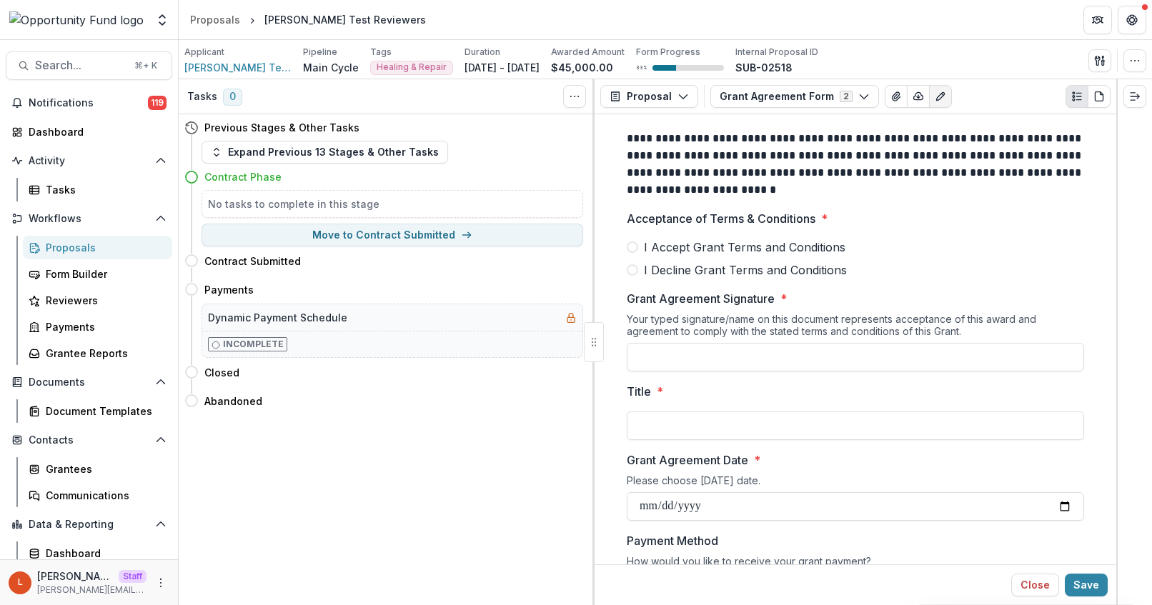
scroll to position [577, 0]
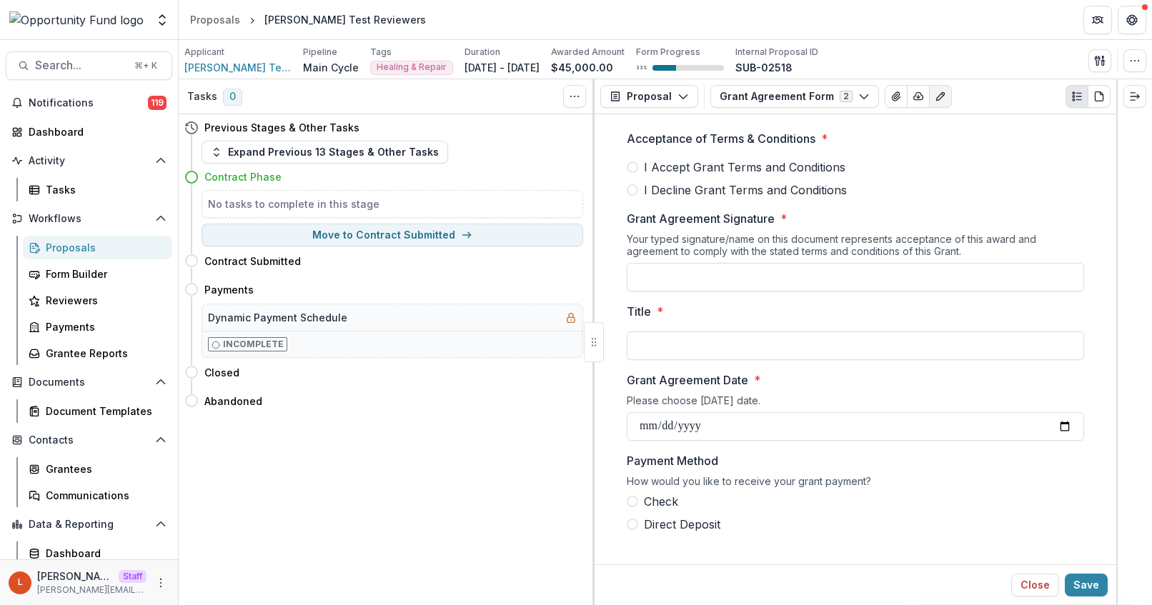
click at [665, 505] on span "Check" at bounding box center [661, 501] width 34 height 17
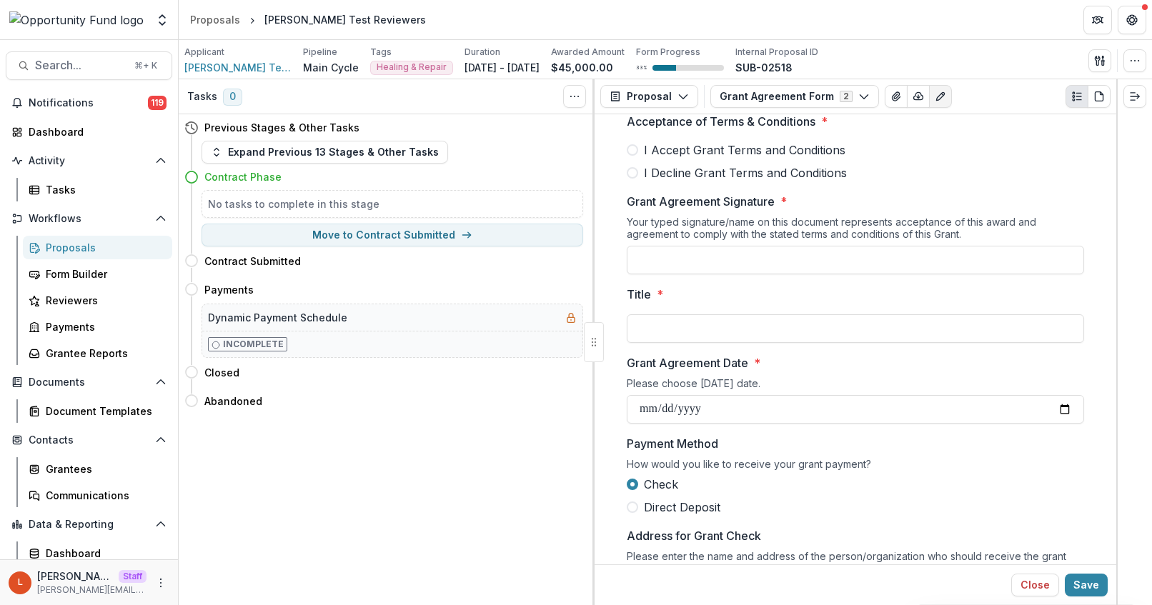
scroll to position [704, 0]
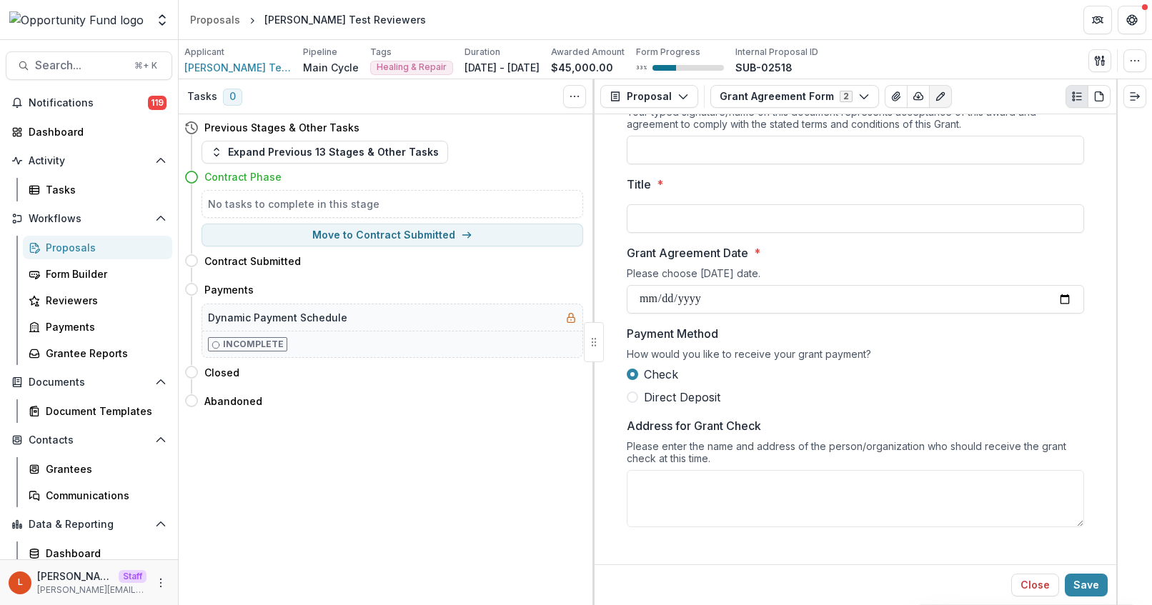
click at [631, 394] on span at bounding box center [632, 397] width 11 height 11
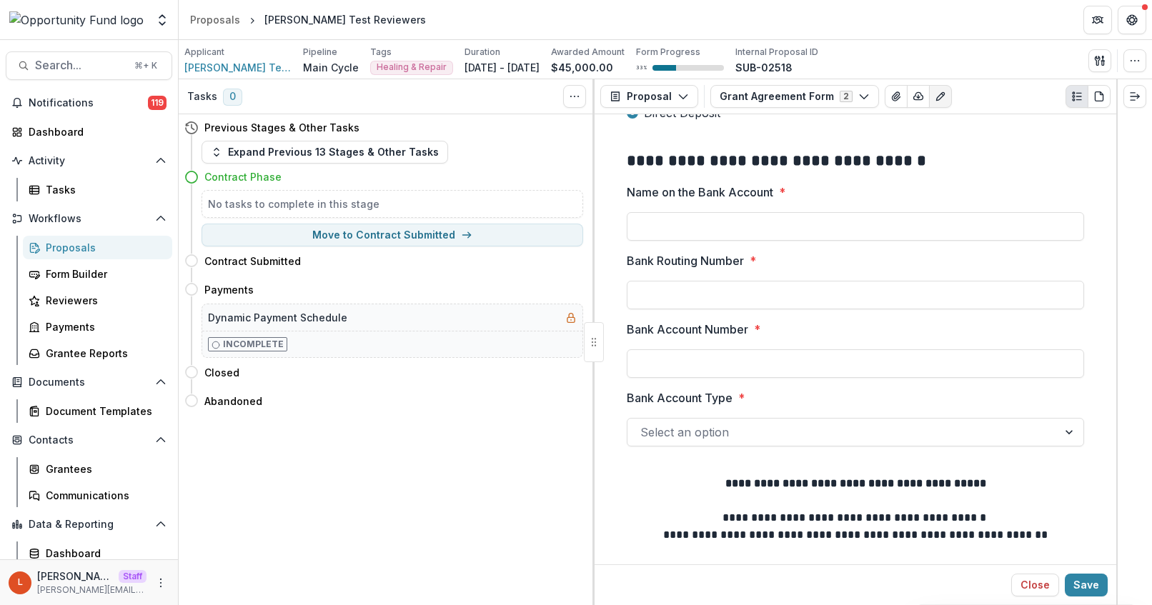
scroll to position [999, 0]
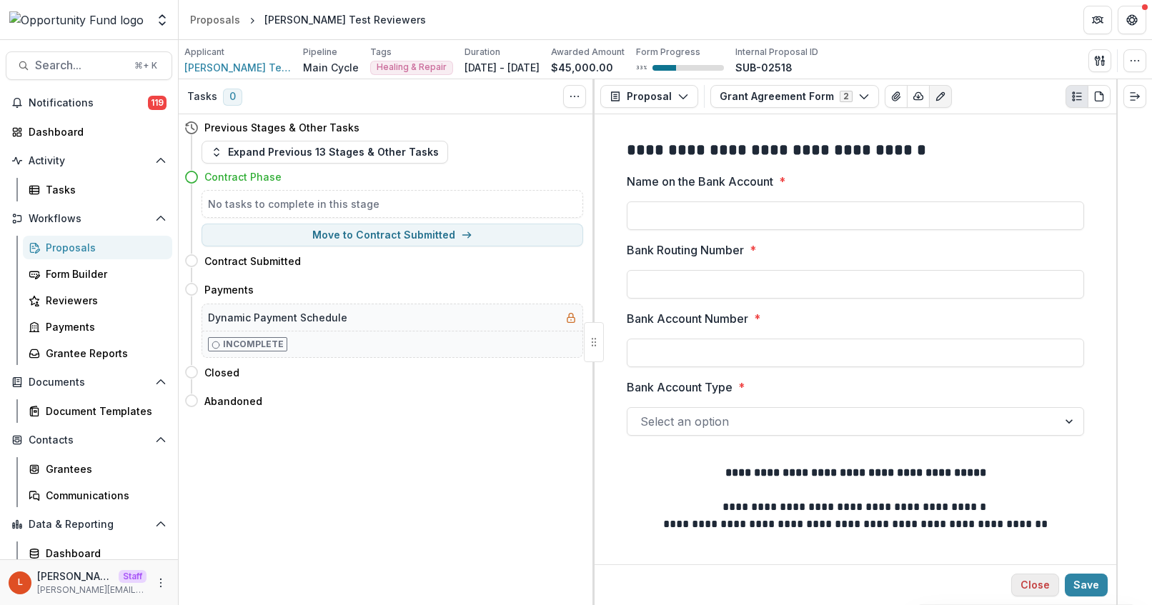
click at [1038, 580] on button "Close" at bounding box center [1035, 585] width 48 height 23
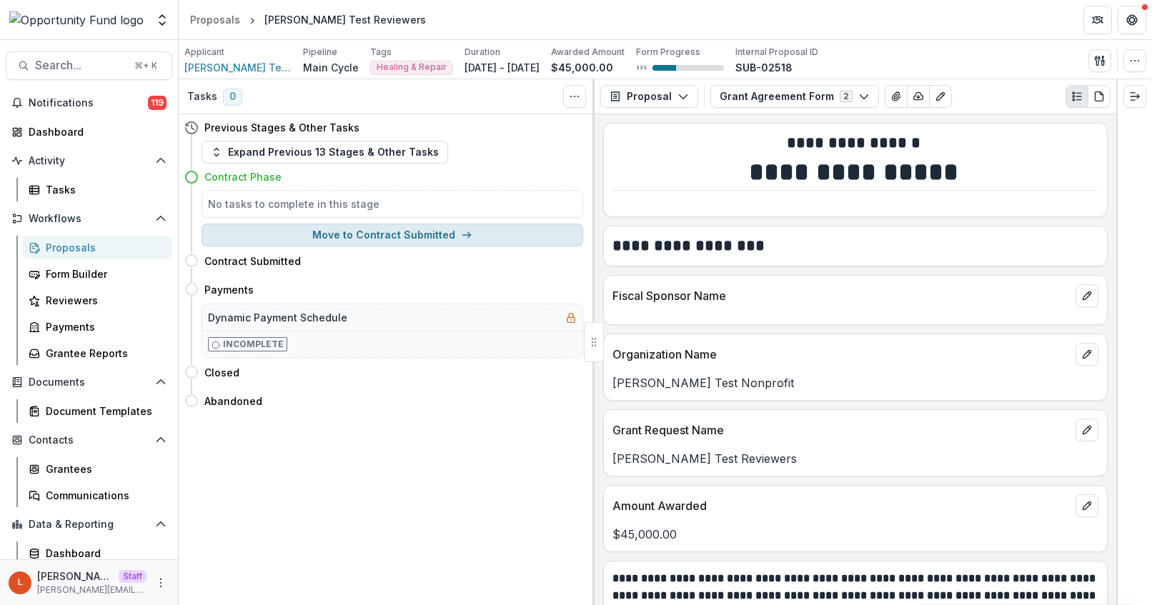
click at [407, 239] on button "Move to Contract Submitted" at bounding box center [393, 235] width 382 height 23
select select "**********"
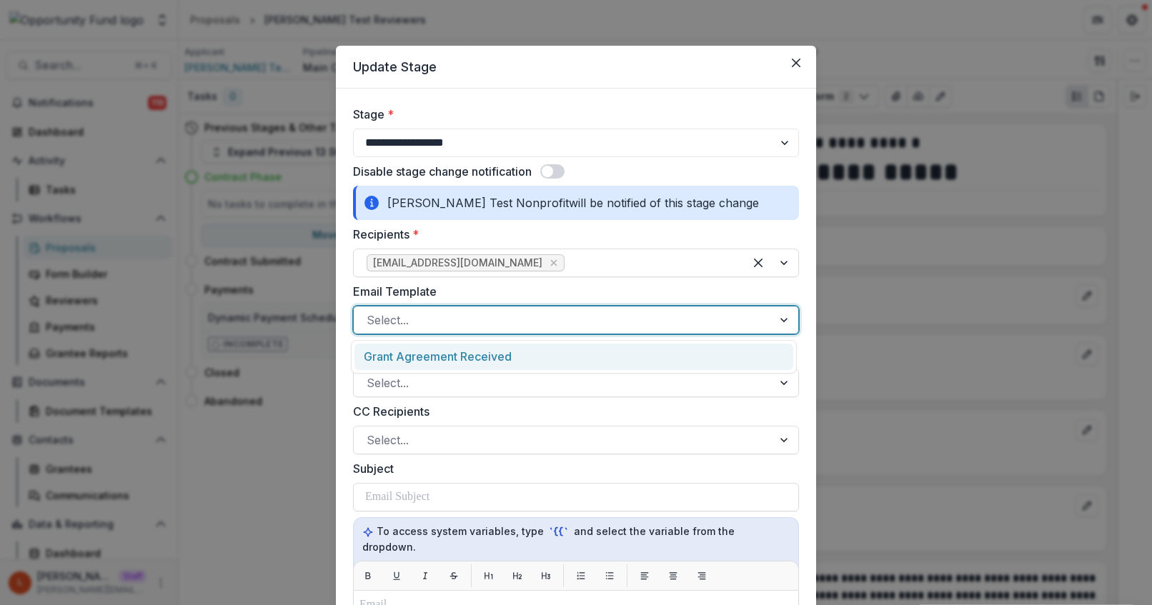
click at [530, 312] on div at bounding box center [563, 320] width 393 height 20
click at [515, 354] on div "Grant Agreement Received" at bounding box center [573, 357] width 439 height 26
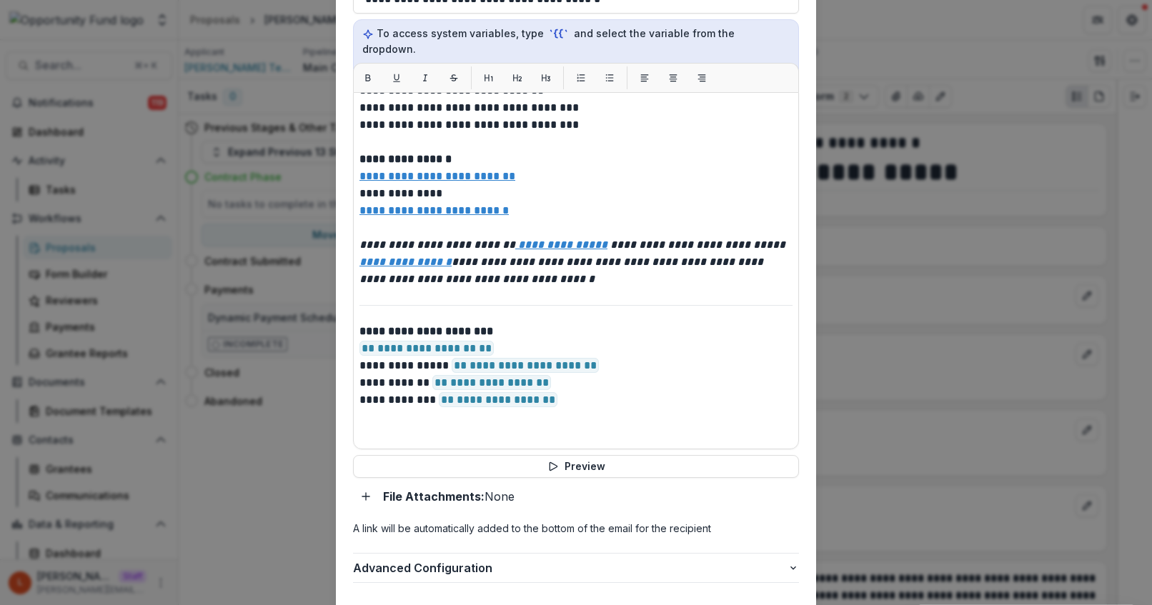
scroll to position [591, 0]
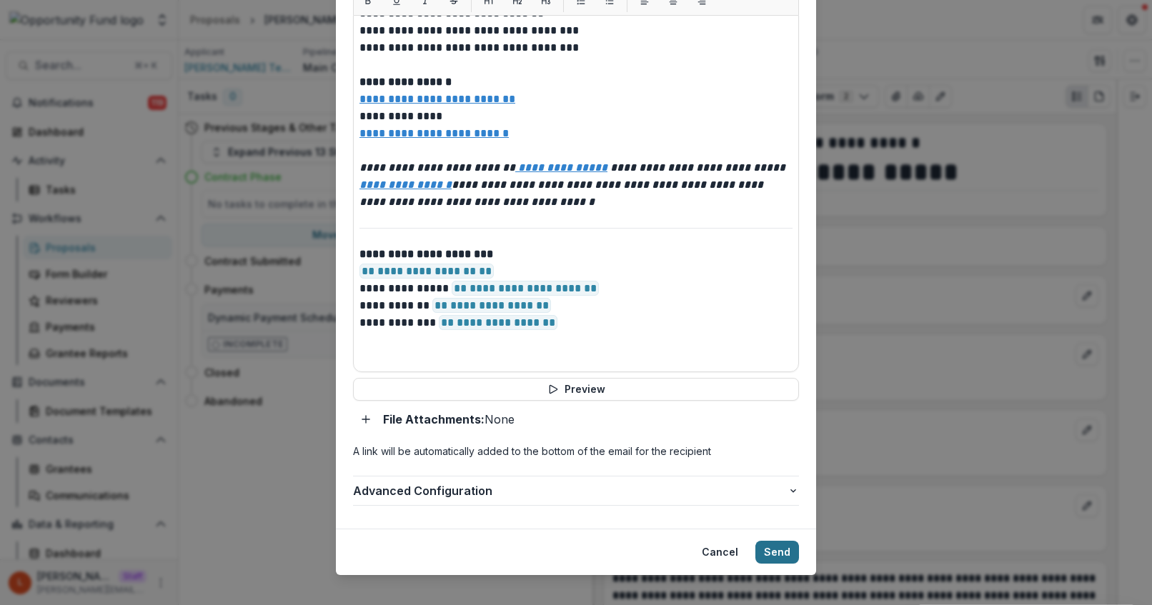
click at [775, 541] on button "Send" at bounding box center [777, 552] width 44 height 23
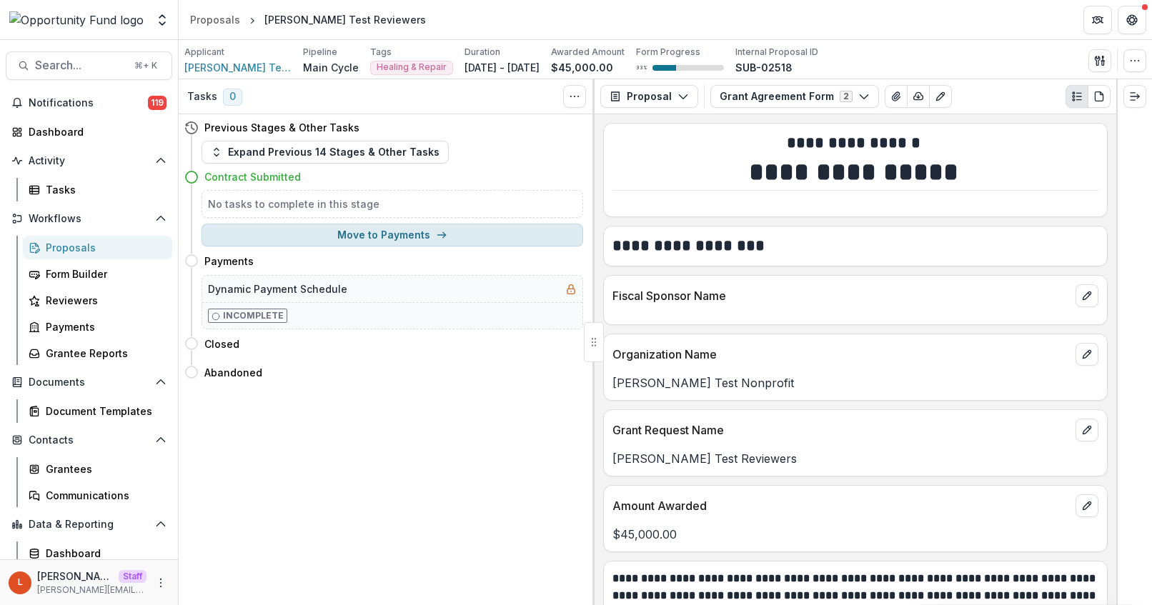
click at [378, 236] on button "Move to Payments" at bounding box center [393, 235] width 382 height 23
select select "********"
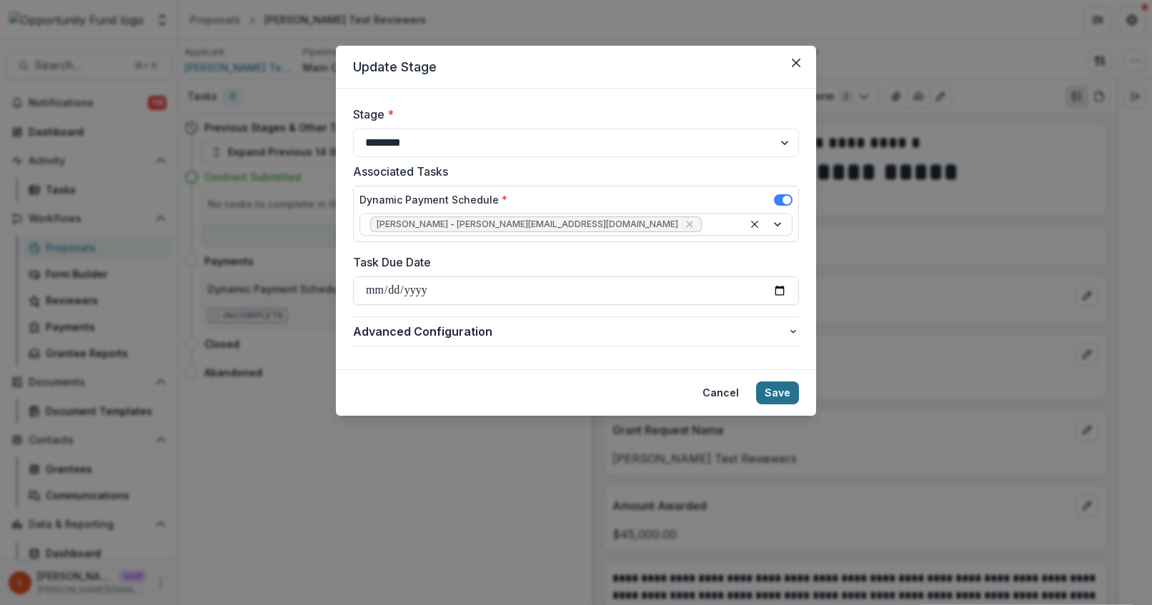
click at [780, 399] on button "Save" at bounding box center [777, 393] width 43 height 23
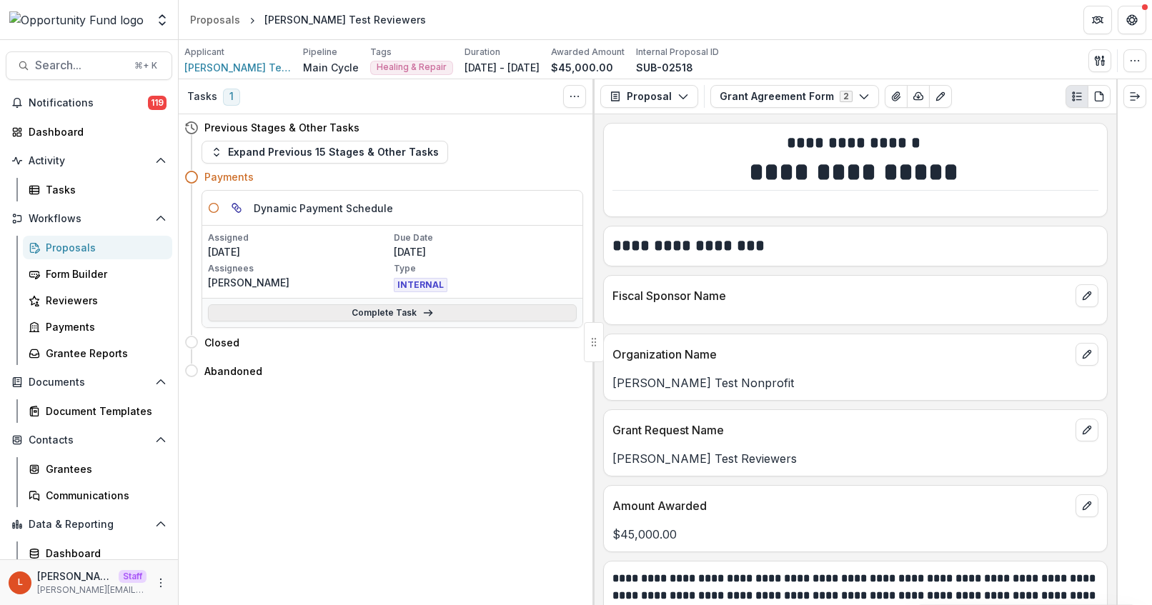
click at [388, 317] on link "Complete Task" at bounding box center [392, 312] width 369 height 17
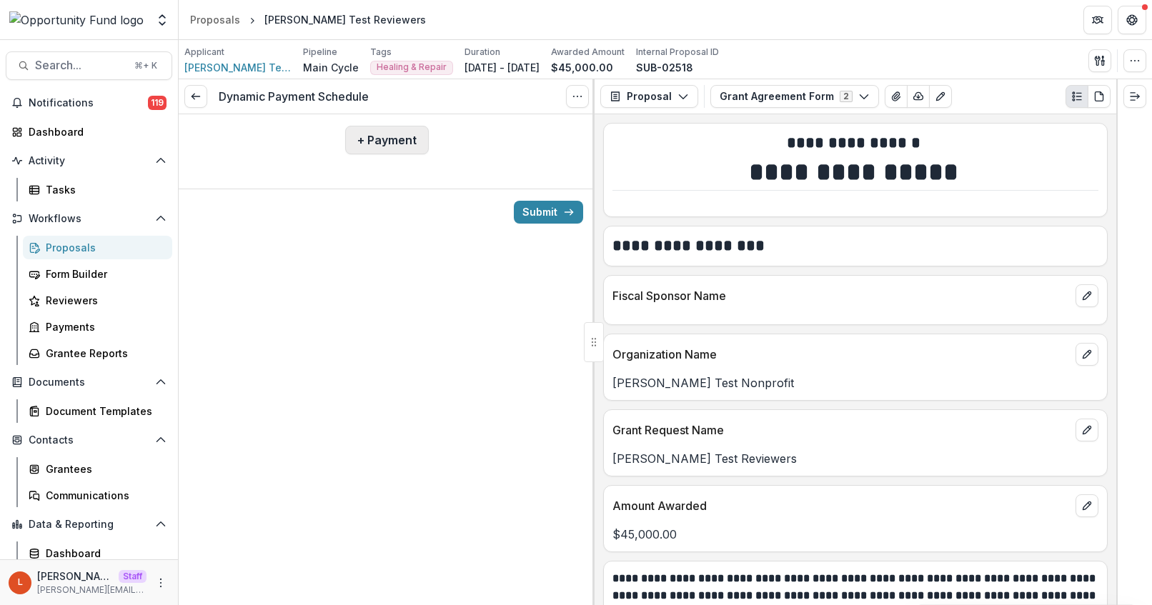
click at [417, 146] on button "+ Payment" at bounding box center [387, 140] width 84 height 29
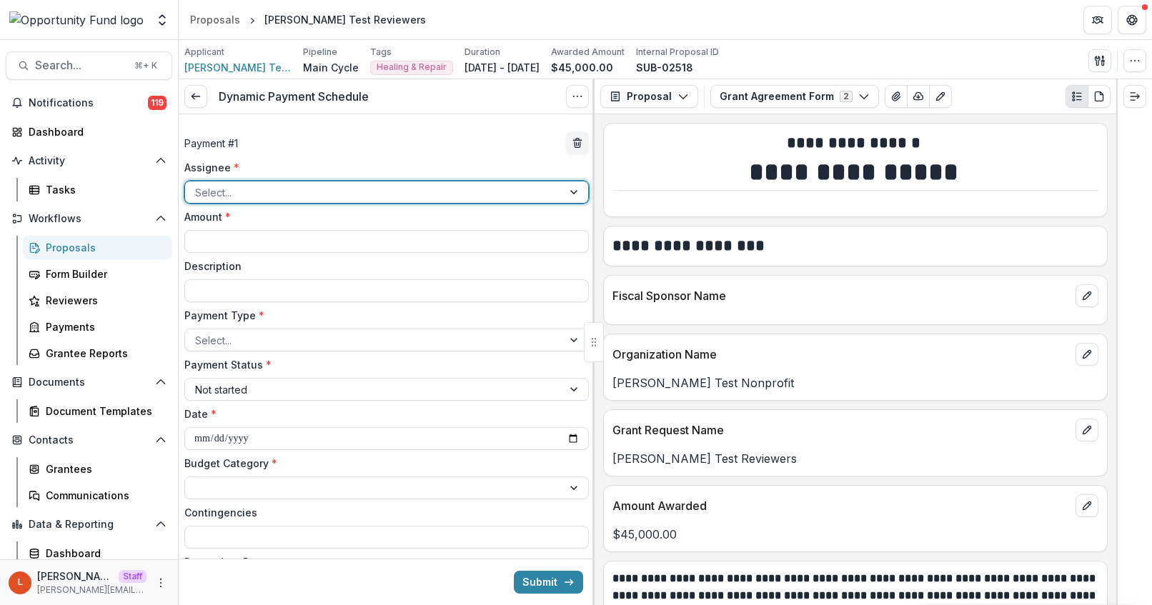
click at [305, 192] on div at bounding box center [373, 193] width 357 height 18
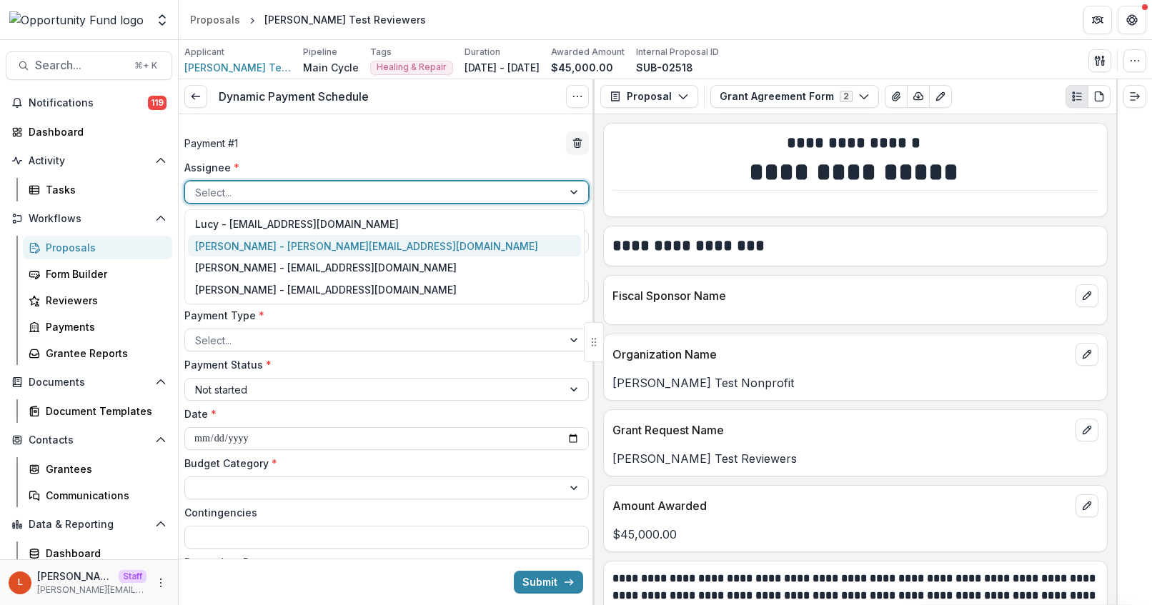
click at [290, 239] on div "Ti Wilhelm - twilhelm@theopportunityfund.org" at bounding box center [384, 246] width 393 height 22
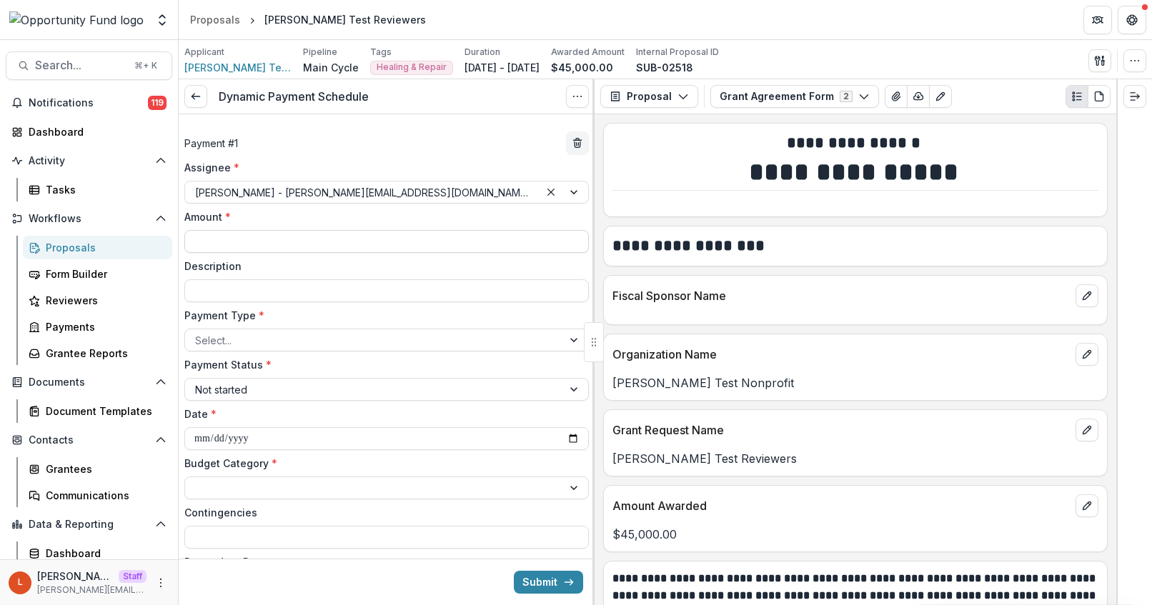
click at [284, 245] on input "Amount *" at bounding box center [386, 241] width 404 height 23
type input "*******"
click at [274, 302] on div "**********" at bounding box center [386, 379] width 404 height 438
click at [264, 285] on input "Description" at bounding box center [386, 290] width 404 height 23
type input "*"
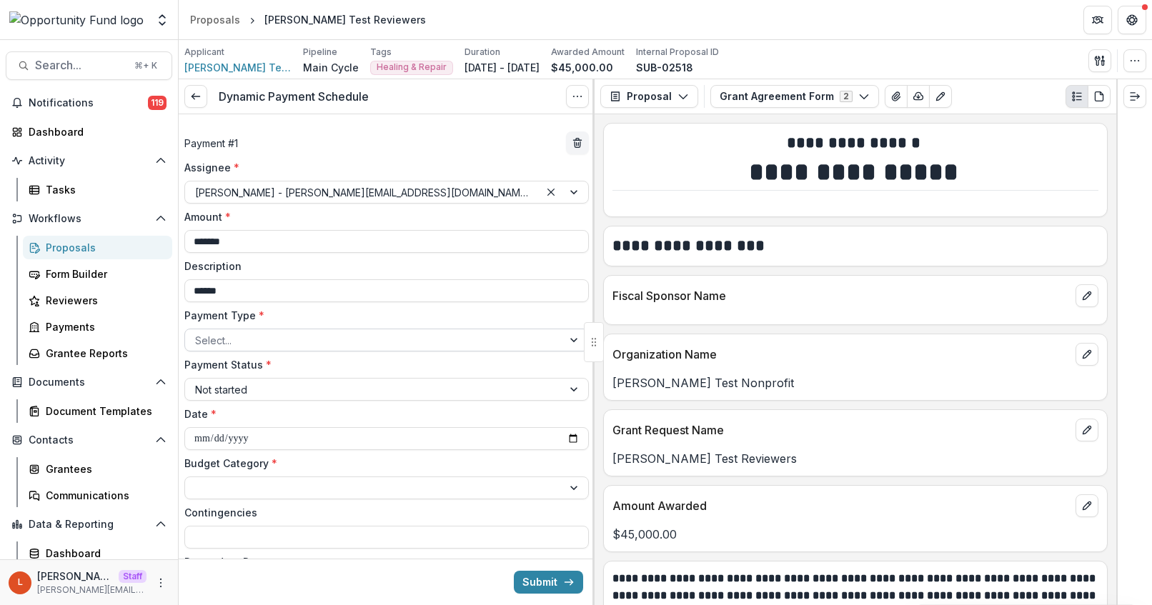
type input "******"
click at [235, 345] on div at bounding box center [373, 341] width 357 height 18
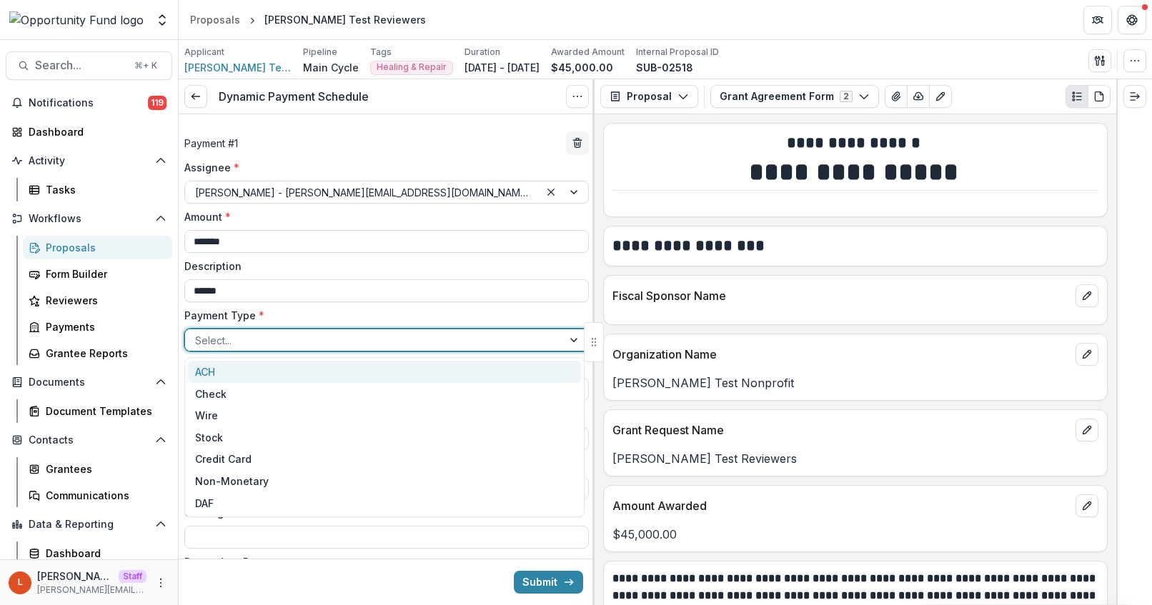
click at [215, 369] on div "ACH" at bounding box center [384, 372] width 393 height 22
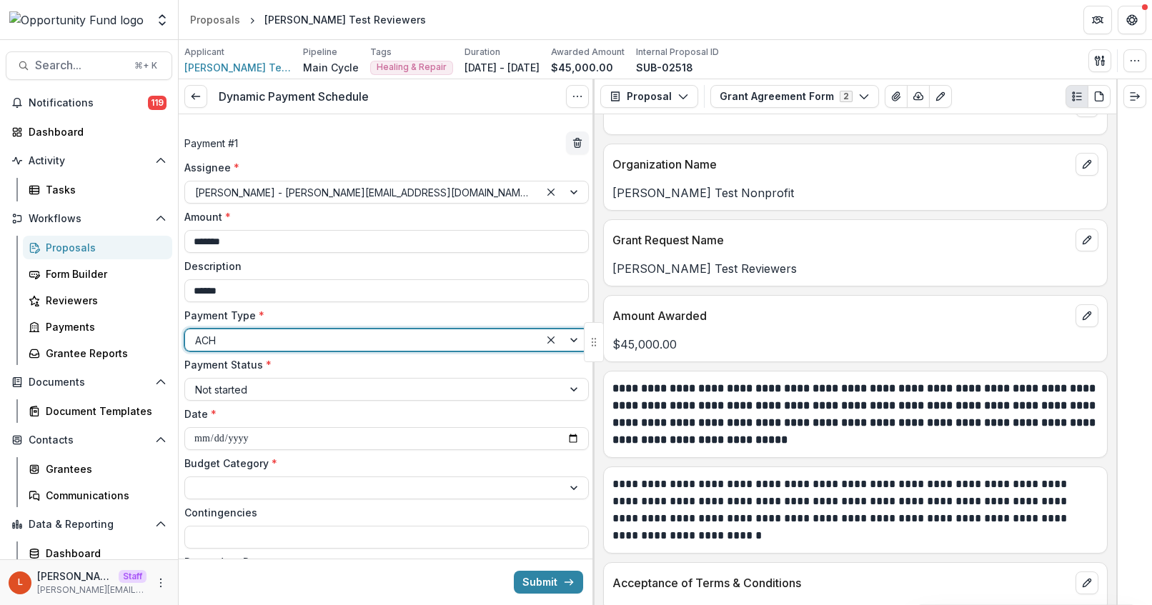
scroll to position [457, 0]
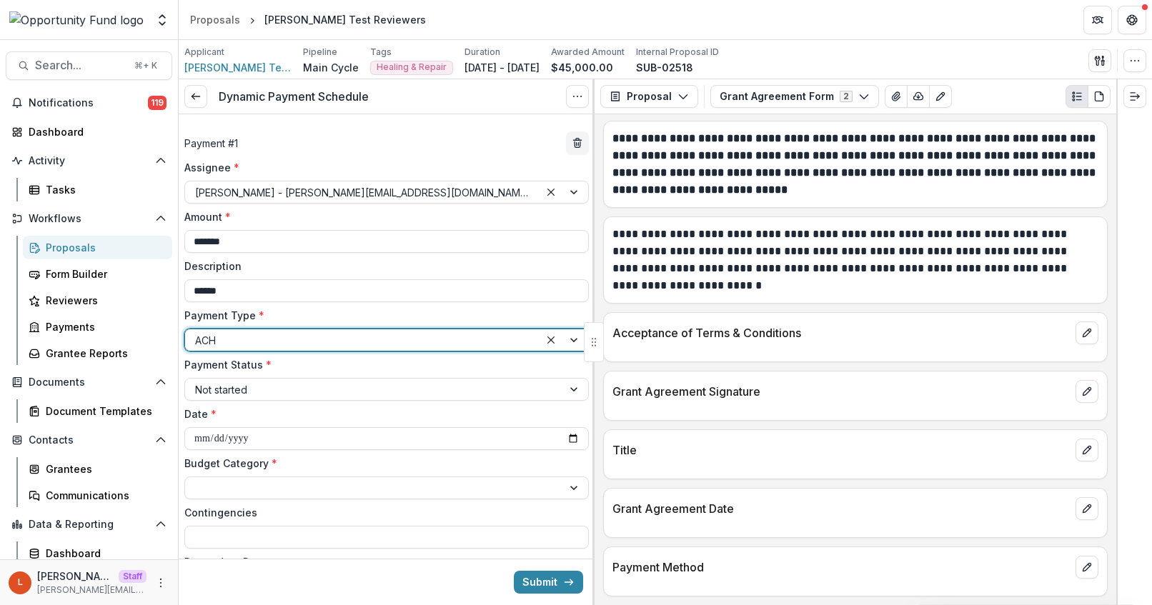
click at [254, 366] on label "Payment Status *" at bounding box center [382, 364] width 396 height 15
click at [198, 382] on input "Payment Status *" at bounding box center [196, 389] width 3 height 15
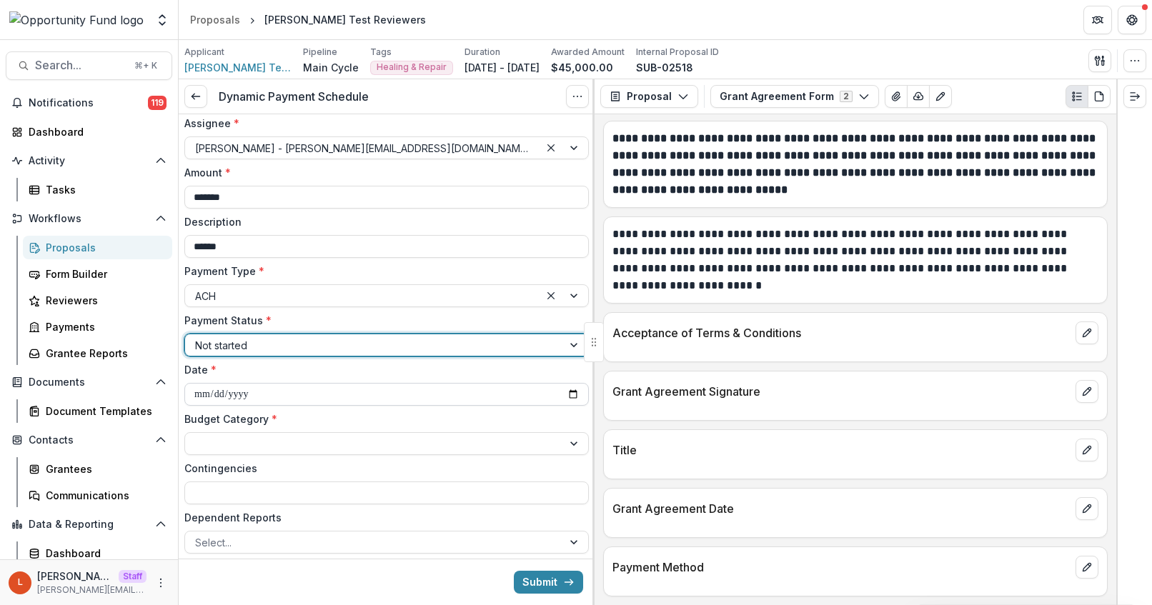
scroll to position [46, 0]
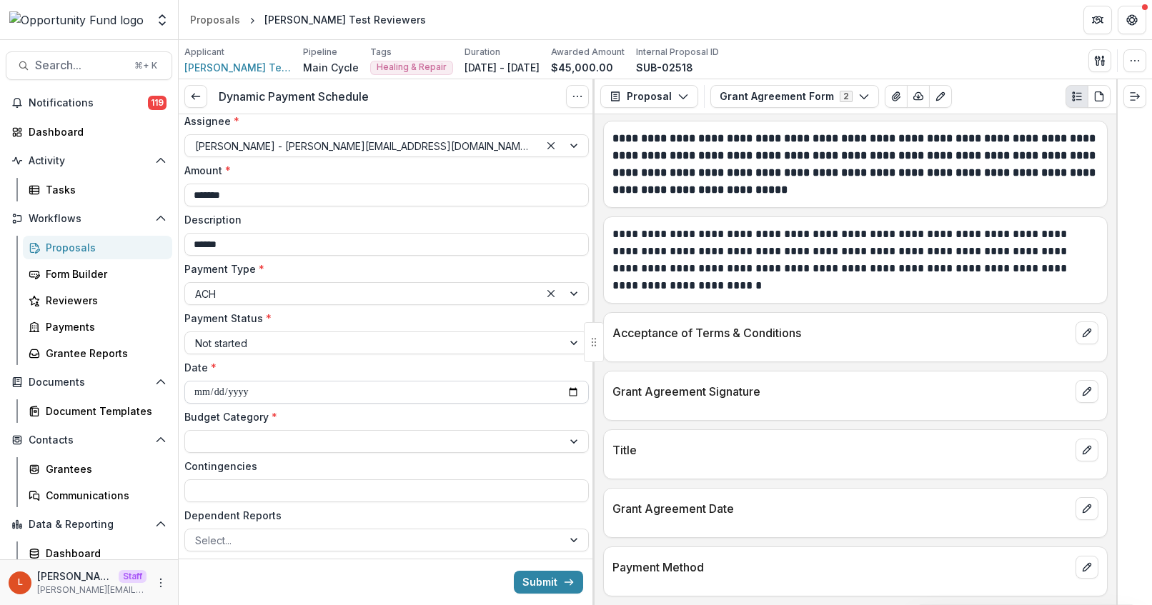
click at [214, 391] on input "**********" at bounding box center [386, 392] width 404 height 23
type input "**********"
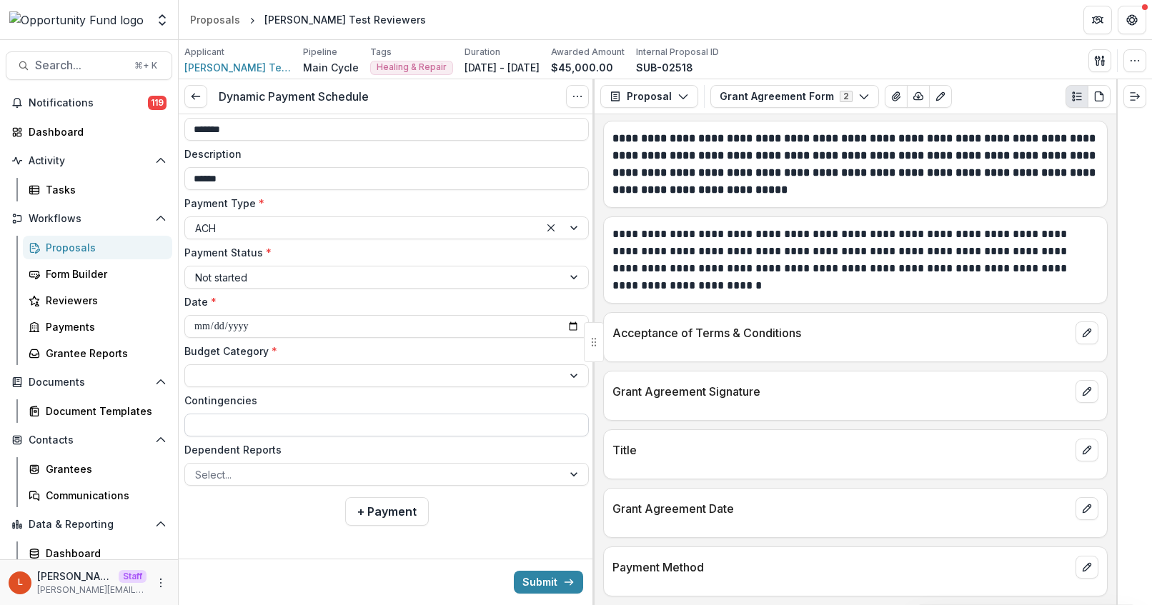
scroll to position [114, 0]
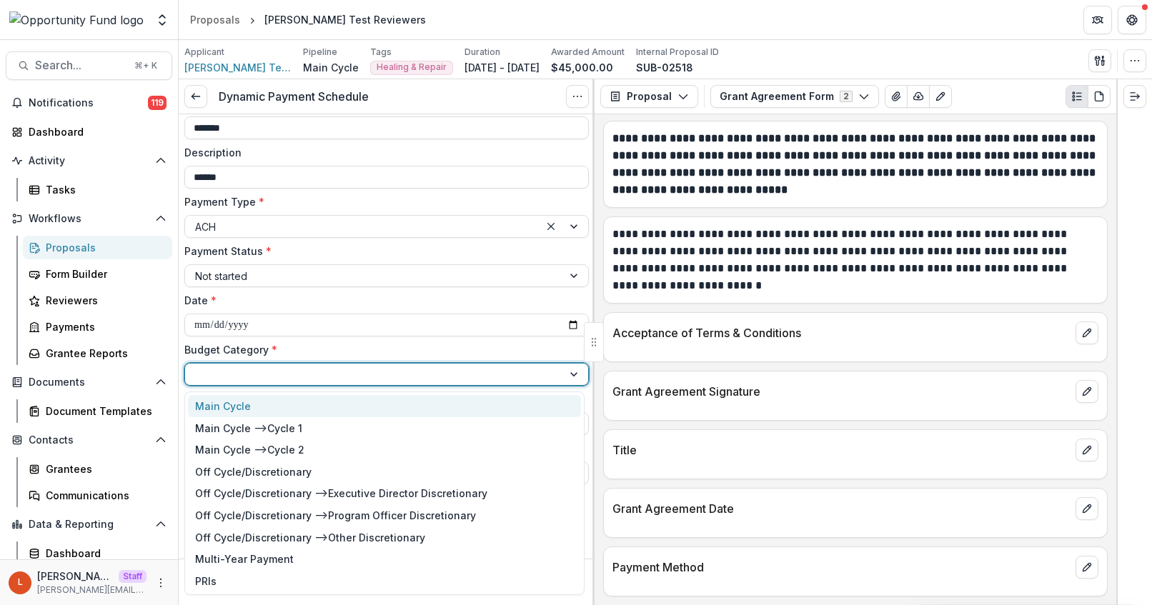
click at [246, 365] on div at bounding box center [373, 374] width 377 height 21
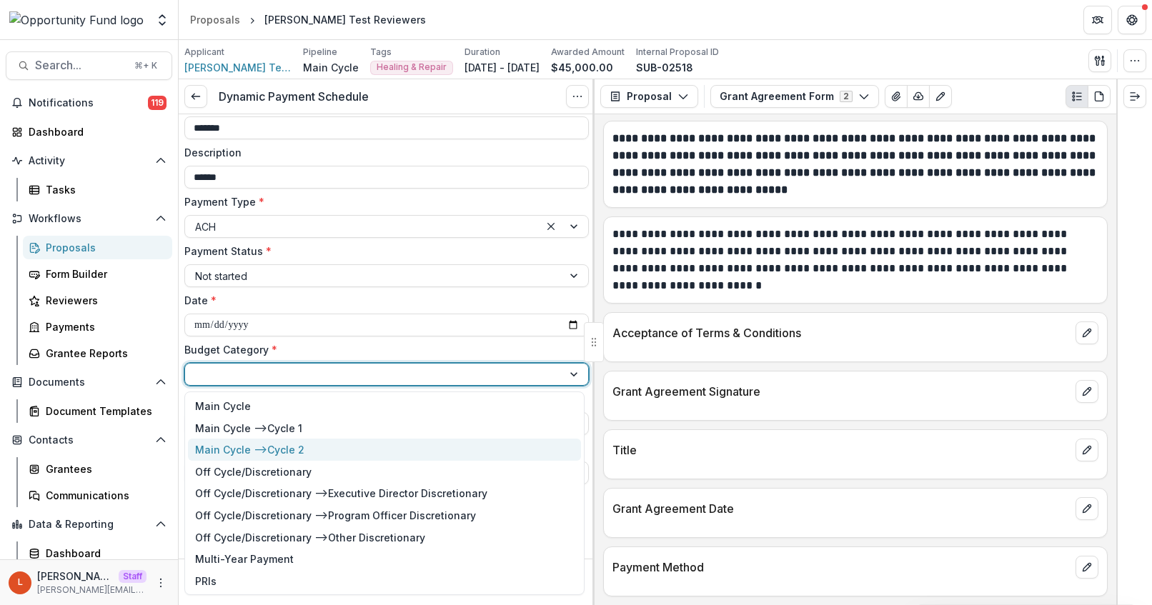
click at [274, 445] on div "Main Cycle --> Cycle 2" at bounding box center [249, 449] width 109 height 15
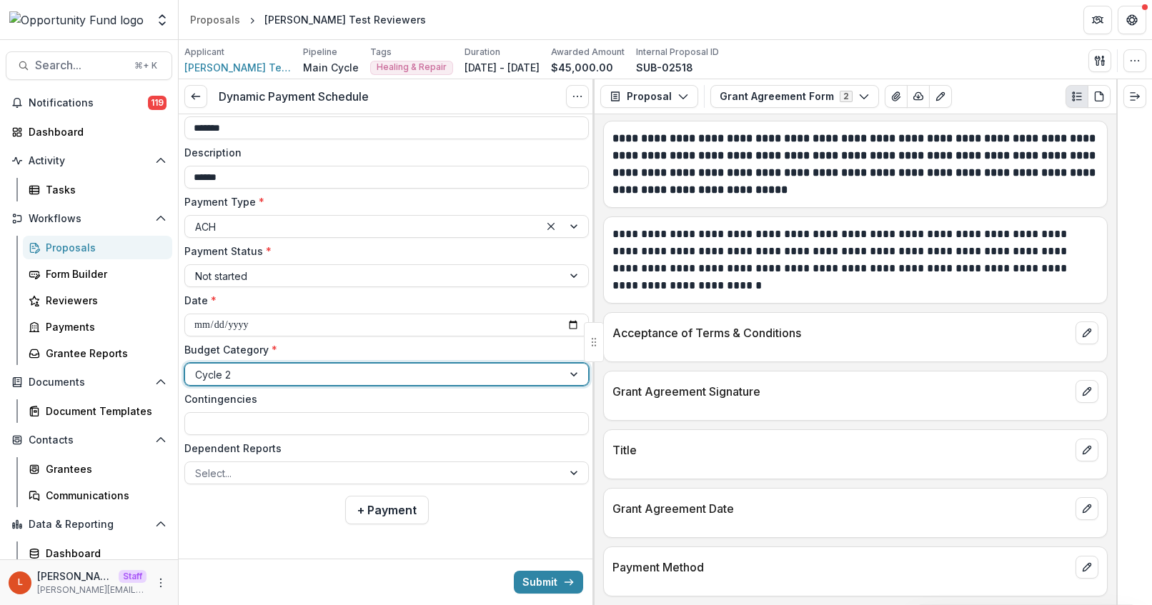
click at [235, 374] on div at bounding box center [373, 375] width 357 height 18
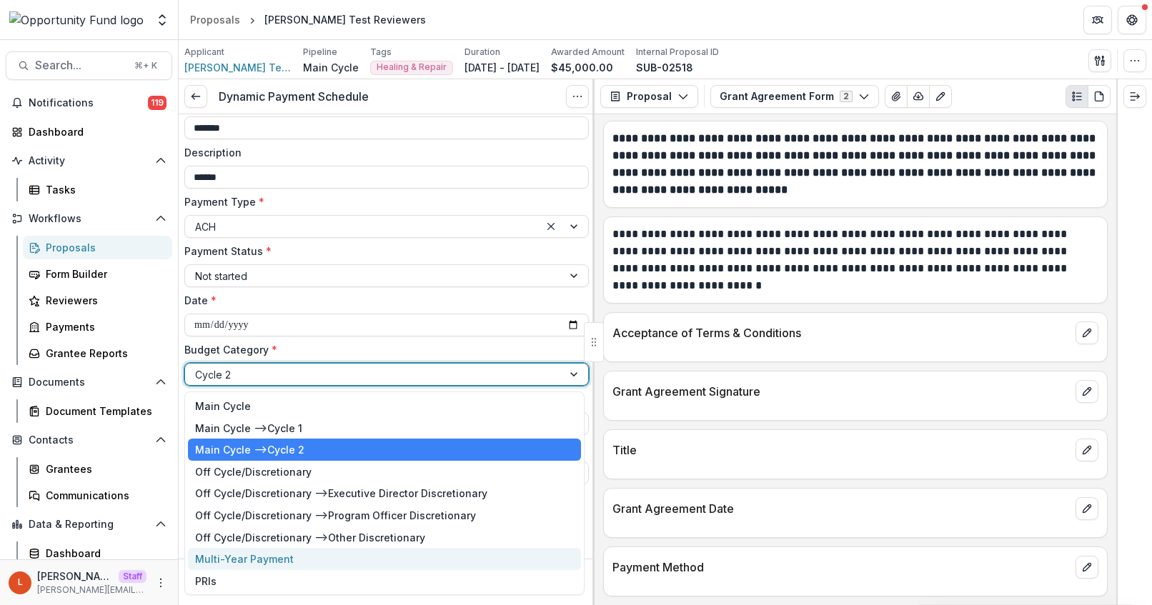
click at [237, 557] on div "Multi-Year Payment" at bounding box center [244, 559] width 99 height 15
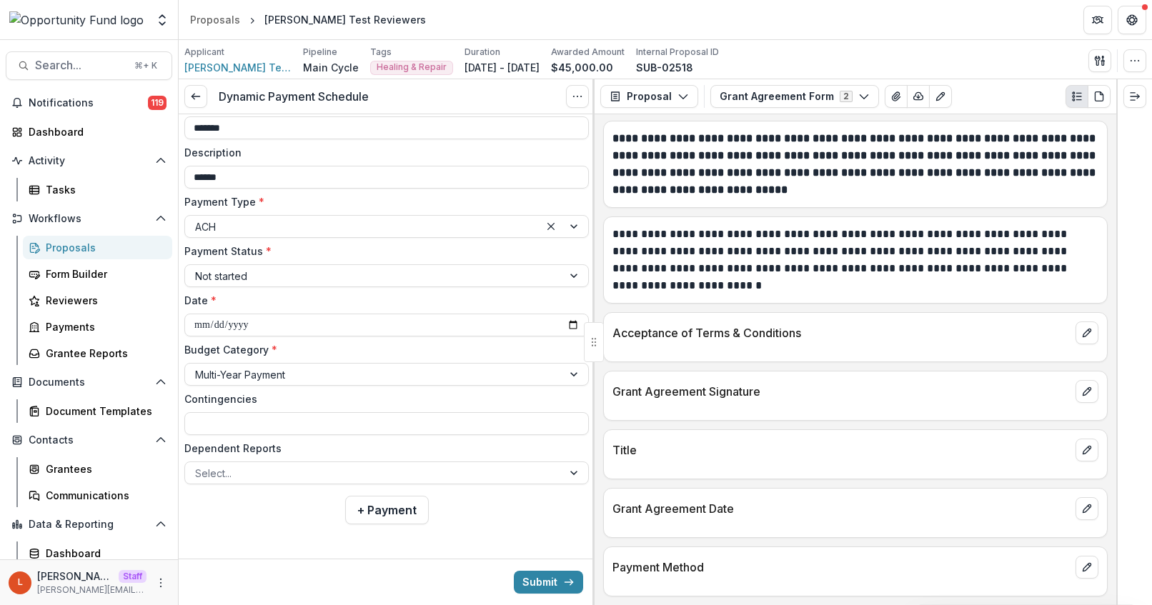
click at [237, 567] on div "Submit" at bounding box center [387, 582] width 416 height 46
click at [274, 371] on div at bounding box center [373, 375] width 357 height 18
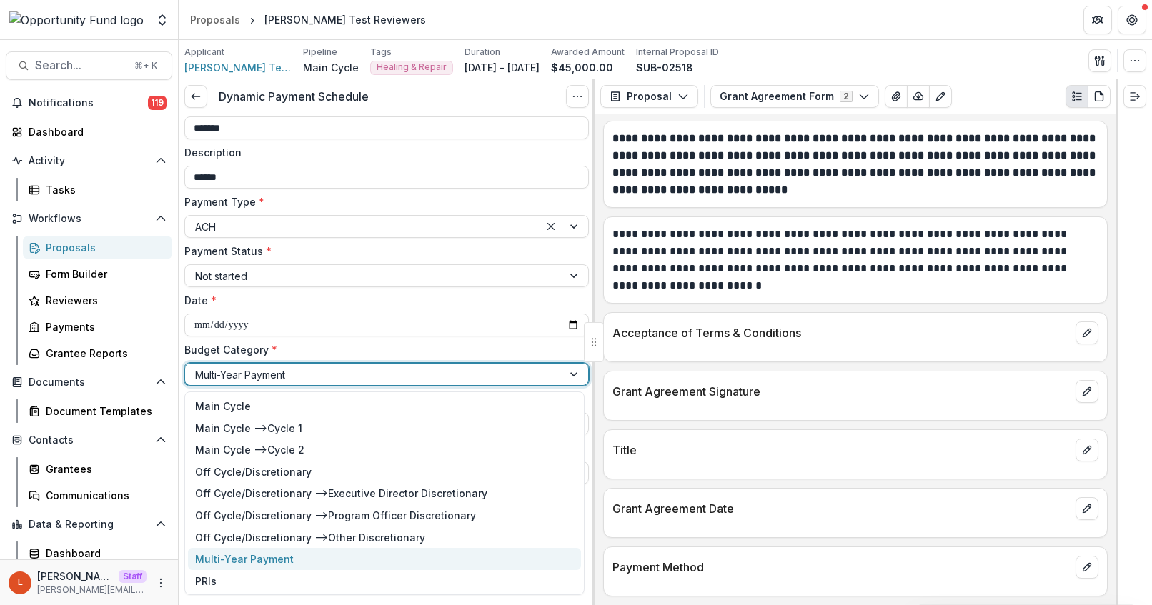
click at [266, 557] on div "Multi-Year Payment" at bounding box center [244, 559] width 99 height 15
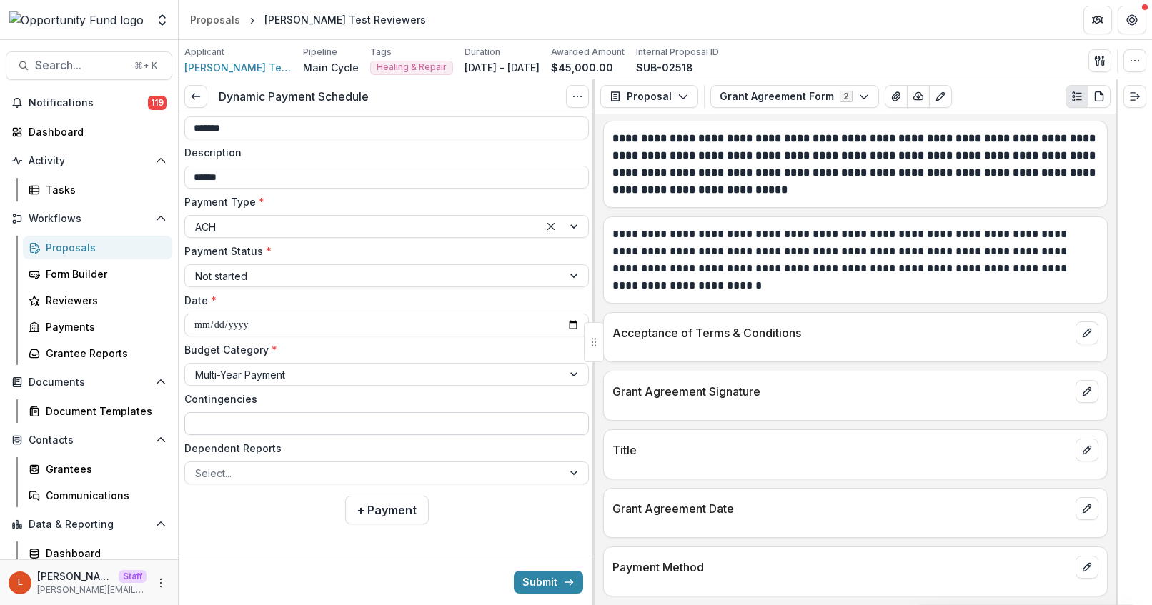
click at [293, 424] on input "Contingencies" at bounding box center [386, 423] width 404 height 23
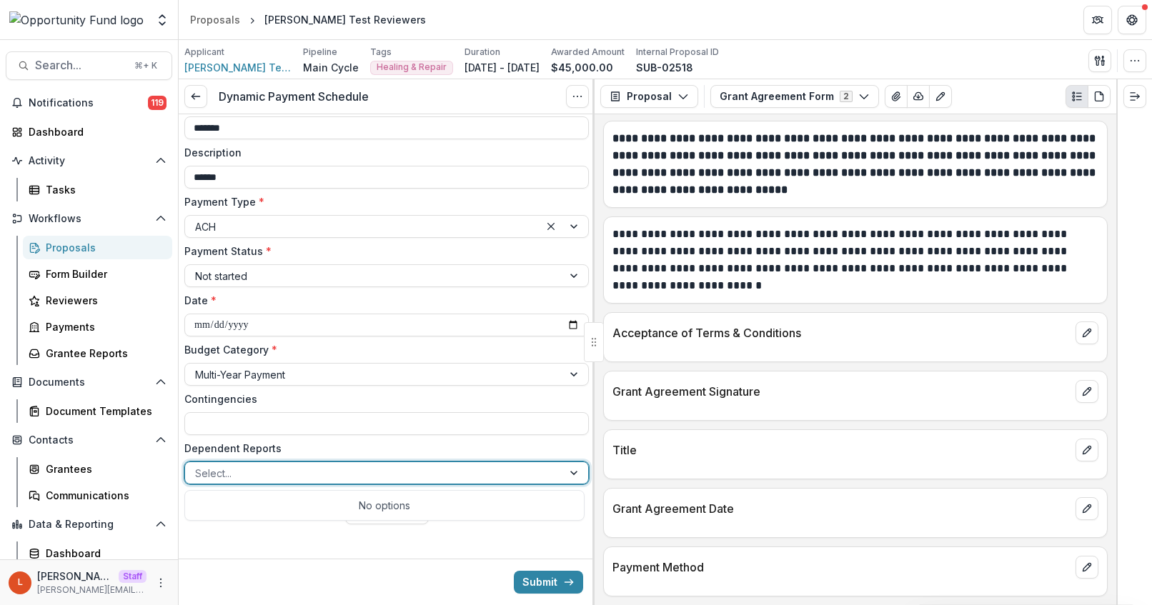
click at [271, 472] on div at bounding box center [373, 474] width 357 height 18
click at [392, 437] on div "**********" at bounding box center [386, 265] width 404 height 438
click at [568, 472] on div at bounding box center [575, 472] width 26 height 21
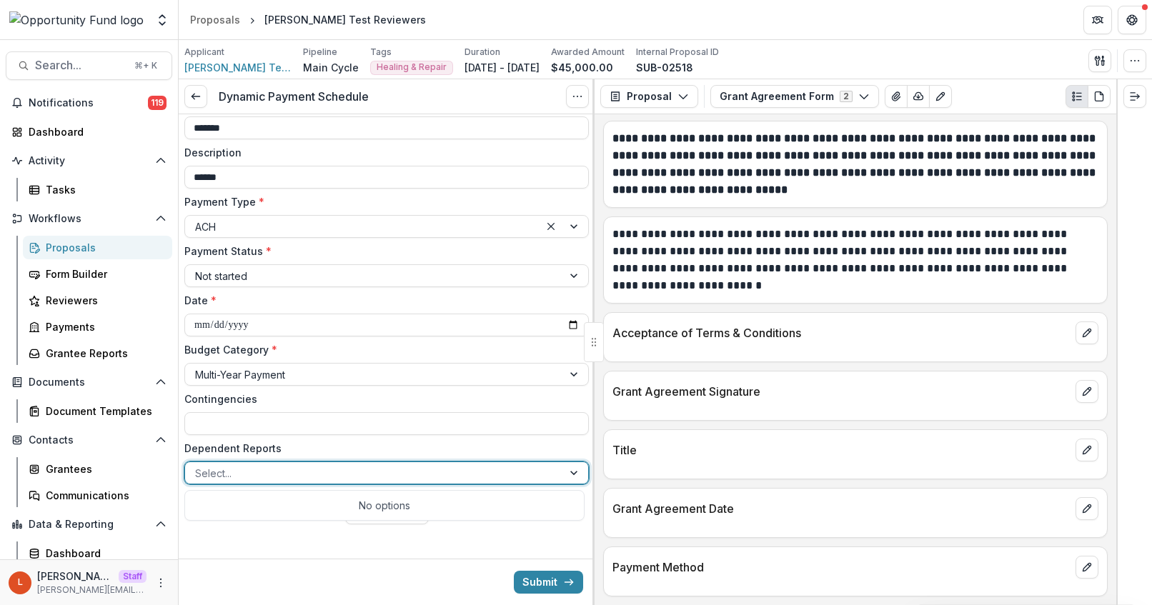
click at [254, 467] on div at bounding box center [373, 474] width 357 height 18
click at [247, 475] on div at bounding box center [373, 474] width 357 height 18
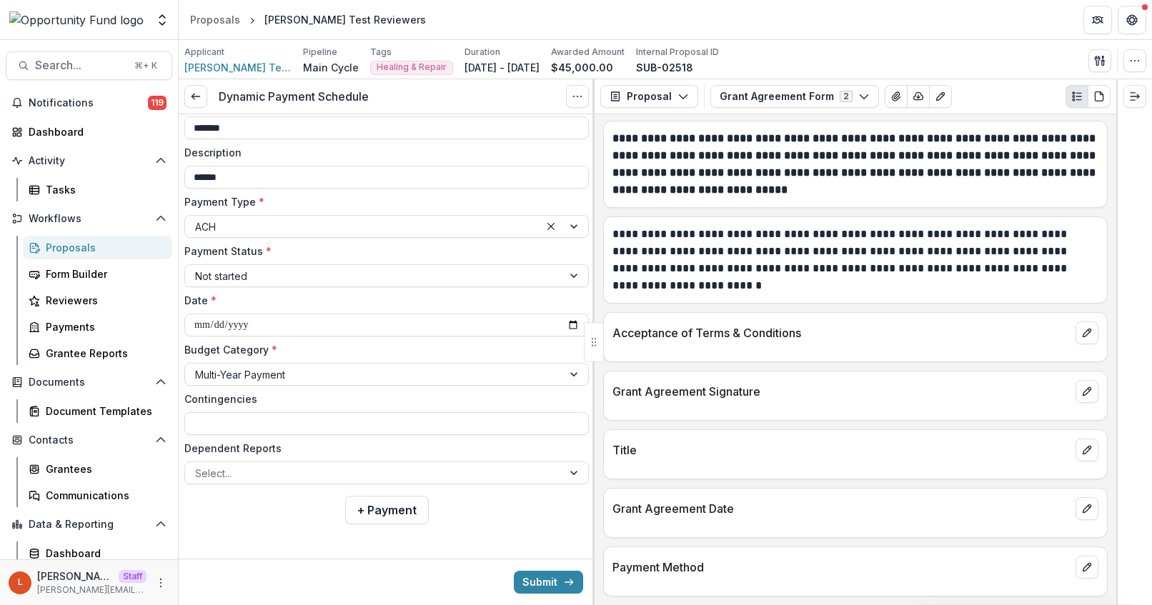
click at [246, 525] on div "**********" at bounding box center [387, 268] width 416 height 535
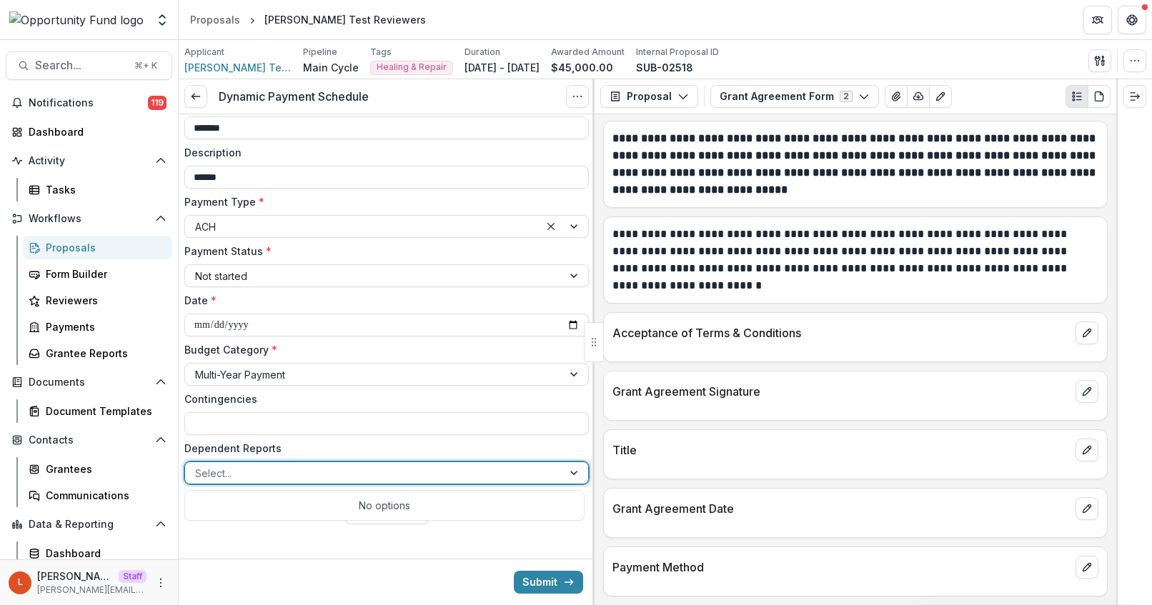
click at [291, 465] on div at bounding box center [373, 474] width 357 height 18
click at [520, 535] on div "**********" at bounding box center [387, 268] width 416 height 535
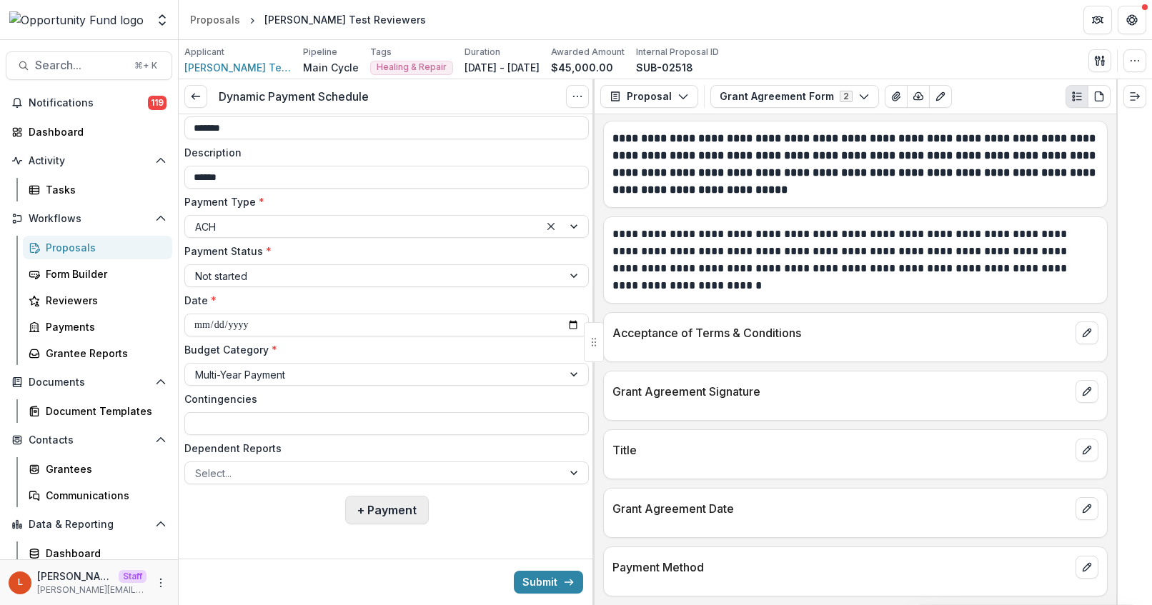
drag, startPoint x: 541, startPoint y: 579, endPoint x: 386, endPoint y: 502, distance: 172.9
click at [386, 501] on form "**********" at bounding box center [387, 303] width 416 height 605
click at [327, 377] on div at bounding box center [373, 375] width 357 height 18
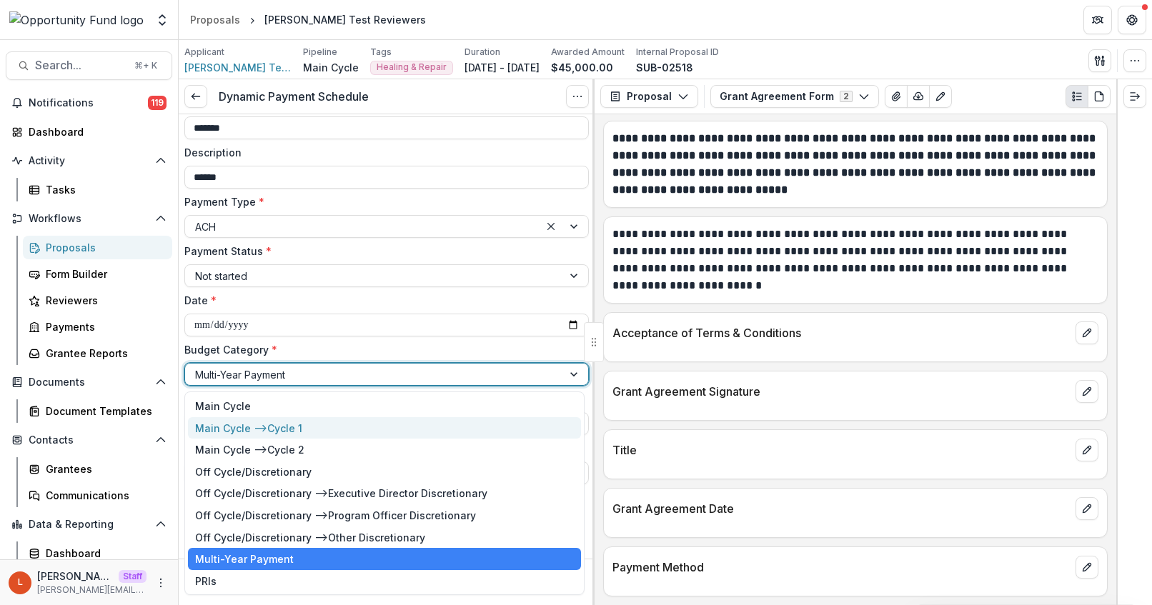
click at [321, 428] on div "Main Cycle --> Cycle 1" at bounding box center [384, 428] width 393 height 22
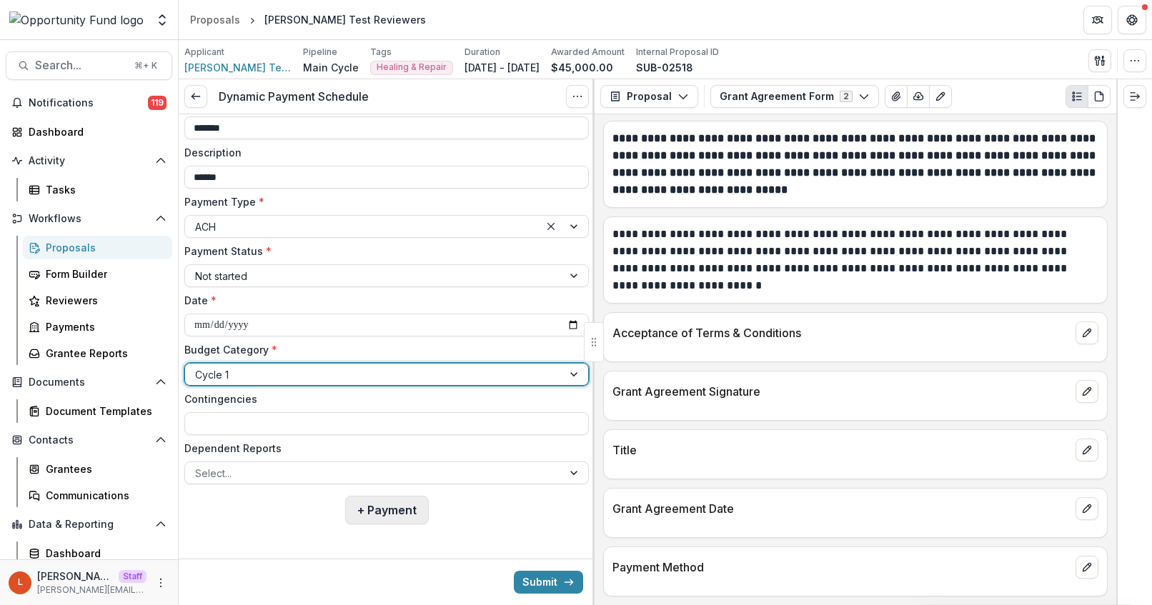
click at [386, 522] on button "+ Payment" at bounding box center [387, 510] width 84 height 29
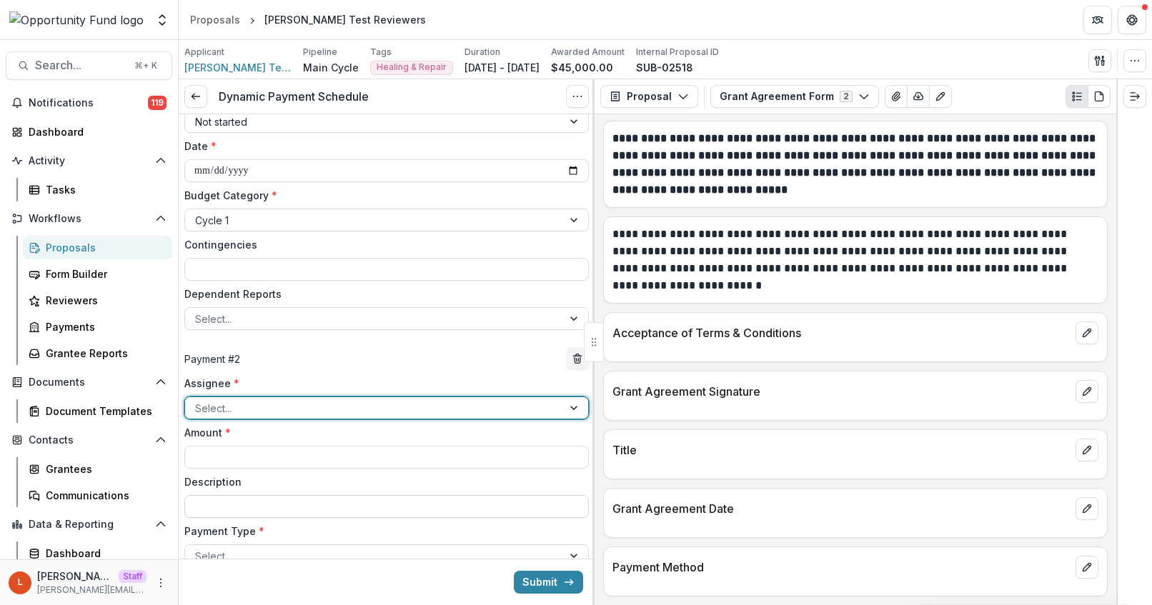
scroll to position [278, 0]
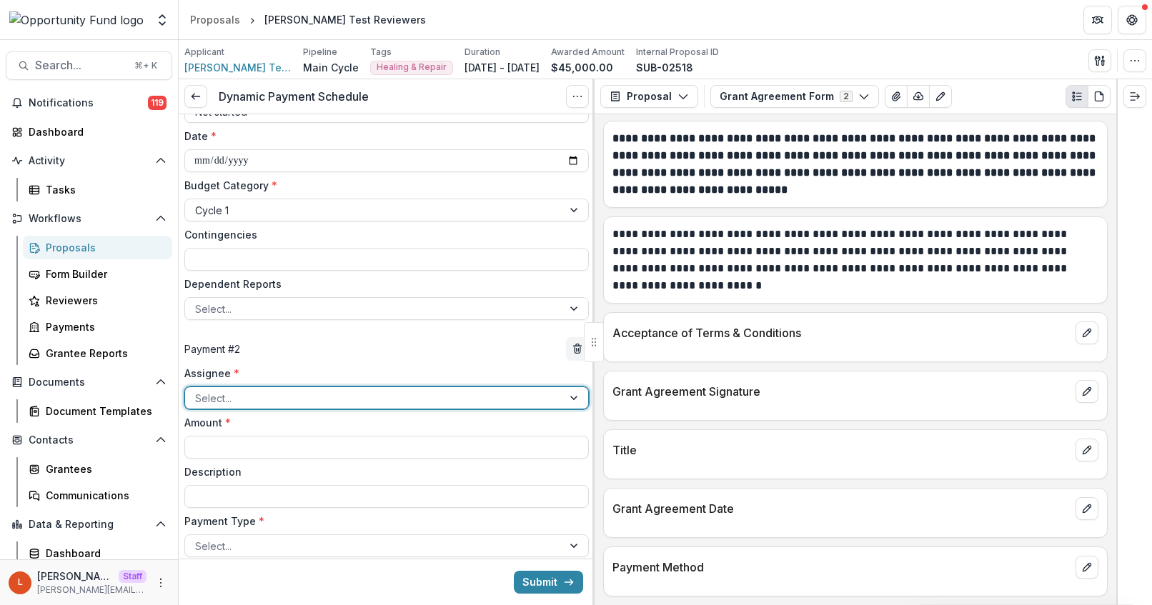
click at [278, 400] on div at bounding box center [373, 398] width 357 height 18
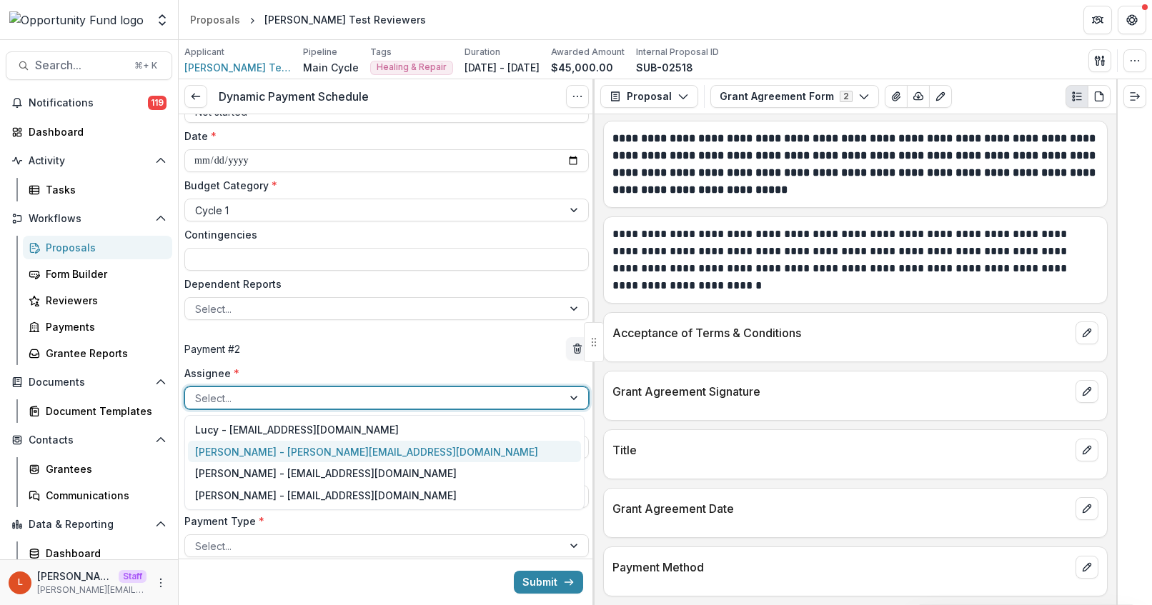
click at [285, 449] on div "Ti Wilhelm - twilhelm@theopportunityfund.org" at bounding box center [384, 452] width 393 height 22
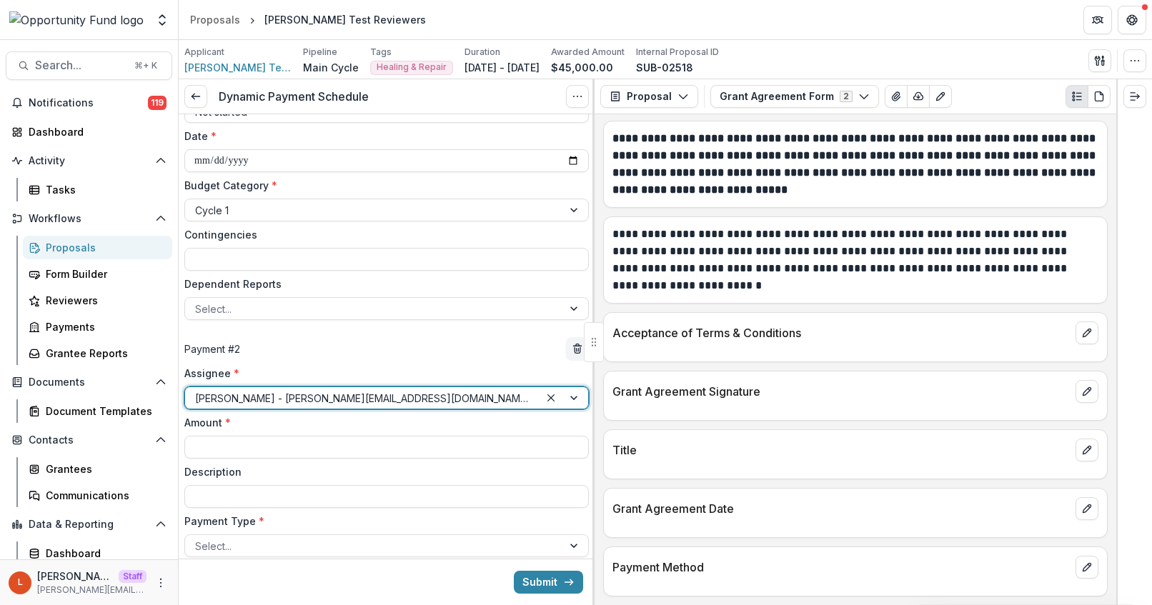
click at [285, 449] on input "Amount *" at bounding box center [386, 447] width 404 height 23
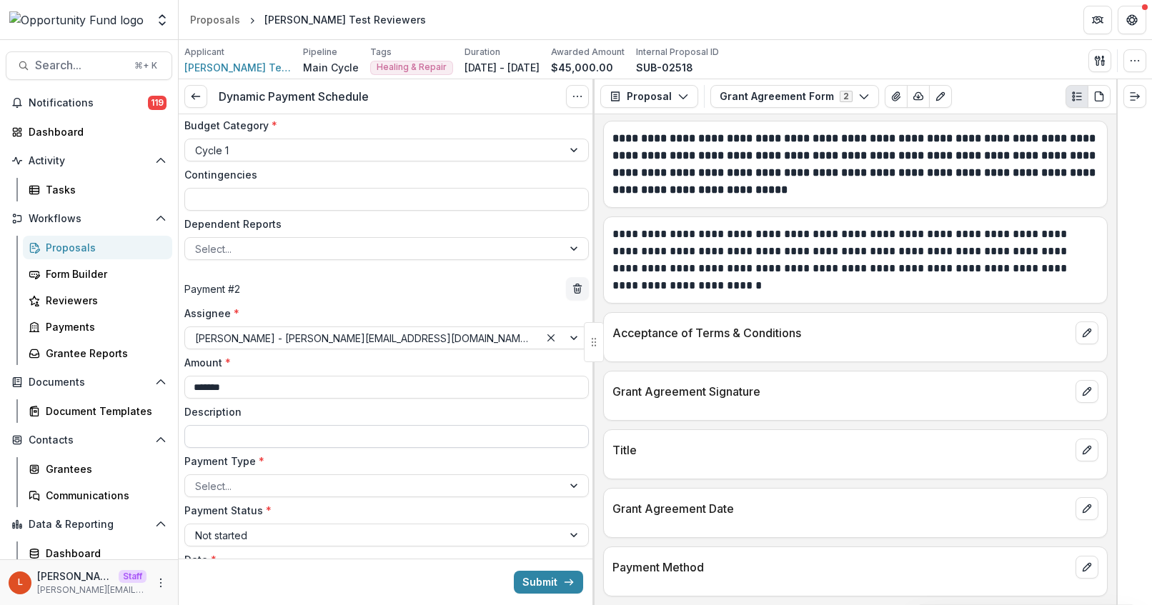
scroll to position [378, 0]
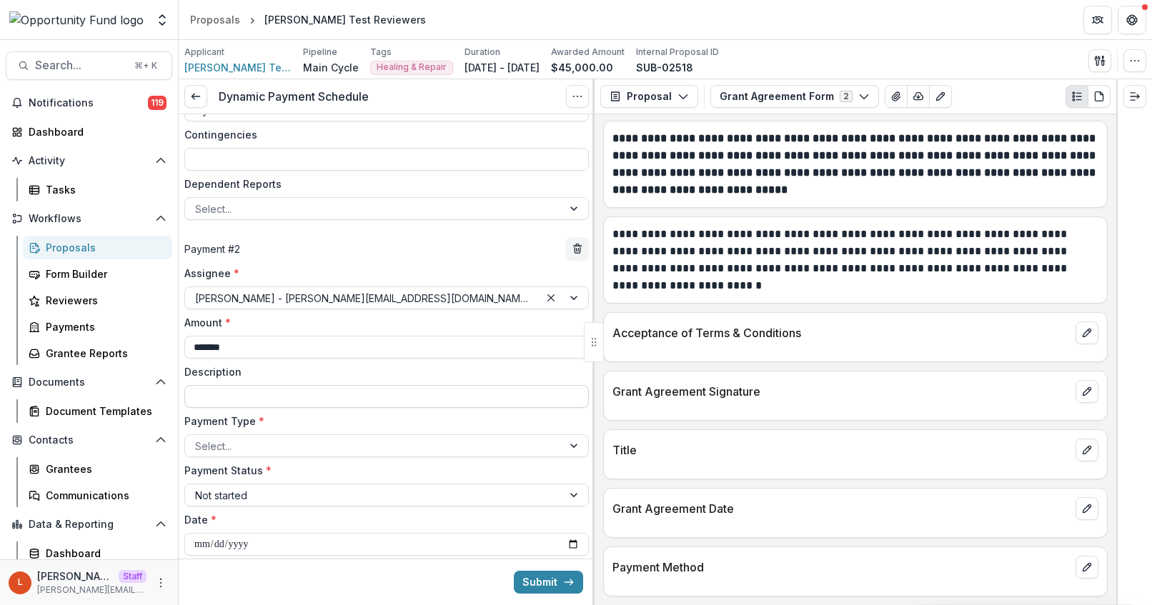
type input "*******"
click at [264, 401] on input "Description" at bounding box center [386, 396] width 404 height 23
type input "******"
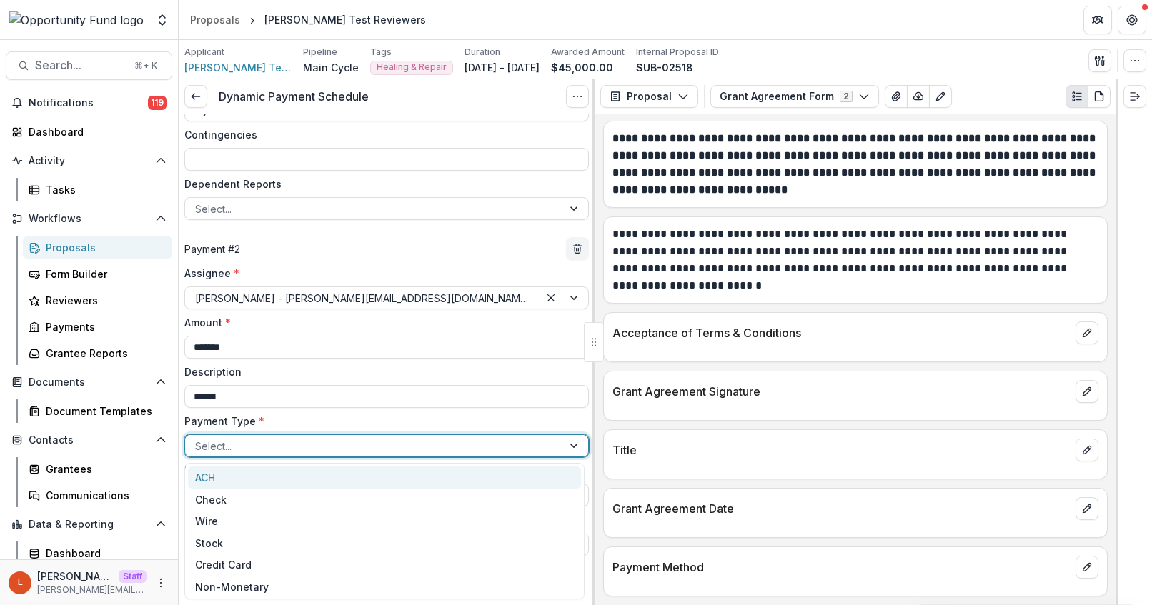
click at [224, 445] on div at bounding box center [373, 446] width 357 height 18
click at [227, 480] on div "ACH" at bounding box center [384, 478] width 393 height 22
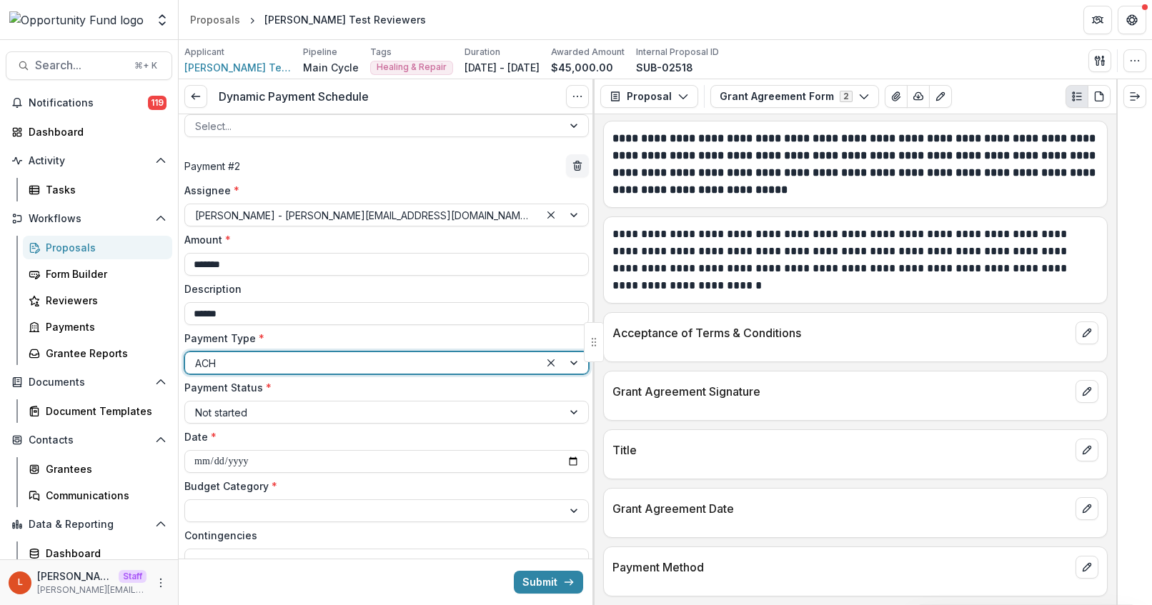
scroll to position [479, 0]
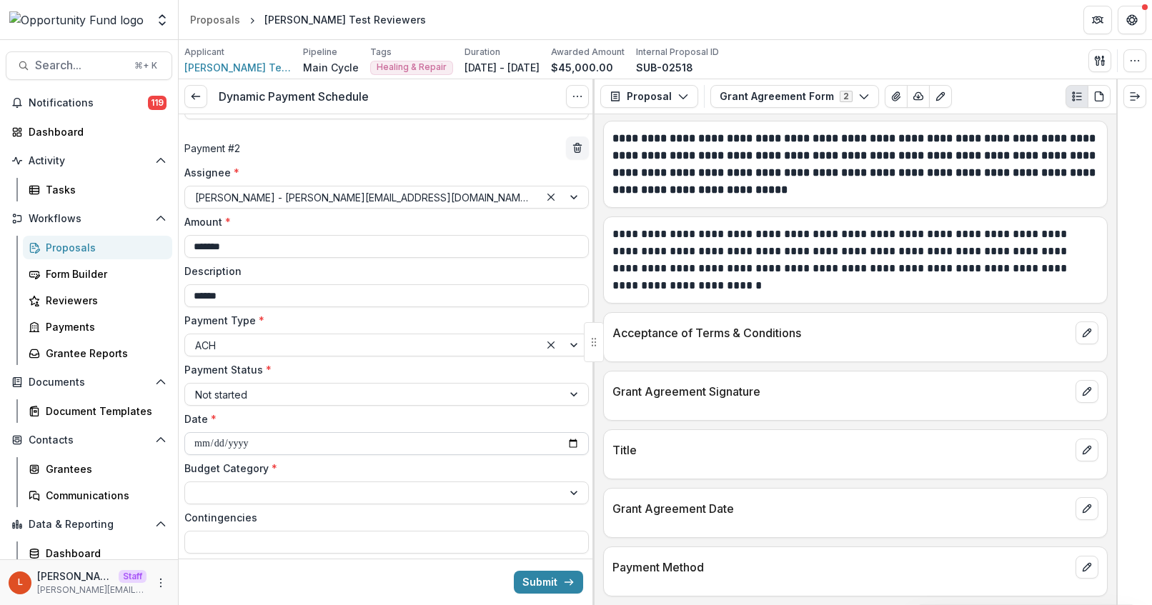
click at [252, 439] on input "**********" at bounding box center [386, 443] width 404 height 23
type input "**********"
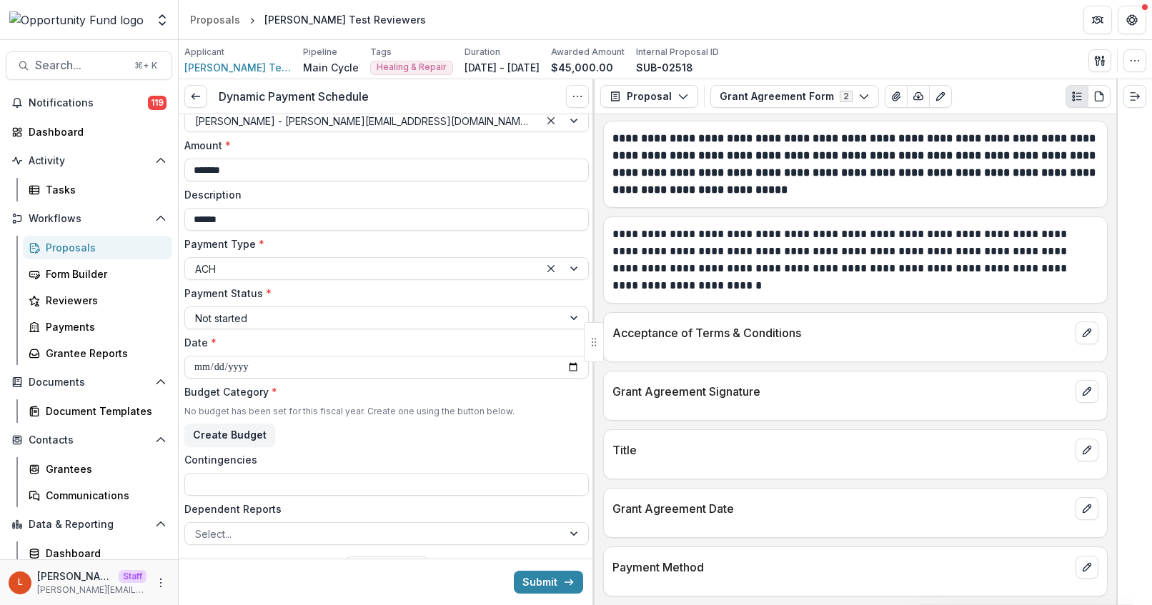
scroll to position [612, 0]
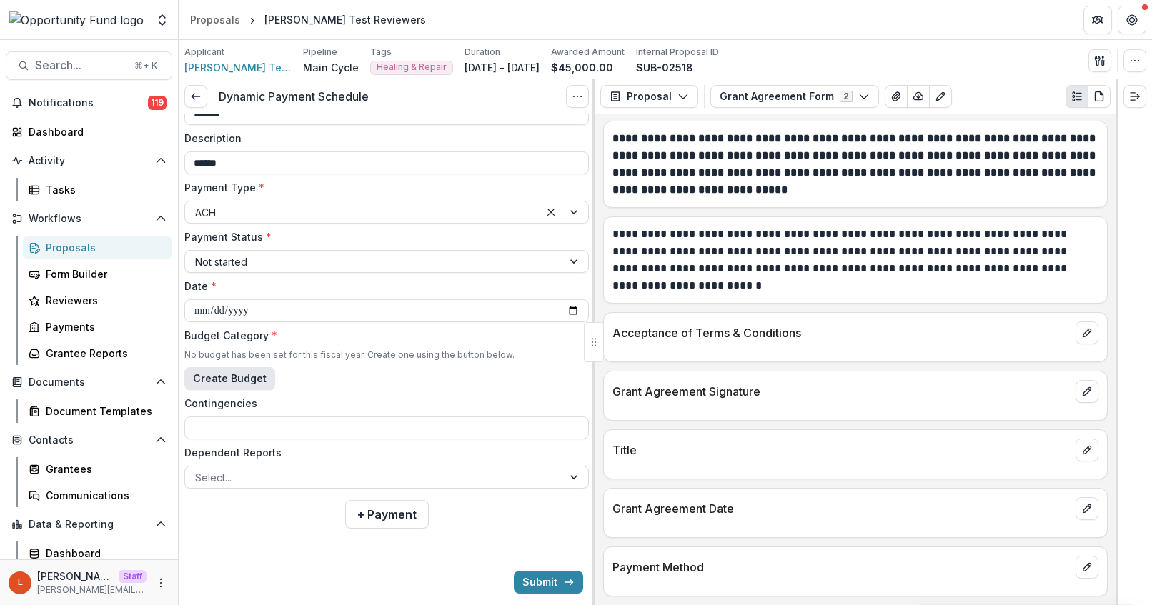
click at [217, 377] on button "Create Budget" at bounding box center [229, 378] width 91 height 23
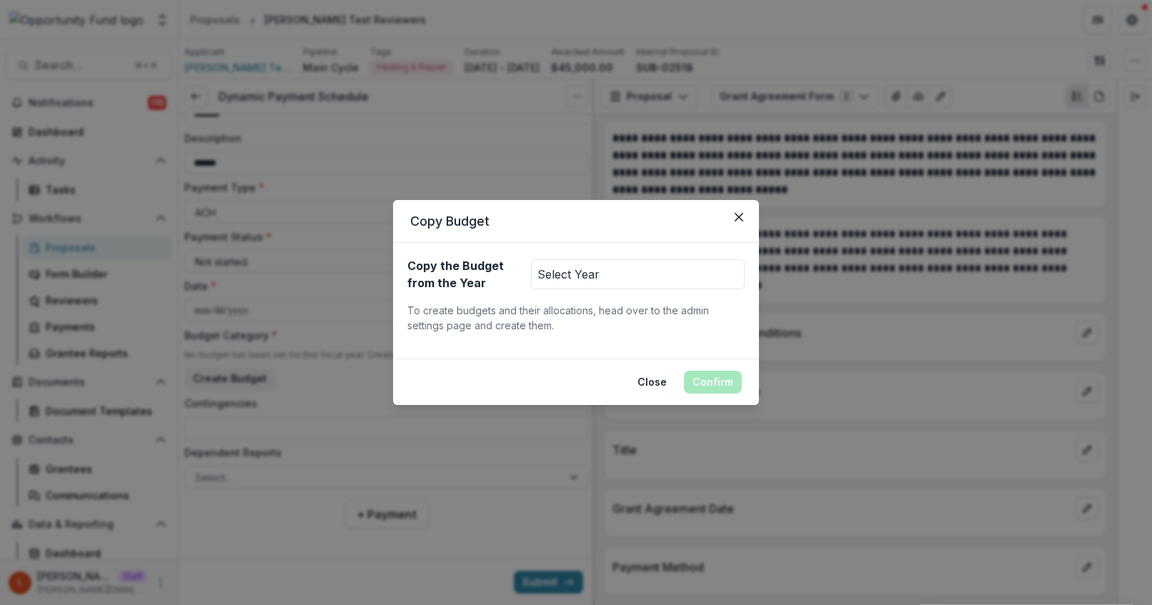
click at [622, 276] on button "Select Year" at bounding box center [638, 274] width 214 height 30
click at [659, 354] on button "Jan 1, 2026 - Dec 31, 2026" at bounding box center [608, 358] width 153 height 24
click at [711, 389] on button "Confirm" at bounding box center [713, 382] width 58 height 23
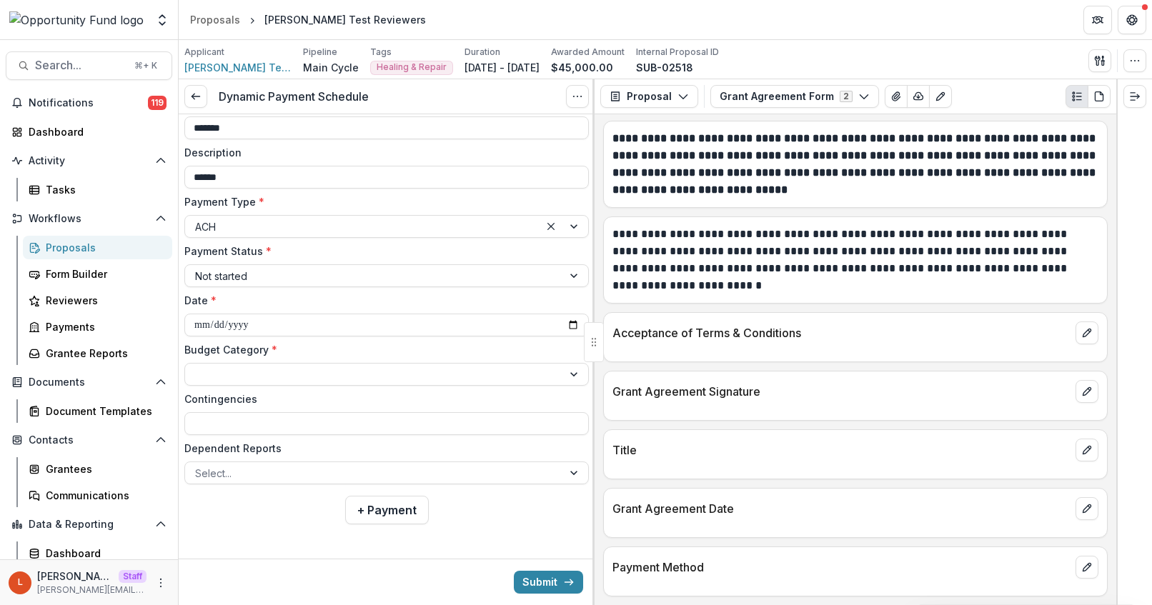
scroll to position [597, 0]
click at [219, 372] on div at bounding box center [373, 375] width 357 height 18
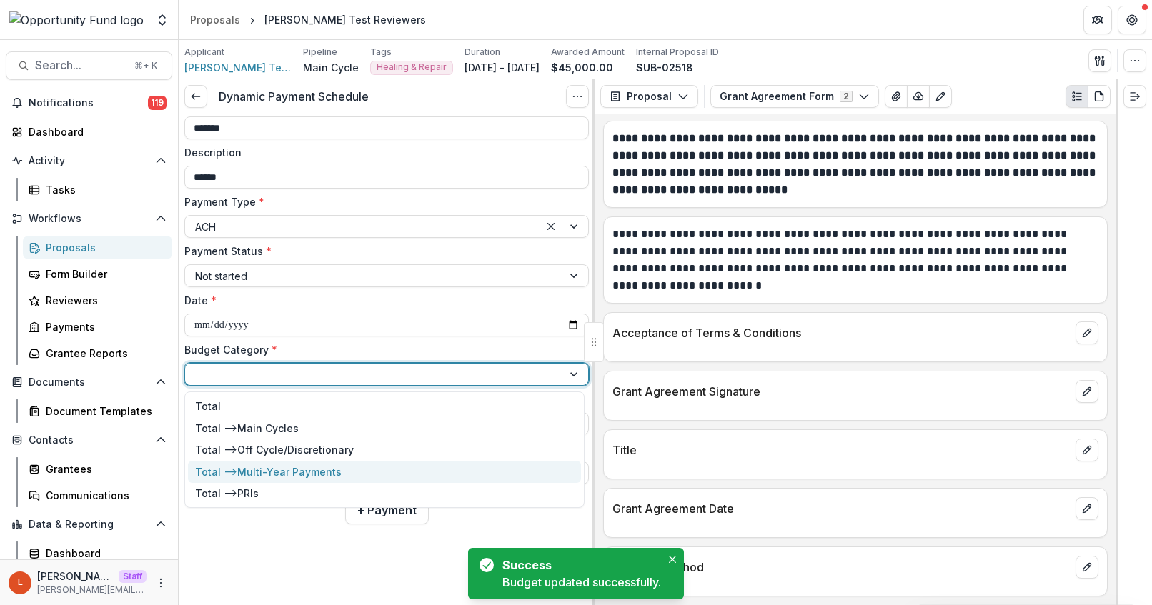
click at [261, 473] on div "Total --> Multi-Year Payments" at bounding box center [268, 472] width 146 height 15
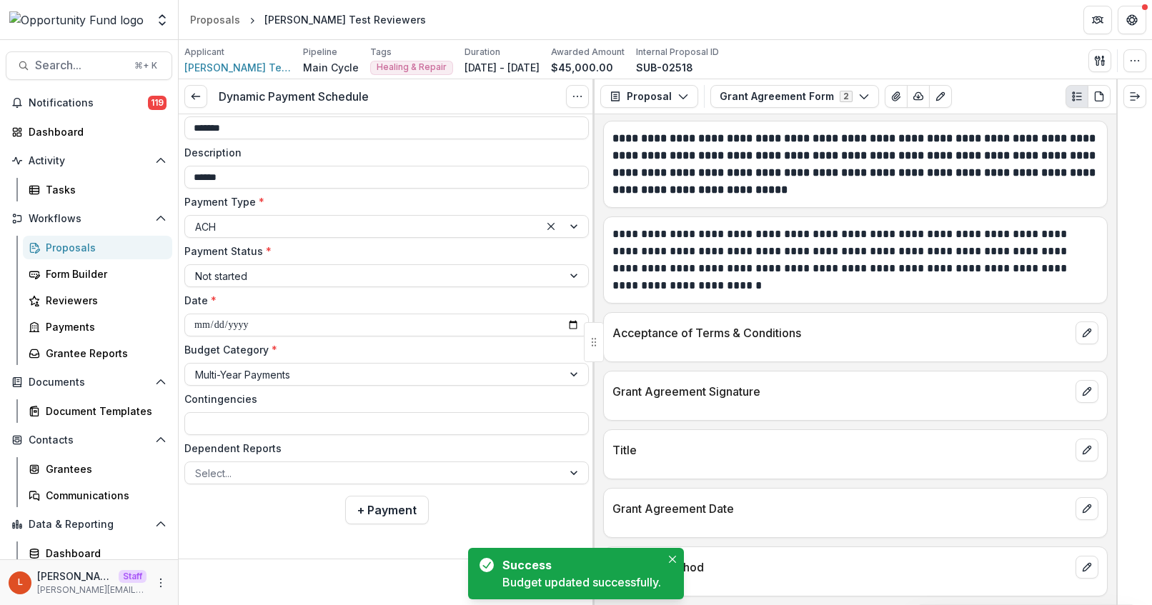
click at [241, 517] on div "**********" at bounding box center [387, 26] width 416 height 1019
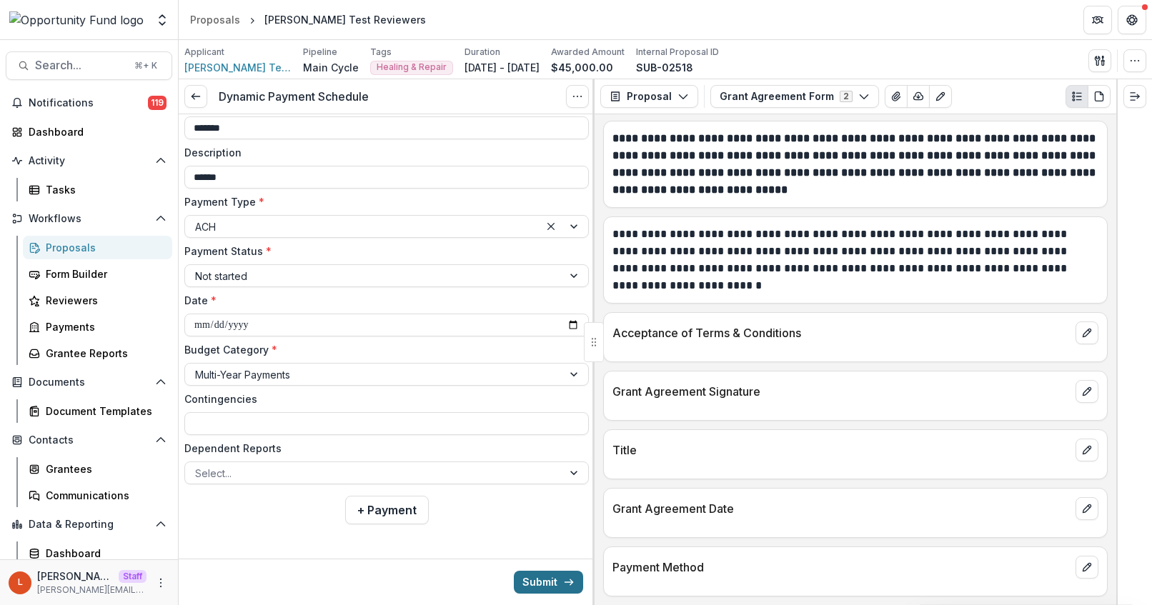
click at [530, 582] on button "Submit" at bounding box center [548, 582] width 69 height 23
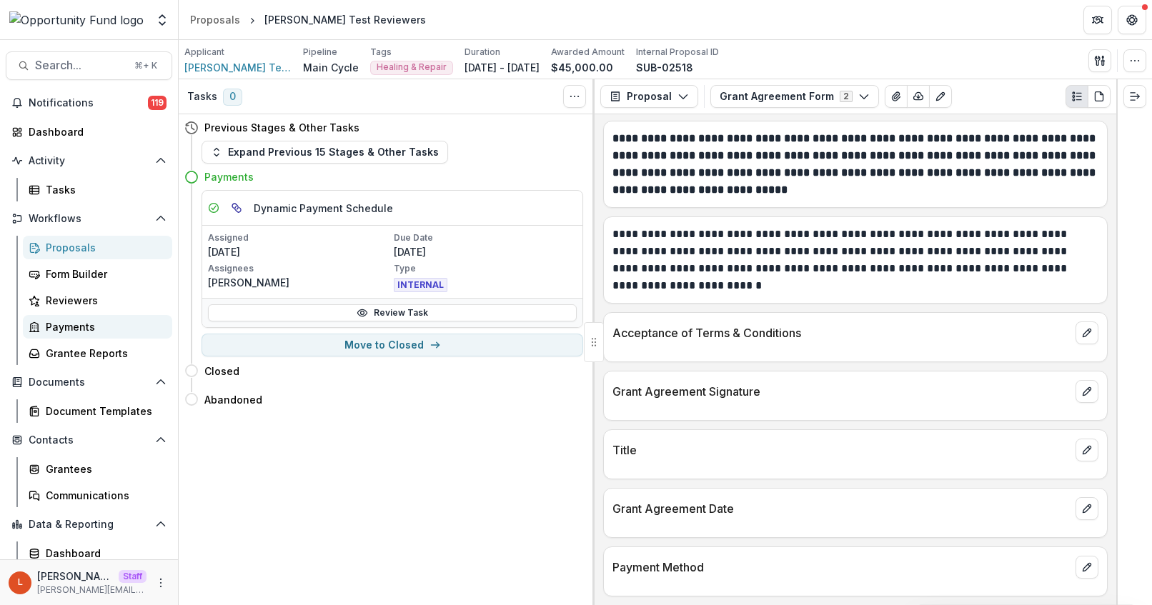
click at [57, 327] on div "Payments" at bounding box center [103, 326] width 115 height 15
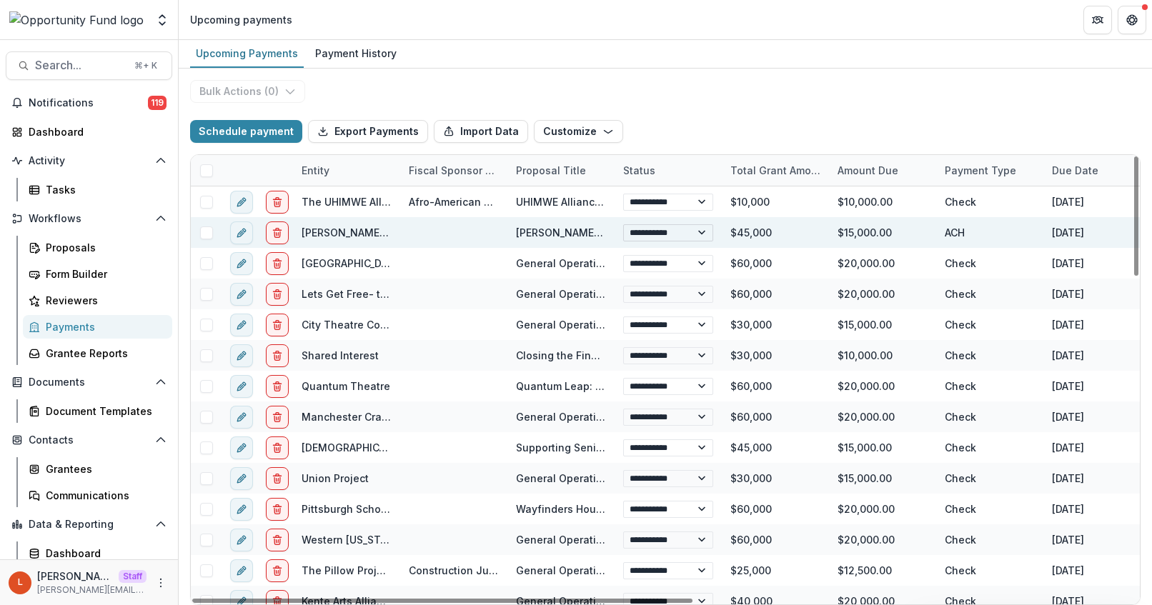
click at [702, 231] on select "**********" at bounding box center [668, 232] width 90 height 17
select select "**********"
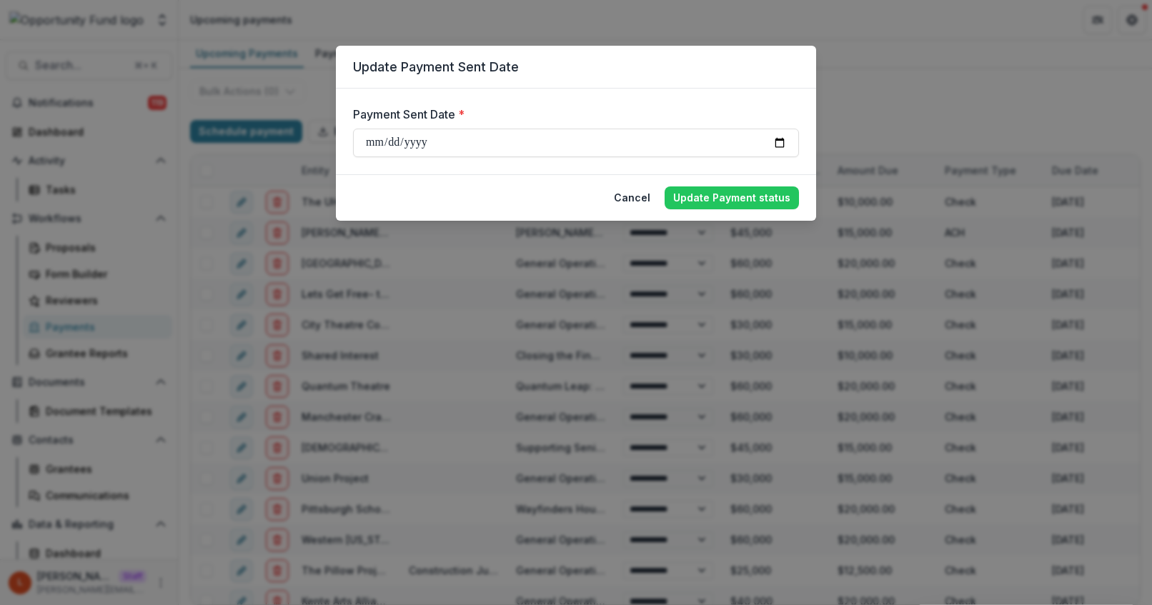
click at [878, 78] on div "**********" at bounding box center [576, 302] width 1152 height 605
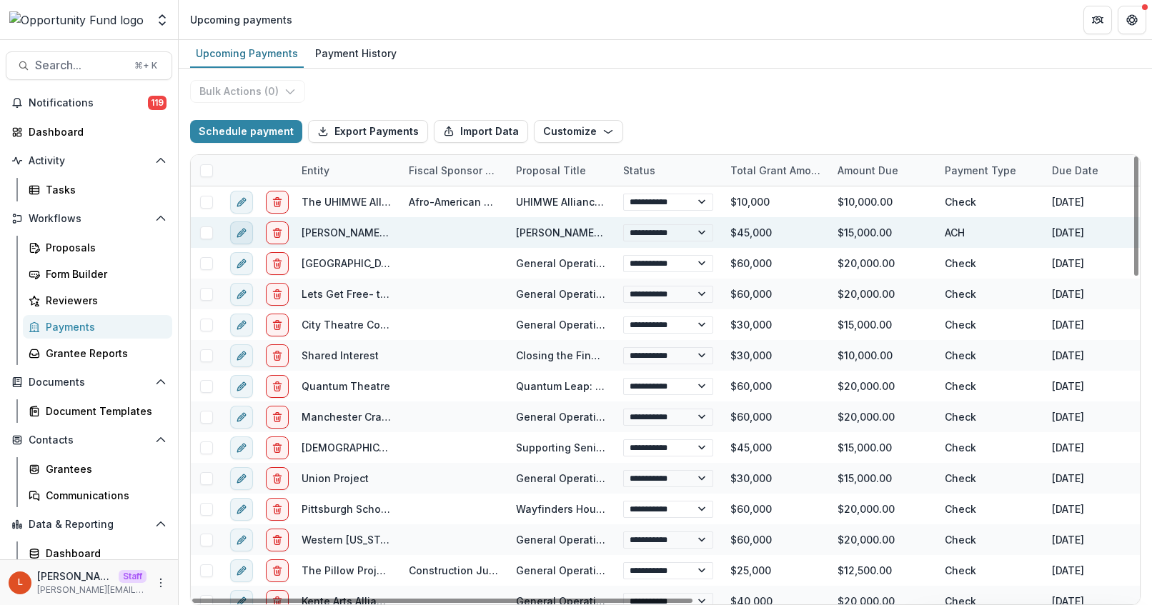
click at [246, 229] on icon "edit" at bounding box center [241, 232] width 11 height 11
select select "**********"
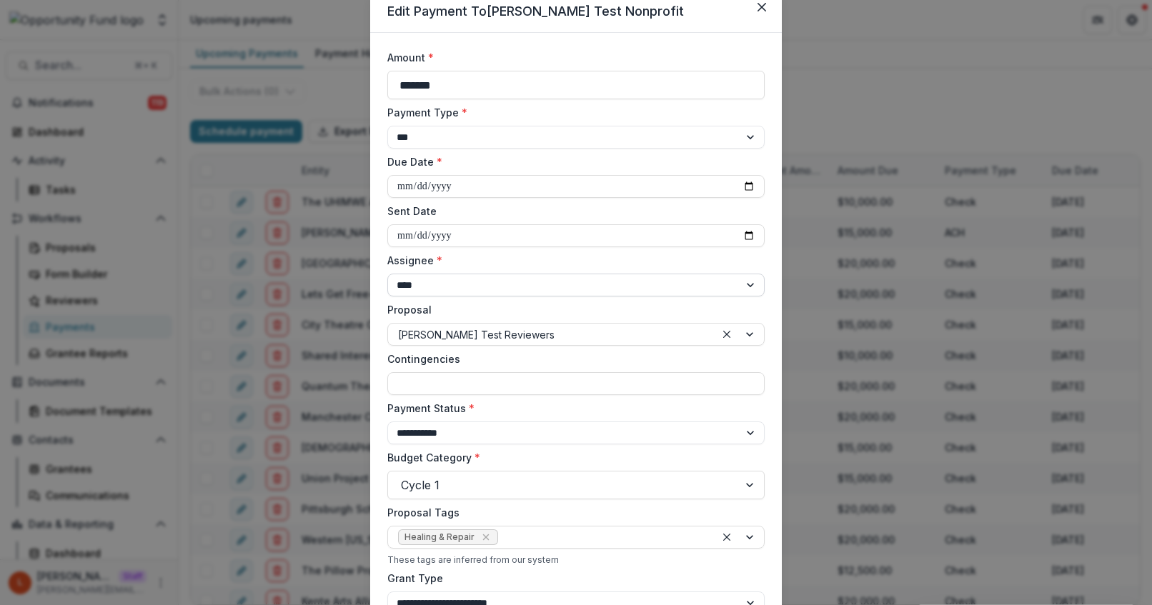
scroll to position [21, 0]
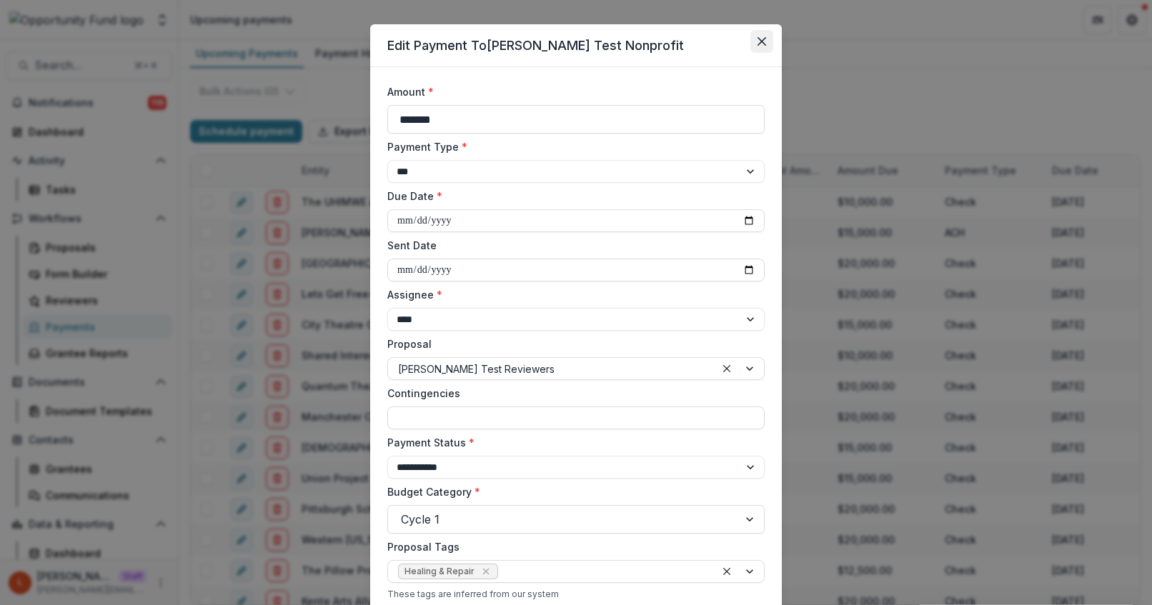
click at [768, 40] on button "Close" at bounding box center [761, 41] width 23 height 23
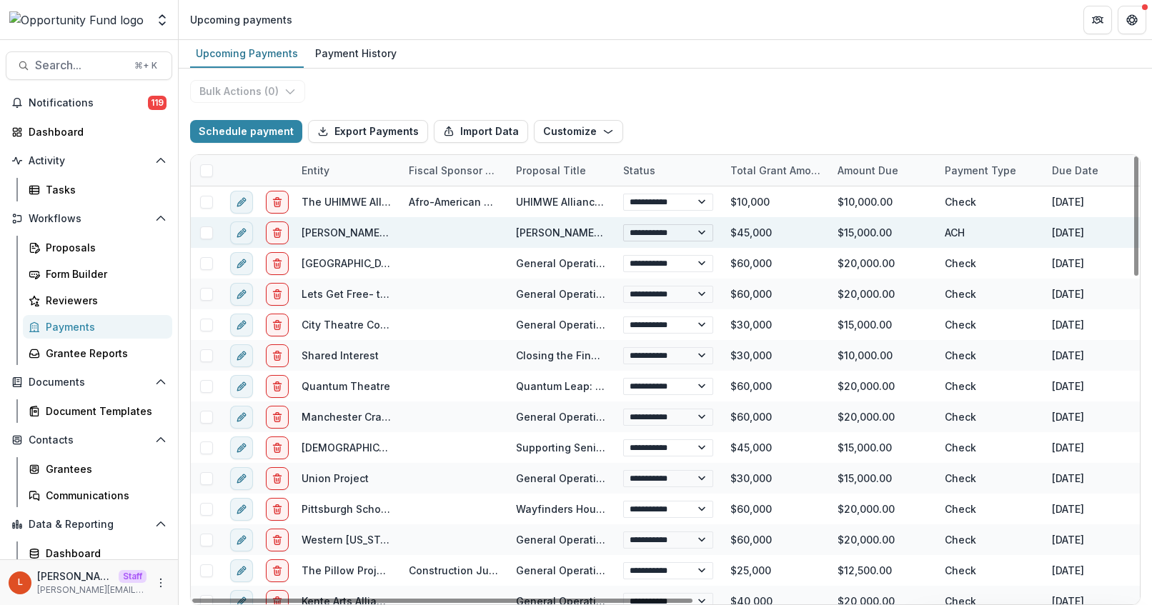
click at [665, 232] on select "**********" at bounding box center [668, 232] width 90 height 17
click at [241, 234] on line "edit" at bounding box center [241, 233] width 3 height 3
select select "**********"
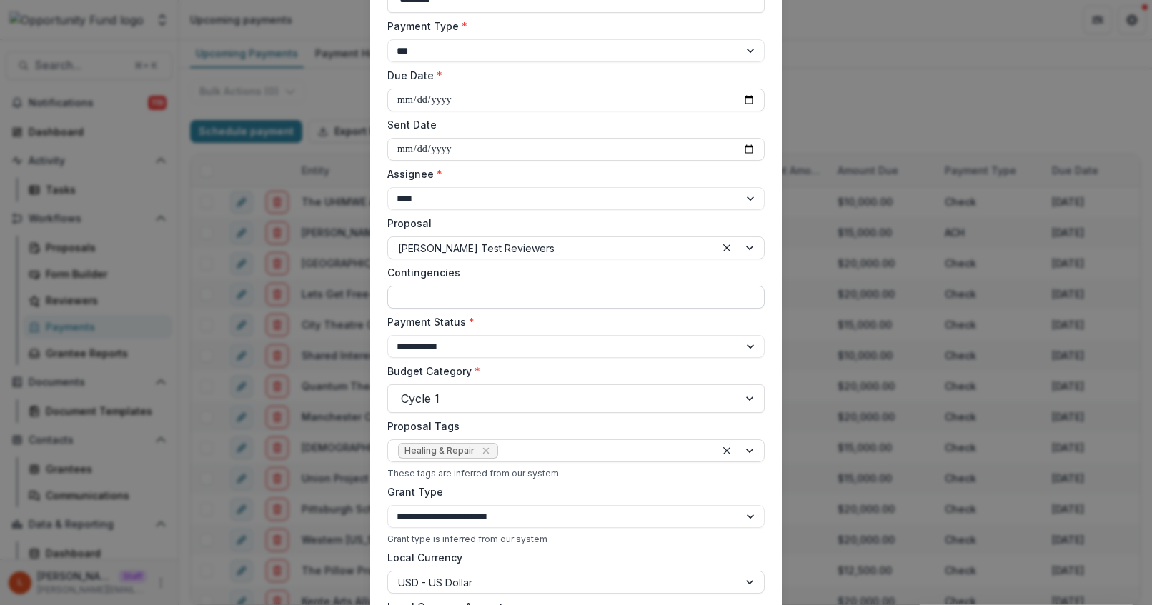
scroll to position [166, 0]
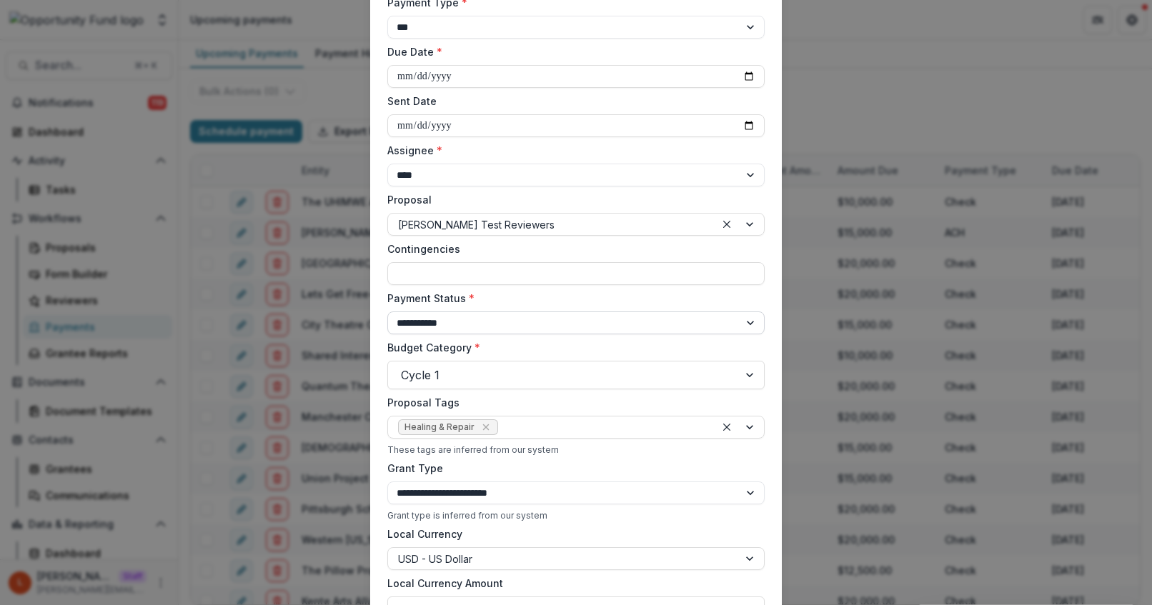
click at [465, 318] on select "**********" at bounding box center [575, 323] width 377 height 23
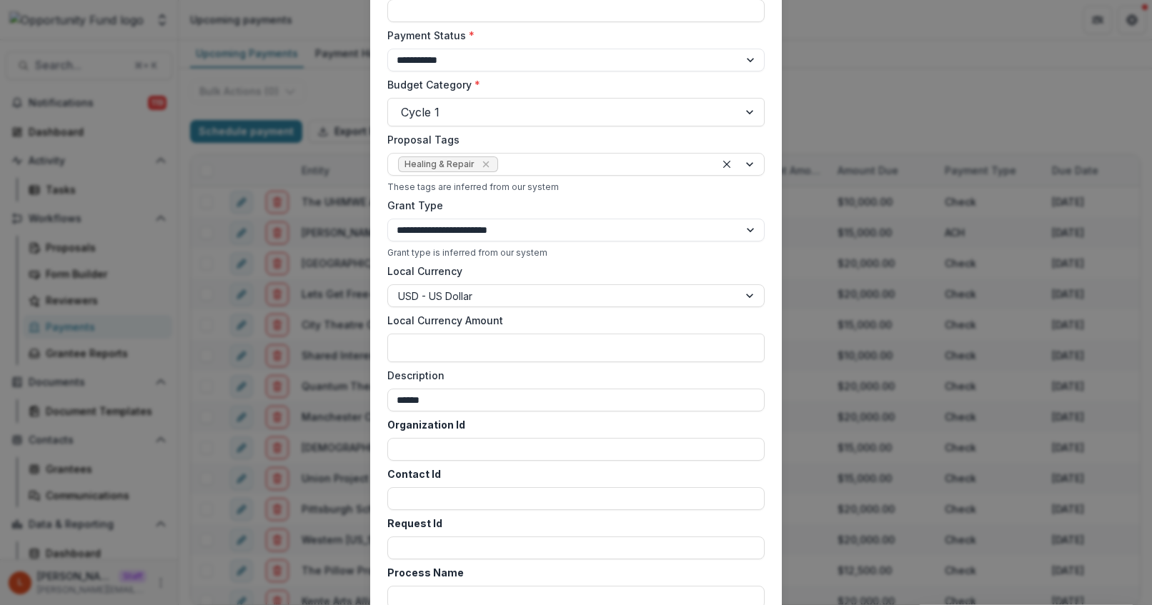
scroll to position [487, 0]
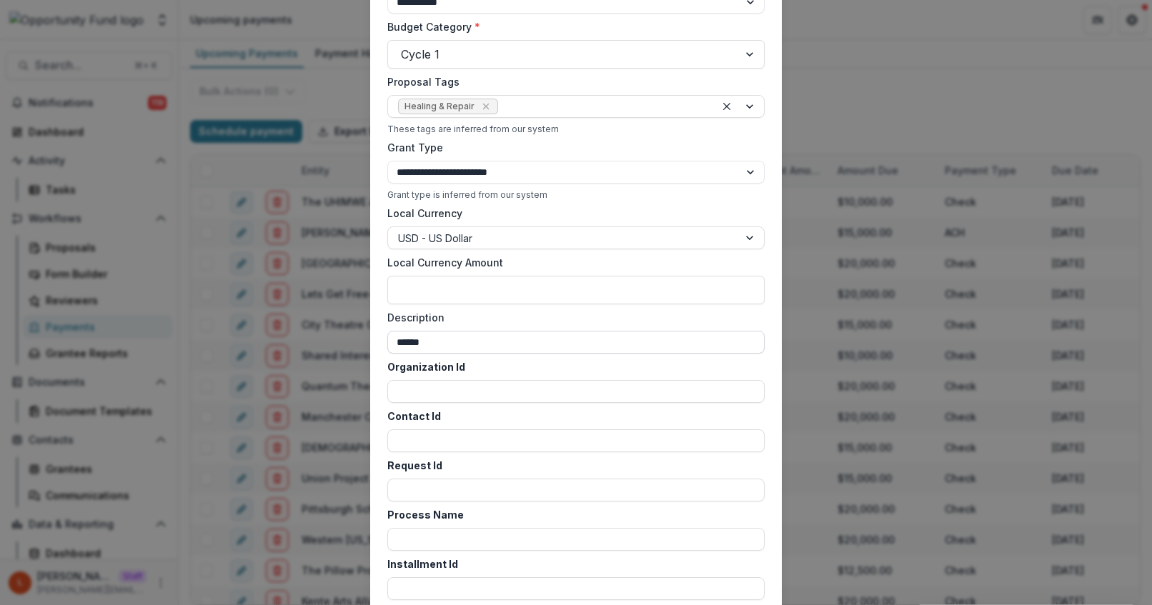
click at [437, 334] on input "******" at bounding box center [575, 342] width 377 height 23
click at [437, 339] on input "******" at bounding box center [575, 342] width 377 height 23
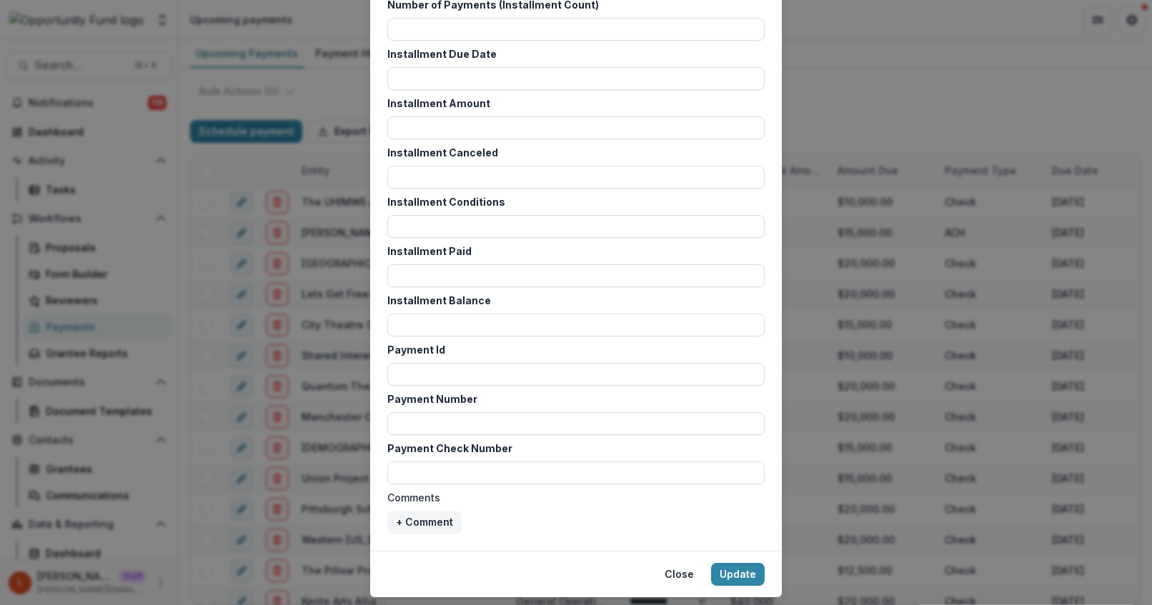
scroll to position [1231, 0]
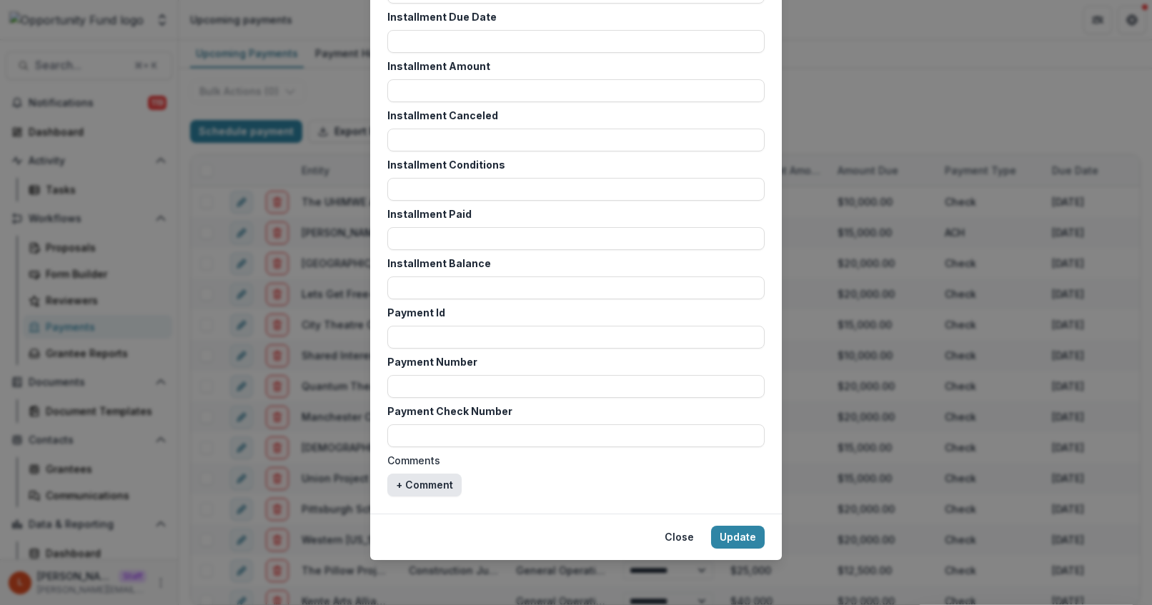
click at [432, 487] on button "+ Comment" at bounding box center [424, 485] width 74 height 23
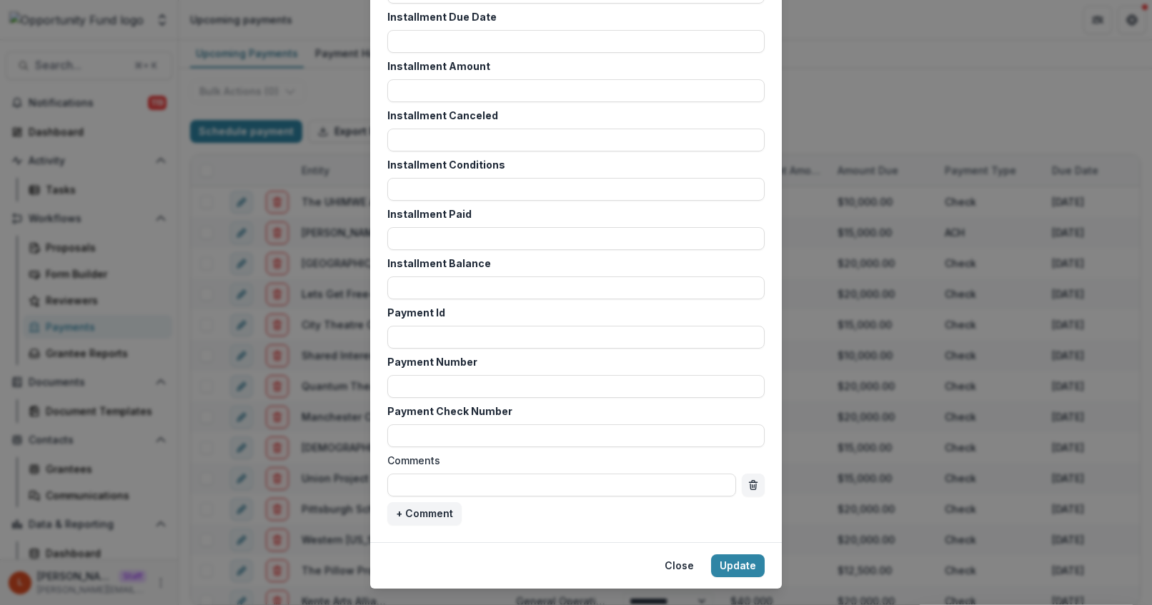
click at [682, 567] on button "Close" at bounding box center [679, 566] width 46 height 23
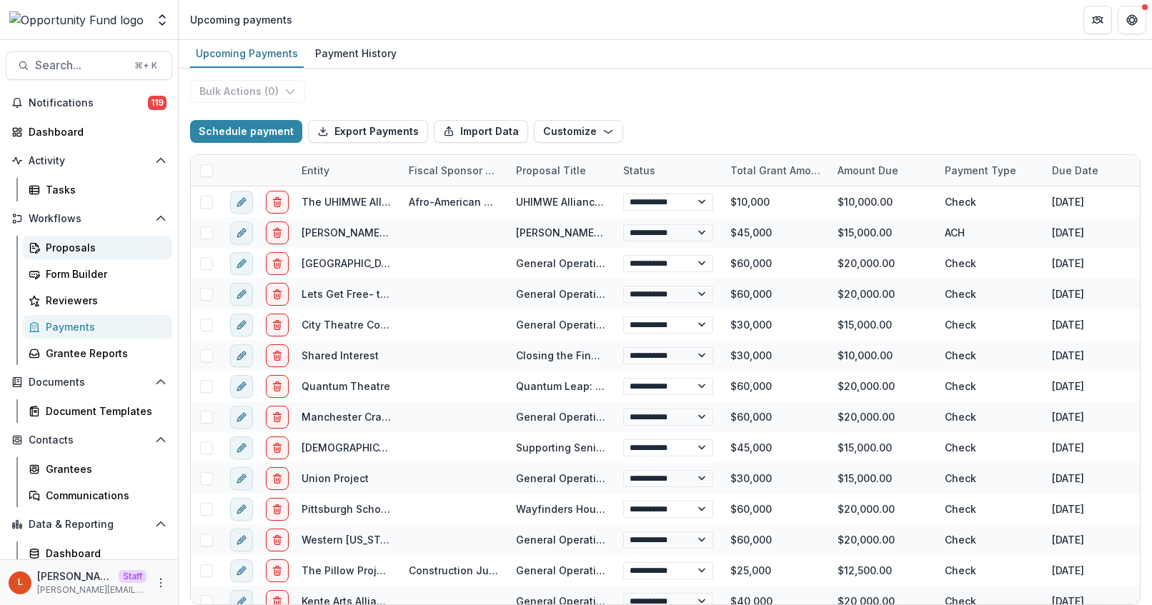
click at [58, 249] on div "Proposals" at bounding box center [103, 247] width 115 height 15
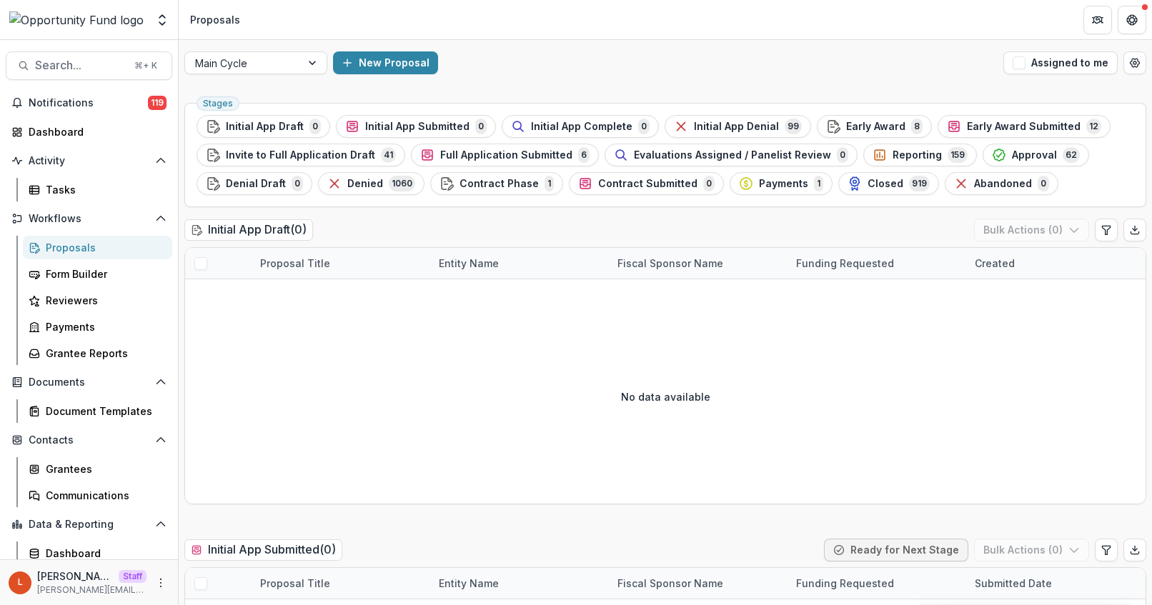
click at [759, 181] on span "Payments" at bounding box center [783, 184] width 49 height 12
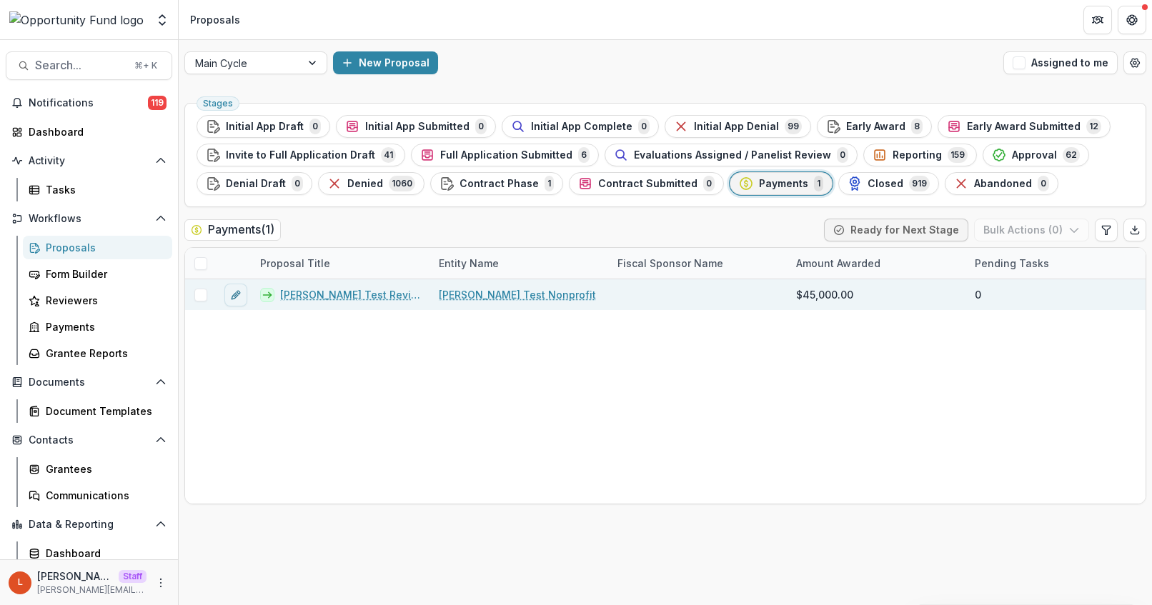
click at [336, 290] on link "Lucy Test Reviewers" at bounding box center [350, 294] width 141 height 15
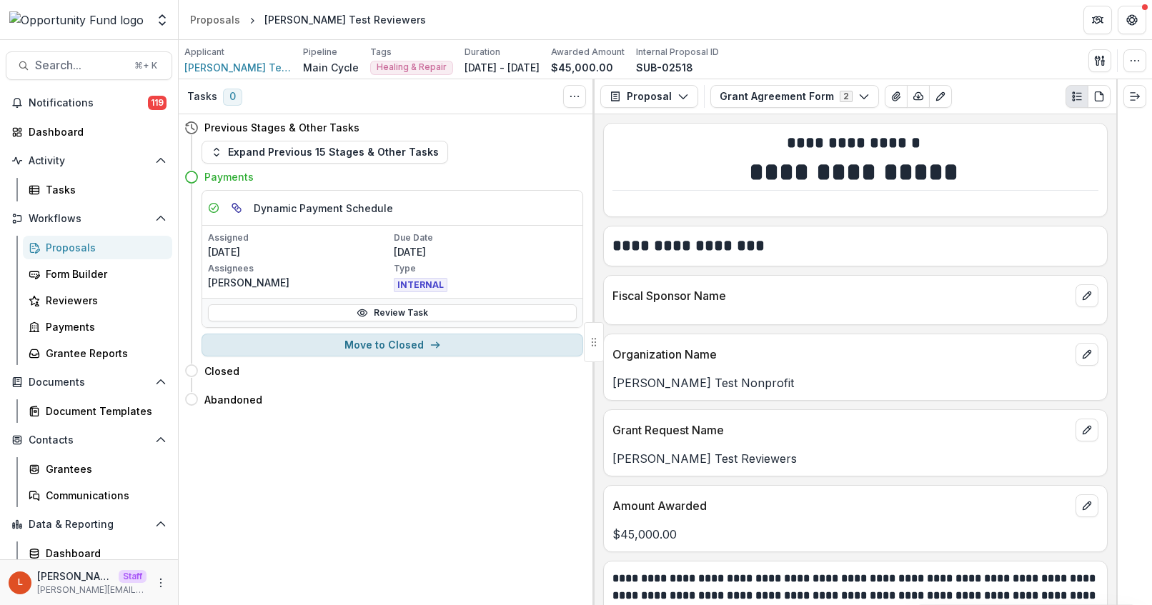
click at [367, 347] on button "Move to Closed" at bounding box center [393, 345] width 382 height 23
select select "******"
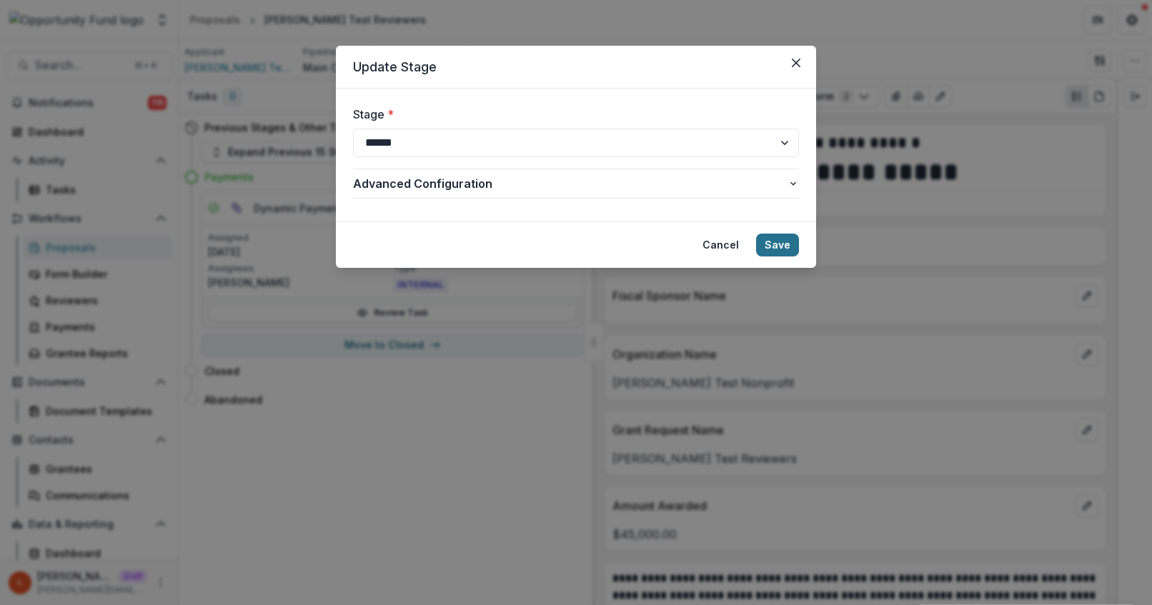
click at [778, 245] on button "Save" at bounding box center [777, 245] width 43 height 23
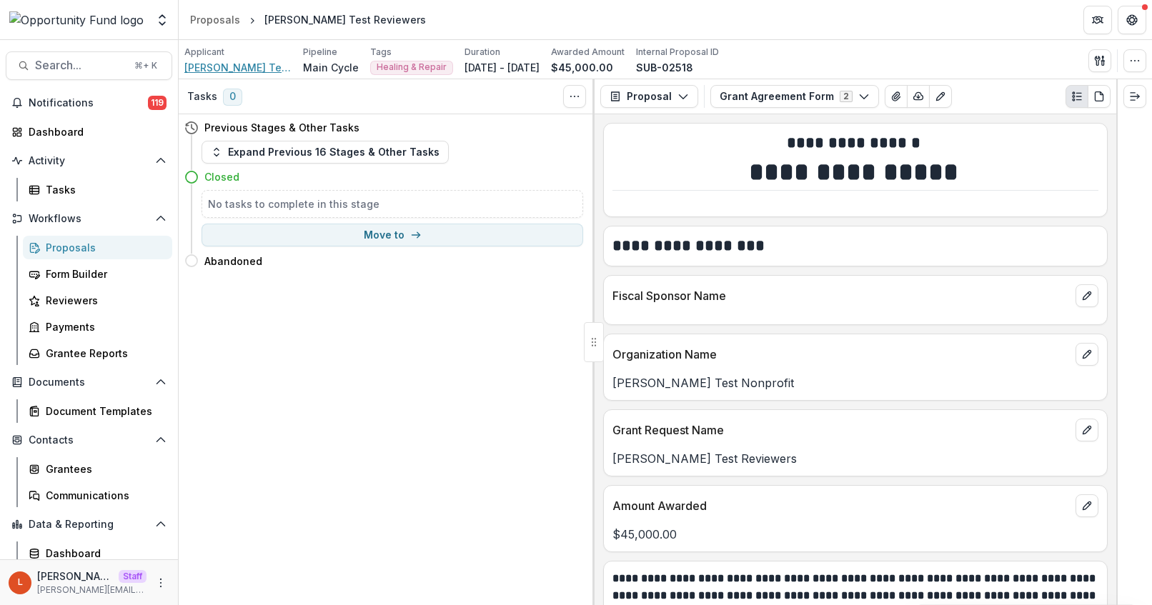
click at [223, 70] on span "Lucy Fey Test Nonprofit" at bounding box center [237, 67] width 107 height 15
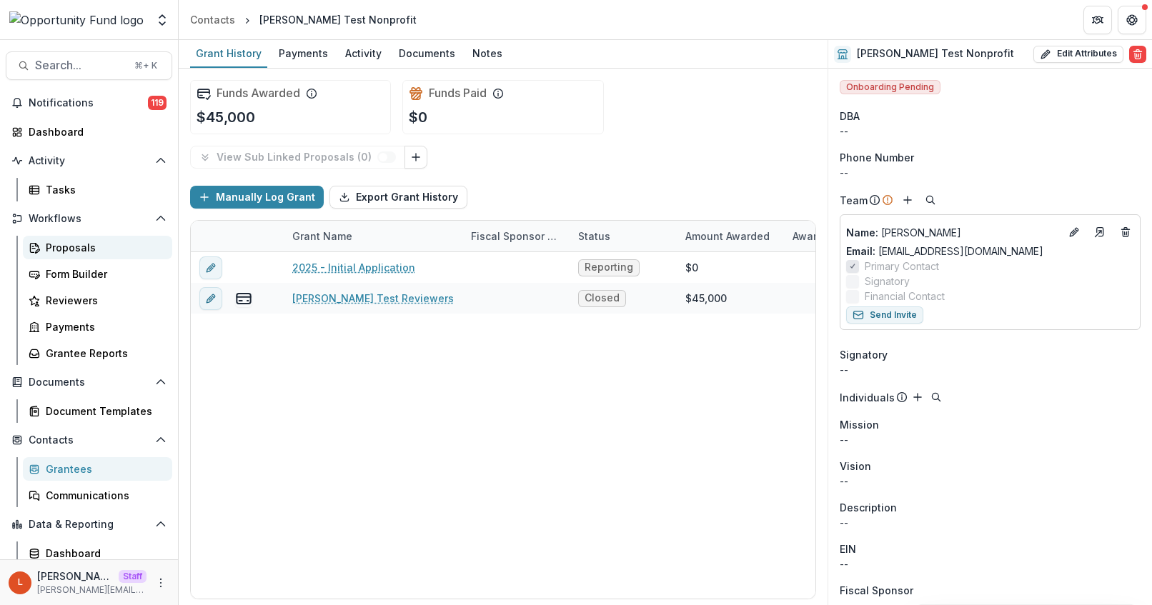
click at [64, 247] on div "Proposals" at bounding box center [103, 247] width 115 height 15
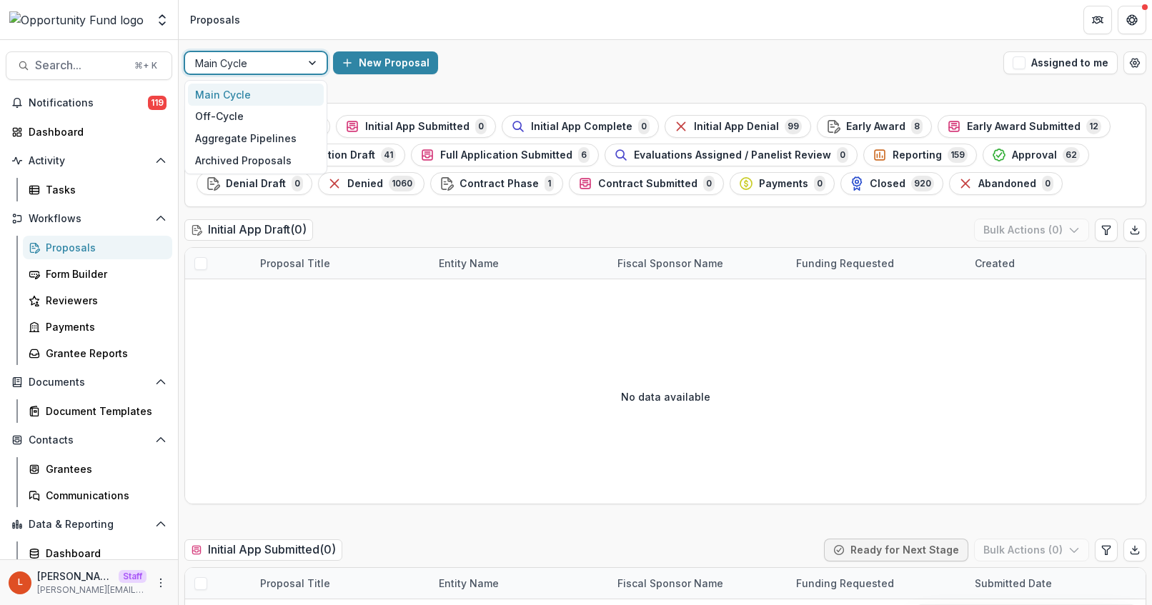
click at [306, 66] on div at bounding box center [314, 62] width 26 height 21
click at [305, 64] on div at bounding box center [314, 62] width 26 height 21
click at [254, 139] on div "Aggregate Pipelines" at bounding box center [256, 138] width 136 height 22
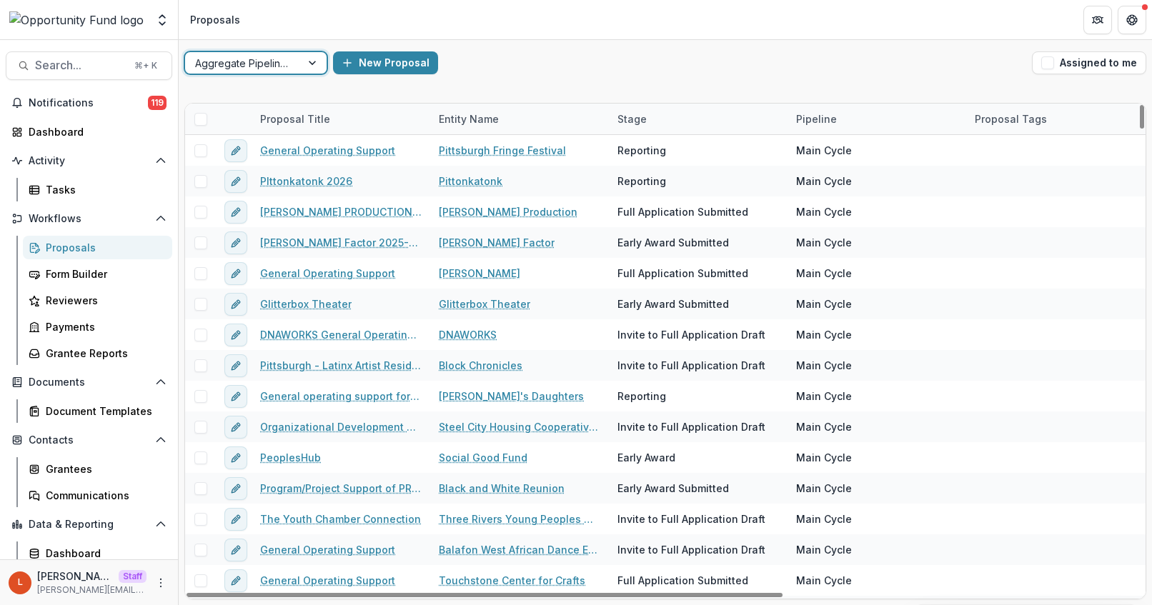
click at [303, 62] on div at bounding box center [314, 62] width 26 height 21
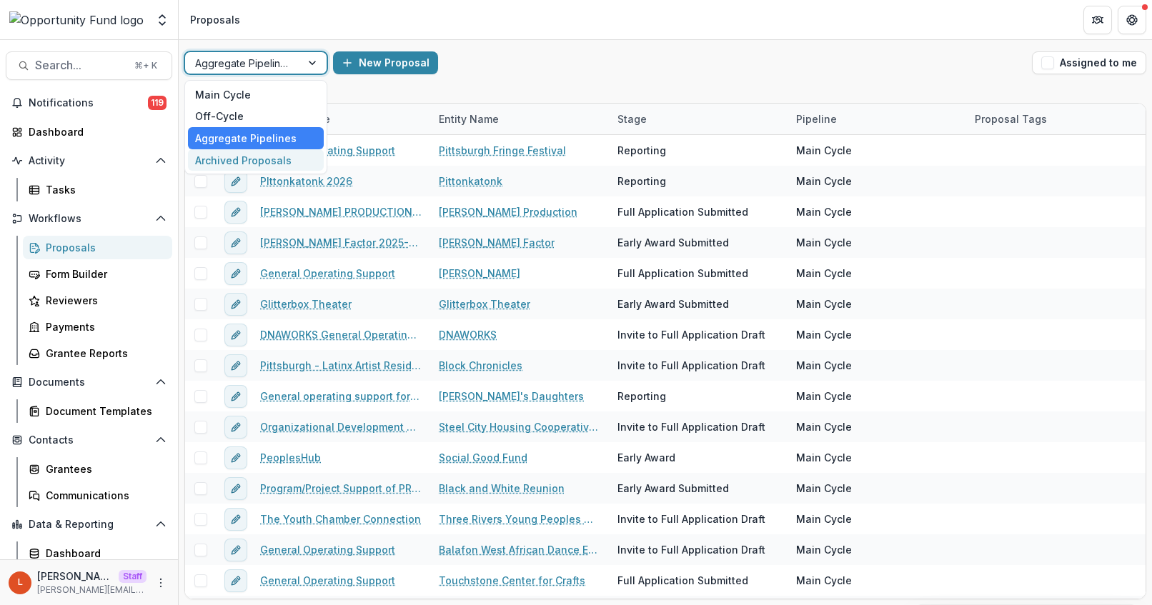
click at [258, 157] on div "Archived Proposals" at bounding box center [256, 160] width 136 height 22
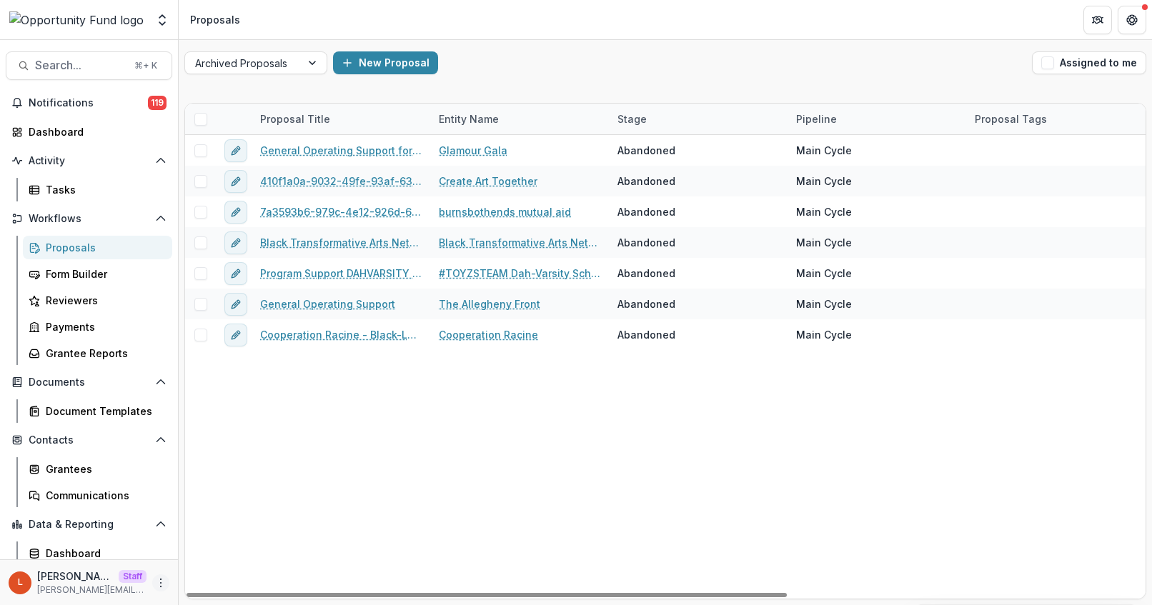
click at [155, 580] on icon "More" at bounding box center [160, 582] width 11 height 11
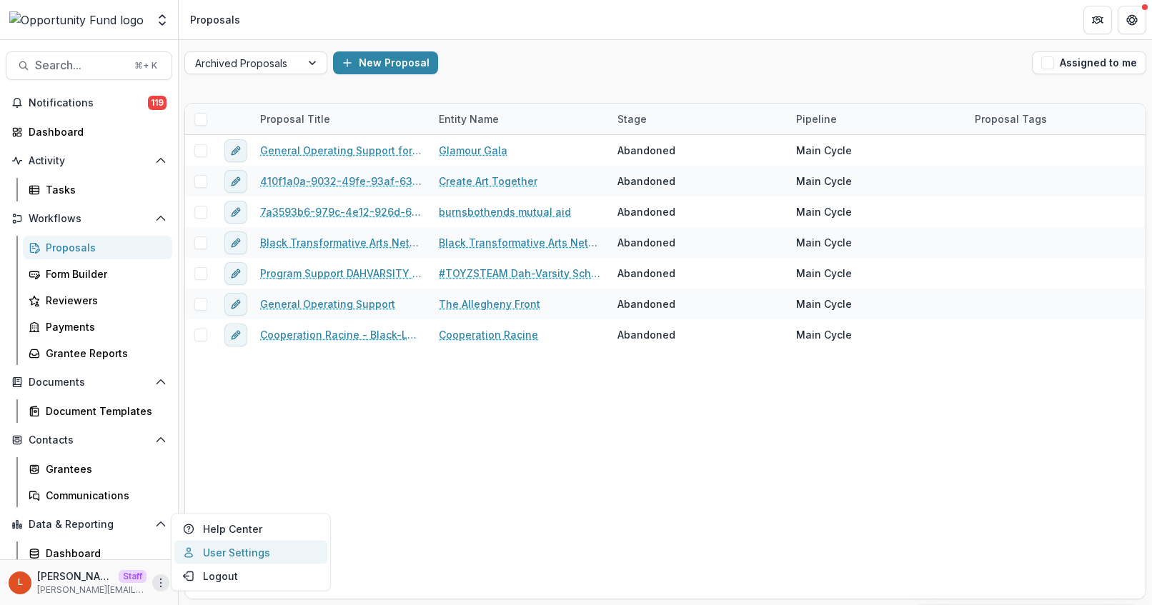
click at [224, 556] on link "User Settings" at bounding box center [250, 553] width 153 height 24
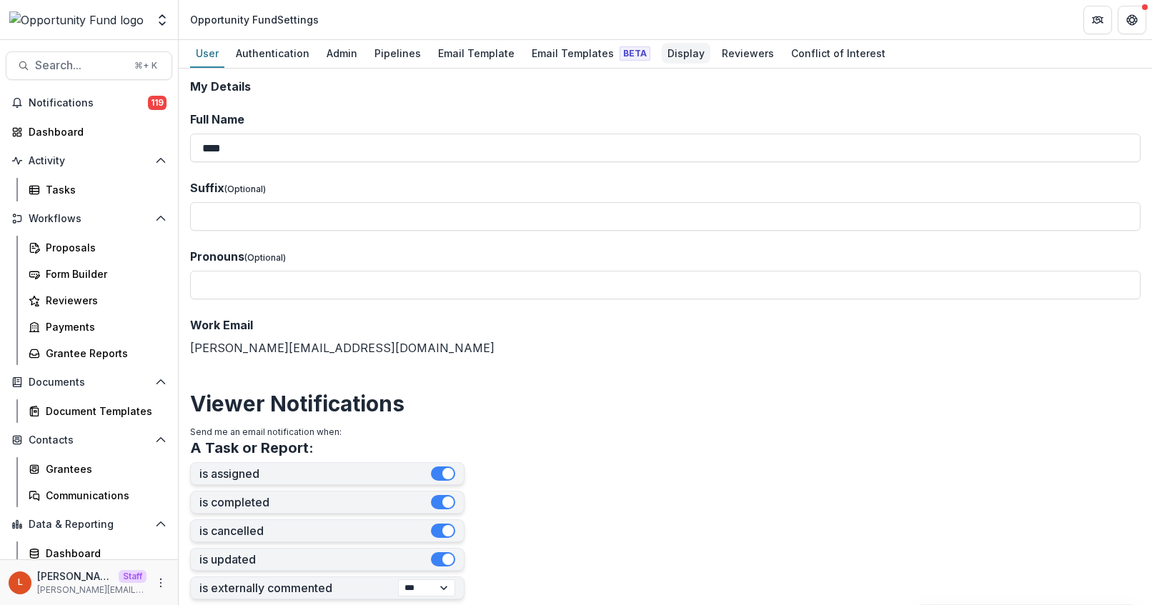
click at [663, 53] on div "Display" at bounding box center [686, 53] width 49 height 21
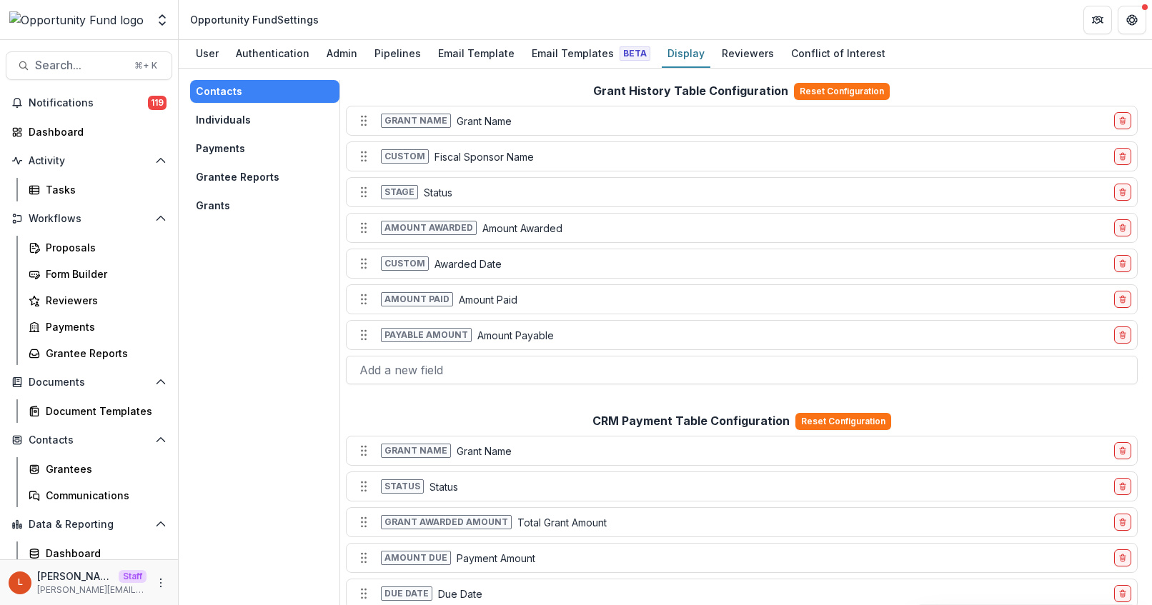
click at [249, 173] on button "Grantee Reports" at bounding box center [264, 177] width 149 height 23
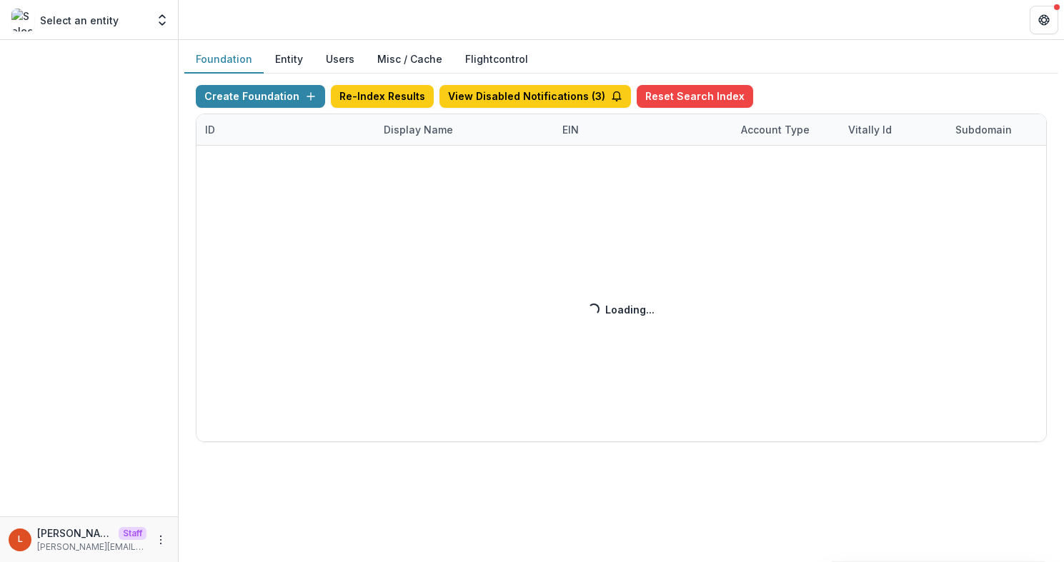
click at [449, 134] on div "Create Foundation Re-Index Results View Disabled Notifications ( 3 ) Reset Sear…" at bounding box center [621, 263] width 851 height 357
click at [428, 133] on div "Create Foundation Re-Index Results View Disabled Notifications ( 3 ) Reset Sear…" at bounding box center [621, 263] width 851 height 357
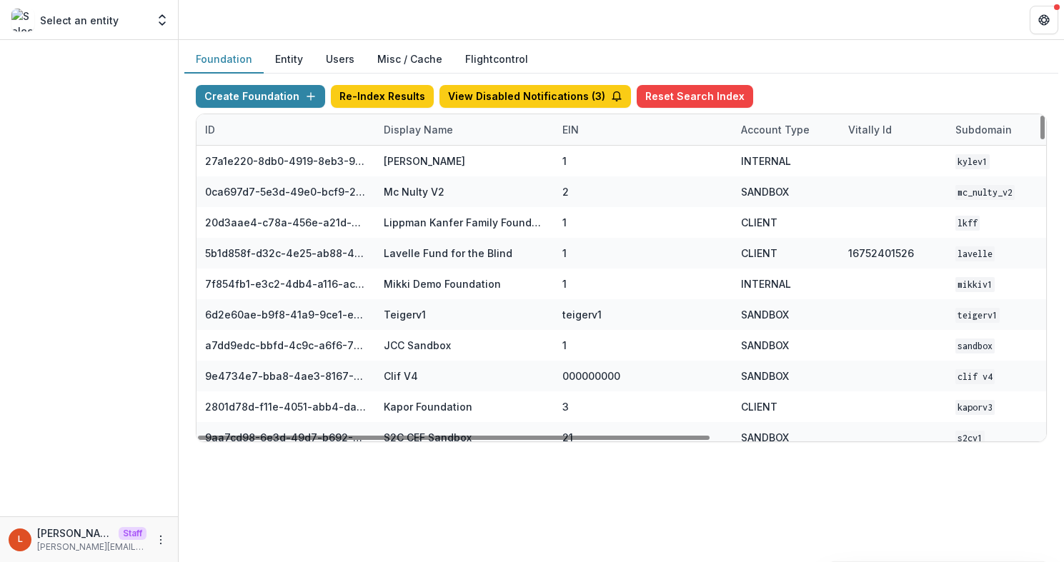
click at [427, 129] on div "Display Name" at bounding box center [418, 129] width 86 height 15
click at [422, 159] on input at bounding box center [464, 162] width 172 height 23
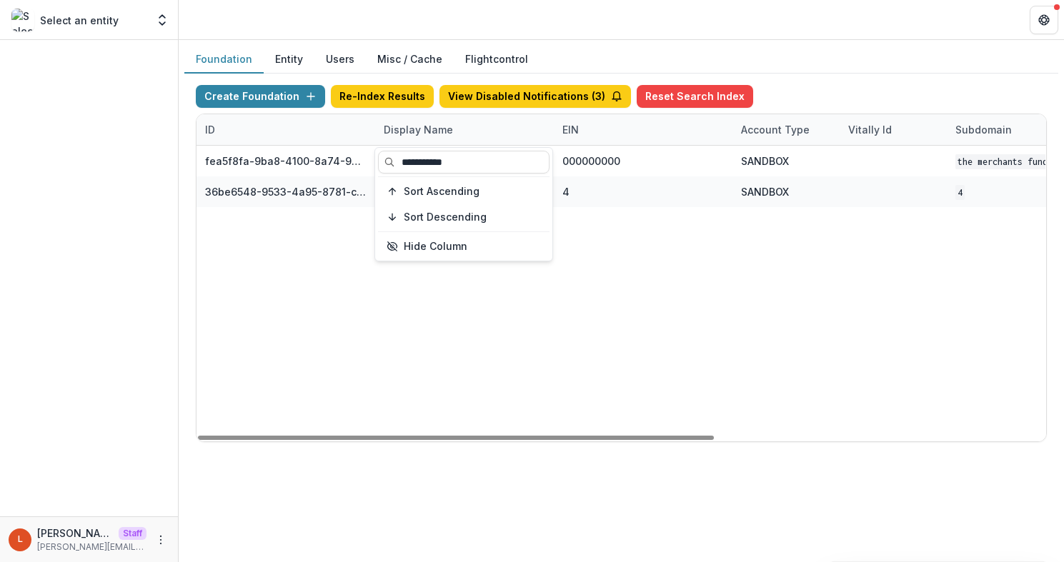
type input "**********"
click at [635, 239] on div "fea5f8fa-9ba8-4100-8a74-965e974c29f6 The Merchants Fund Workflow Sandbox 000000…" at bounding box center [894, 294] width 1394 height 296
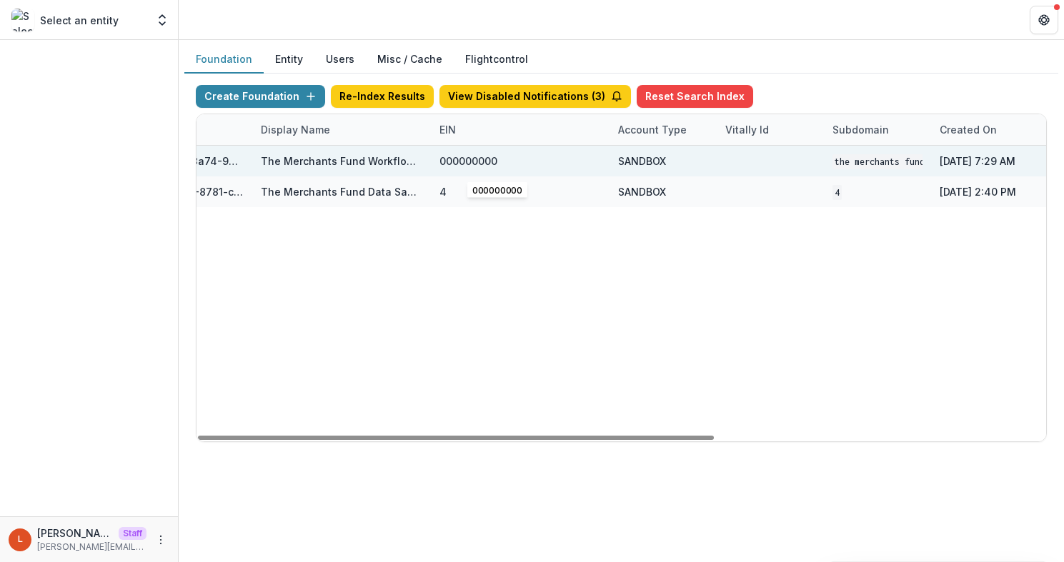
scroll to position [0, 290]
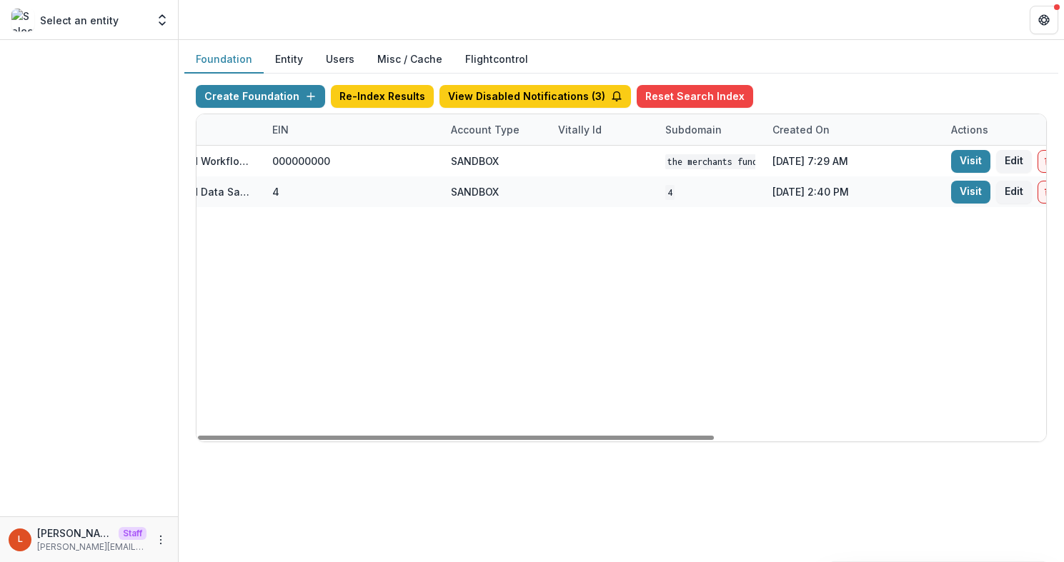
drag, startPoint x: 961, startPoint y: 158, endPoint x: 966, endPoint y: 2, distance: 155.9
click at [966, 2] on div "Select an entity Aggregate Analysis Foundations Lucy Foundation [PERSON_NAME] F…" at bounding box center [532, 281] width 1064 height 562
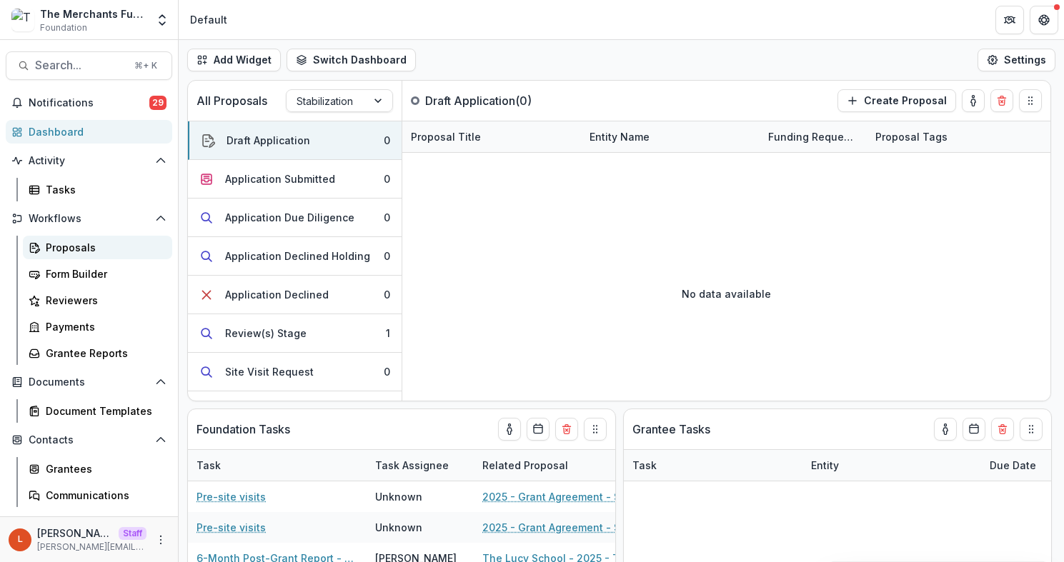
click at [99, 242] on div "Proposals" at bounding box center [103, 247] width 115 height 15
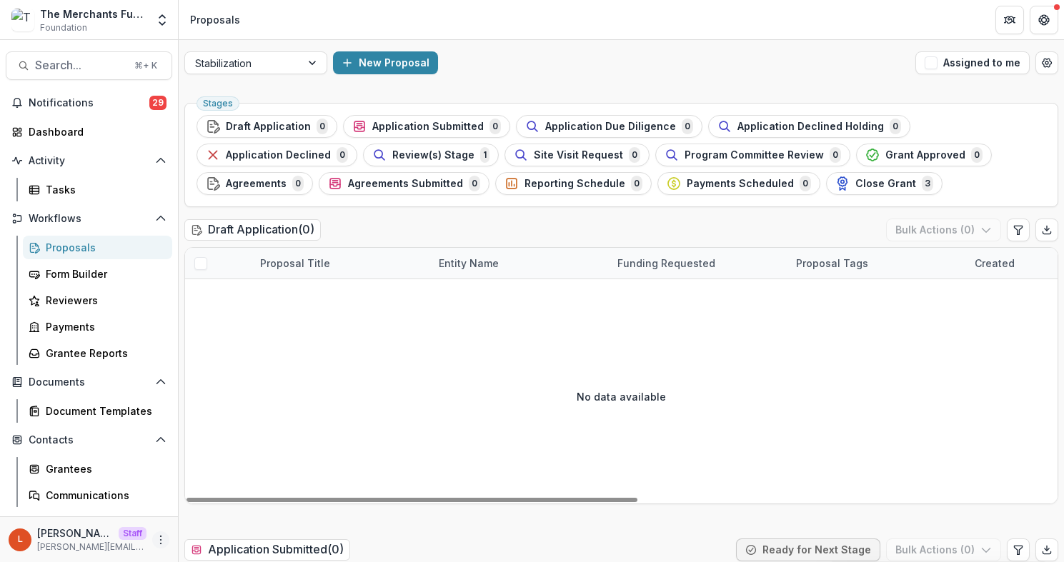
click at [159, 535] on icon "More" at bounding box center [160, 540] width 11 height 11
click at [204, 512] on link "User Settings" at bounding box center [250, 510] width 153 height 24
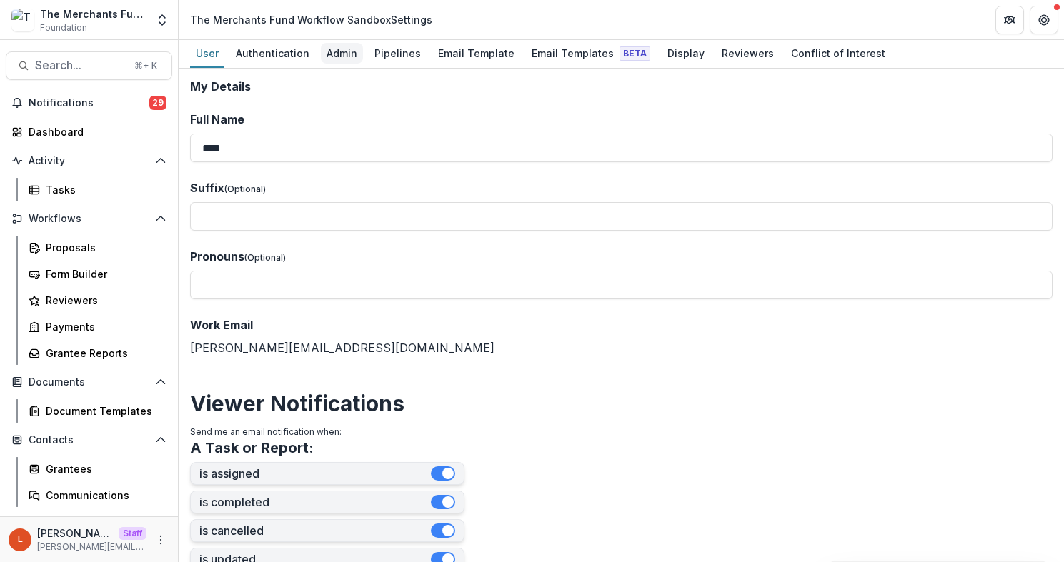
click at [339, 53] on div "Admin" at bounding box center [342, 53] width 42 height 21
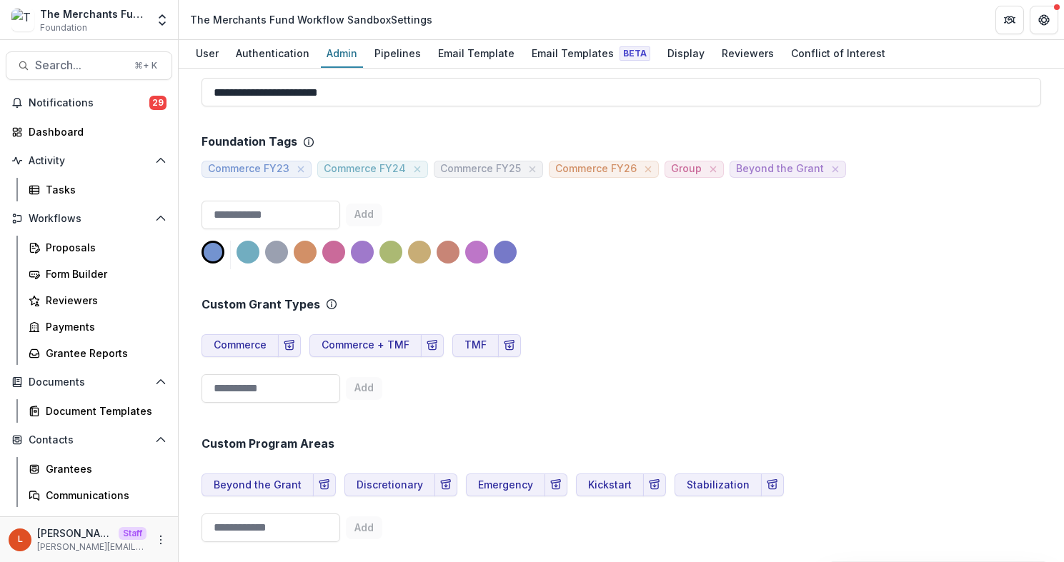
scroll to position [500, 0]
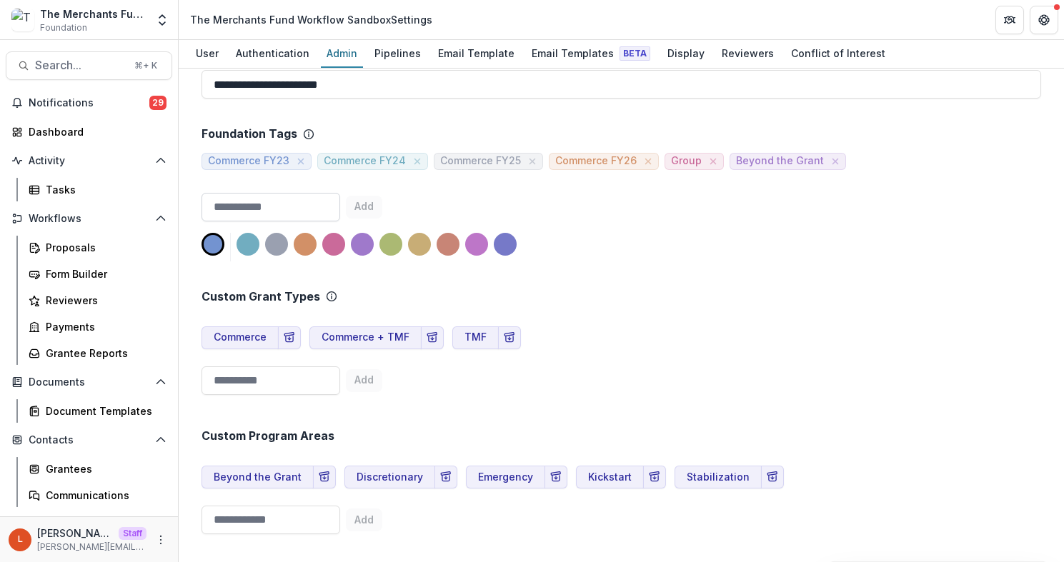
click at [279, 218] on input at bounding box center [271, 207] width 139 height 29
type input "*********"
click at [506, 245] on div at bounding box center [505, 244] width 23 height 23
click at [417, 244] on div at bounding box center [419, 244] width 23 height 23
click at [375, 207] on button "Add" at bounding box center [364, 207] width 36 height 23
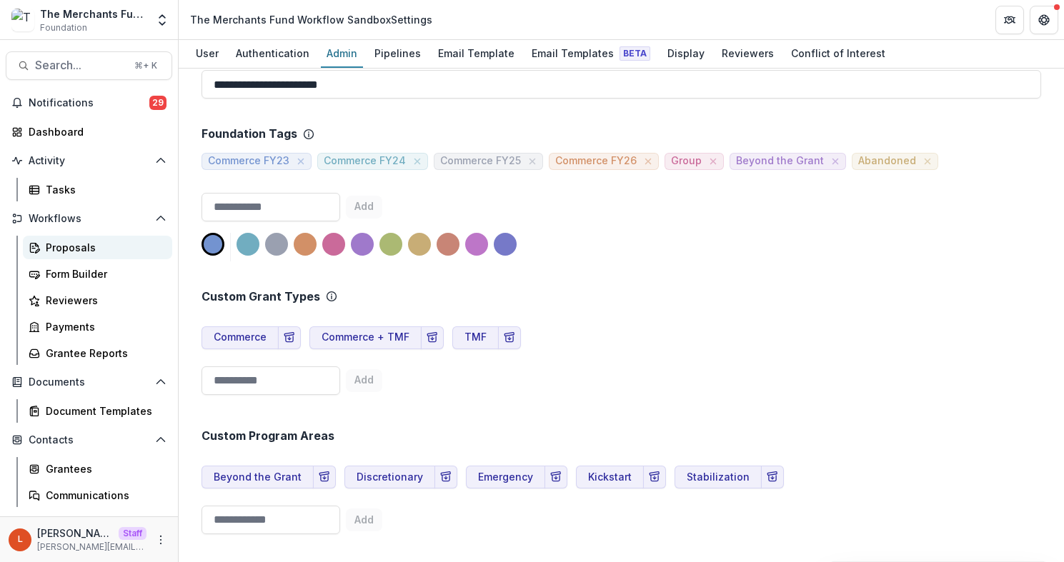
click at [117, 244] on div "Proposals" at bounding box center [103, 247] width 115 height 15
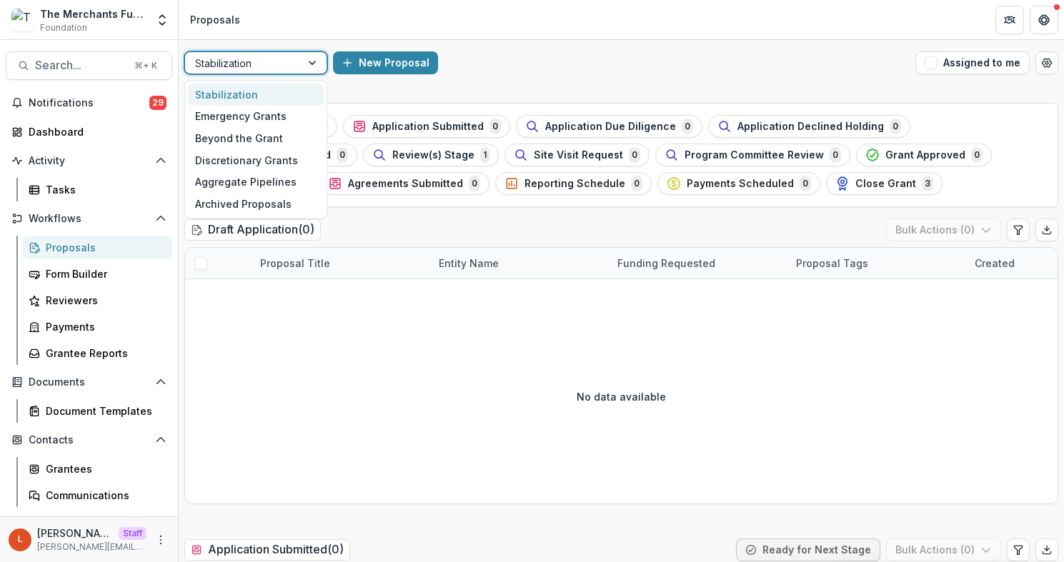
click at [293, 68] on div "Stabilization" at bounding box center [243, 63] width 116 height 21
click at [286, 116] on div "Emergency Grants" at bounding box center [256, 117] width 136 height 22
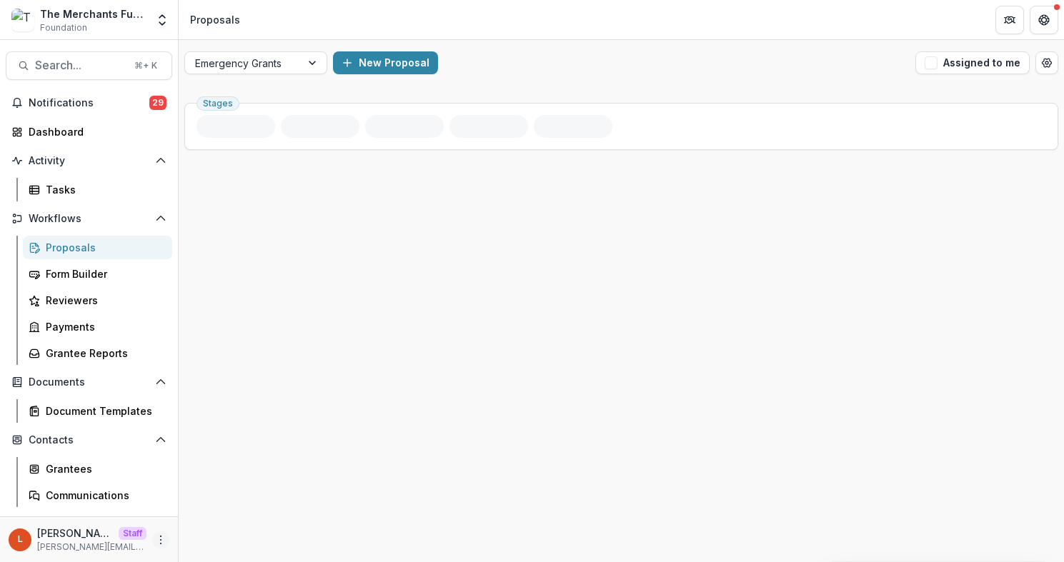
click at [155, 538] on icon "More" at bounding box center [160, 540] width 11 height 11
click at [234, 513] on link "User Settings" at bounding box center [250, 510] width 153 height 24
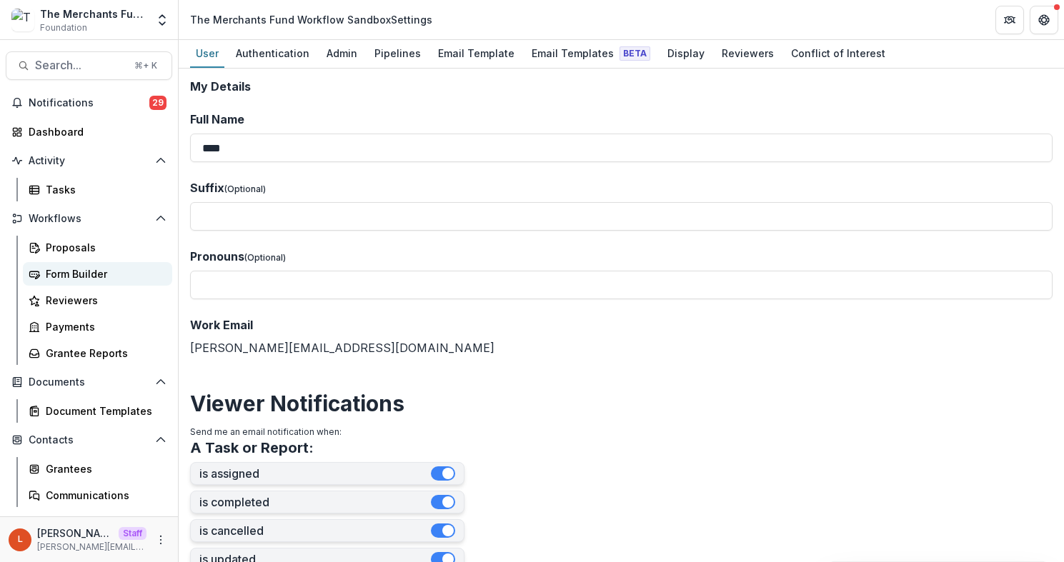
click at [58, 277] on div "Form Builder" at bounding box center [103, 274] width 115 height 15
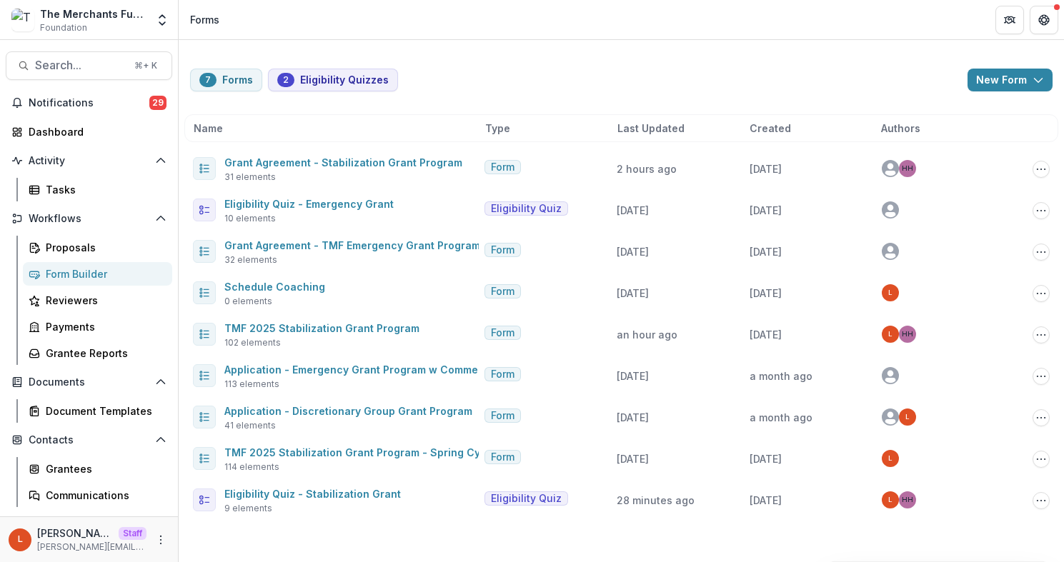
click at [429, 113] on div "7 Forms 2 Eligibility Quizzes New Form New Eligibility Quiz New Form Name Type …" at bounding box center [621, 286] width 885 height 492
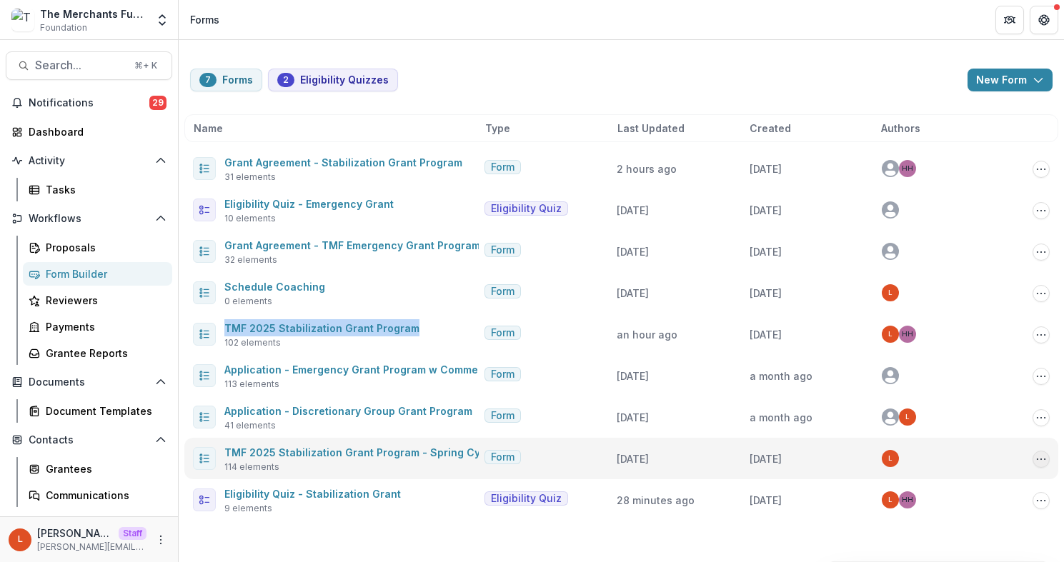
click at [1040, 460] on icon "Options" at bounding box center [1041, 459] width 11 height 11
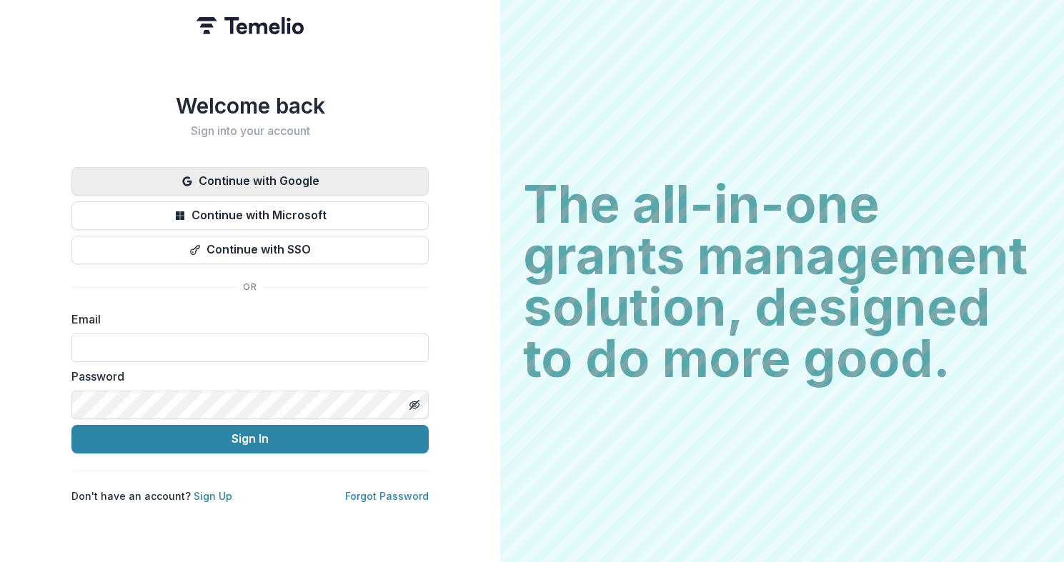
click at [310, 178] on button "Continue with Google" at bounding box center [249, 181] width 357 height 29
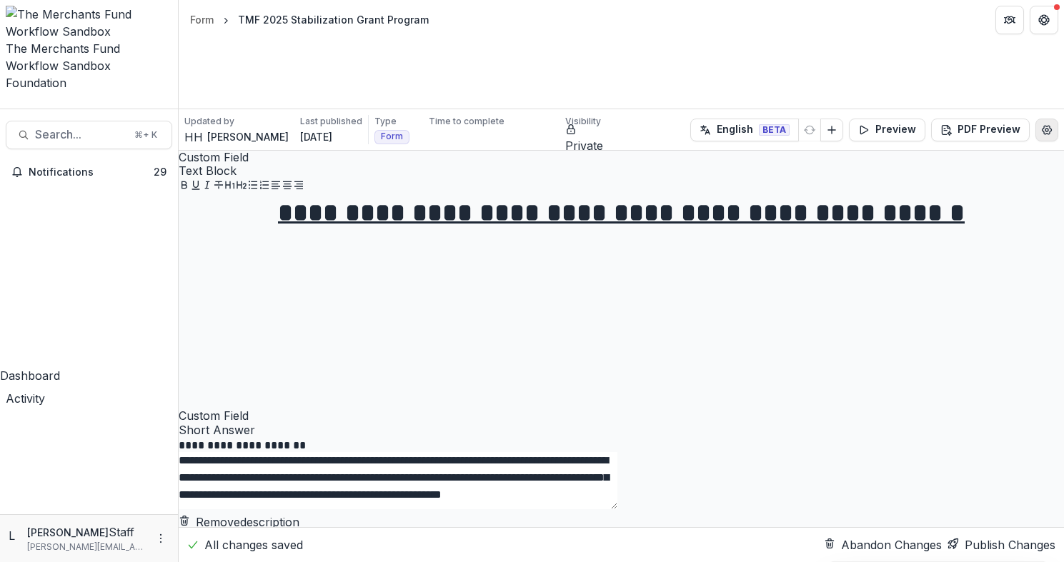
click at [1041, 124] on icon "Edit Form Settings" at bounding box center [1046, 129] width 11 height 11
select select "******"
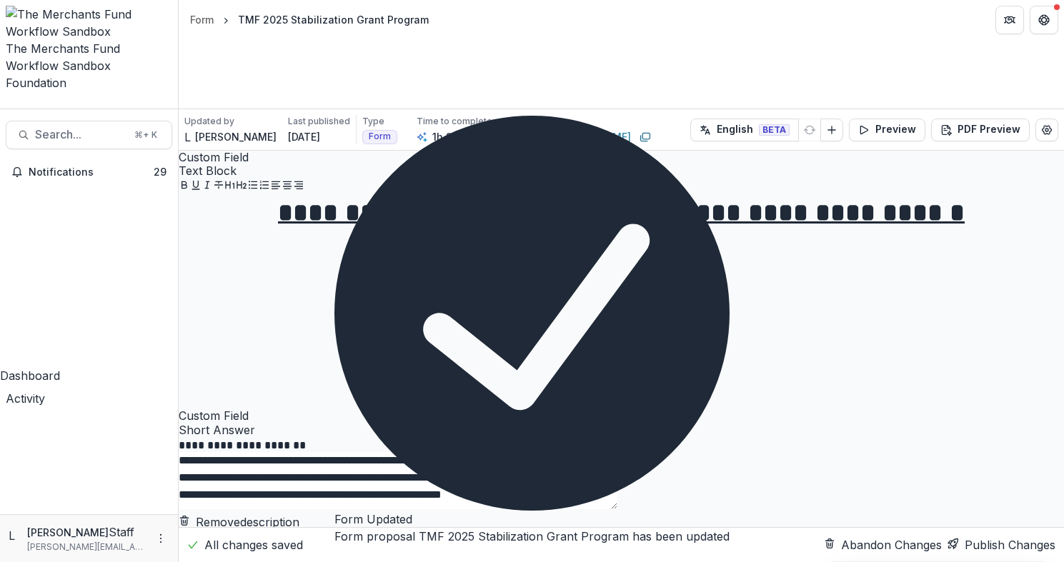
click at [0, 13] on button "Close" at bounding box center [0, 13] width 0 height 0
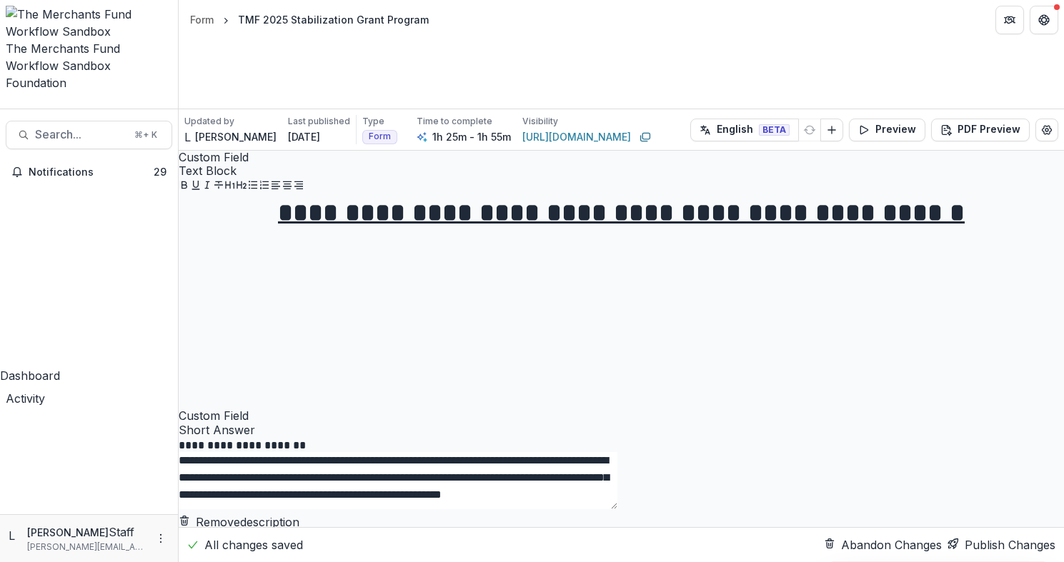
click at [974, 541] on button "Publish Changes" at bounding box center [1002, 545] width 108 height 17
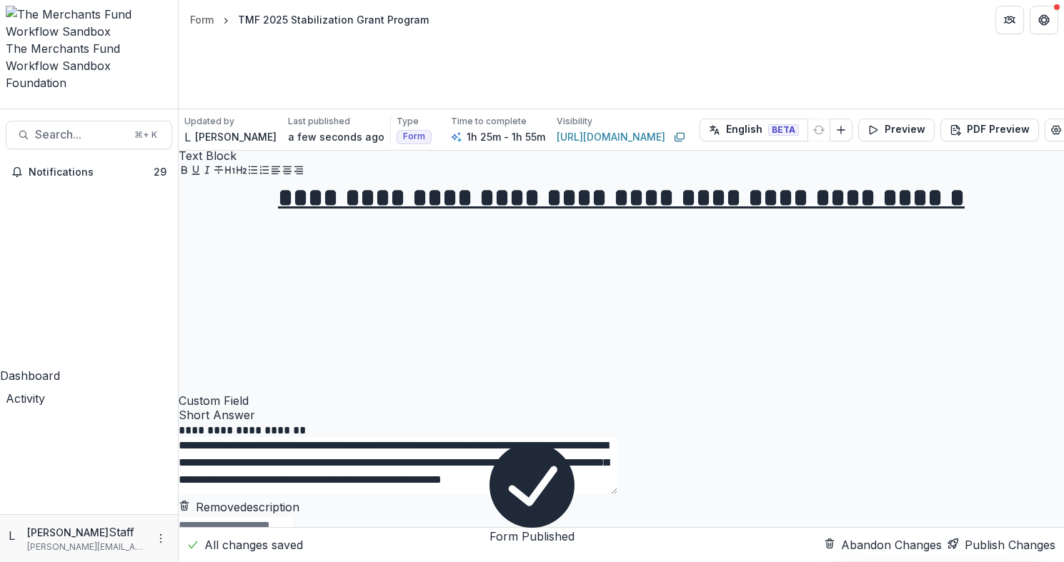
scroll to position [0, 0]
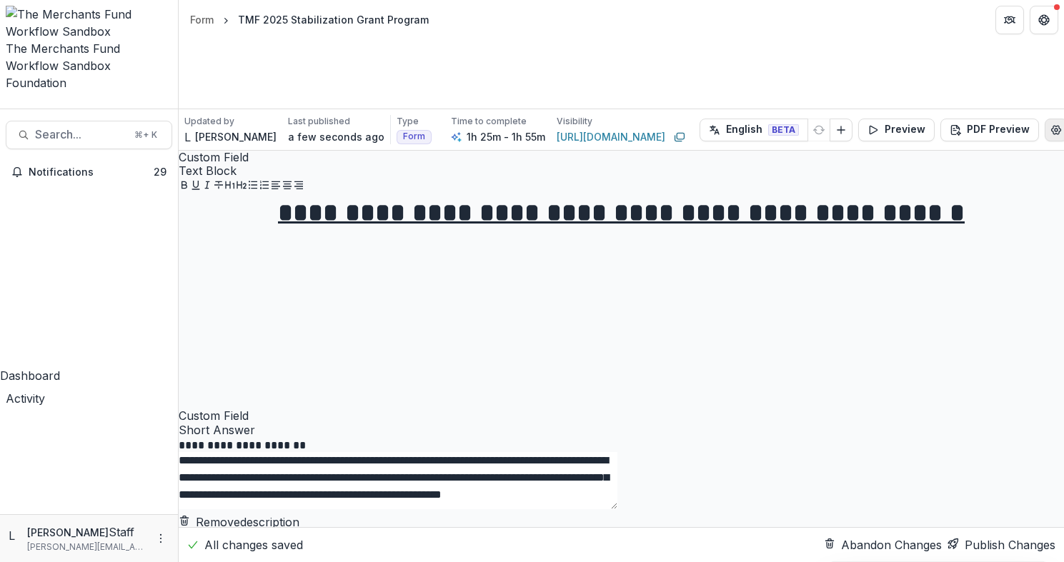
click at [1051, 124] on icon "Edit Form Settings" at bounding box center [1056, 129] width 11 height 11
click at [0, 13] on button "Close" at bounding box center [0, 13] width 0 height 0
click at [674, 131] on icon "Copy link" at bounding box center [679, 136] width 11 height 11
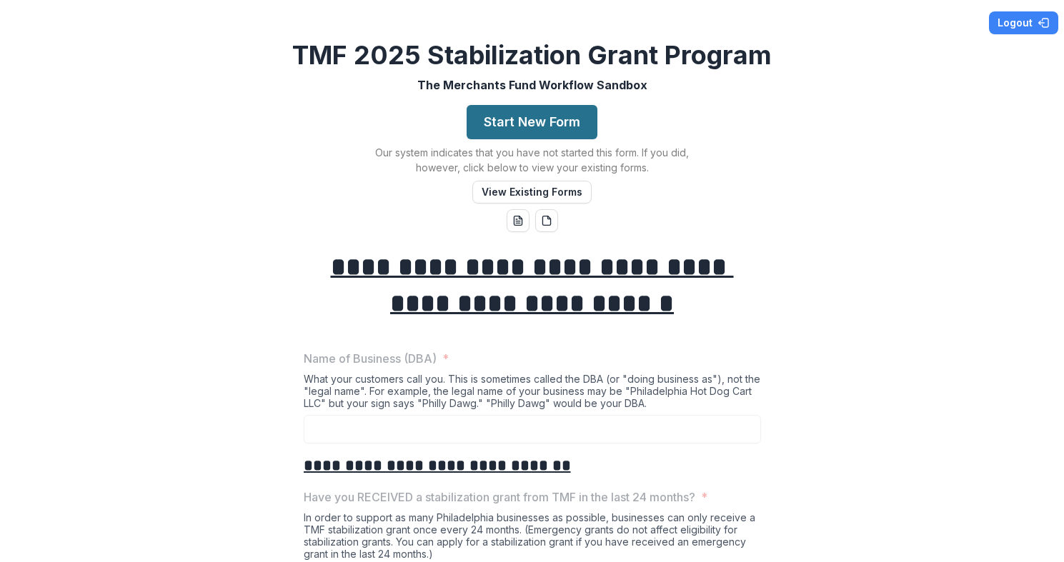
click at [538, 125] on button "Start New Form" at bounding box center [532, 122] width 131 height 34
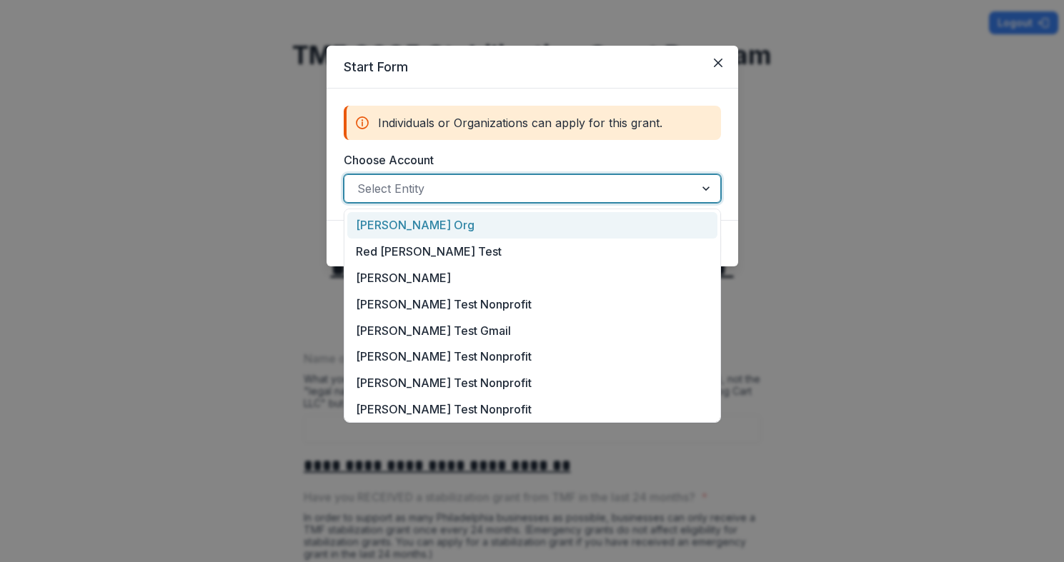
click at [520, 189] on div at bounding box center [519, 189] width 324 height 20
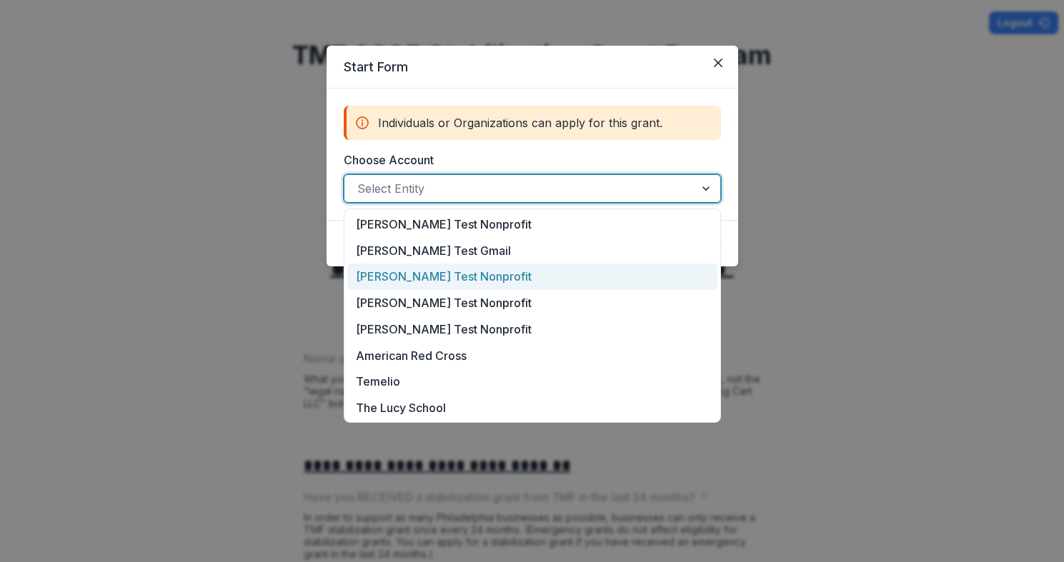
scroll to position [82, 0]
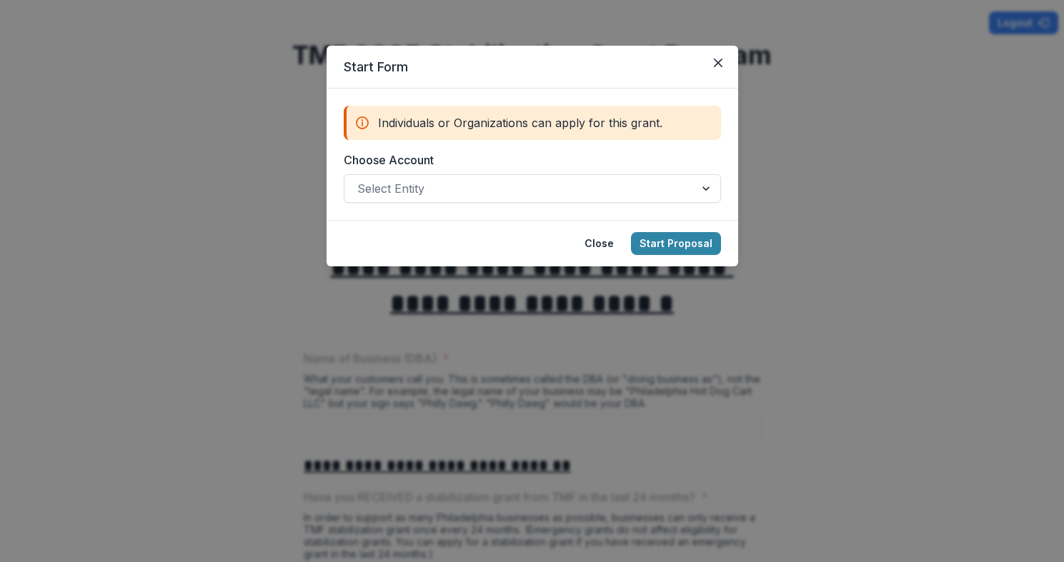
click at [815, 357] on div "Start Form Individuals or Organizations can apply for this grant. Choose Accoun…" at bounding box center [532, 281] width 1064 height 562
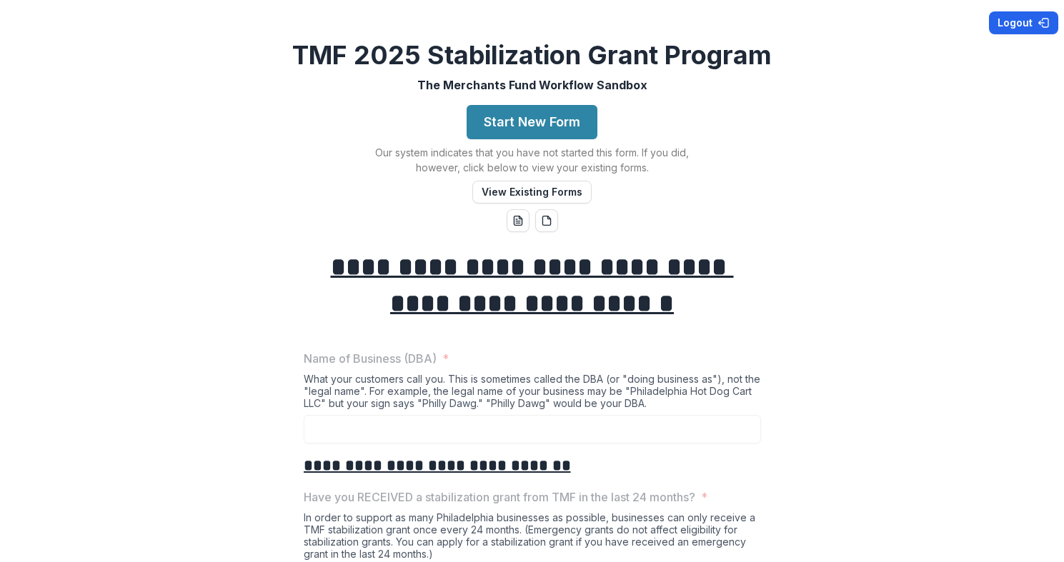
click at [1023, 17] on button "Logout" at bounding box center [1023, 22] width 69 height 23
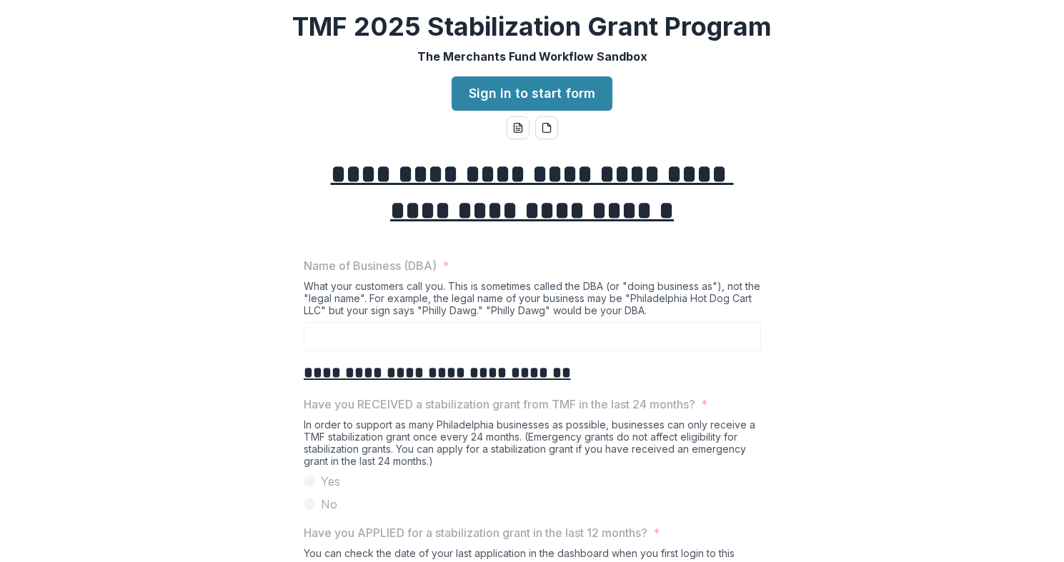
drag, startPoint x: 653, startPoint y: 56, endPoint x: 663, endPoint y: 81, distance: 26.9
click at [663, 81] on div "**********" at bounding box center [532, 281] width 1064 height 562
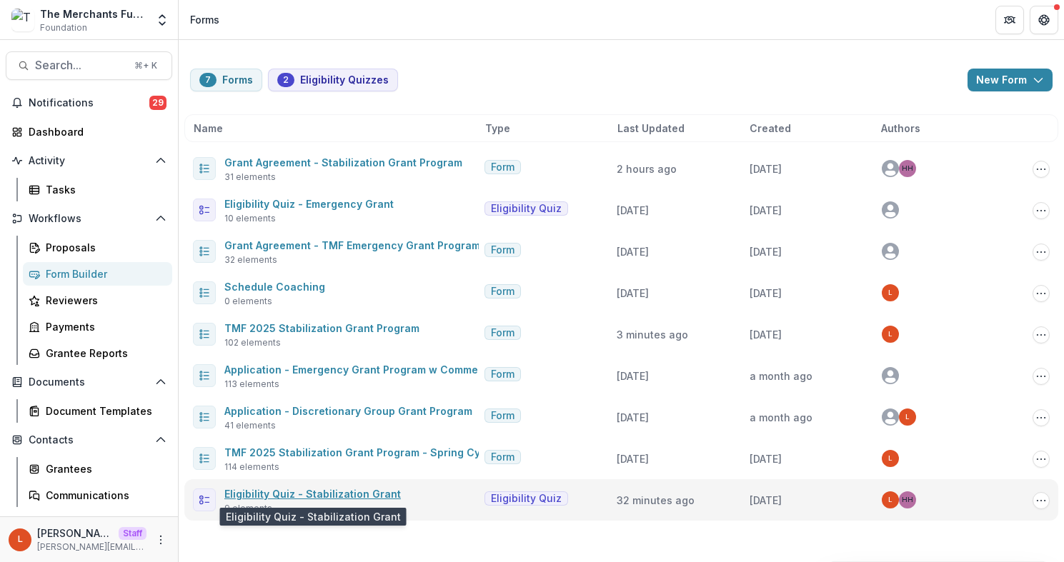
click at [329, 492] on link "Eligibility Quiz - Stabilization Grant" at bounding box center [312, 494] width 177 height 12
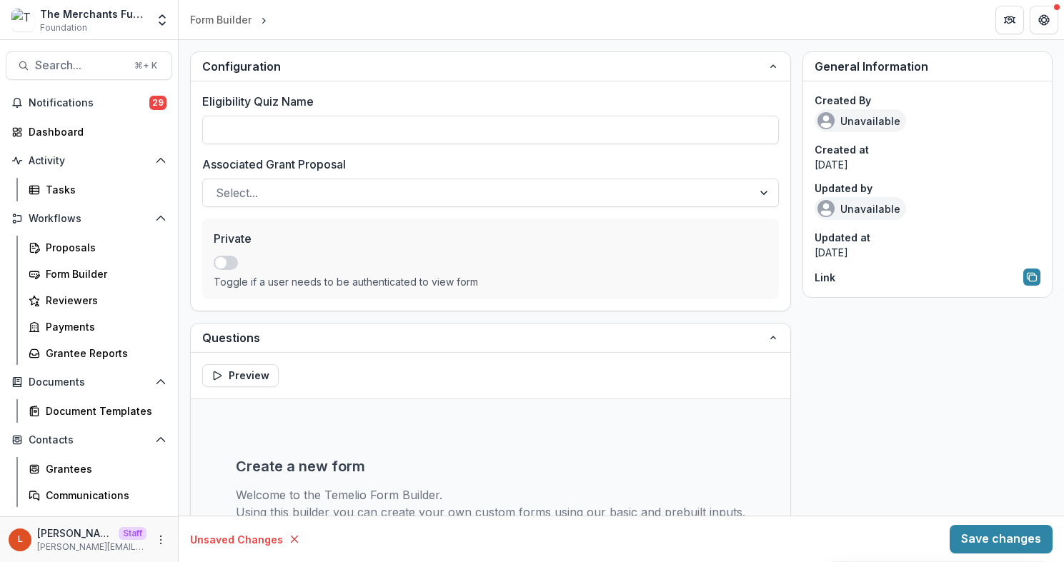
type input "**********"
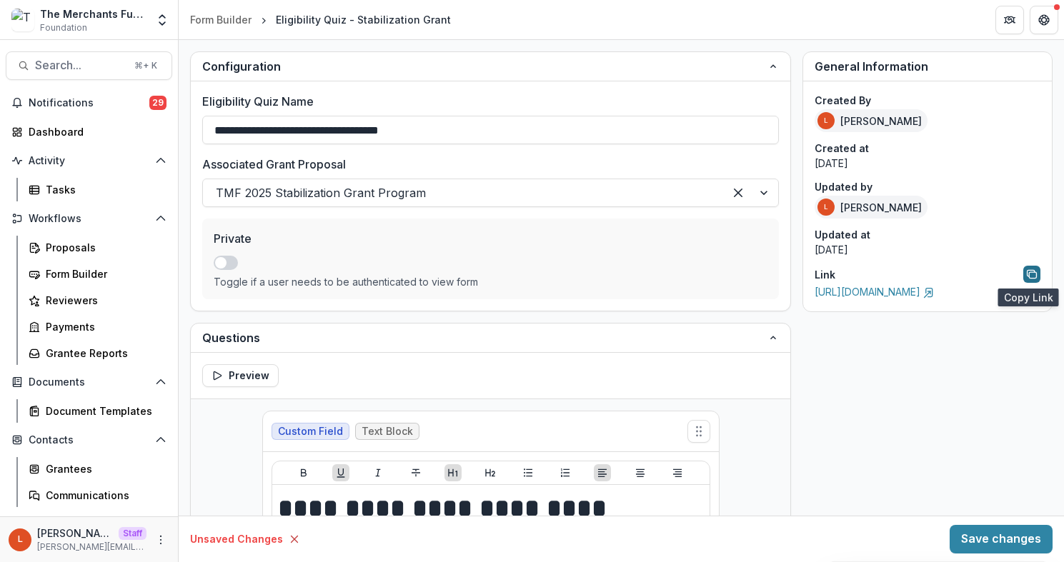
click at [1029, 272] on rect "Copy link to form" at bounding box center [1032, 275] width 7 height 6
click at [212, 23] on div "Form Builder" at bounding box center [220, 19] width 61 height 15
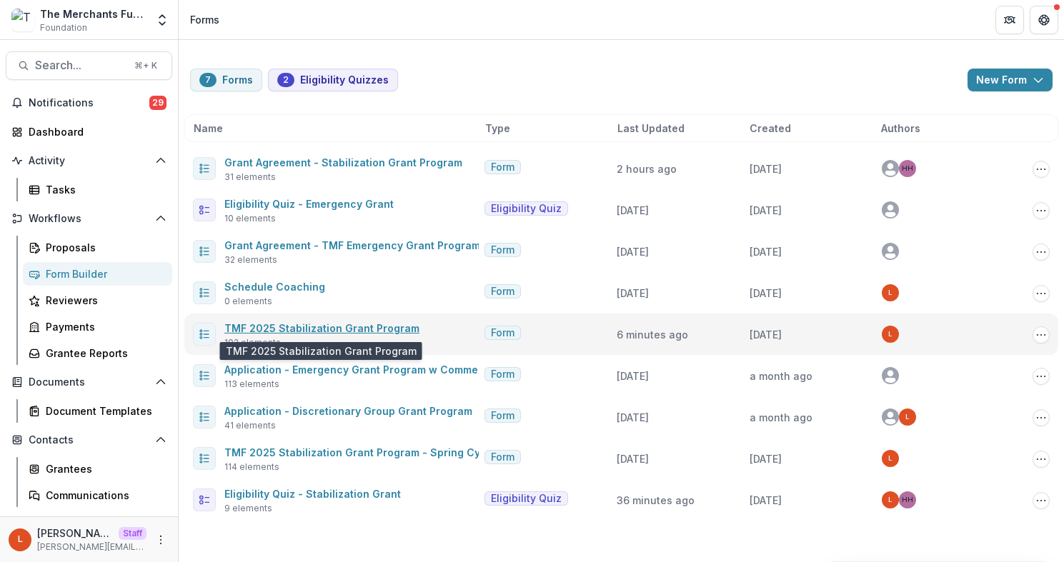
click at [312, 325] on link "TMF 2025 Stabilization Grant Program" at bounding box center [321, 328] width 195 height 12
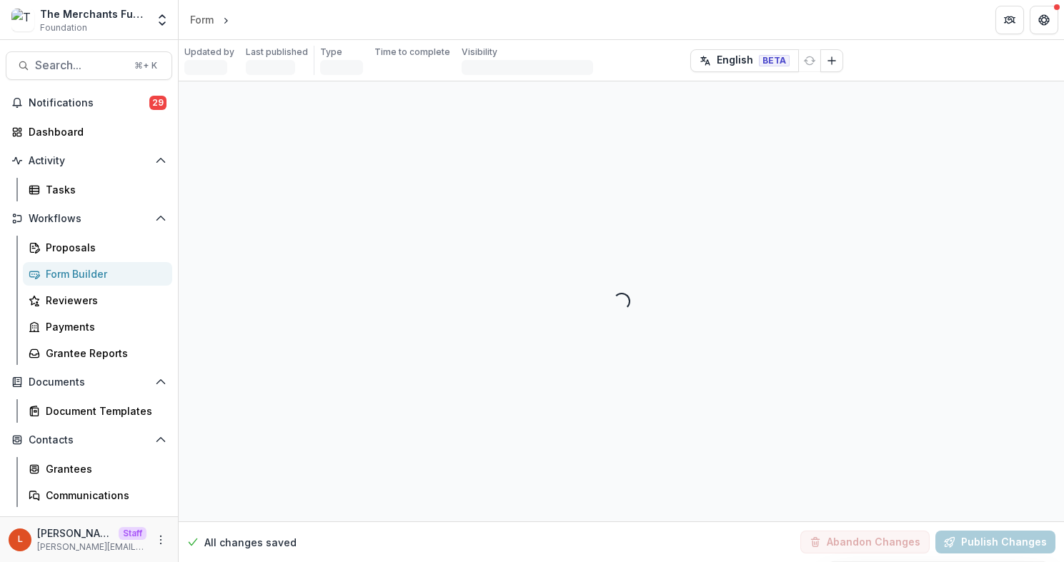
click at [746, 76] on div "Updated by Last published Loading... Type Form Time to complete 0 minutes Visib…" at bounding box center [621, 60] width 885 height 41
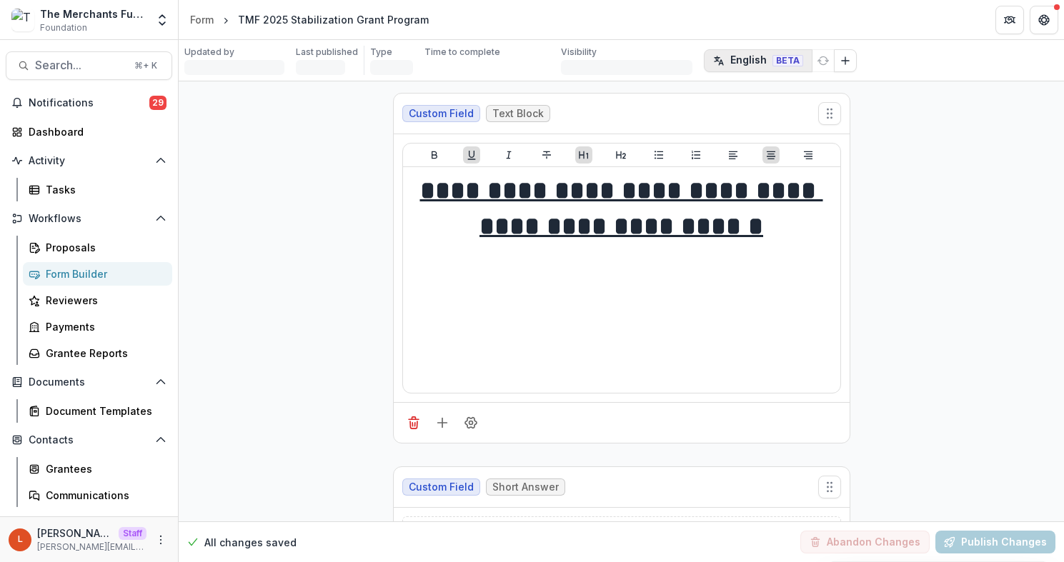
click at [737, 61] on button "English BETA" at bounding box center [758, 60] width 109 height 23
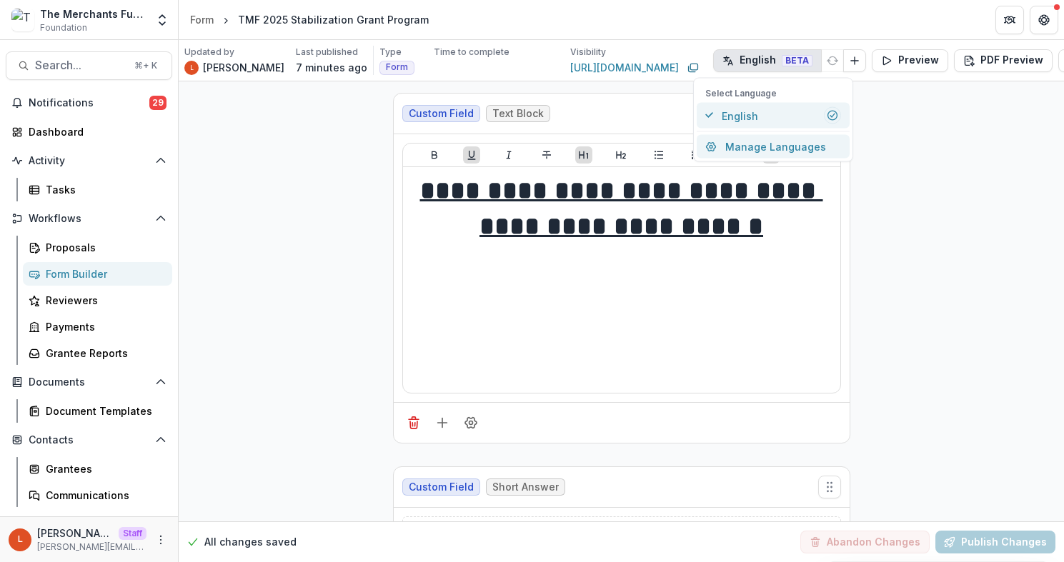
click at [763, 148] on button "Manage Languages" at bounding box center [773, 147] width 153 height 24
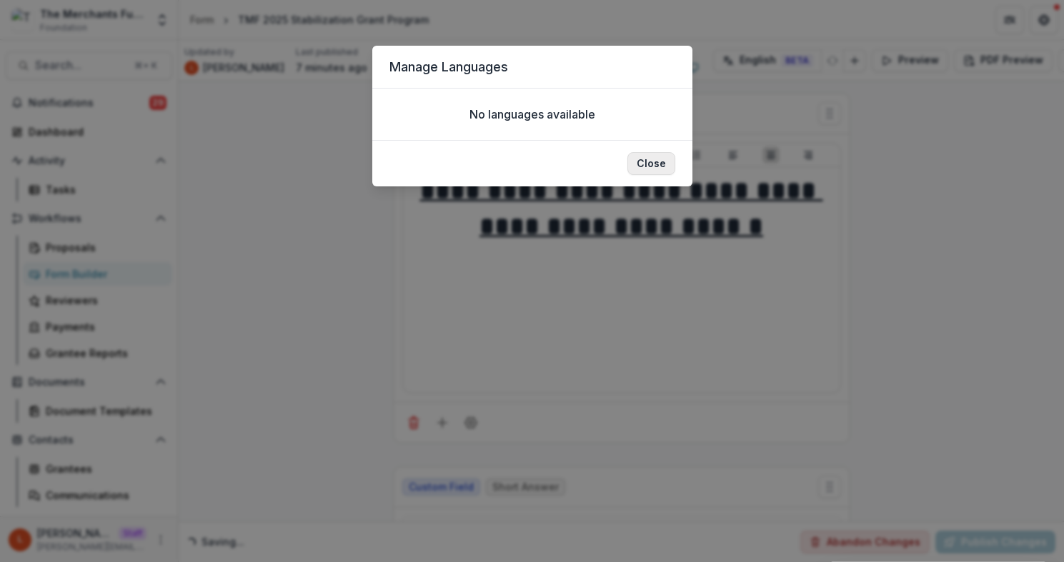
click at [644, 163] on button "Close" at bounding box center [651, 163] width 48 height 23
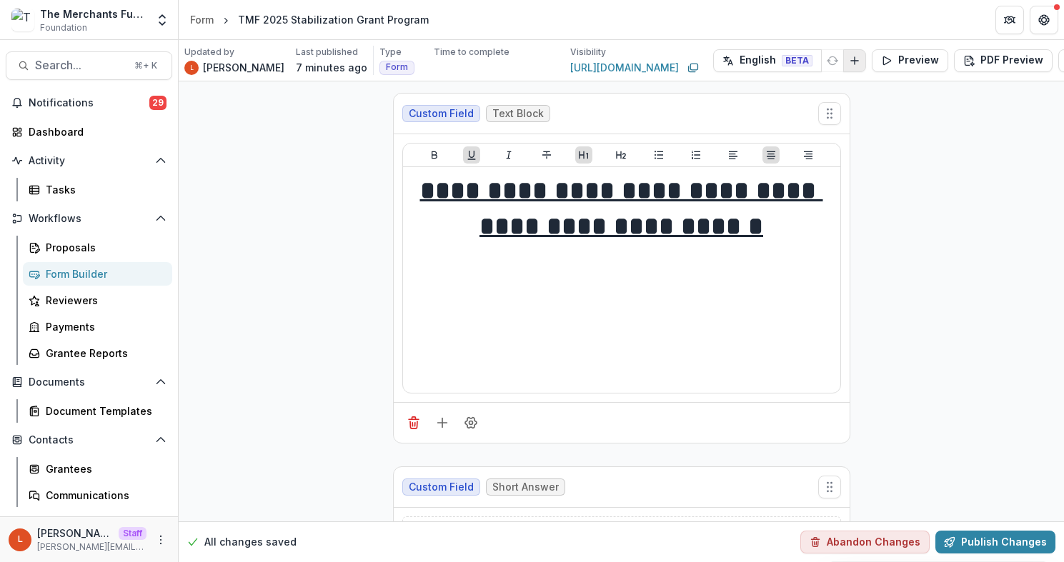
click at [849, 61] on icon "Add Language" at bounding box center [854, 60] width 11 height 11
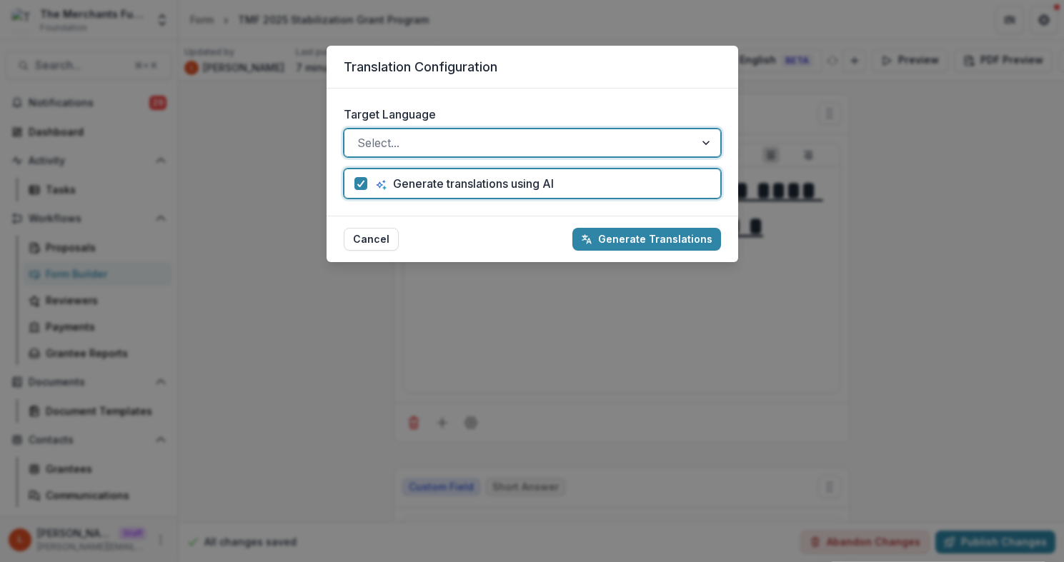
click at [637, 138] on div at bounding box center [519, 143] width 324 height 20
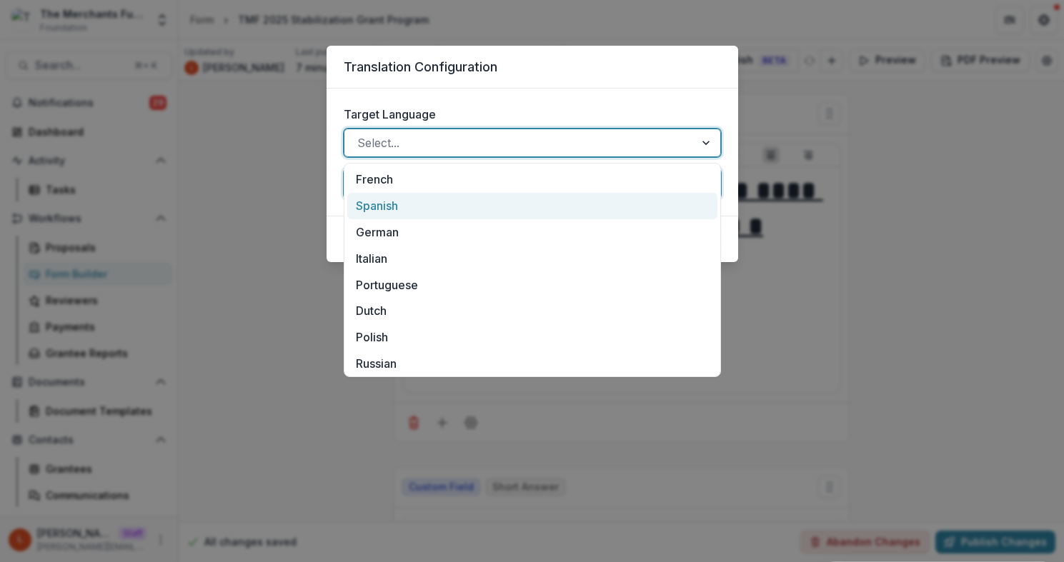
click at [595, 209] on div "Spanish" at bounding box center [532, 206] width 370 height 26
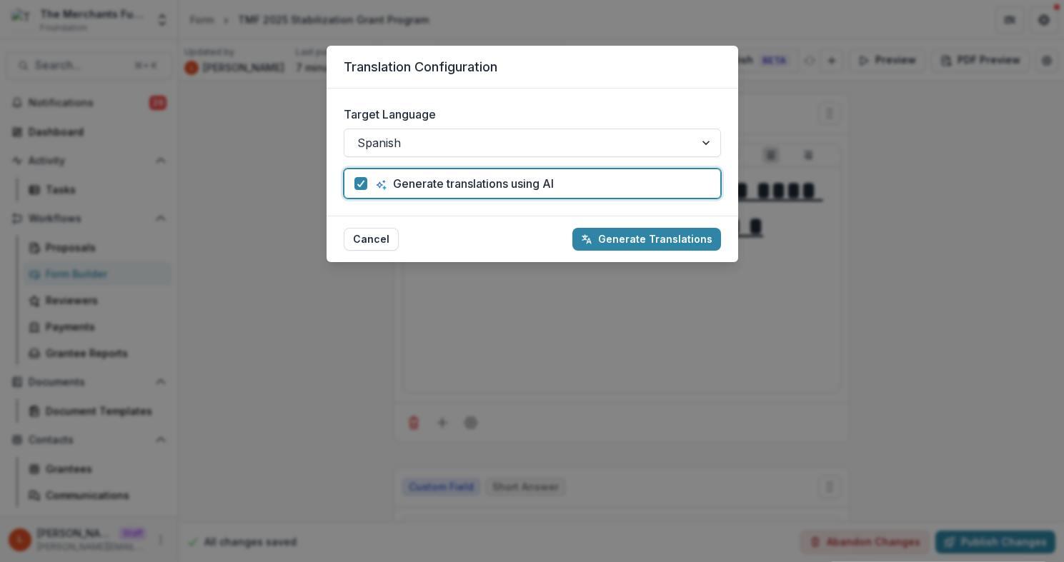
drag, startPoint x: 652, startPoint y: 237, endPoint x: 515, endPoint y: 227, distance: 137.6
click at [515, 228] on footer "Cancel Generate Translations" at bounding box center [533, 239] width 412 height 46
click at [384, 235] on button "Cancel" at bounding box center [371, 239] width 55 height 23
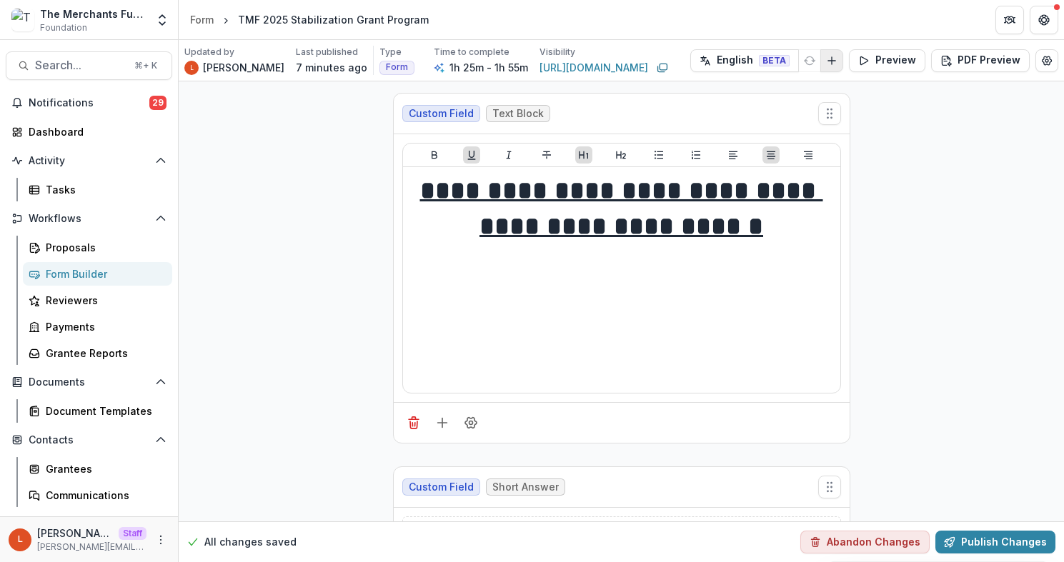
click at [830, 61] on line "Add Language" at bounding box center [831, 61] width 7 height 0
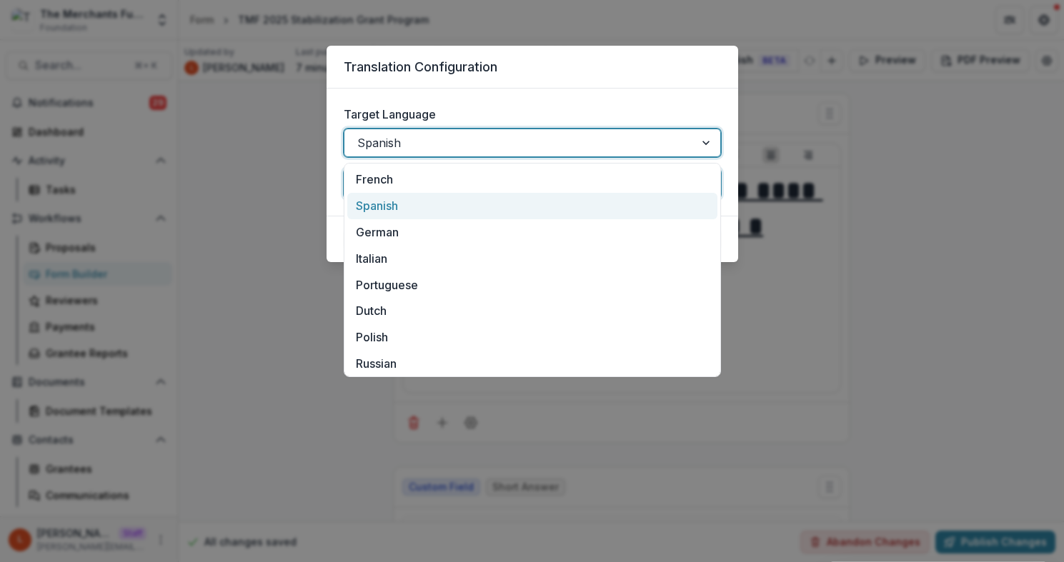
click at [690, 141] on div "Spanish" at bounding box center [519, 142] width 350 height 23
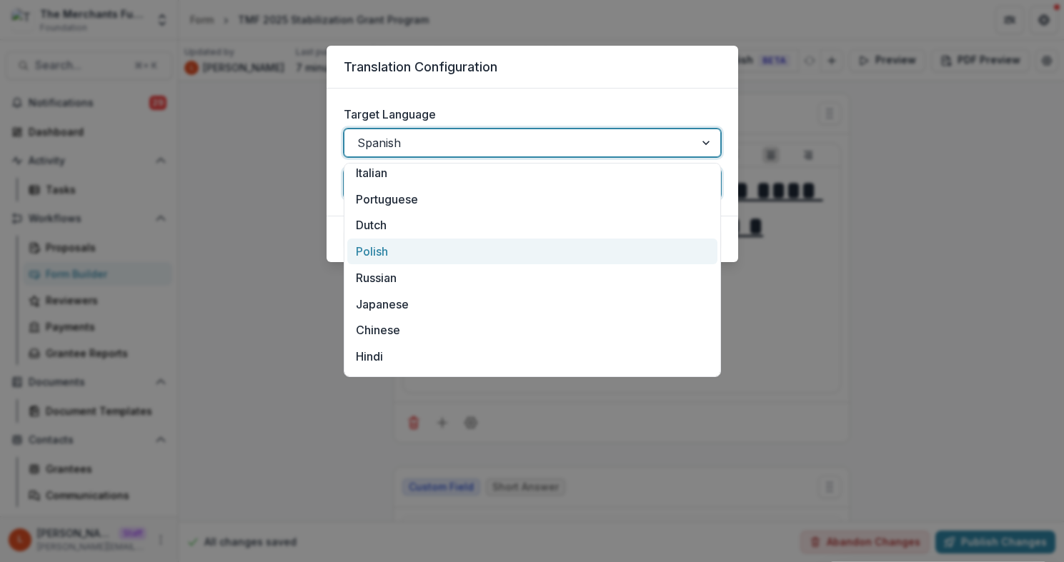
scroll to position [108, 0]
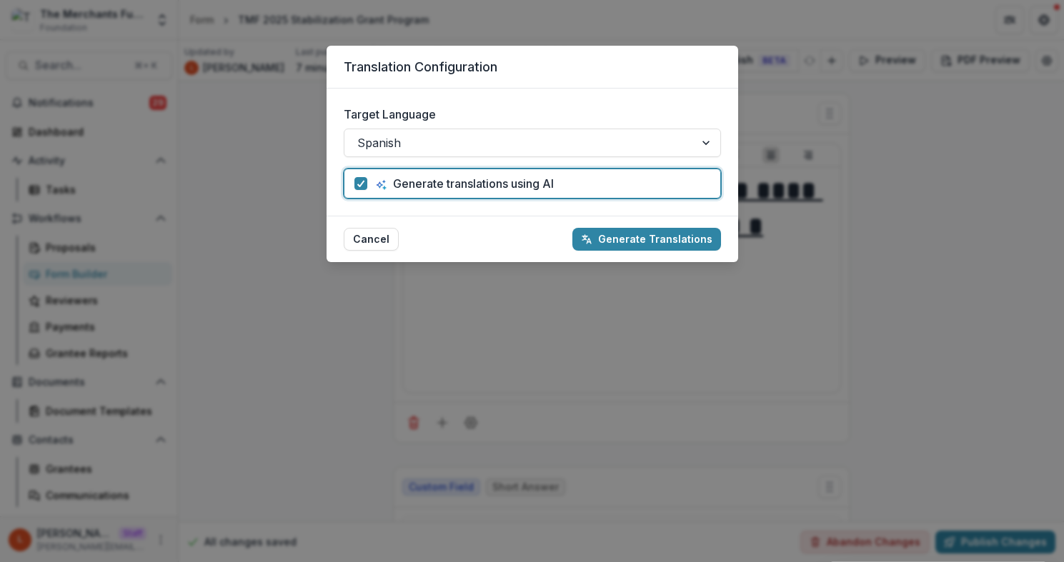
click at [830, 301] on div "Translation Configuration Target Language Spanish Generate translations using A…" at bounding box center [532, 281] width 1064 height 562
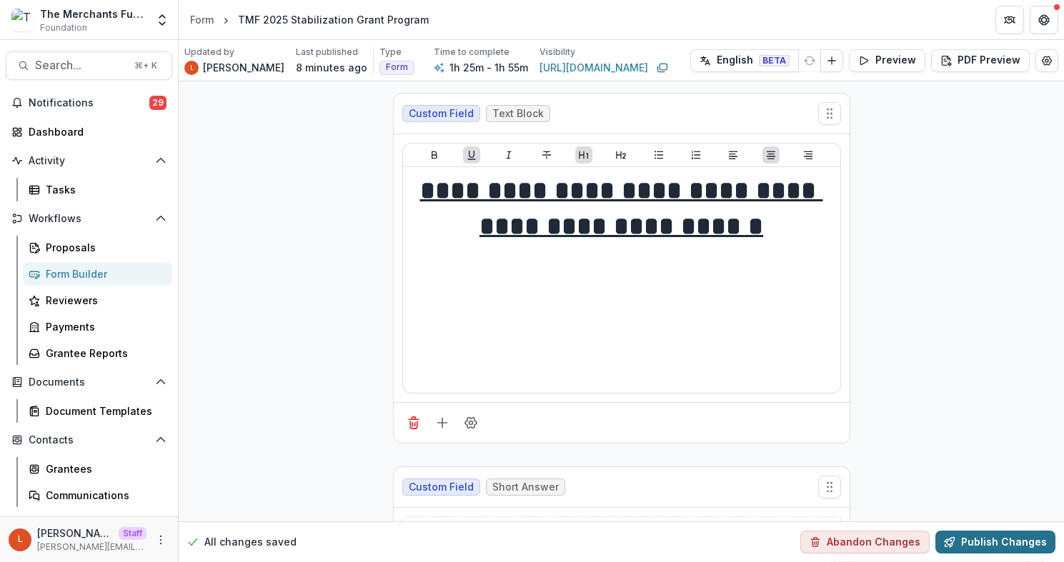
click at [985, 538] on button "Publish Changes" at bounding box center [995, 542] width 120 height 23
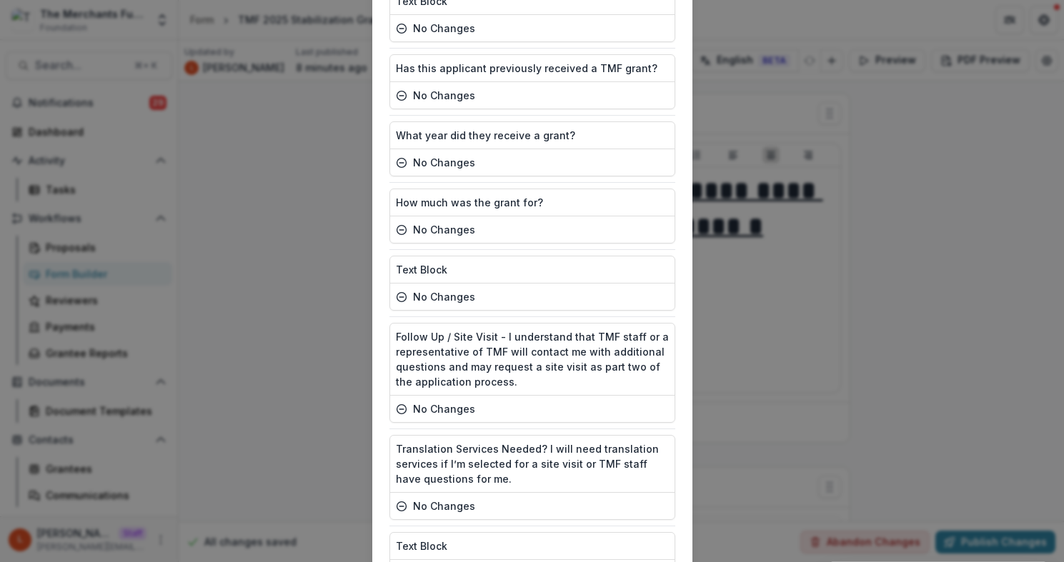
scroll to position [7048, 0]
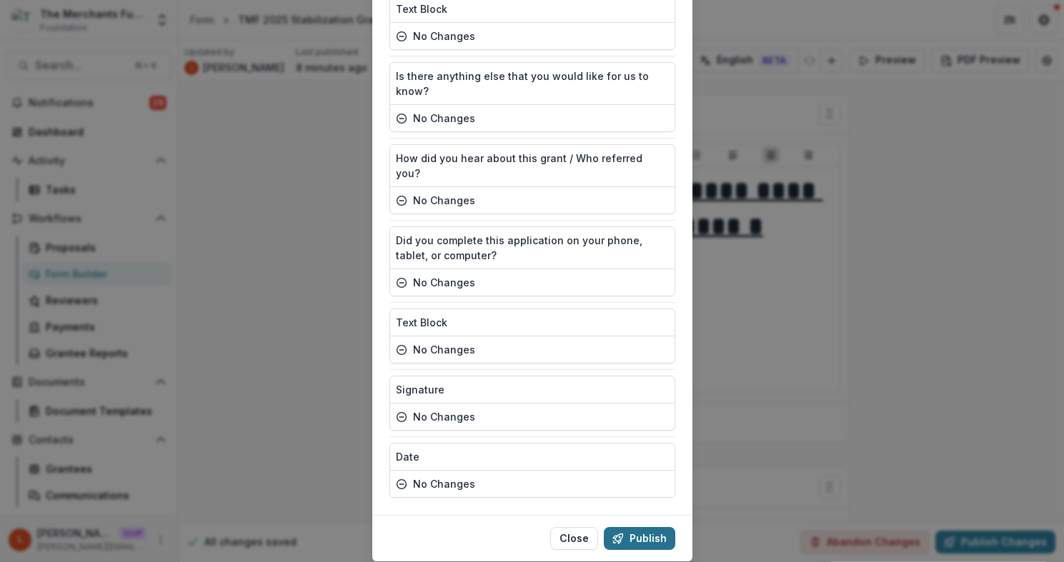
click at [651, 527] on button "Publish" at bounding box center [639, 538] width 71 height 23
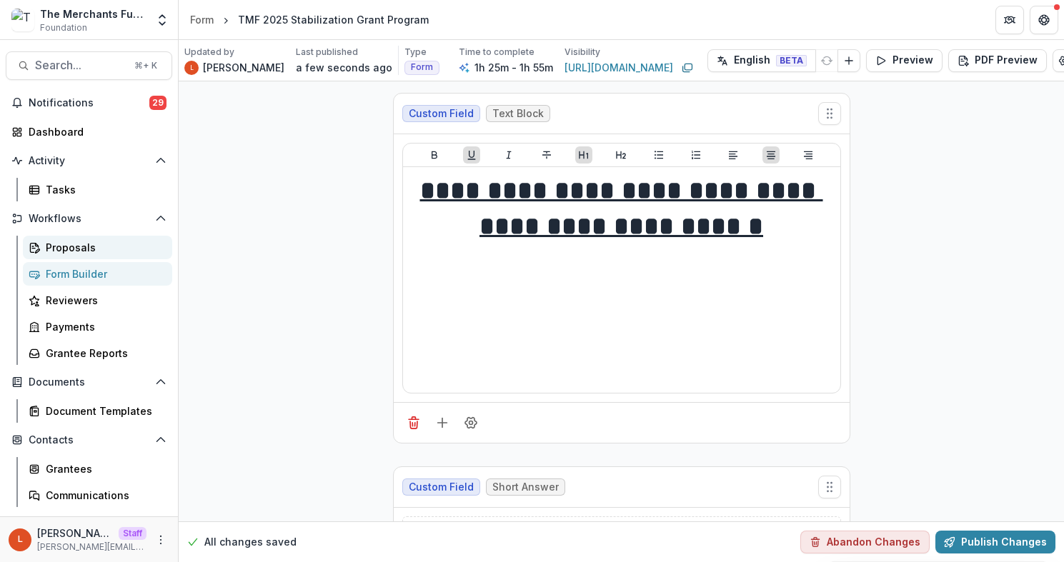
click at [79, 246] on div "Proposals" at bounding box center [103, 247] width 115 height 15
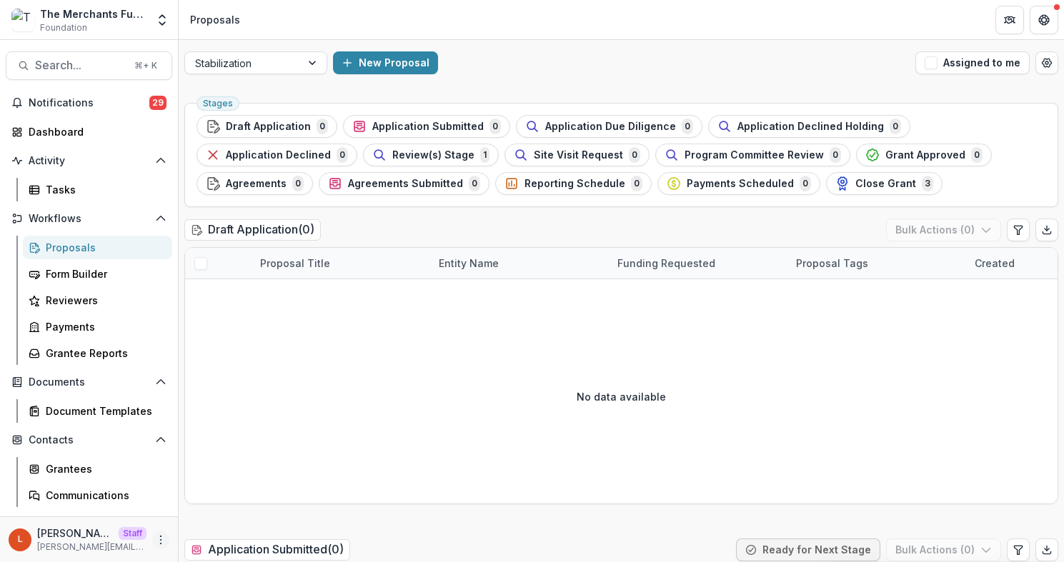
click at [156, 541] on icon "More" at bounding box center [160, 540] width 11 height 11
click at [209, 515] on link "User Settings" at bounding box center [250, 510] width 153 height 24
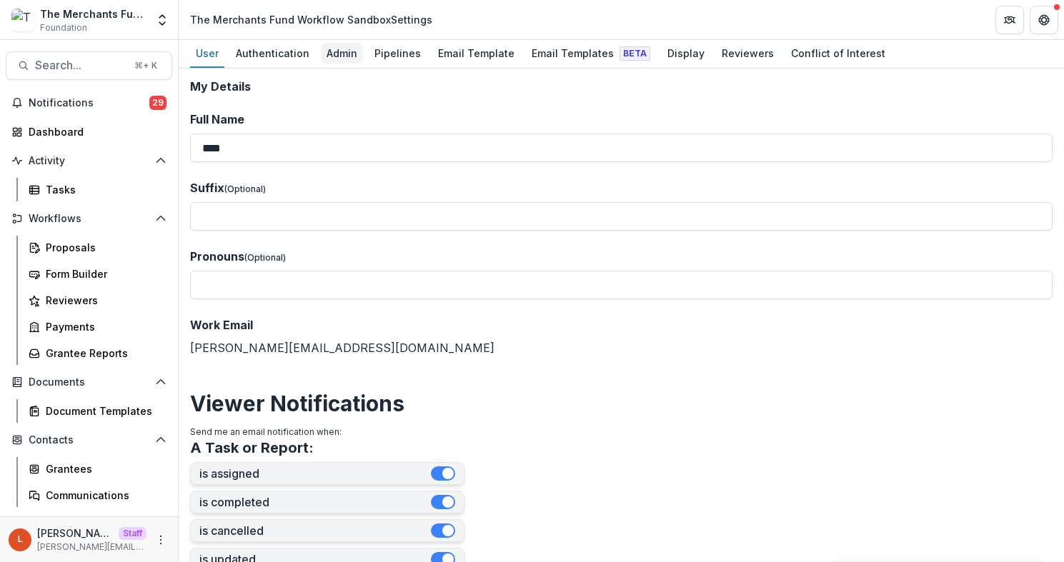
click at [338, 51] on div "Admin" at bounding box center [342, 53] width 42 height 21
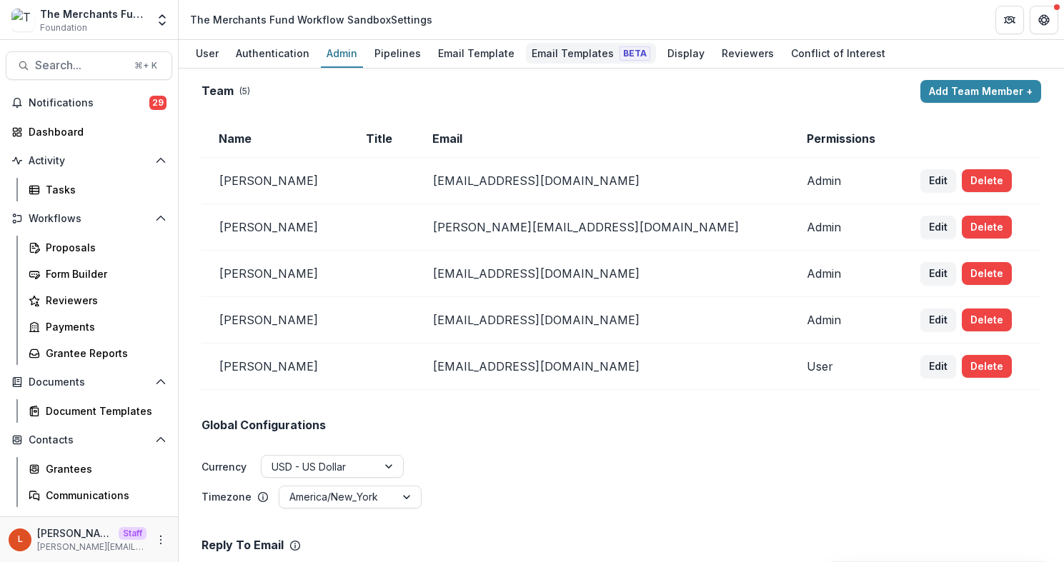
click at [551, 53] on div "Email Templates Beta" at bounding box center [591, 53] width 130 height 21
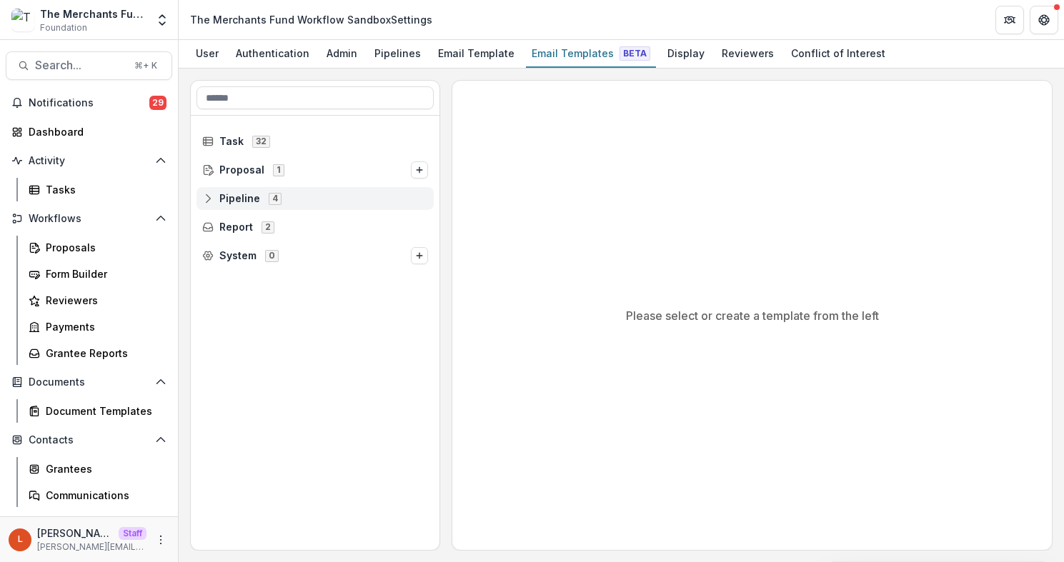
click at [207, 194] on icon at bounding box center [207, 198] width 11 height 11
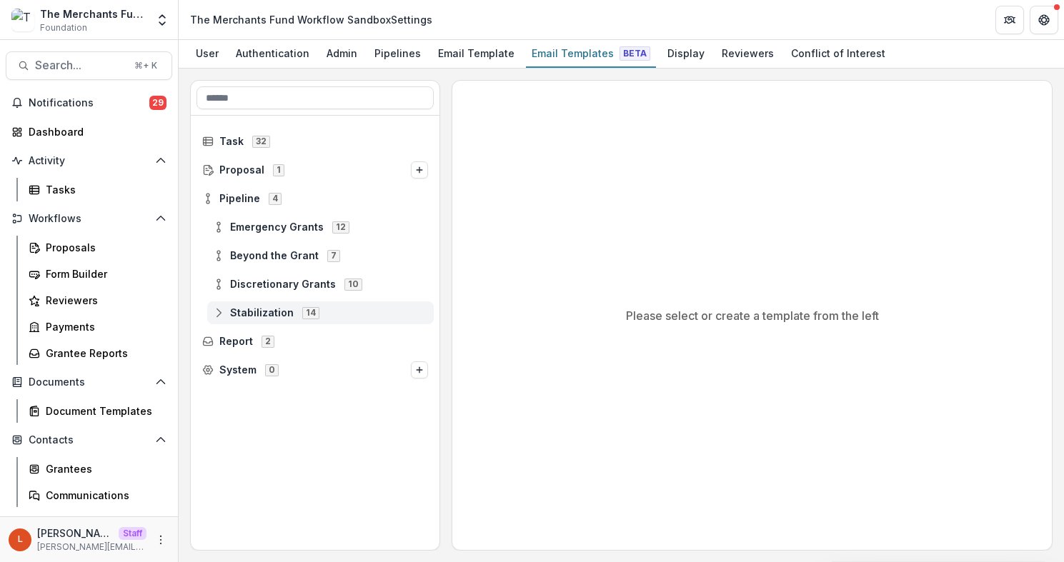
click at [213, 312] on icon at bounding box center [218, 312] width 11 height 11
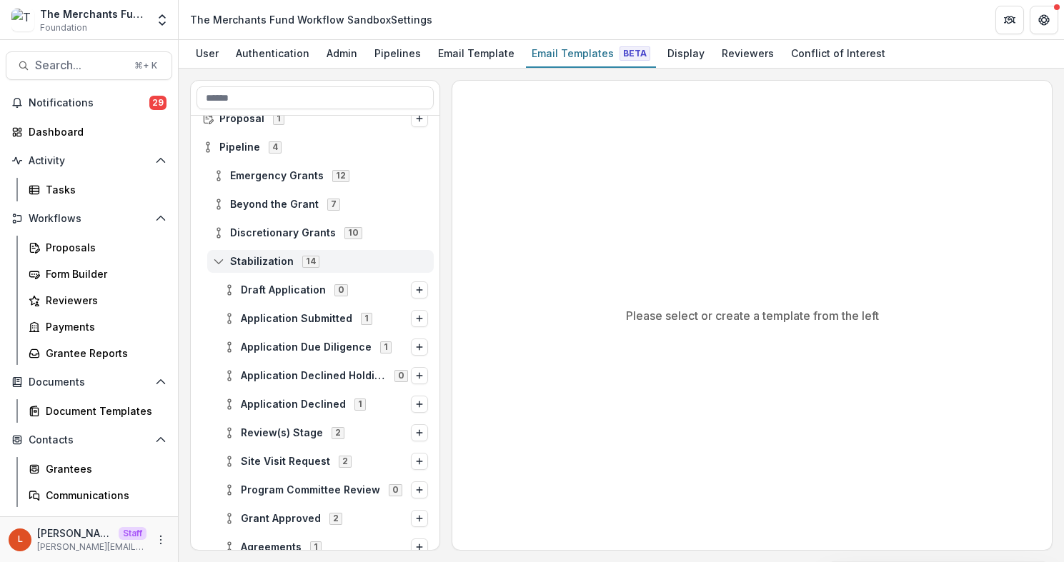
scroll to position [82, 0]
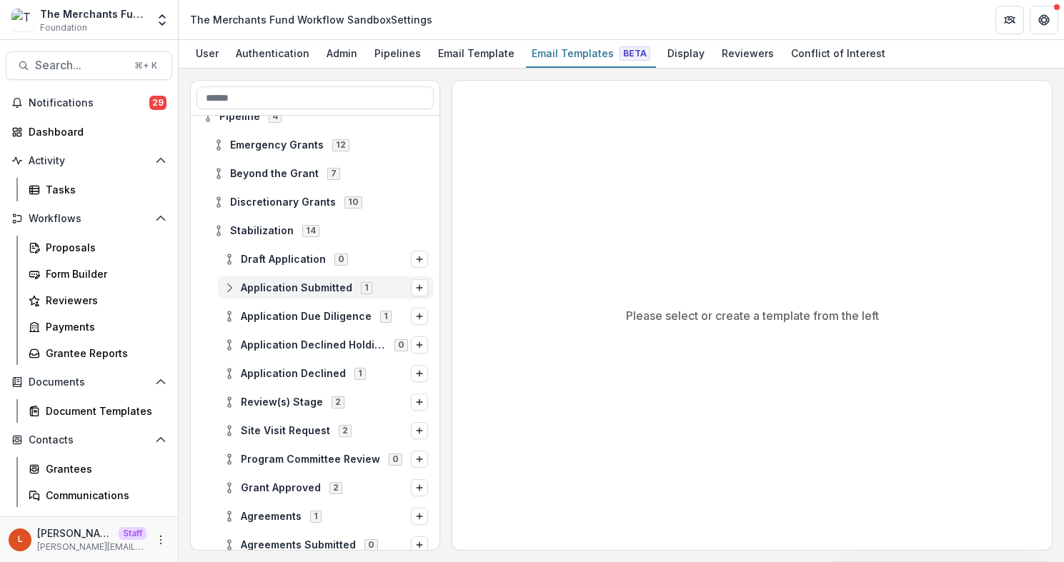
click at [231, 289] on icon at bounding box center [229, 287] width 11 height 11
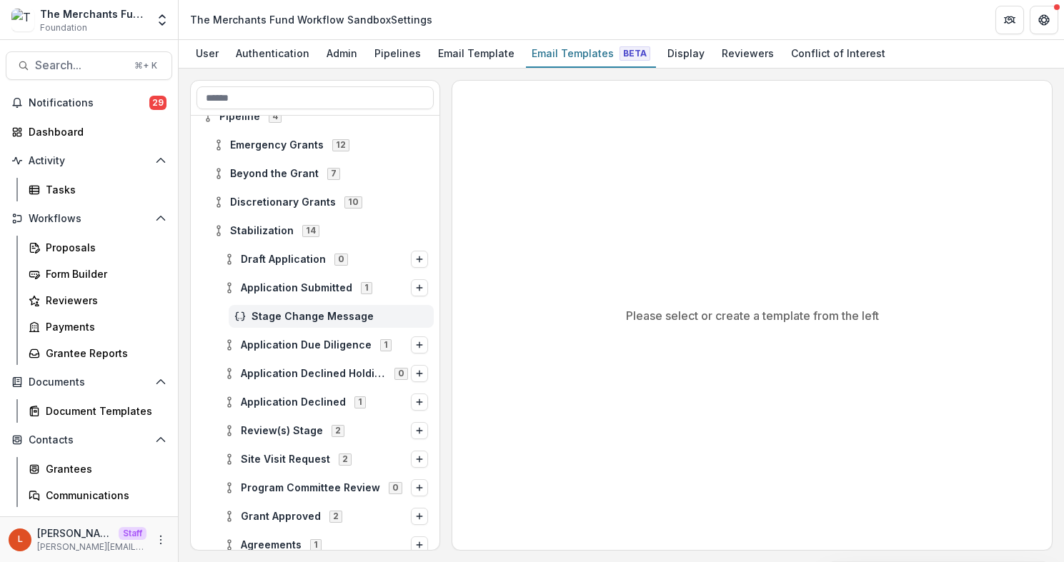
click at [273, 312] on span "Stage Change Message" at bounding box center [340, 317] width 177 height 12
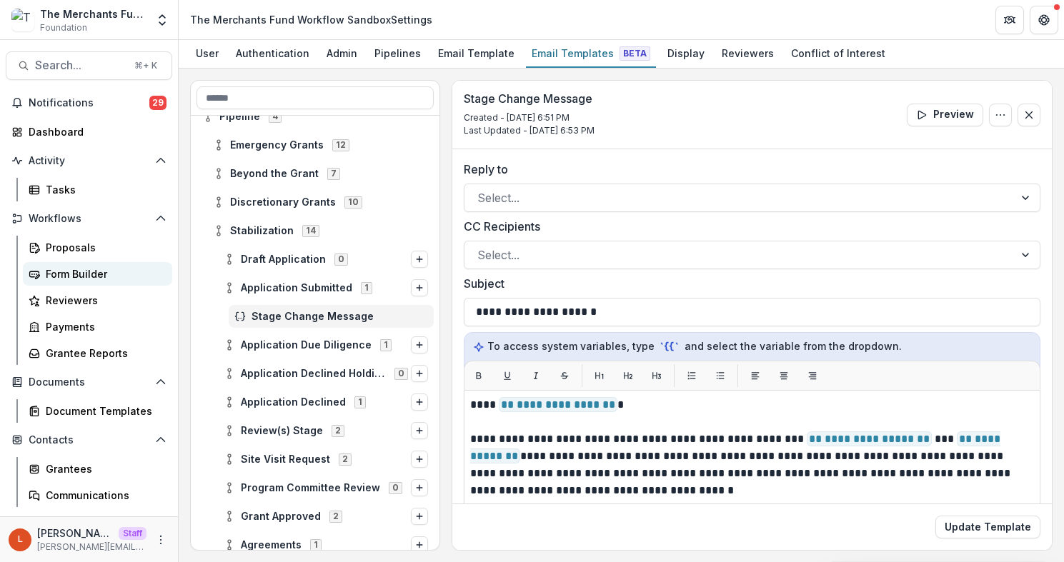
click at [65, 277] on div "Form Builder" at bounding box center [103, 274] width 115 height 15
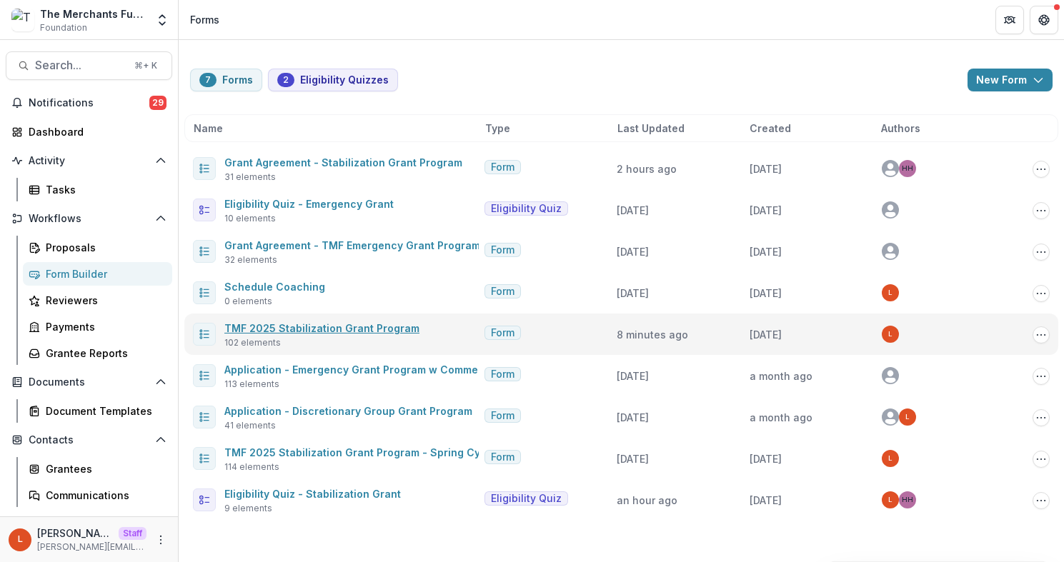
click at [303, 329] on link "TMF 2025 Stabilization Grant Program" at bounding box center [321, 328] width 195 height 12
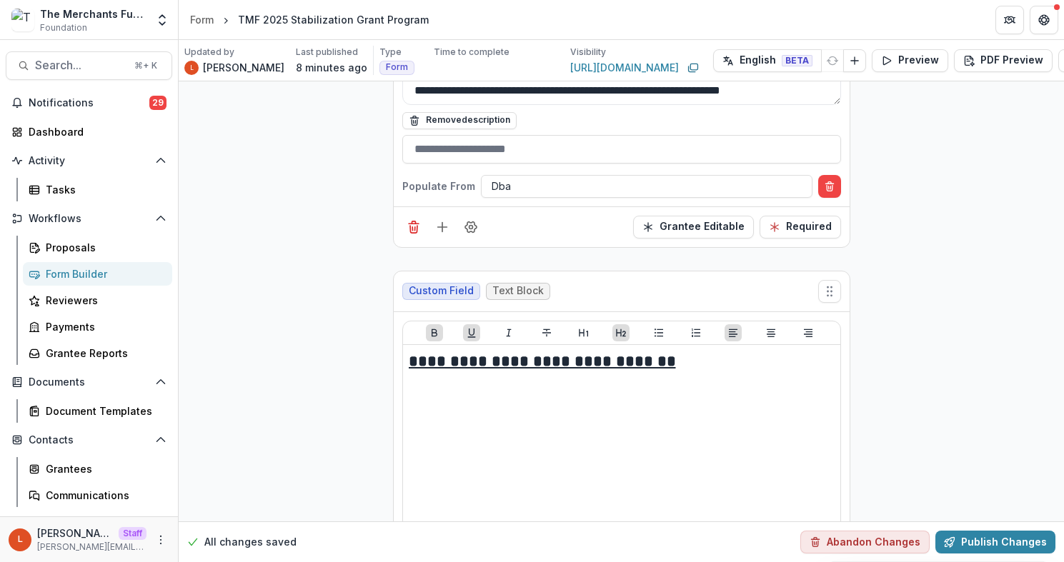
scroll to position [495, 0]
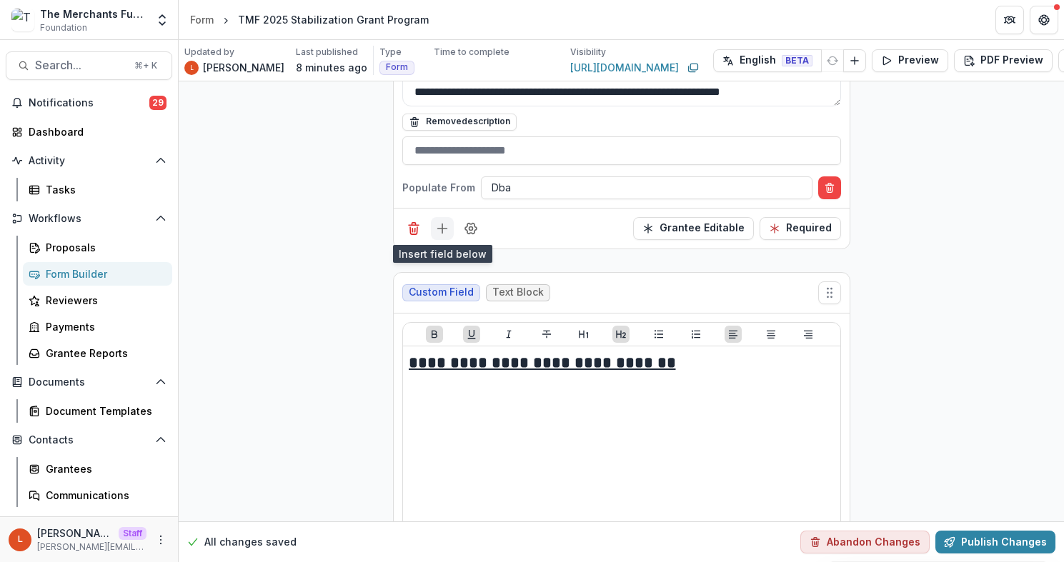
click at [442, 226] on icon "Add field" at bounding box center [442, 229] width 14 height 14
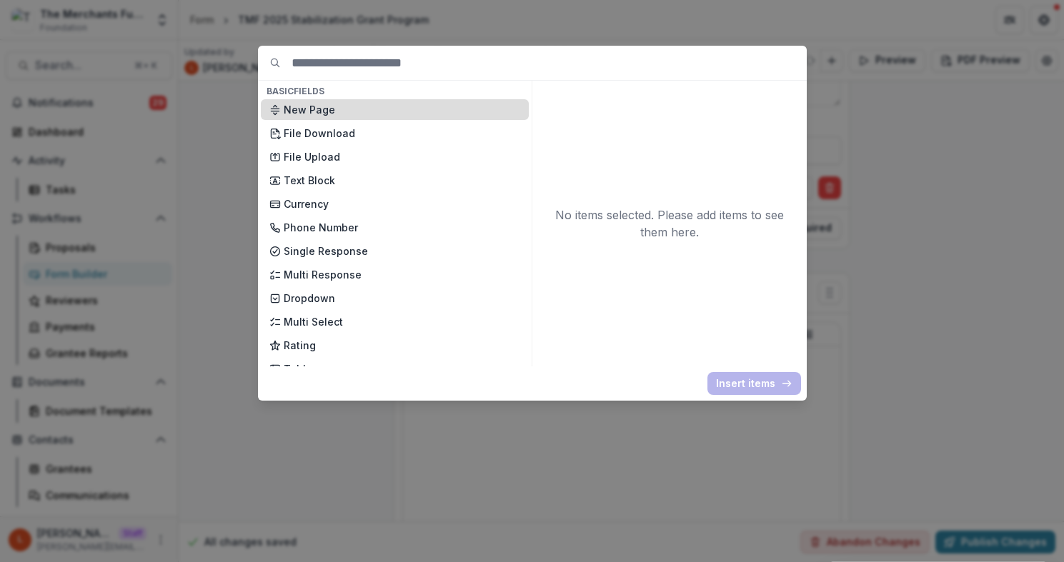
click at [371, 113] on p "New Page" at bounding box center [402, 109] width 237 height 15
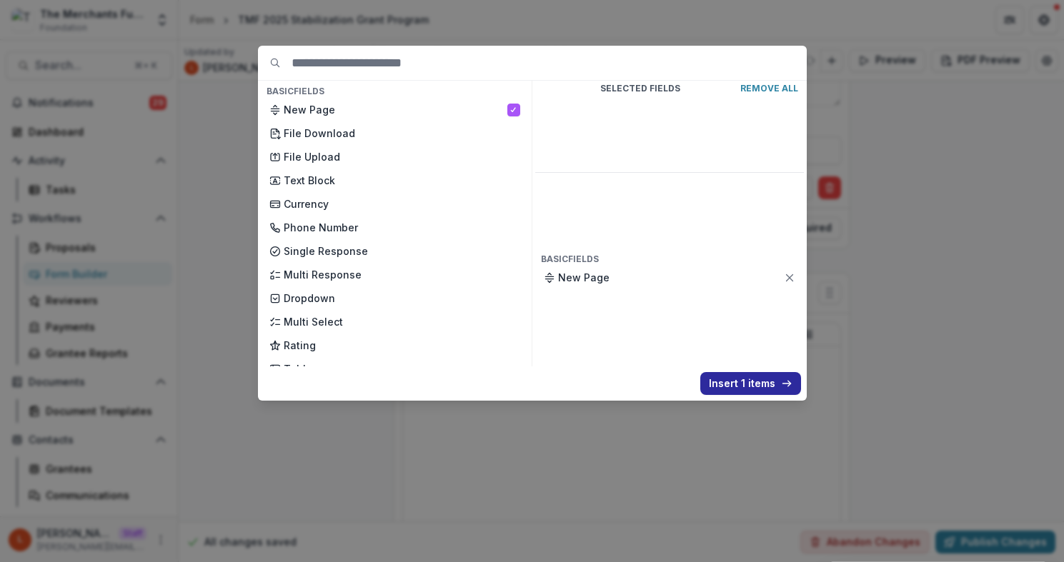
click at [755, 382] on button "Insert 1 items" at bounding box center [750, 383] width 101 height 23
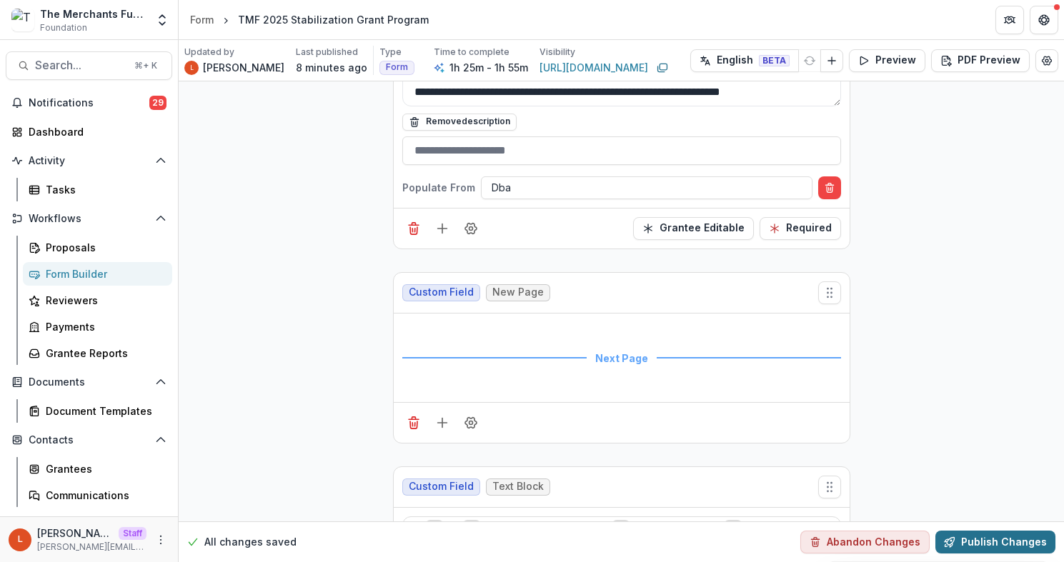
click at [998, 539] on button "Publish Changes" at bounding box center [995, 542] width 120 height 23
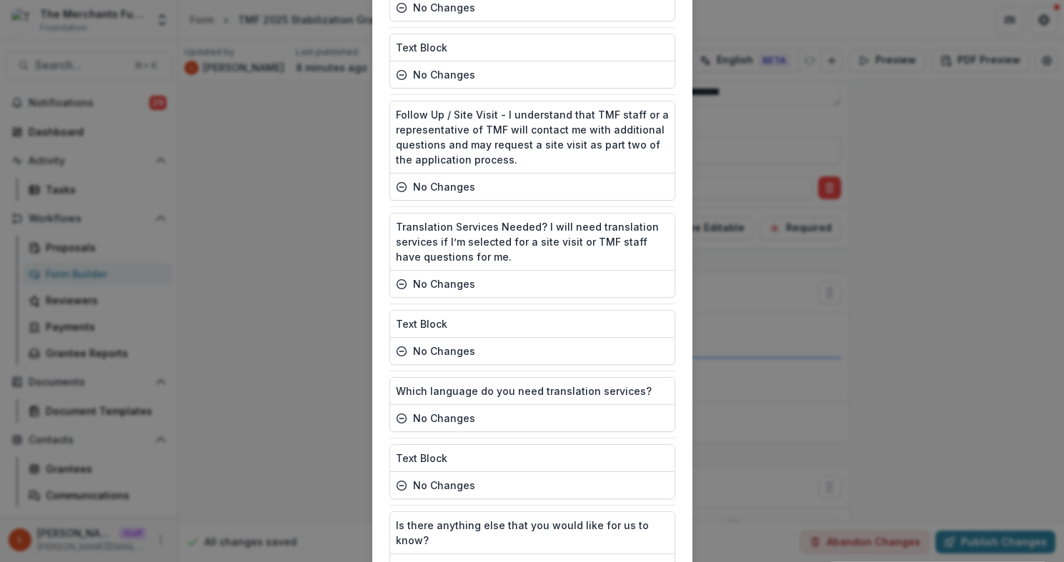
scroll to position [7063, 0]
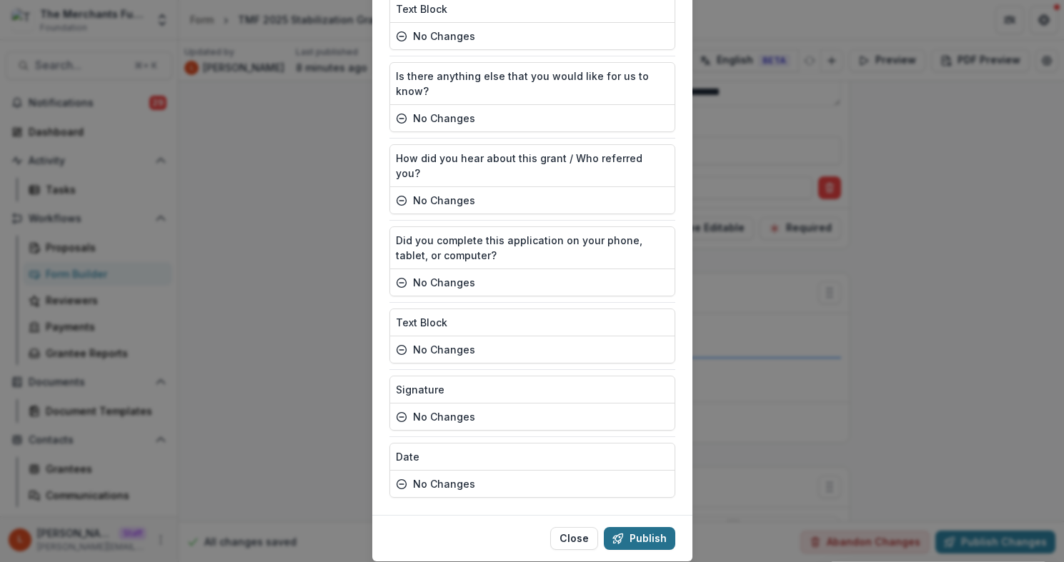
click at [664, 527] on button "Publish" at bounding box center [639, 538] width 71 height 23
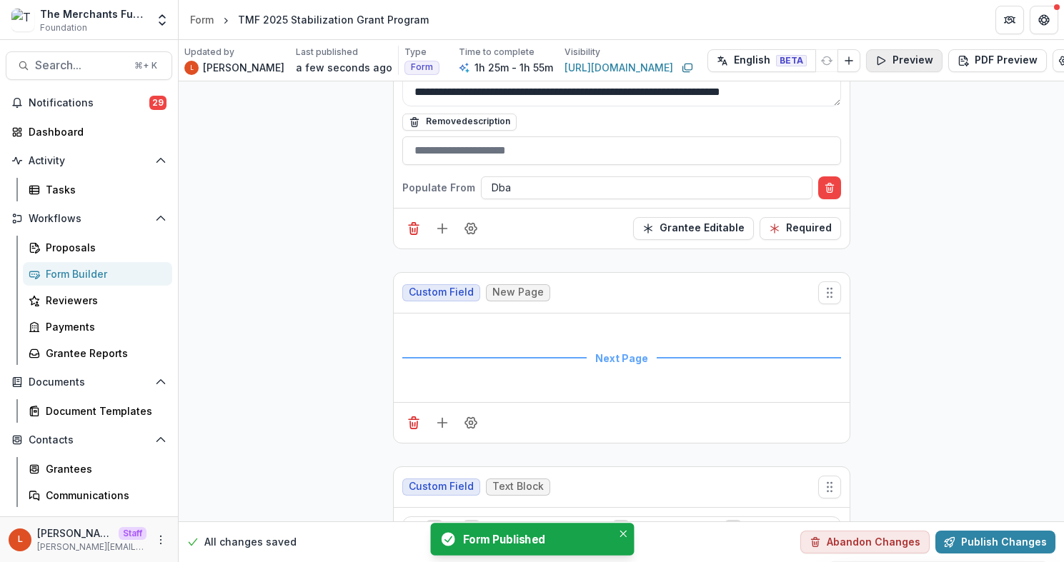
click at [893, 61] on button "Preview" at bounding box center [904, 60] width 76 height 23
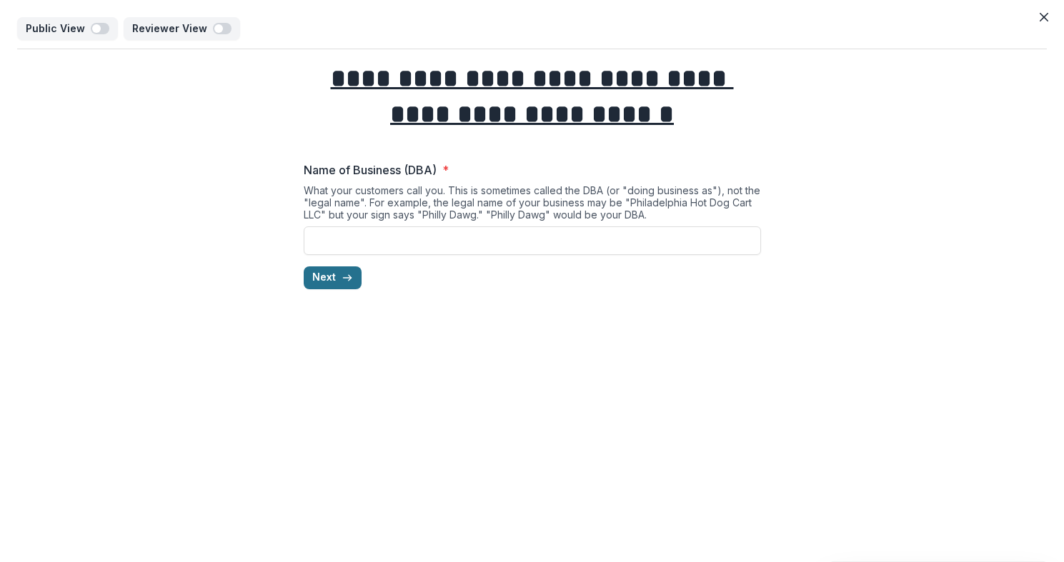
click at [328, 282] on button "Next" at bounding box center [333, 278] width 58 height 23
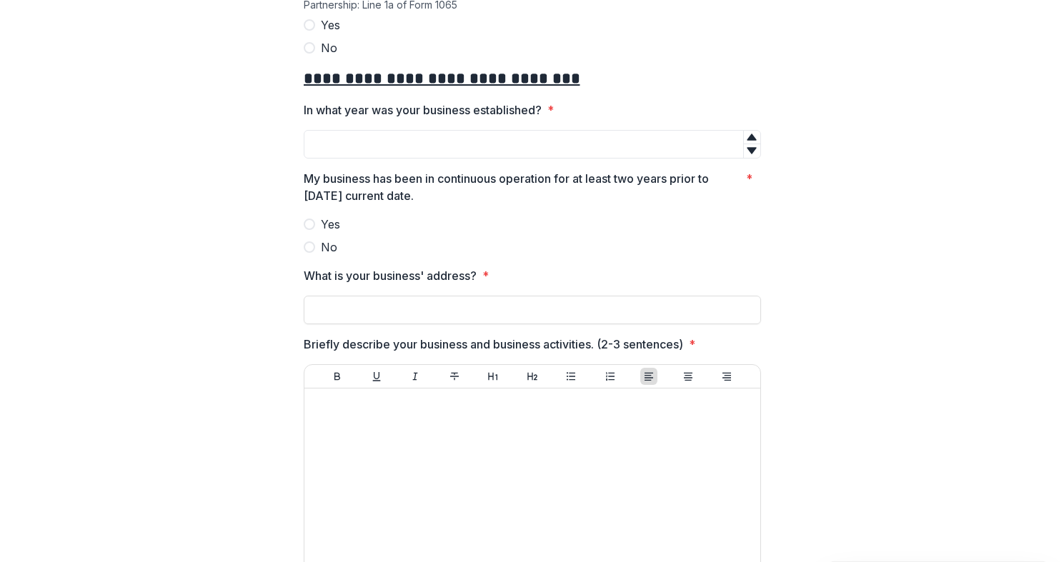
scroll to position [0, 0]
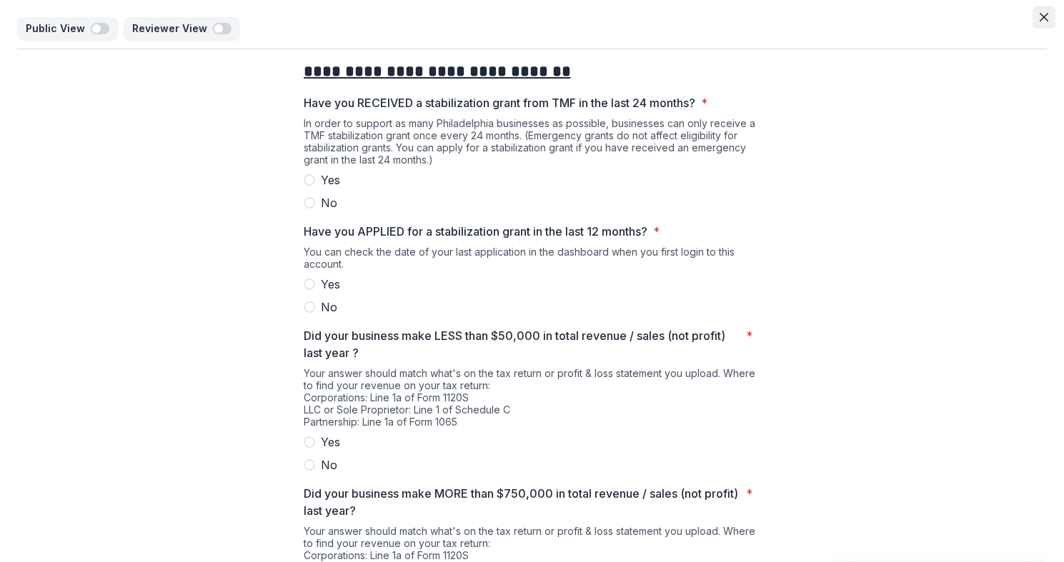
click at [1033, 18] on button "Close" at bounding box center [1044, 17] width 23 height 23
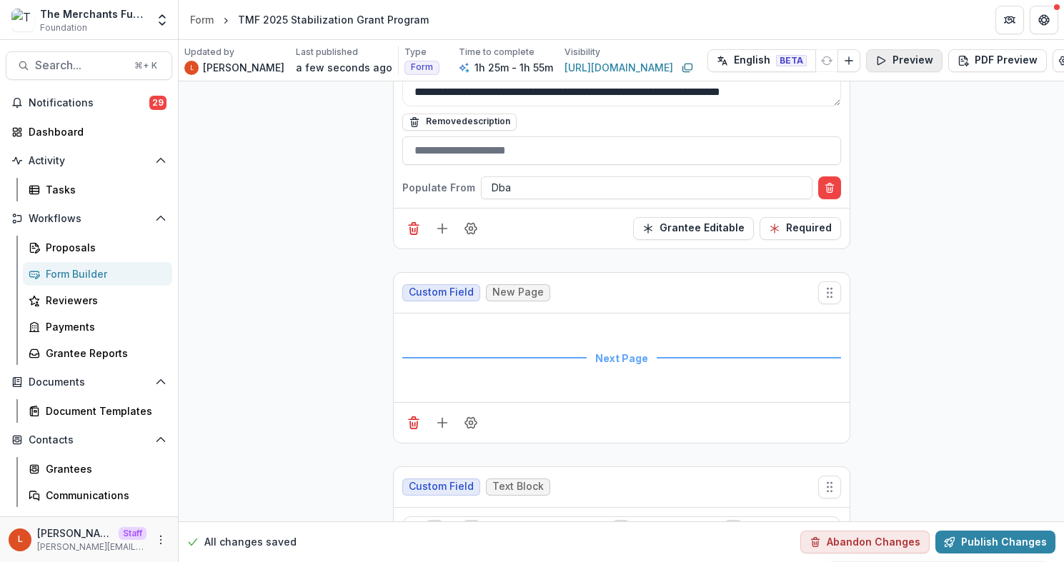
click at [886, 66] on button "Preview" at bounding box center [904, 60] width 76 height 23
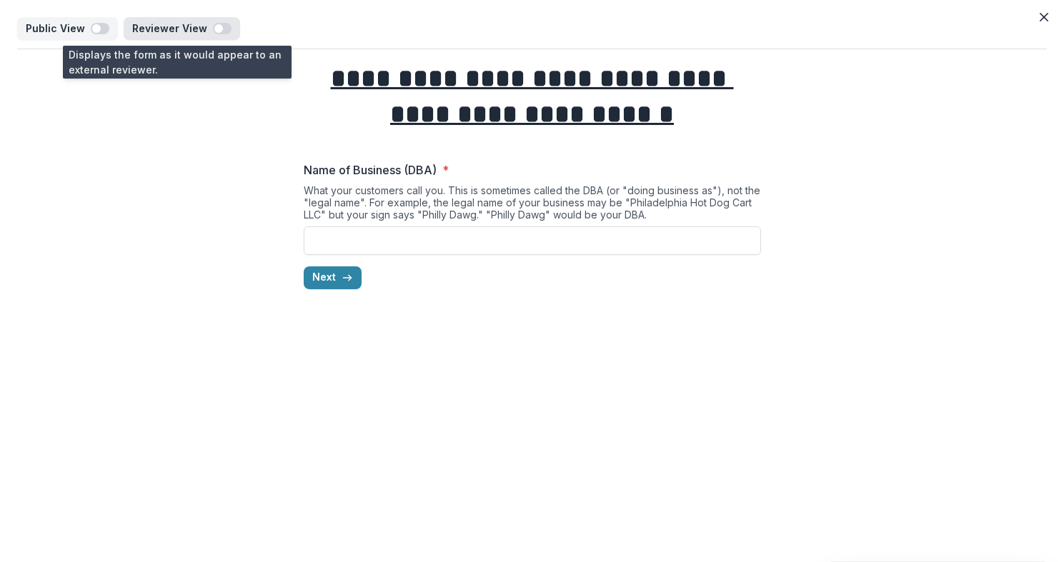
click at [204, 26] on p "Reviewer View" at bounding box center [172, 29] width 81 height 12
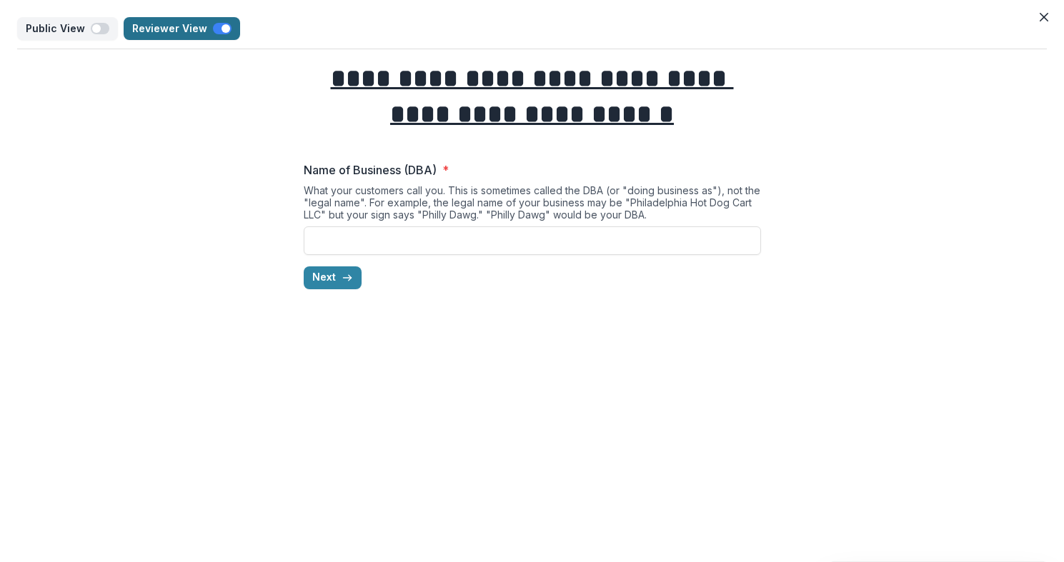
click at [204, 26] on p "Reviewer View" at bounding box center [172, 29] width 81 height 12
click at [83, 27] on p "Public View" at bounding box center [58, 29] width 65 height 12
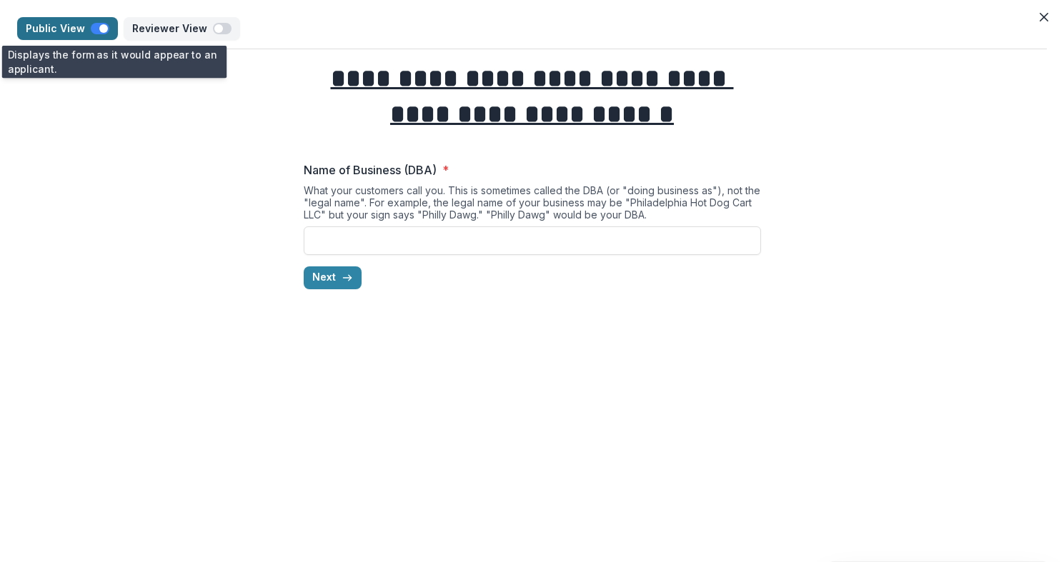
click at [94, 26] on span "button" at bounding box center [100, 28] width 19 height 11
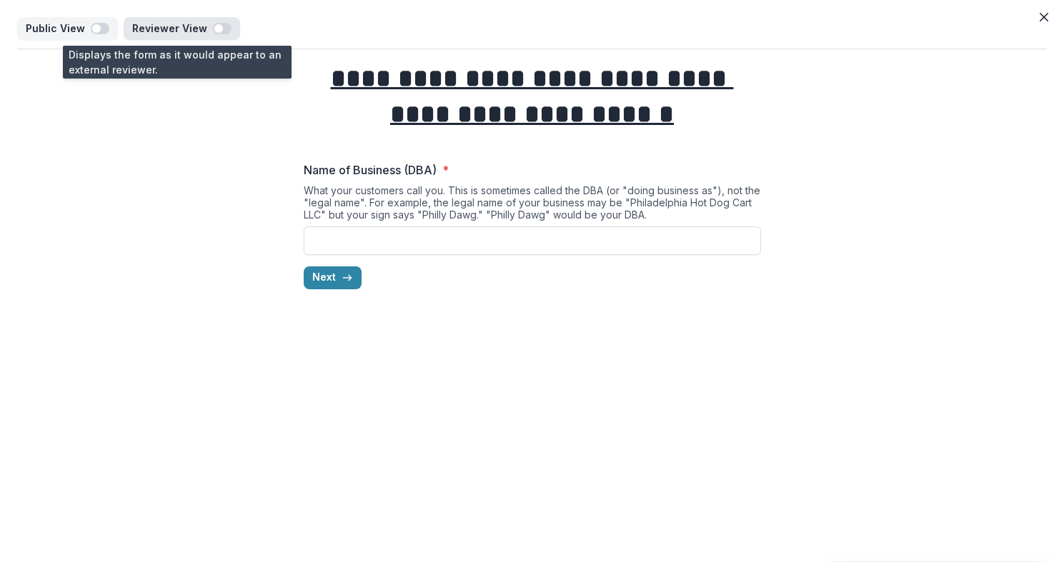
click at [214, 24] on span "button" at bounding box center [218, 28] width 9 height 9
click at [222, 28] on span "button" at bounding box center [226, 28] width 9 height 9
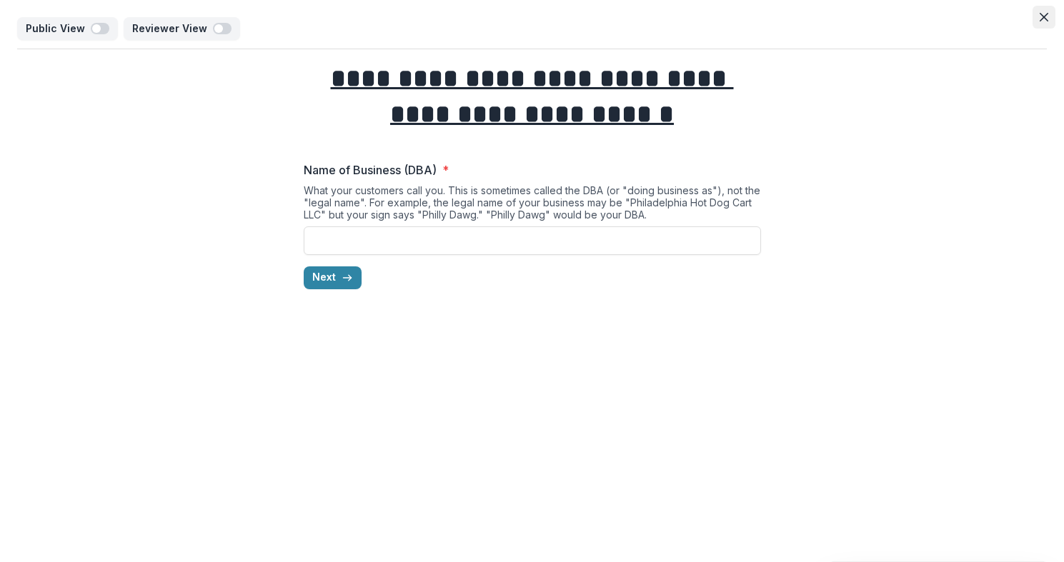
click at [1047, 20] on icon "Close" at bounding box center [1044, 17] width 9 height 9
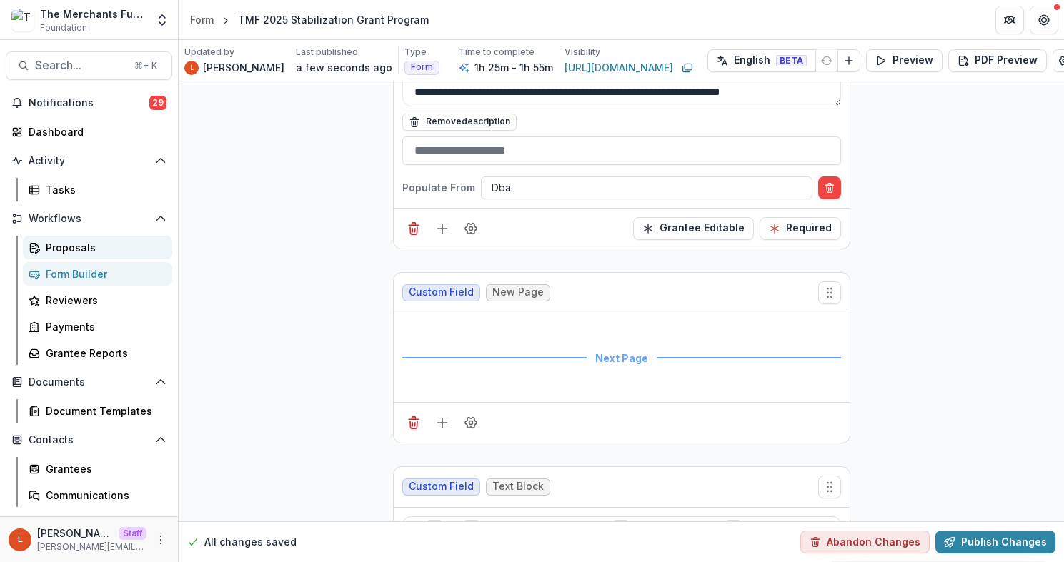
click at [93, 247] on div "Proposals" at bounding box center [103, 247] width 115 height 15
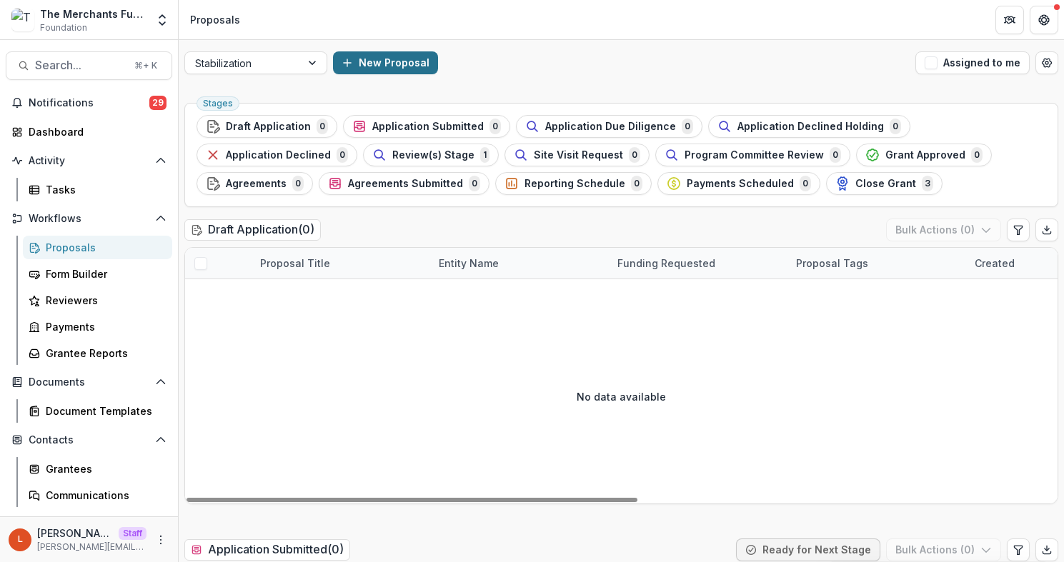
click at [382, 62] on button "New Proposal" at bounding box center [385, 62] width 105 height 23
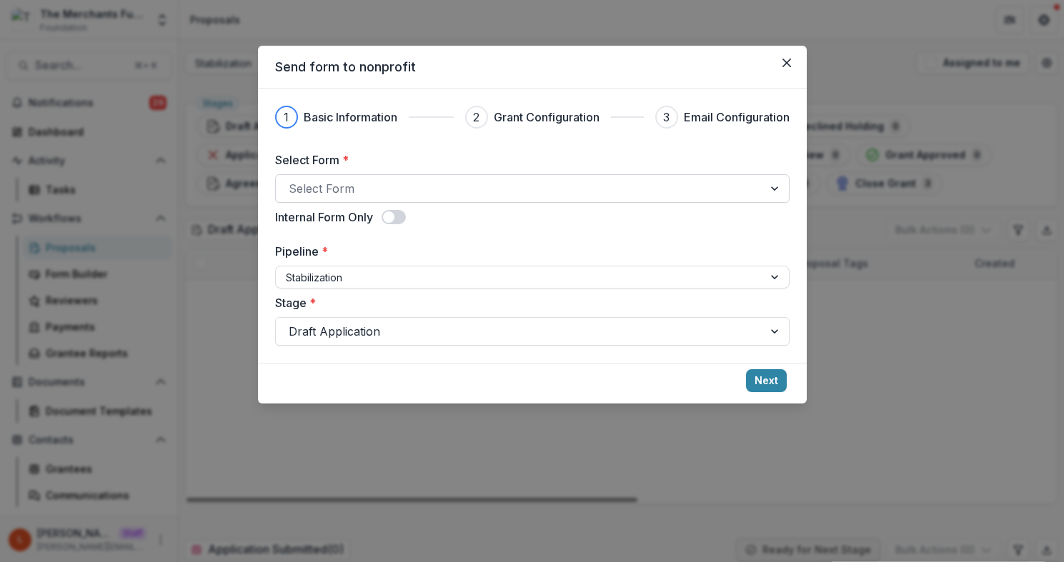
click at [339, 188] on div at bounding box center [520, 189] width 462 height 20
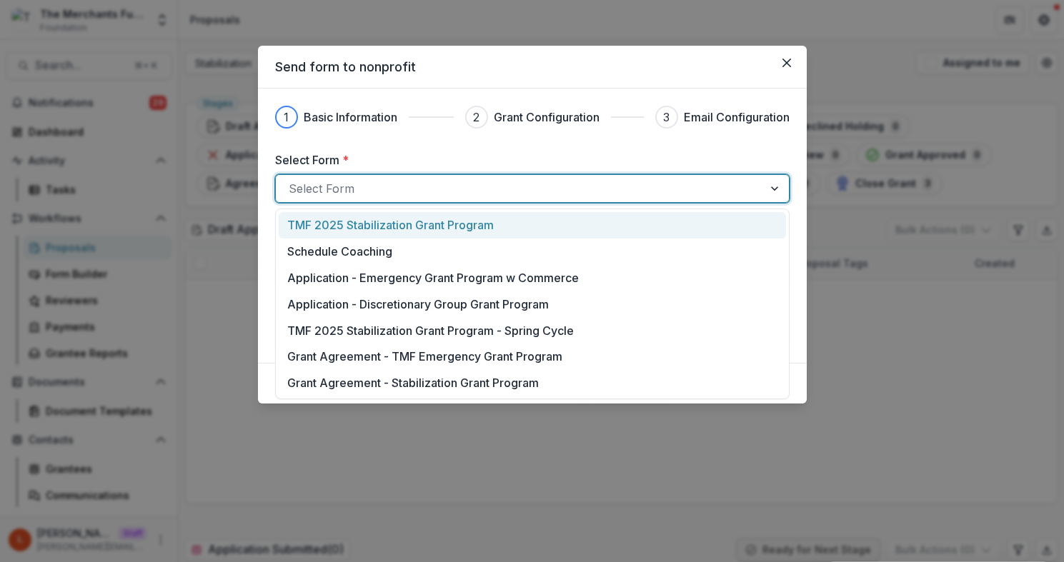
click at [347, 232] on p "TMF 2025 Stabilization Grant Program" at bounding box center [390, 225] width 207 height 17
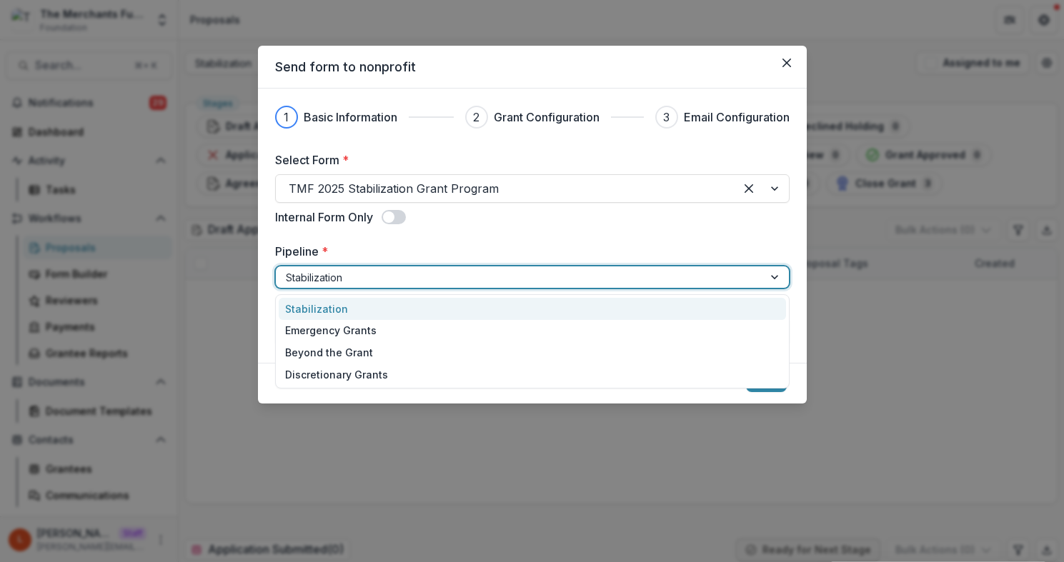
click at [342, 274] on div at bounding box center [519, 278] width 467 height 18
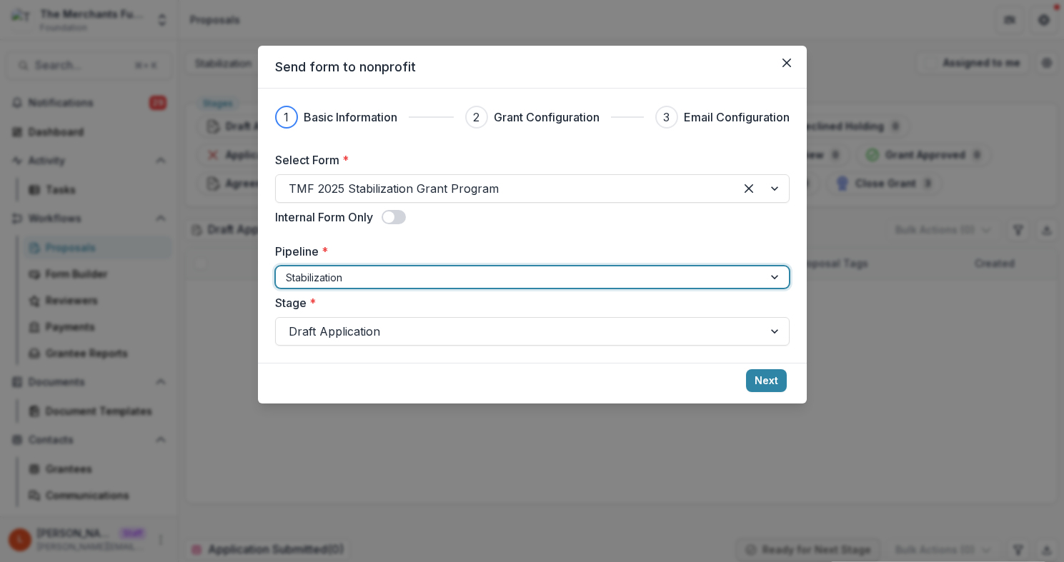
click at [342, 274] on div at bounding box center [519, 278] width 467 height 18
click at [771, 377] on button "Next" at bounding box center [766, 380] width 41 height 23
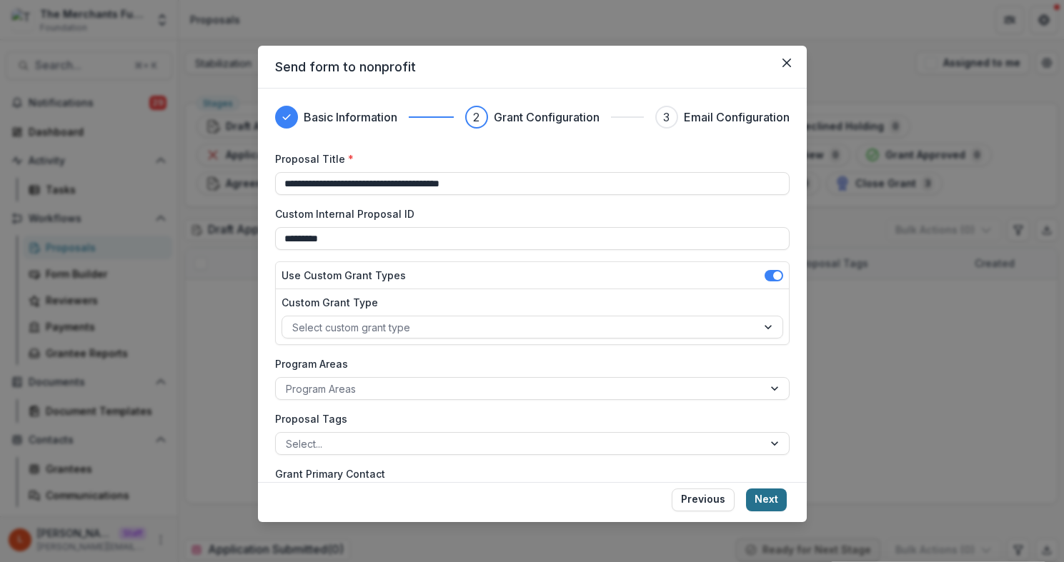
click at [773, 502] on button "Next" at bounding box center [766, 500] width 41 height 23
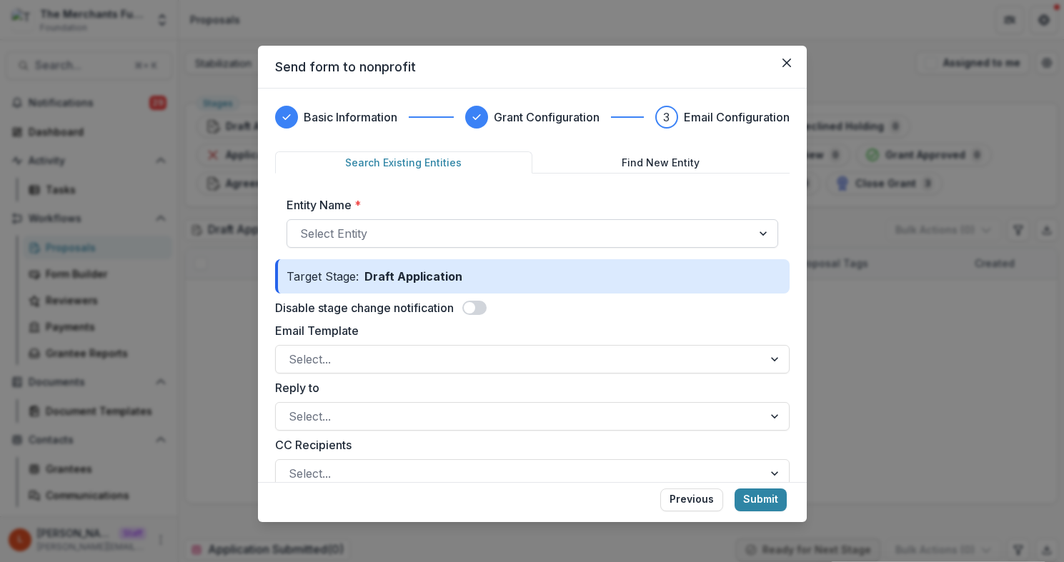
click at [518, 223] on div "Select Entity" at bounding box center [519, 233] width 465 height 23
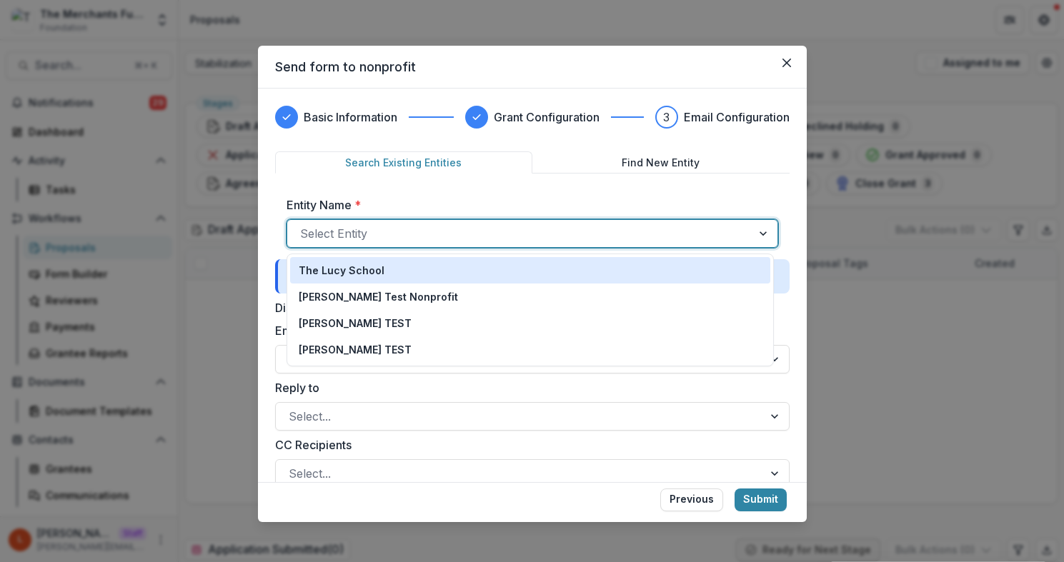
click at [455, 274] on div "The Lucy School" at bounding box center [530, 270] width 463 height 15
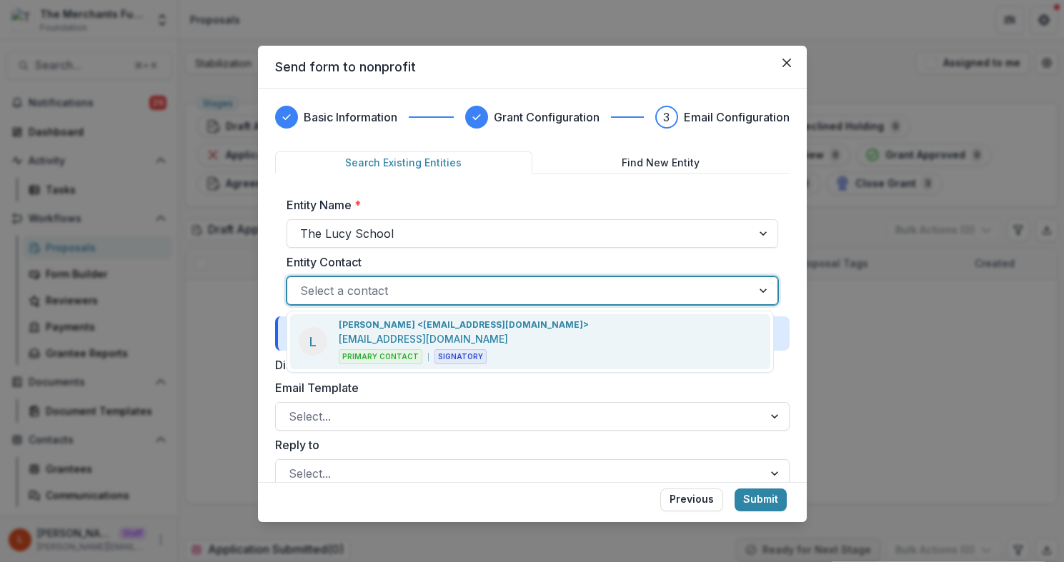
click at [418, 297] on div at bounding box center [519, 291] width 439 height 20
click at [415, 325] on p "Lucy Fey <lucyjfey@gmail.com>" at bounding box center [464, 325] width 250 height 13
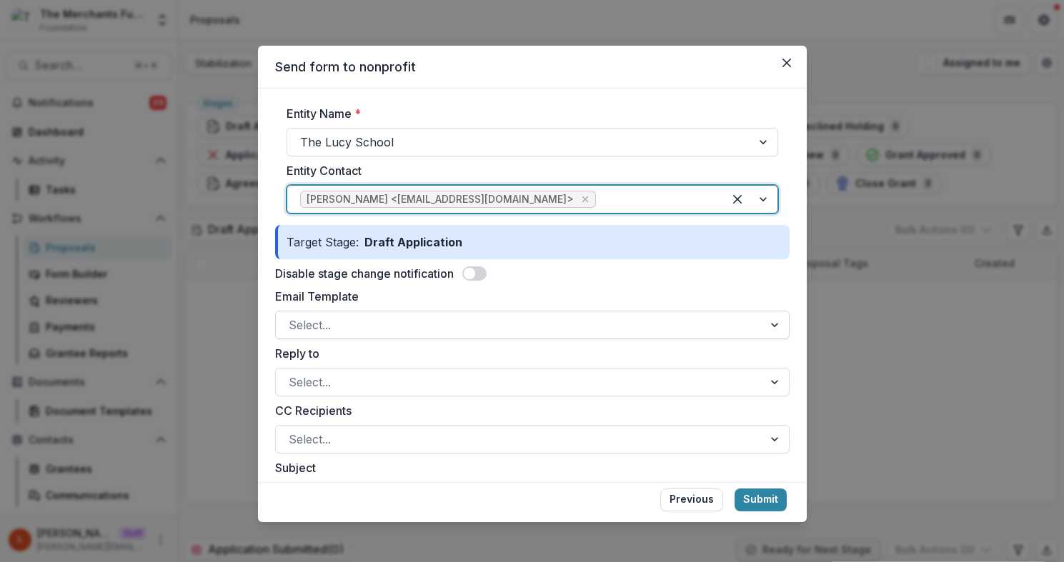
scroll to position [96, 0]
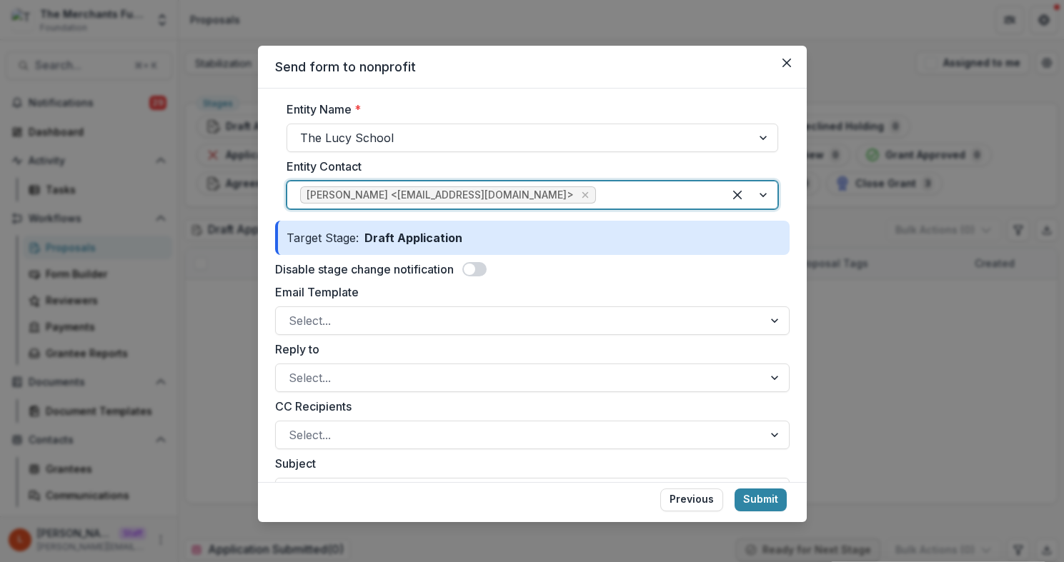
click at [453, 262] on label "Disable stage change notification" at bounding box center [364, 269] width 179 height 17
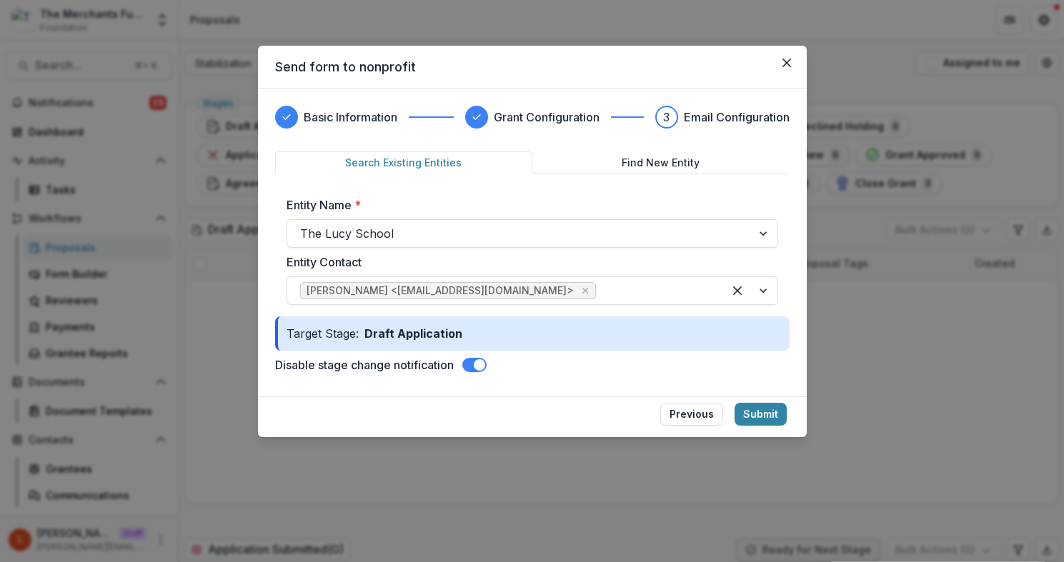
click at [472, 272] on div "Entity Contact Lucy Fey <lucyjfey@gmail.com>" at bounding box center [533, 279] width 492 height 51
click at [754, 410] on button "Submit" at bounding box center [761, 414] width 52 height 23
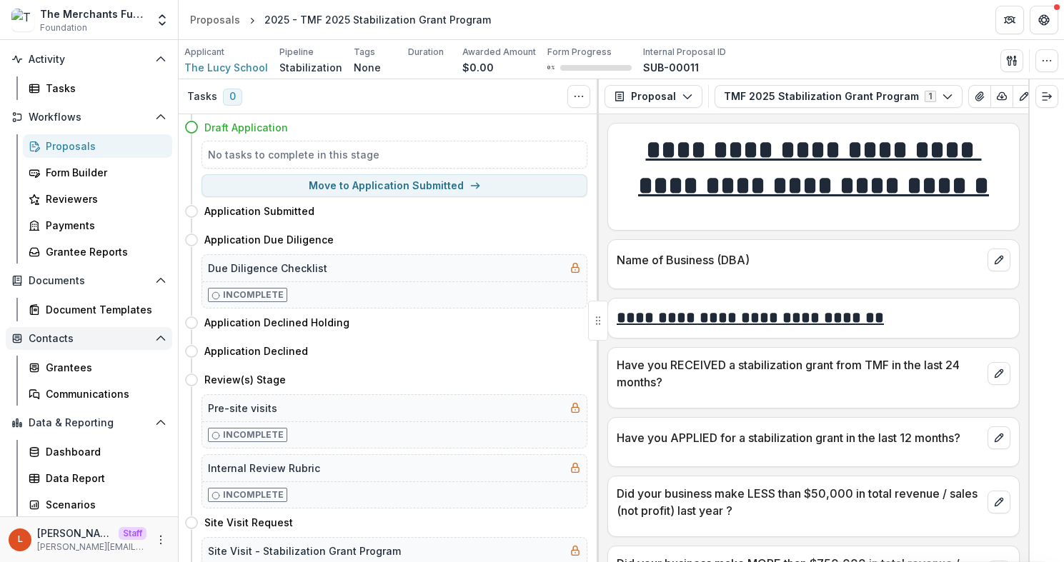
scroll to position [100, 0]
click at [82, 375] on div "Grantees" at bounding box center [103, 369] width 115 height 15
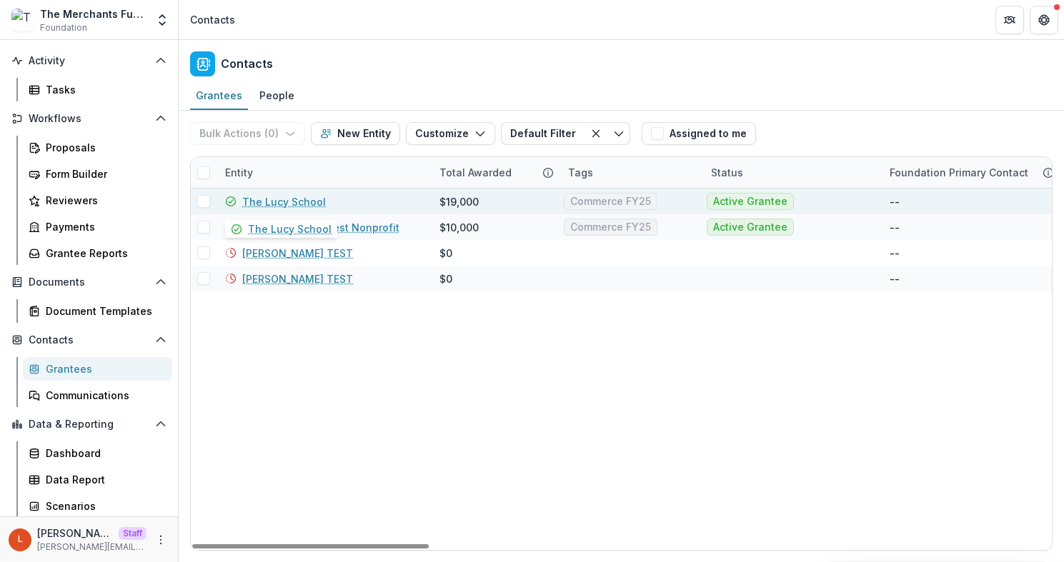
click at [297, 203] on link "The Lucy School" at bounding box center [284, 201] width 84 height 15
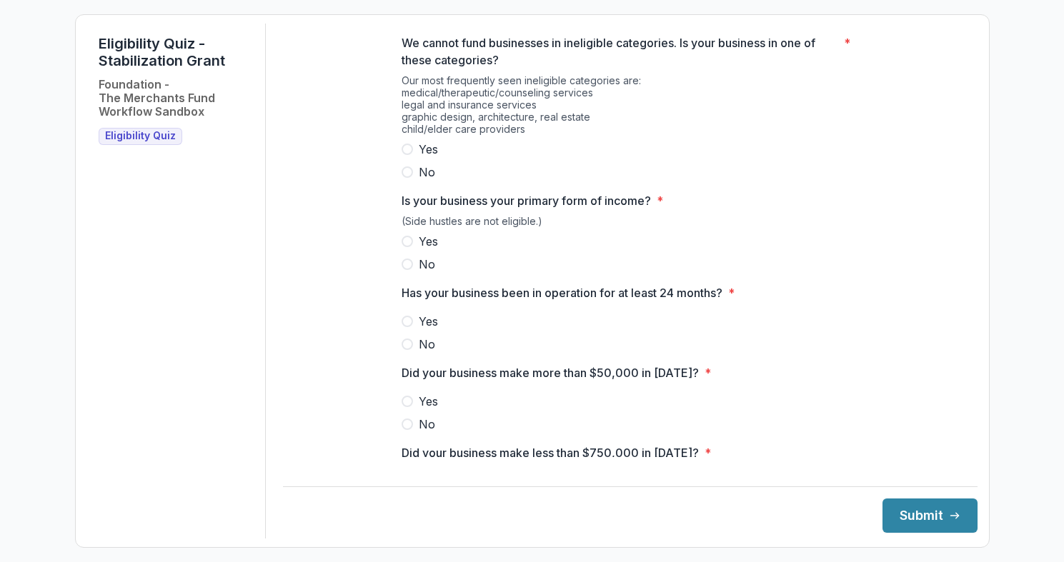
scroll to position [430, 0]
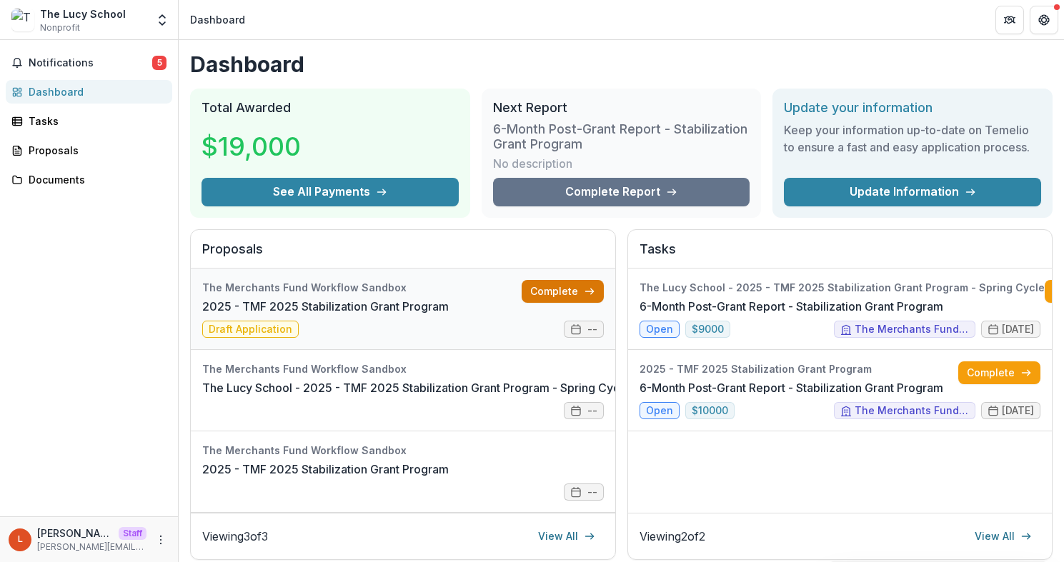
click at [548, 287] on link "Complete" at bounding box center [563, 291] width 82 height 23
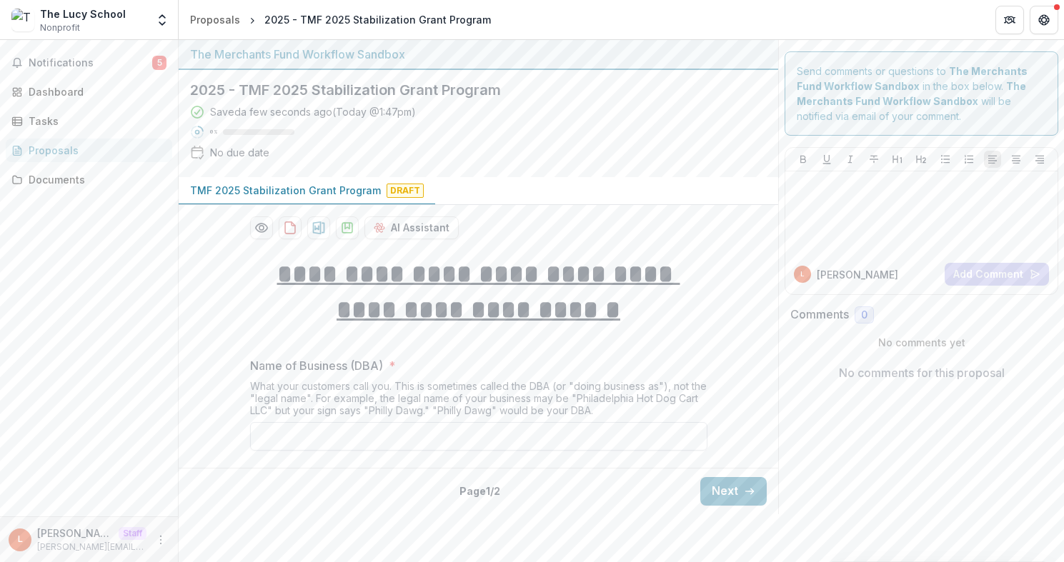
click at [300, 445] on input "Name of Business (DBA) *" at bounding box center [478, 436] width 457 height 29
type input "**********"
click at [720, 484] on button "Next" at bounding box center [733, 491] width 66 height 29
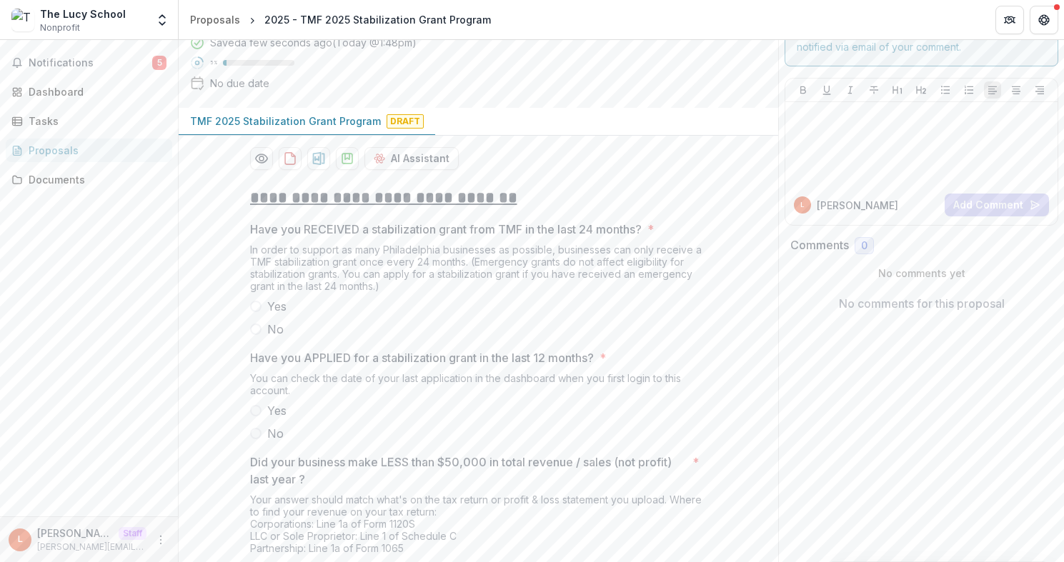
scroll to position [79, 0]
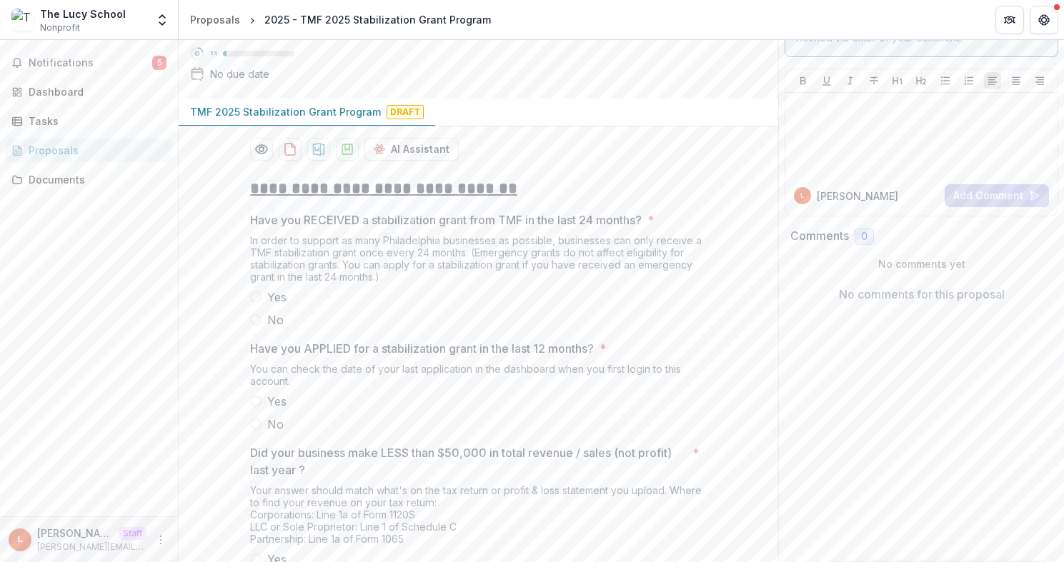
click at [254, 300] on span at bounding box center [255, 297] width 11 height 11
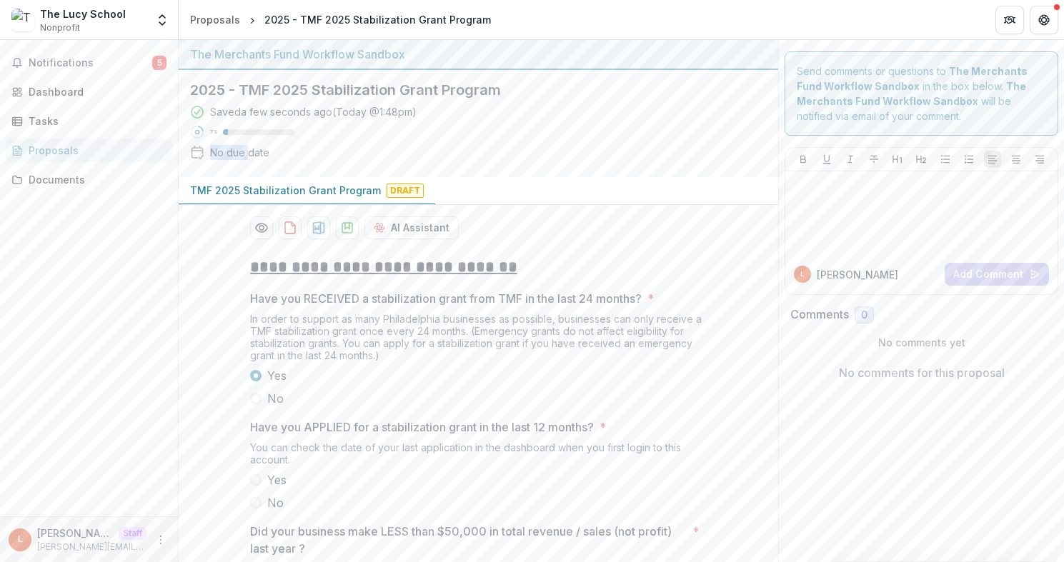
drag, startPoint x: 194, startPoint y: 157, endPoint x: 247, endPoint y: 158, distance: 53.6
click at [247, 158] on div "No due date" at bounding box center [229, 152] width 79 height 15
click at [247, 158] on div "No due date" at bounding box center [239, 152] width 59 height 15
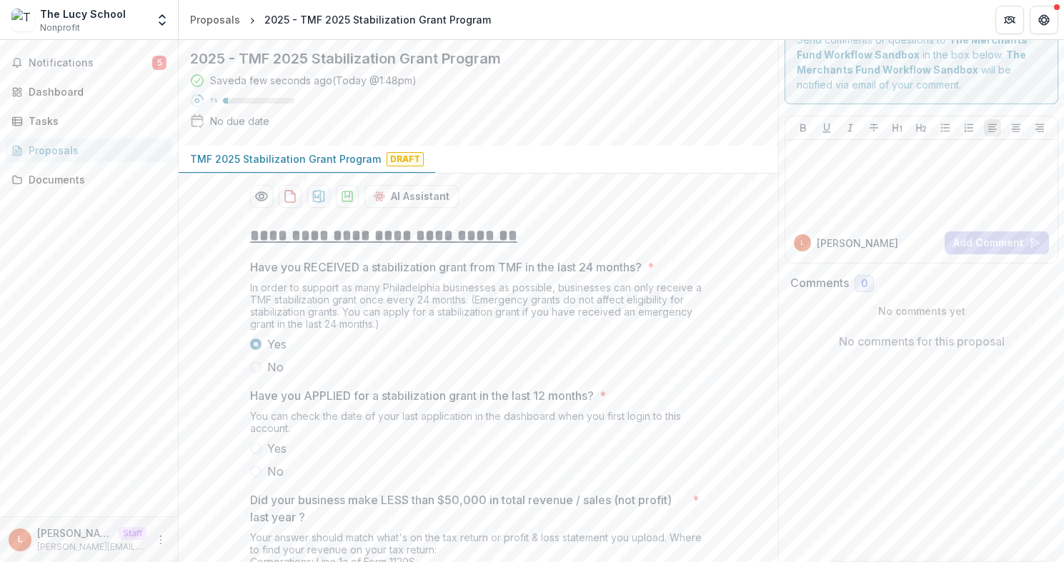
scroll to position [28, 0]
